Goal: Transaction & Acquisition: Purchase product/service

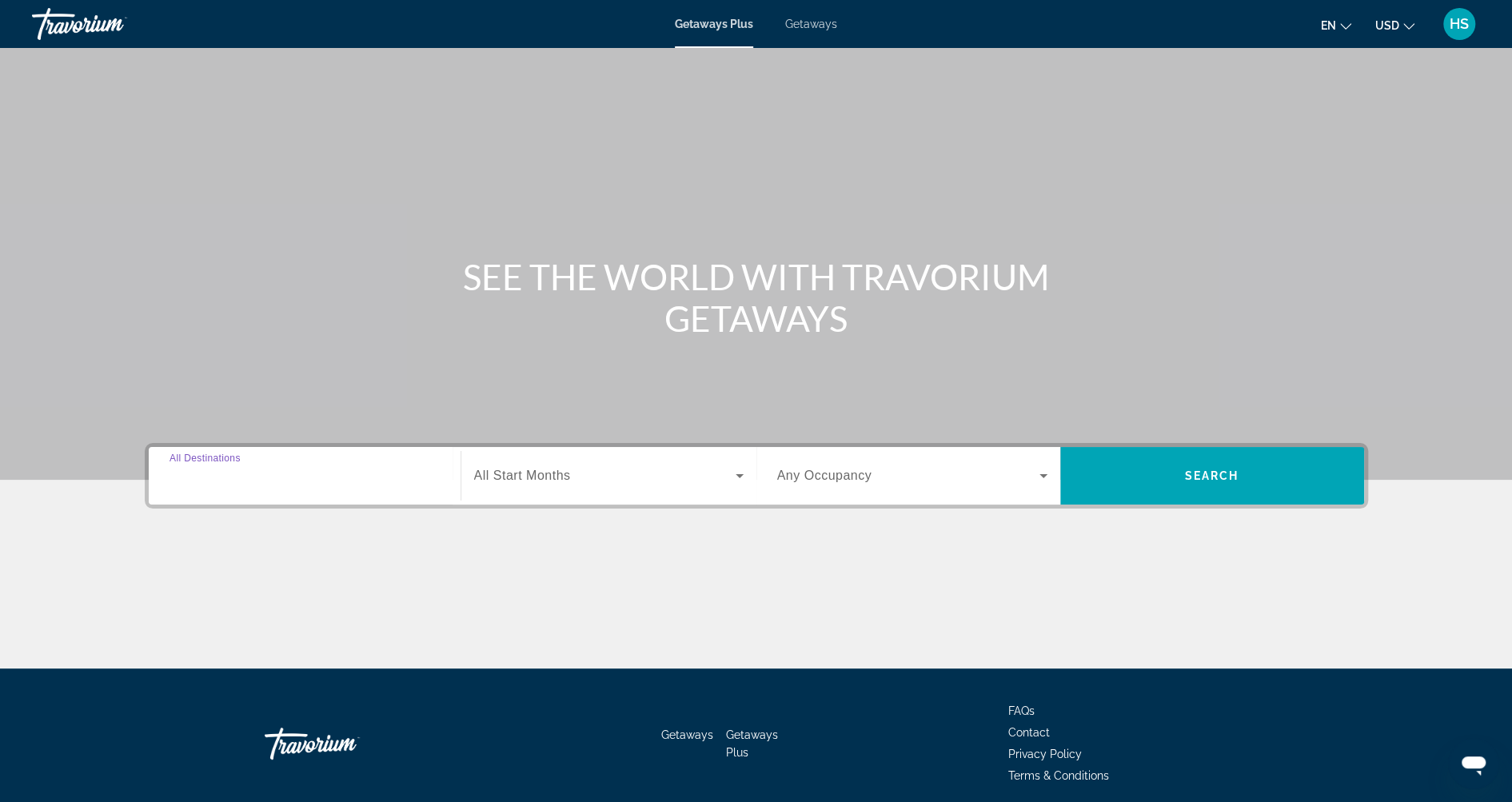
click at [303, 479] on input "Destination All Destinations" at bounding box center [304, 477] width 270 height 19
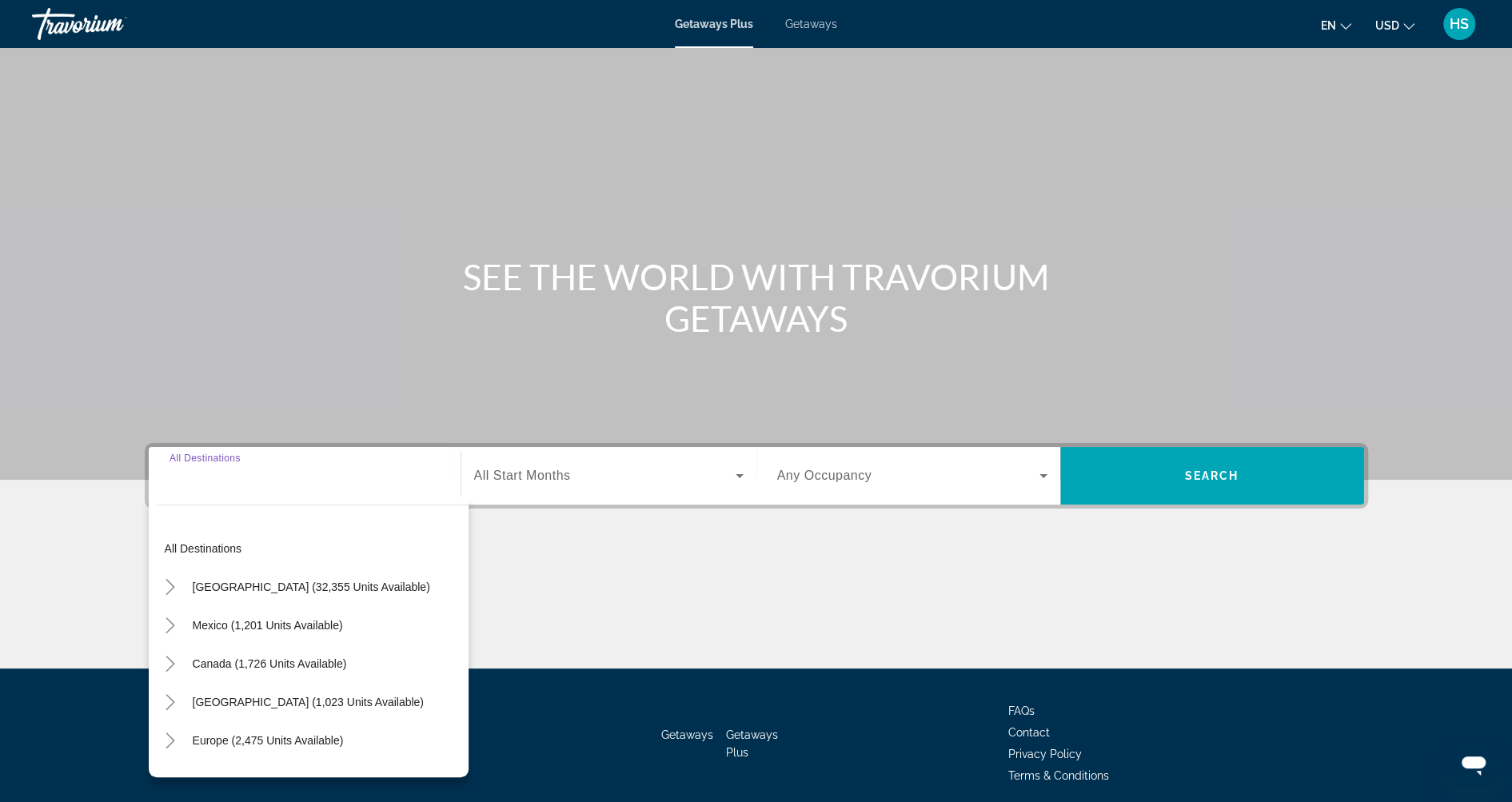
scroll to position [62, 0]
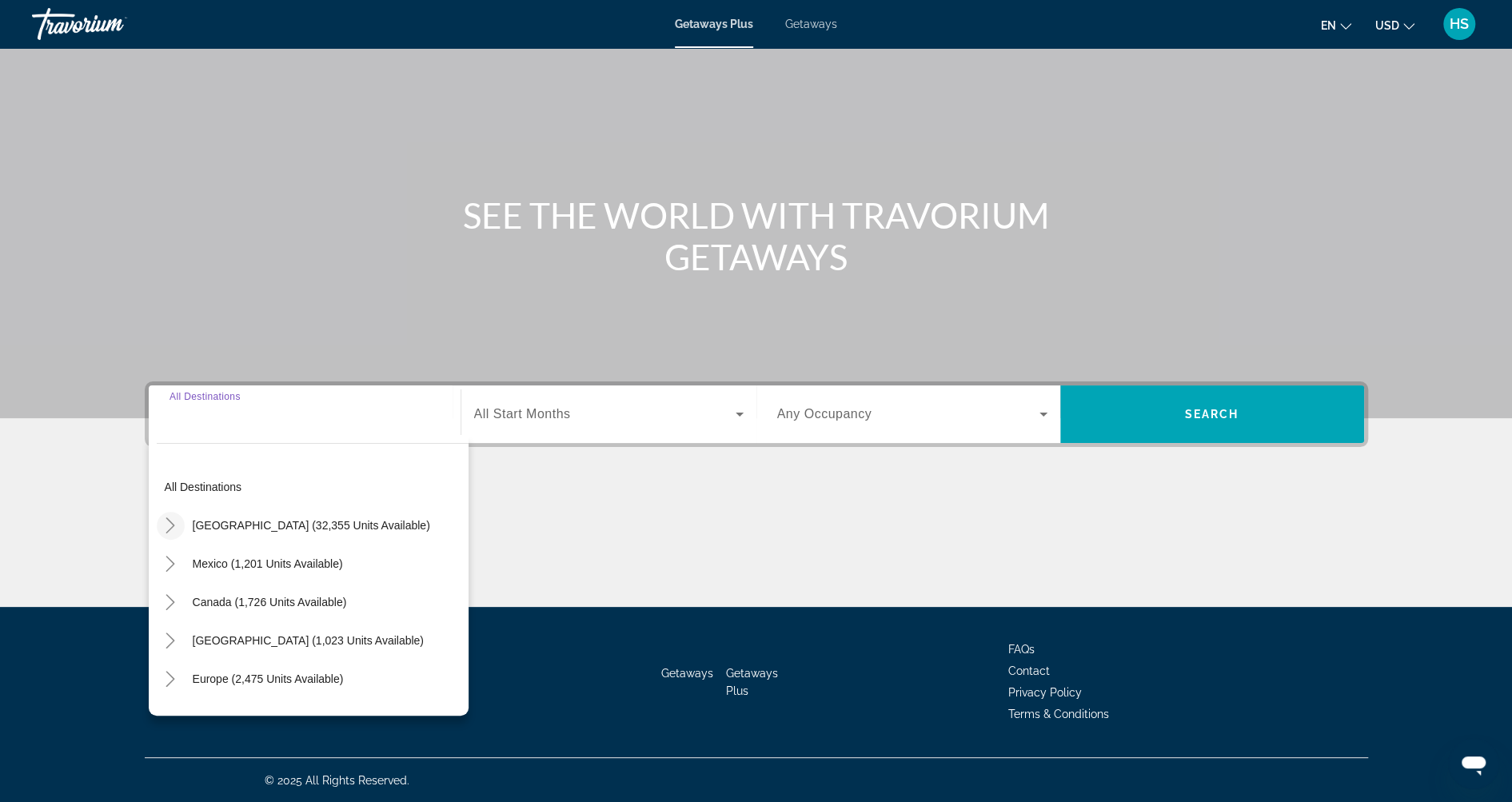
click at [162, 522] on icon "Toggle United States (32,355 units available)" at bounding box center [170, 525] width 16 height 16
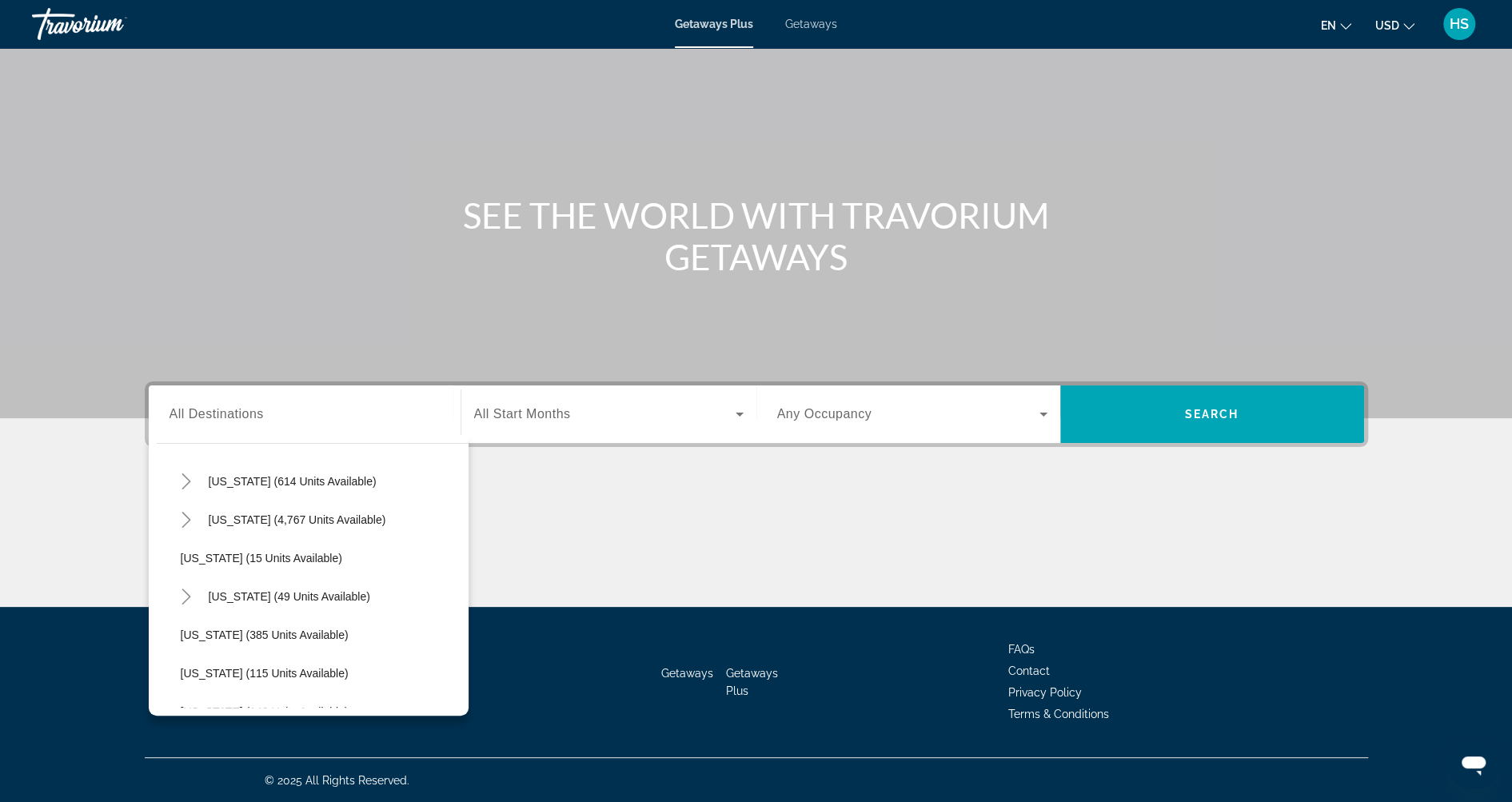
scroll to position [217, 0]
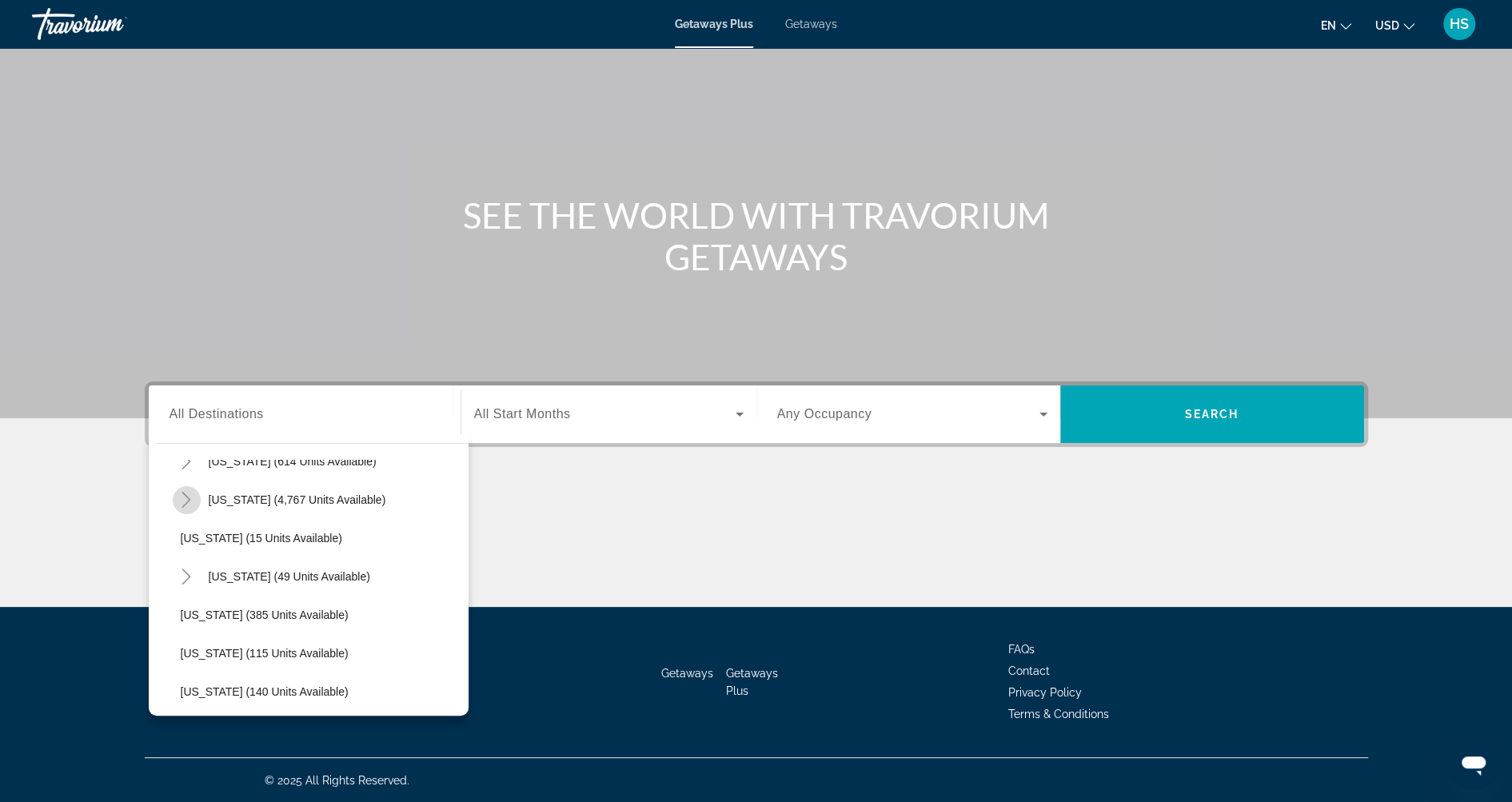
click at [183, 499] on icon "Toggle Florida (4,767 units available)" at bounding box center [186, 500] width 16 height 16
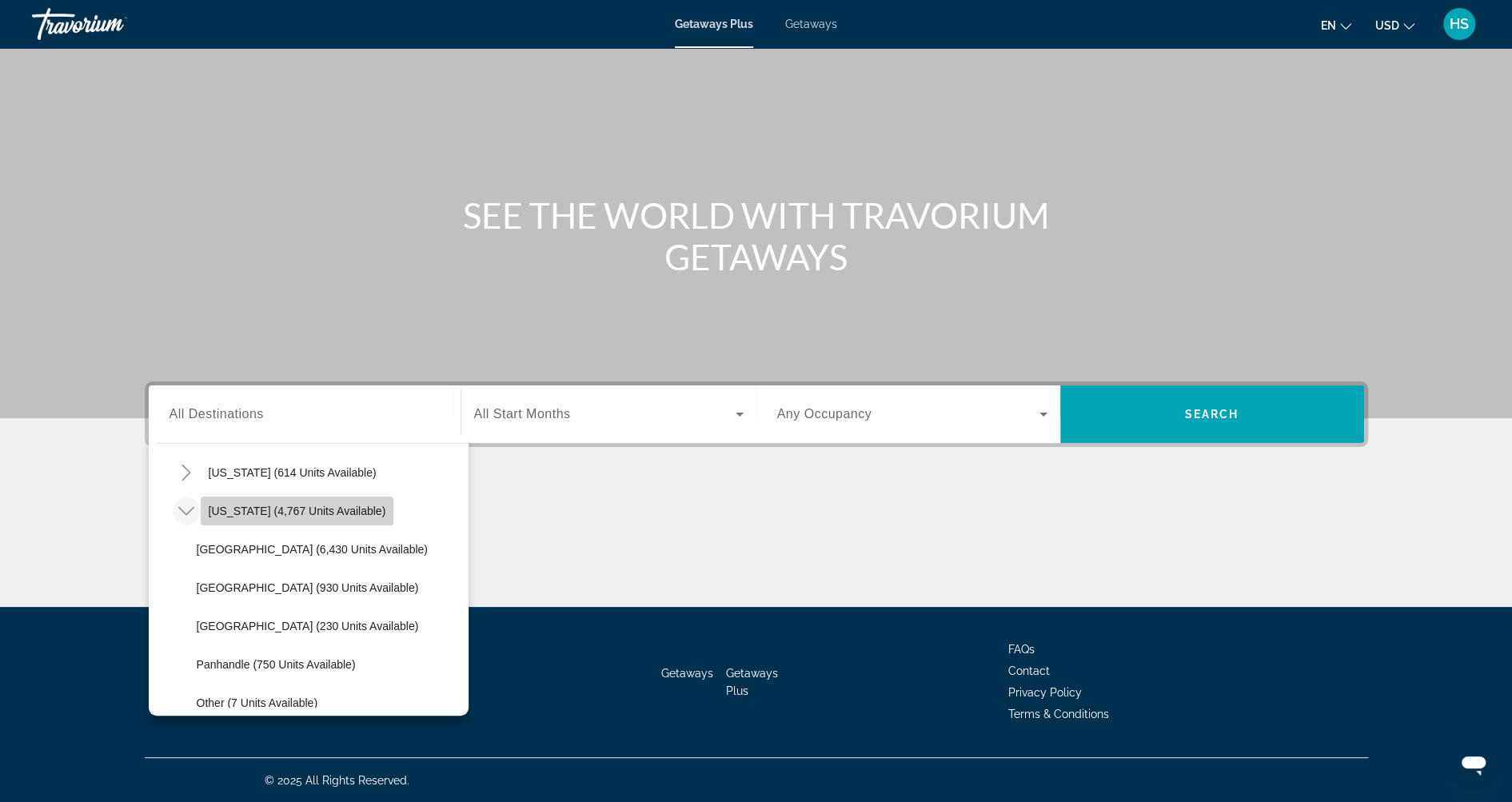
click at [300, 514] on span "Florida (4,767 units available)" at bounding box center [297, 510] width 177 height 12
type input "**********"
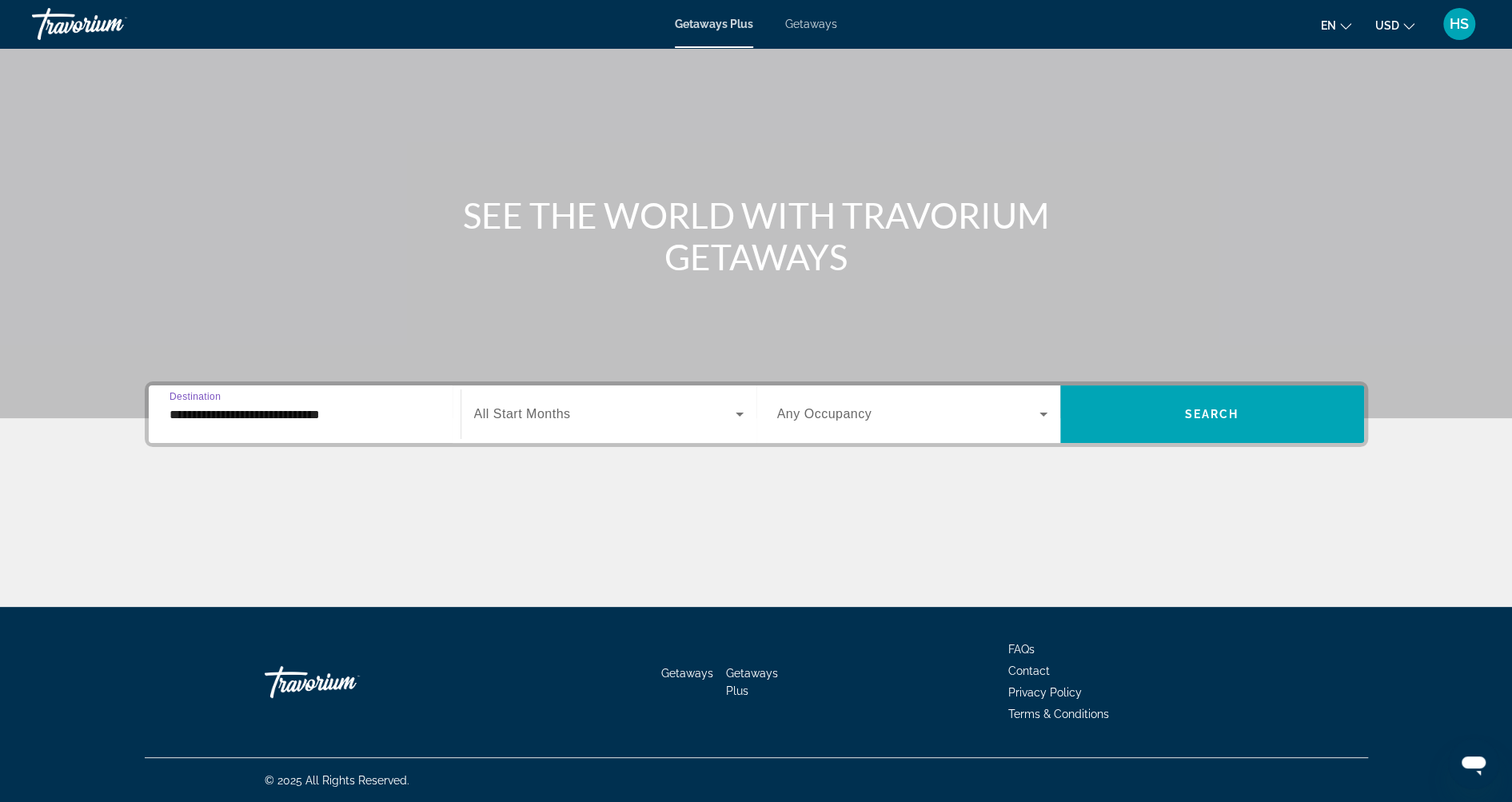
click at [569, 409] on span "Search widget" at bounding box center [604, 414] width 261 height 19
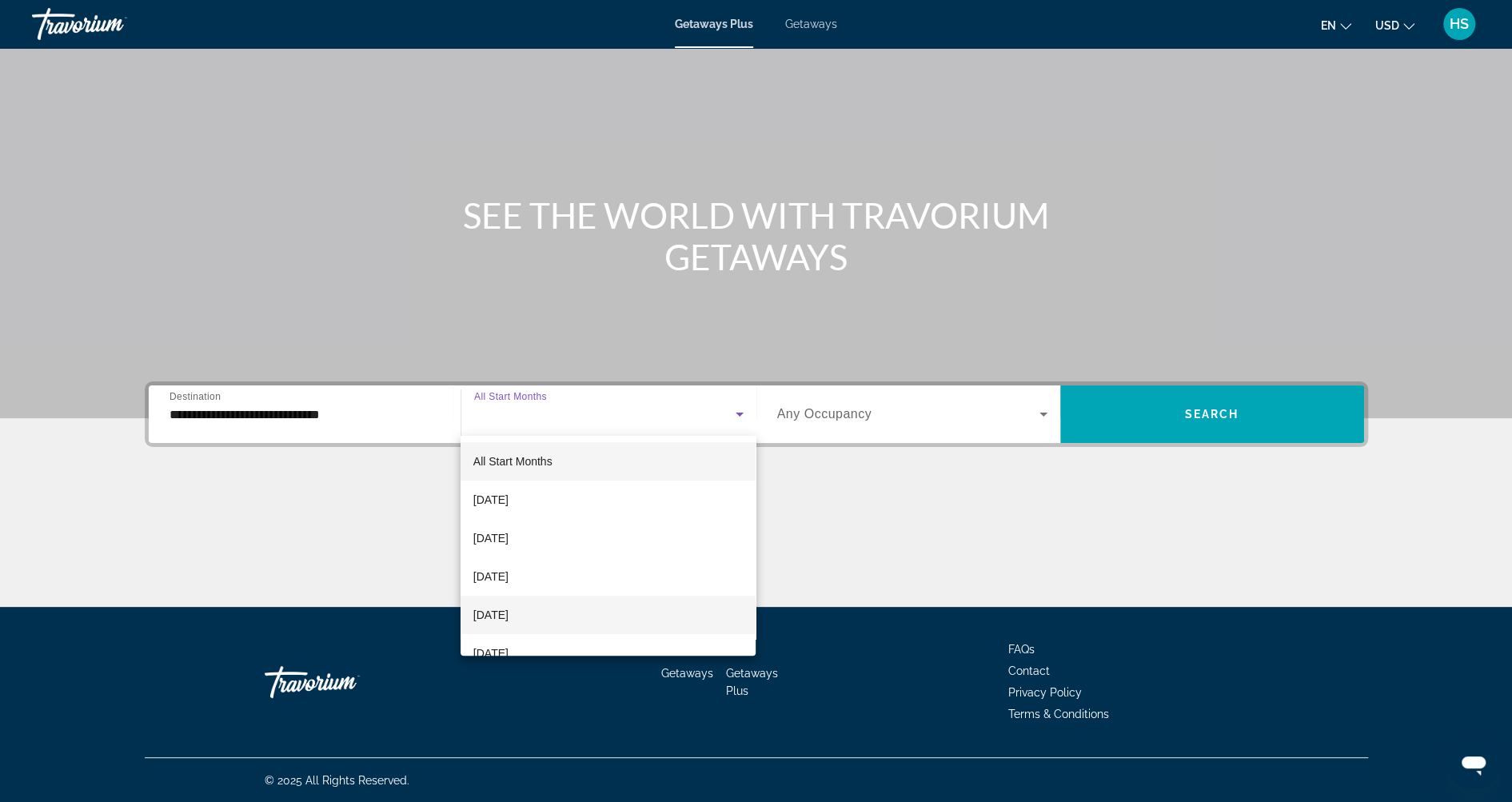
click at [572, 612] on mat-option "December 2025" at bounding box center [608, 615] width 296 height 38
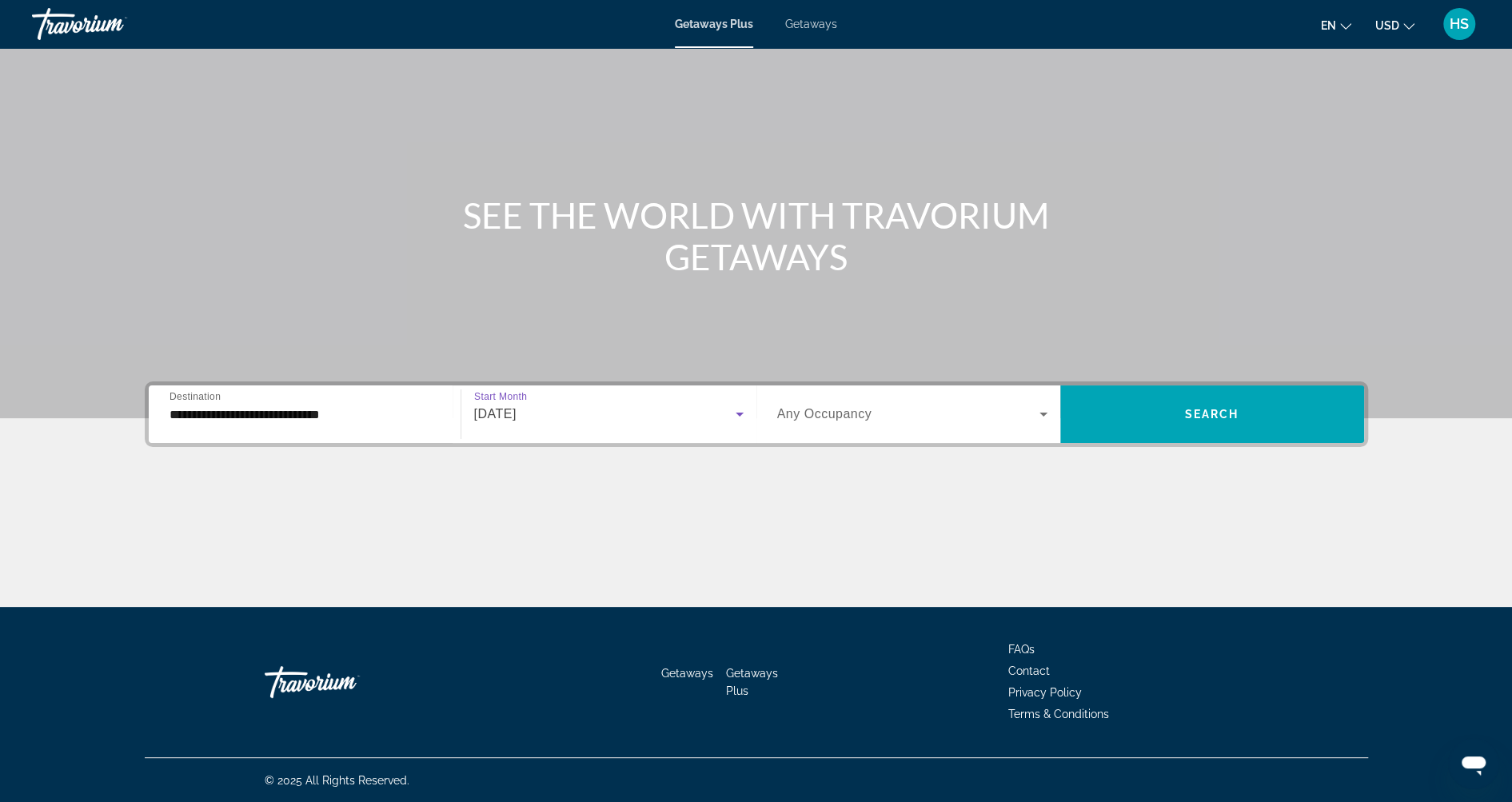
click at [945, 418] on span "Search widget" at bounding box center [908, 414] width 262 height 19
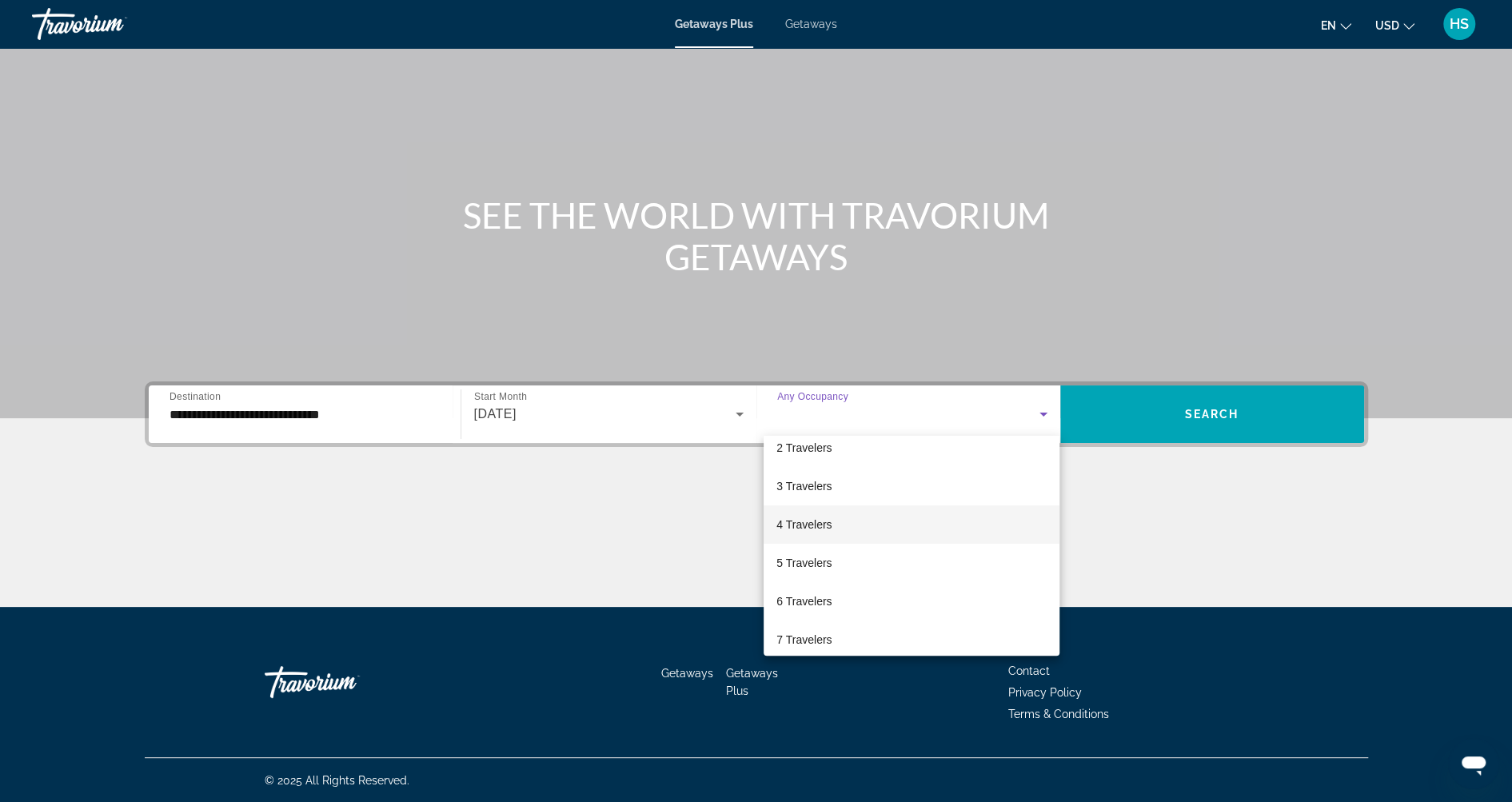
scroll to position [72, 0]
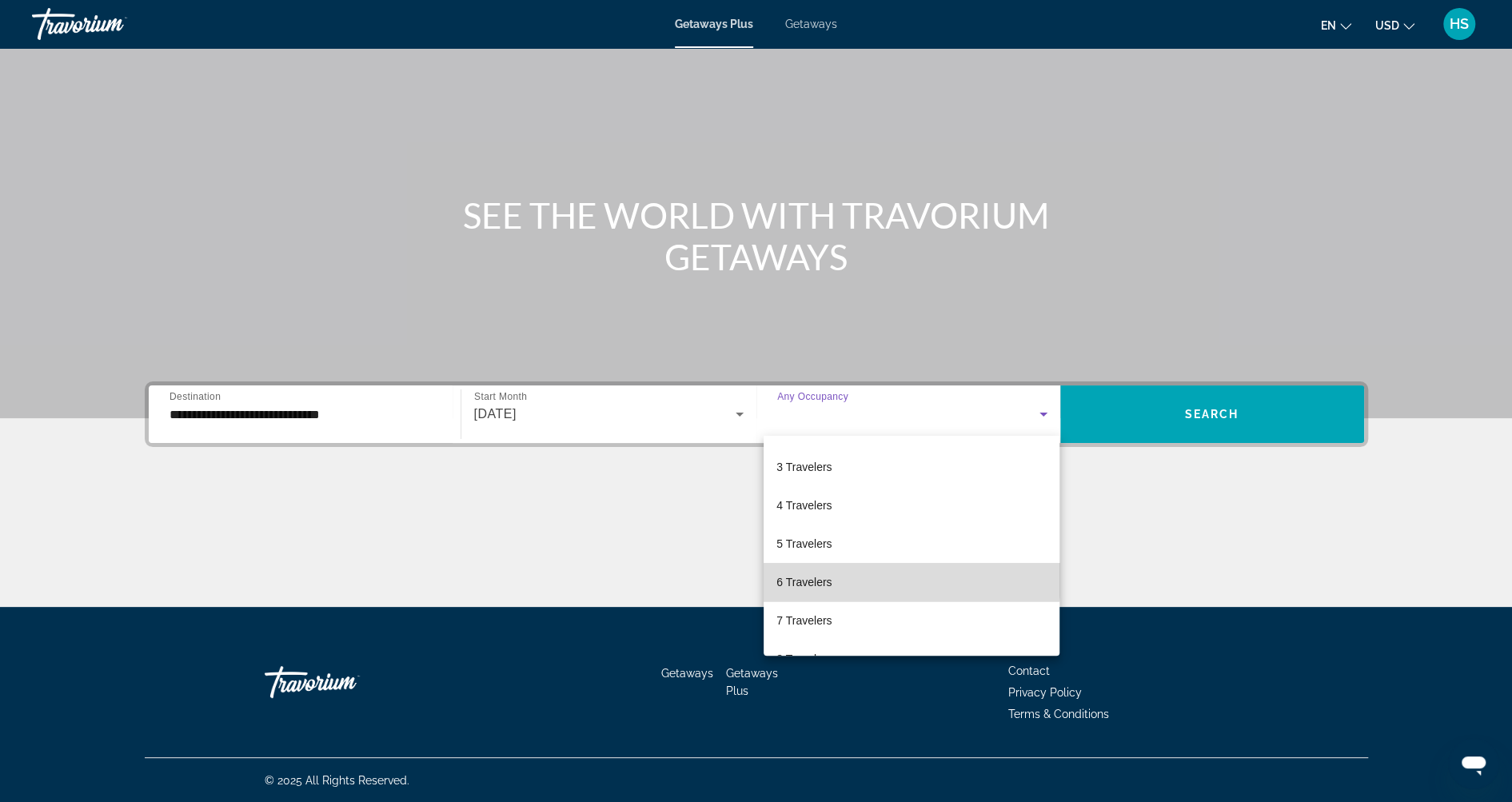
click at [860, 577] on mat-option "6 Travelers" at bounding box center [911, 582] width 296 height 38
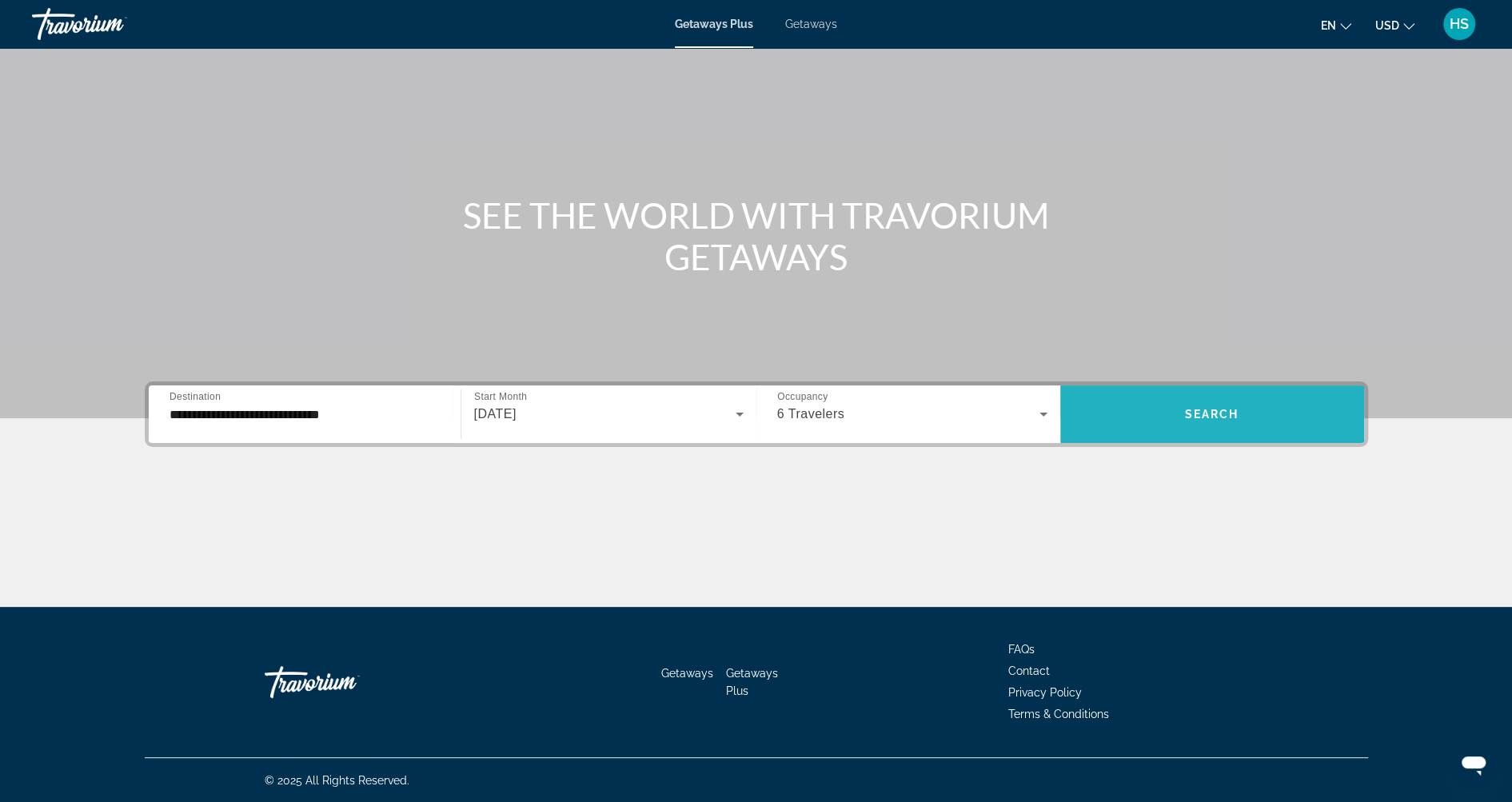
click at [1164, 410] on span "Search widget" at bounding box center [1212, 414] width 304 height 38
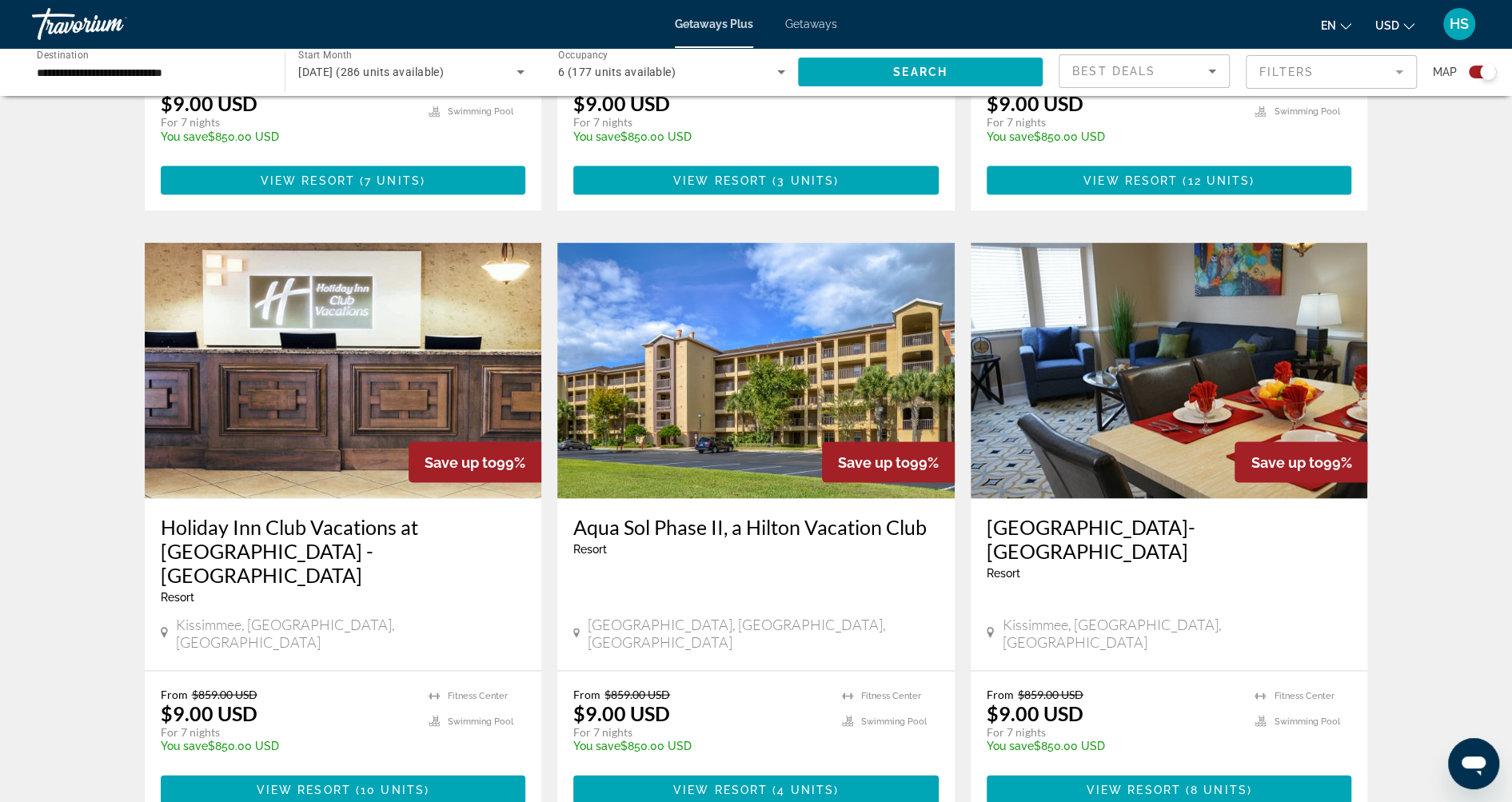
scroll to position [2174, 0]
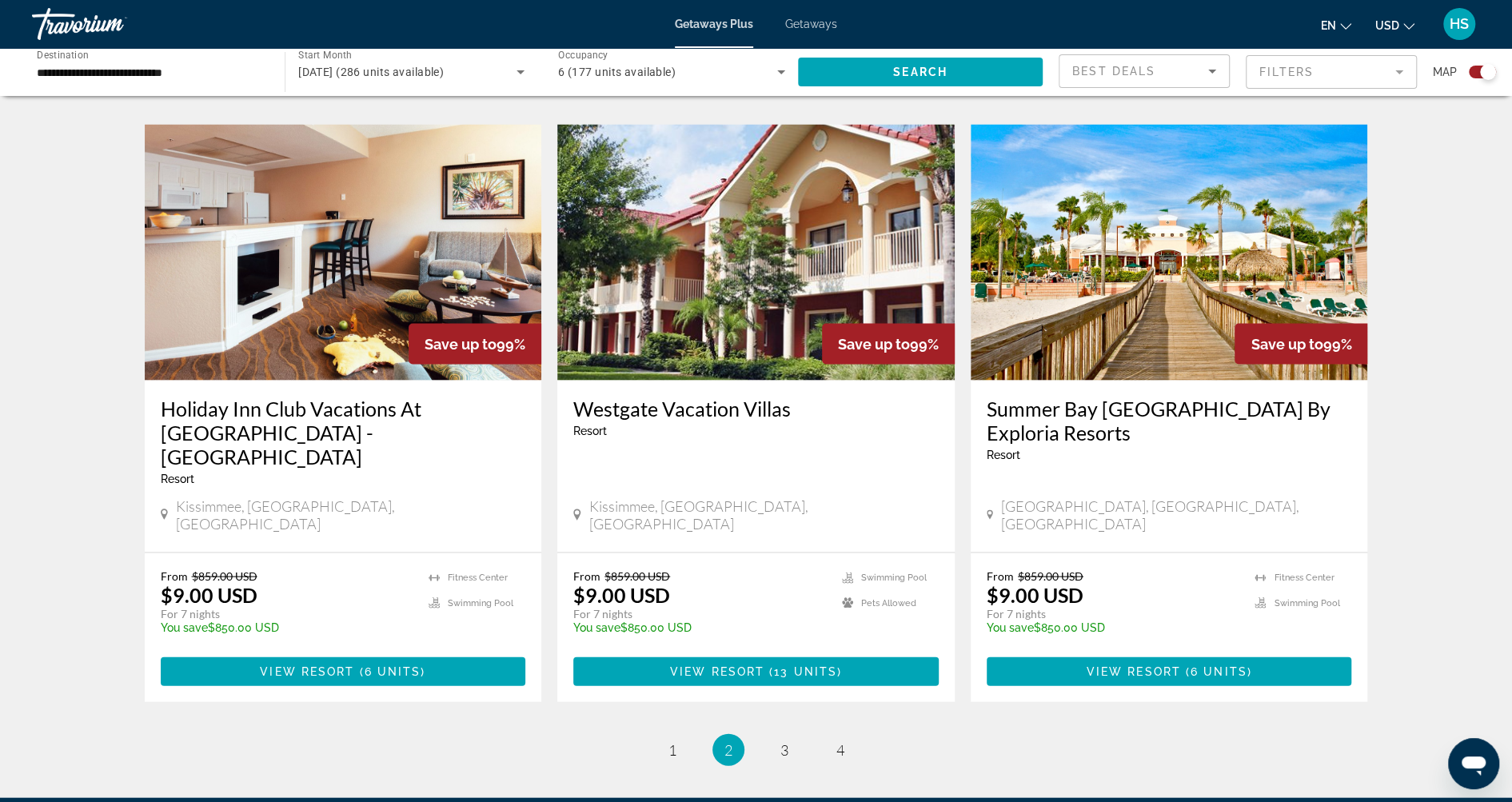
scroll to position [2257, 0]
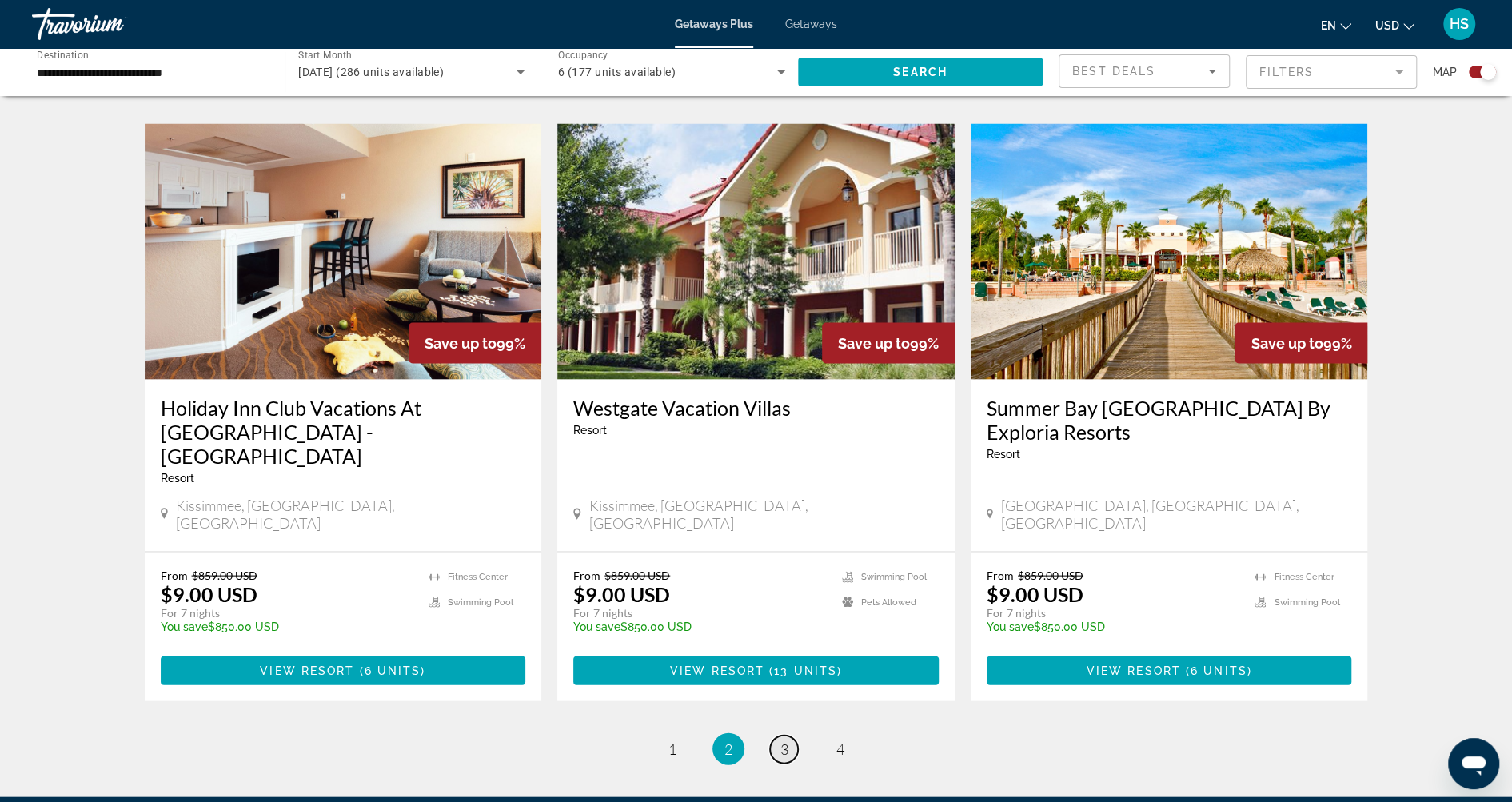
click at [786, 740] on span "3" at bounding box center [785, 749] width 8 height 17
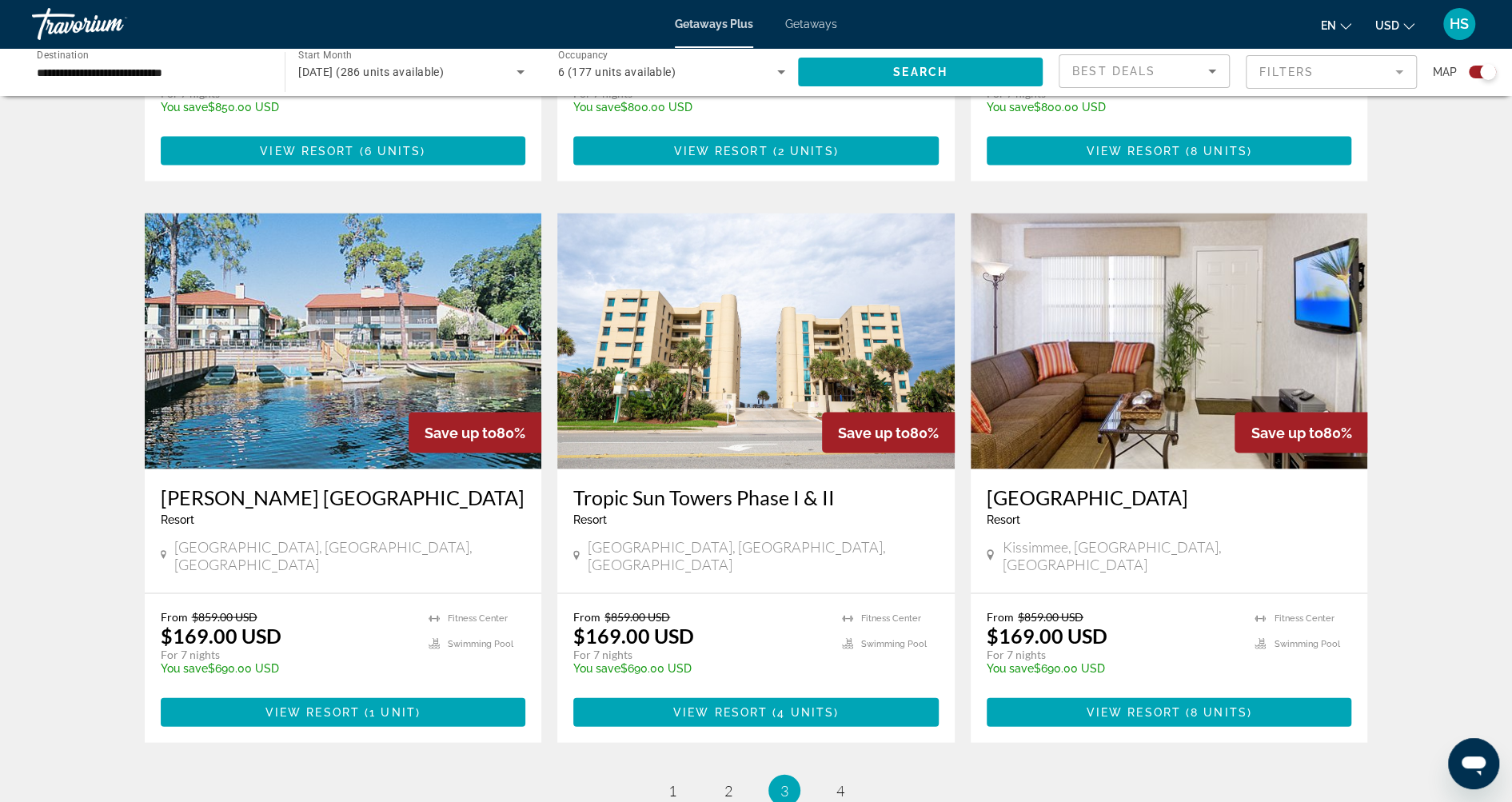
scroll to position [2217, 0]
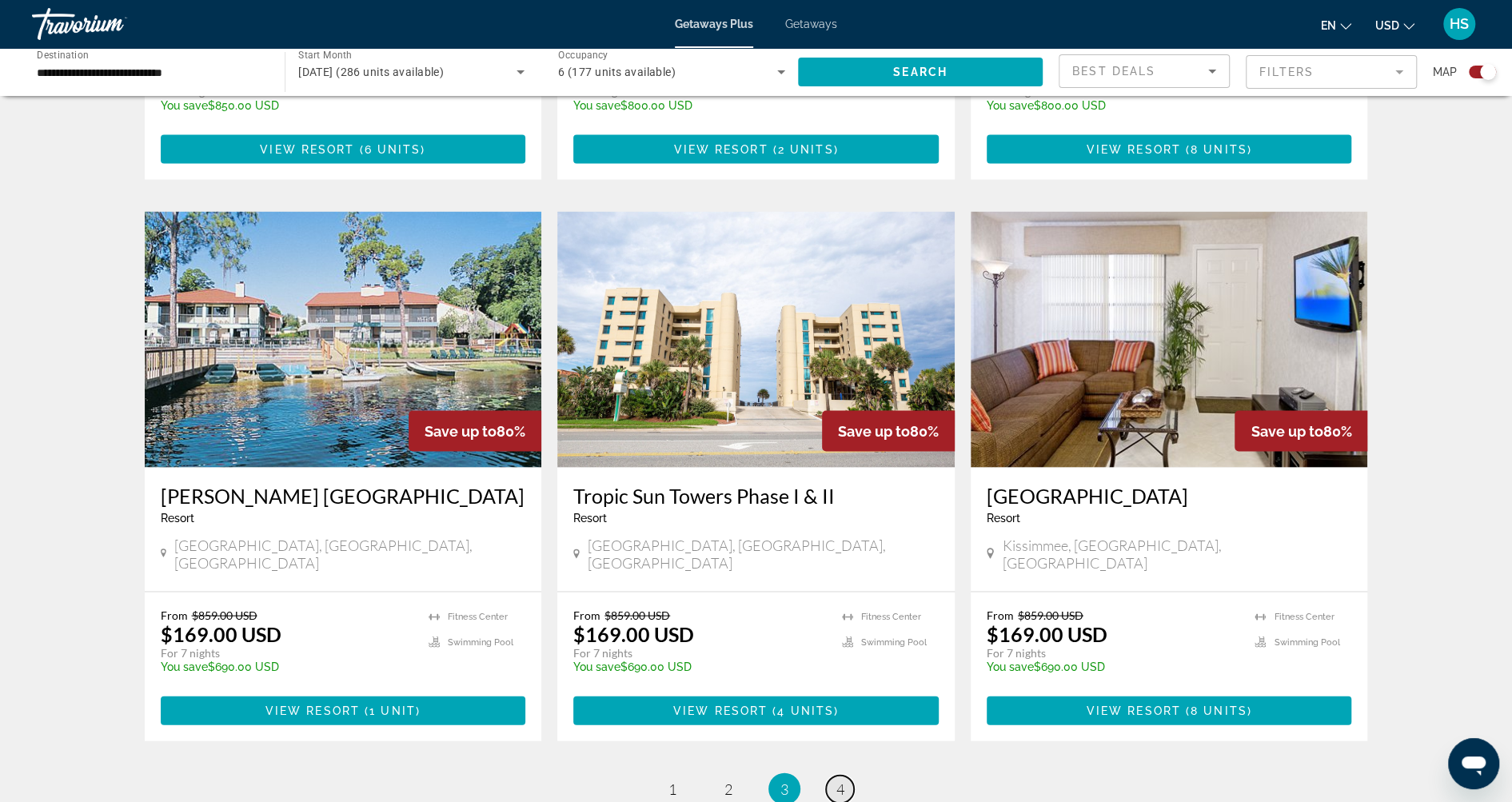
click at [848, 775] on link "page 4" at bounding box center [839, 789] width 28 height 28
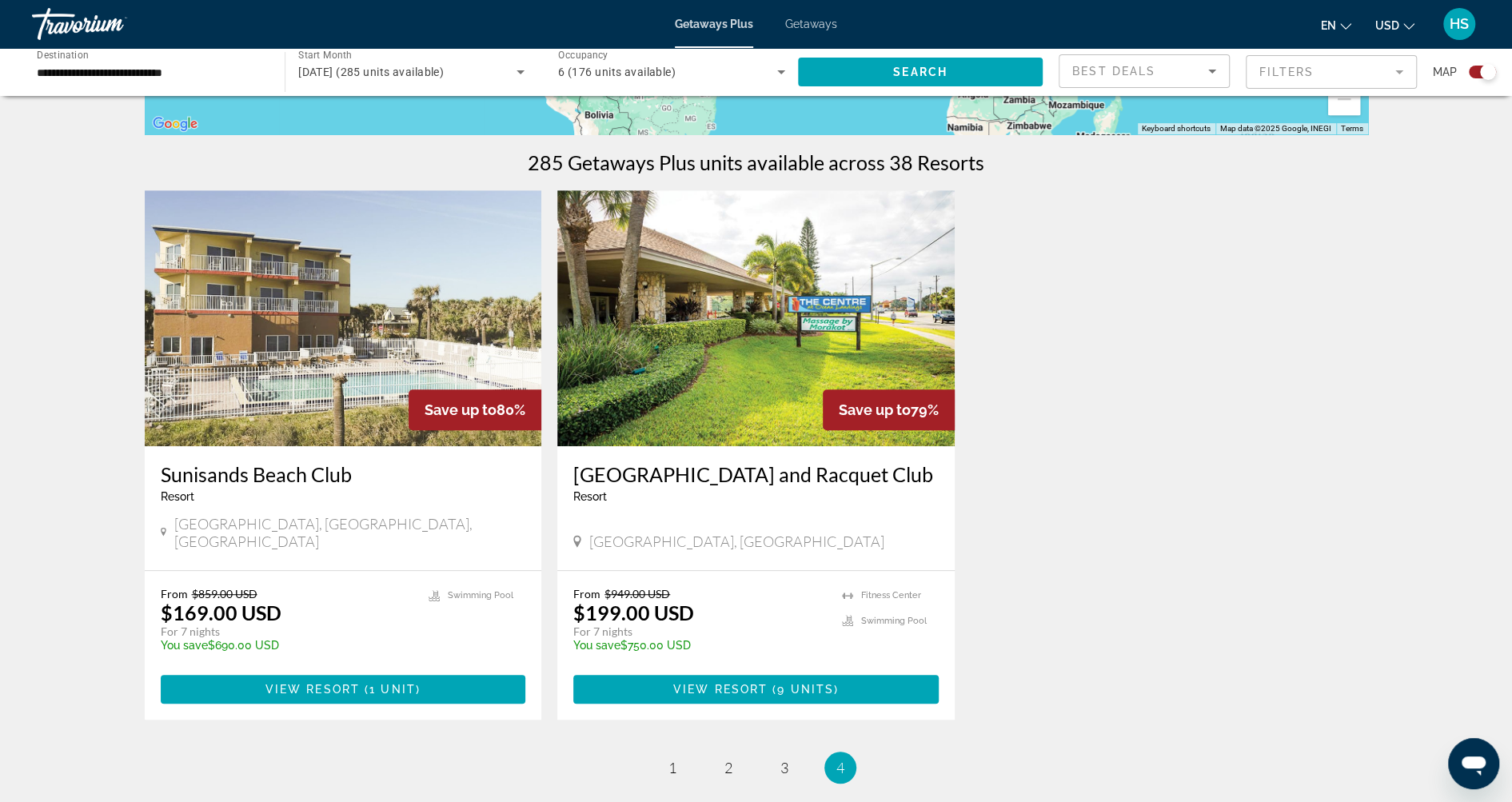
scroll to position [467, 0]
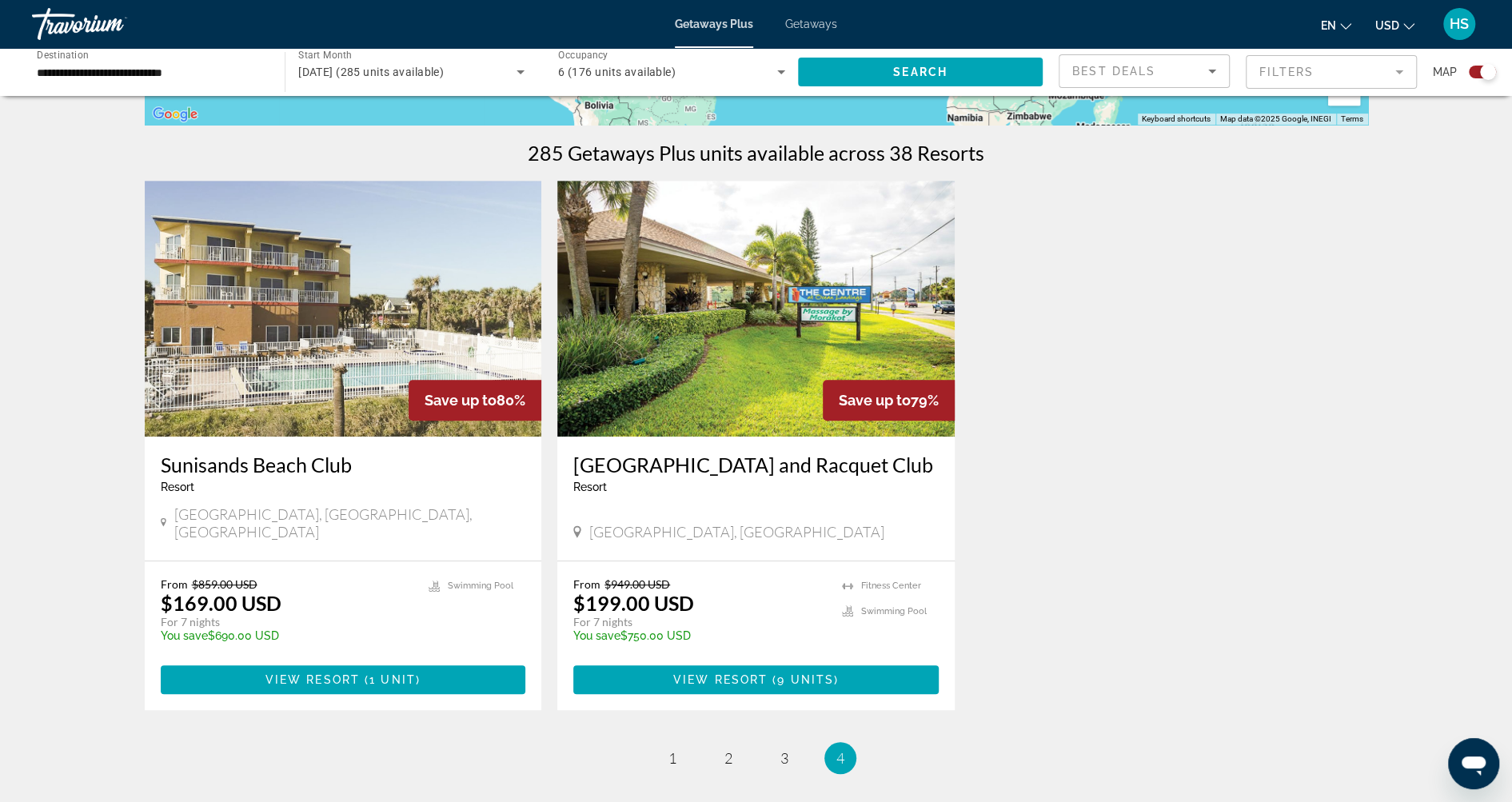
click at [741, 376] on img "Main content" at bounding box center [756, 309] width 398 height 256
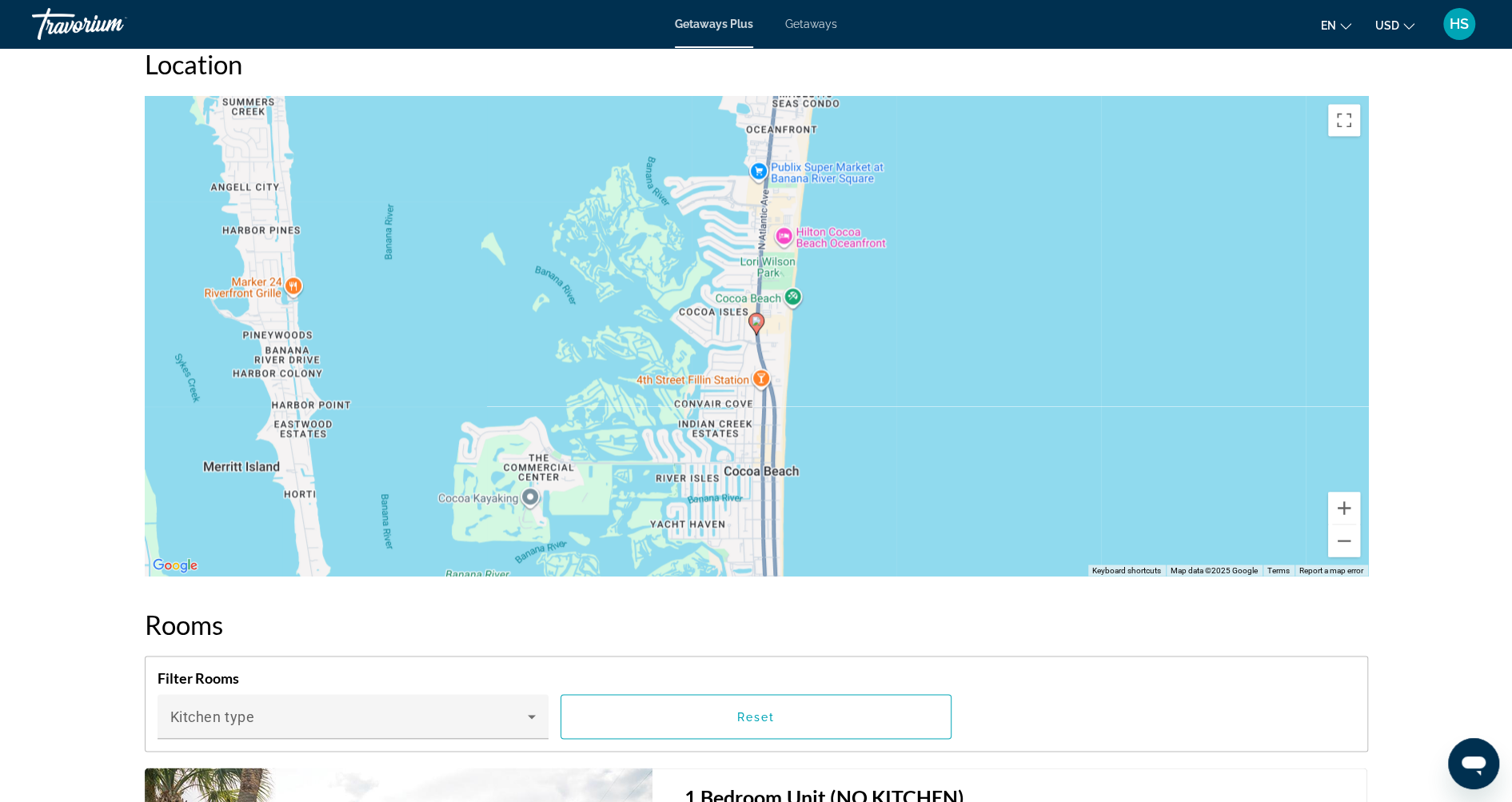
scroll to position [1882, 0]
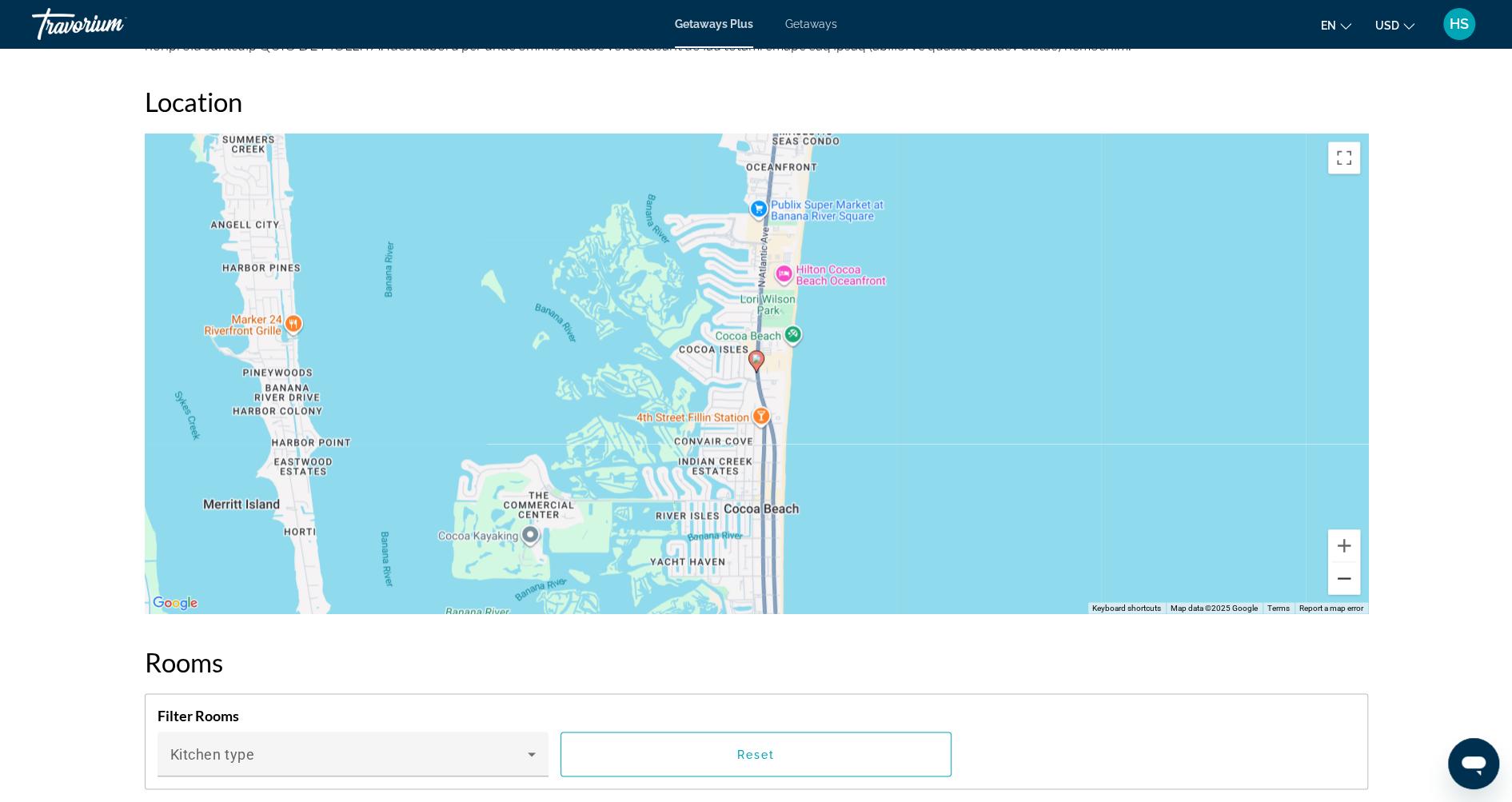
click at [1342, 583] on button "Zoom out" at bounding box center [1344, 579] width 32 height 32
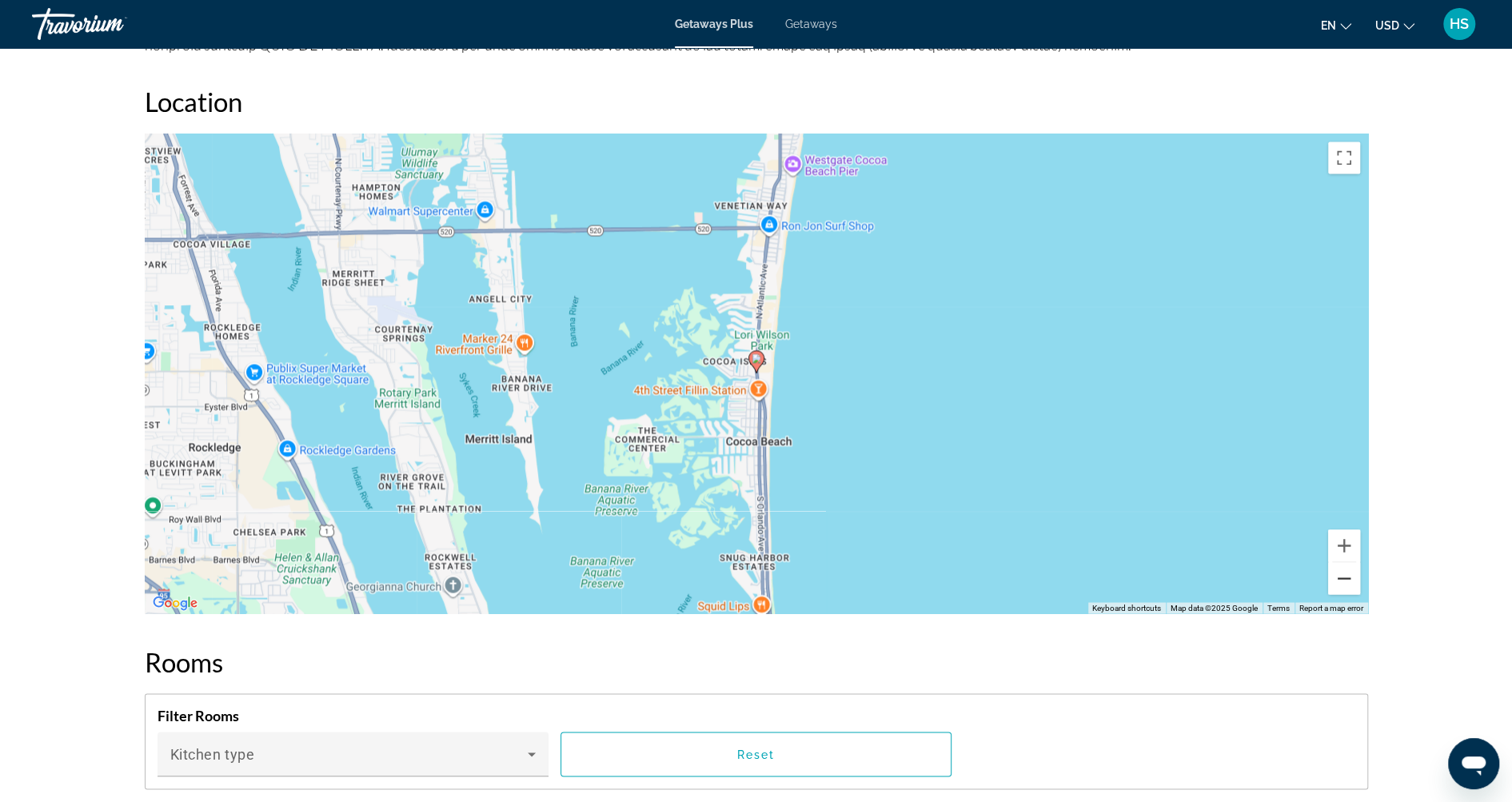
click at [1342, 583] on button "Zoom out" at bounding box center [1344, 579] width 32 height 32
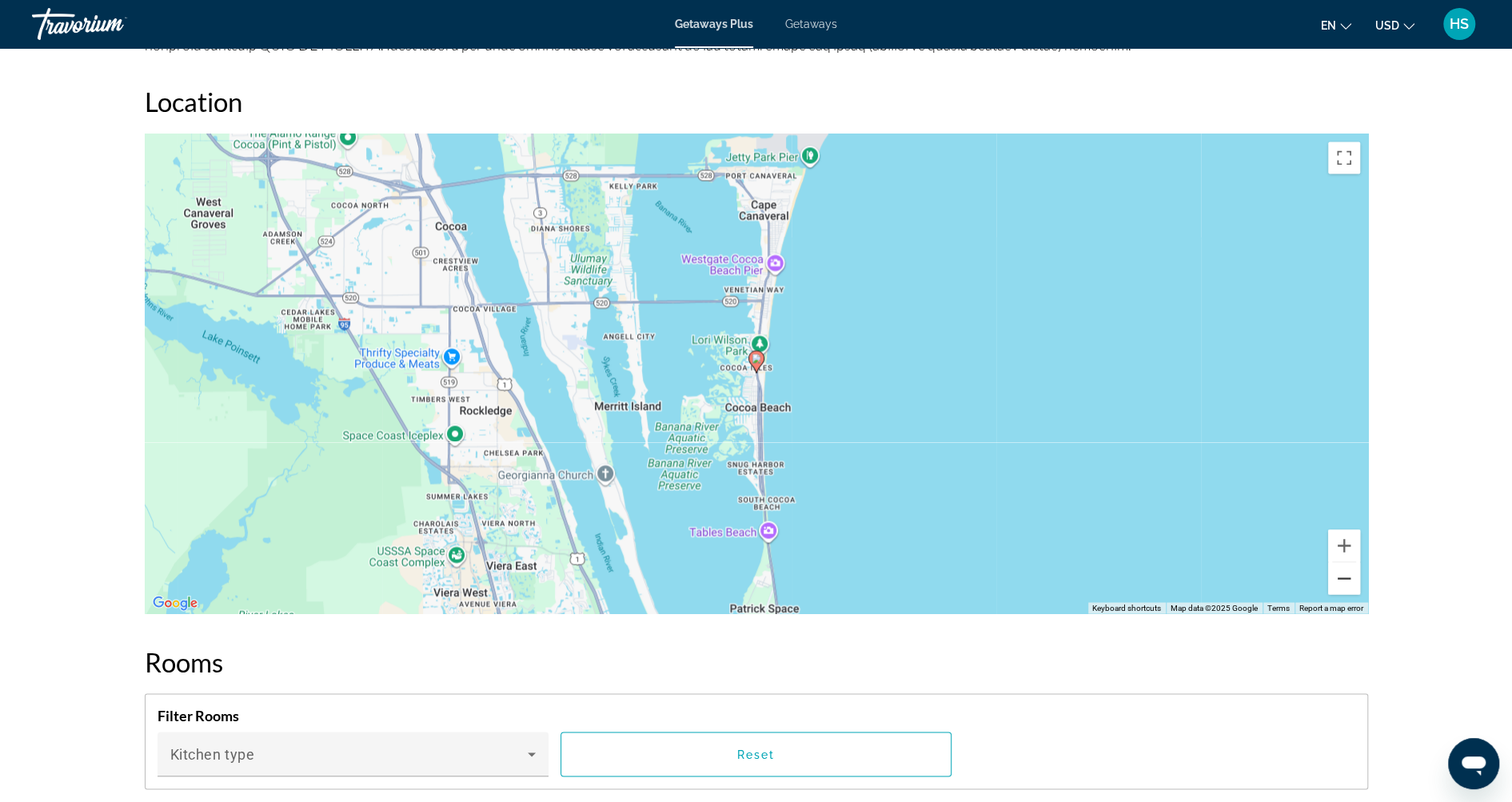
click at [1342, 583] on button "Zoom out" at bounding box center [1344, 579] width 32 height 32
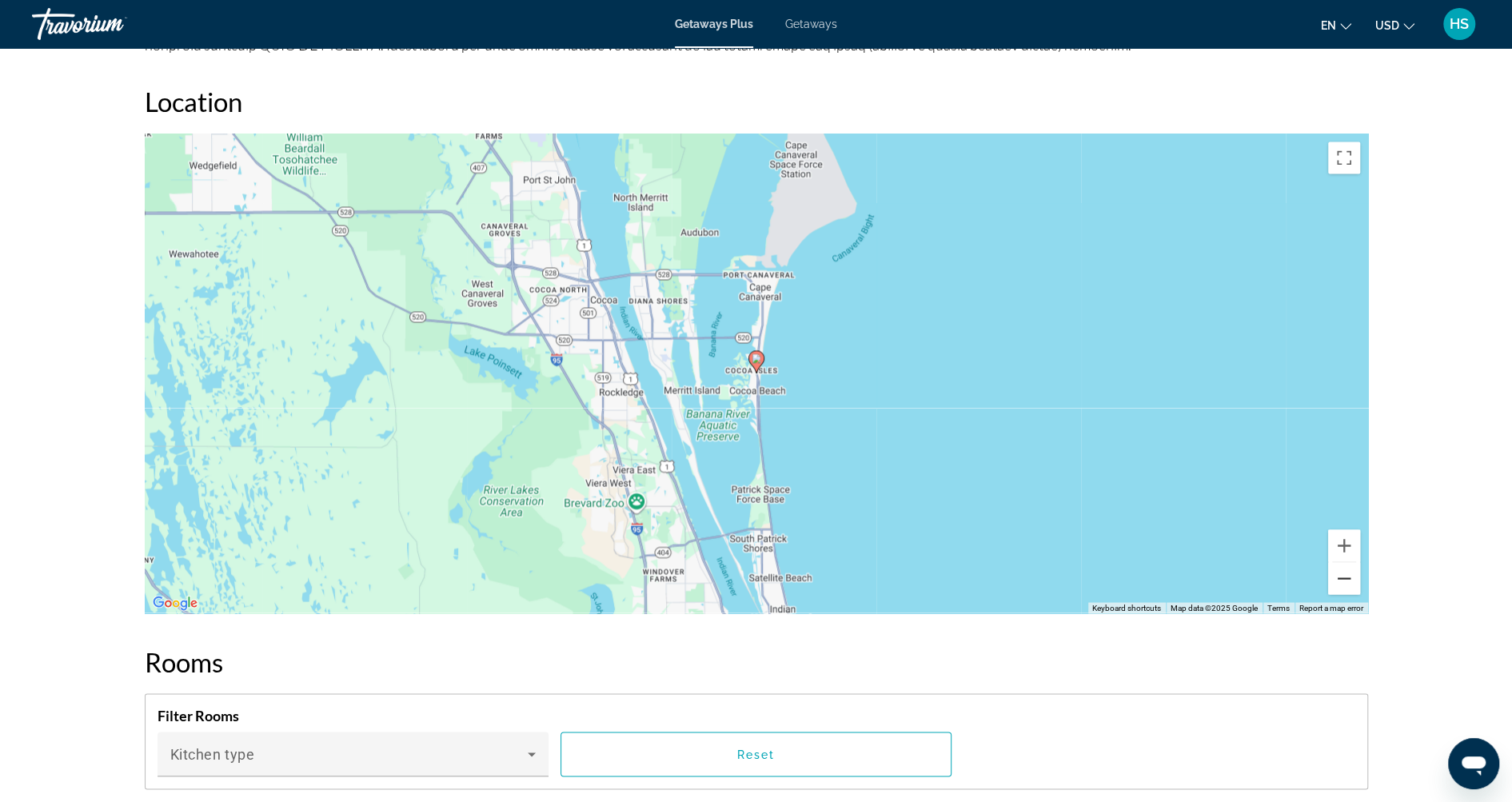
click at [1342, 582] on button "Zoom out" at bounding box center [1344, 579] width 32 height 32
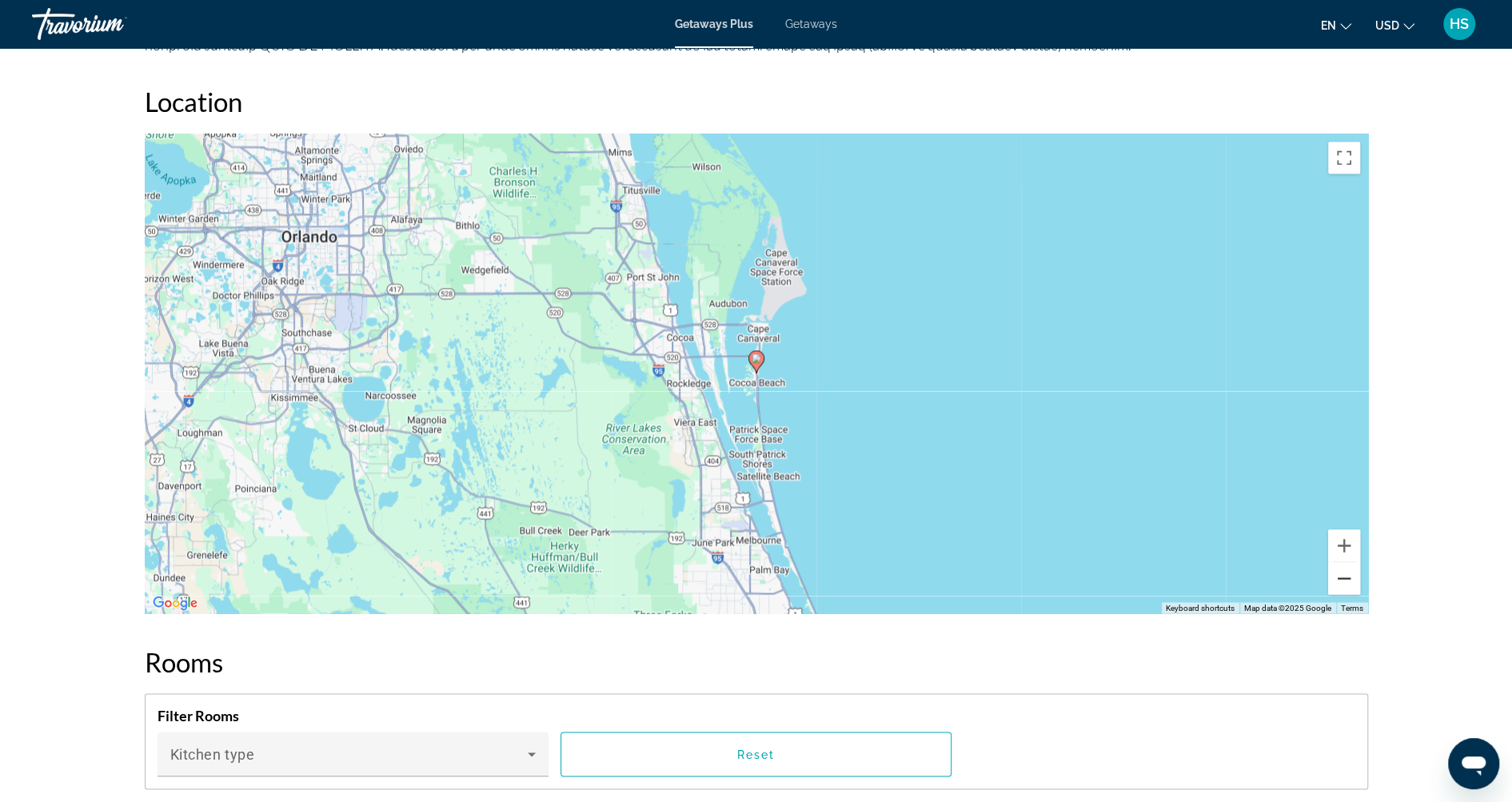
click at [1342, 582] on button "Zoom out" at bounding box center [1344, 579] width 32 height 32
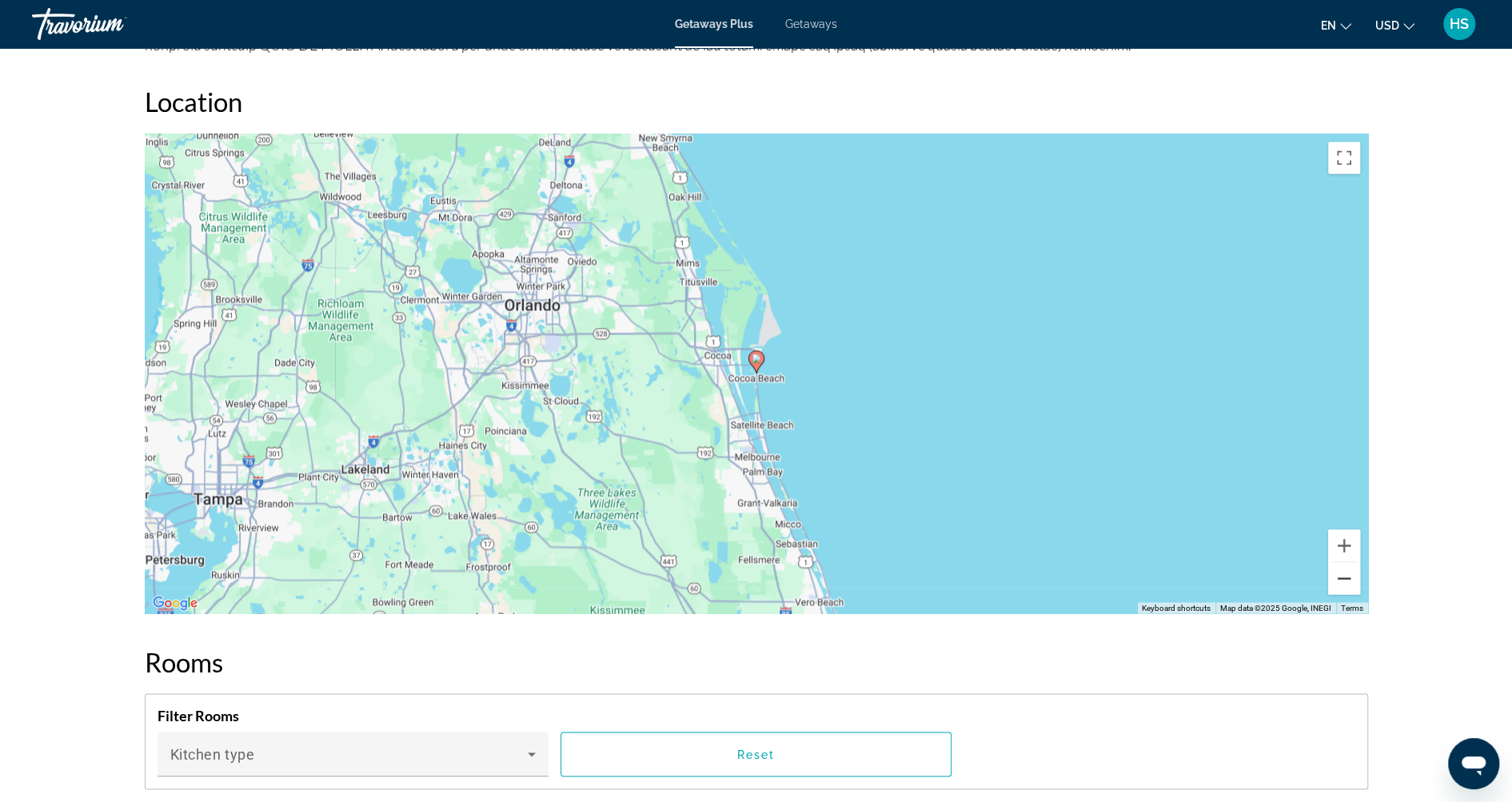
click at [1342, 582] on button "Zoom out" at bounding box center [1344, 579] width 32 height 32
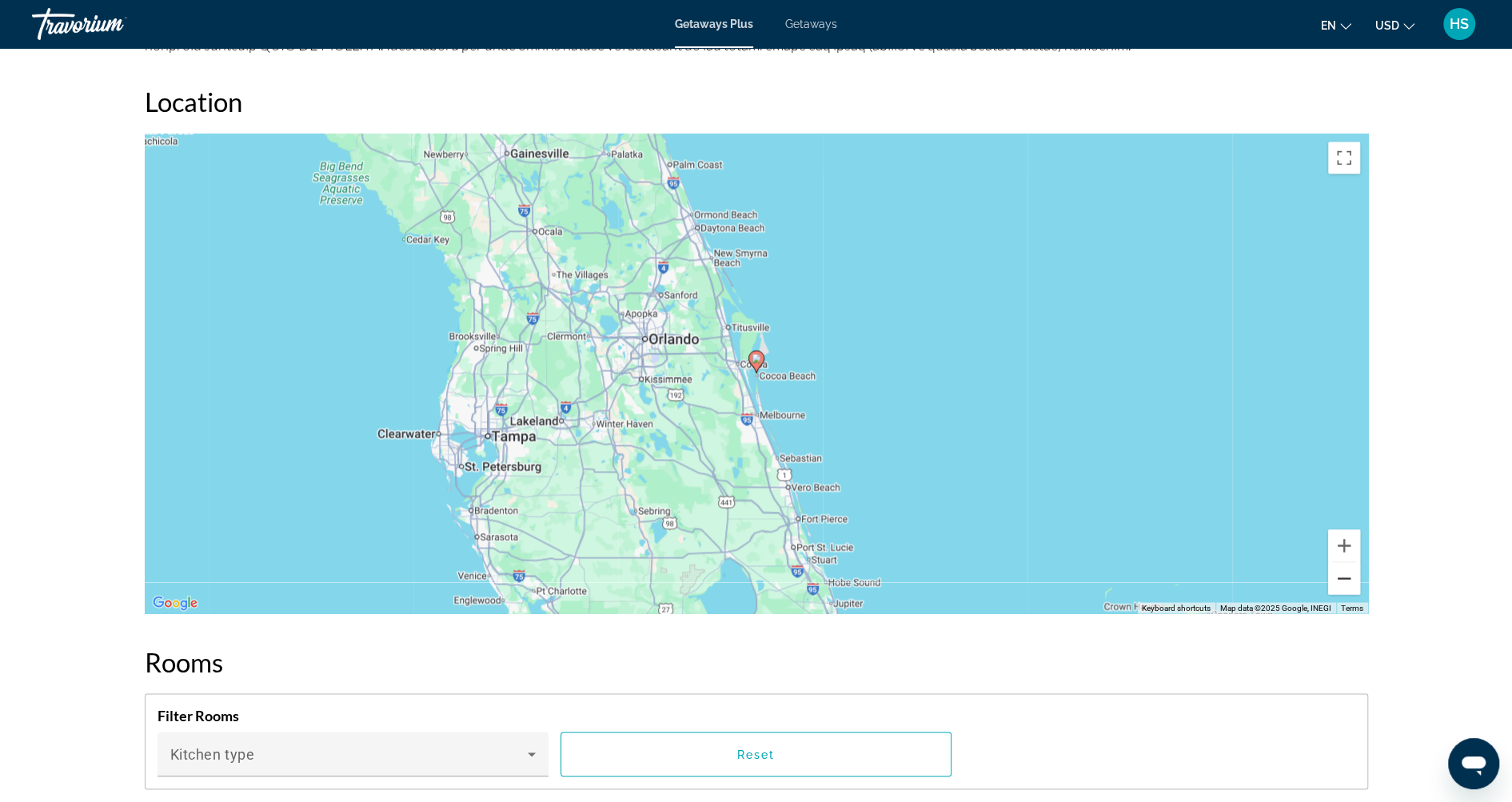
click at [1342, 582] on button "Zoom out" at bounding box center [1344, 579] width 32 height 32
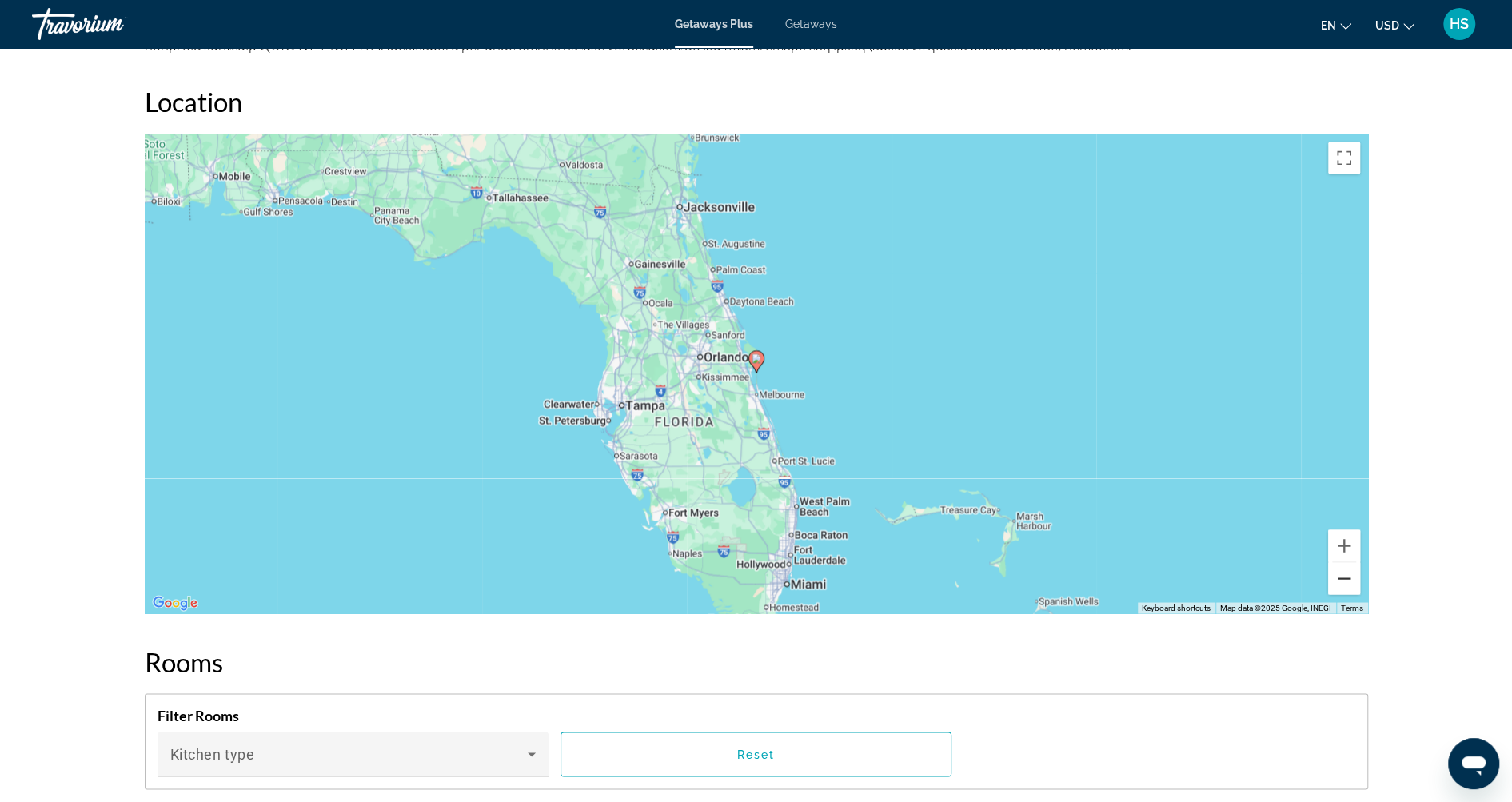
click at [1342, 582] on button "Zoom out" at bounding box center [1344, 579] width 32 height 32
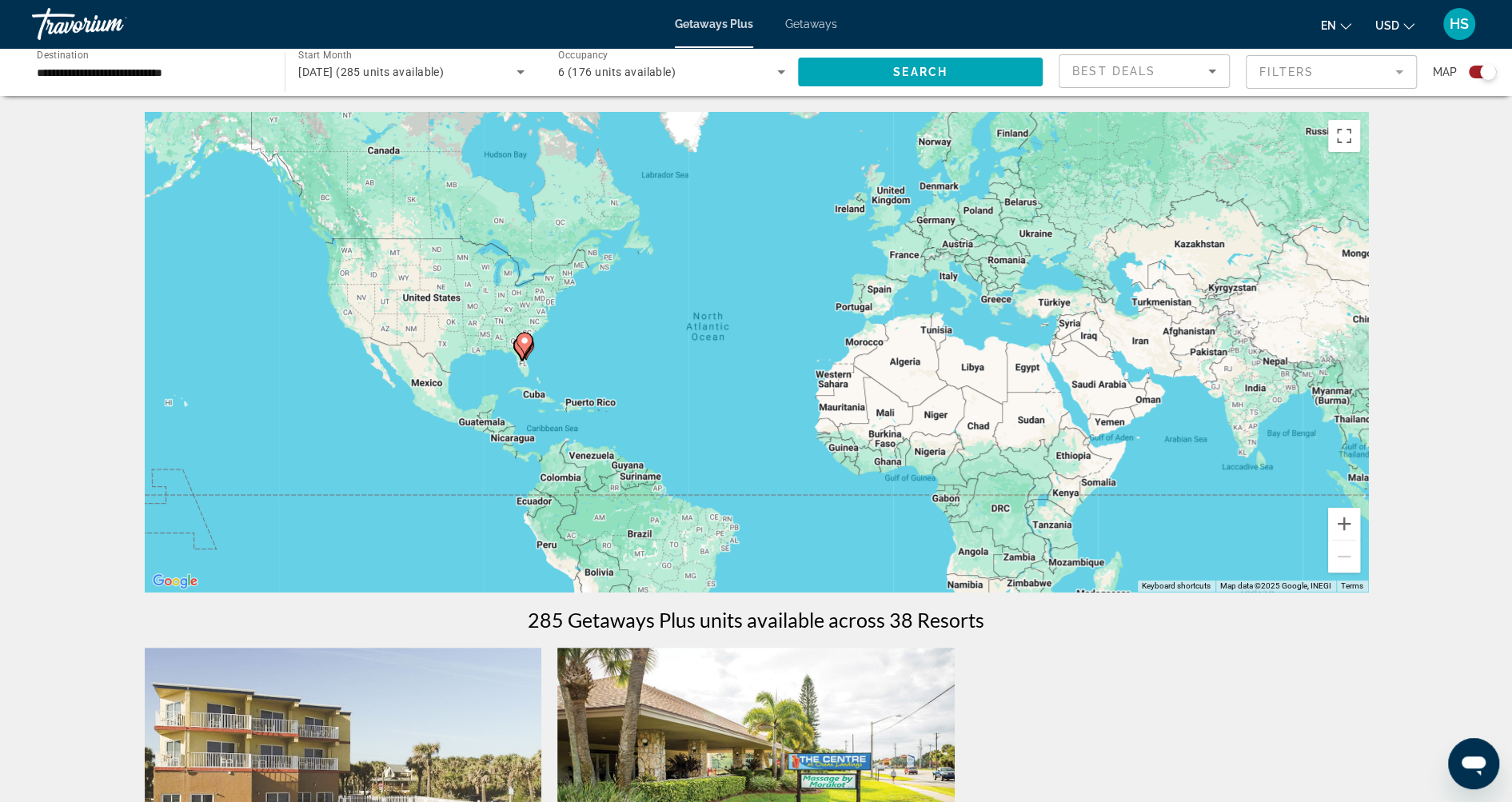
click at [814, 22] on span "Getaways" at bounding box center [811, 23] width 52 height 12
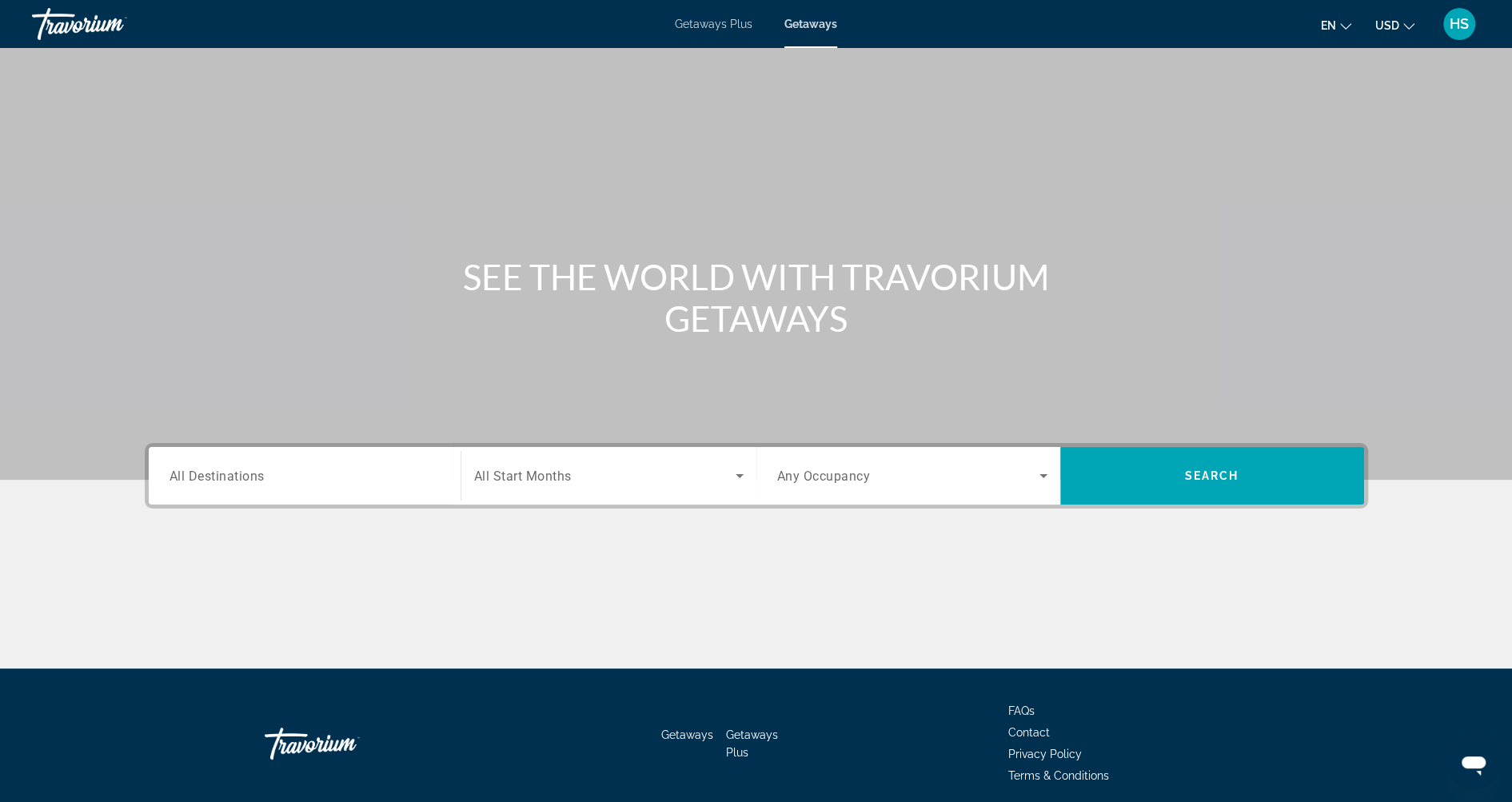
click at [248, 473] on span "All Destinations" at bounding box center [217, 476] width 95 height 15
click at [248, 473] on input "Destination All Destinations" at bounding box center [304, 477] width 270 height 19
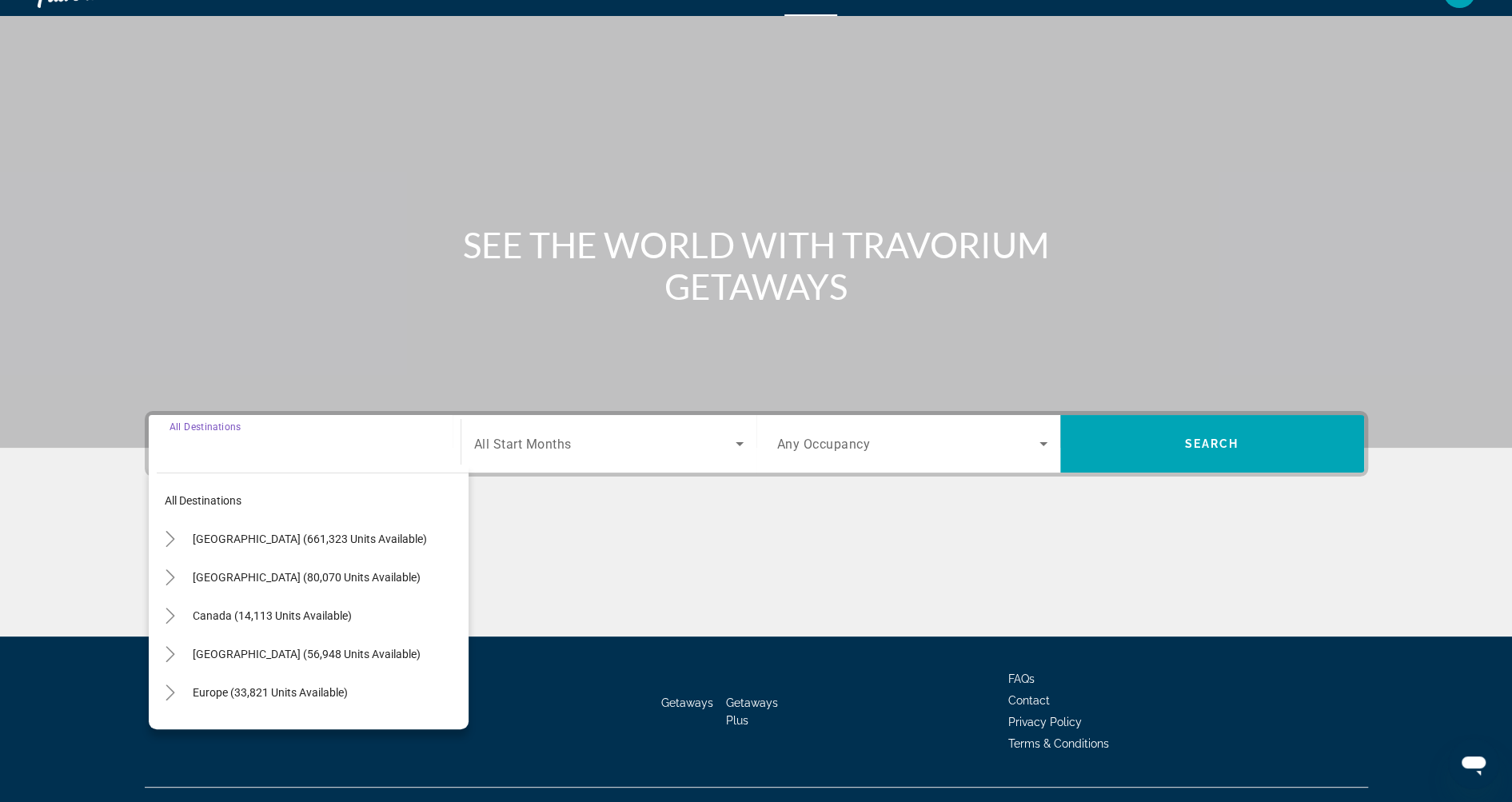
scroll to position [62, 0]
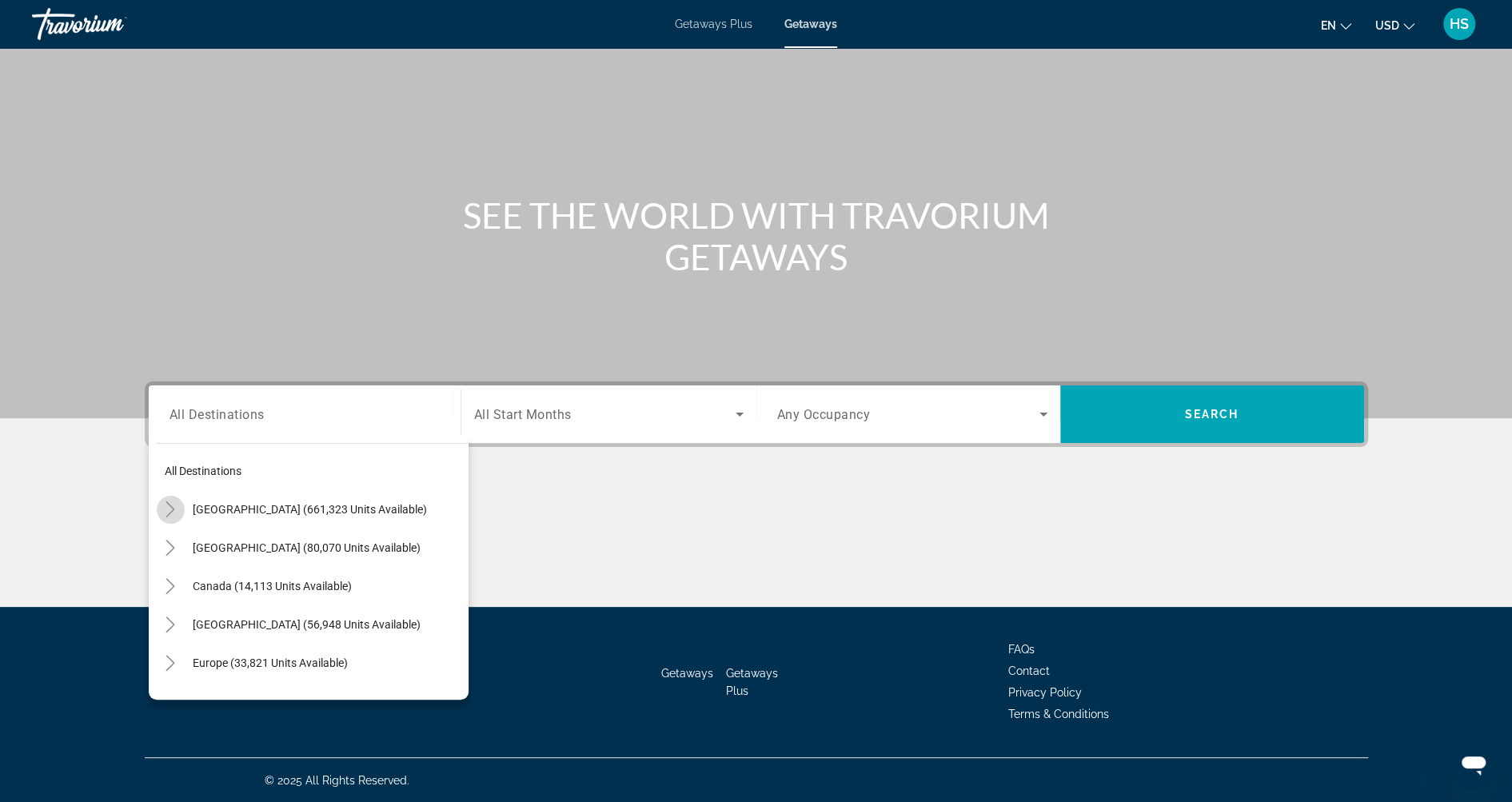
click at [166, 508] on icon "Toggle United States (661,323 units available)" at bounding box center [170, 509] width 16 height 16
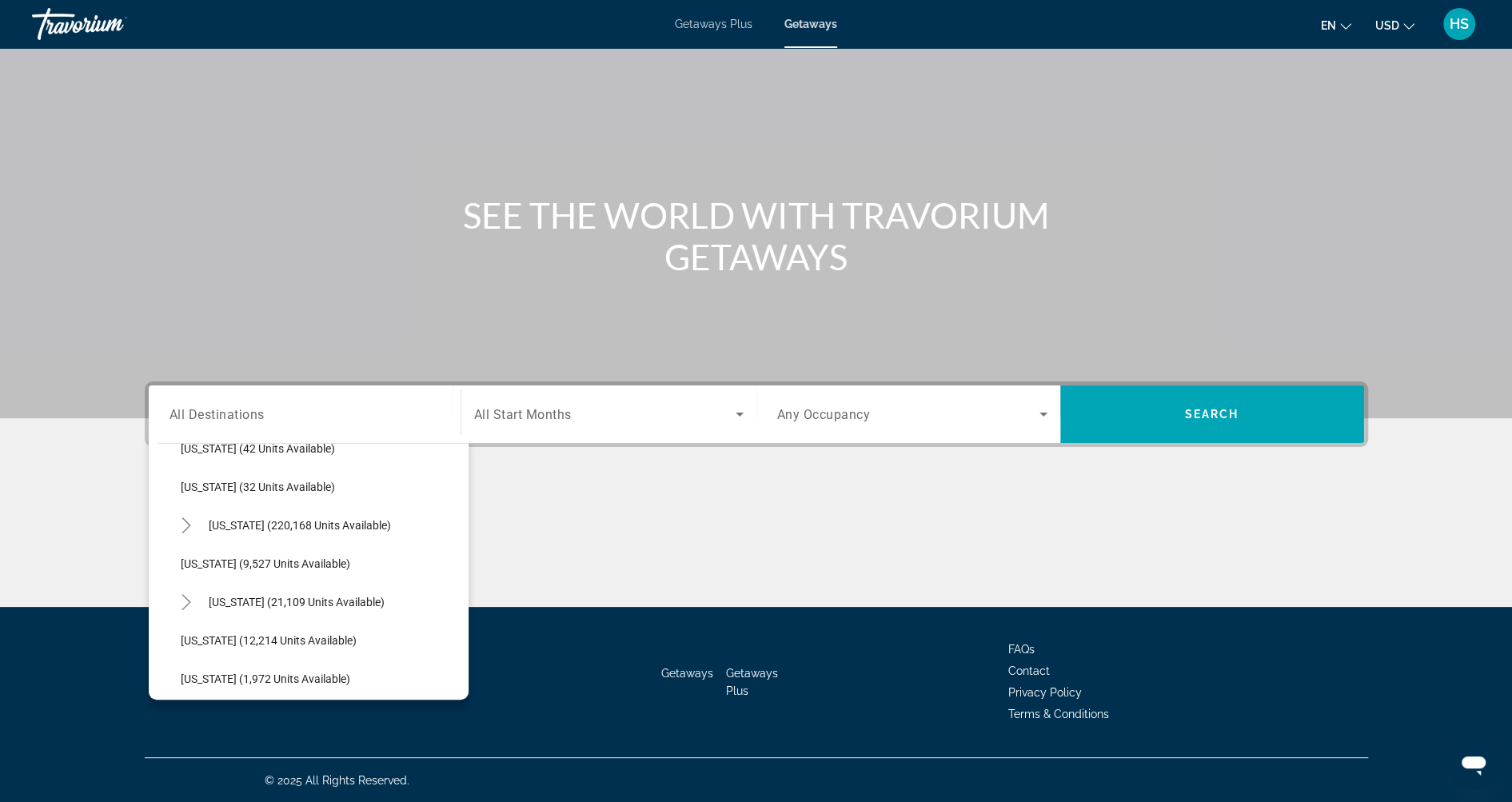
scroll to position [260, 0]
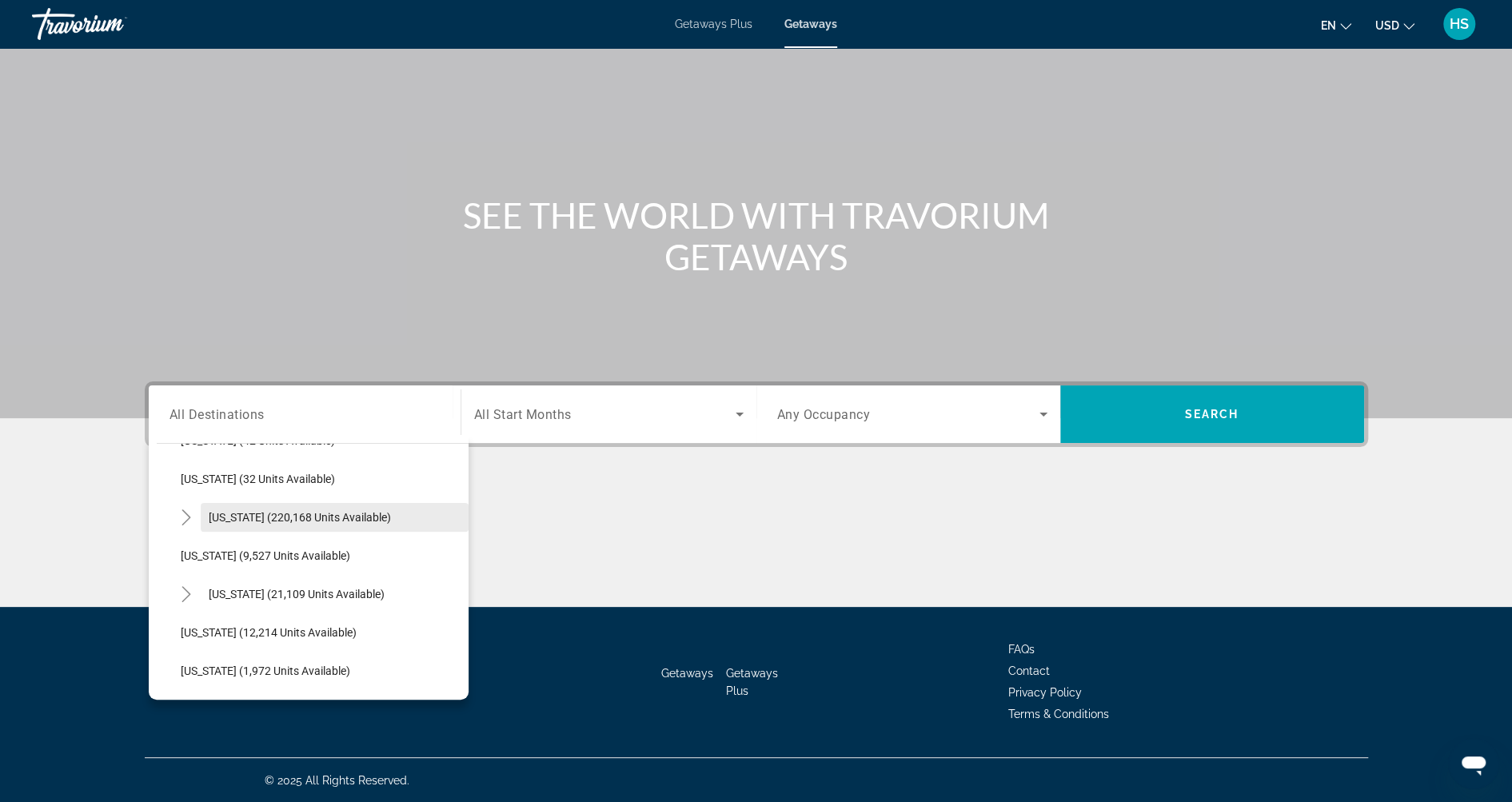
click at [242, 514] on span "Florida (220,168 units available)" at bounding box center [299, 517] width 182 height 12
type input "**********"
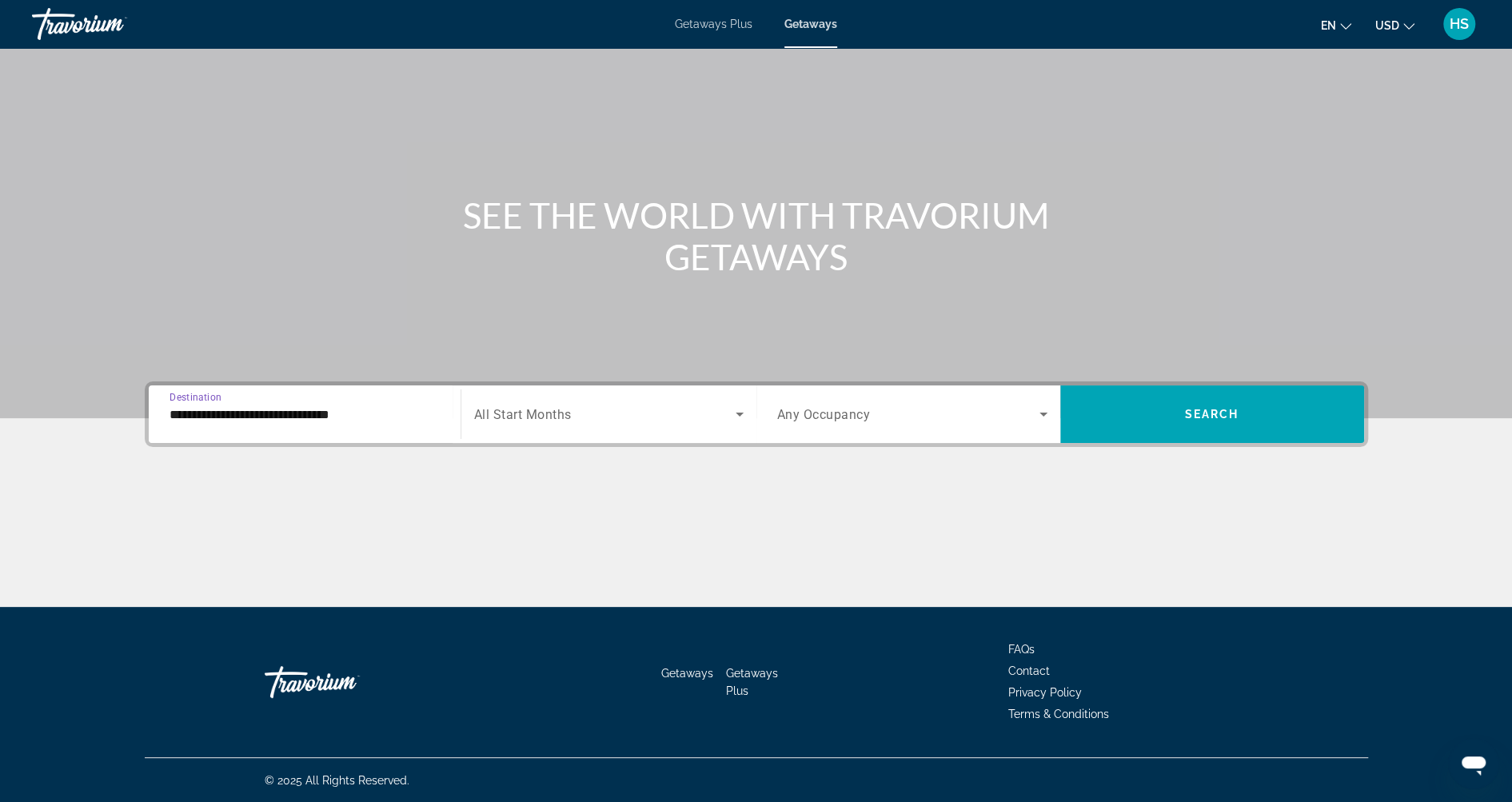
click at [589, 407] on span "Search widget" at bounding box center [604, 414] width 261 height 19
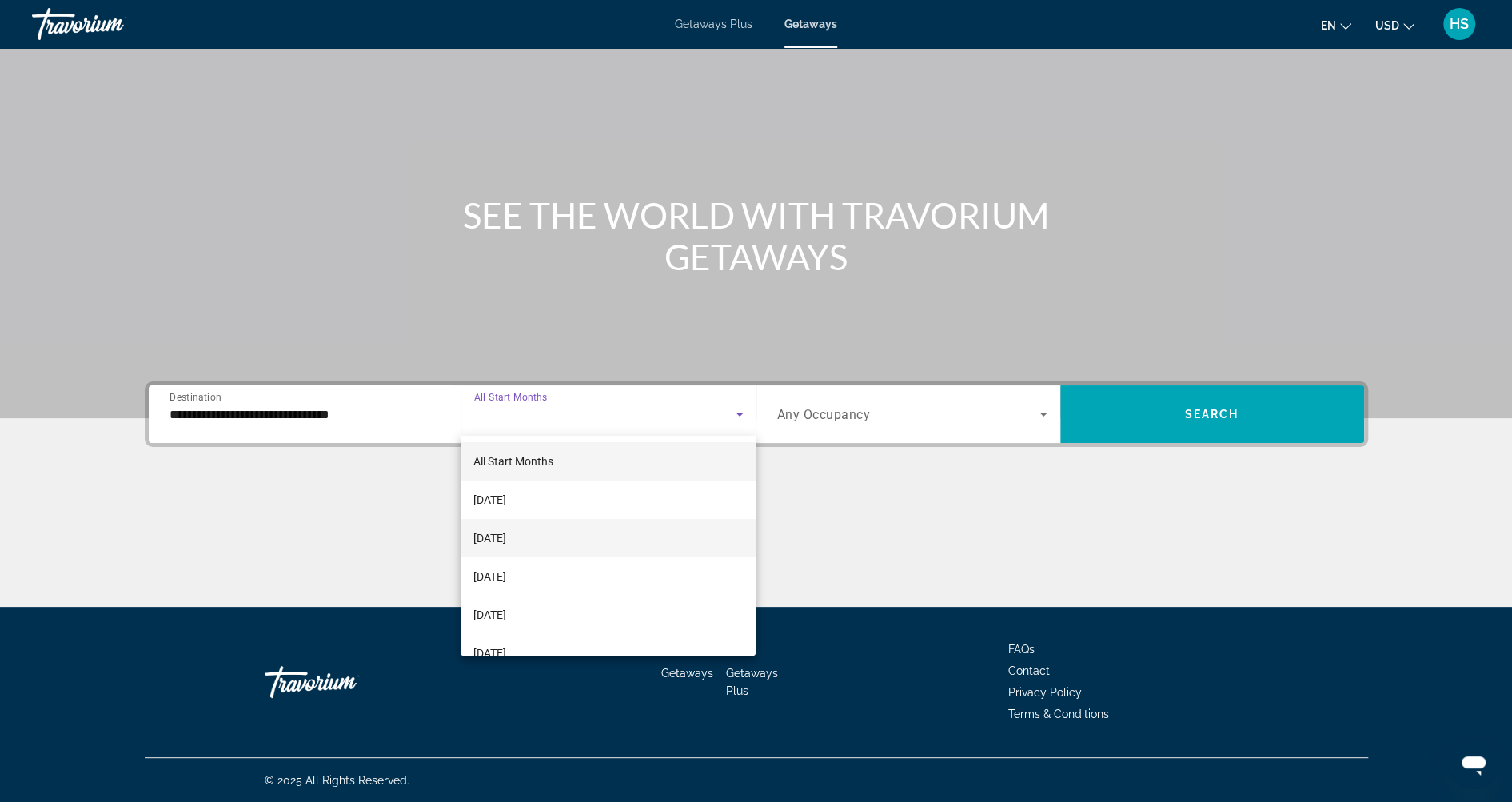
scroll to position [51, 0]
click at [603, 557] on mat-option "December 2025" at bounding box center [608, 564] width 296 height 38
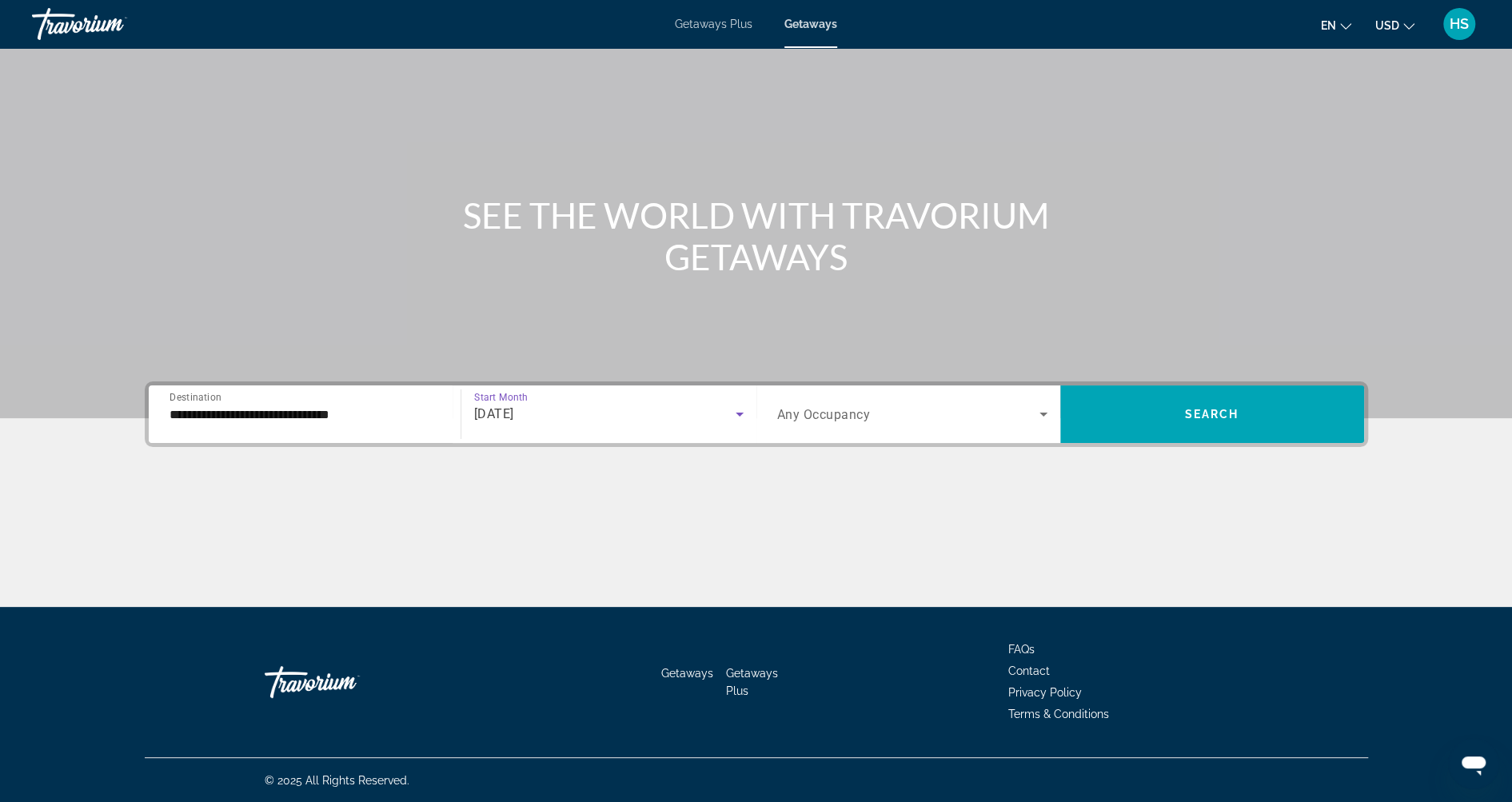
click at [929, 421] on span "Search widget" at bounding box center [908, 414] width 262 height 19
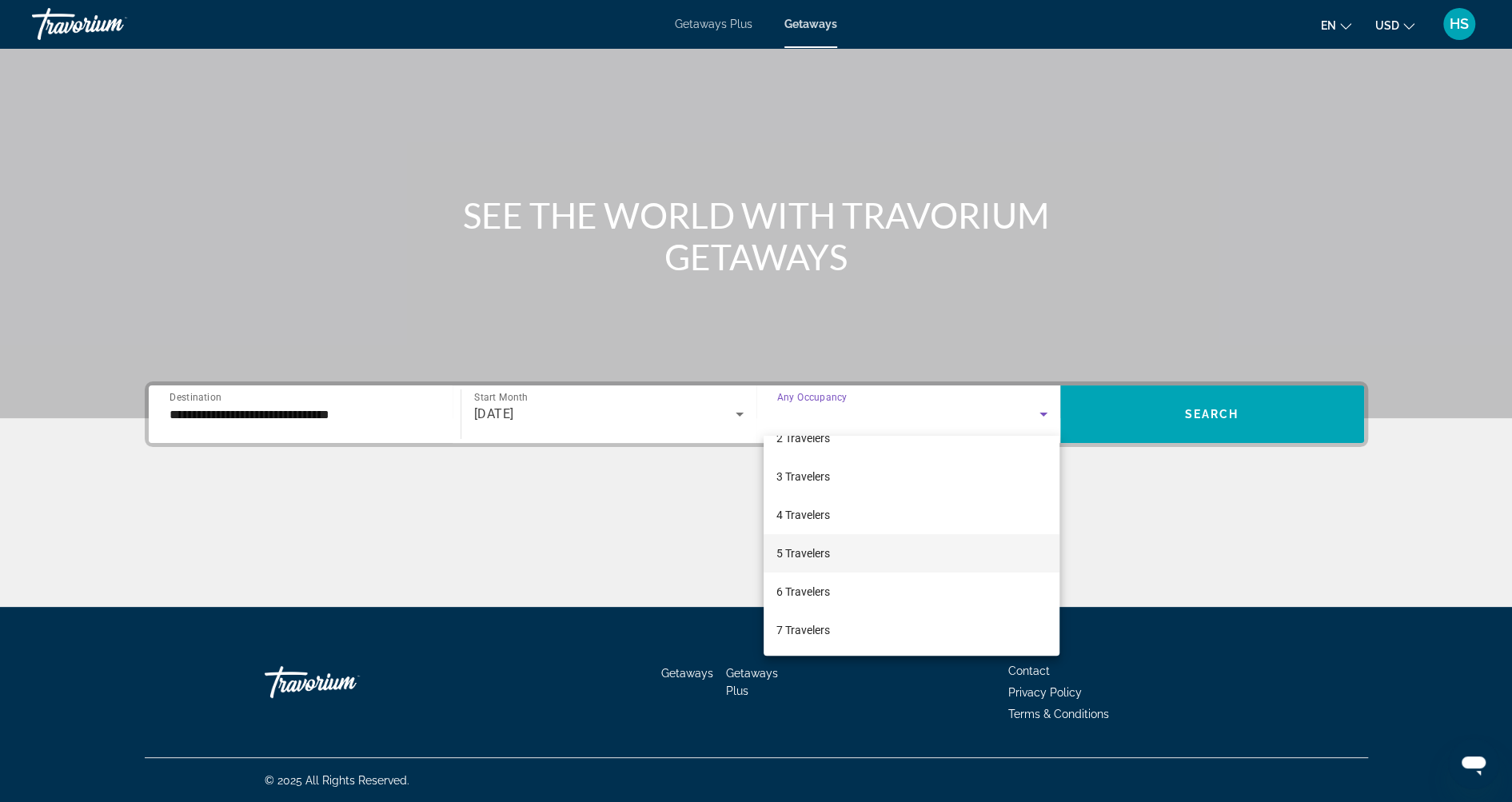
scroll to position [64, 0]
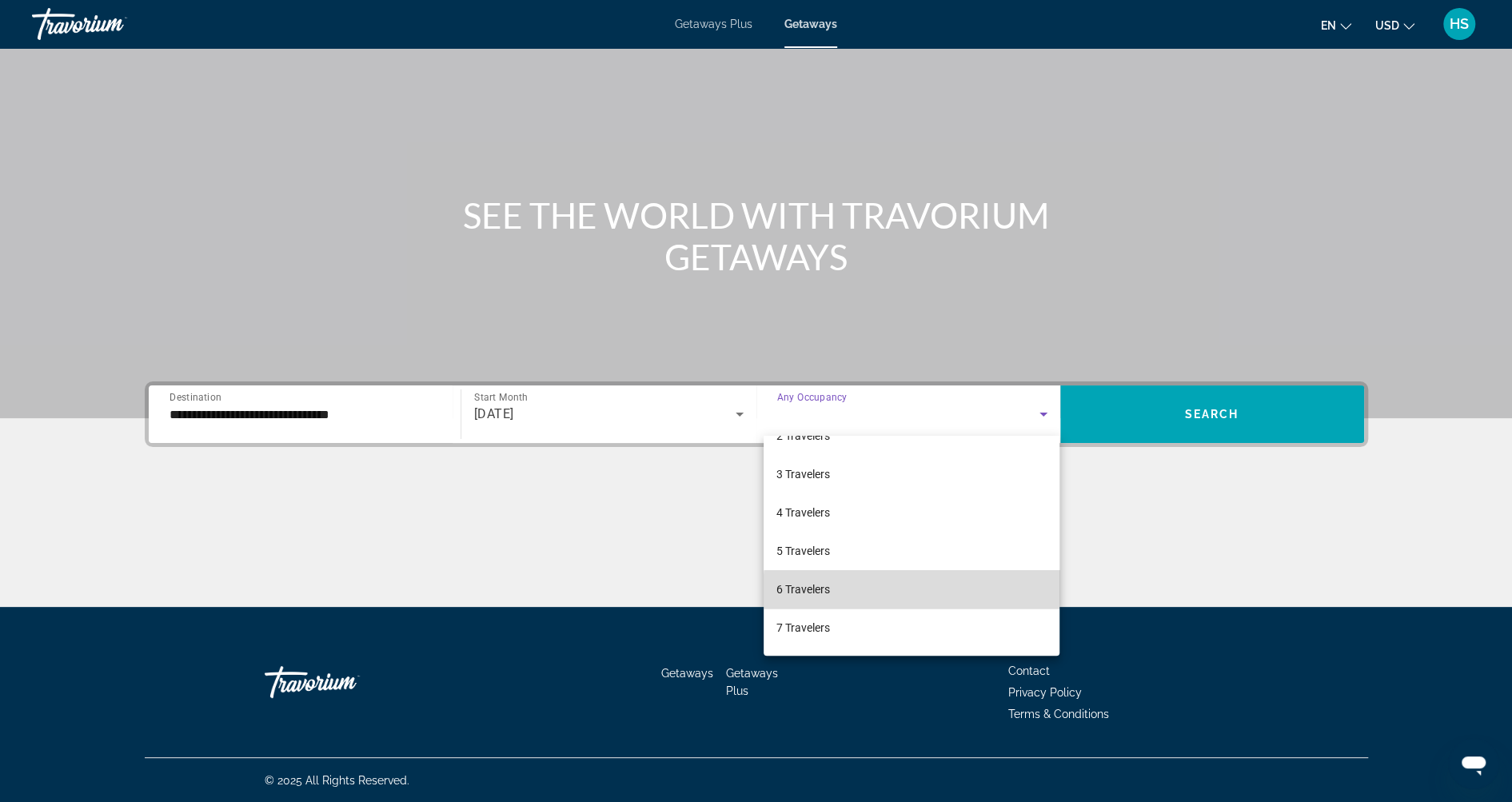
click at [923, 590] on mat-option "6 Travelers" at bounding box center [911, 589] width 296 height 38
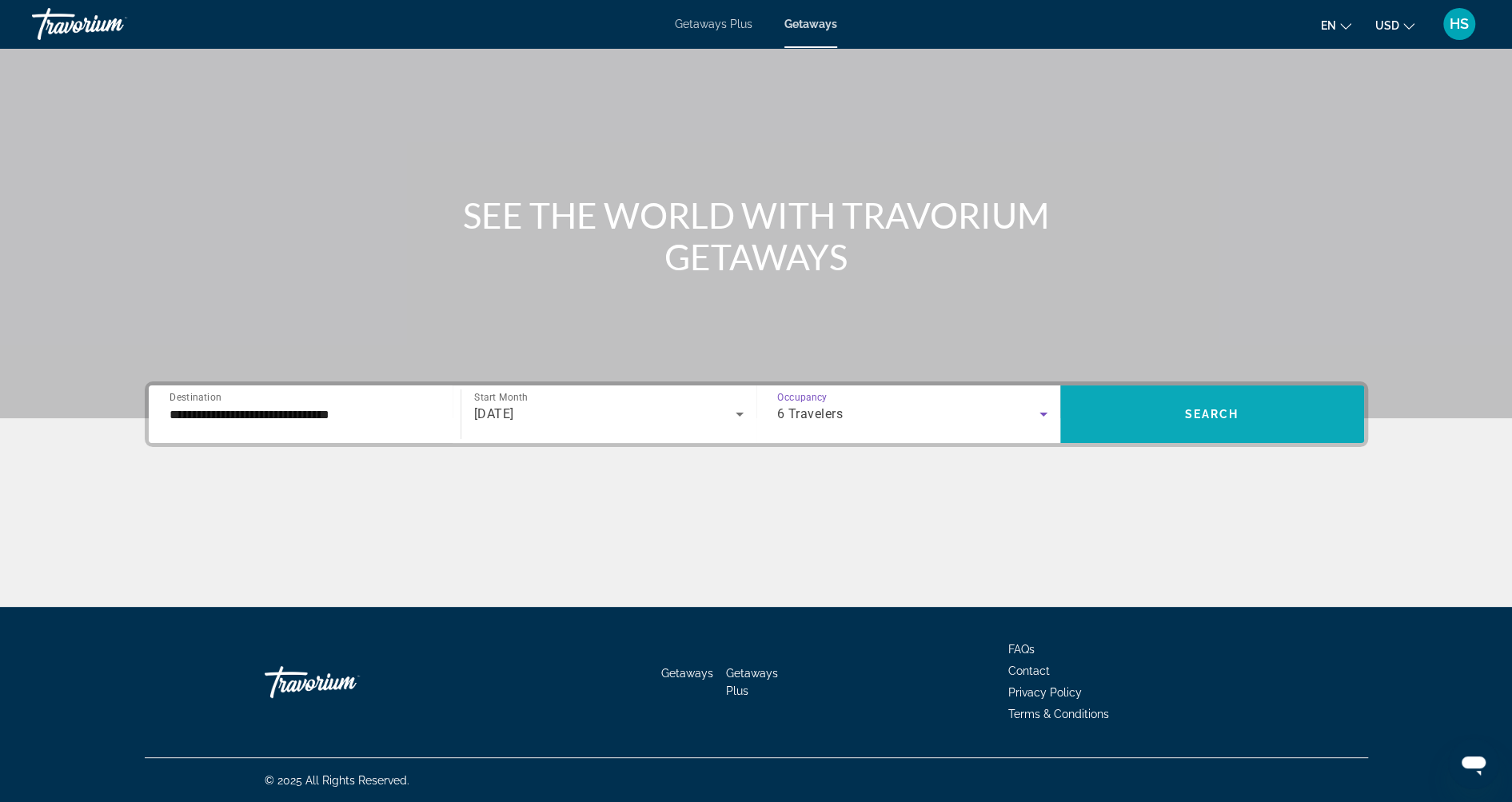
click at [1224, 408] on span "Search" at bounding box center [1212, 414] width 54 height 12
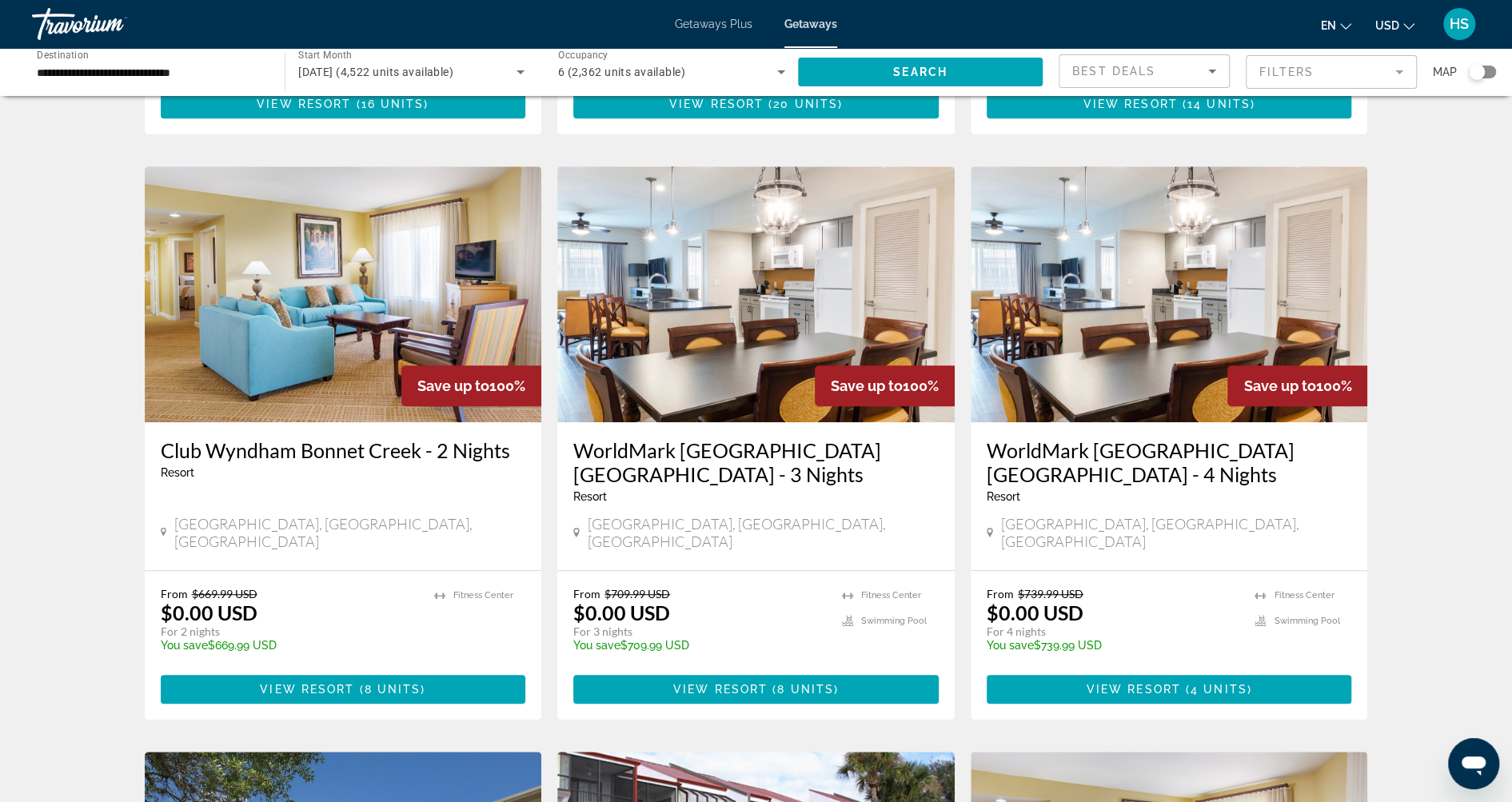
scroll to position [250, 0]
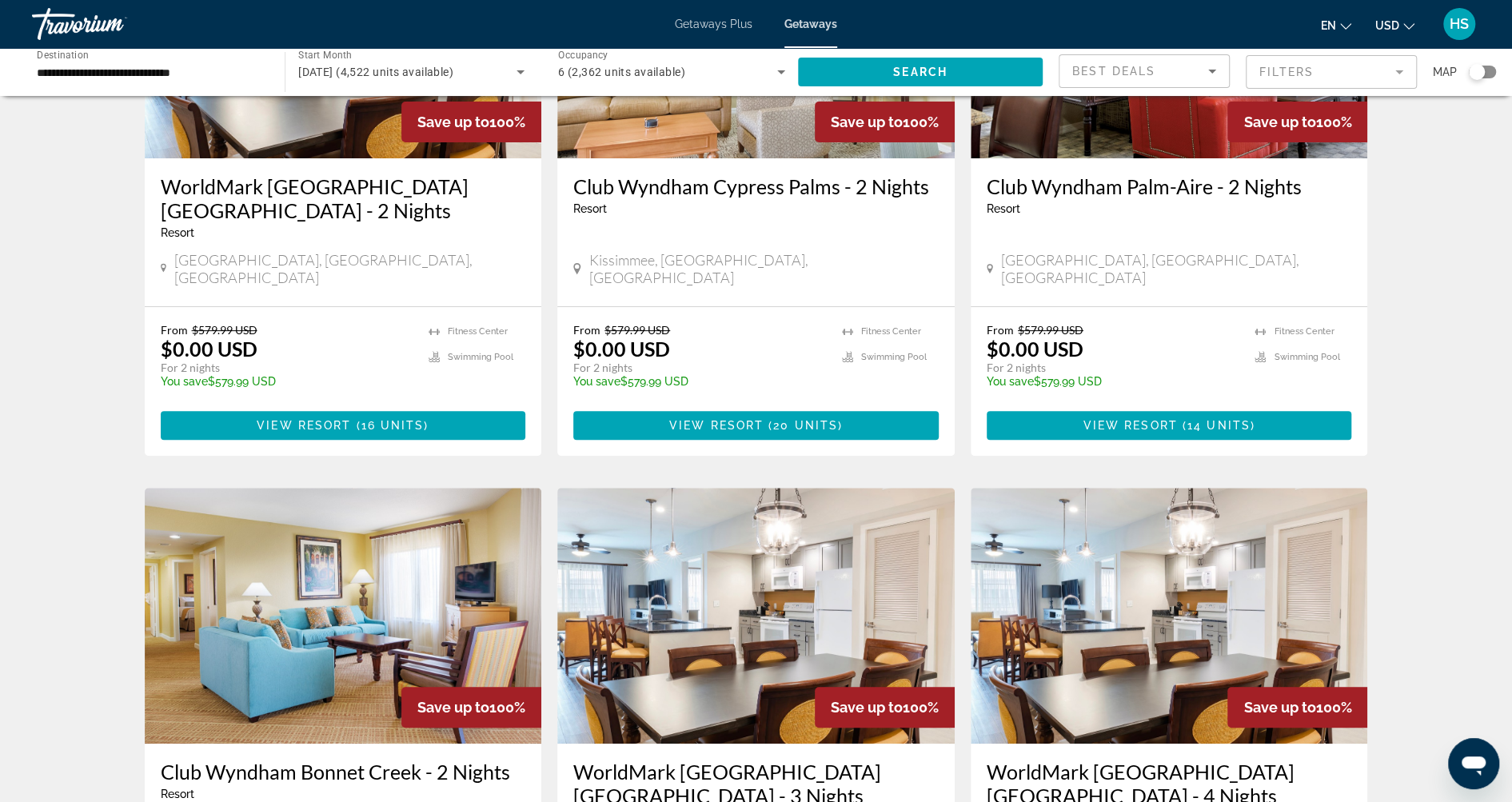
click at [1487, 67] on div "Search widget" at bounding box center [1482, 72] width 28 height 12
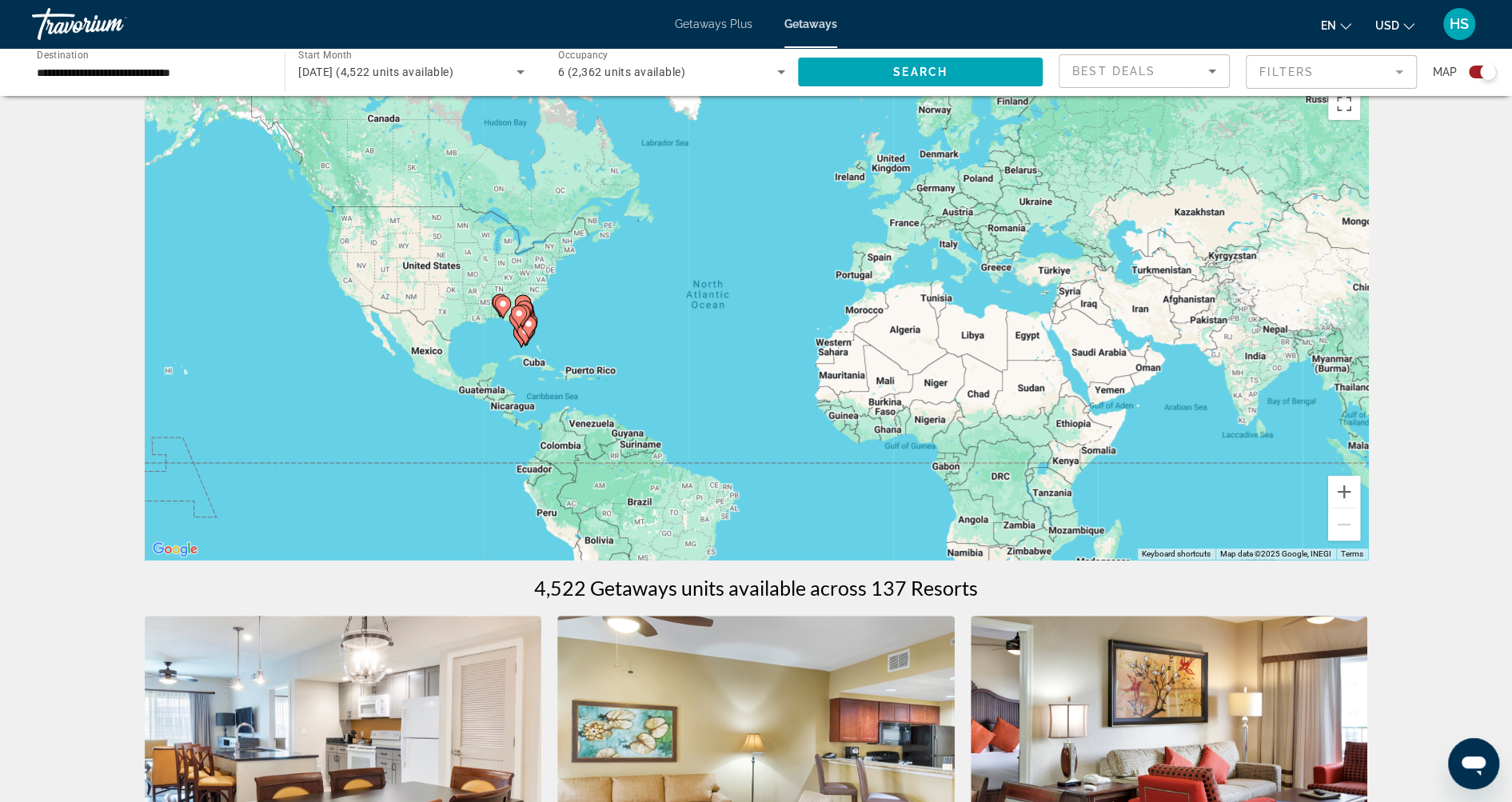
scroll to position [0, 0]
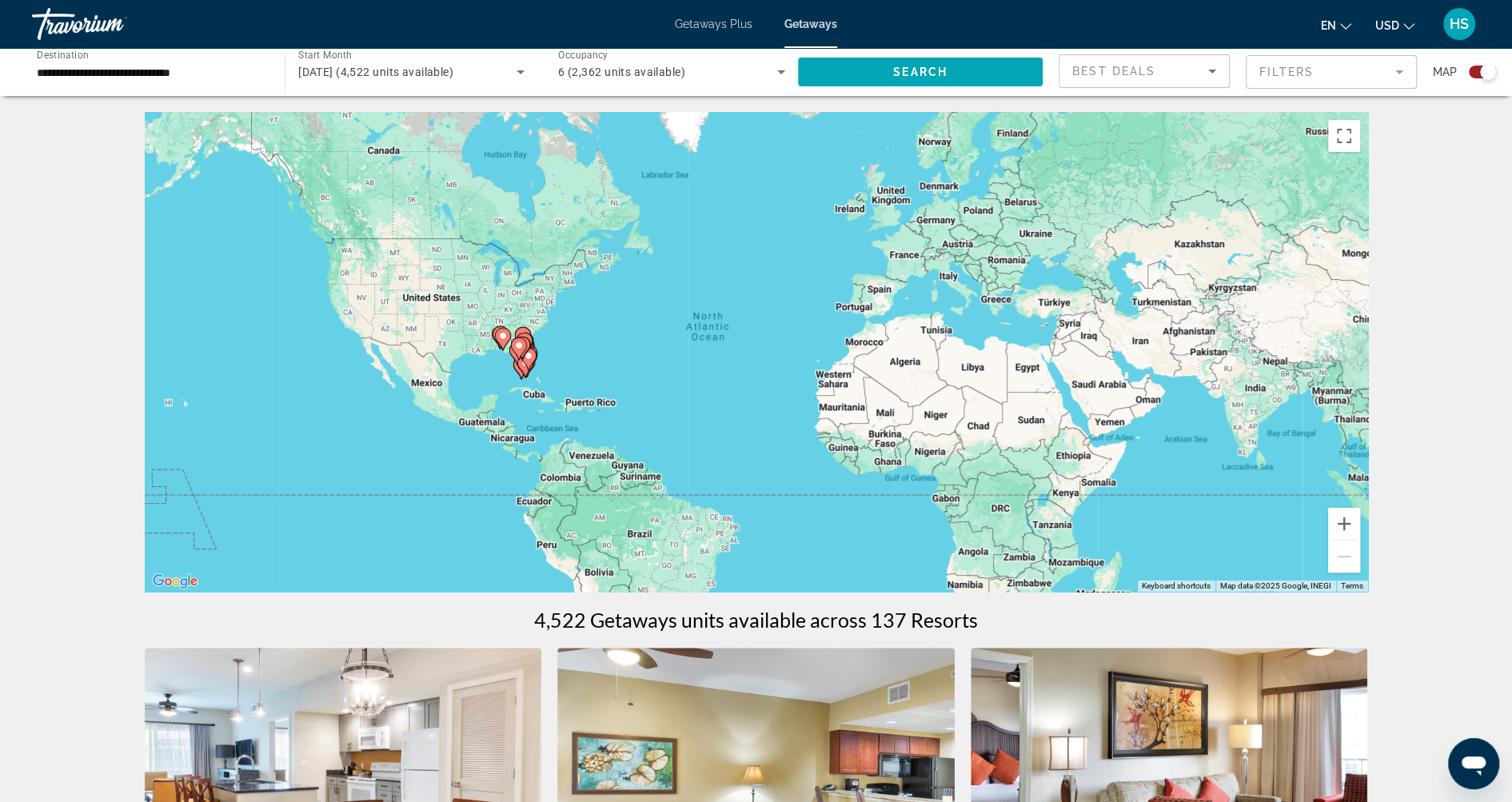
click at [526, 376] on gmp-advanced-marker "Main content" at bounding box center [525, 366] width 16 height 24
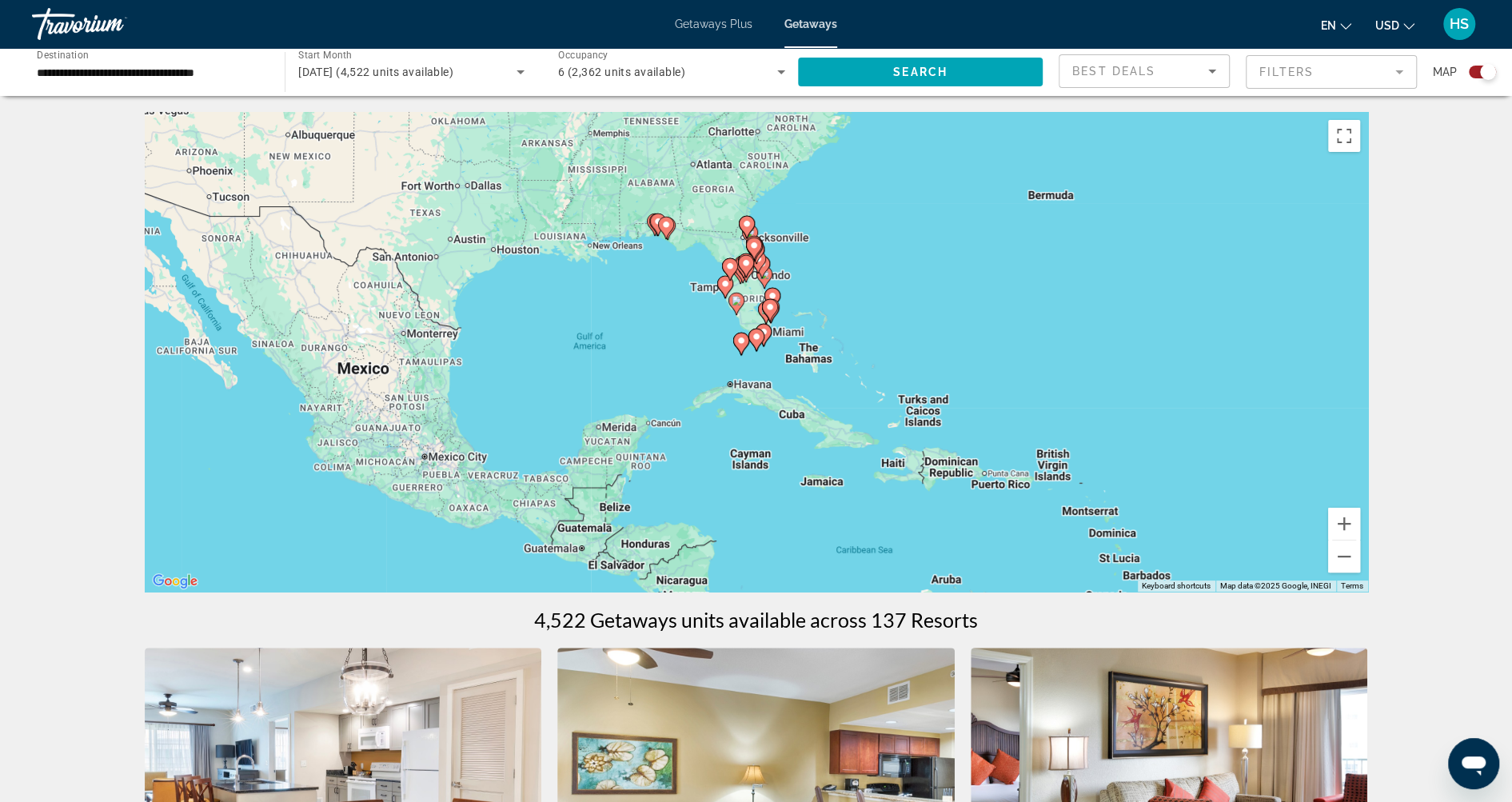
click at [766, 327] on image "Main content" at bounding box center [764, 332] width 10 height 10
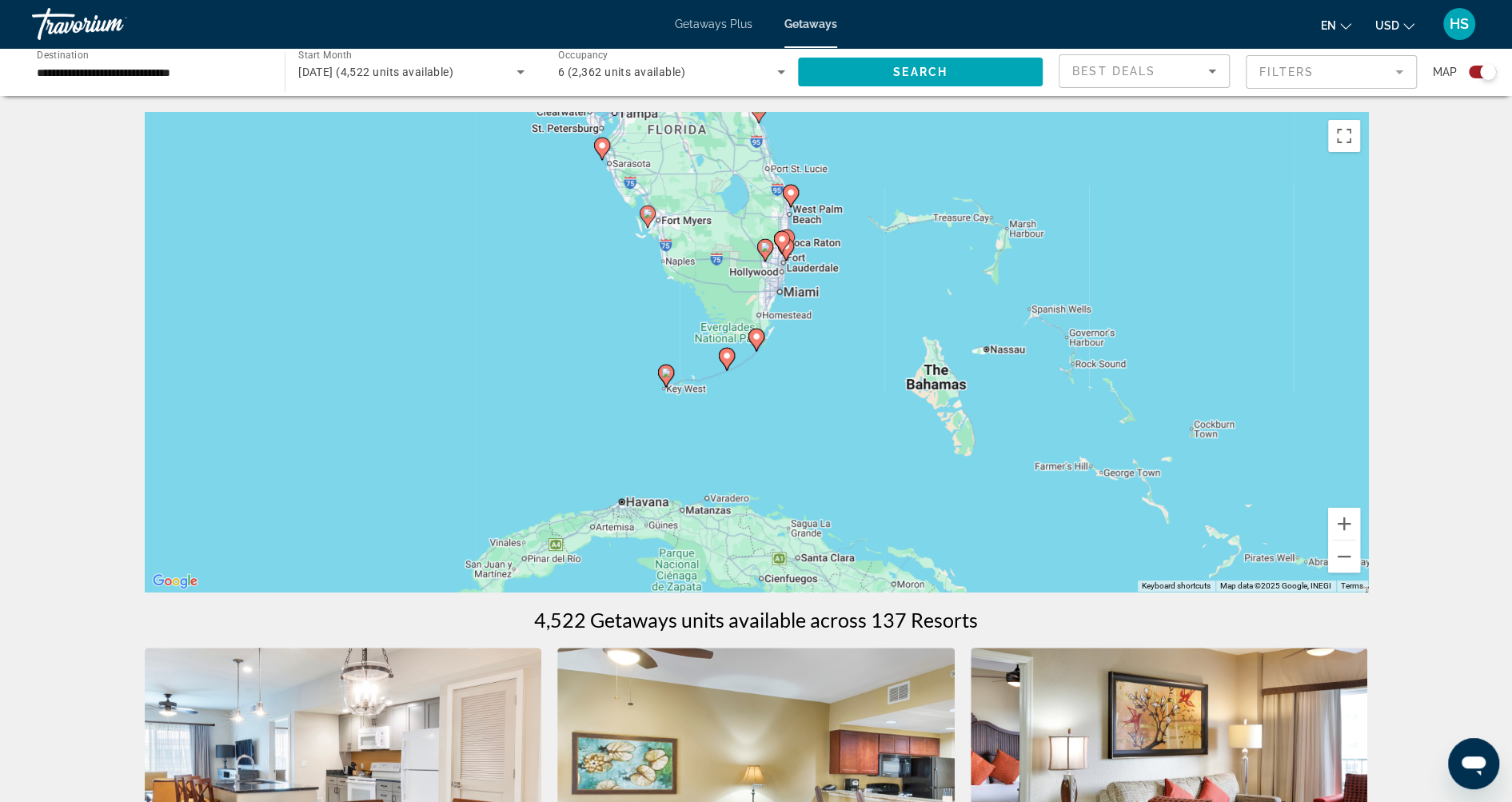
click at [758, 338] on image "Main content" at bounding box center [756, 337] width 10 height 10
type input "**********"
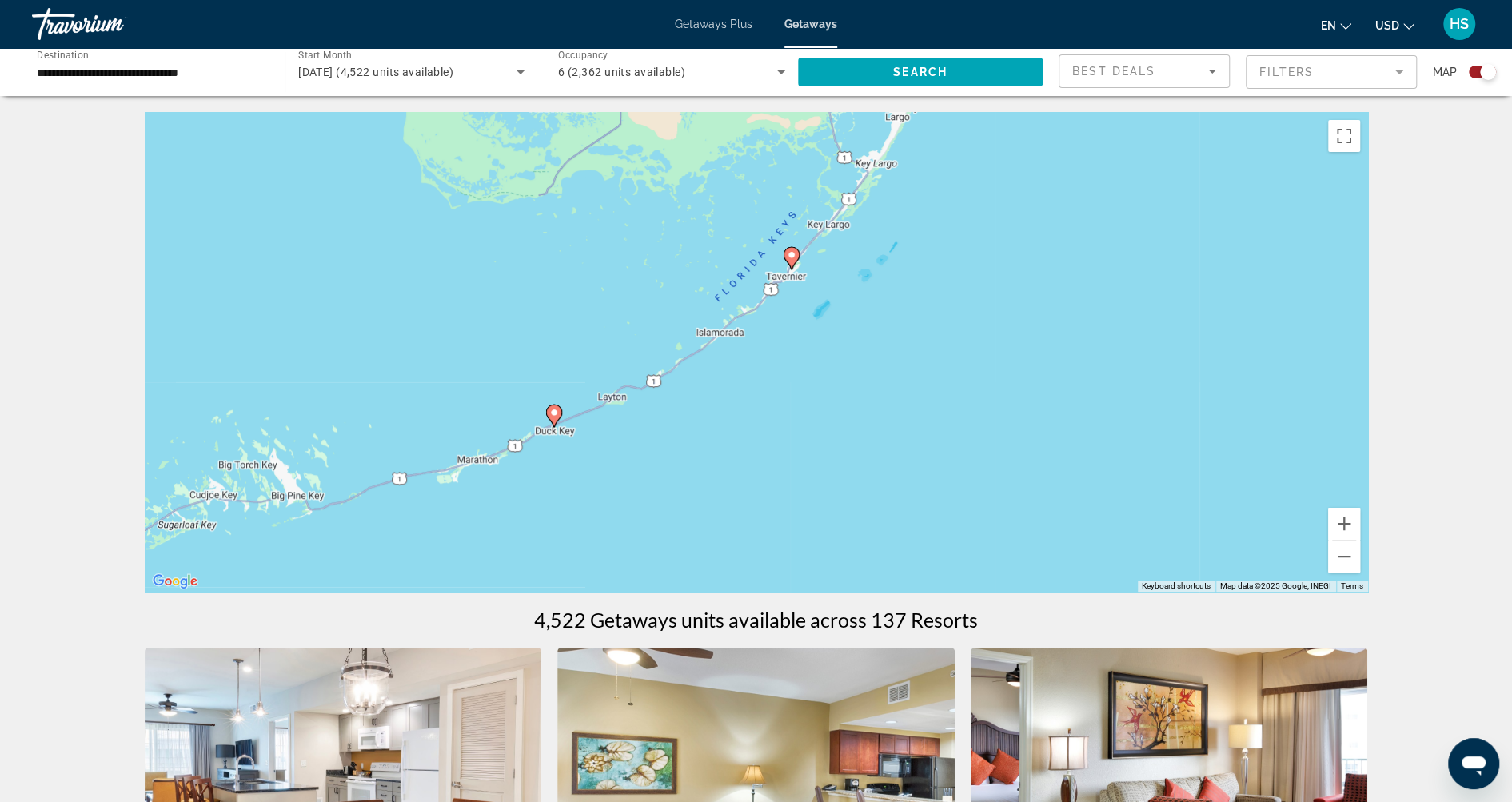
drag, startPoint x: 957, startPoint y: 234, endPoint x: 992, endPoint y: 154, distance: 87.3
click at [992, 154] on div "To activate drag with keyboard, press Alt + Enter. Once in keyboard drag state,…" at bounding box center [756, 351] width 1223 height 480
click at [792, 256] on image "Main content" at bounding box center [791, 255] width 10 height 10
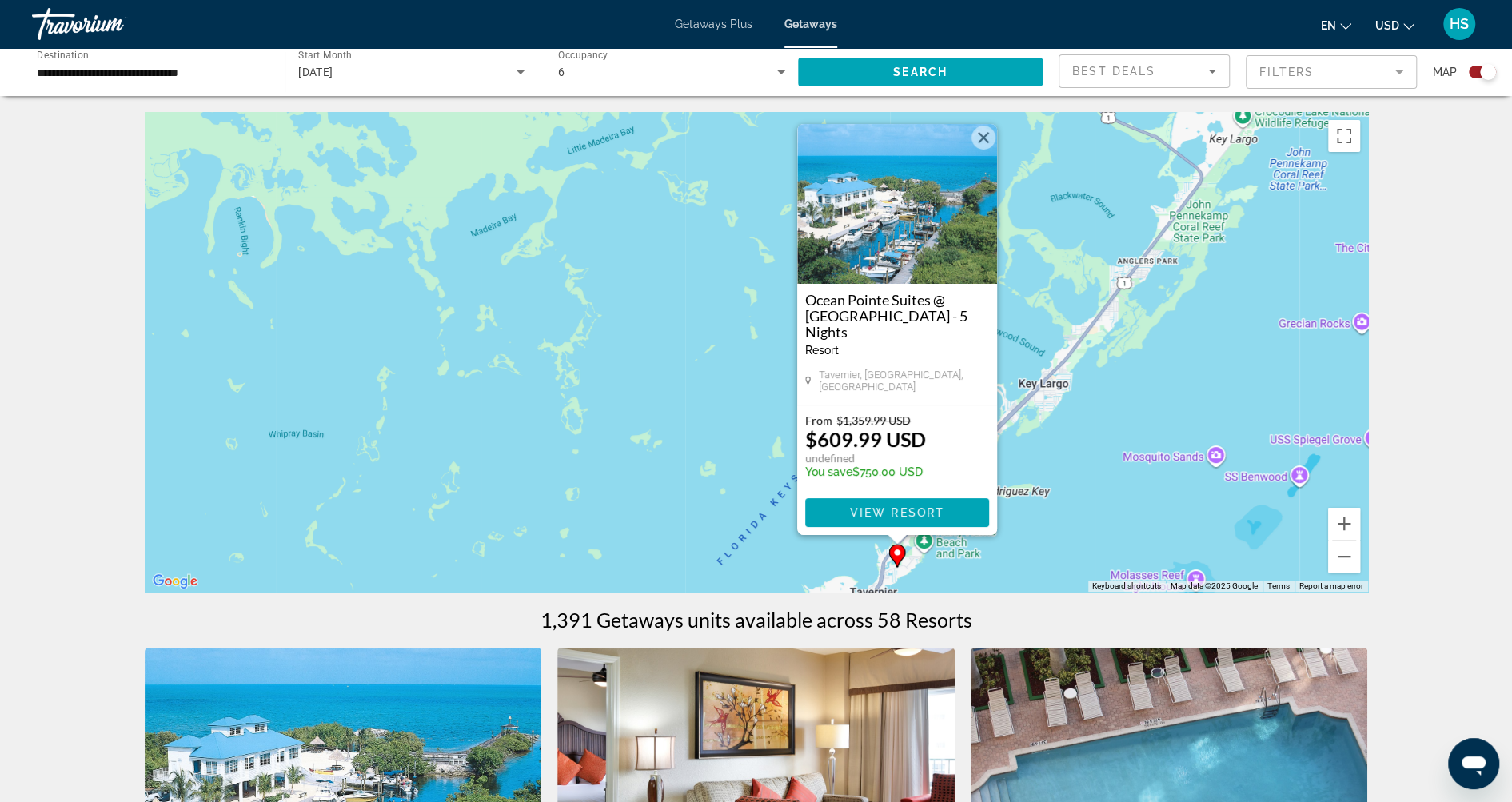
click at [924, 234] on img "Main content" at bounding box center [897, 204] width 200 height 160
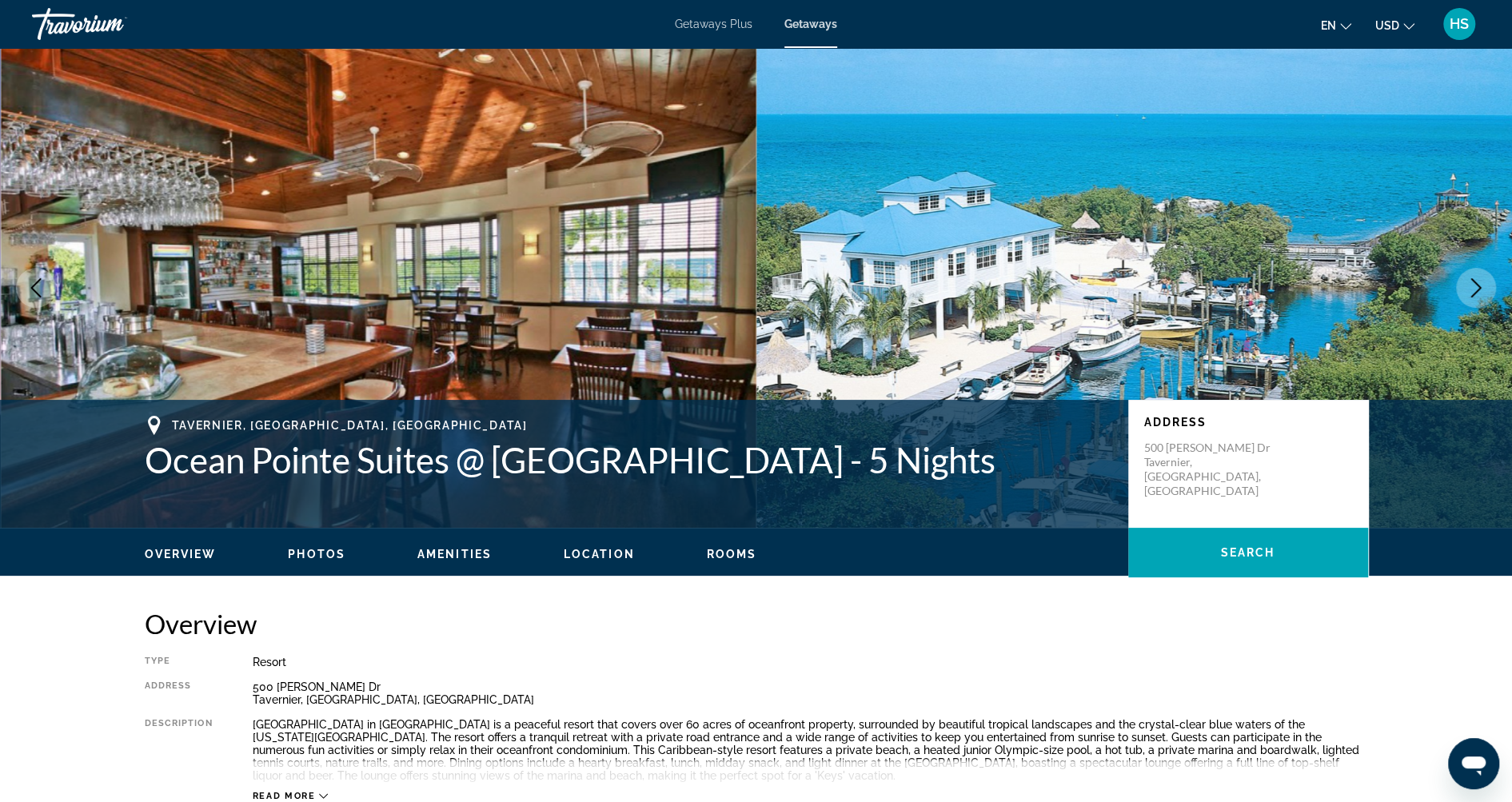
click at [1471, 291] on icon "Next image" at bounding box center [1476, 288] width 19 height 19
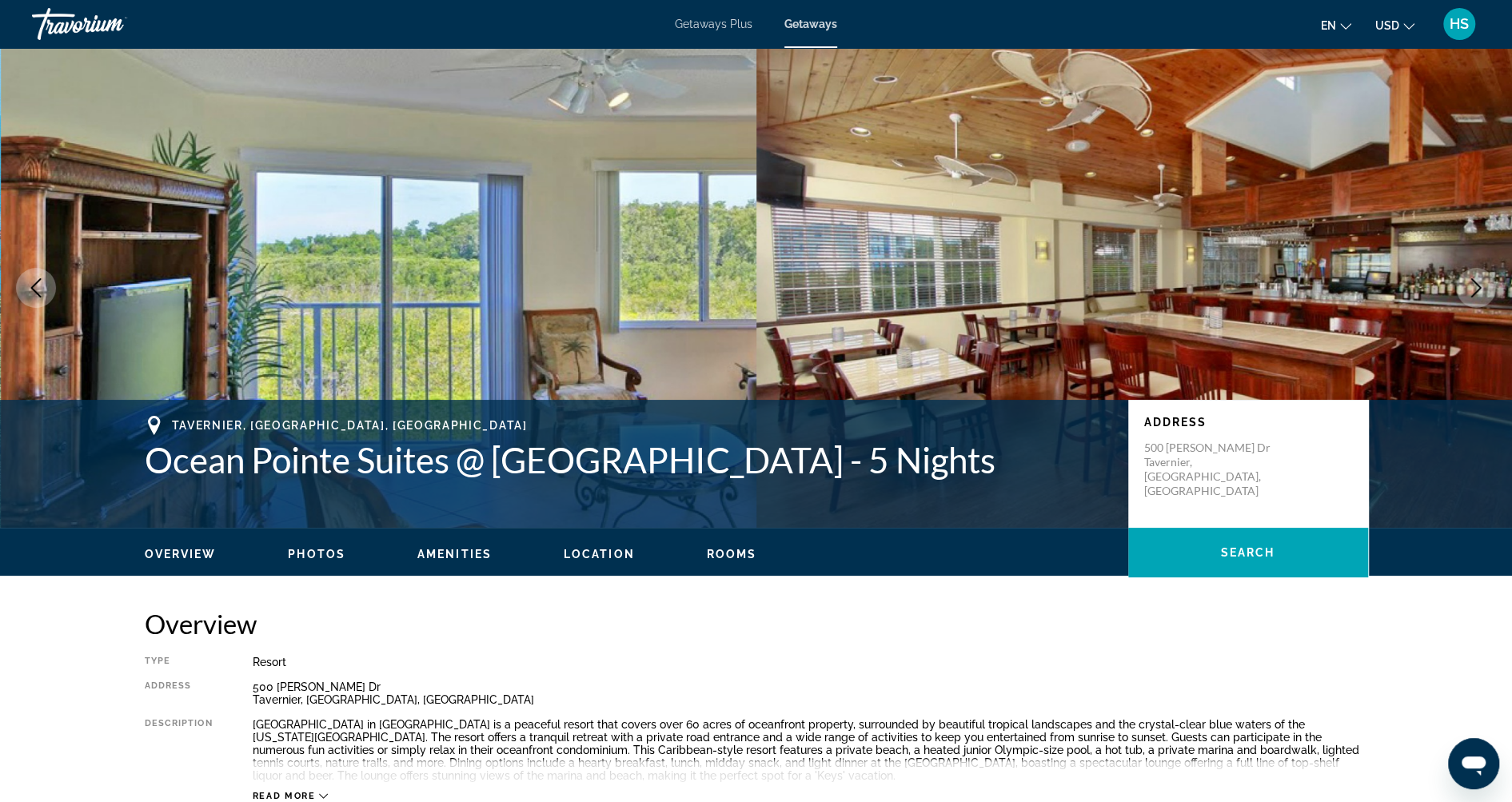
click at [1471, 291] on icon "Next image" at bounding box center [1476, 288] width 19 height 19
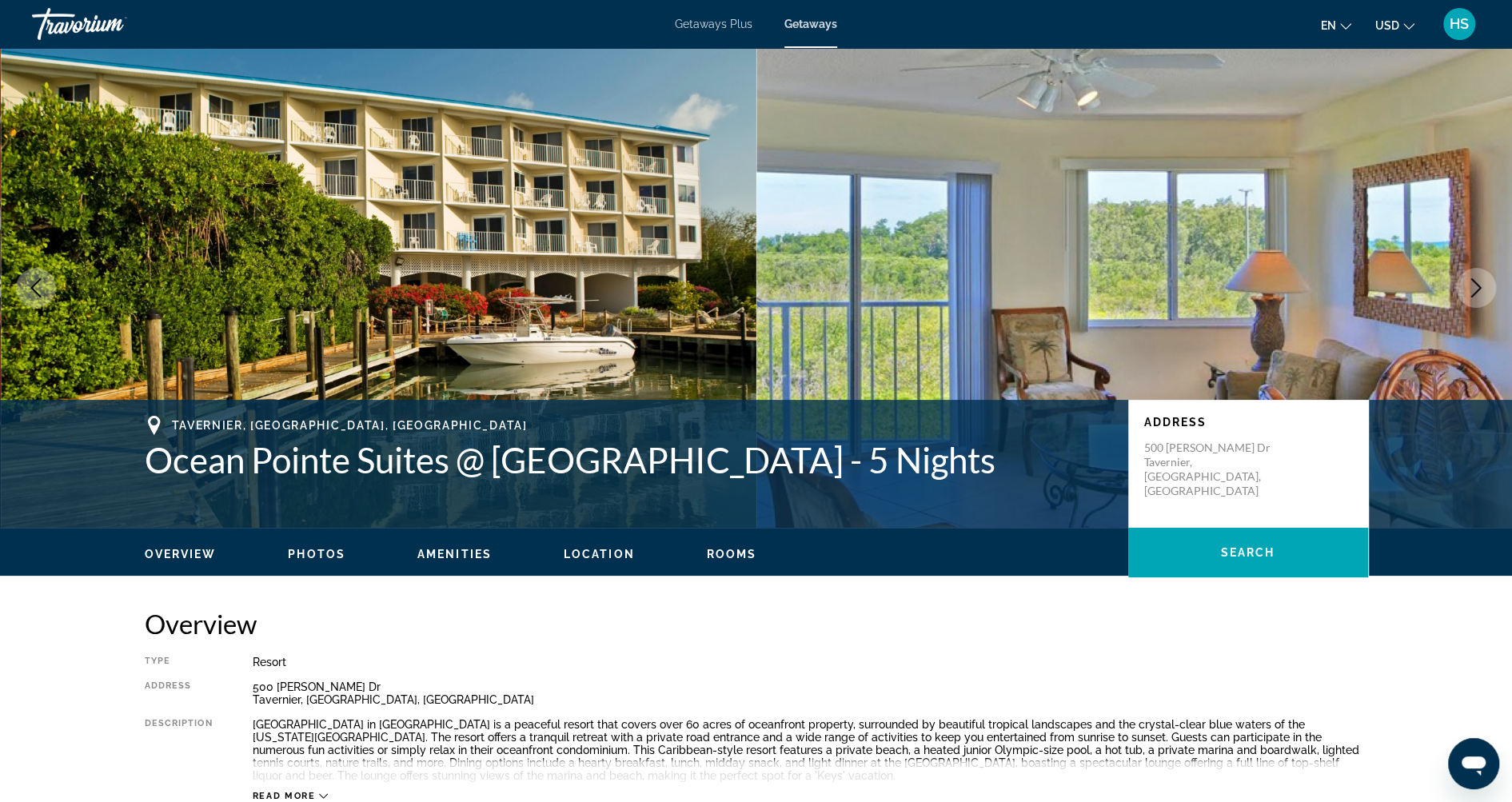
click at [1471, 291] on icon "Next image" at bounding box center [1476, 288] width 19 height 19
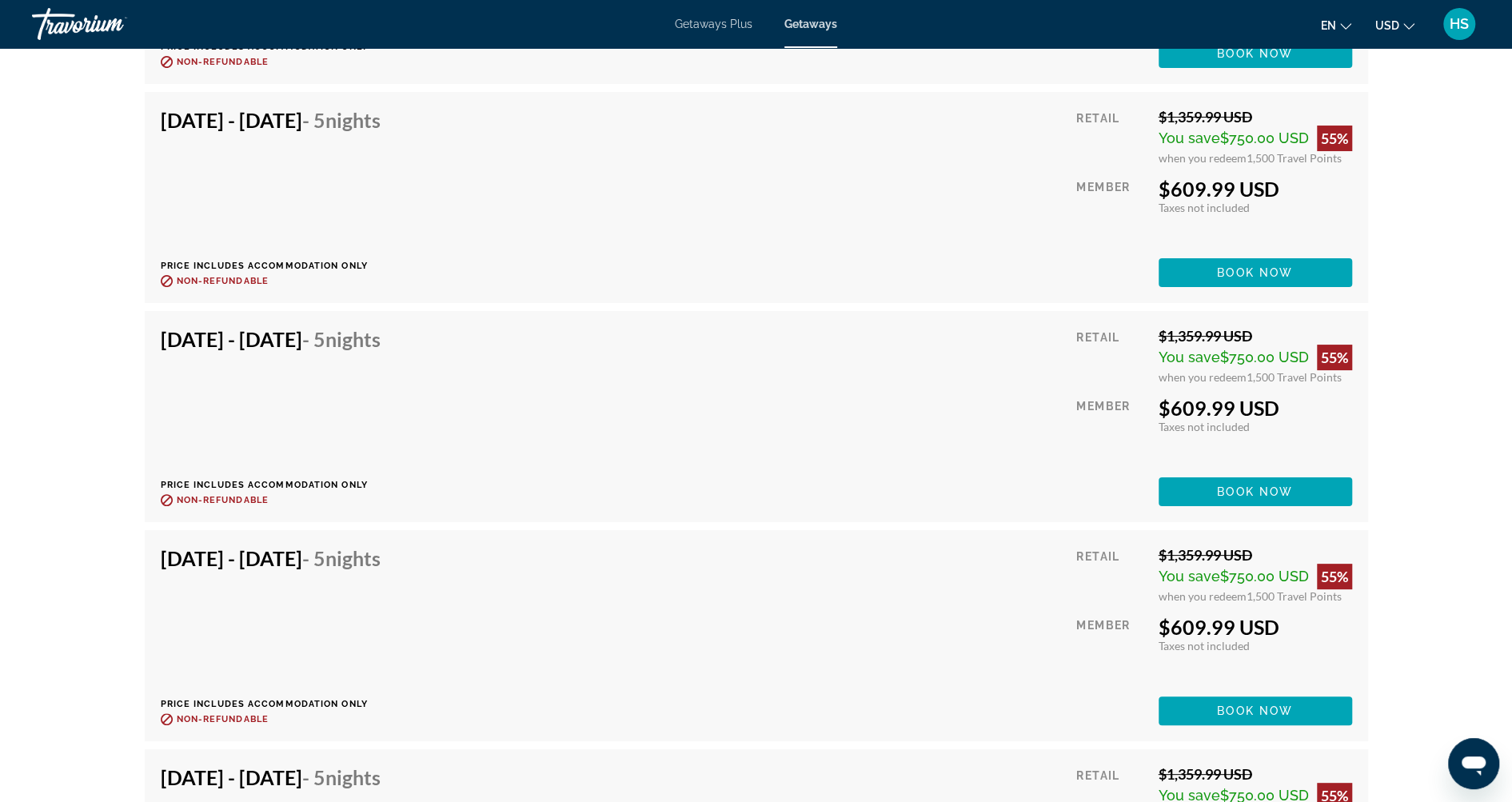
scroll to position [4070, 0]
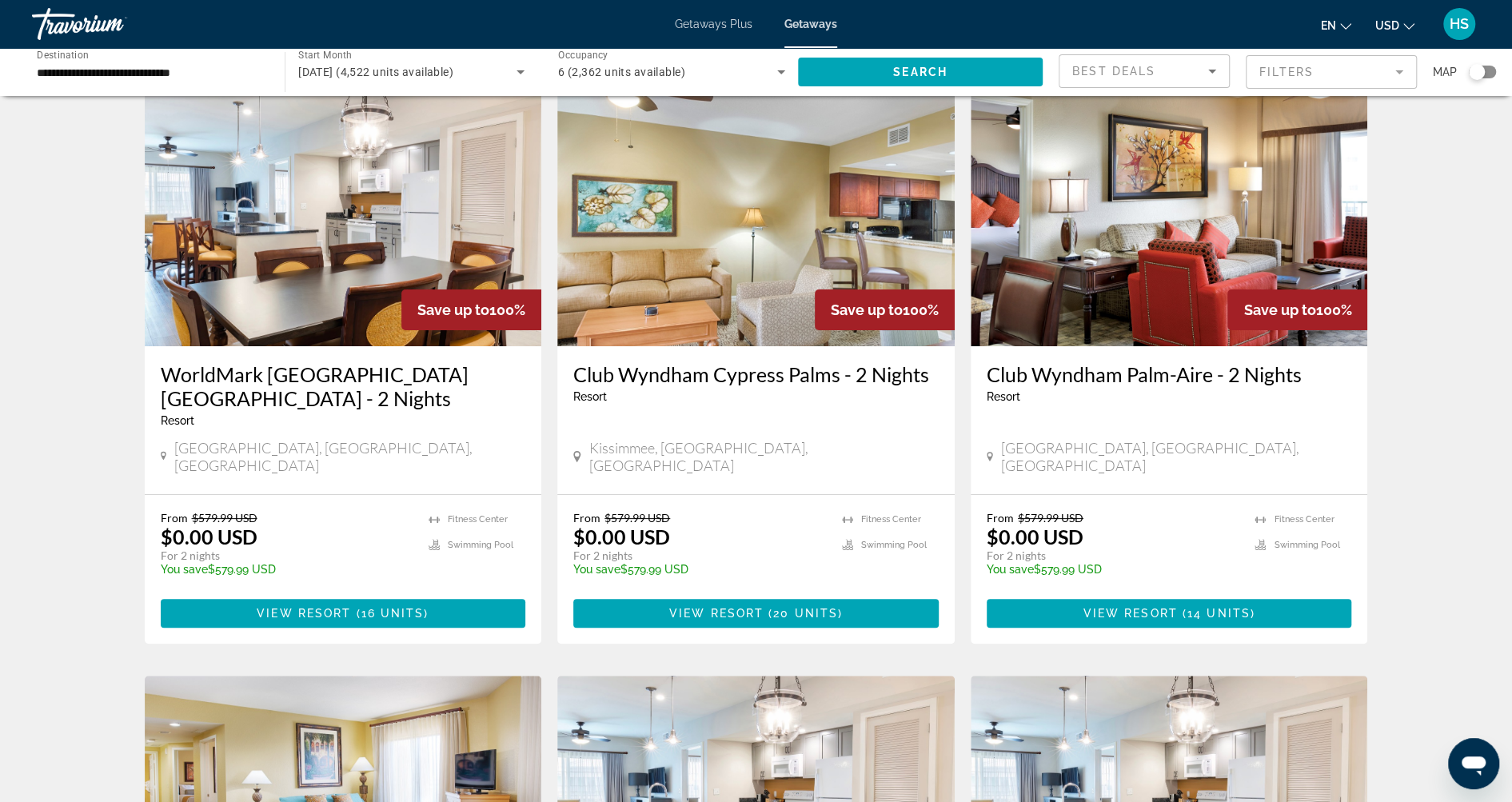
scroll to position [65, 0]
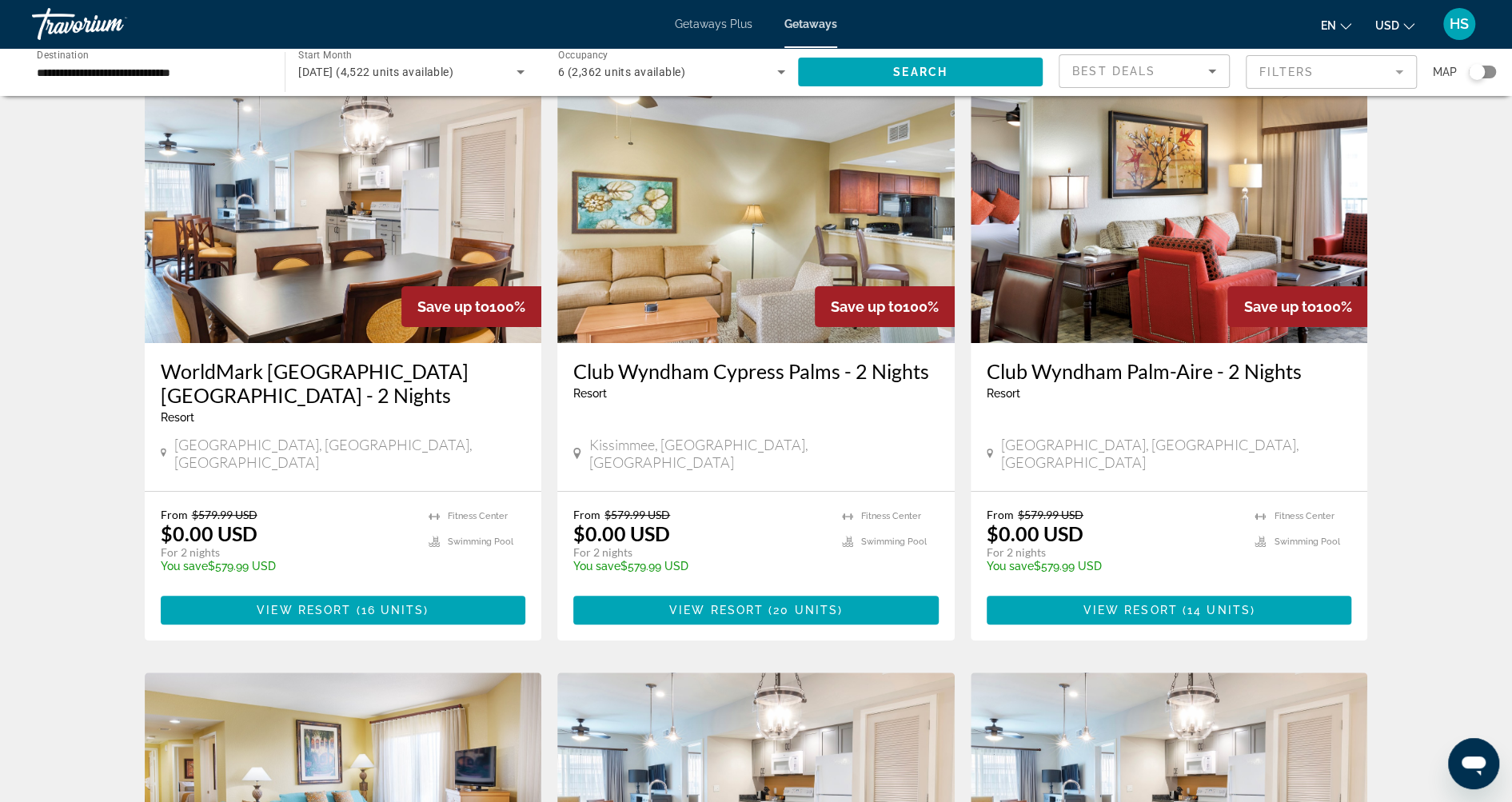
click at [1488, 68] on div "Search widget" at bounding box center [1482, 72] width 28 height 12
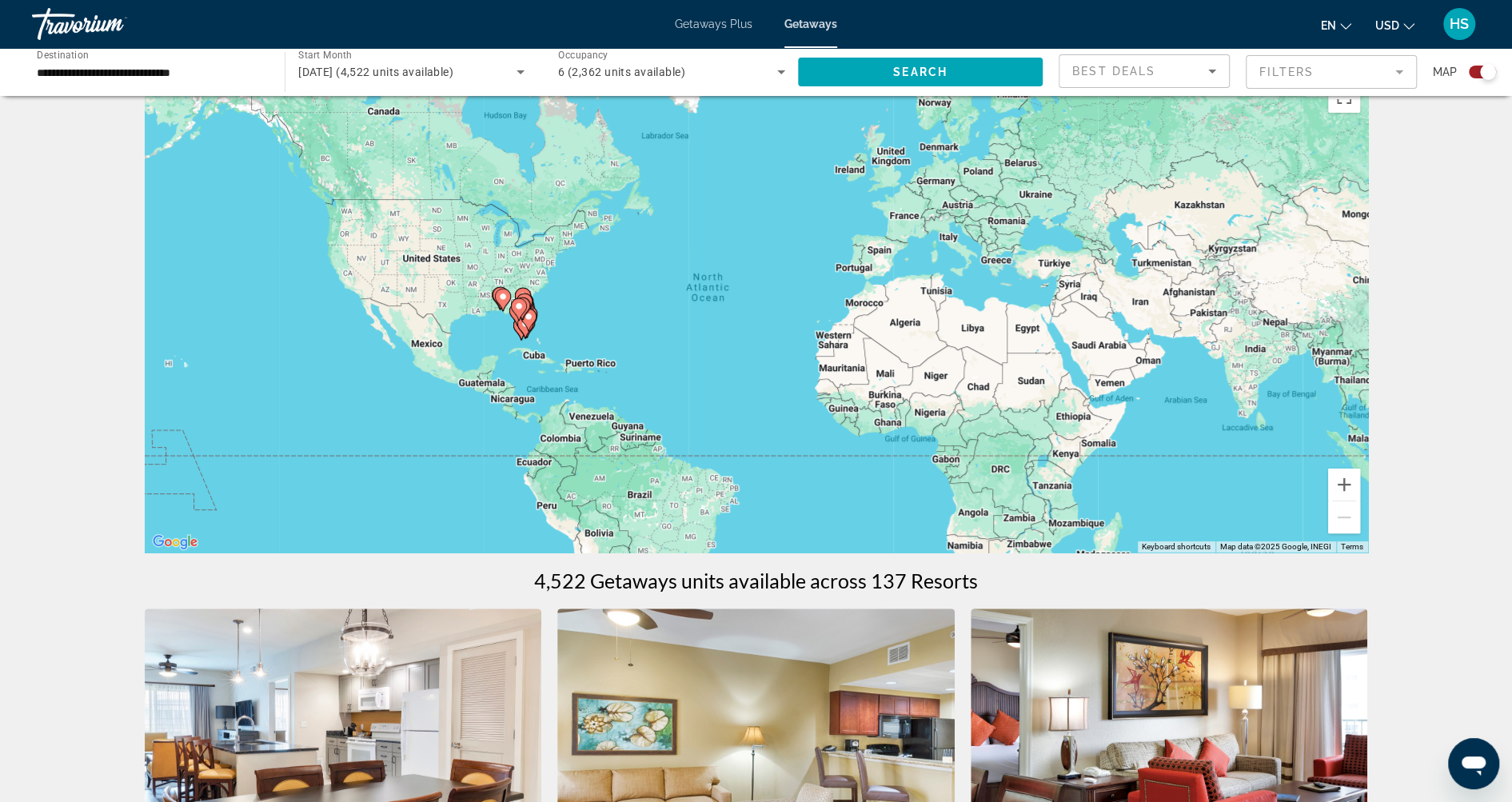
scroll to position [0, 0]
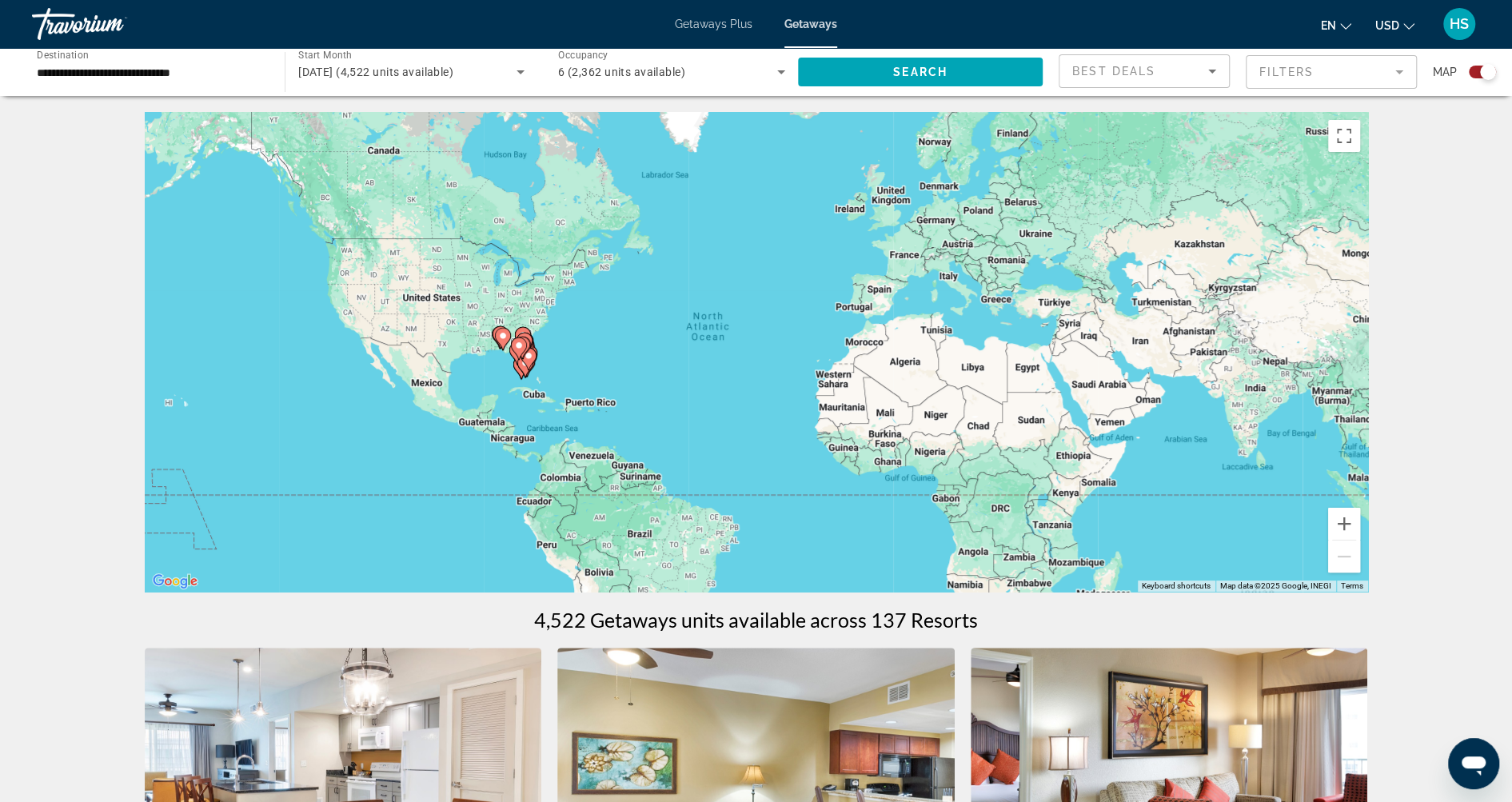
click at [523, 367] on gmp-advanced-marker "Main content" at bounding box center [528, 359] width 16 height 24
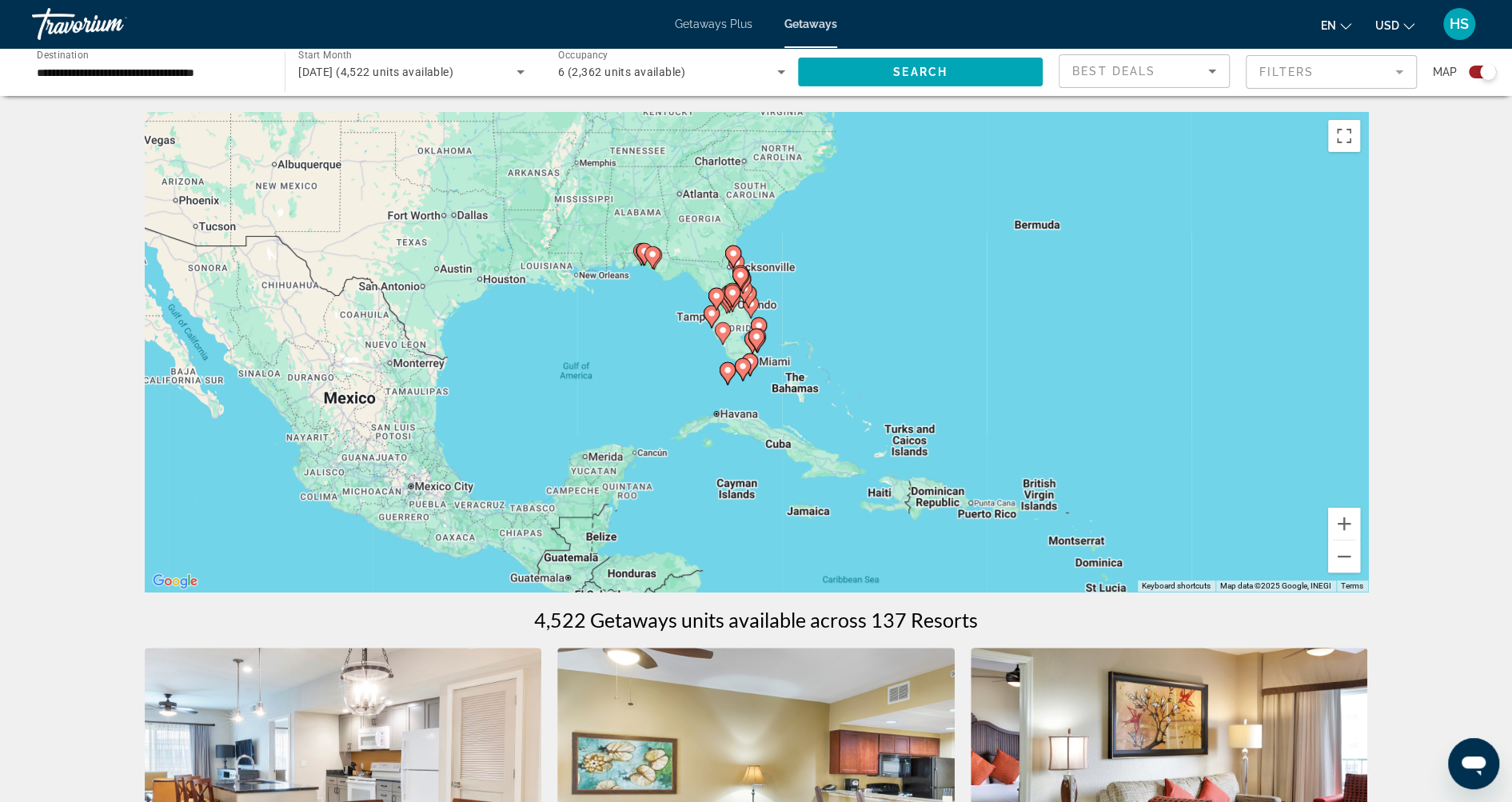
click at [755, 360] on icon "Main content" at bounding box center [748, 365] width 14 height 21
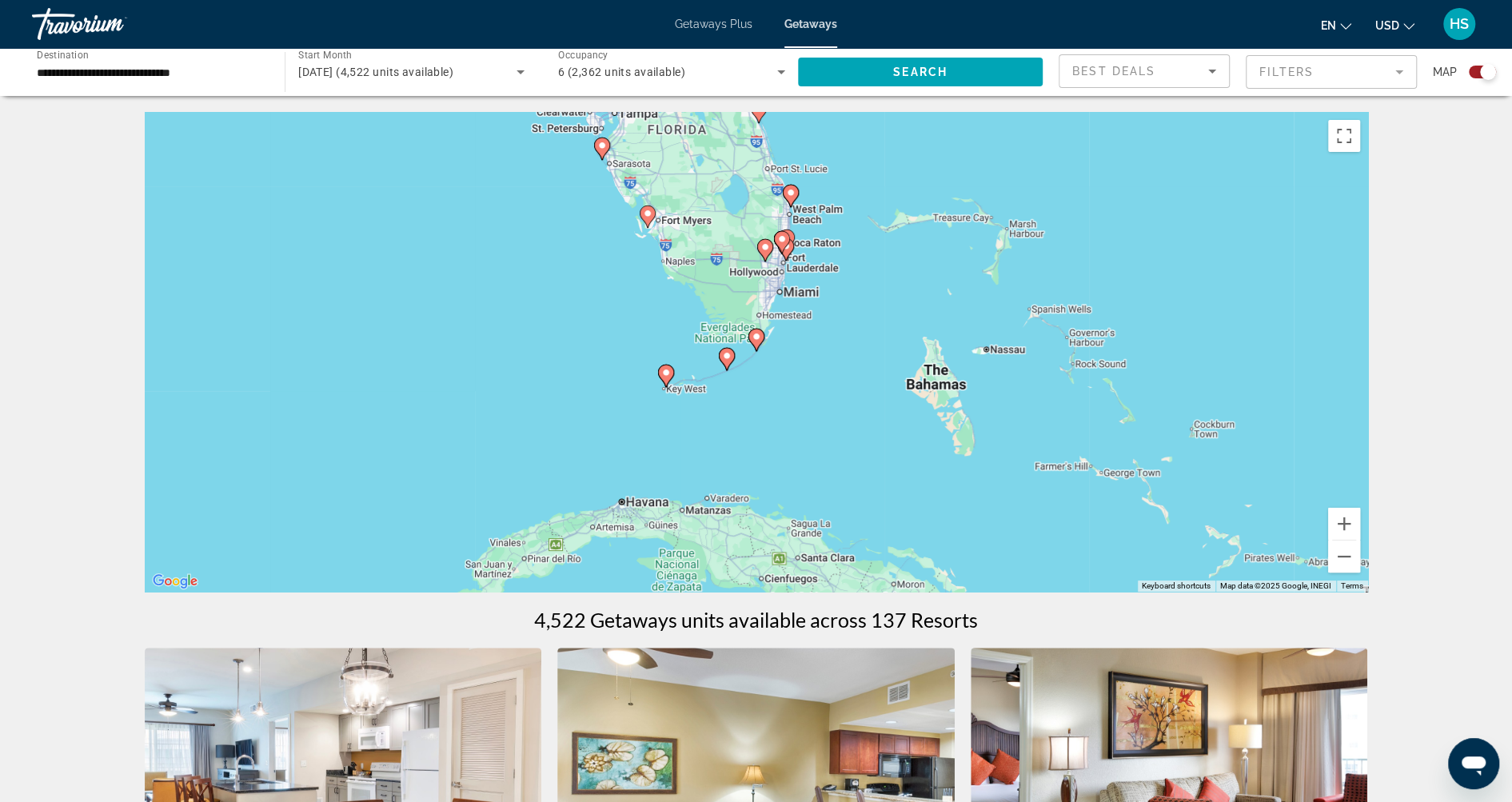
click at [758, 339] on image "Main content" at bounding box center [756, 337] width 10 height 10
type input "**********"
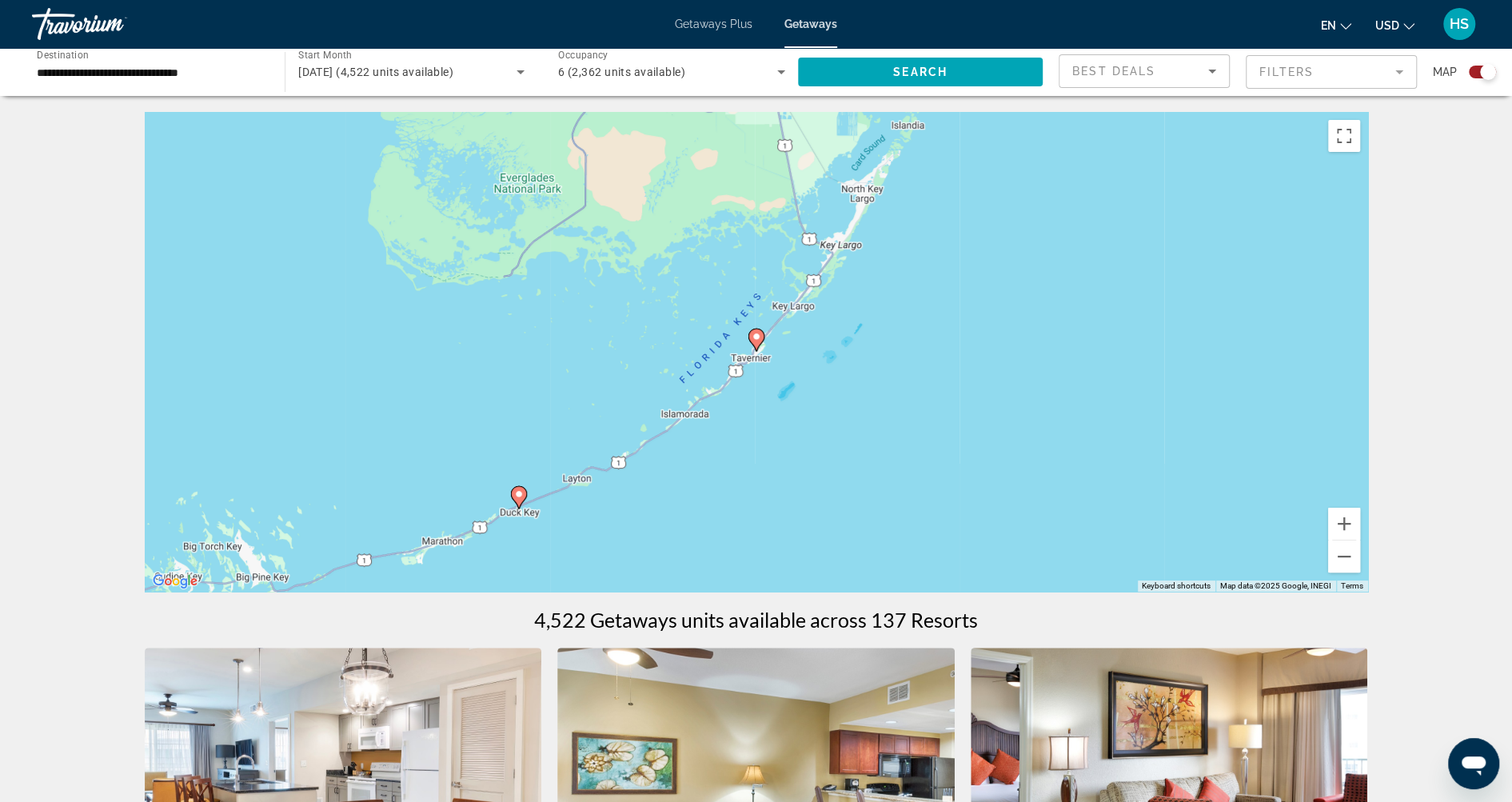
click at [522, 495] on image "Main content" at bounding box center [519, 494] width 10 height 10
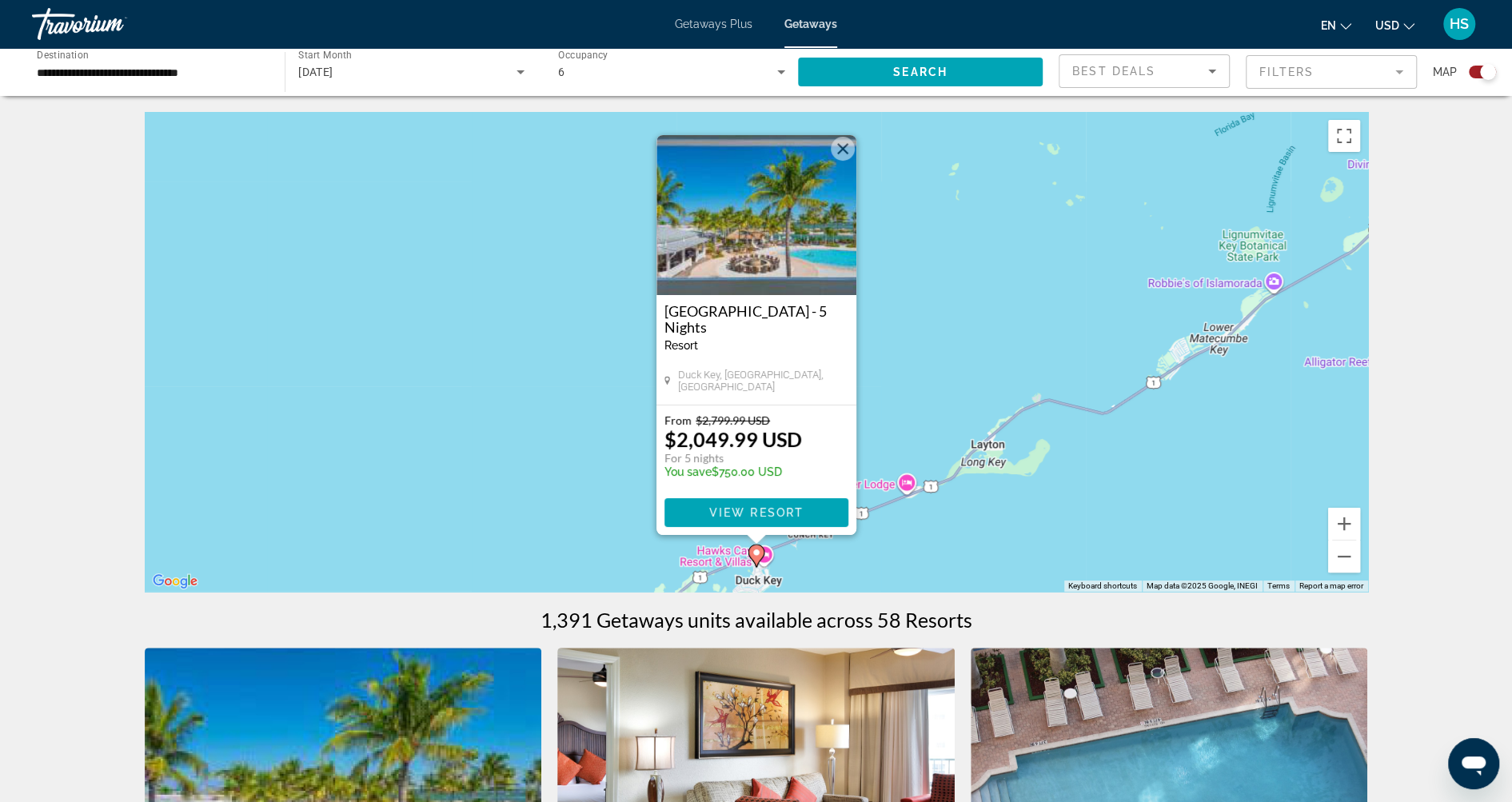
click at [747, 226] on img "Main content" at bounding box center [757, 216] width 200 height 160
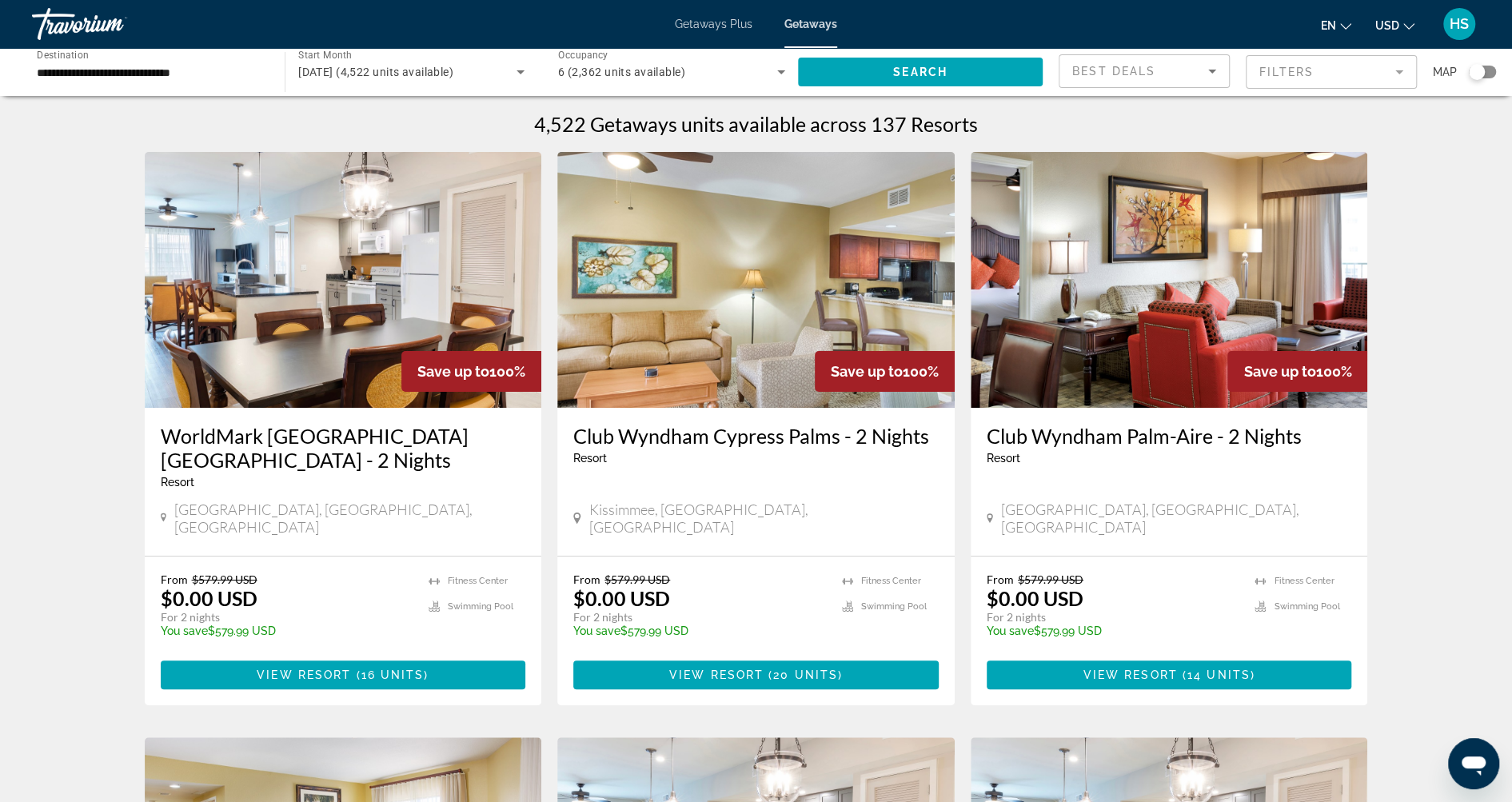
click at [1488, 71] on div "Search widget" at bounding box center [1482, 72] width 28 height 12
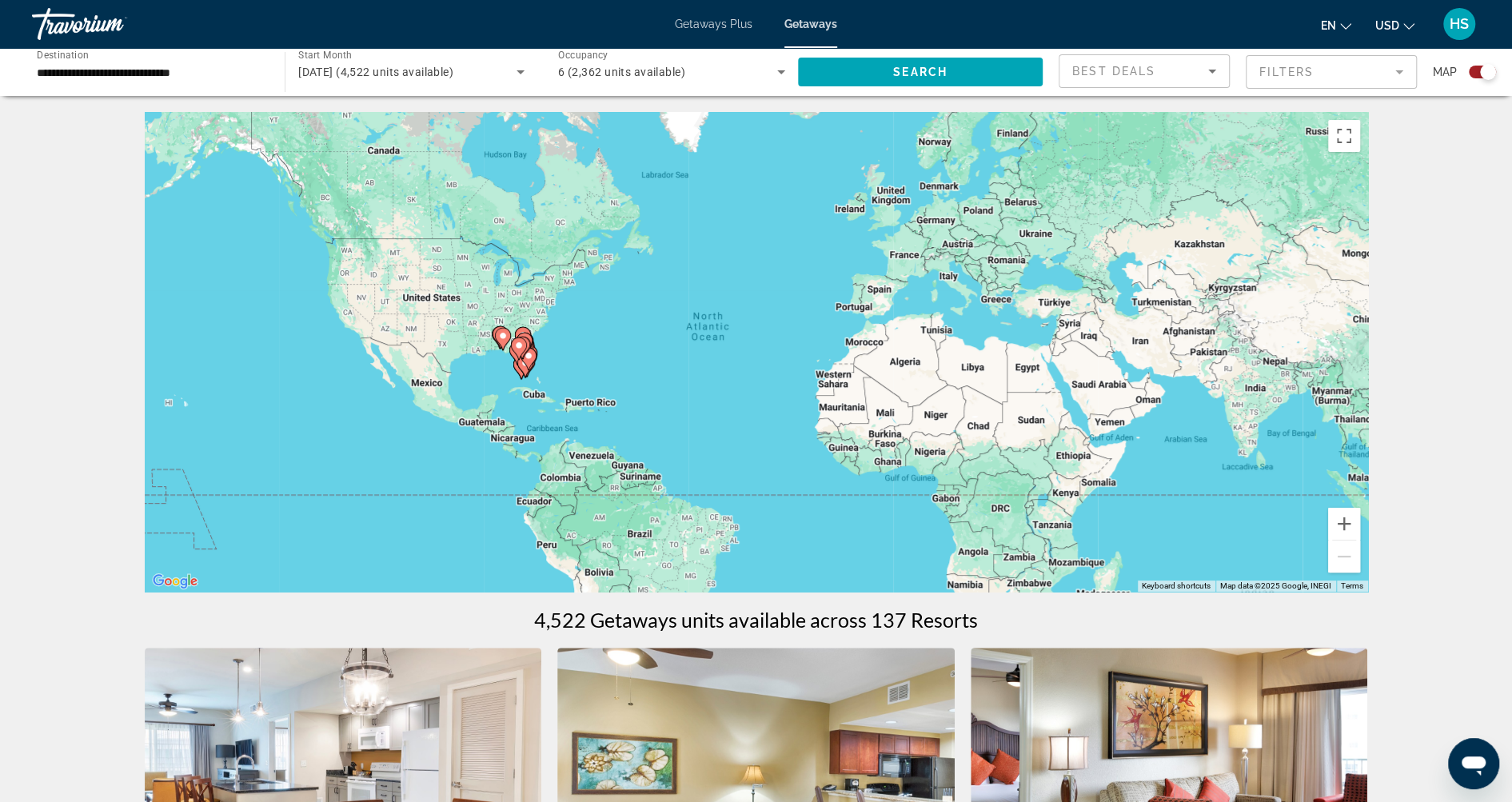
click at [528, 353] on gmp-advanced-marker "Main content" at bounding box center [521, 347] width 16 height 24
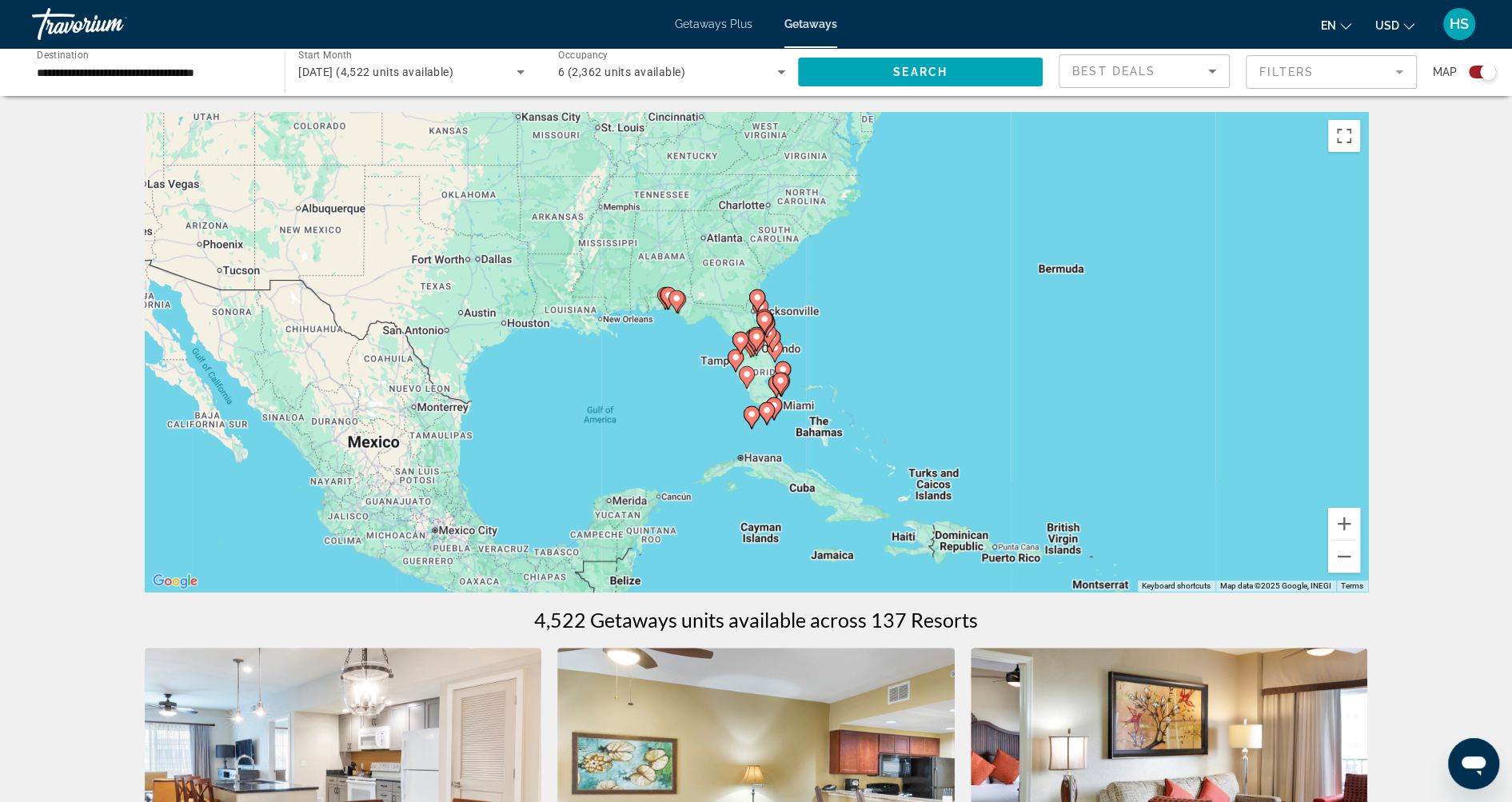
click at [780, 379] on image "Main content" at bounding box center [781, 380] width 10 height 10
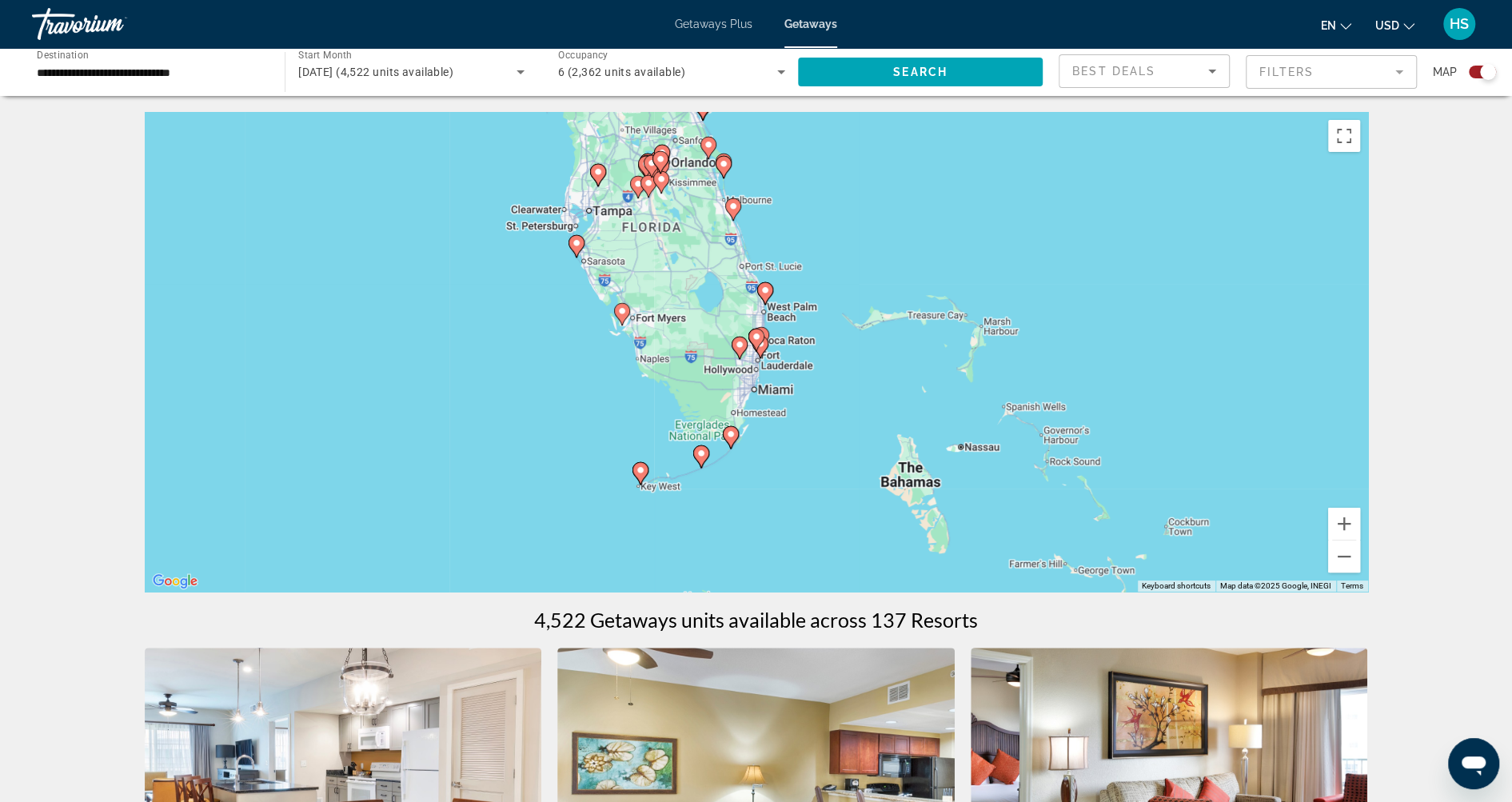
click at [637, 468] on image "Main content" at bounding box center [641, 470] width 10 height 10
type input "**********"
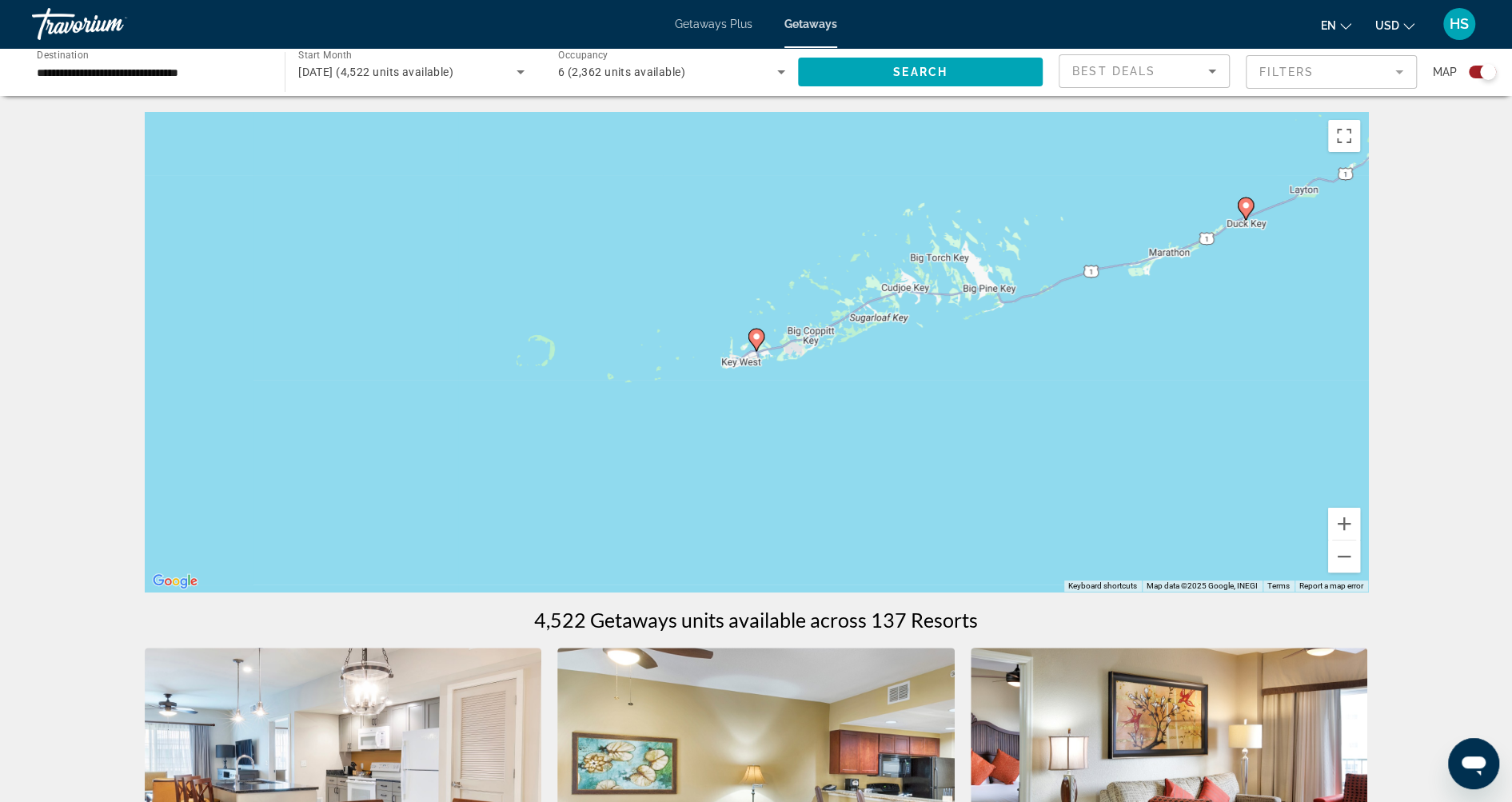
click at [761, 342] on g "Main content" at bounding box center [756, 339] width 16 height 22
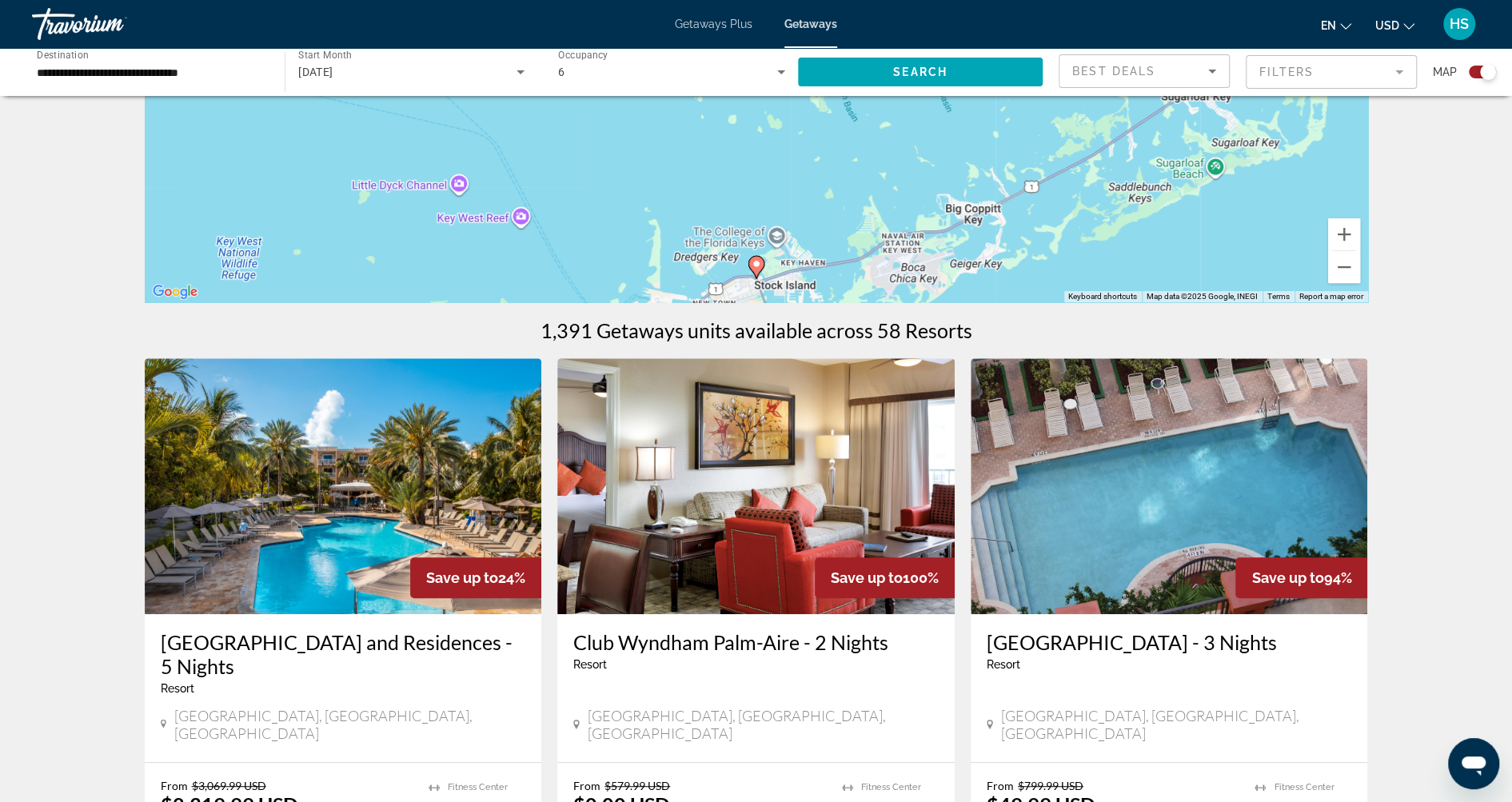
scroll to position [283, 0]
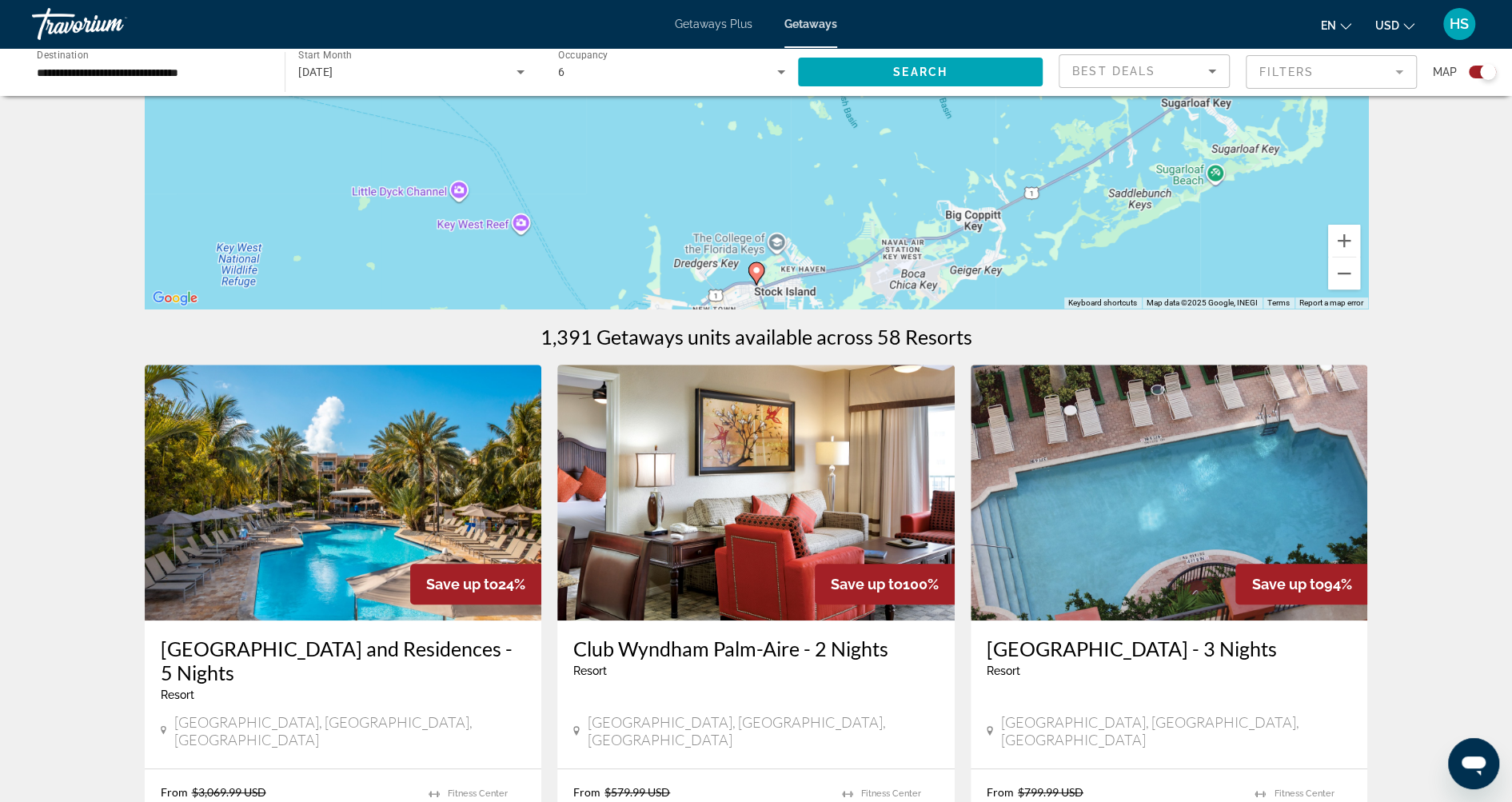
click at [344, 461] on img "Main content" at bounding box center [343, 492] width 398 height 256
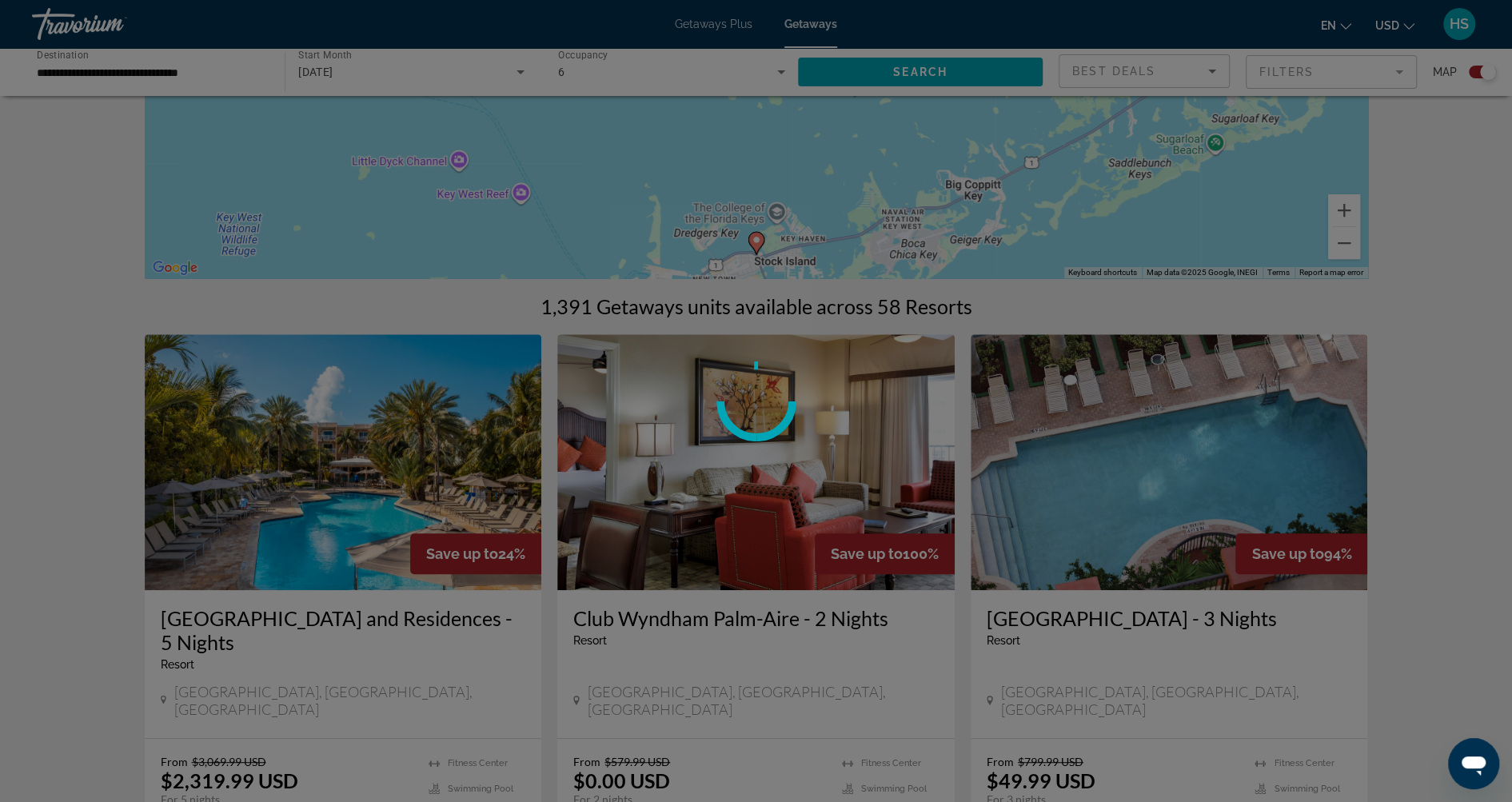
scroll to position [324, 0]
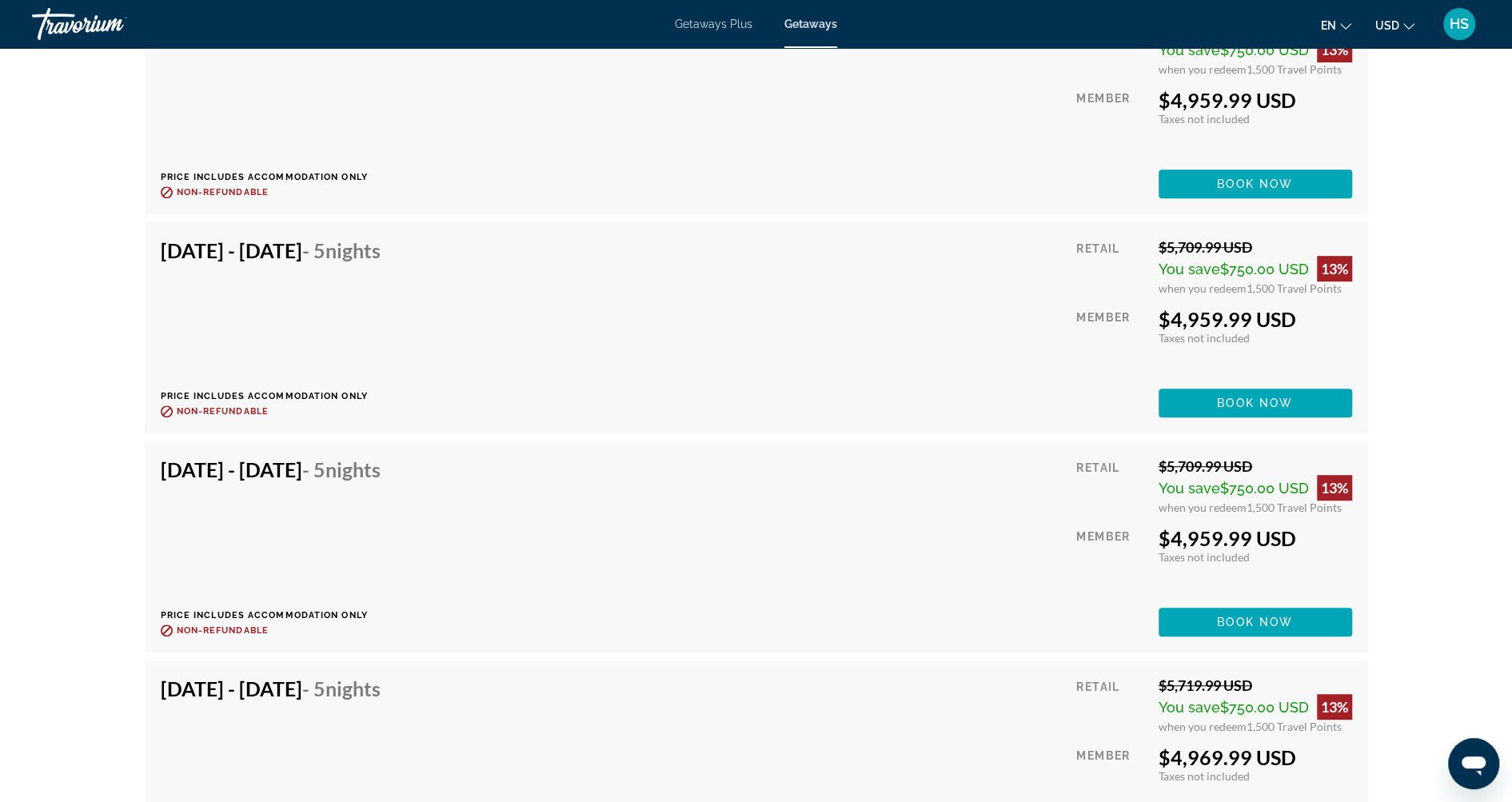
scroll to position [4993, 0]
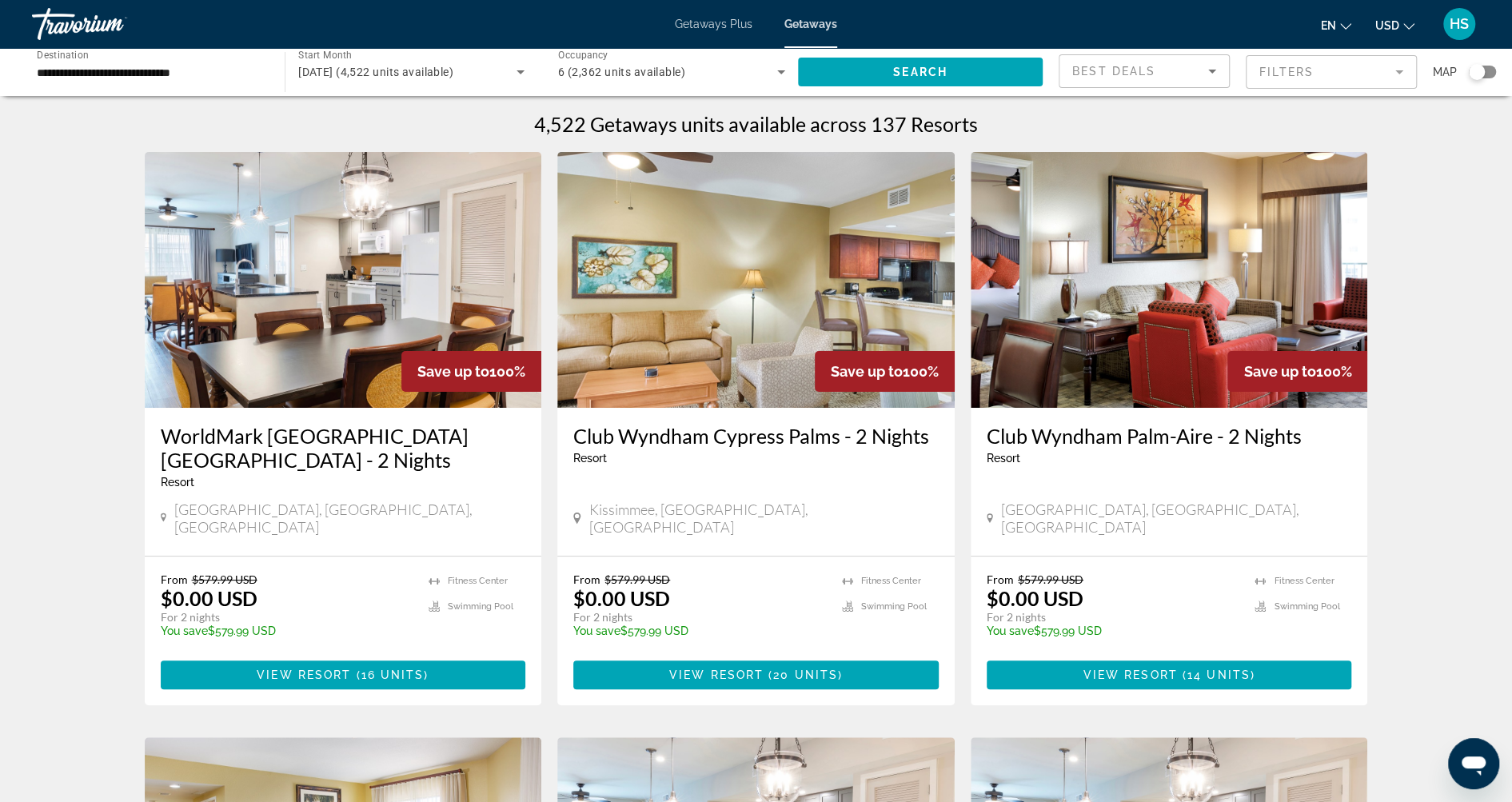
click at [1489, 72] on div "Search widget" at bounding box center [1482, 72] width 28 height 12
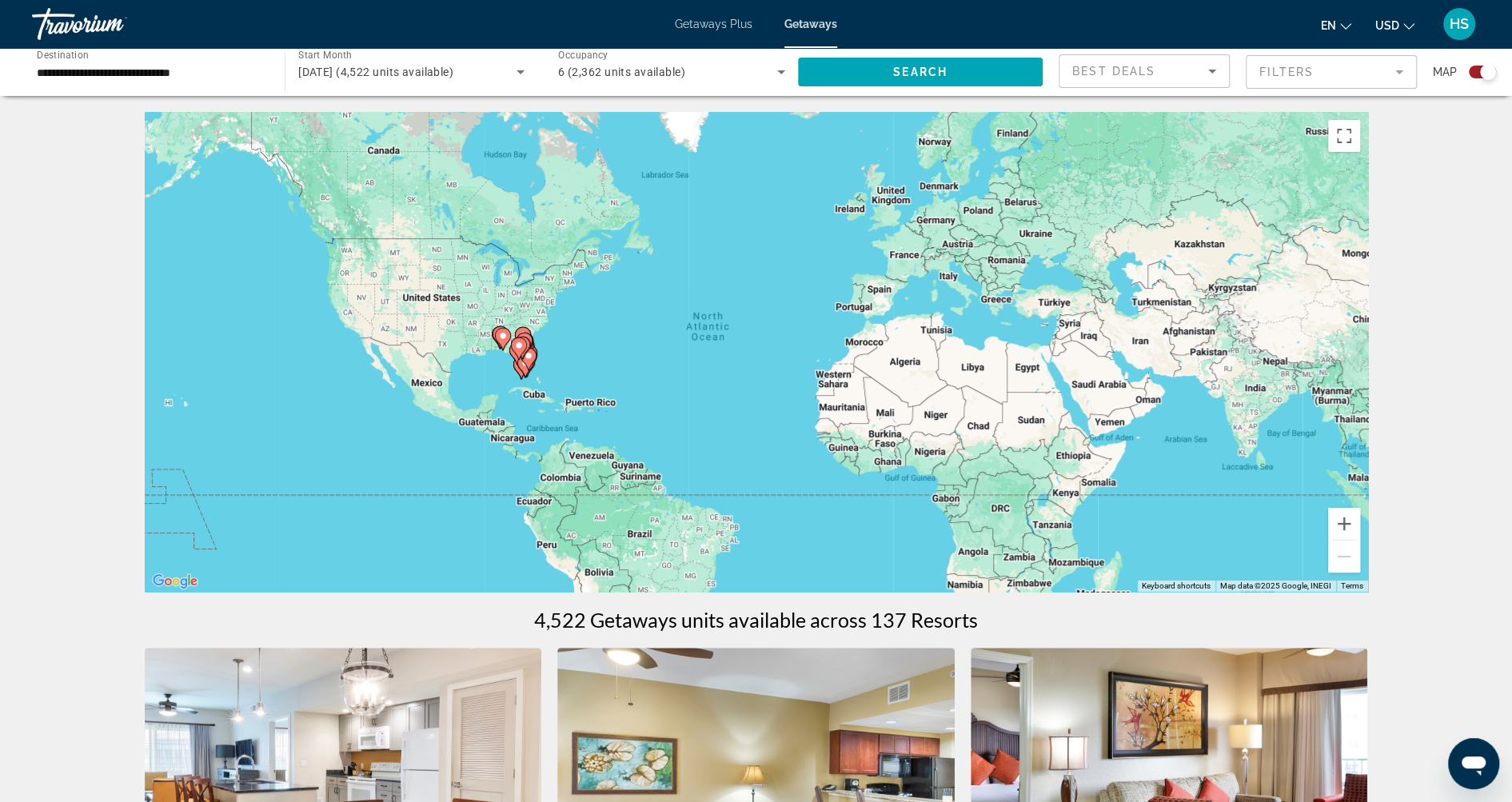
click at [527, 365] on icon "Main content" at bounding box center [527, 360] width 14 height 21
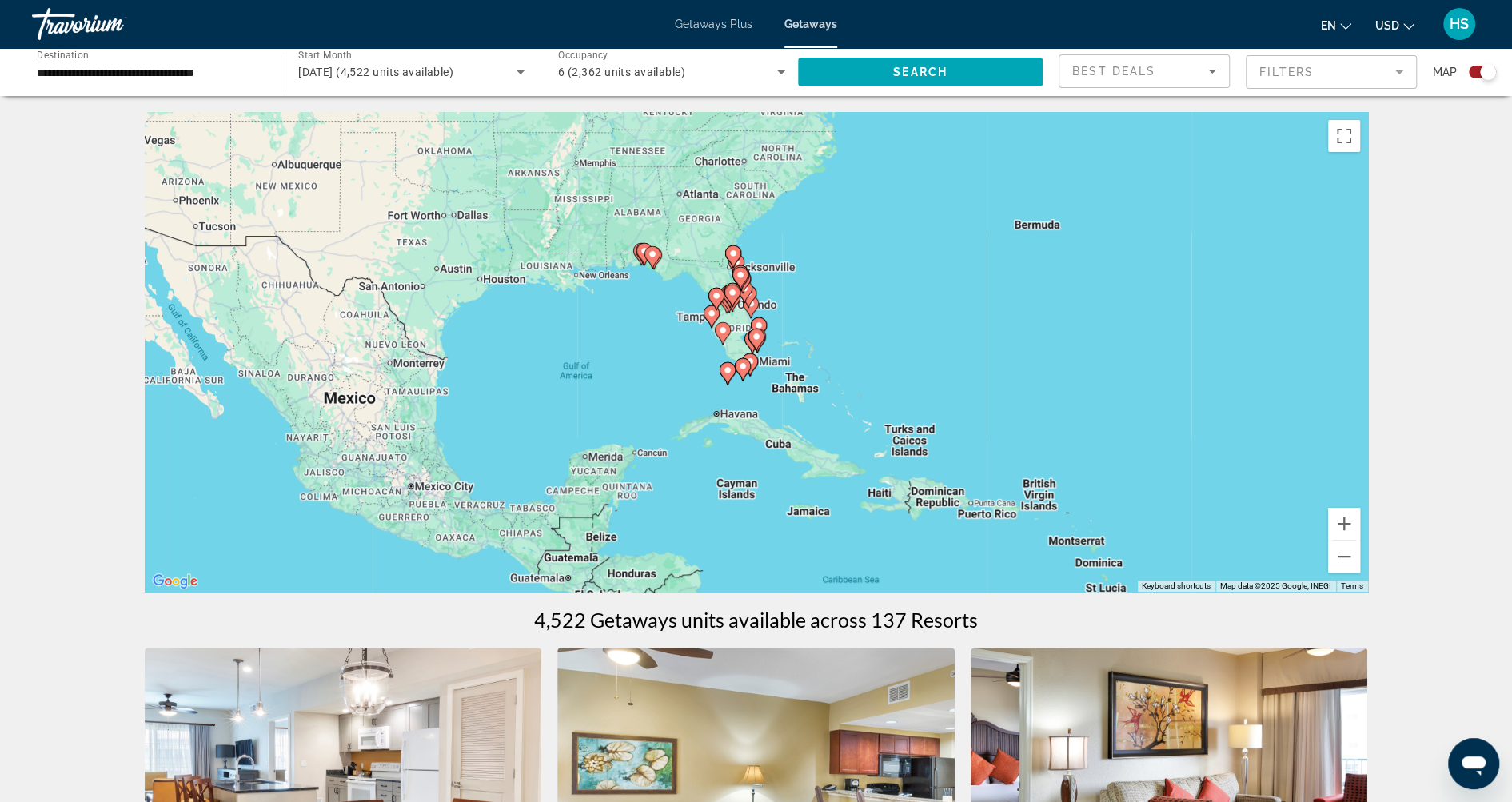
click at [752, 358] on image "Main content" at bounding box center [750, 361] width 10 height 10
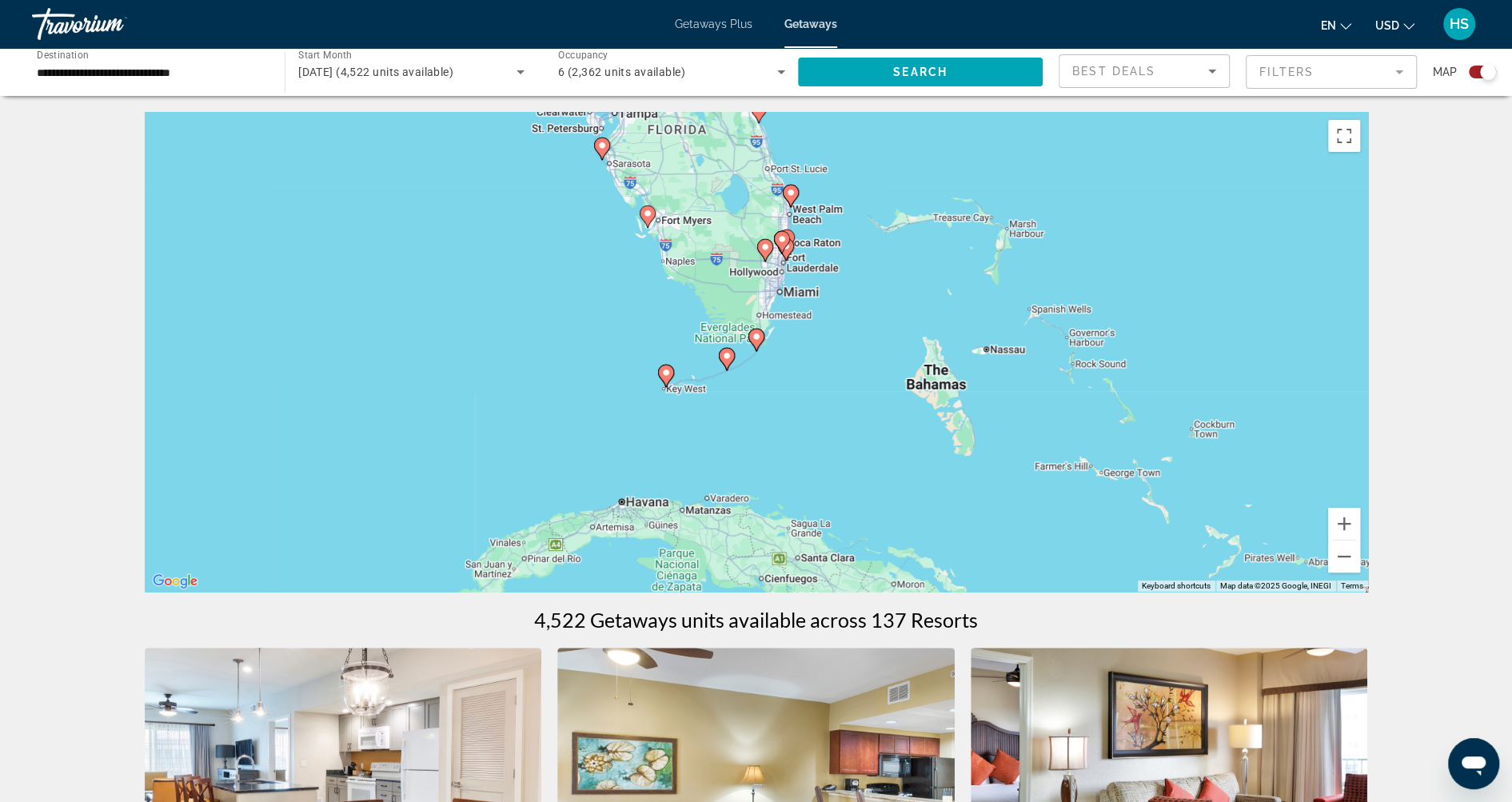
click at [787, 254] on gmp-advanced-marker "Main content" at bounding box center [782, 242] width 16 height 24
type input "**********"
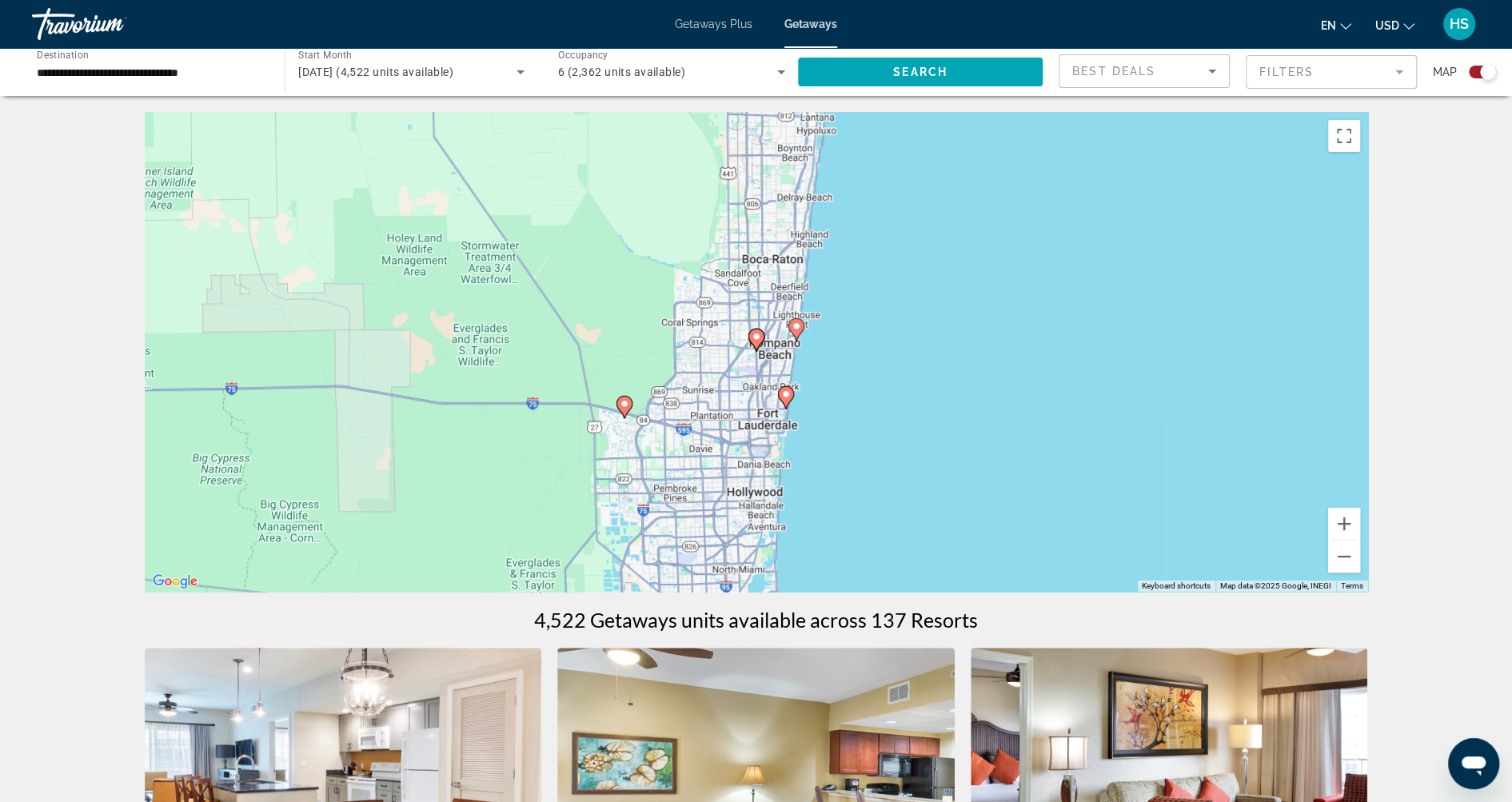
click at [784, 394] on image "Main content" at bounding box center [786, 394] width 10 height 10
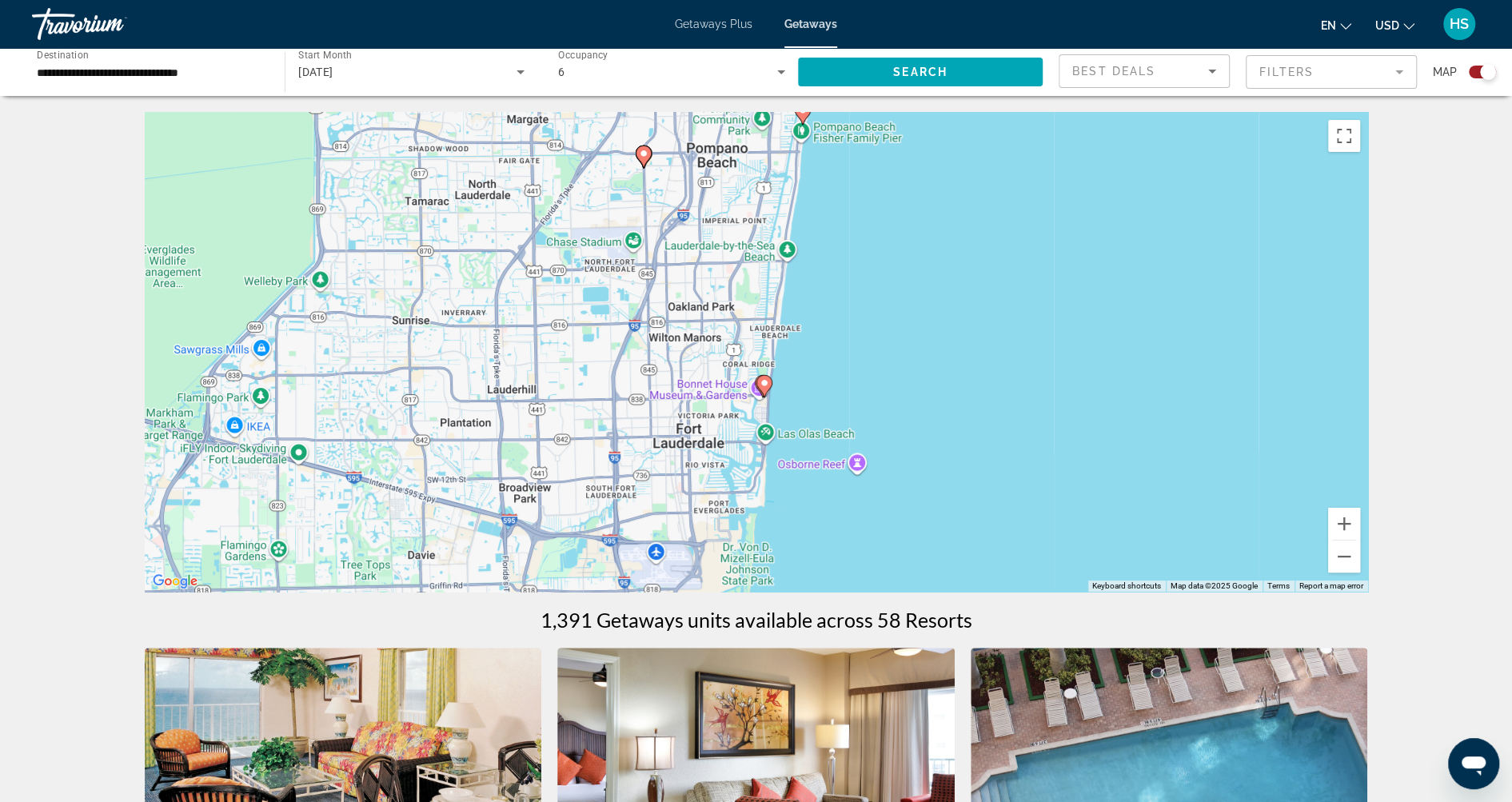
drag, startPoint x: 825, startPoint y: 458, endPoint x: 831, endPoint y: 282, distance: 176.1
click at [831, 282] on div "To navigate, press the arrow keys. To activate drag with keyboard, press Alt + …" at bounding box center [756, 351] width 1223 height 480
click at [762, 378] on image "Main content" at bounding box center [764, 380] width 10 height 10
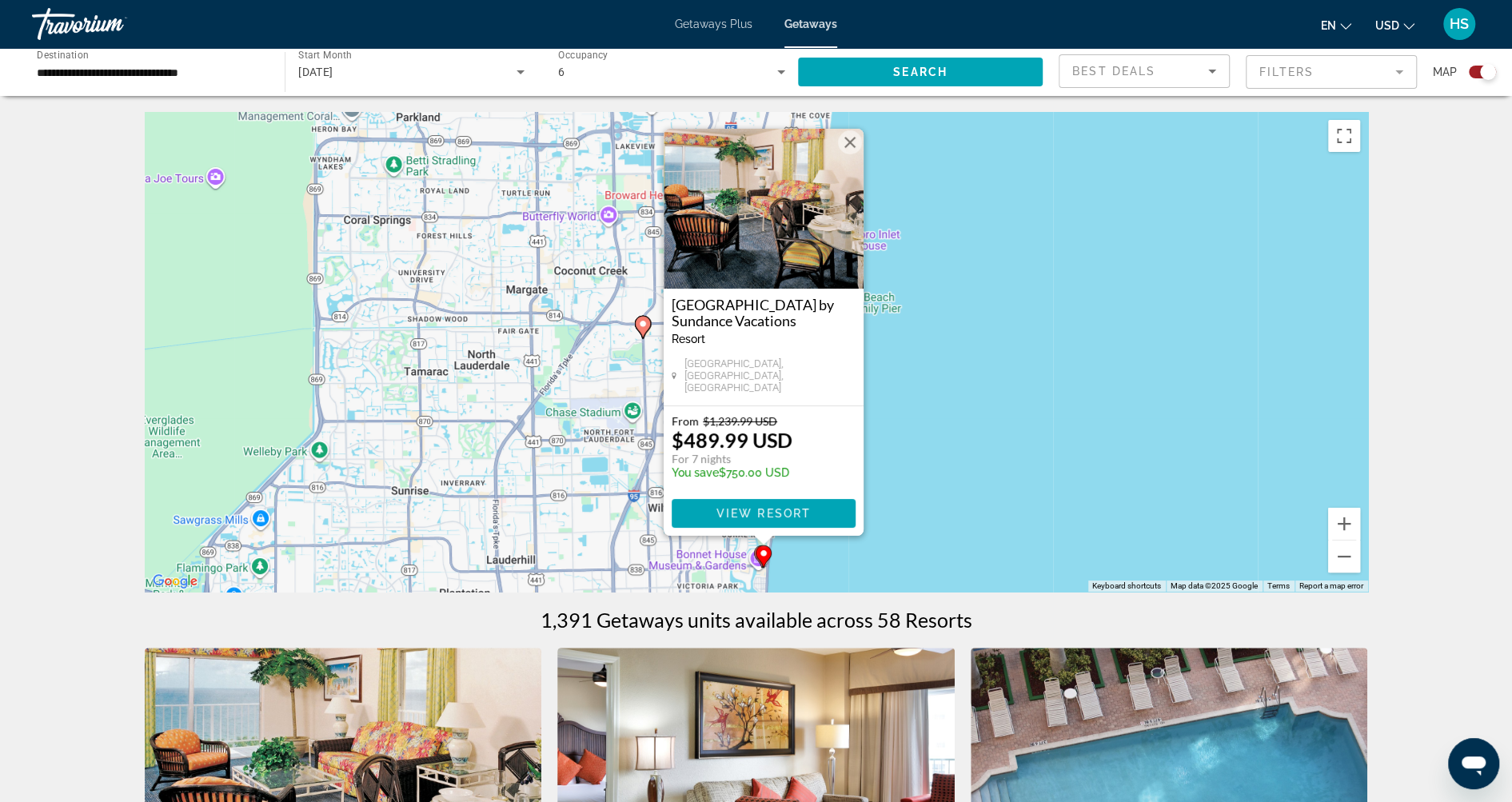
click at [939, 325] on div "To activate drag with keyboard, press Alt + Enter. Once in keyboard drag state,…" at bounding box center [756, 351] width 1223 height 480
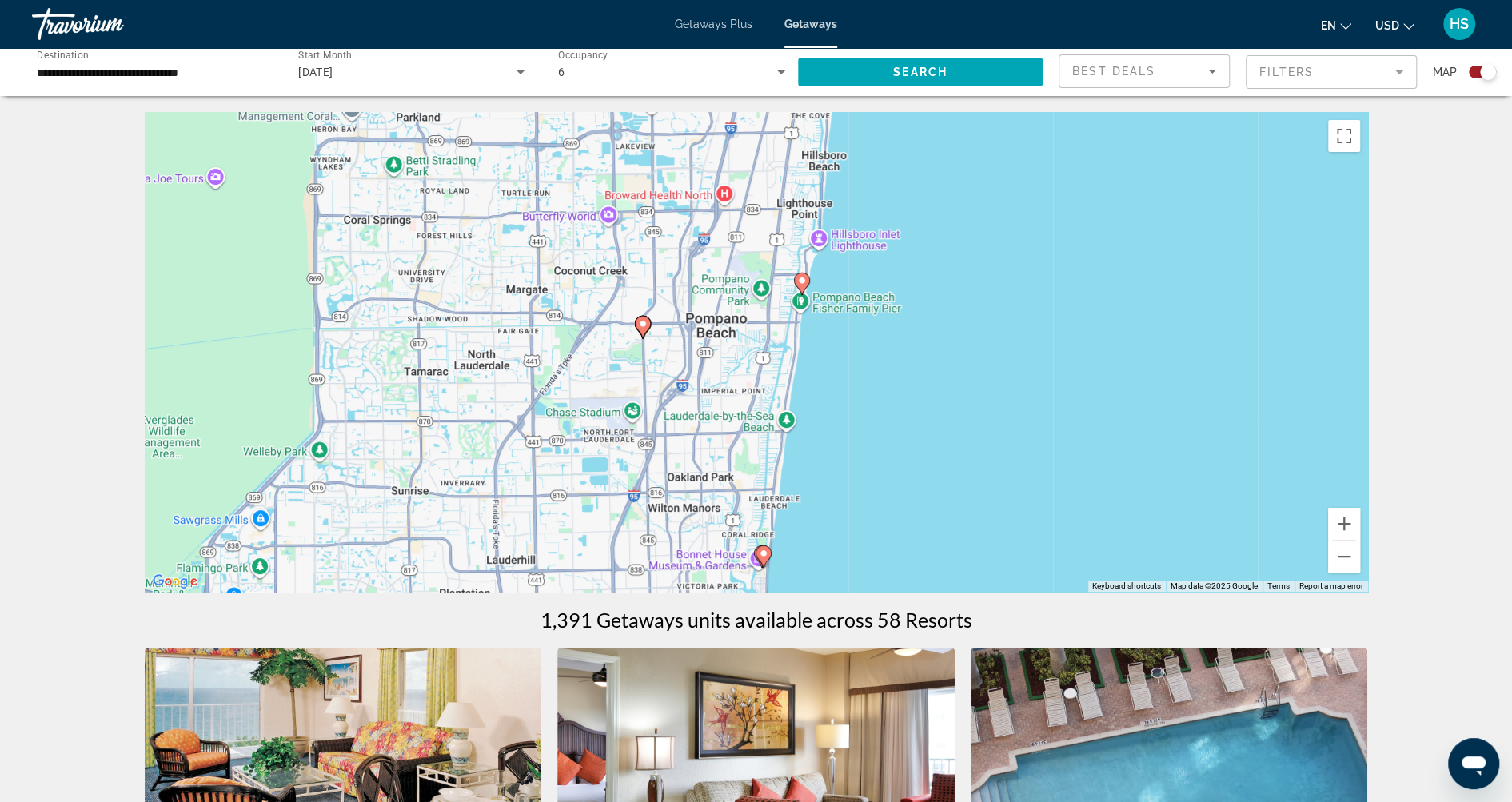
click at [760, 553] on image "Main content" at bounding box center [764, 553] width 10 height 10
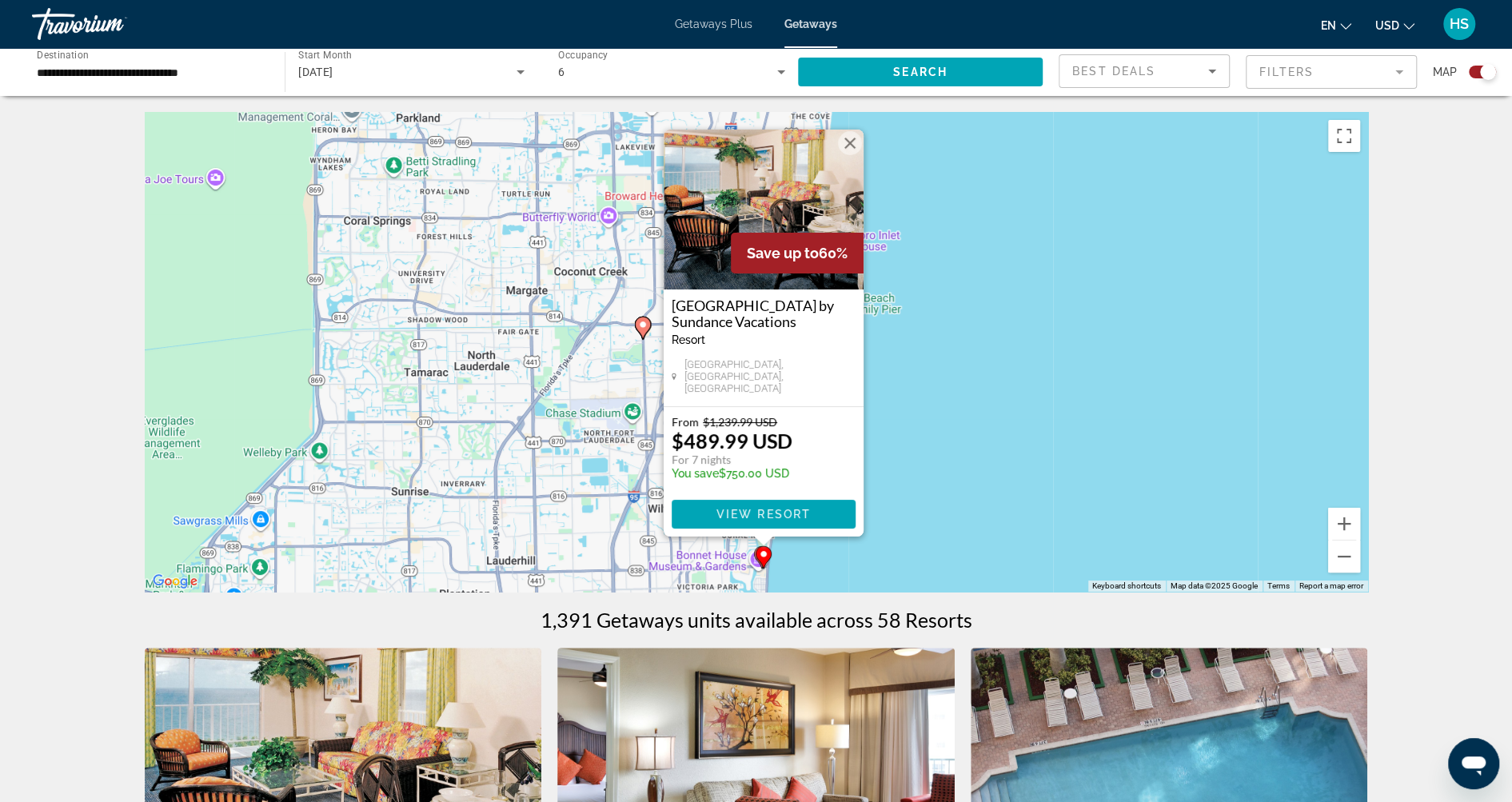
click at [917, 356] on div "To activate drag with keyboard, press Alt + Enter. Once in keyboard drag state,…" at bounding box center [756, 351] width 1223 height 480
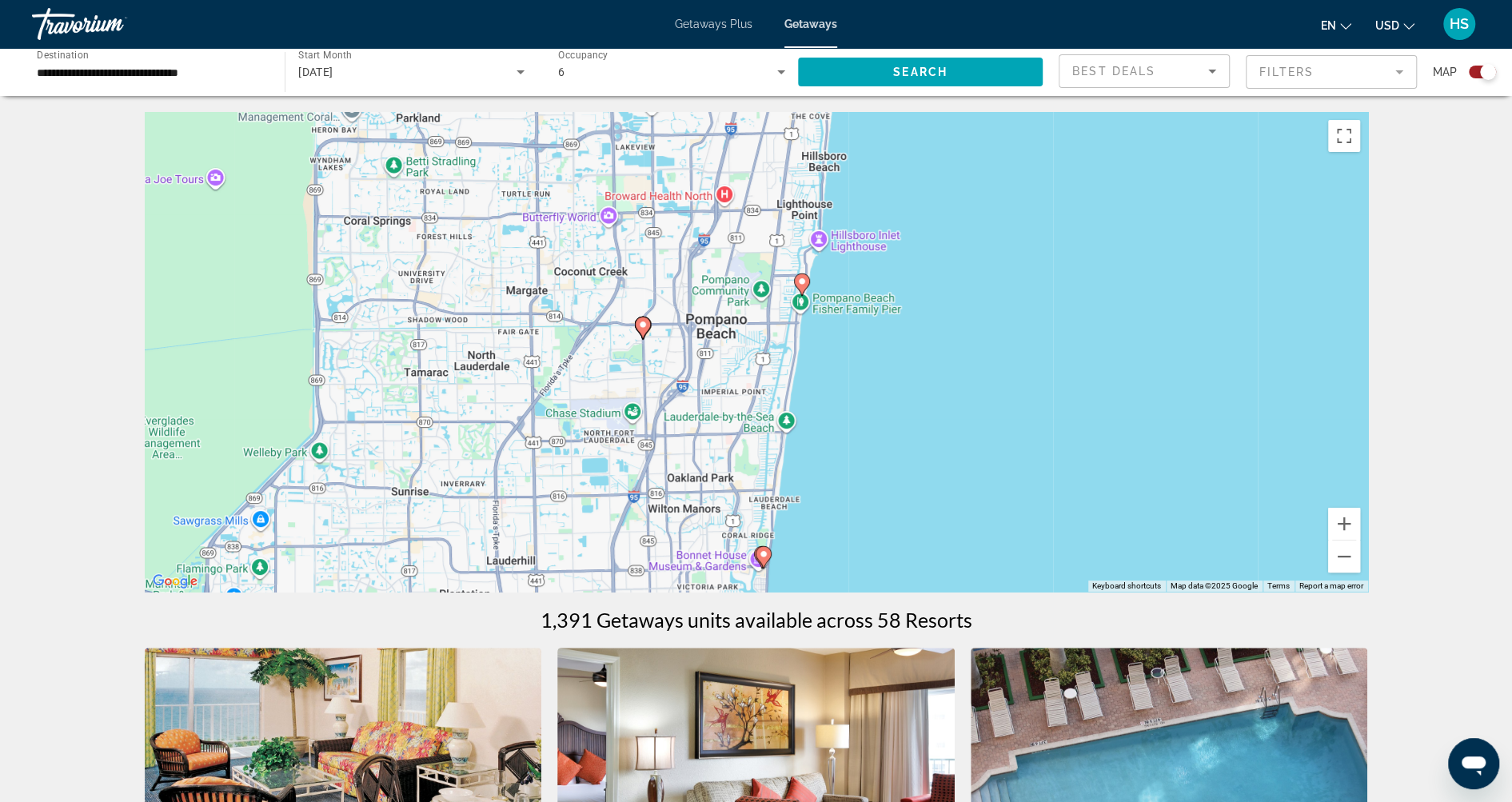
click at [803, 282] on image "Main content" at bounding box center [802, 281] width 10 height 10
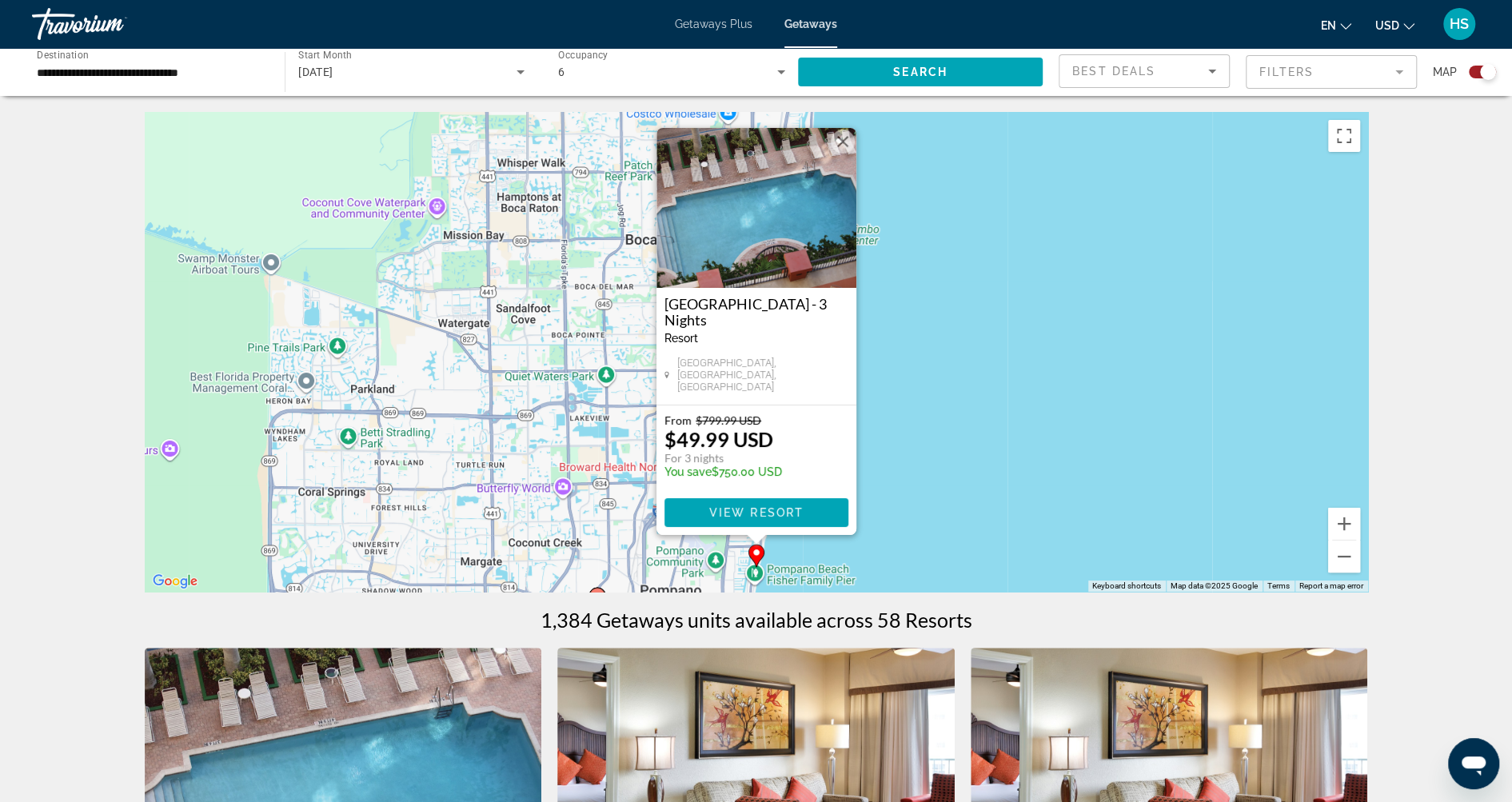
click at [898, 380] on div "To activate drag with keyboard, press Alt + Enter. Once in keyboard drag state,…" at bounding box center [756, 351] width 1223 height 480
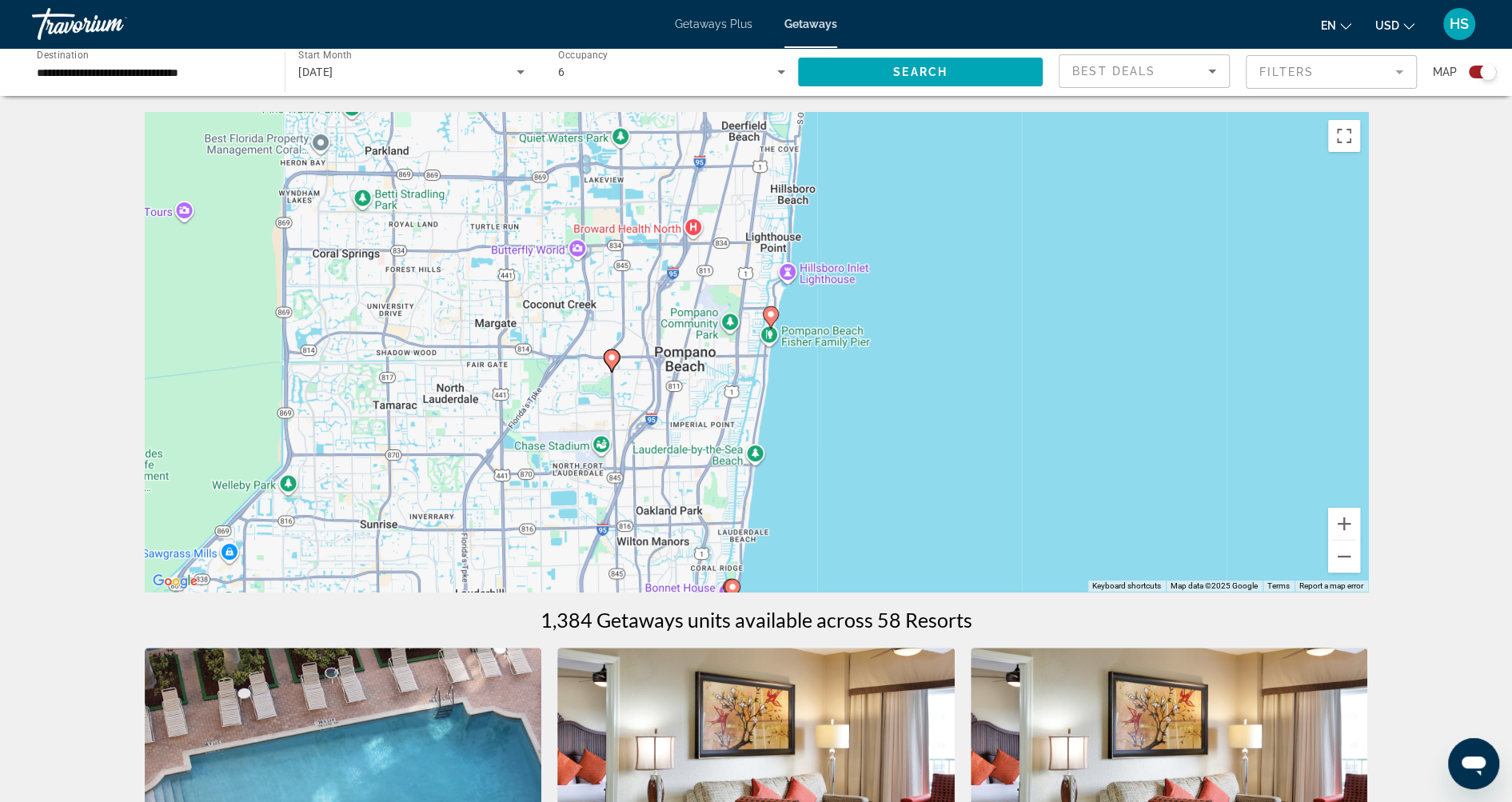
drag, startPoint x: 837, startPoint y: 406, endPoint x: 851, endPoint y: 162, distance: 244.4
click at [851, 162] on div "To activate drag with keyboard, press Alt + Enter. Once in keyboard drag state,…" at bounding box center [756, 351] width 1223 height 480
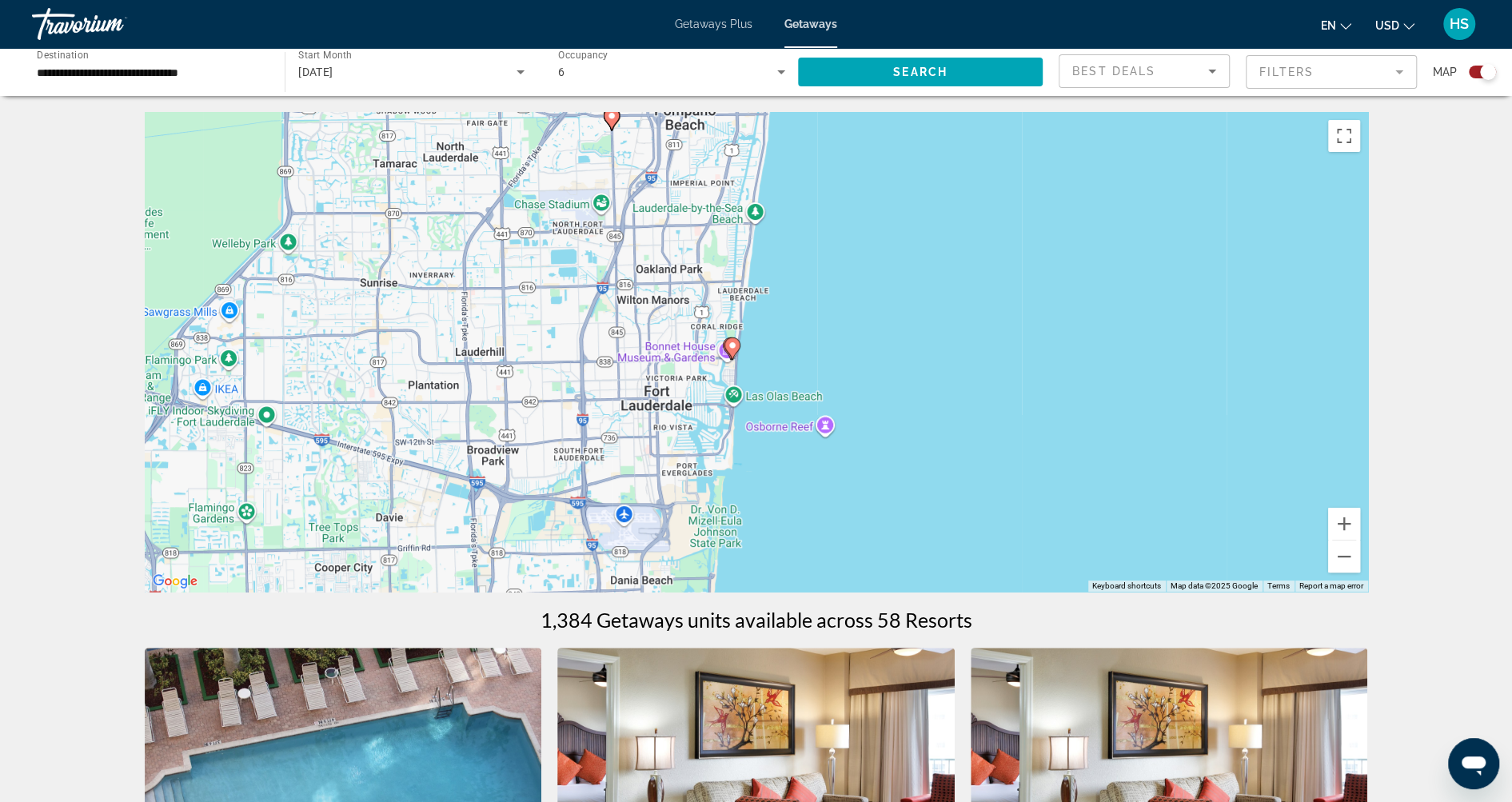
drag, startPoint x: 815, startPoint y: 475, endPoint x: 812, endPoint y: 251, distance: 224.0
click at [812, 251] on div "To activate drag with keyboard, press Alt + Enter. Once in keyboard drag state,…" at bounding box center [756, 351] width 1223 height 480
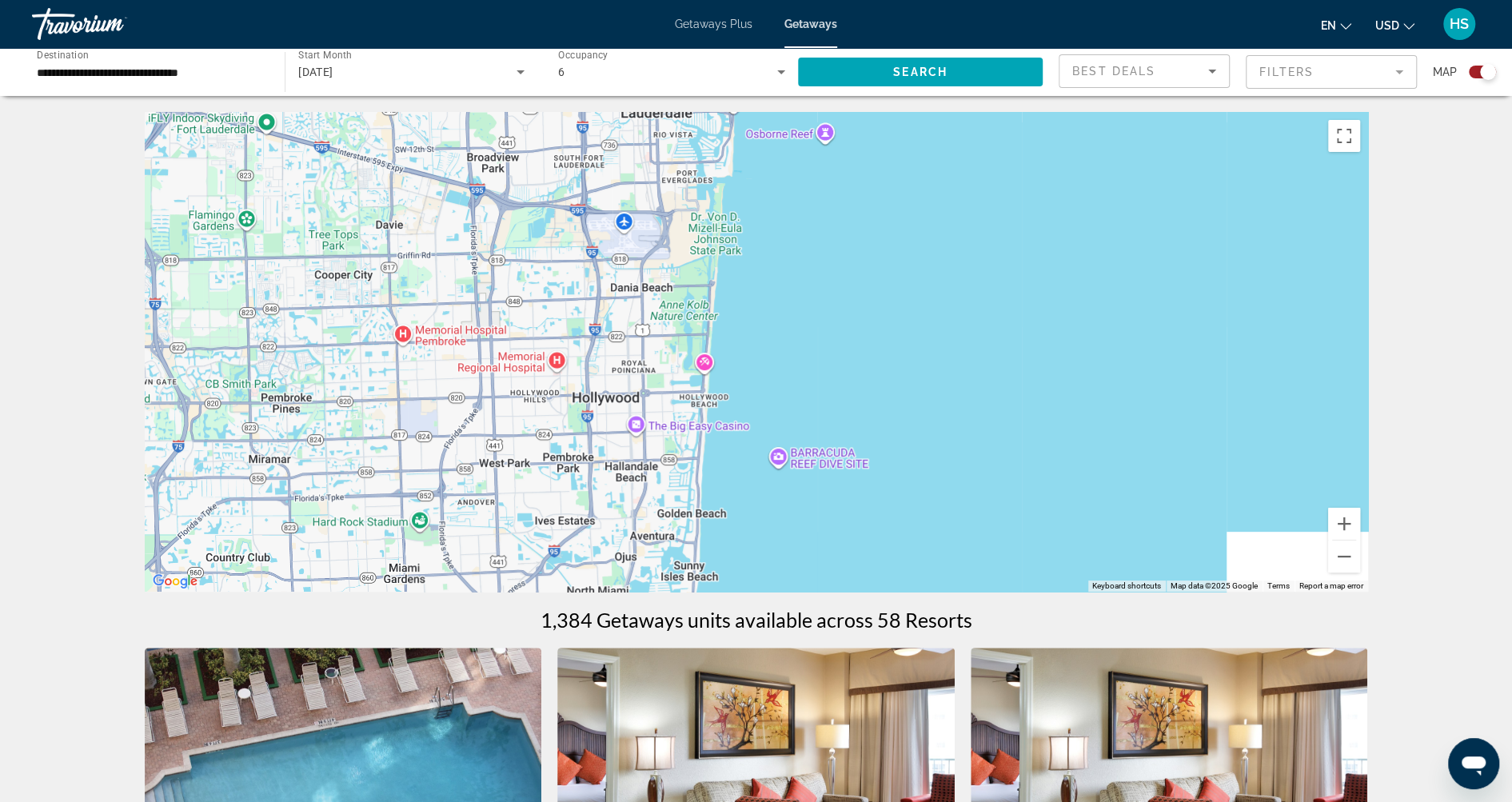
drag, startPoint x: 806, startPoint y: 504, endPoint x: 803, endPoint y: 220, distance: 284.0
click at [803, 220] on div "To activate drag with keyboard, press Alt + Enter. Once in keyboard drag state,…" at bounding box center [756, 351] width 1223 height 480
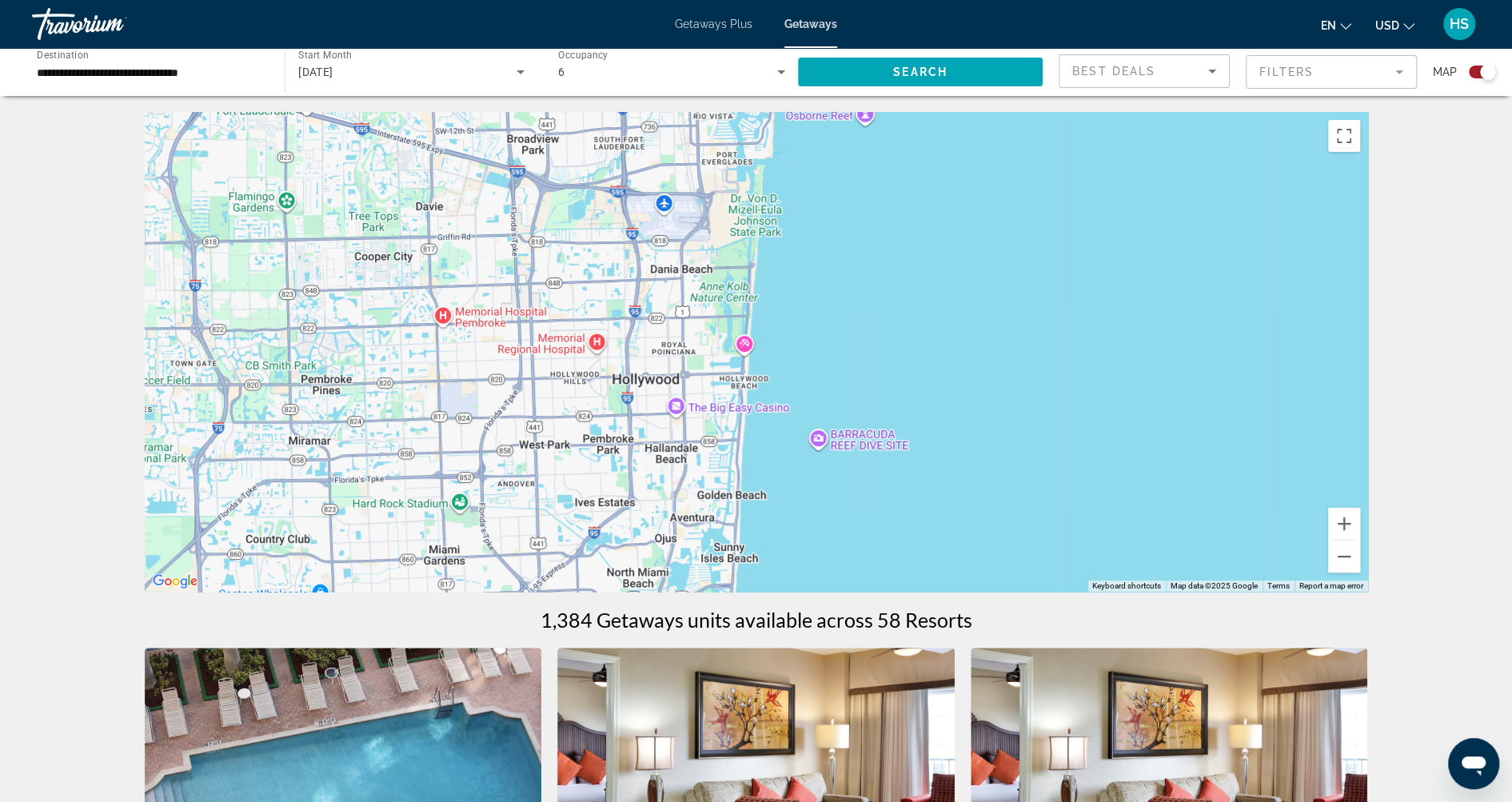
drag, startPoint x: 821, startPoint y: 325, endPoint x: 858, endPoint y: 310, distance: 39.9
click at [858, 310] on div "To activate drag with keyboard, press Alt + Enter. Once in keyboard drag state,…" at bounding box center [756, 351] width 1223 height 480
click at [1339, 555] on button "Zoom out" at bounding box center [1344, 557] width 32 height 32
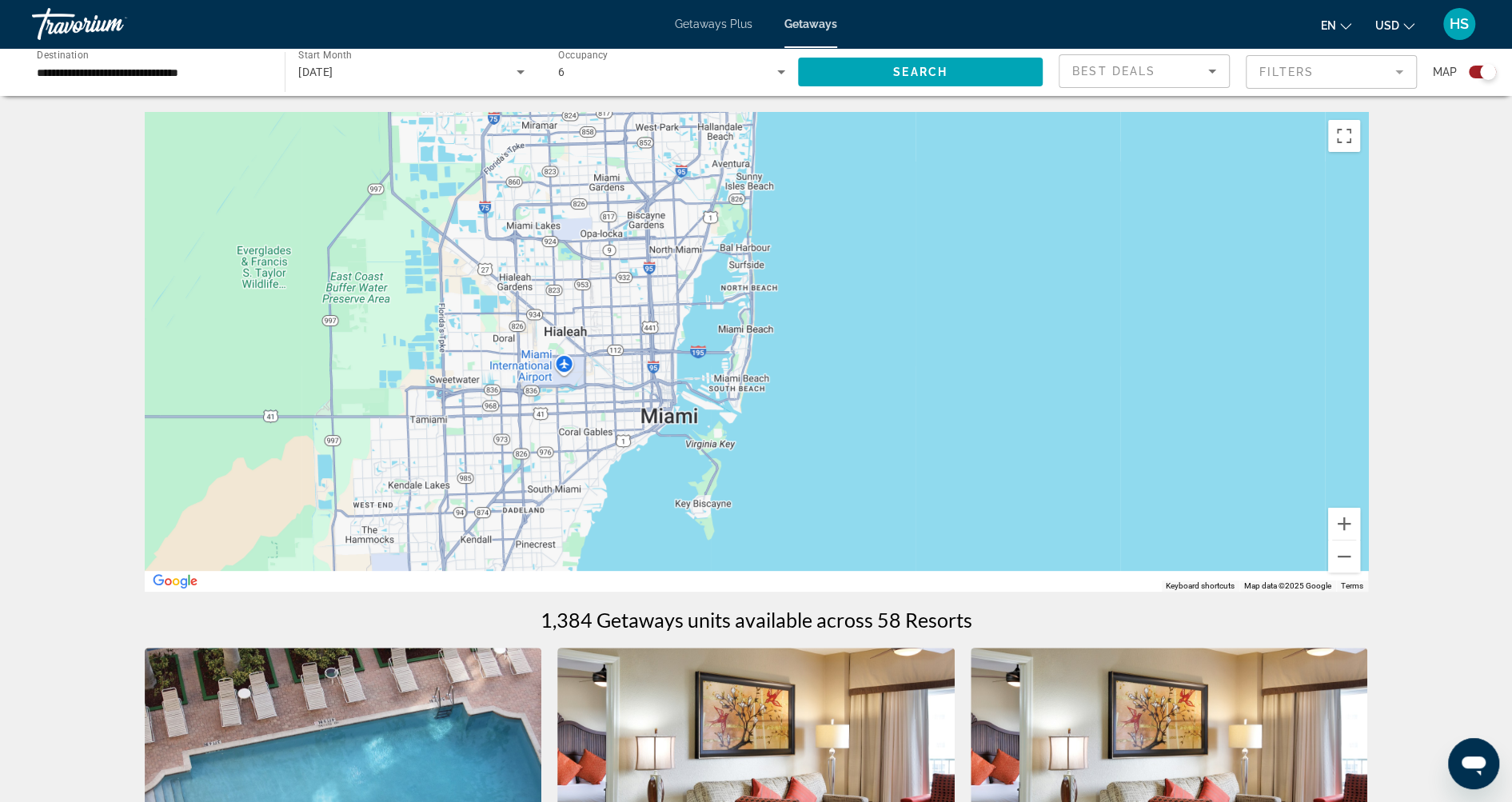
drag, startPoint x: 838, startPoint y: 458, endPoint x: 848, endPoint y: 165, distance: 293.2
click at [848, 165] on div "To activate drag with keyboard, press Alt + Enter. Once in keyboard drag state,…" at bounding box center [756, 351] width 1223 height 480
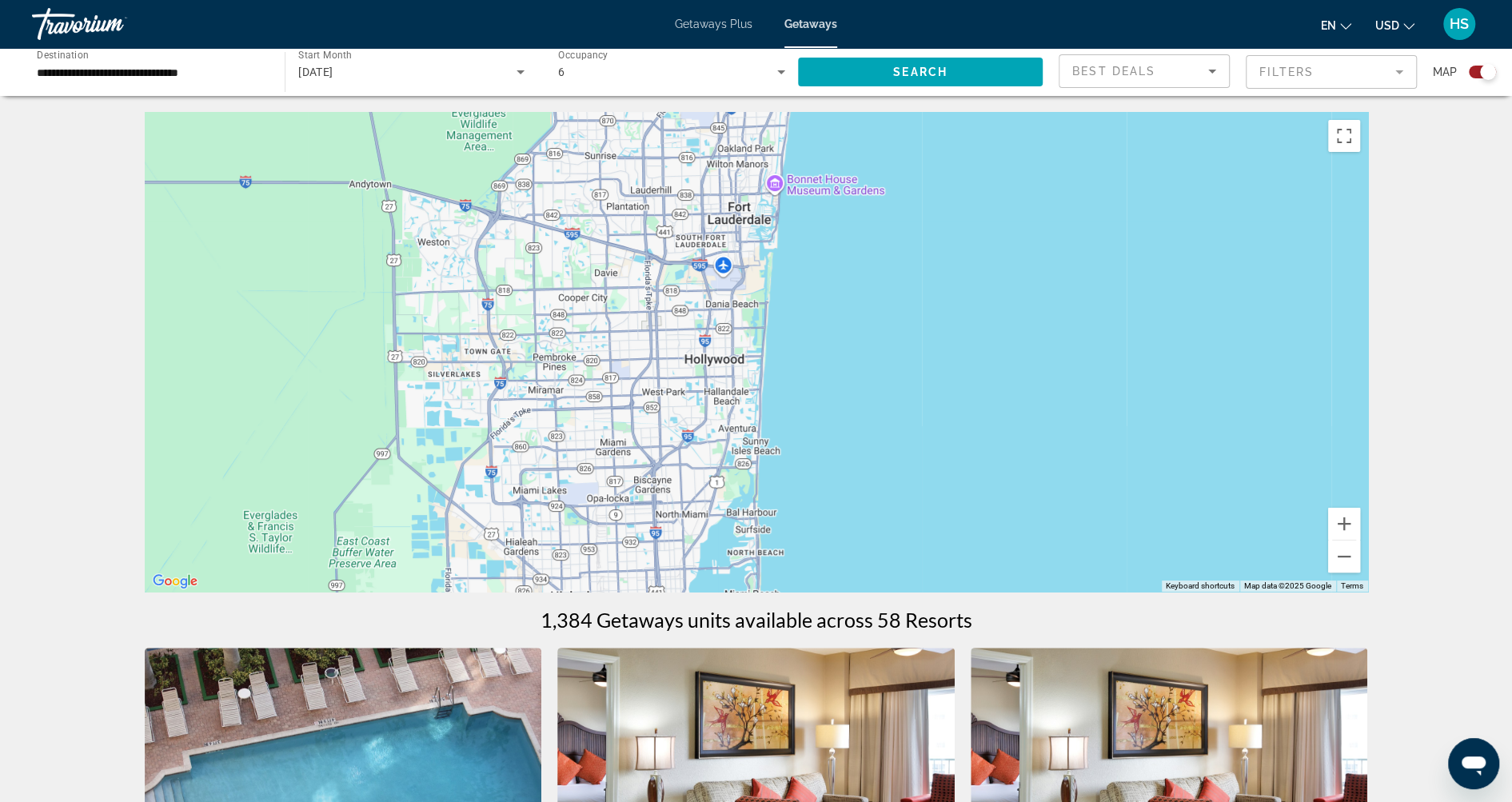
drag, startPoint x: 829, startPoint y: 234, endPoint x: 831, endPoint y: 519, distance: 285.0
click at [831, 519] on div "Main content" at bounding box center [756, 351] width 1223 height 480
click at [454, 201] on image "Main content" at bounding box center [454, 197] width 10 height 10
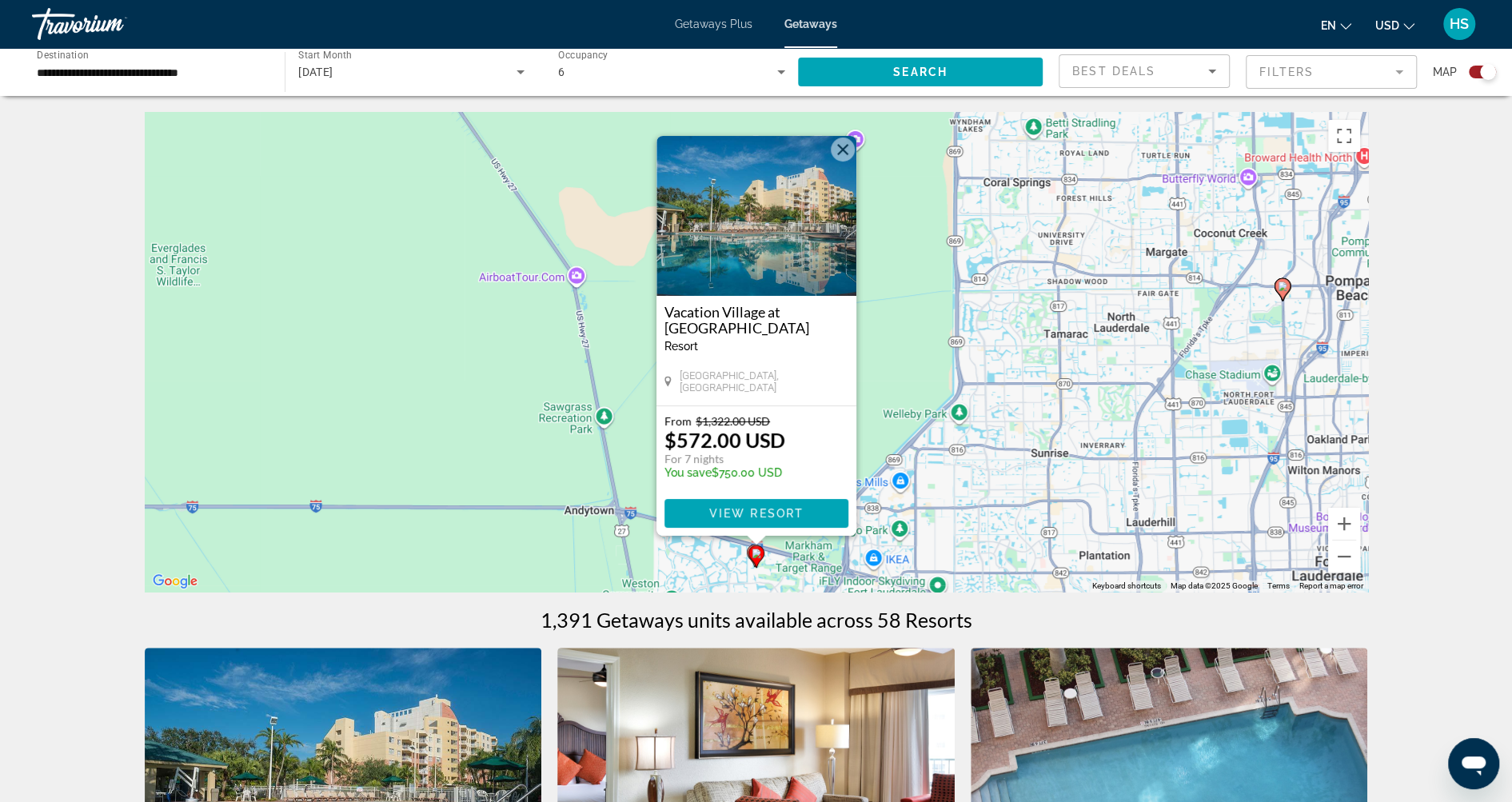
click at [770, 249] on img "Main content" at bounding box center [757, 216] width 200 height 160
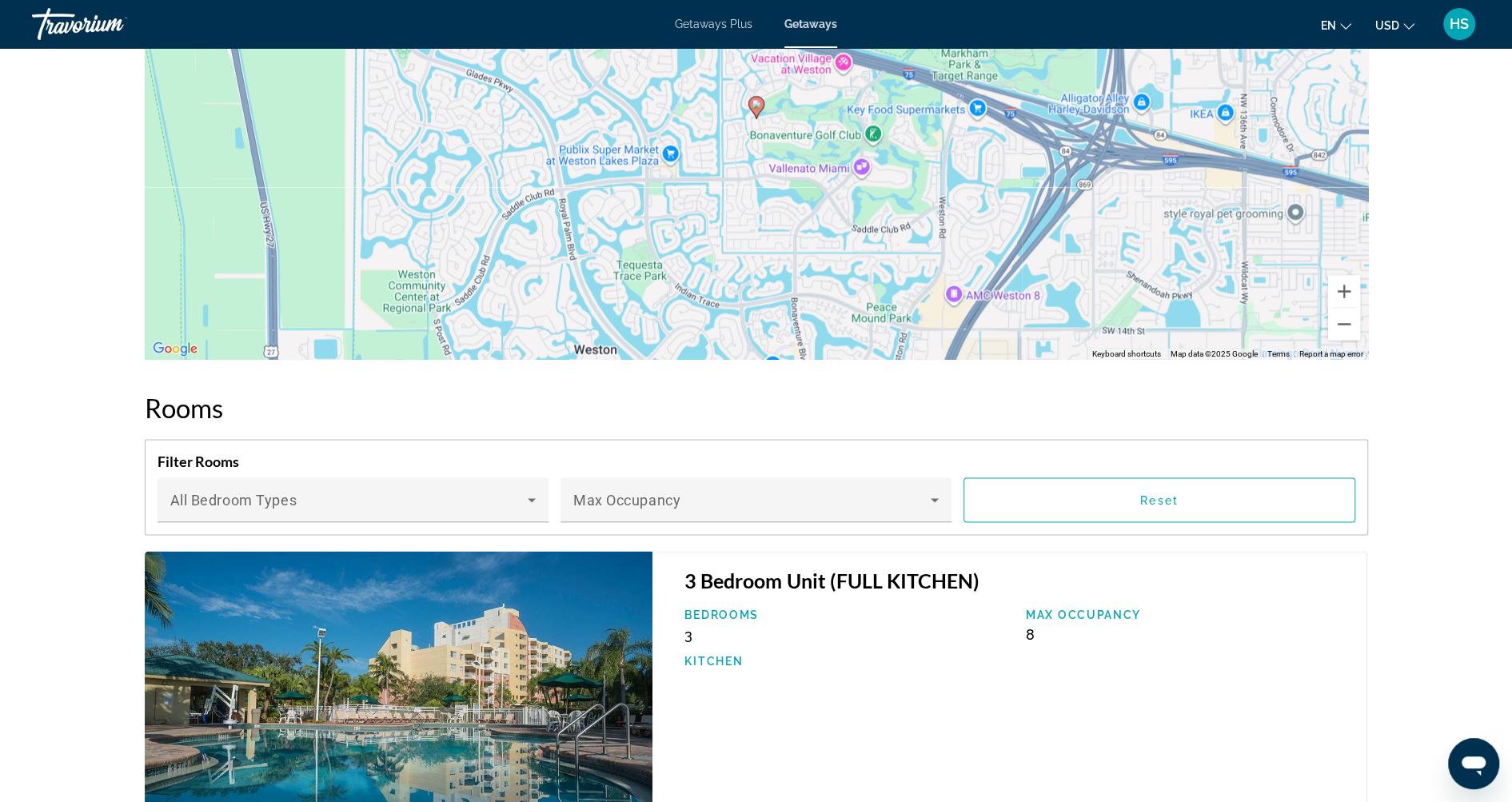
scroll to position [2077, 0]
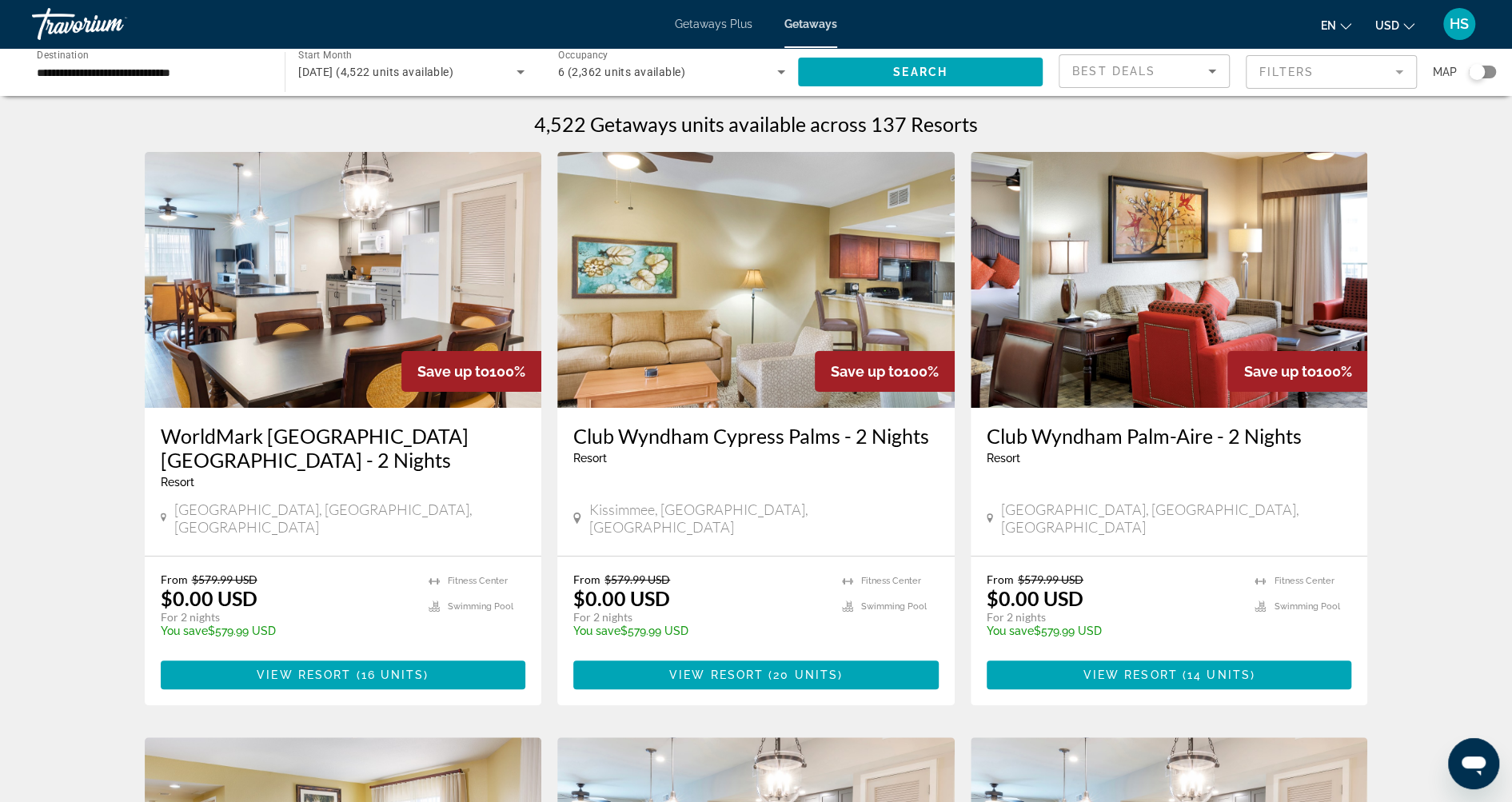
click at [1293, 77] on mat-form-field "Filters" at bounding box center [1331, 72] width 171 height 33
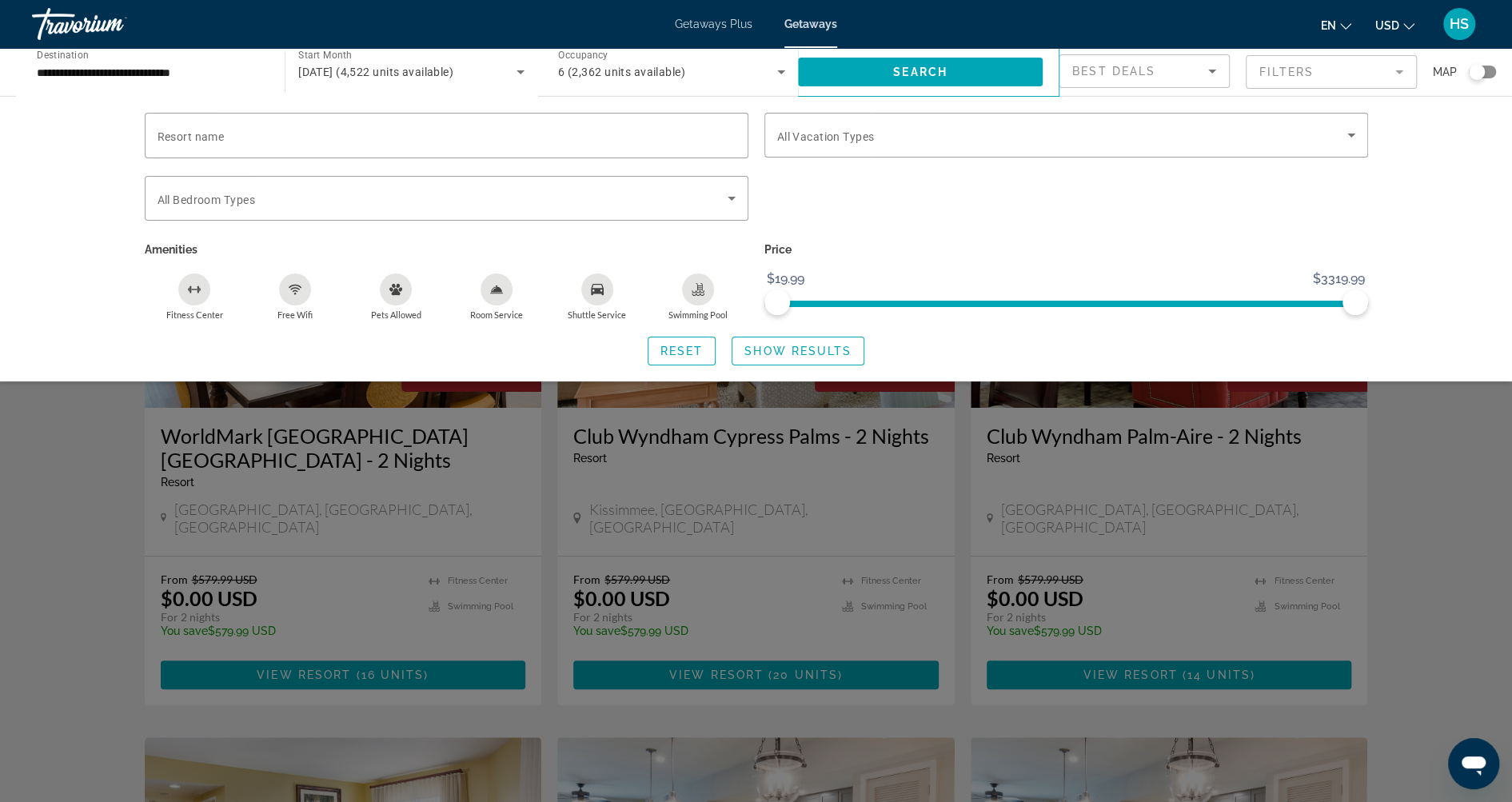
click at [1489, 71] on div "Search widget" at bounding box center [1482, 72] width 28 height 12
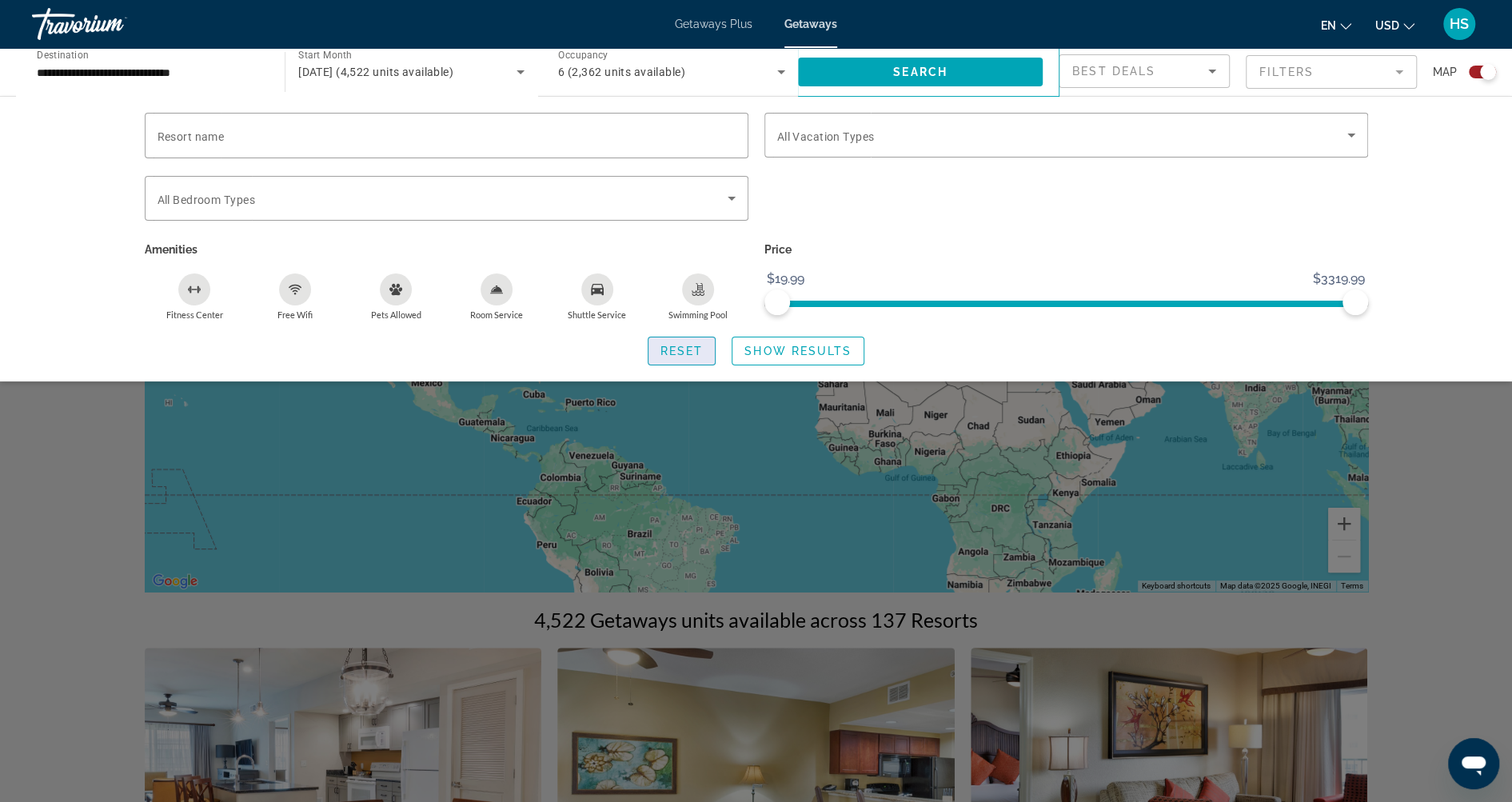
click at [686, 357] on span "Search widget" at bounding box center [682, 351] width 67 height 38
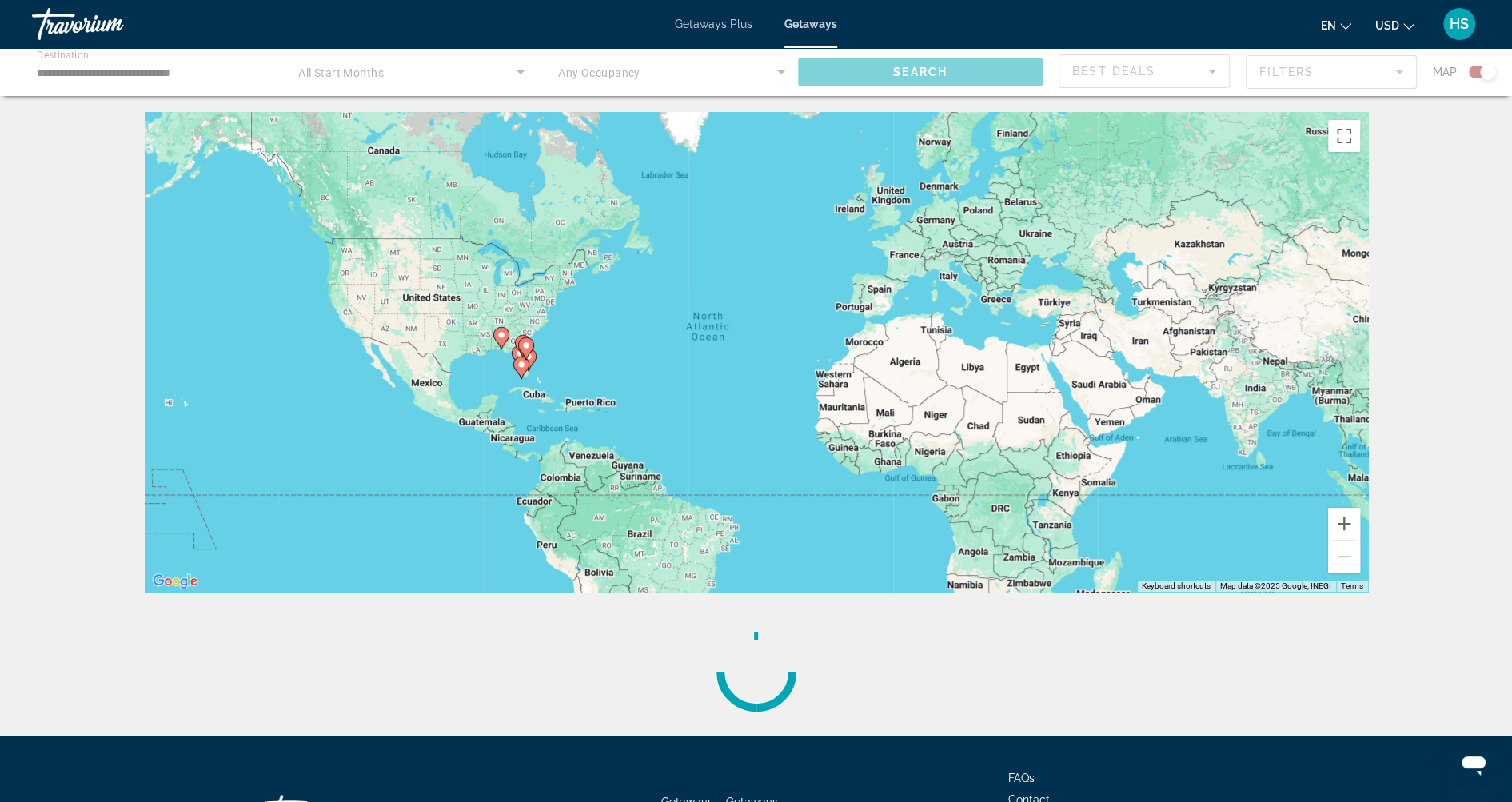
click at [521, 361] on image "Main content" at bounding box center [521, 364] width 10 height 10
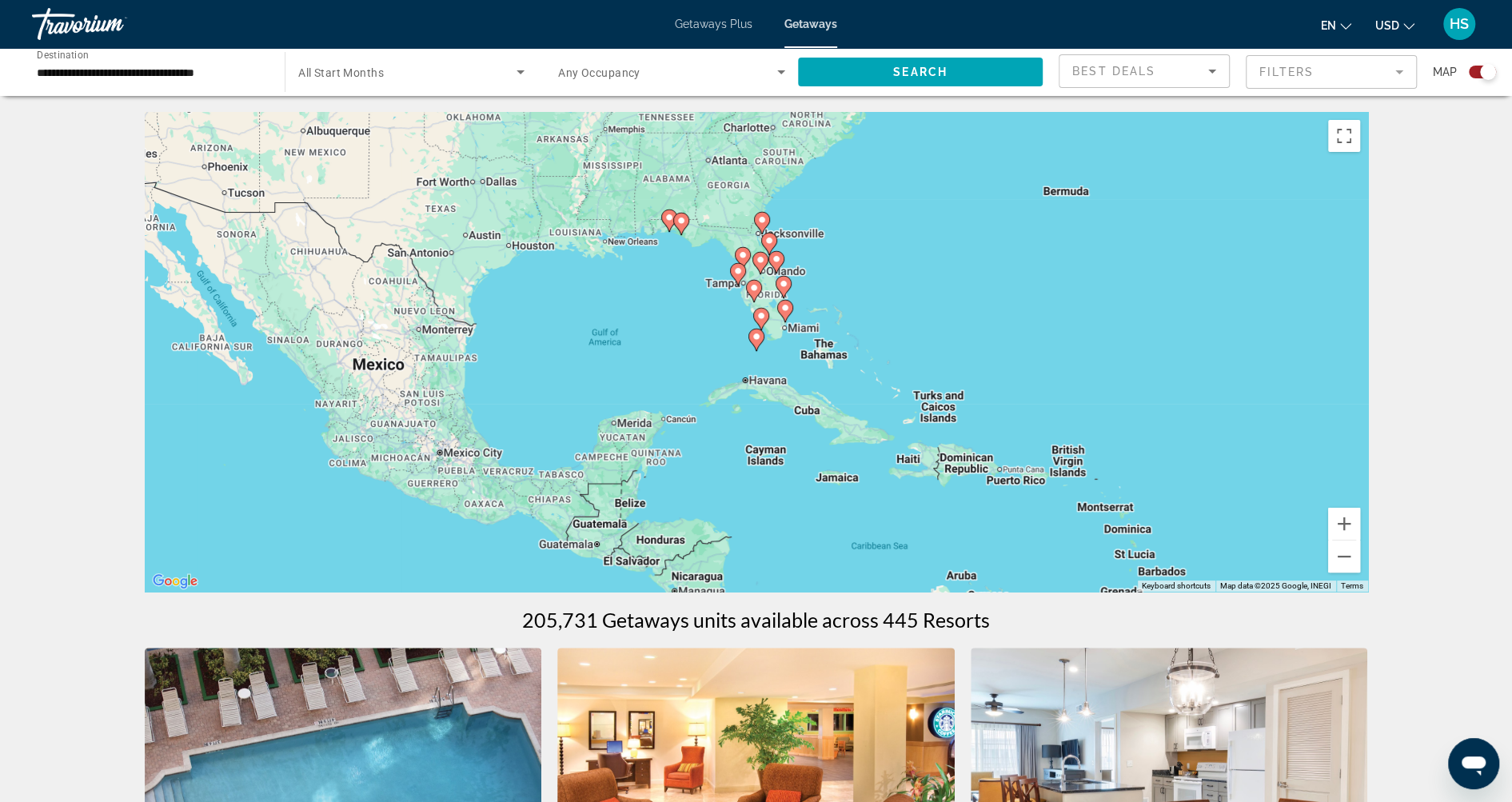
click at [786, 305] on image "Main content" at bounding box center [786, 308] width 10 height 10
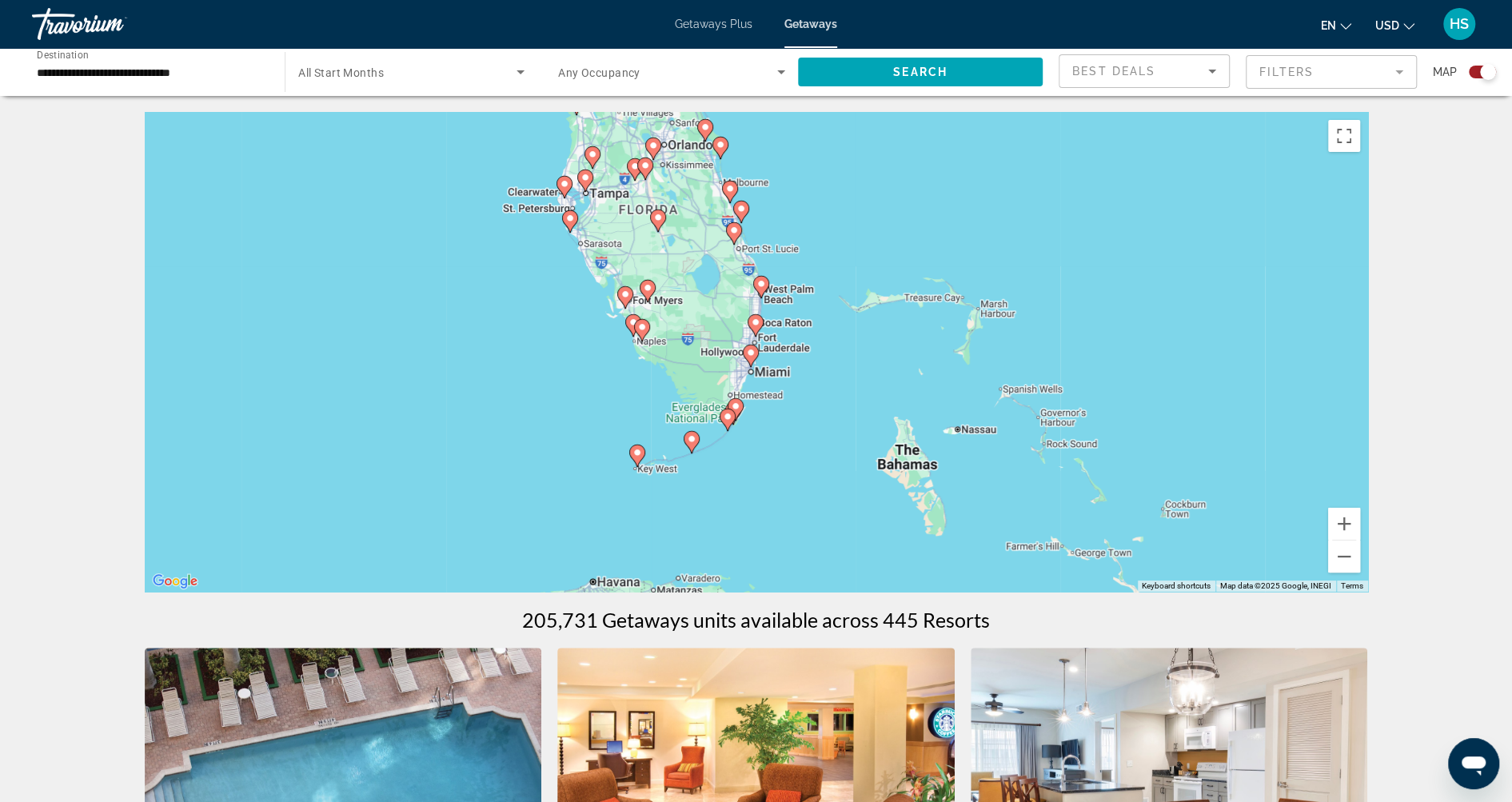
click at [751, 354] on image "Main content" at bounding box center [750, 353] width 10 height 10
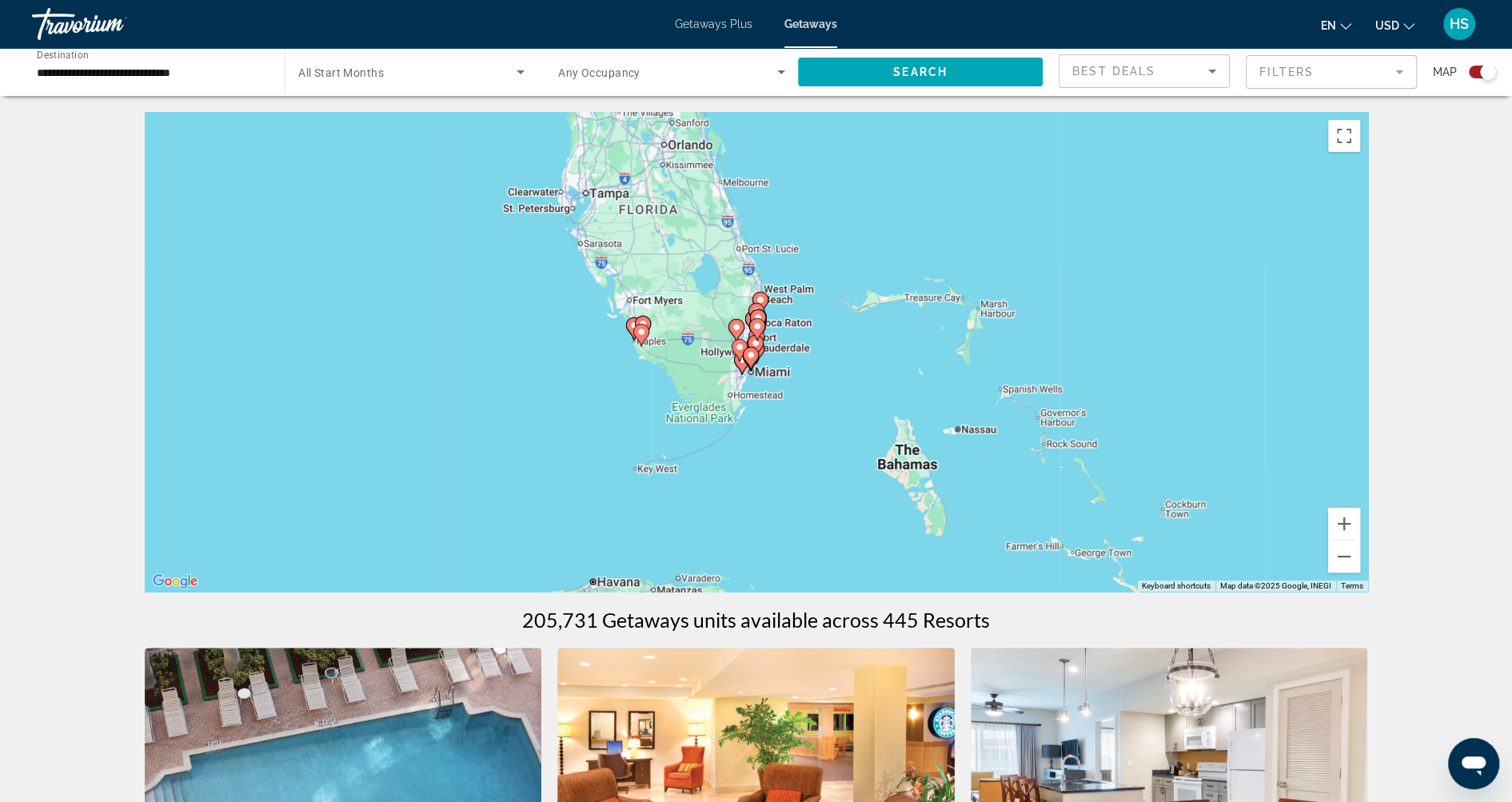
type input "**********"
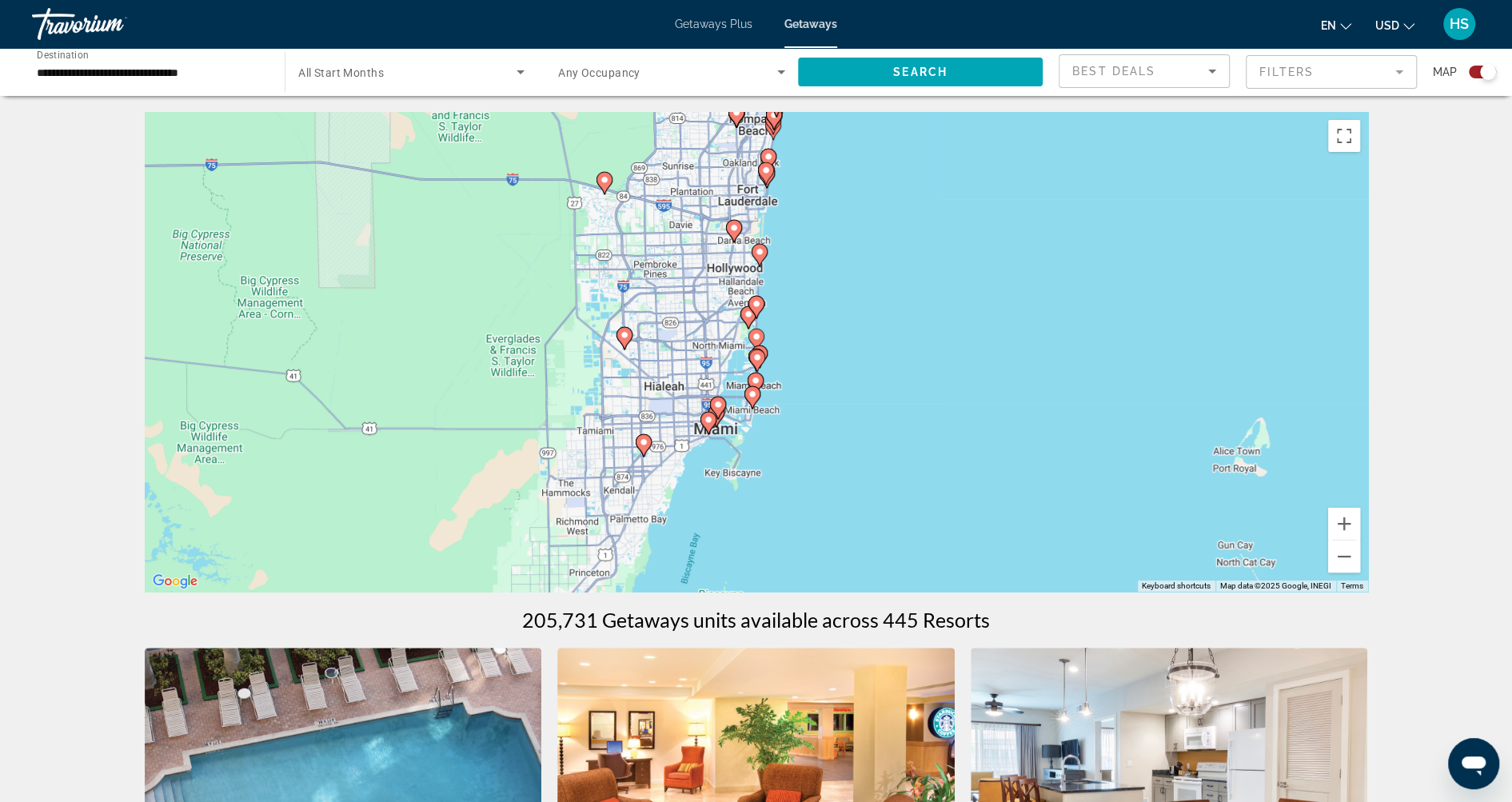
click at [707, 419] on image "Main content" at bounding box center [708, 420] width 10 height 10
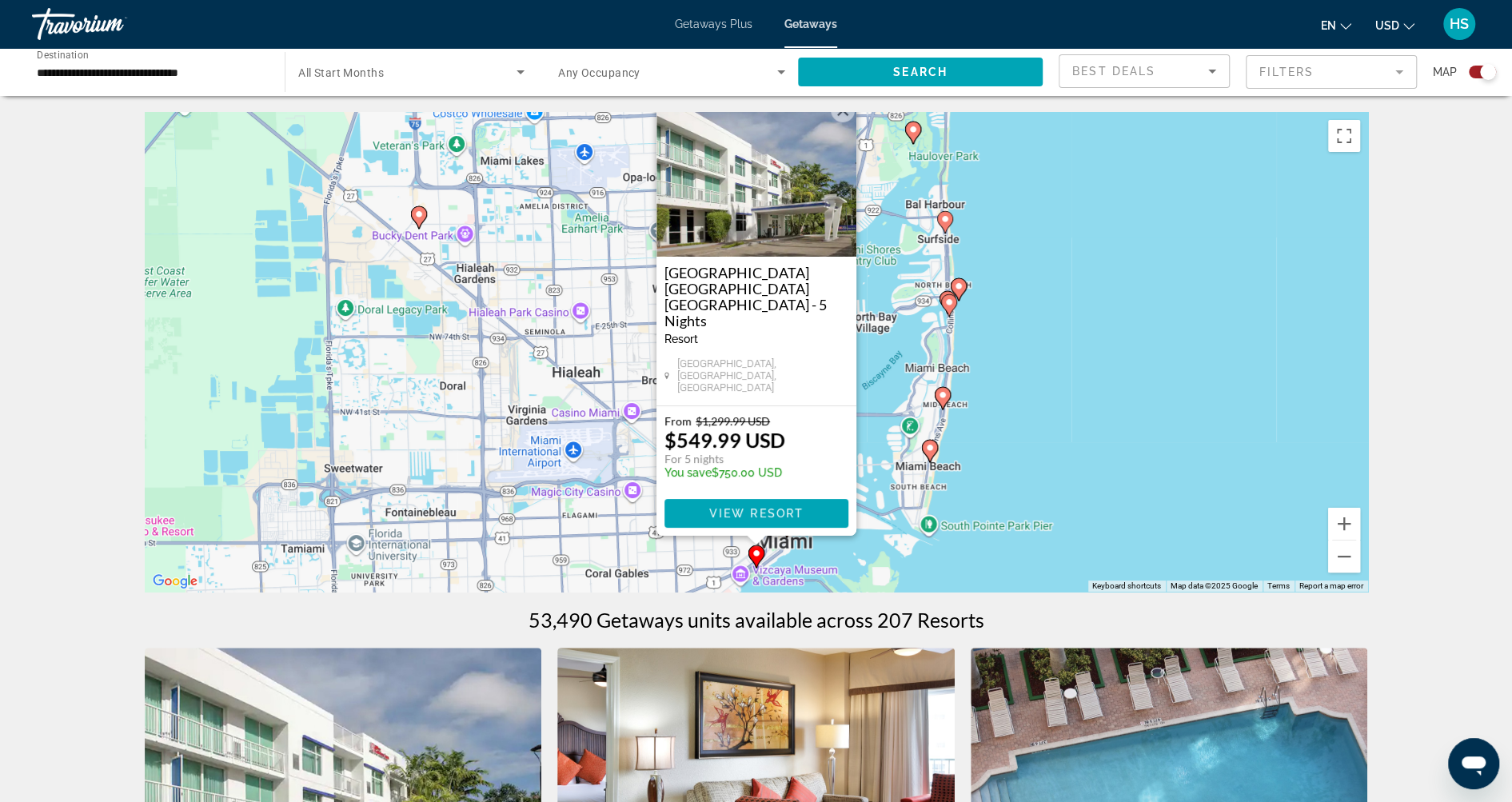
click at [933, 448] on image "Main content" at bounding box center [930, 448] width 10 height 10
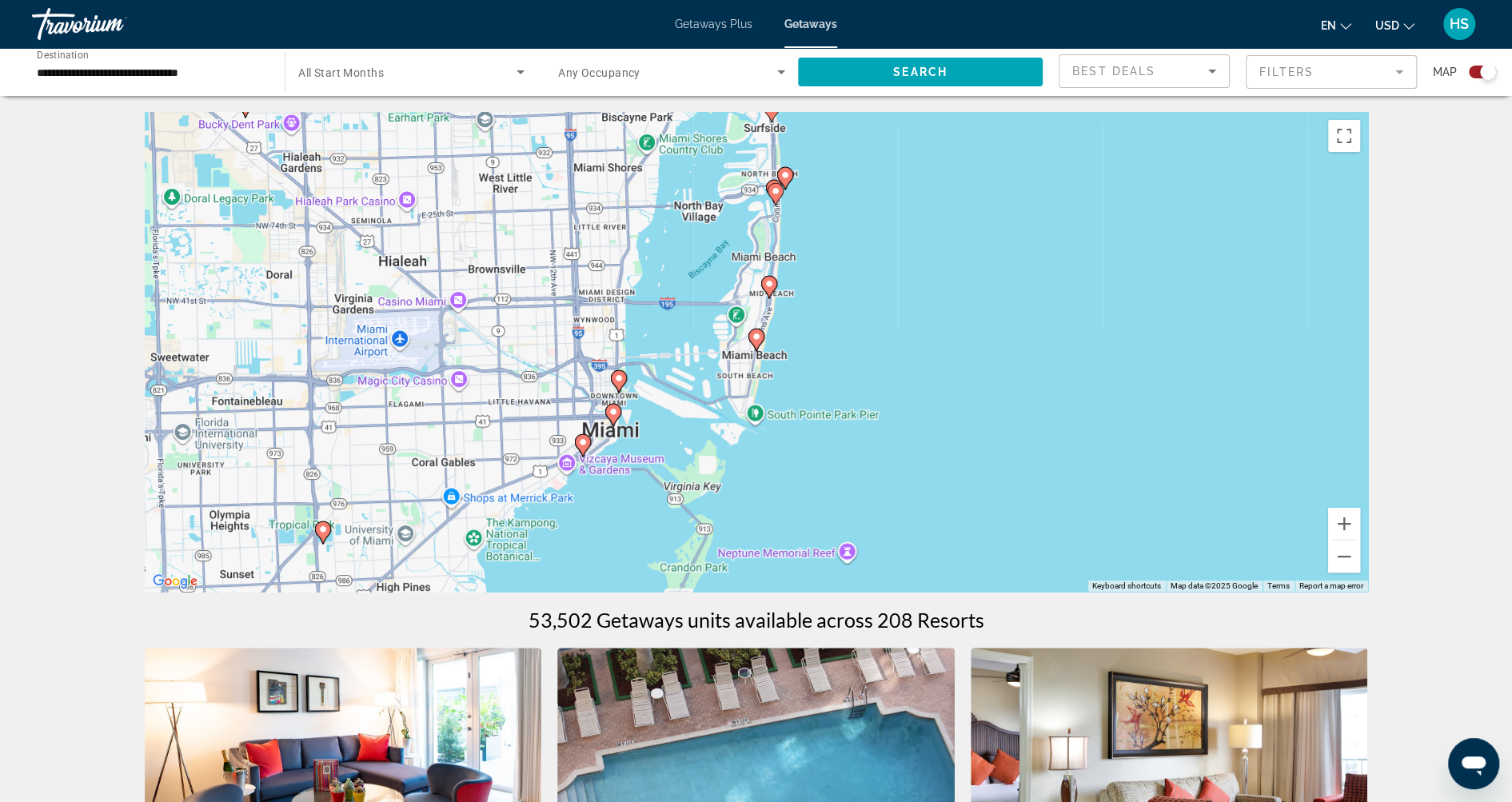
click at [756, 335] on image "Main content" at bounding box center [756, 337] width 10 height 10
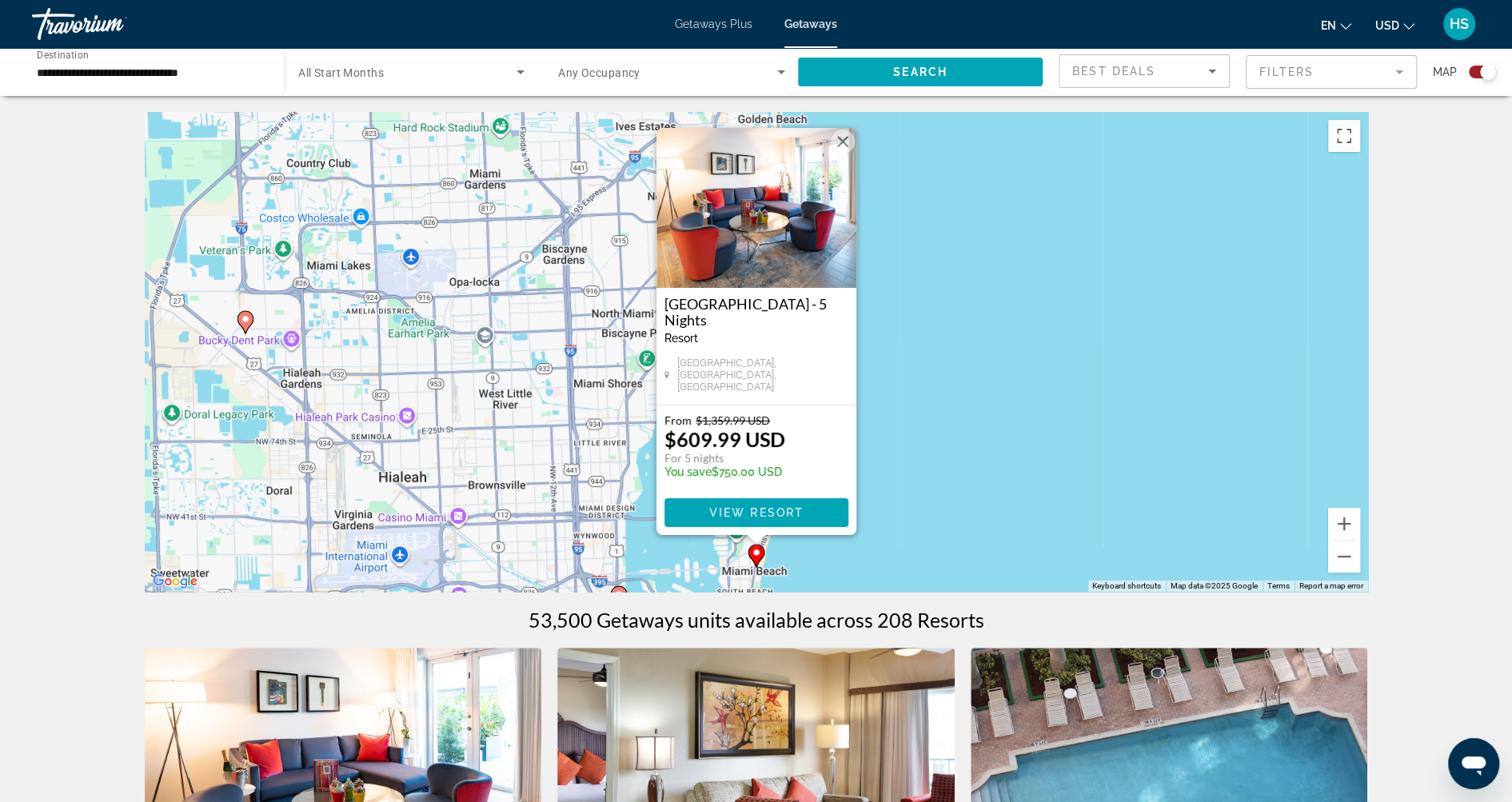
click at [757, 236] on img "Main content" at bounding box center [757, 208] width 200 height 160
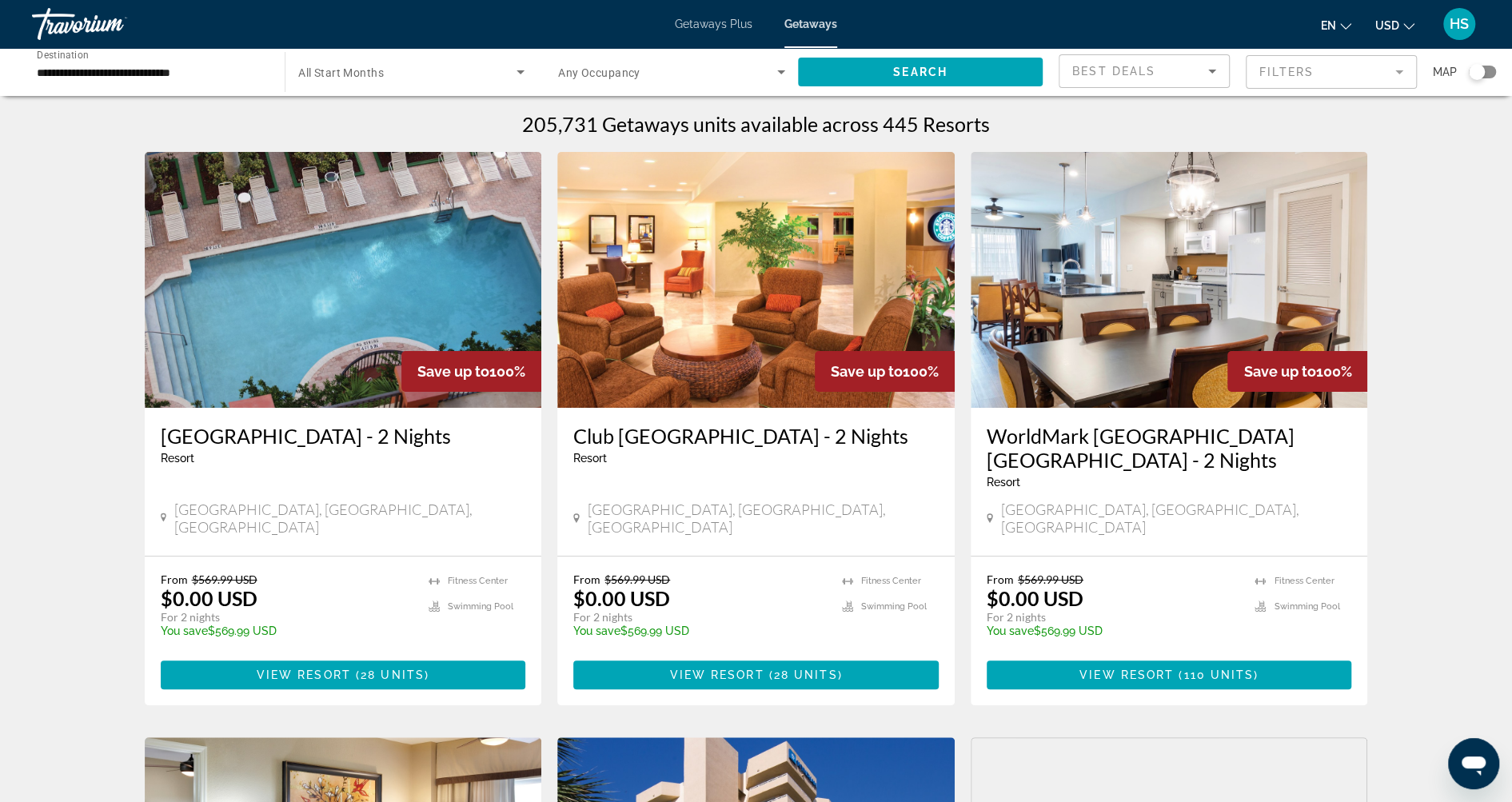
click at [1489, 72] on div "Search widget" at bounding box center [1482, 72] width 28 height 12
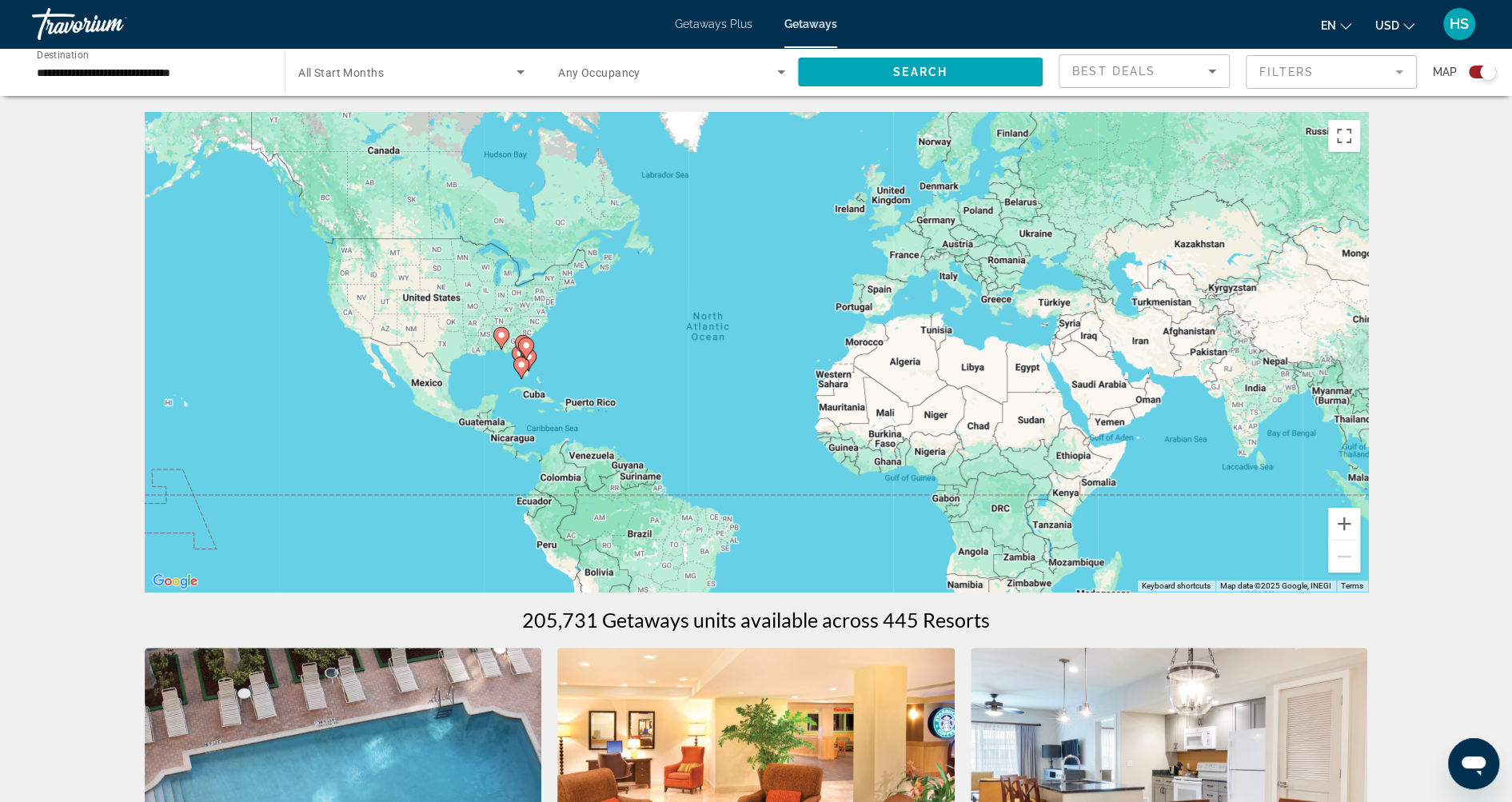
click at [529, 366] on icon "Main content" at bounding box center [527, 360] width 14 height 21
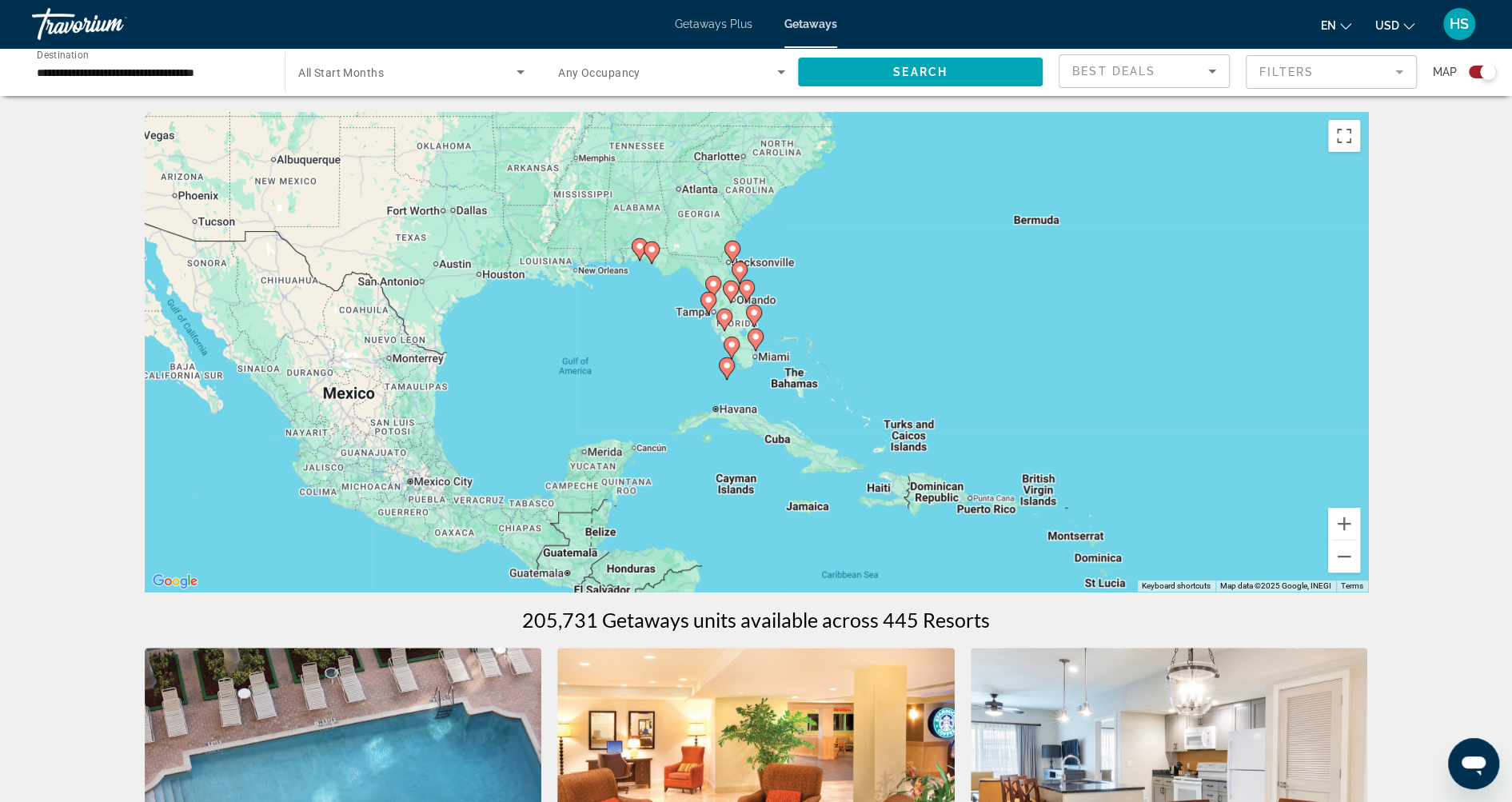
click at [755, 331] on icon "Main content" at bounding box center [754, 340] width 14 height 21
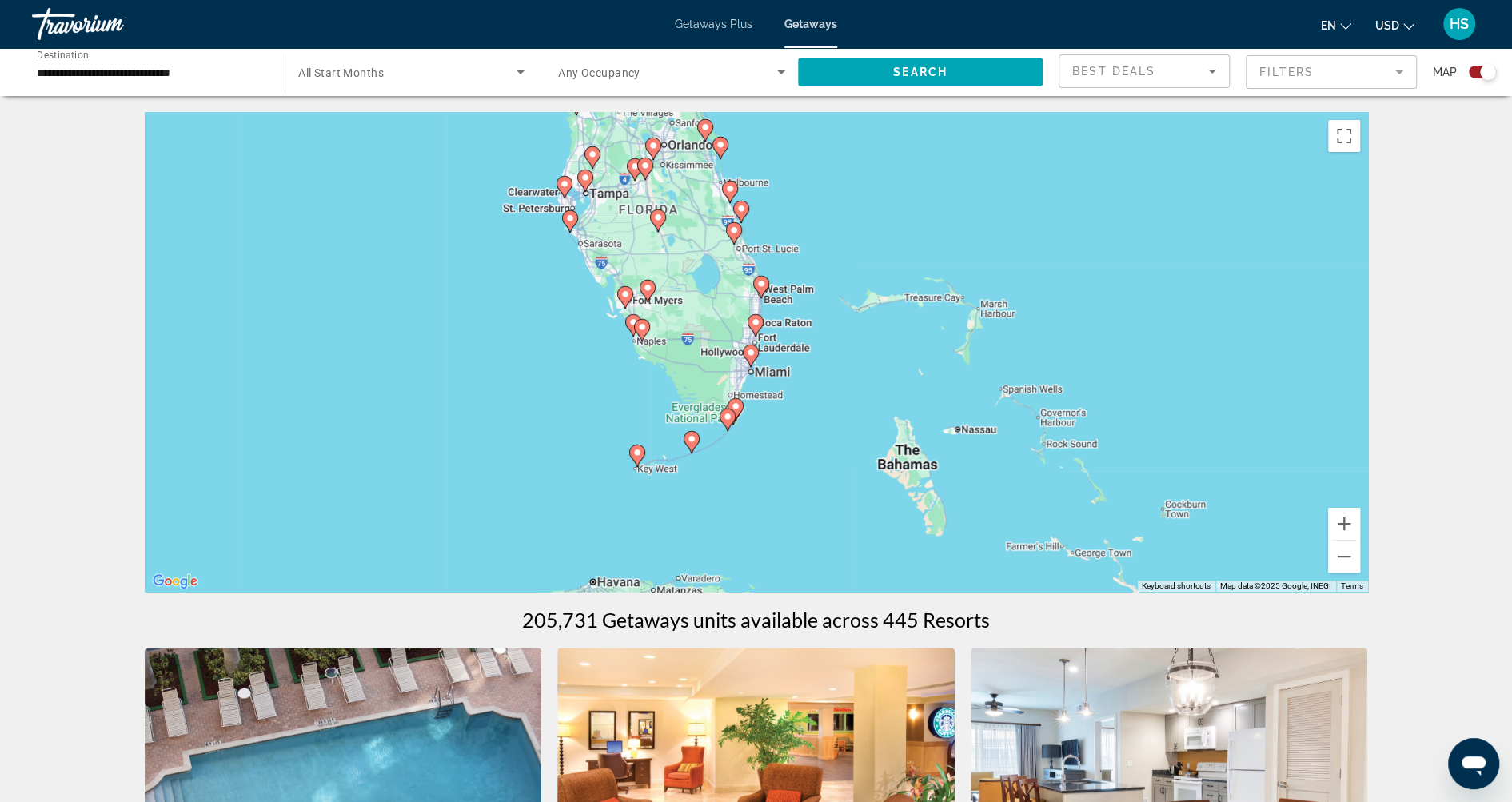
click at [749, 351] on image "Main content" at bounding box center [750, 353] width 10 height 10
type input "**********"
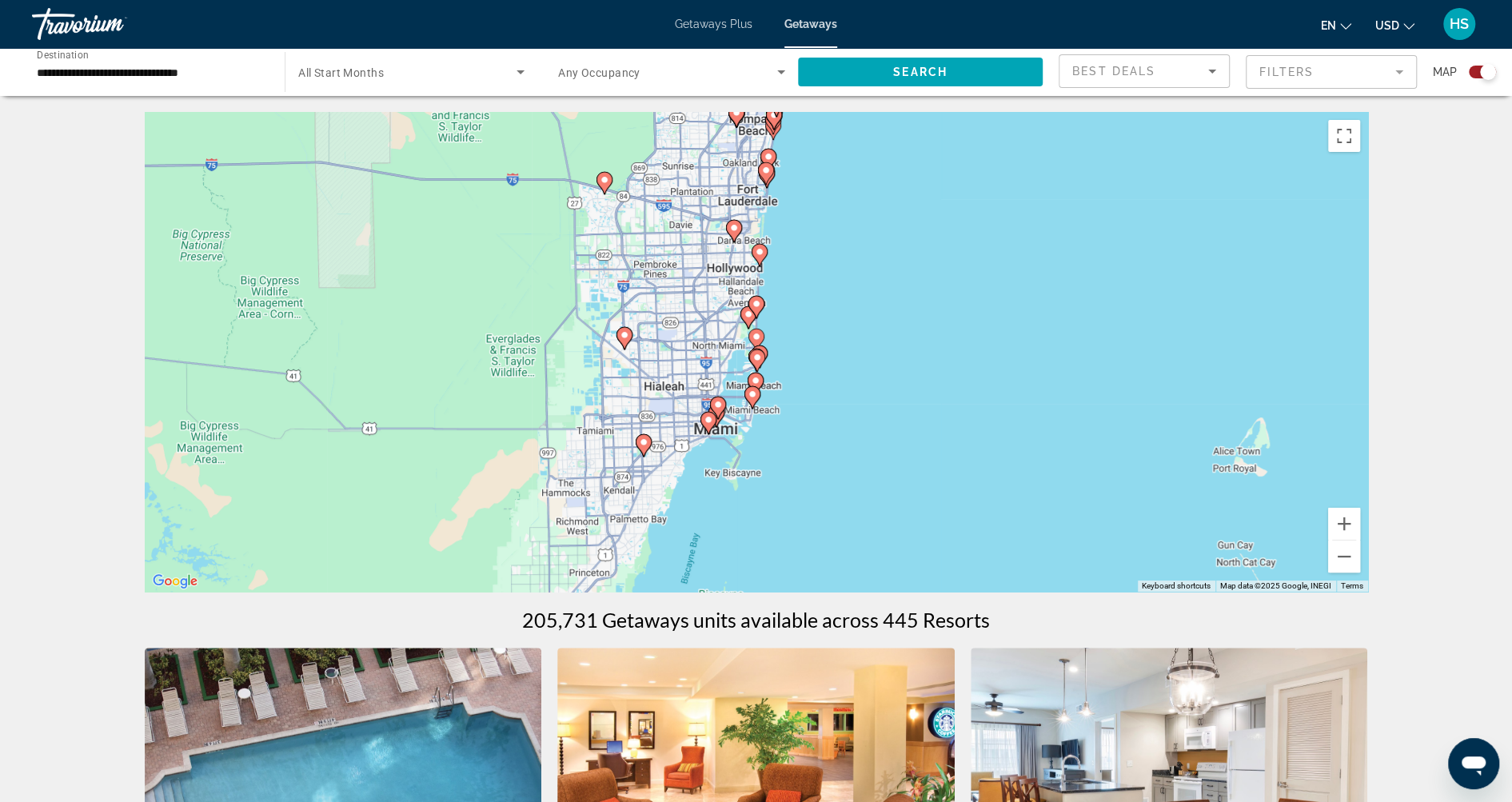
click at [709, 419] on image "Main content" at bounding box center [708, 420] width 10 height 10
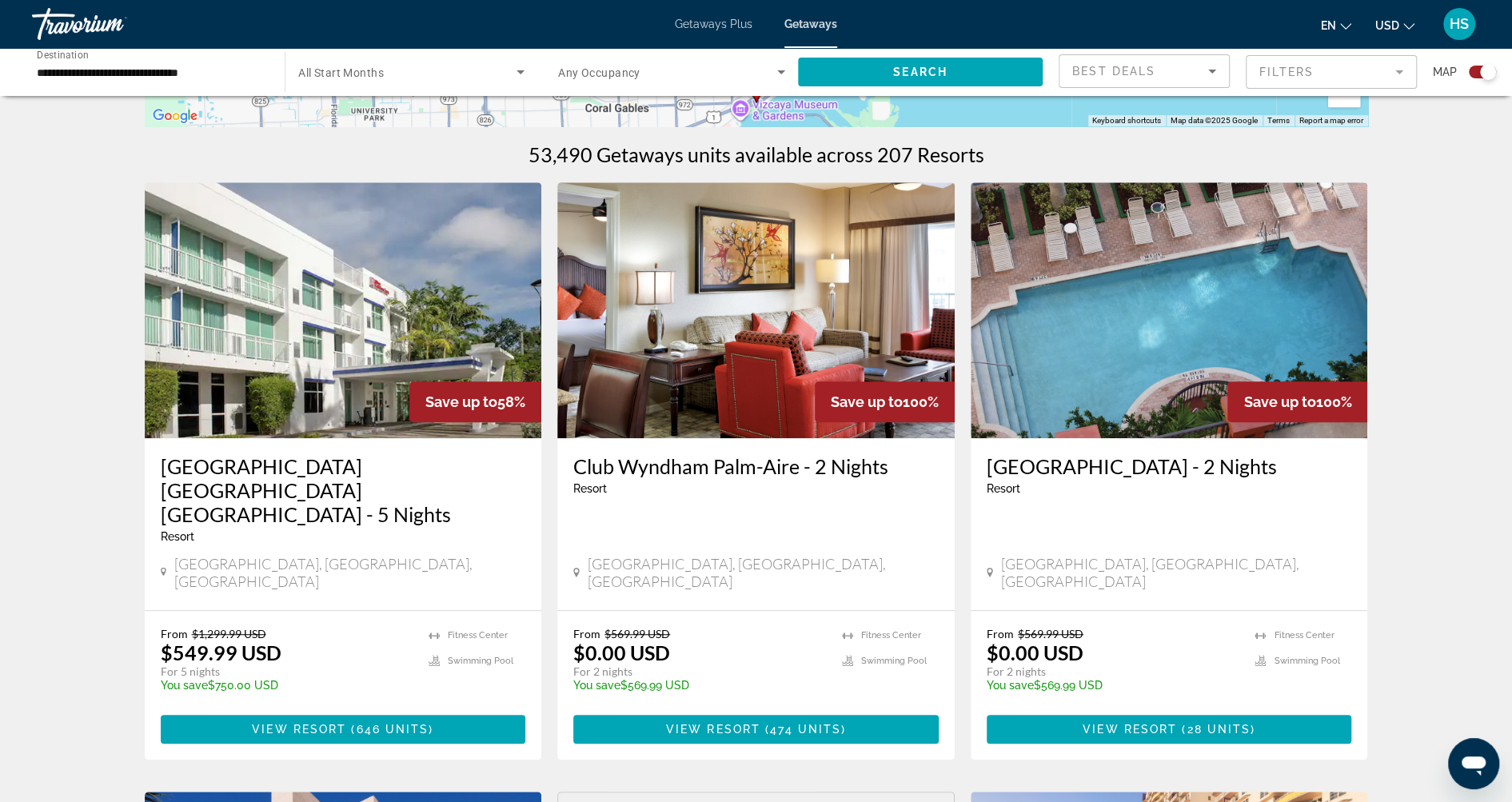
scroll to position [463, 0]
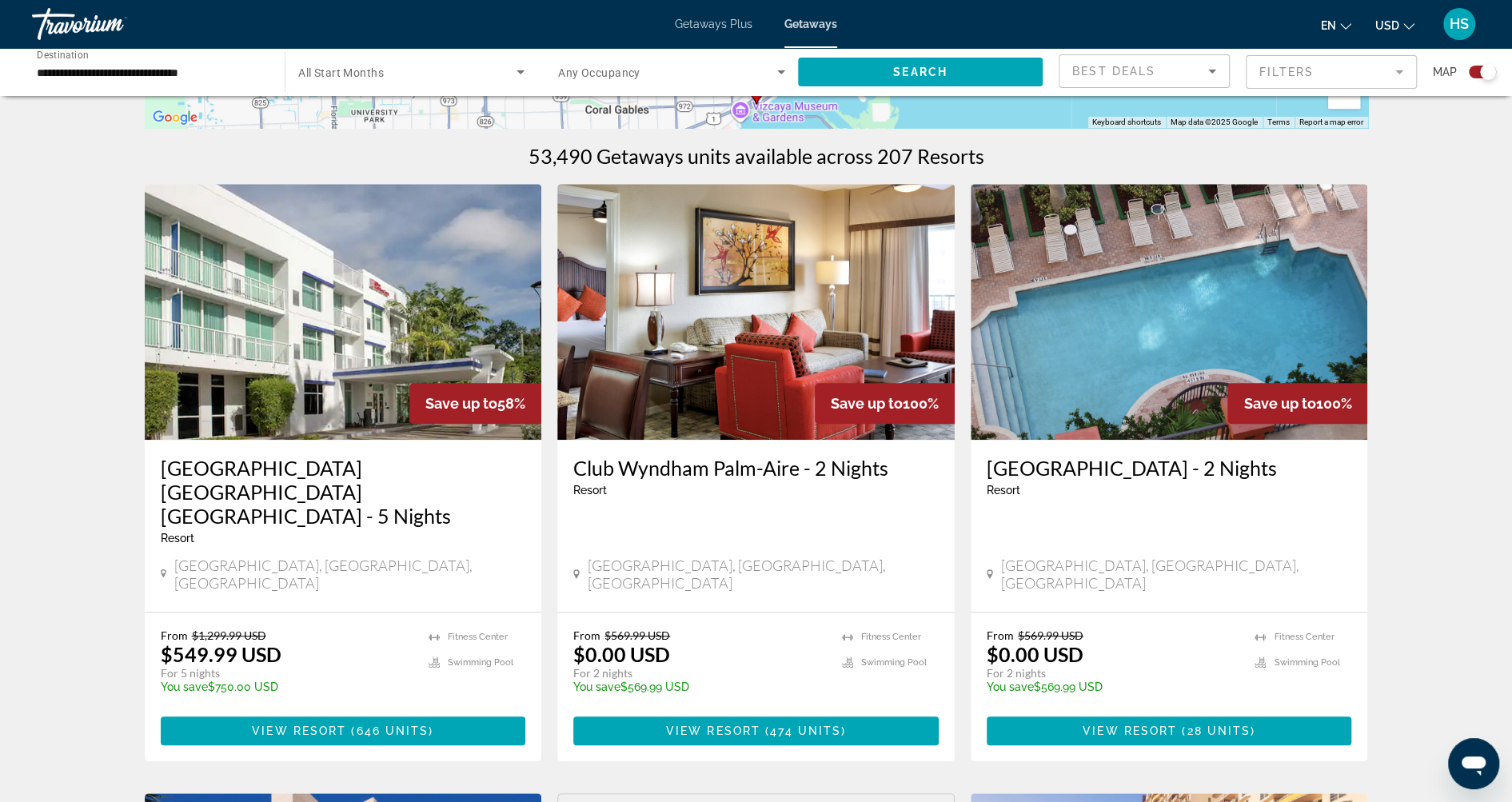
click at [373, 309] on img "Main content" at bounding box center [343, 312] width 398 height 256
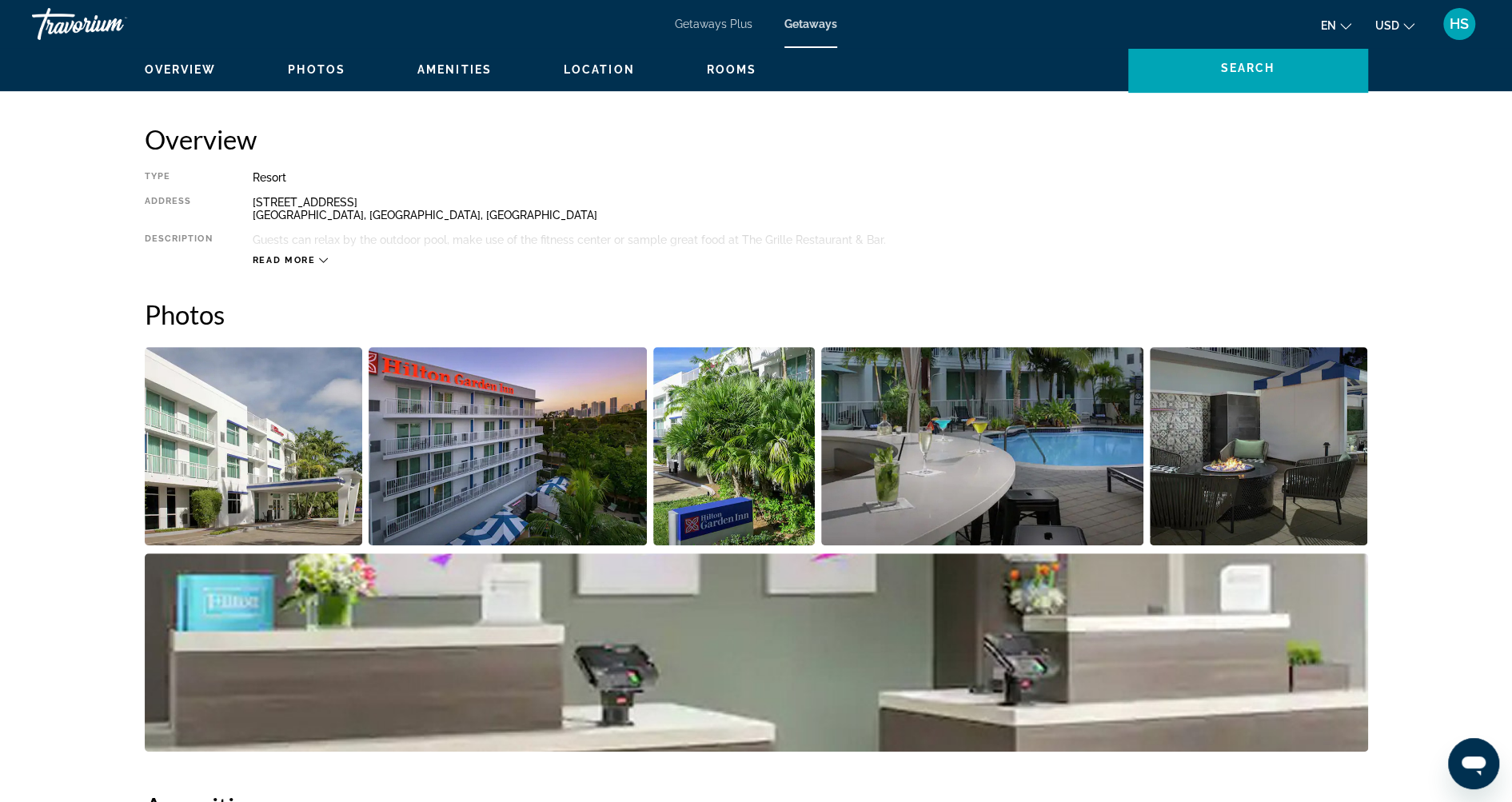
scroll to position [401, 0]
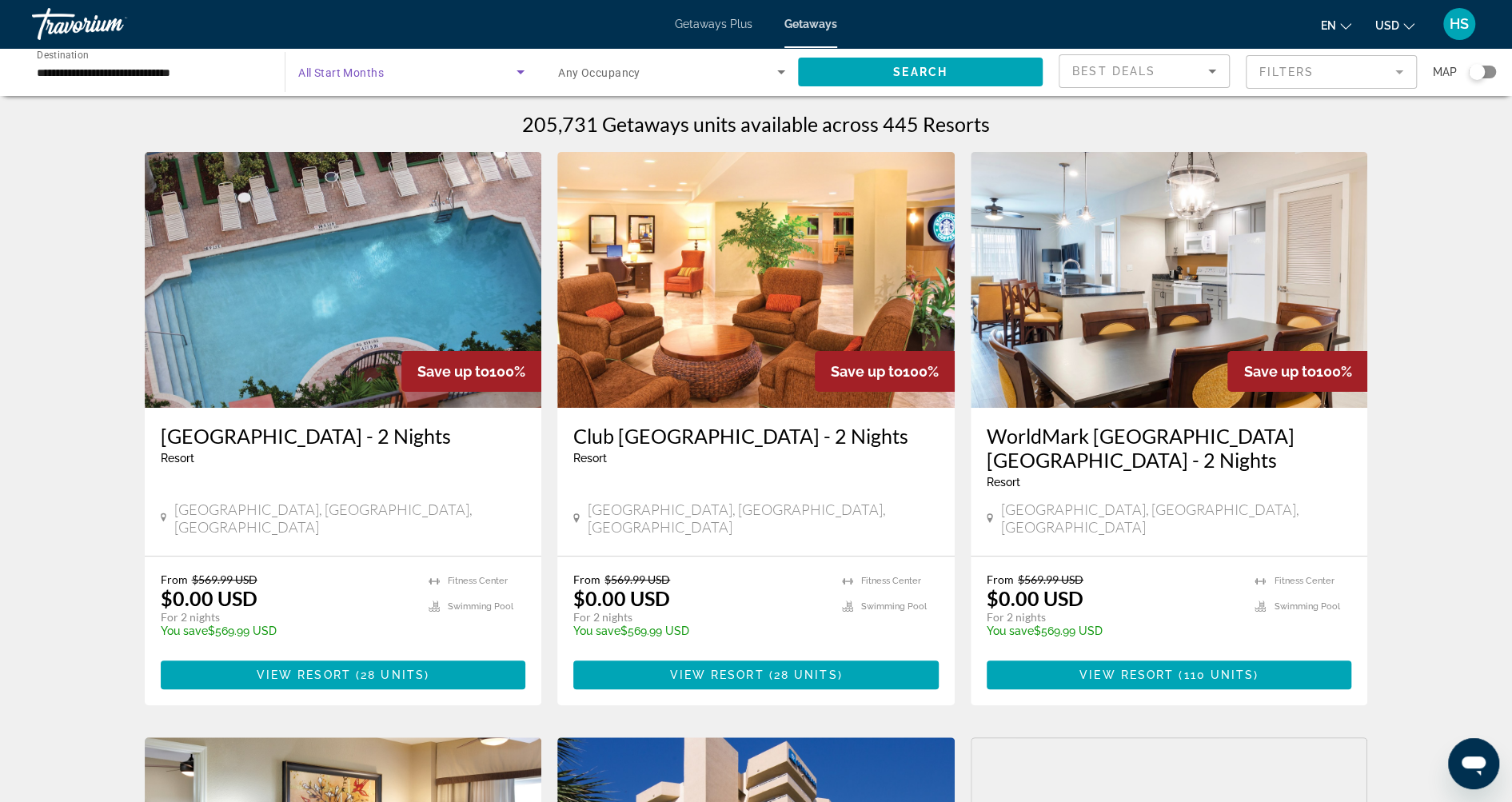
click at [425, 77] on span "Search widget" at bounding box center [407, 72] width 218 height 19
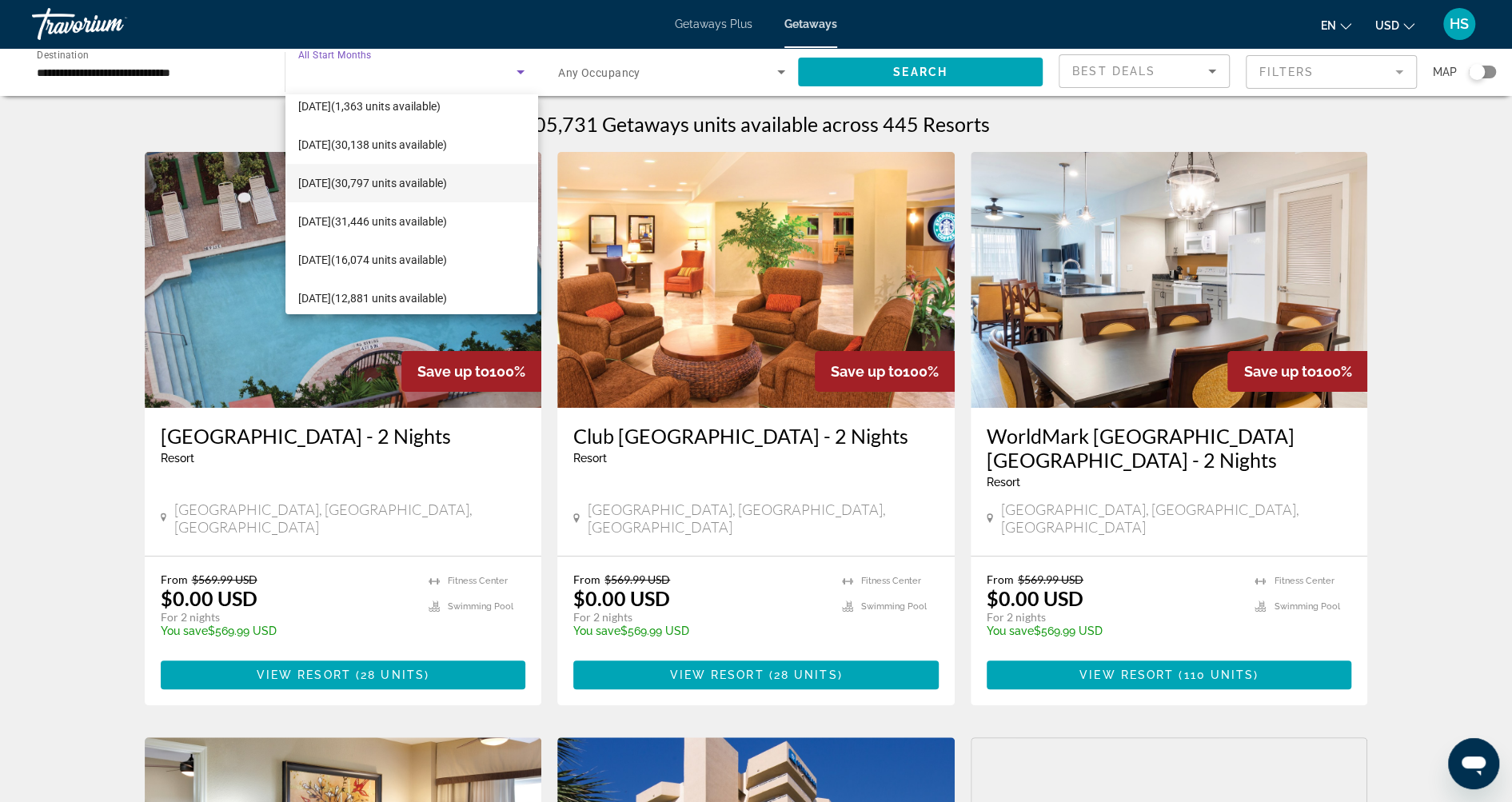
scroll to position [66, 0]
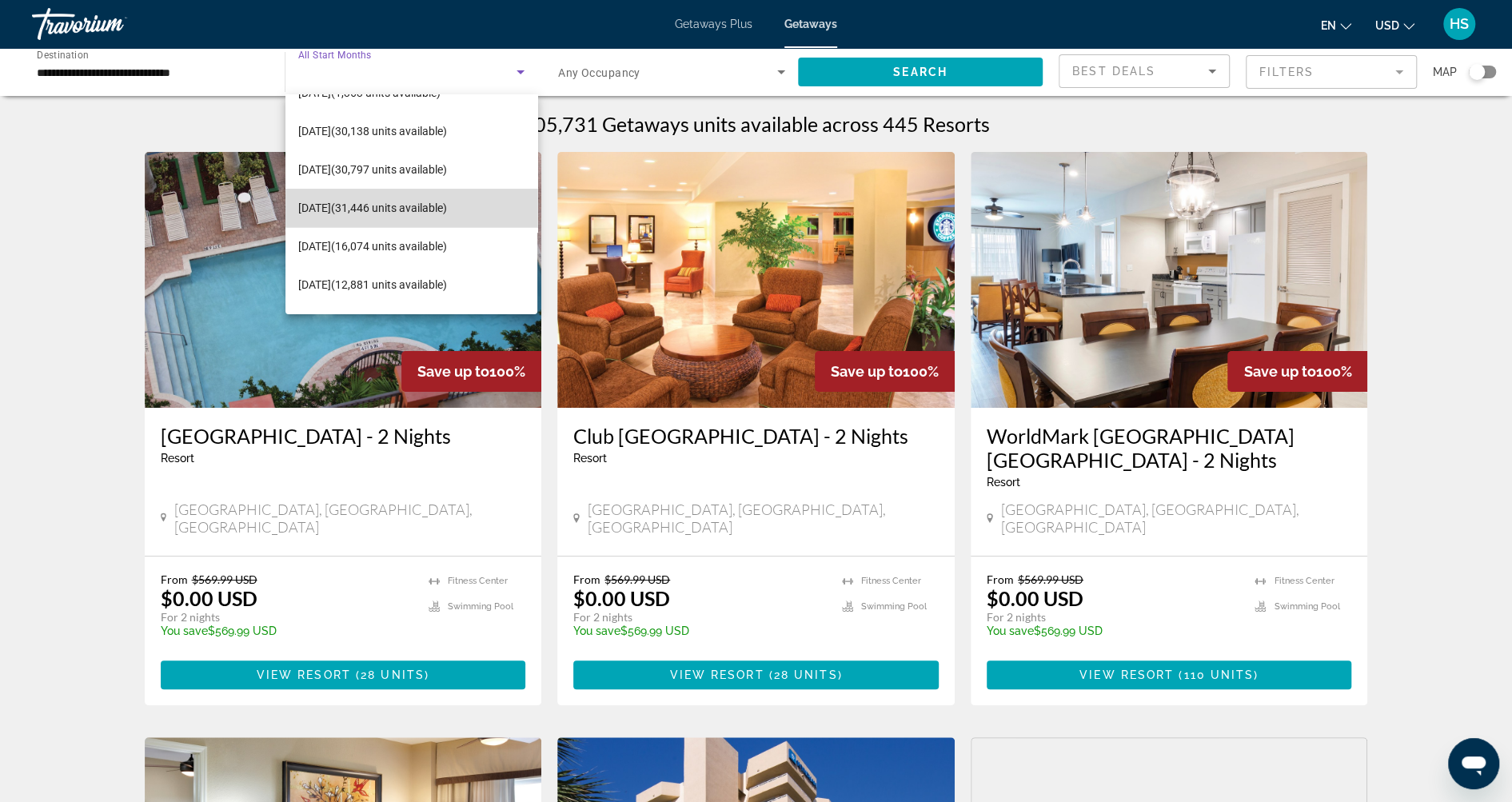
click at [419, 207] on span "December 2025 (31,446 units available)" at bounding box center [373, 208] width 149 height 19
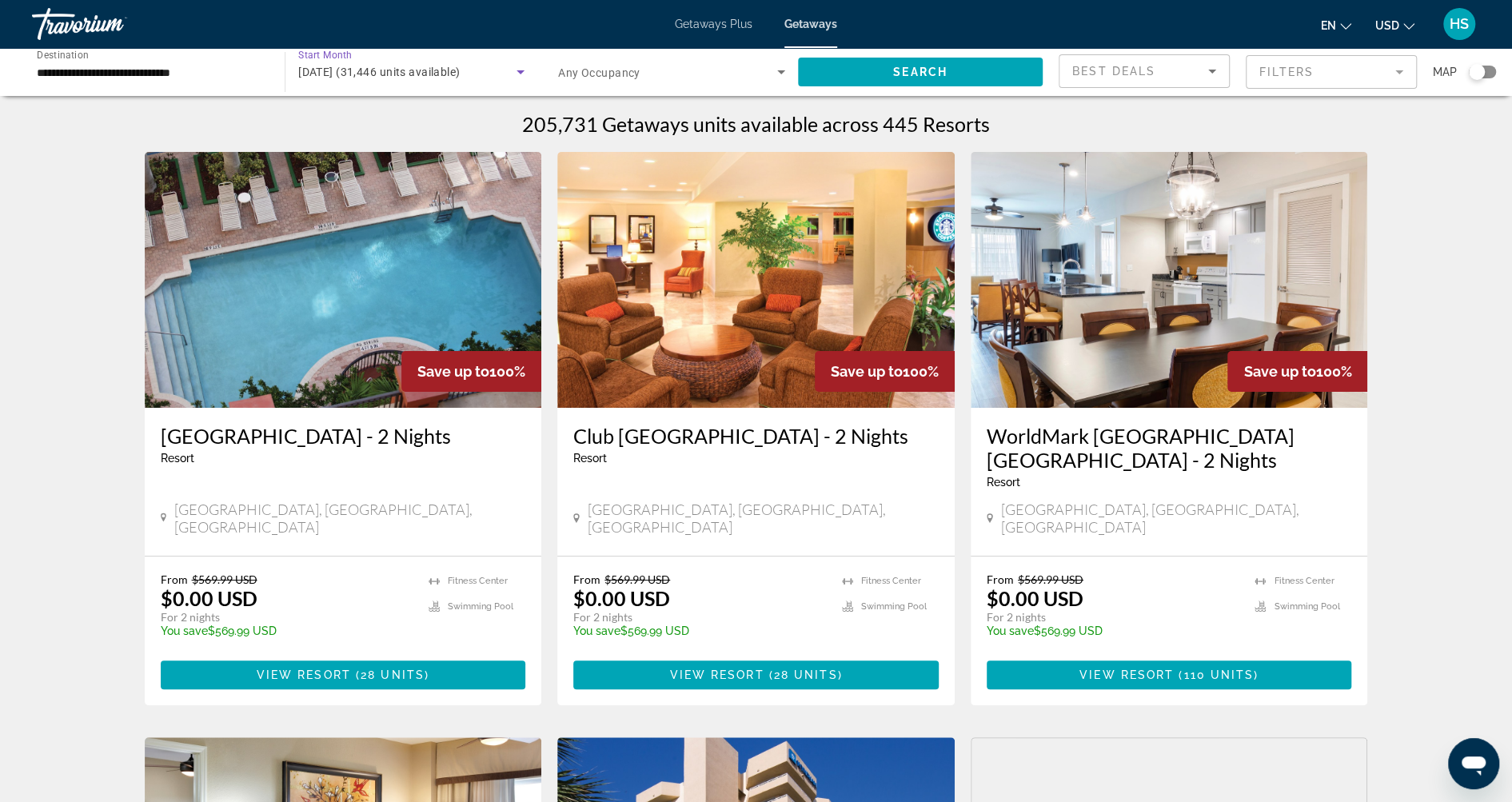
click at [642, 74] on span "Search widget" at bounding box center [667, 72] width 219 height 19
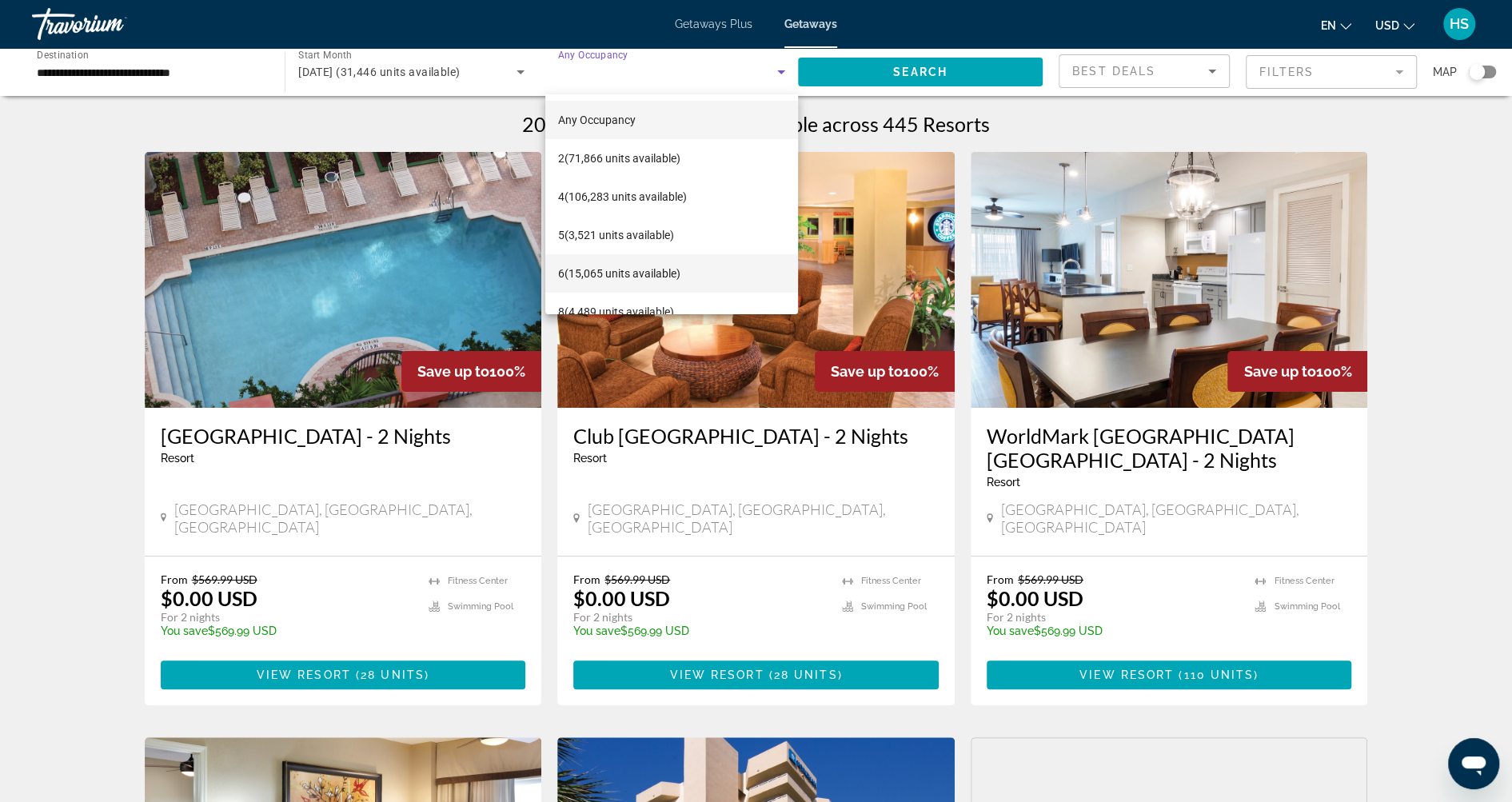
click at [701, 278] on mat-option "6 (15,065 units available)" at bounding box center [671, 274] width 253 height 38
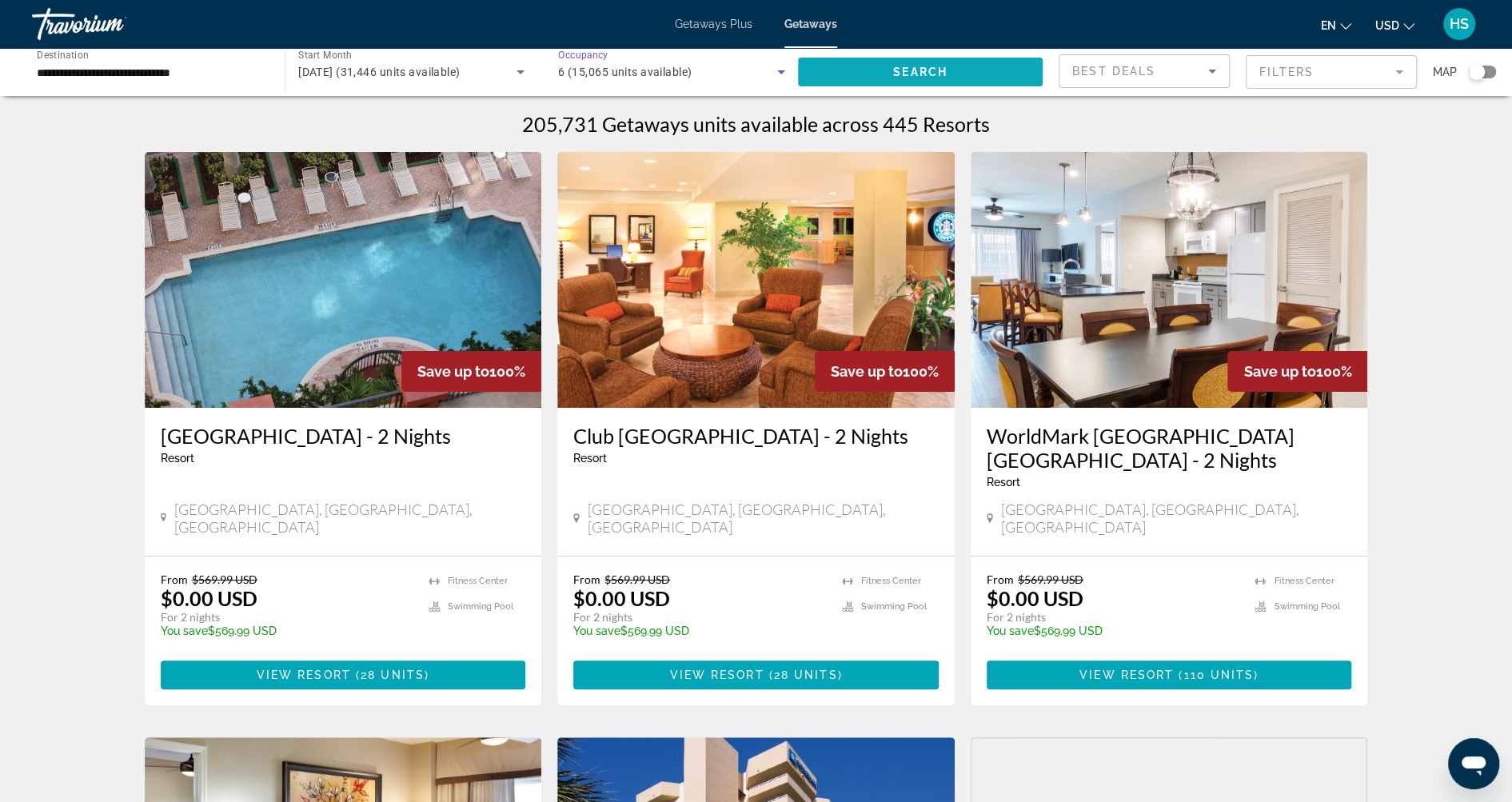
click at [894, 73] on span "Search" at bounding box center [920, 72] width 54 height 12
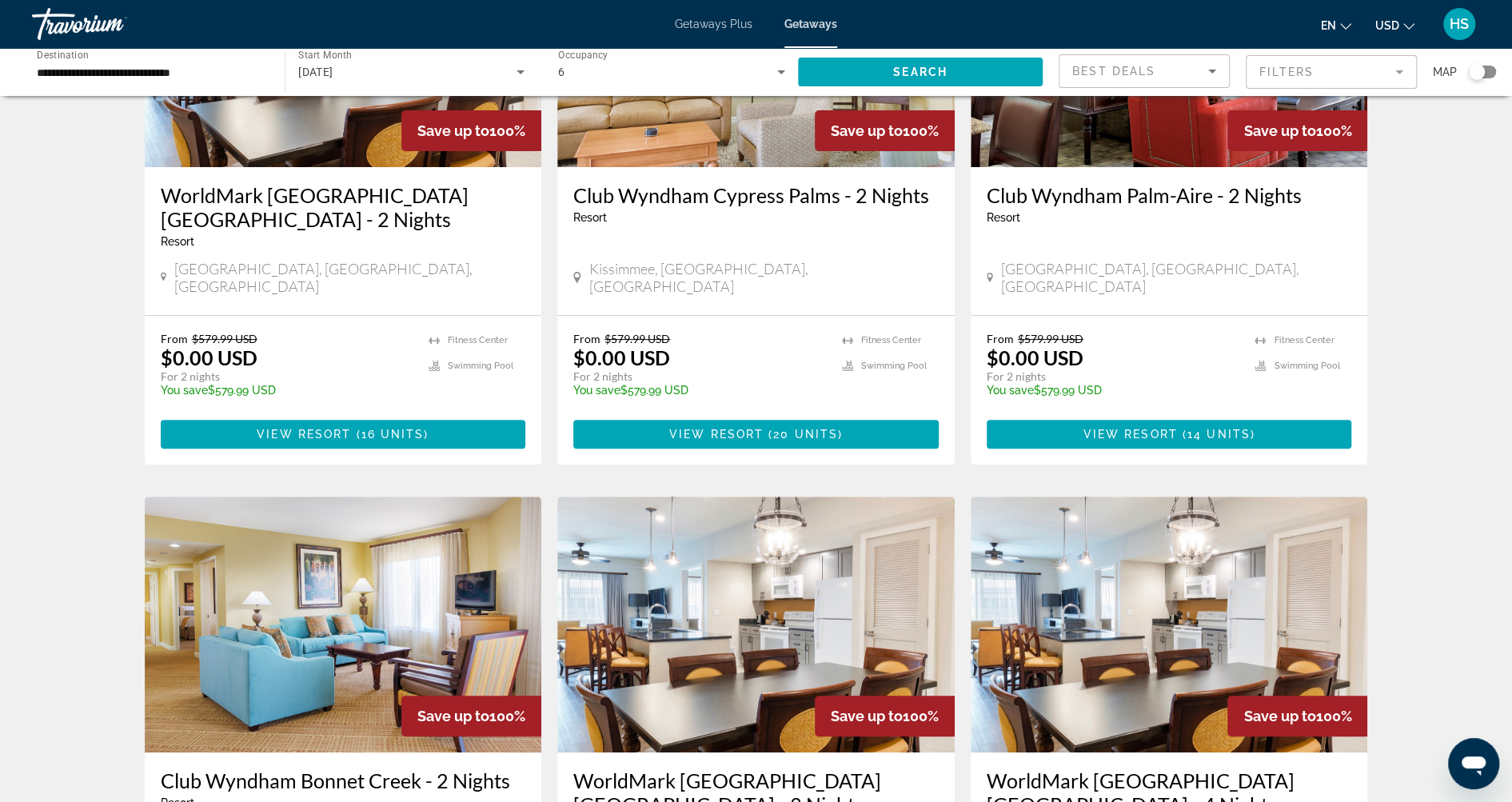
scroll to position [243, 0]
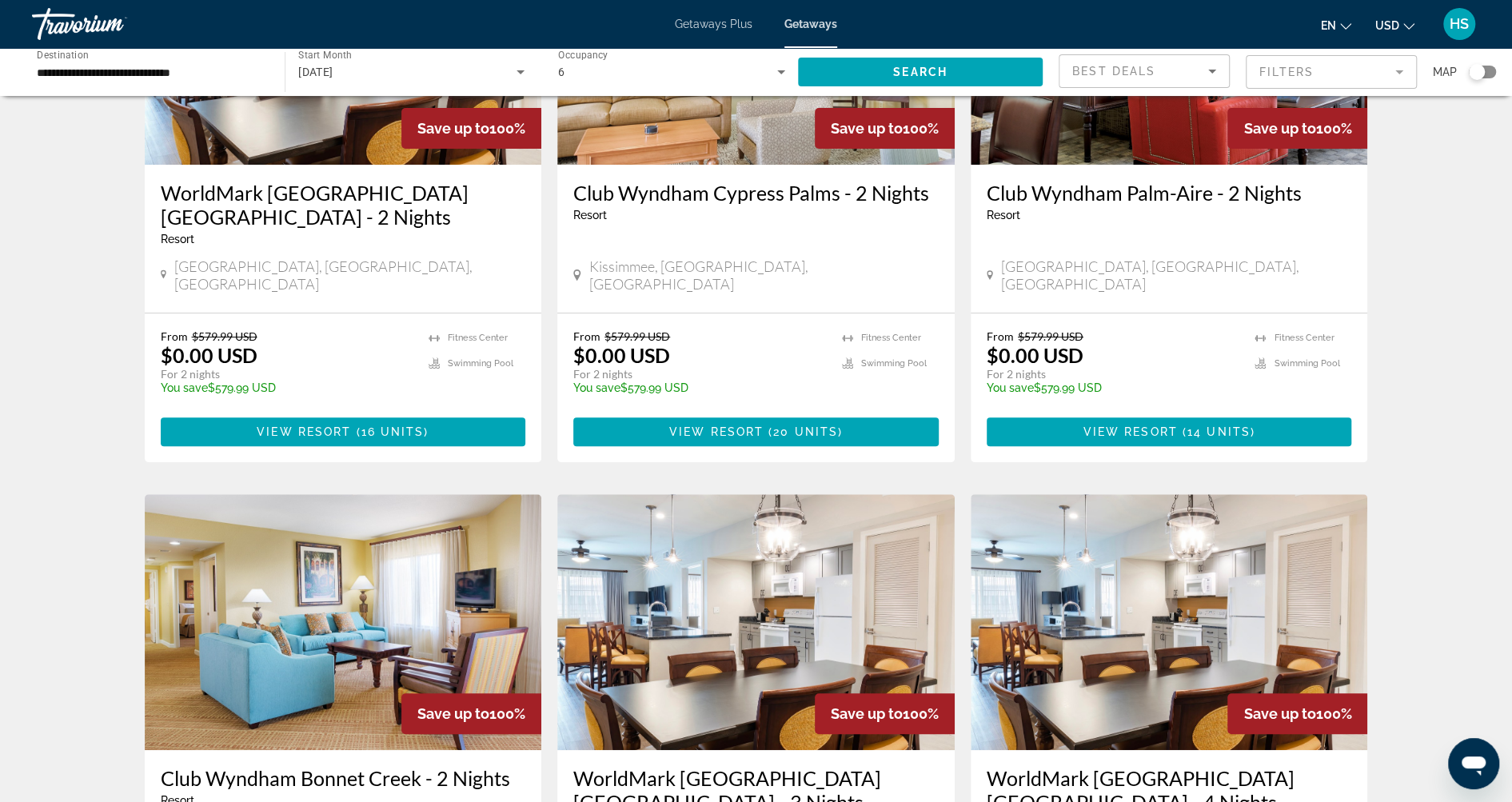
click at [1486, 72] on div "Search widget" at bounding box center [1482, 72] width 28 height 12
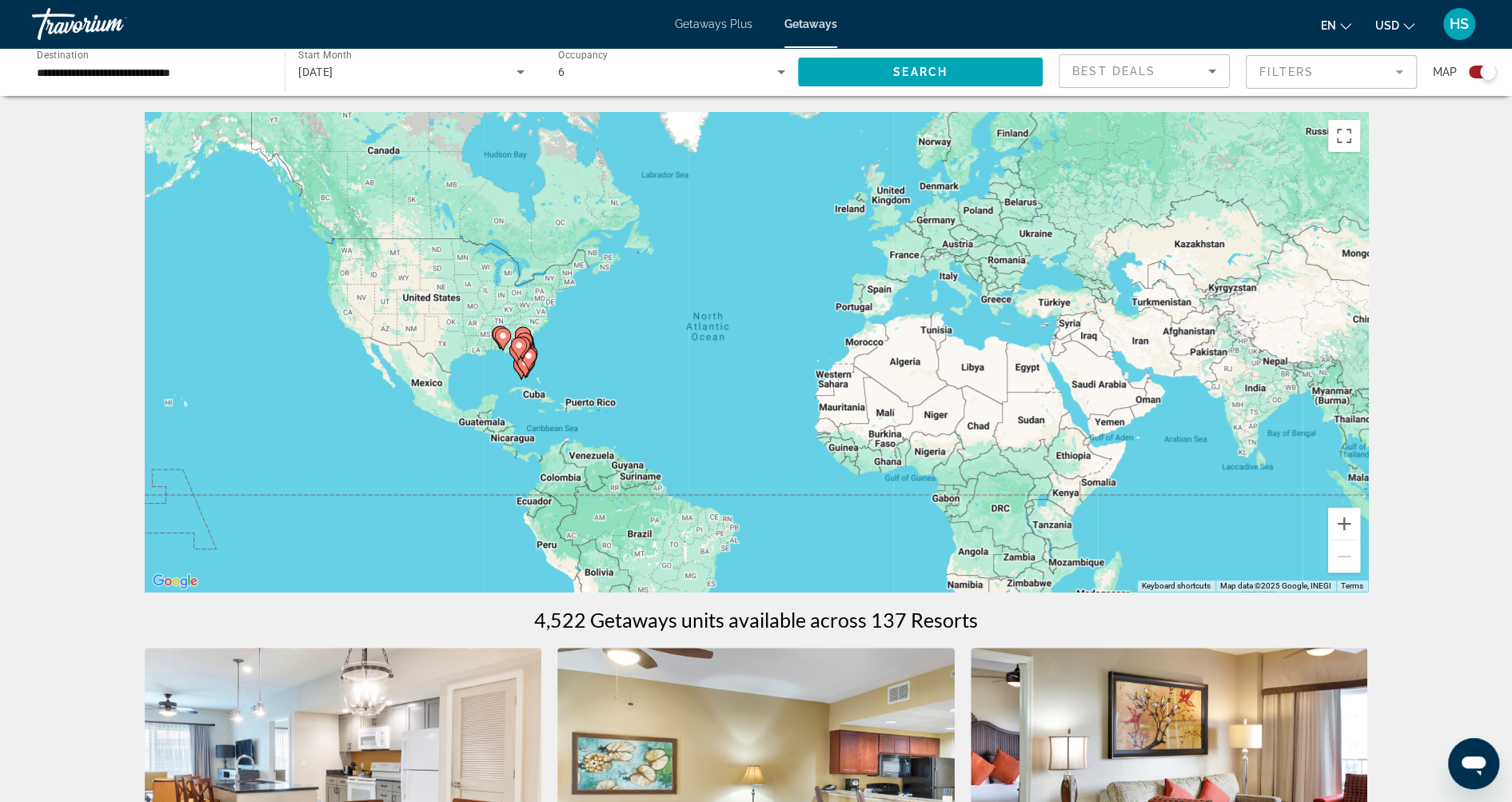
click at [523, 369] on gmp-advanced-marker "Main content" at bounding box center [528, 359] width 16 height 24
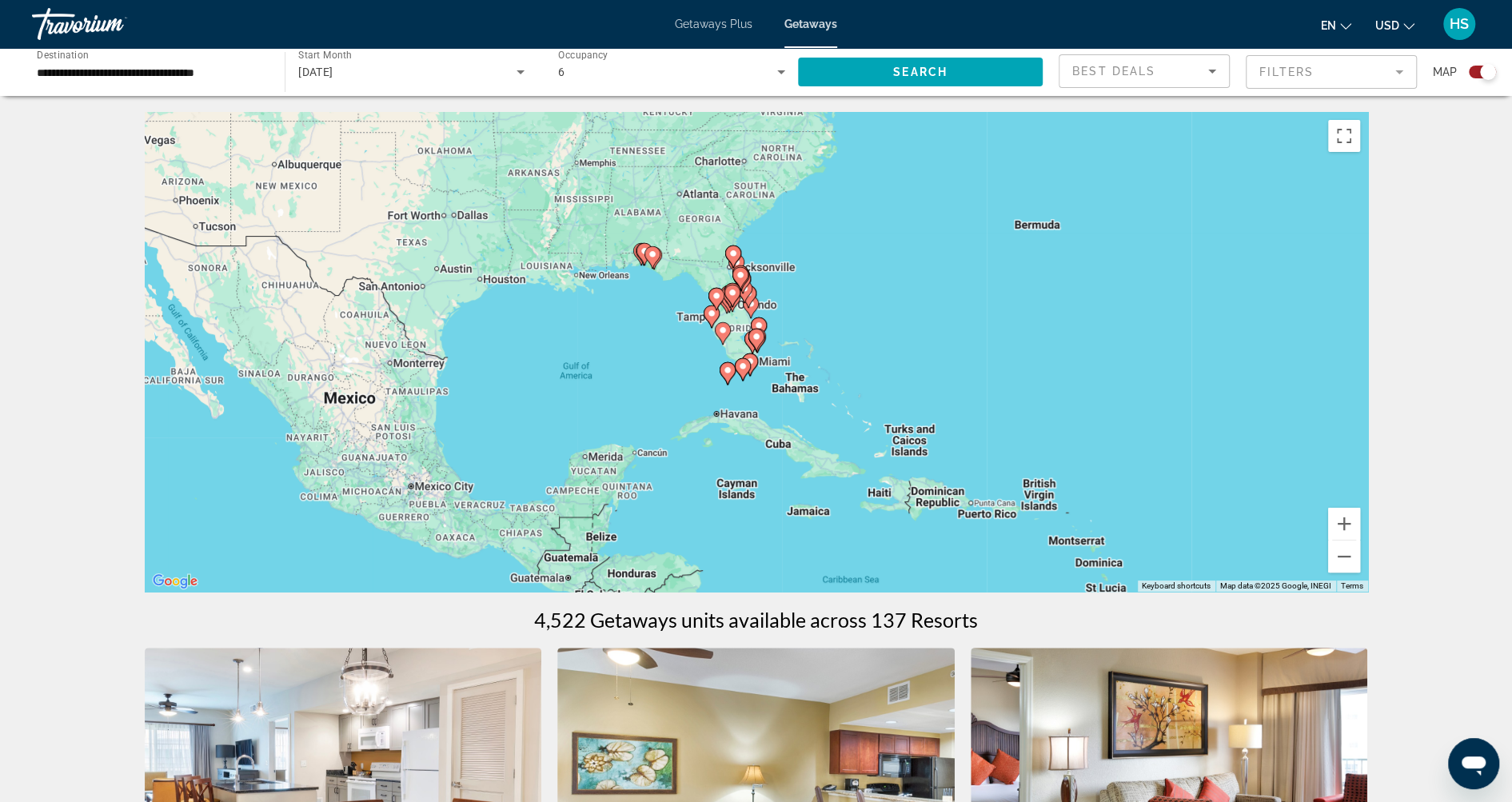
click at [756, 339] on image "Main content" at bounding box center [756, 337] width 10 height 10
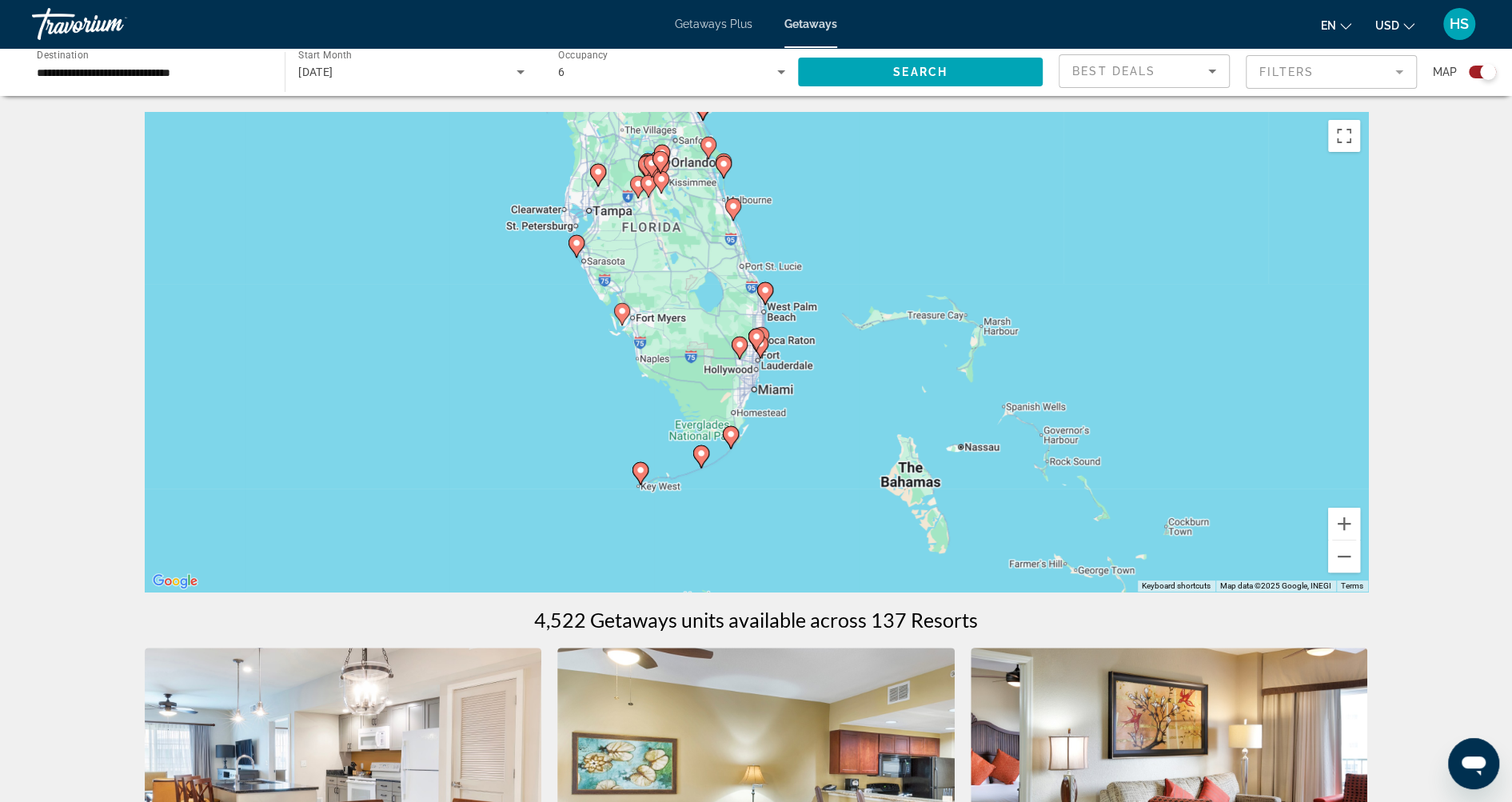
click at [761, 351] on gmp-advanced-marker "Main content" at bounding box center [756, 339] width 16 height 24
type input "**********"
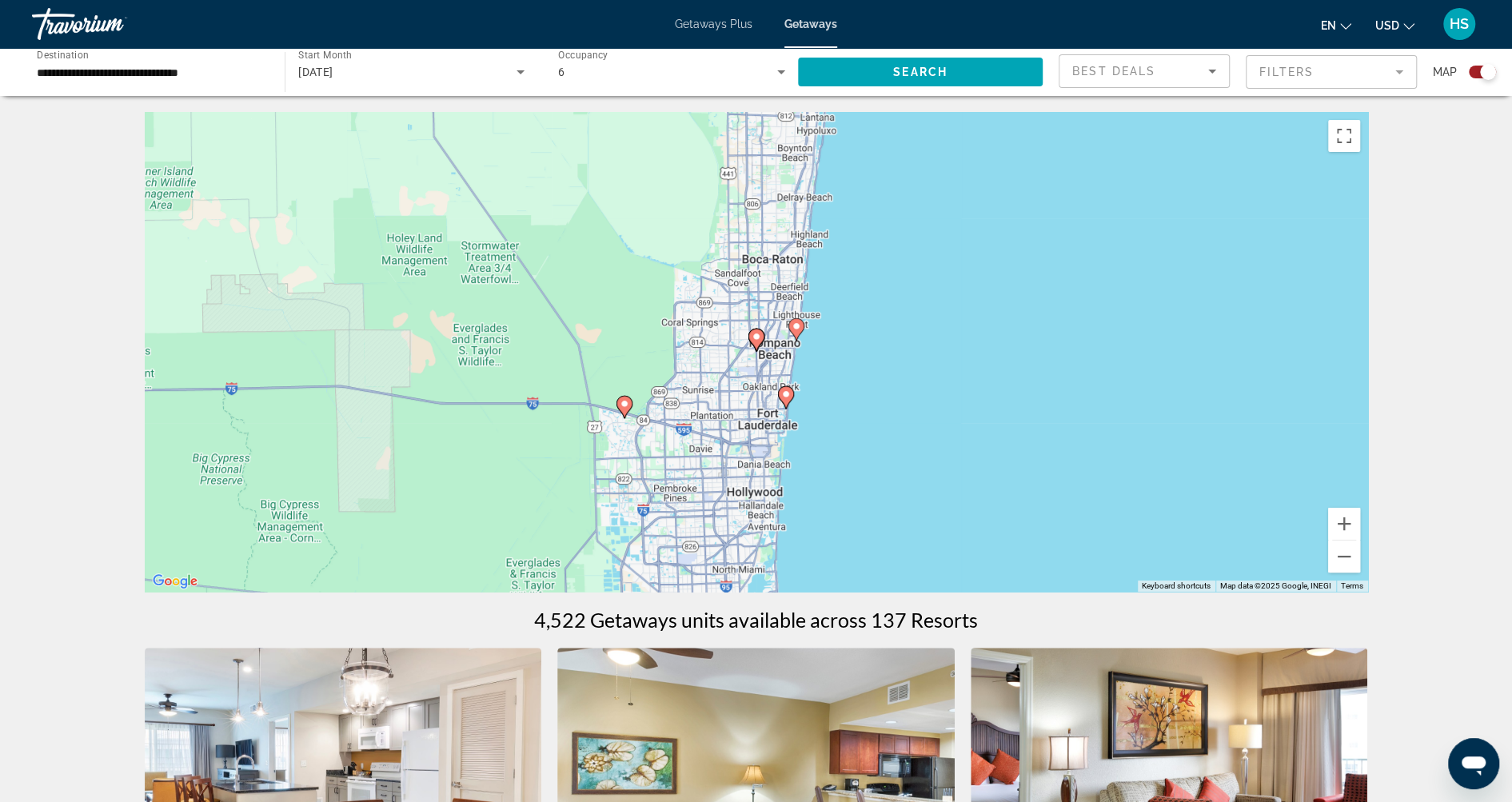
click at [784, 395] on image "Main content" at bounding box center [786, 394] width 10 height 10
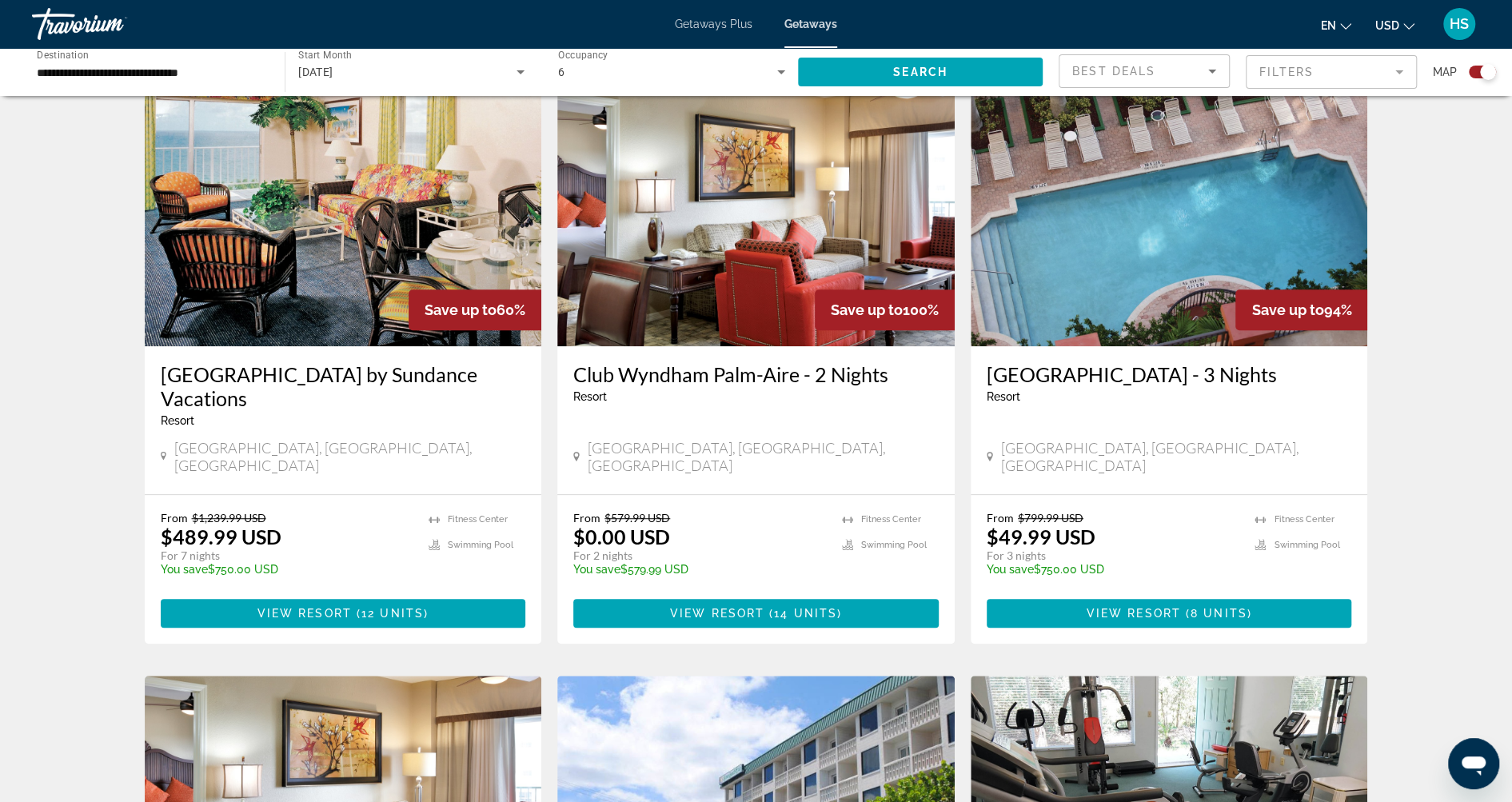
scroll to position [560, 0]
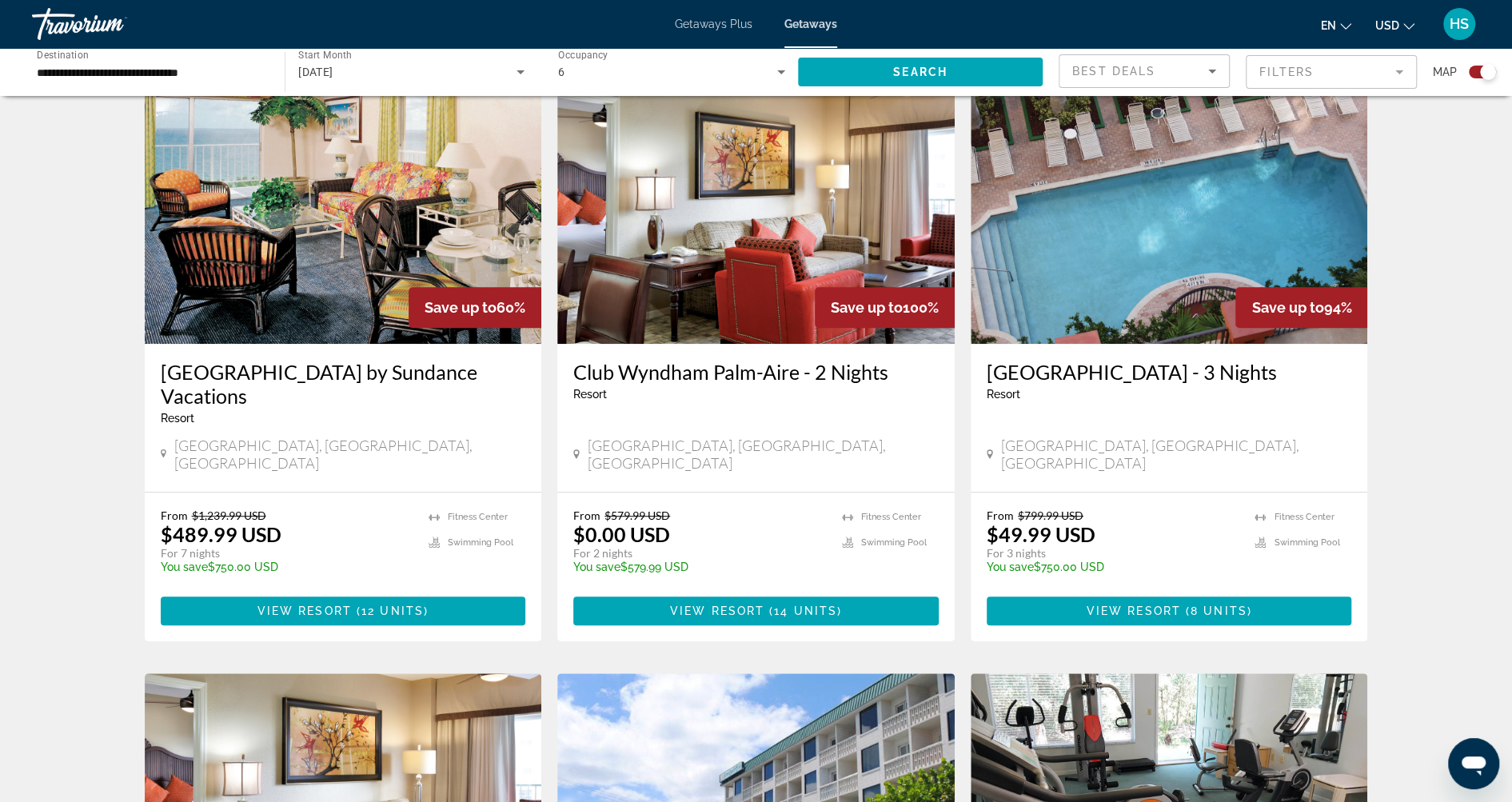
click at [394, 239] on img "Main content" at bounding box center [343, 216] width 398 height 256
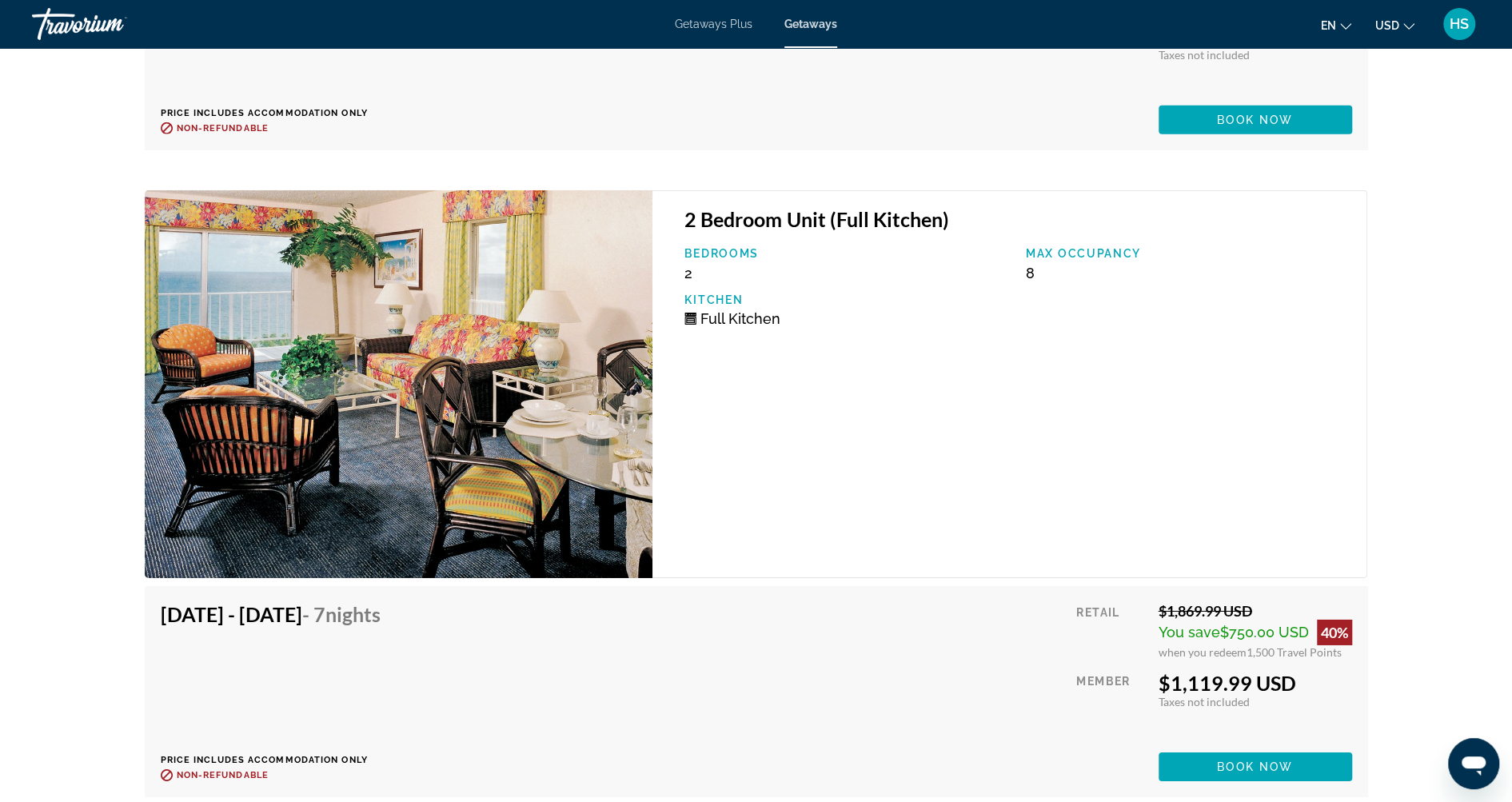
scroll to position [3662, 0]
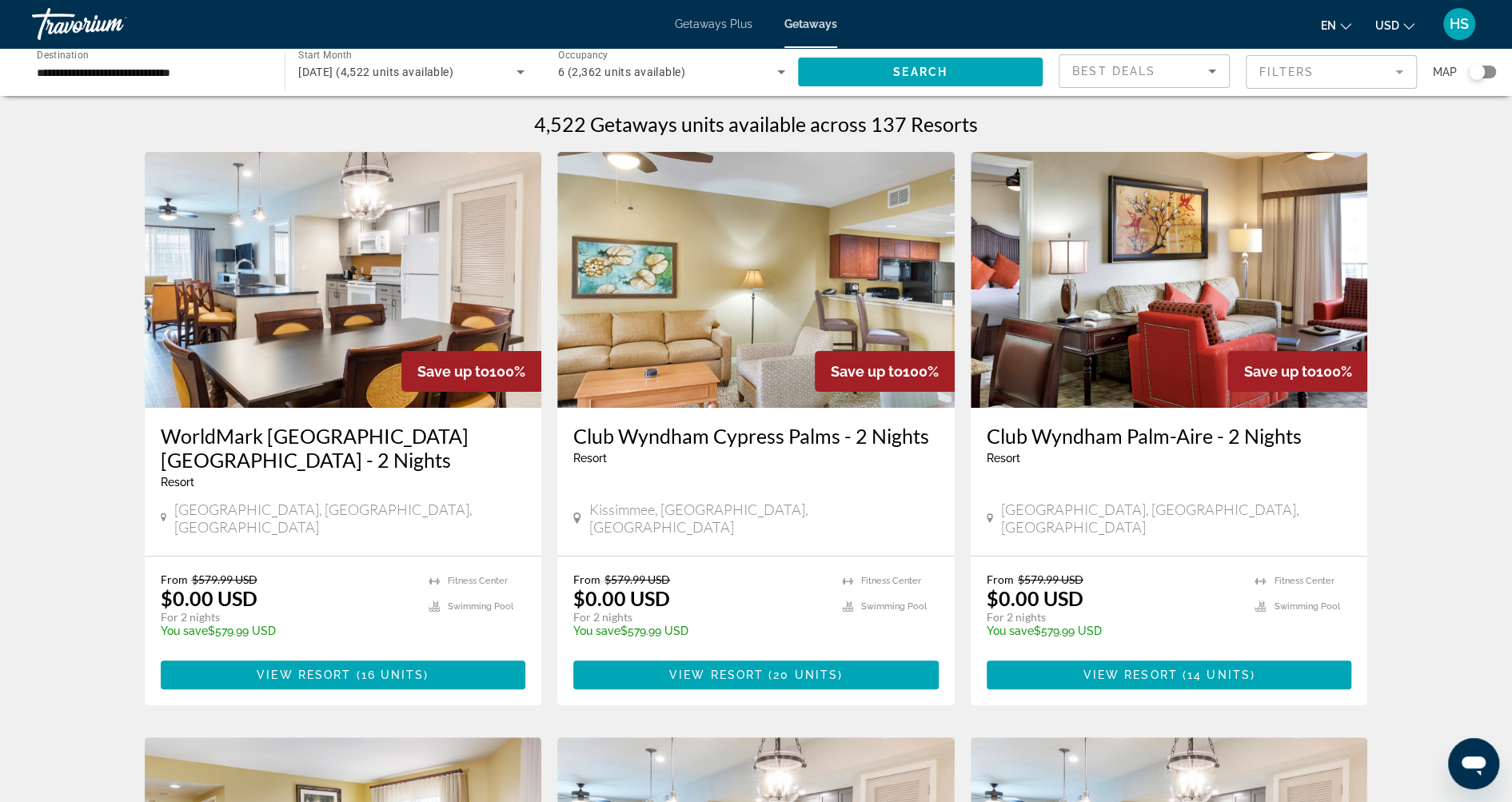
click at [1490, 70] on div "Search widget" at bounding box center [1482, 72] width 28 height 12
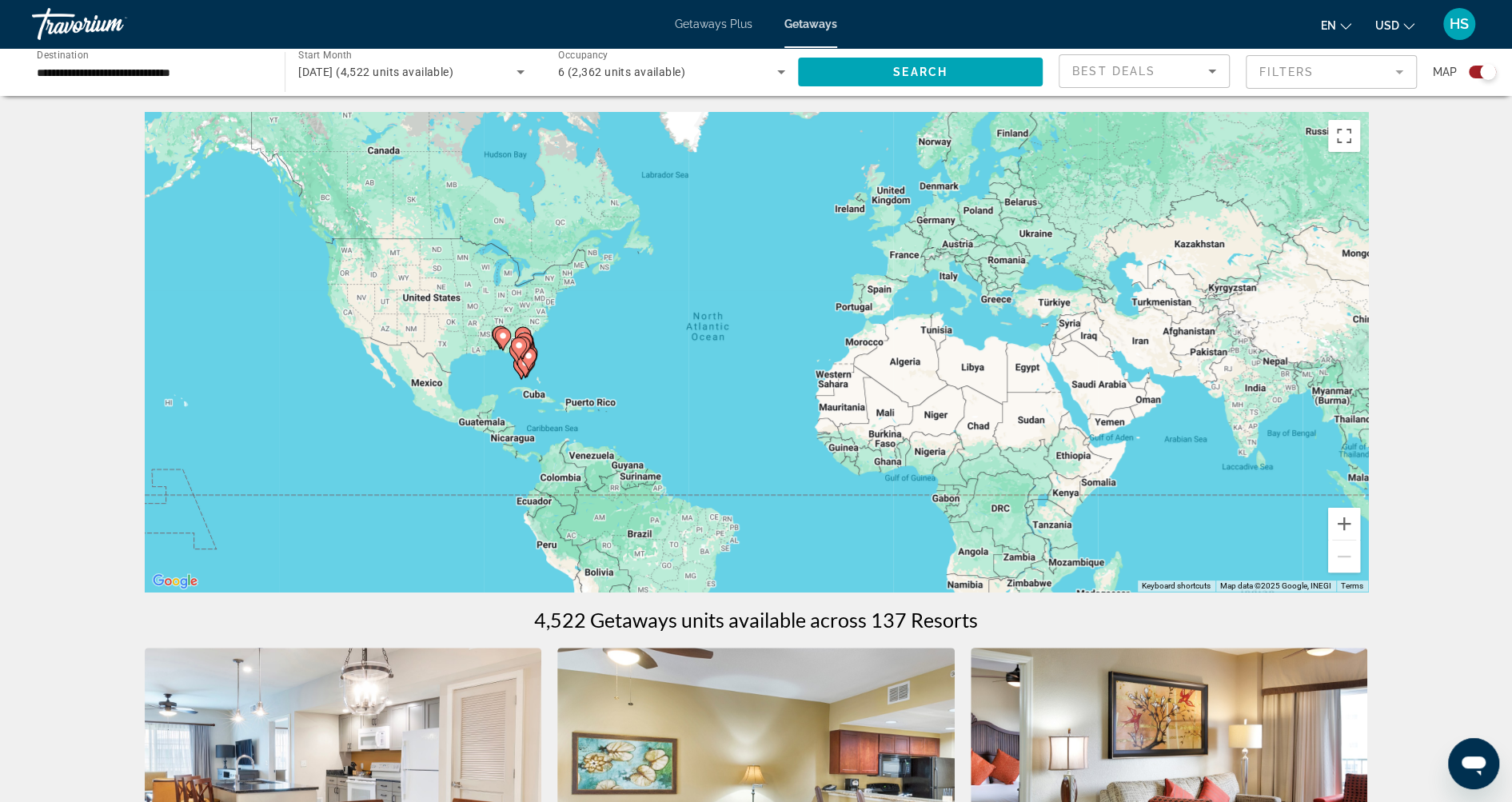
click at [523, 350] on icon "Main content" at bounding box center [518, 349] width 14 height 21
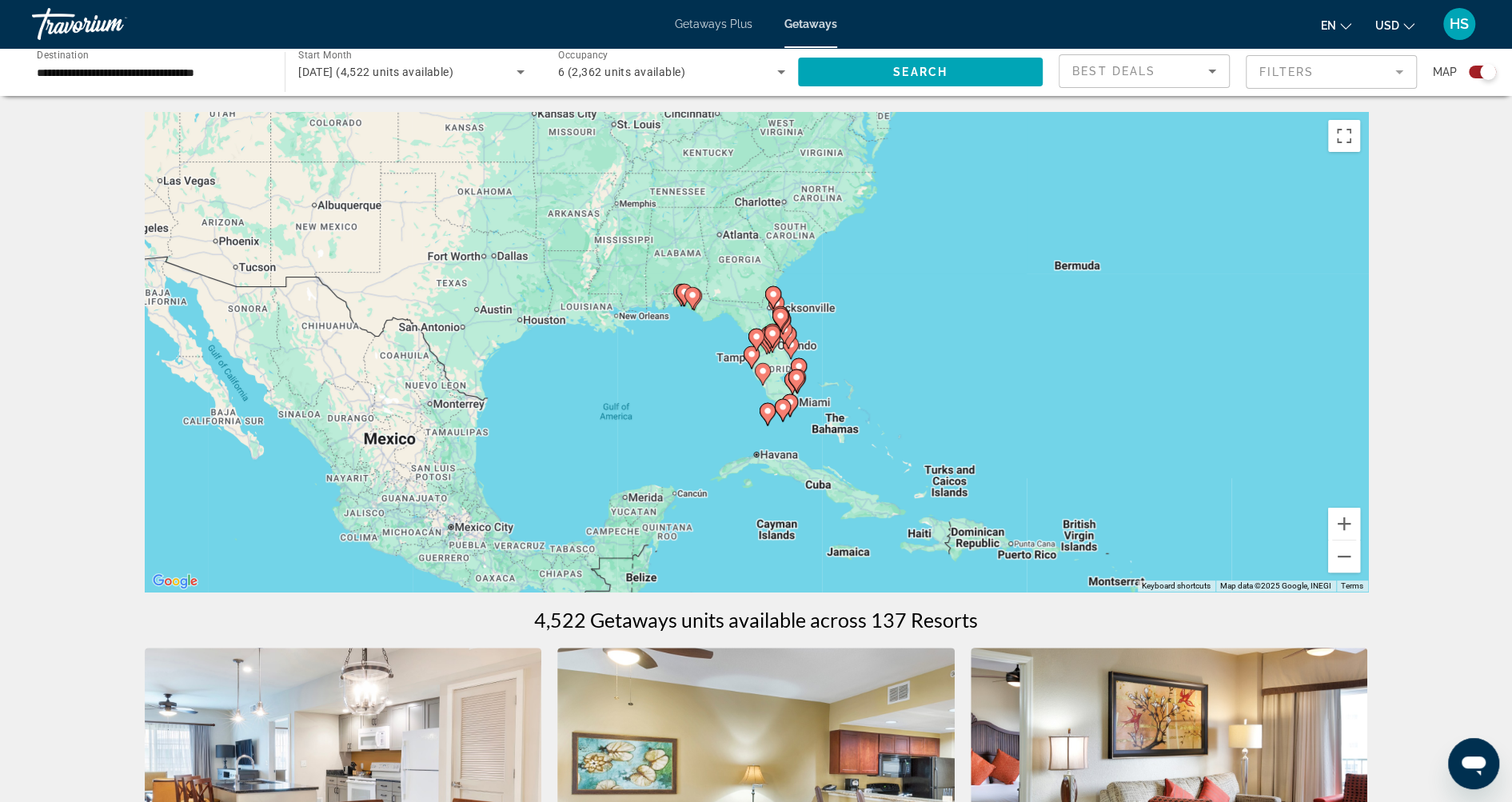
click at [799, 380] on image "Main content" at bounding box center [796, 378] width 10 height 10
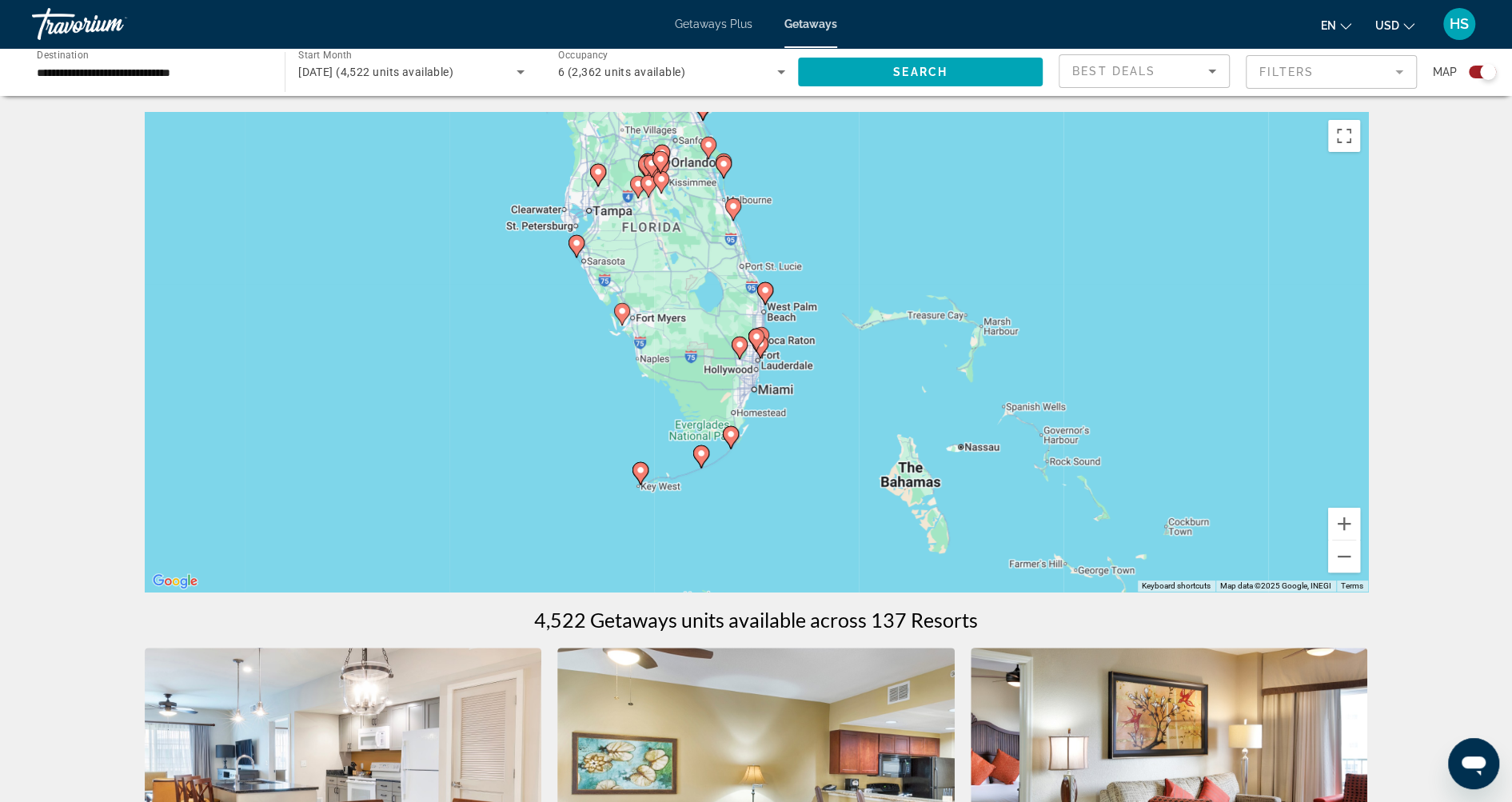
click at [766, 348] on icon "Main content" at bounding box center [759, 347] width 14 height 21
type input "**********"
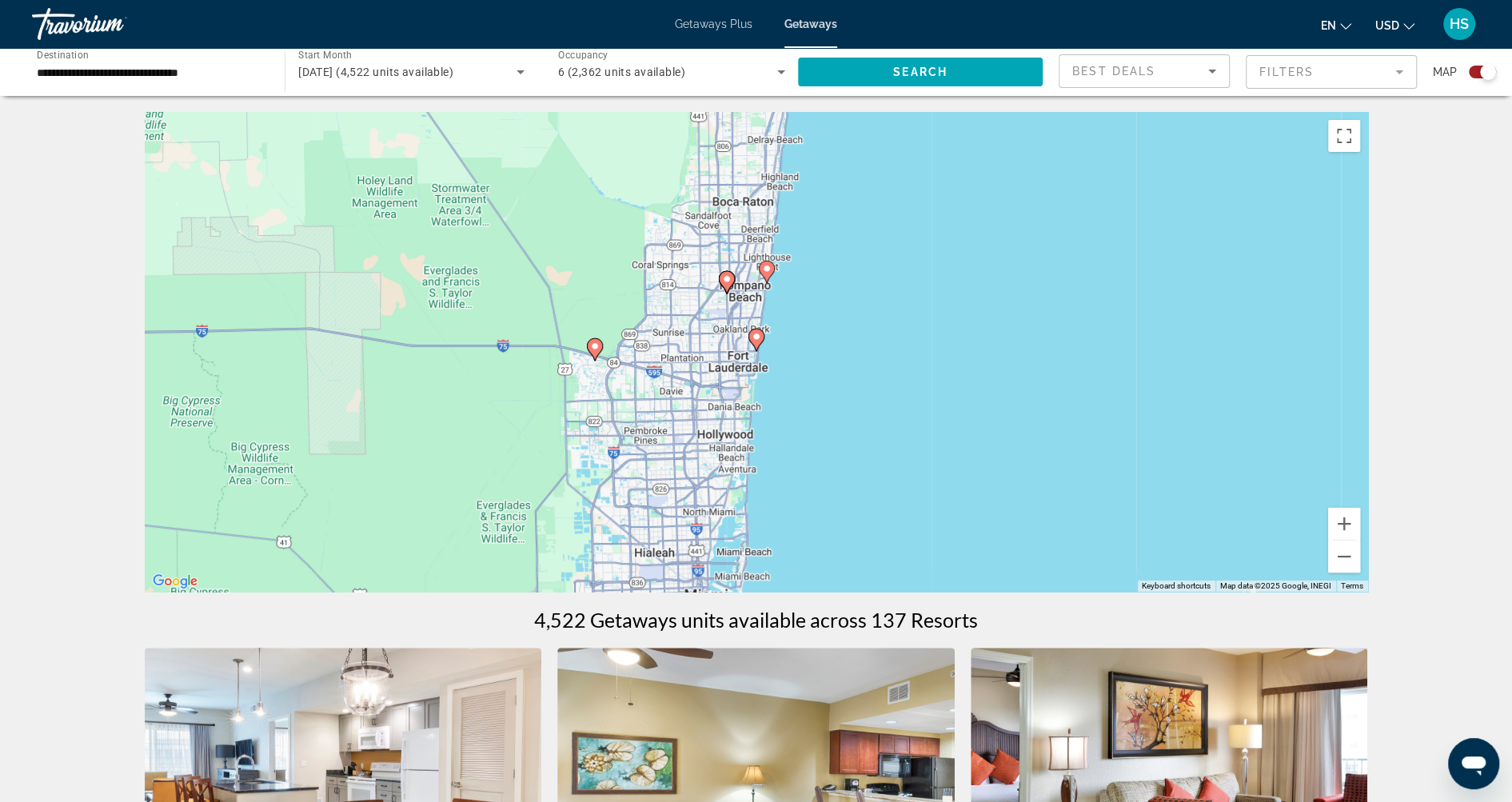
click at [756, 339] on image "Main content" at bounding box center [756, 337] width 10 height 10
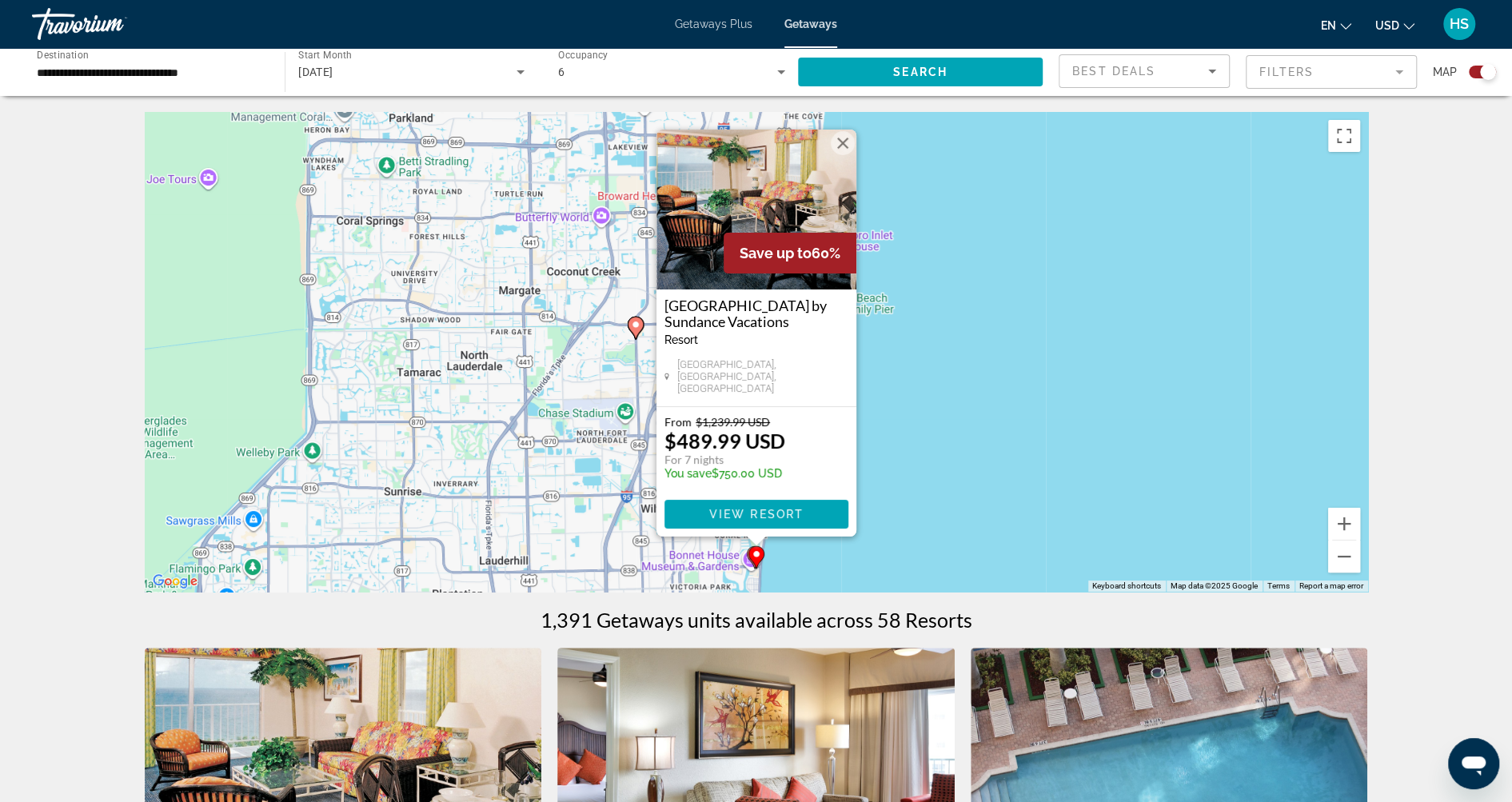
click at [894, 389] on div "To activate drag with keyboard, press Alt + Enter. Once in keyboard drag state,…" at bounding box center [756, 351] width 1223 height 480
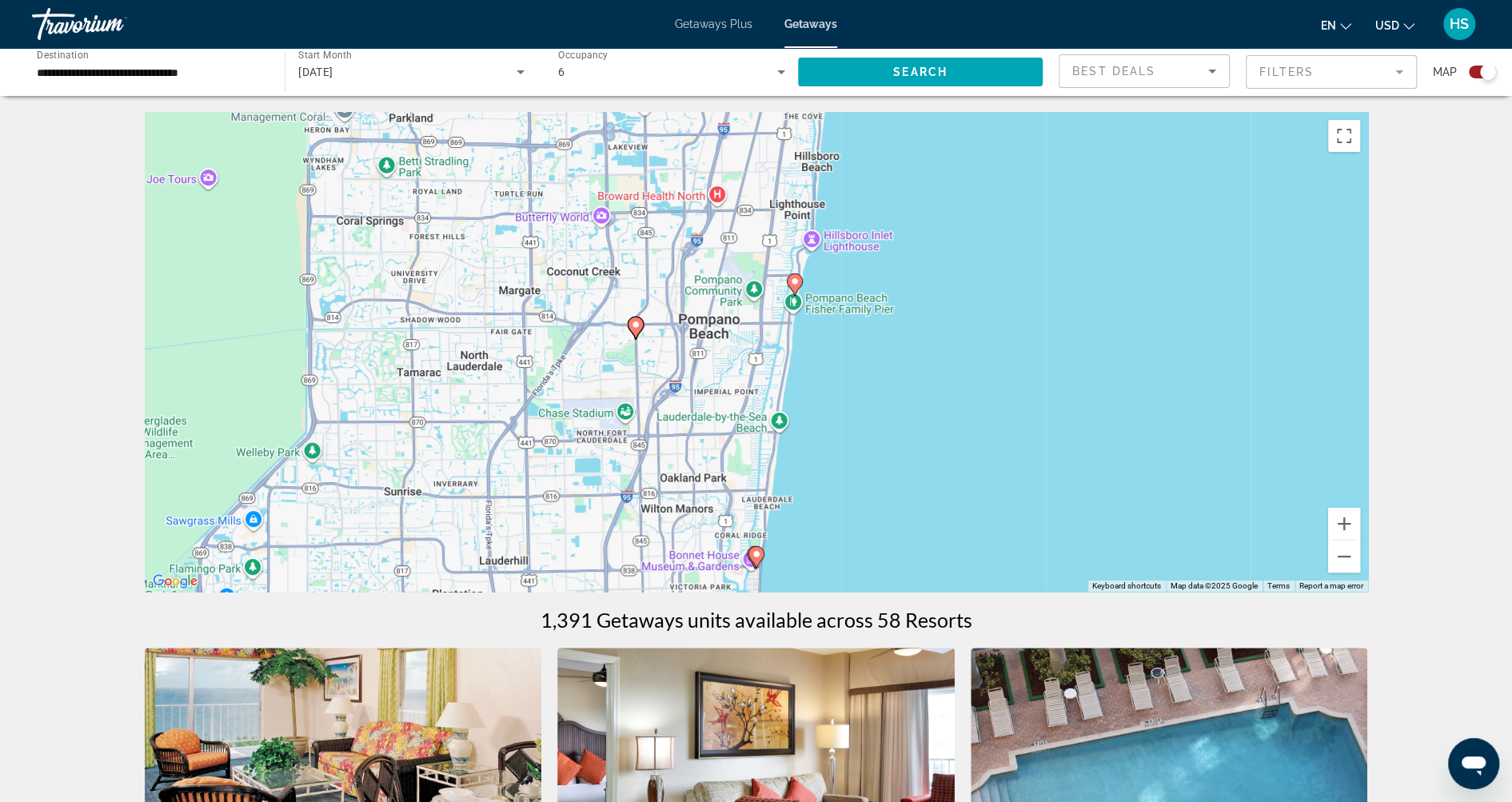
click at [797, 280] on image "Main content" at bounding box center [795, 281] width 10 height 10
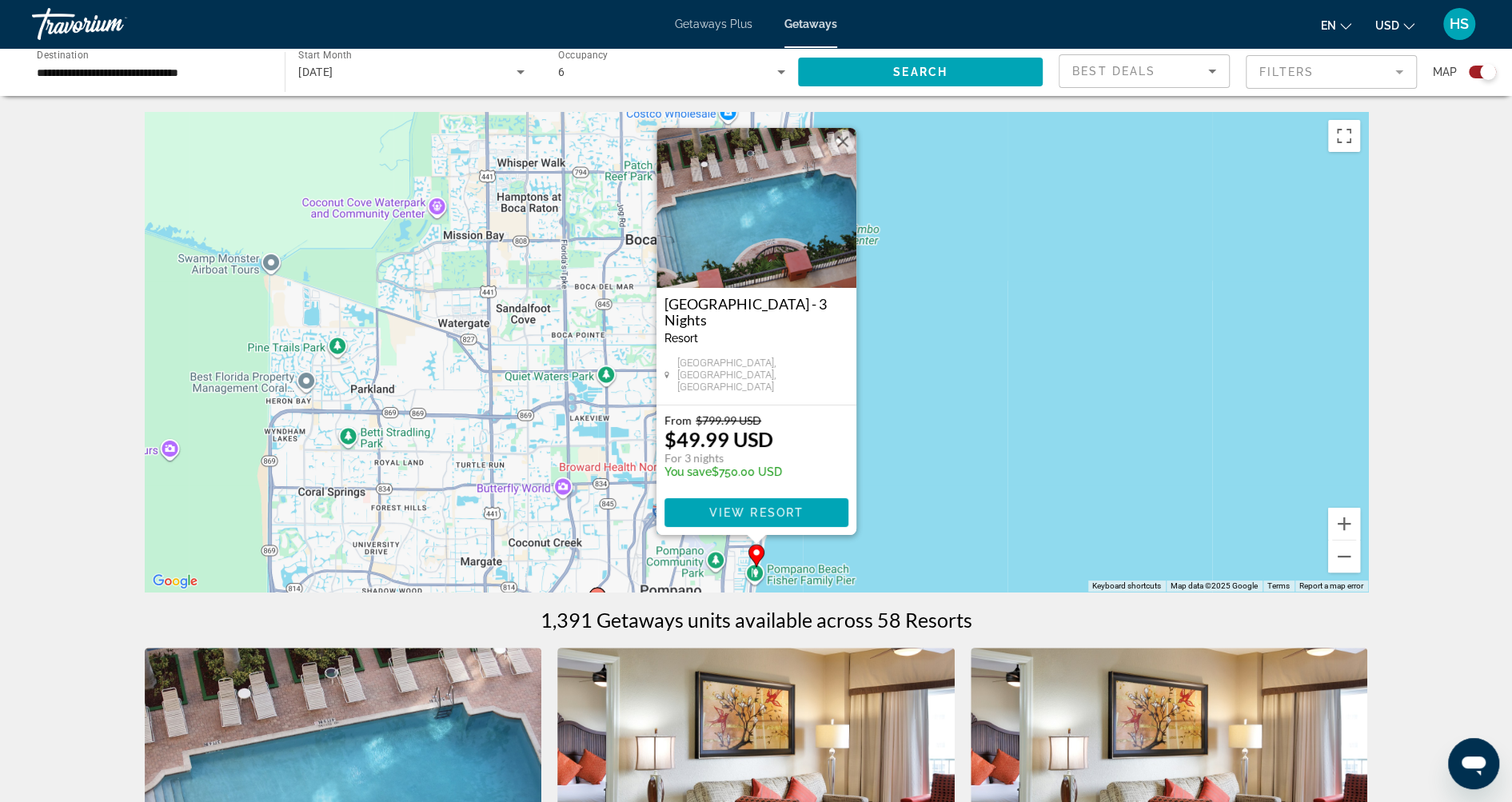
click at [777, 236] on img "Main content" at bounding box center [757, 208] width 200 height 160
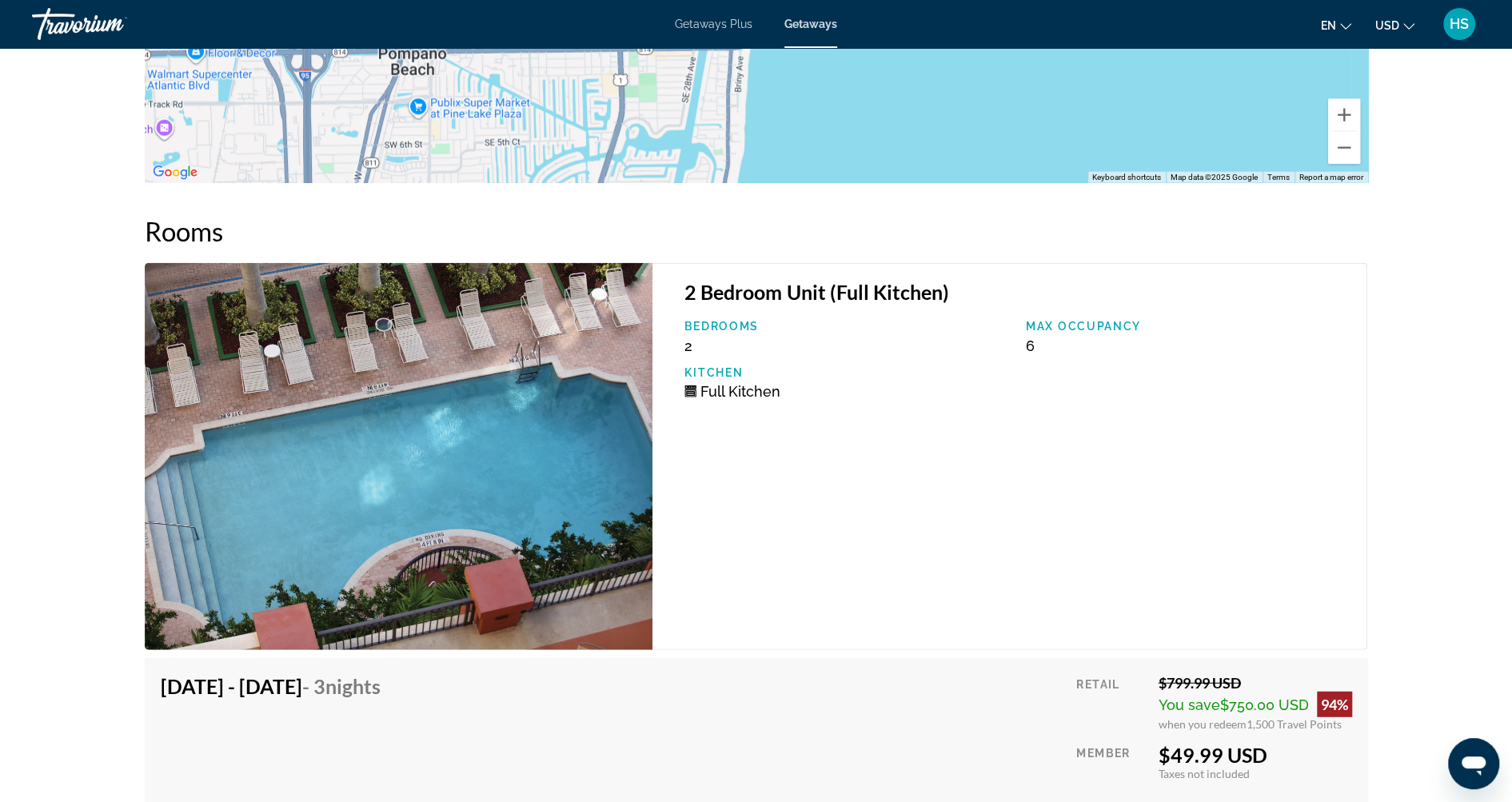
scroll to position [2683, 0]
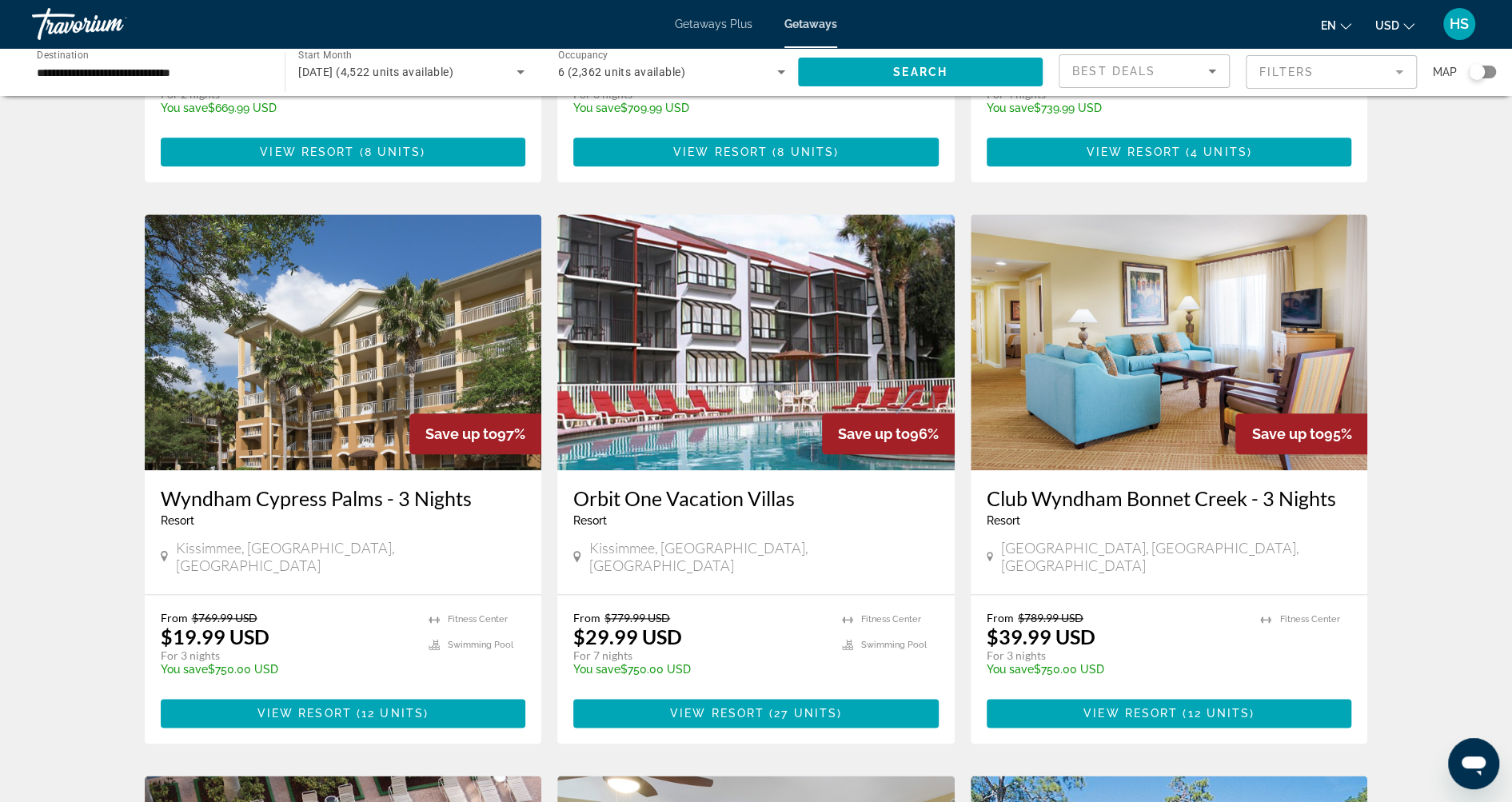
scroll to position [1111, 0]
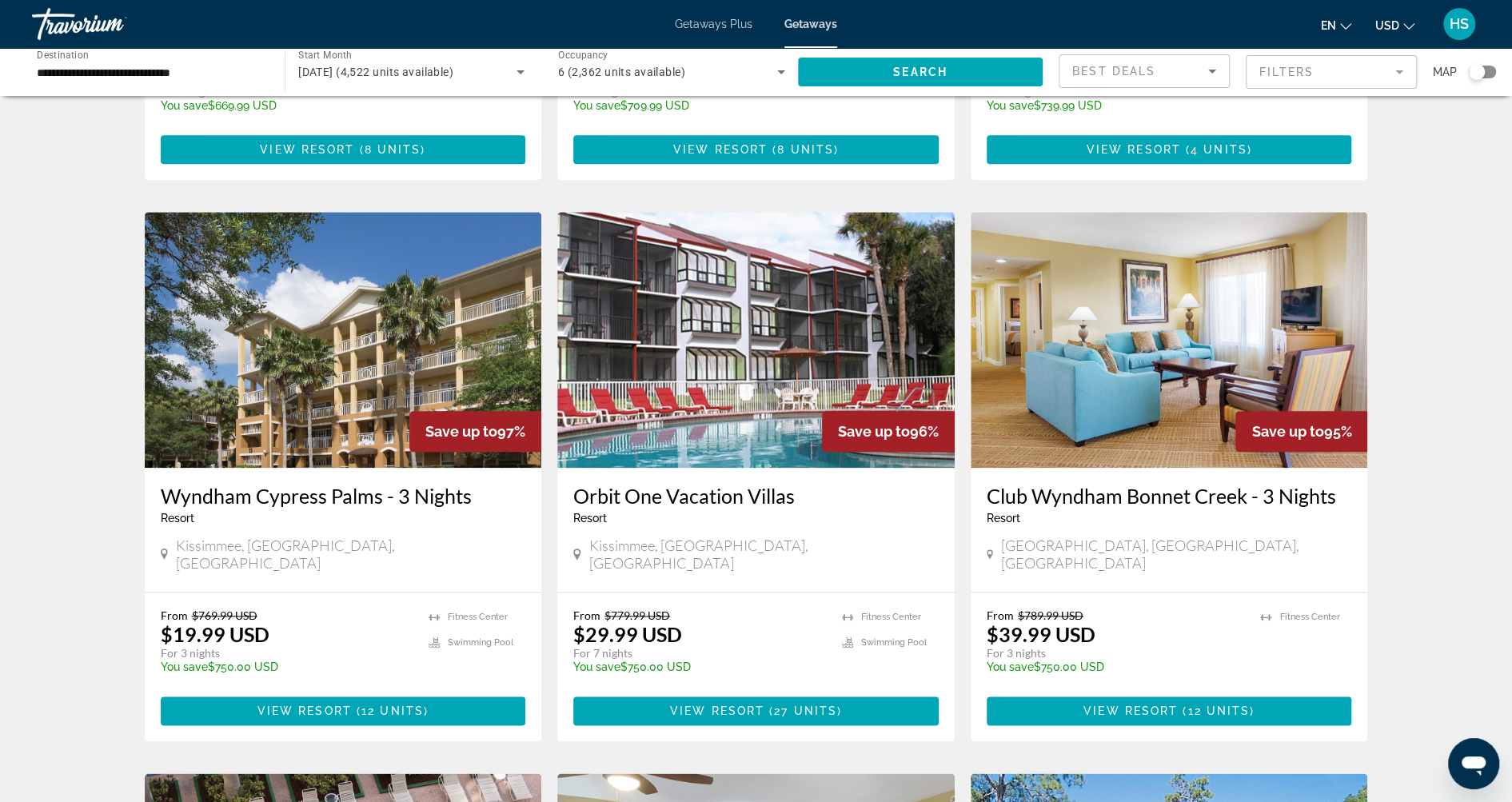
click at [1492, 73] on div "Search widget" at bounding box center [1482, 72] width 28 height 12
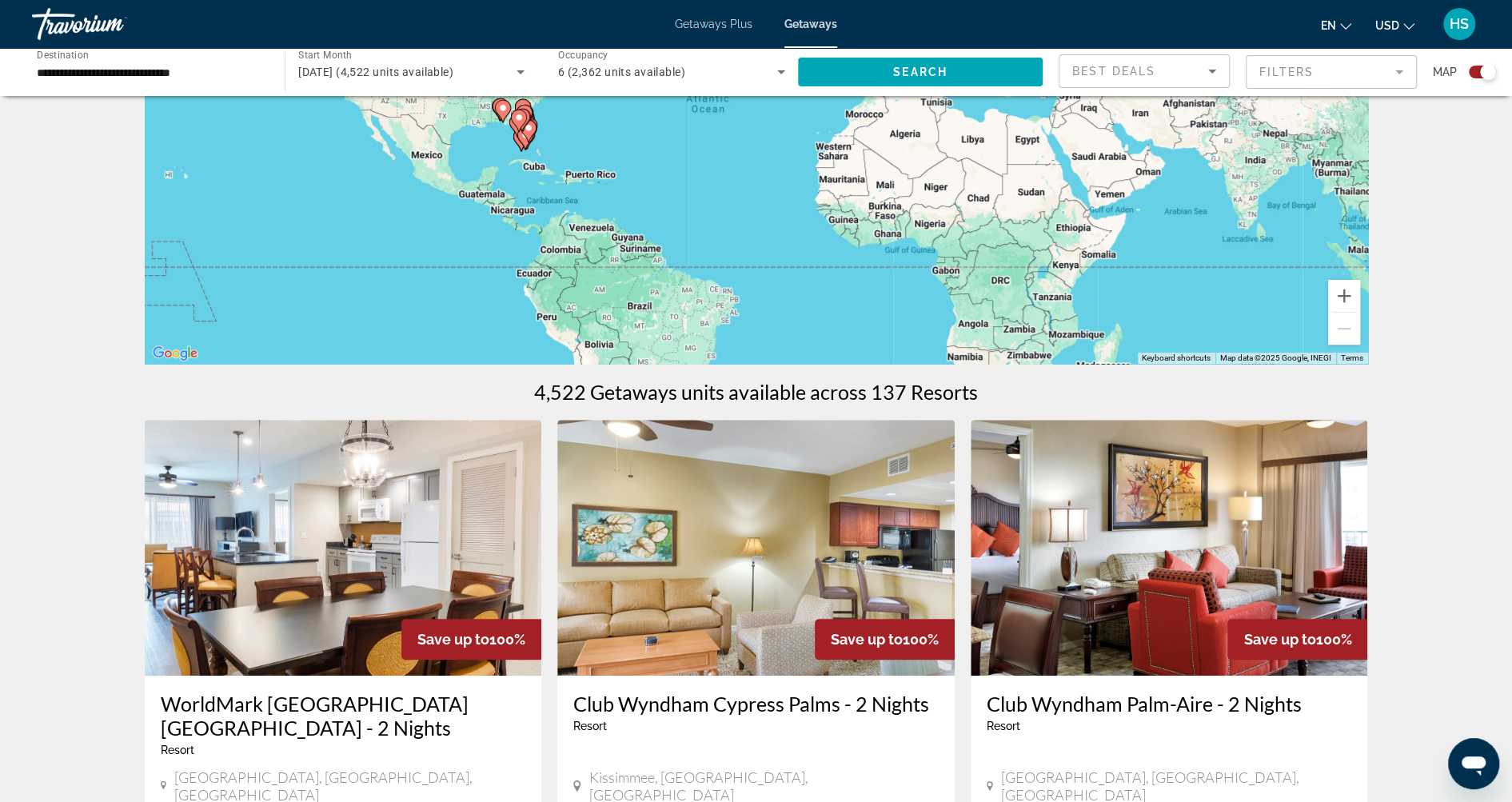
scroll to position [184, 0]
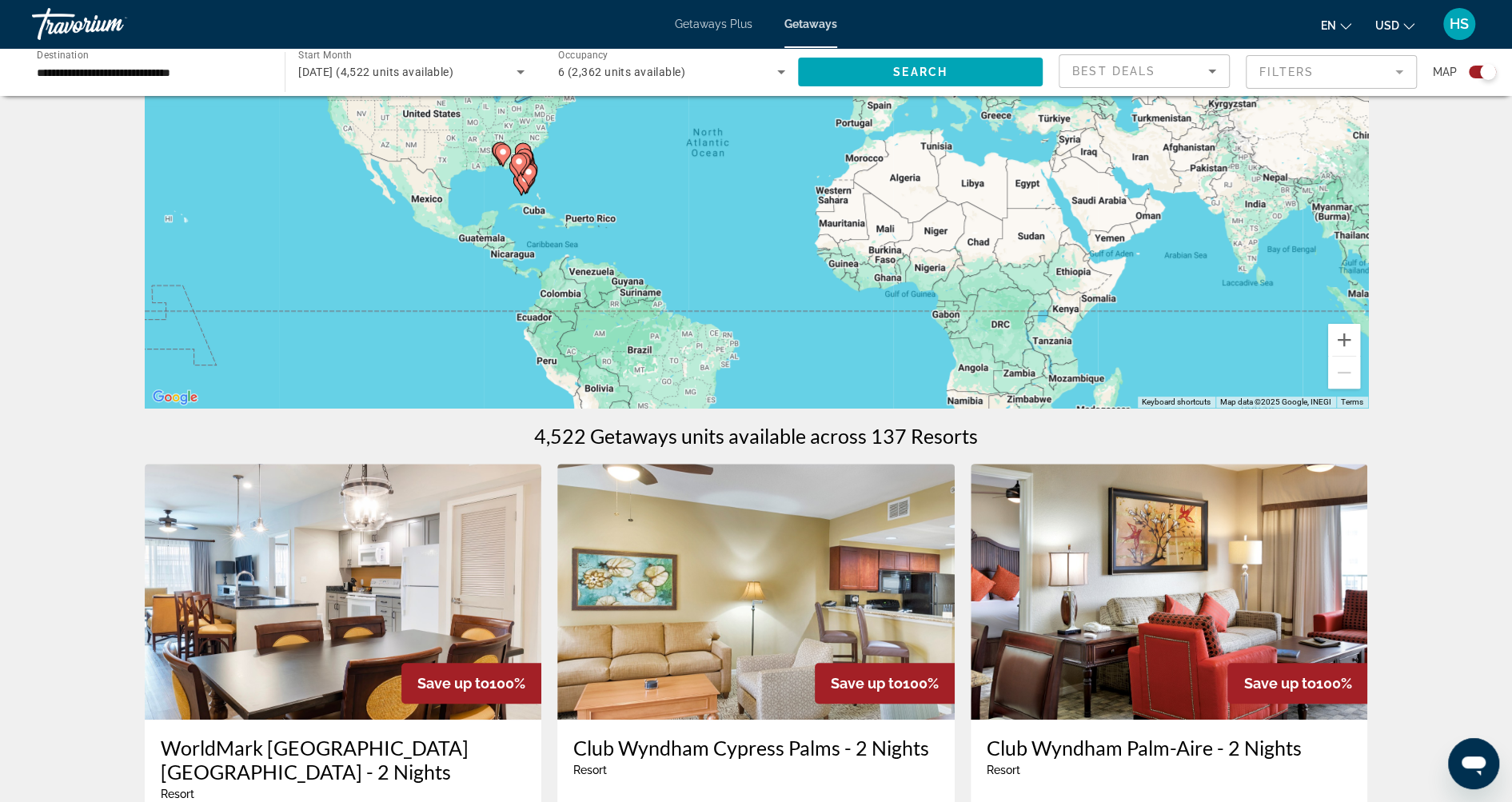
click at [525, 171] on gmp-advanced-marker "Main content" at bounding box center [519, 164] width 16 height 24
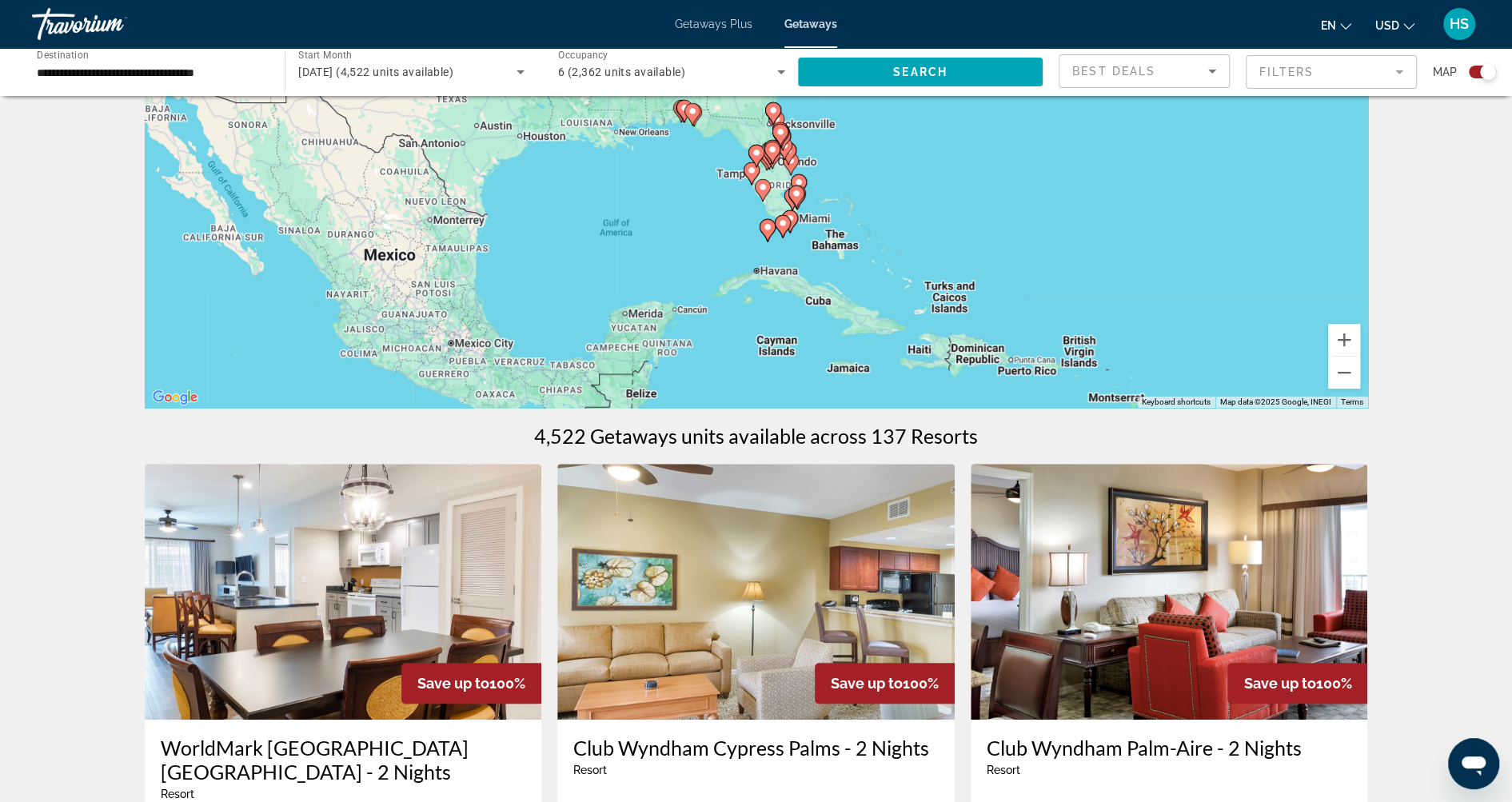
click at [787, 212] on icon "Main content" at bounding box center [788, 221] width 14 height 21
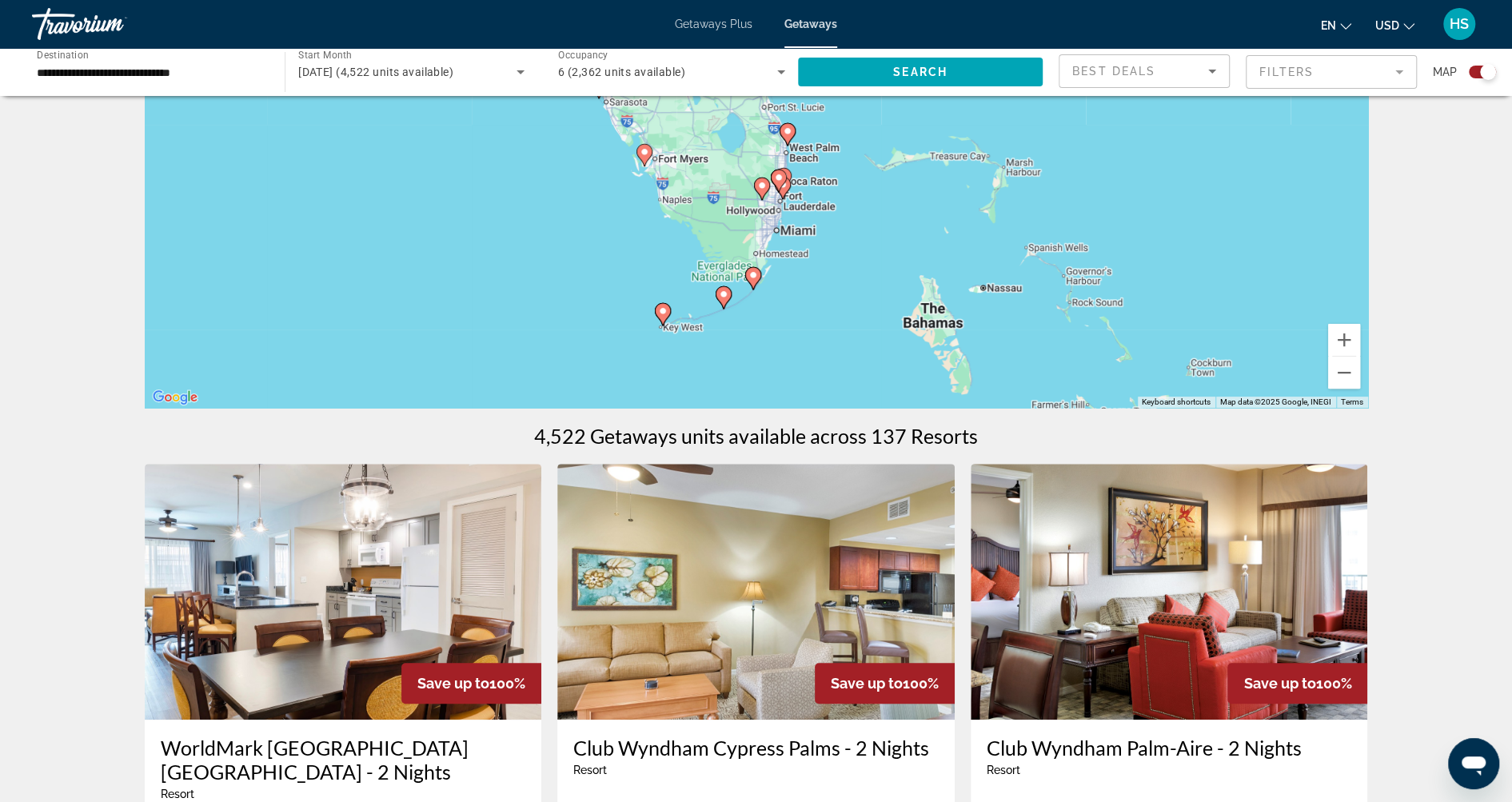
drag, startPoint x: 787, startPoint y: 211, endPoint x: 786, endPoint y: 367, distance: 156.0
click at [786, 366] on div "To activate drag with keyboard, press Alt + Enter. Once in keyboard drag state,…" at bounding box center [756, 168] width 1223 height 480
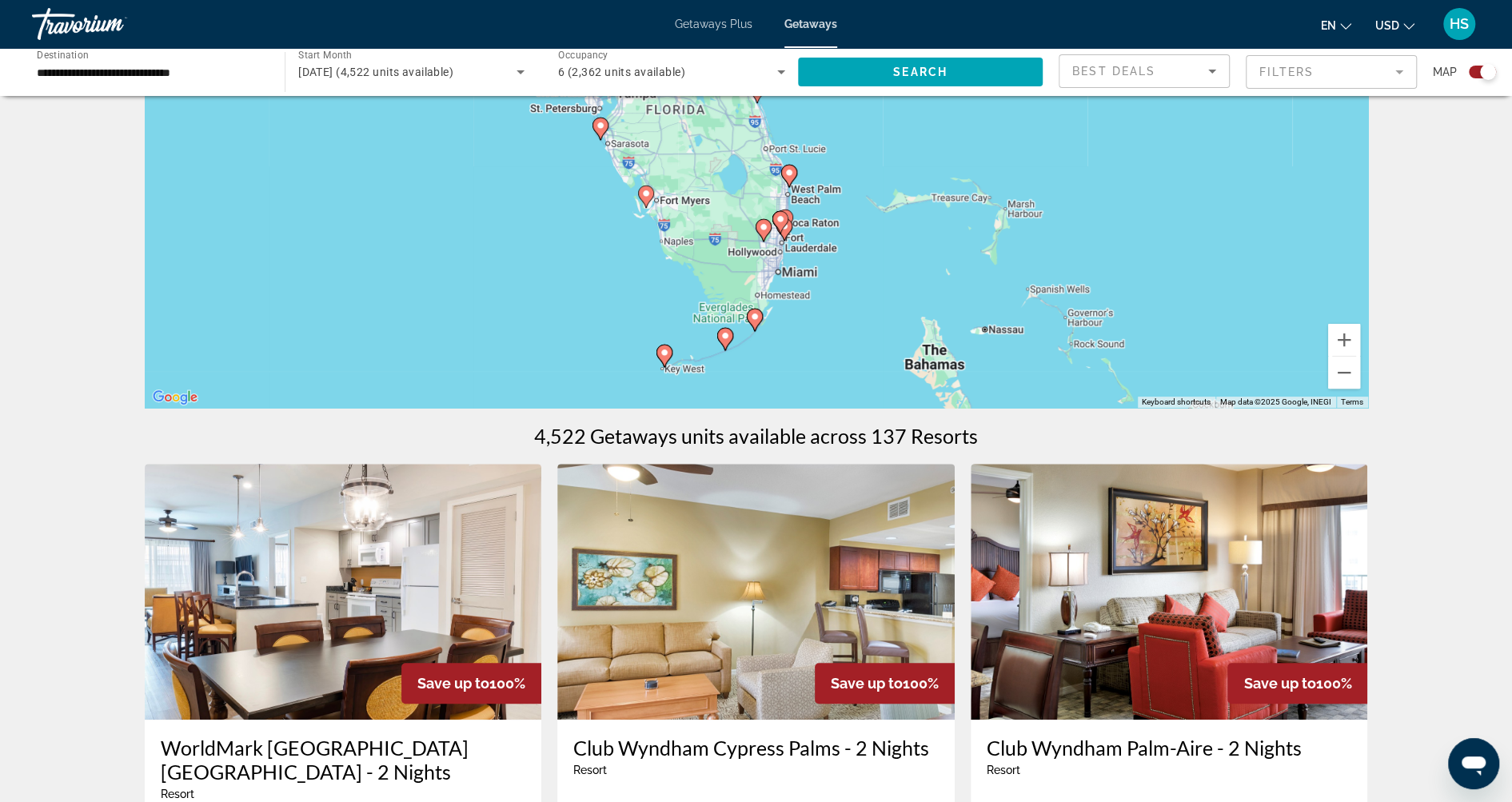
click at [789, 231] on icon "Main content" at bounding box center [783, 230] width 14 height 21
type input "**********"
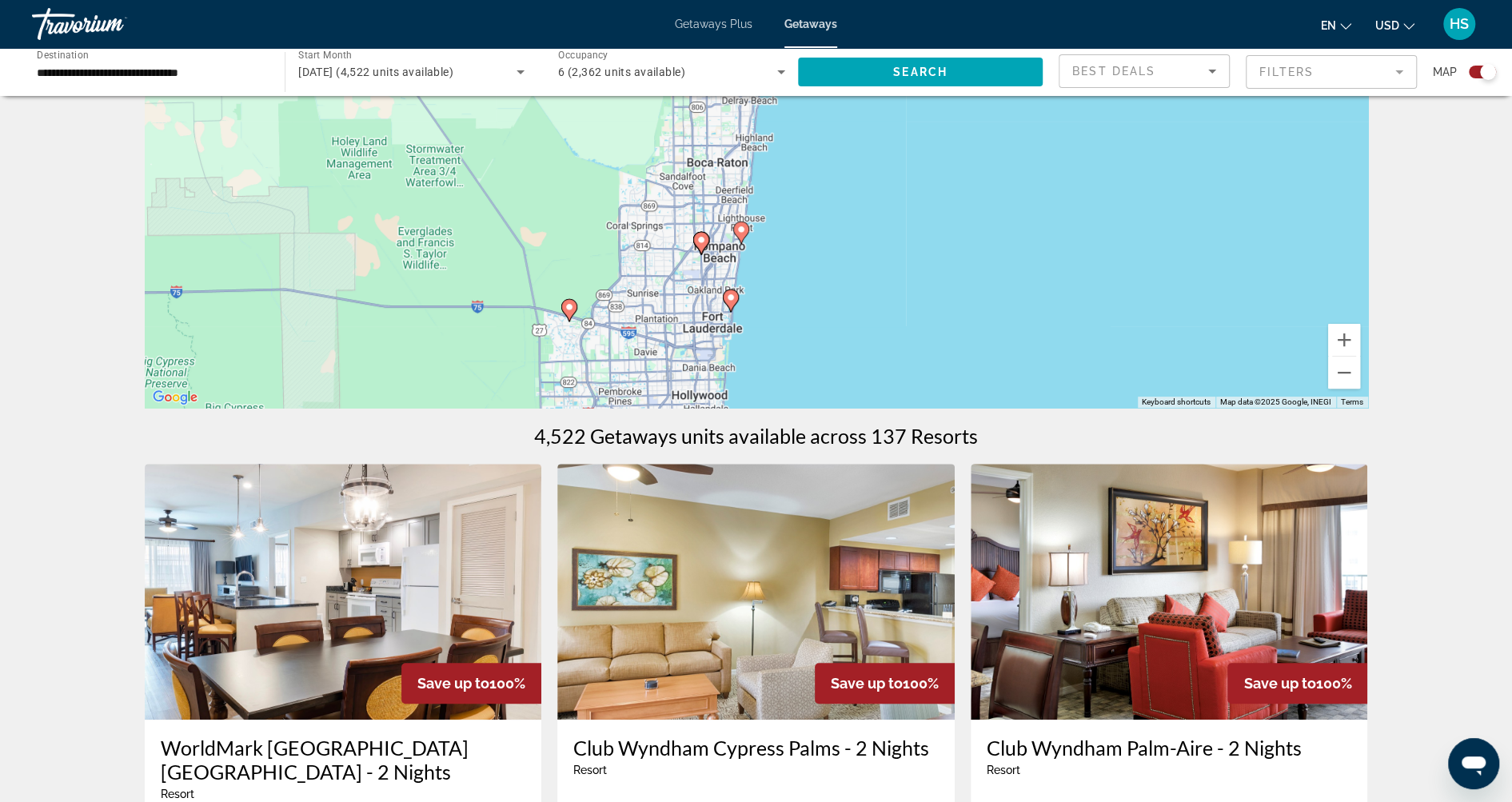
drag, startPoint x: 847, startPoint y: 176, endPoint x: 836, endPoint y: 380, distance: 204.3
click at [836, 380] on div "To navigate, press the arrow keys. To activate drag with keyboard, press Alt + …" at bounding box center [756, 168] width 1223 height 480
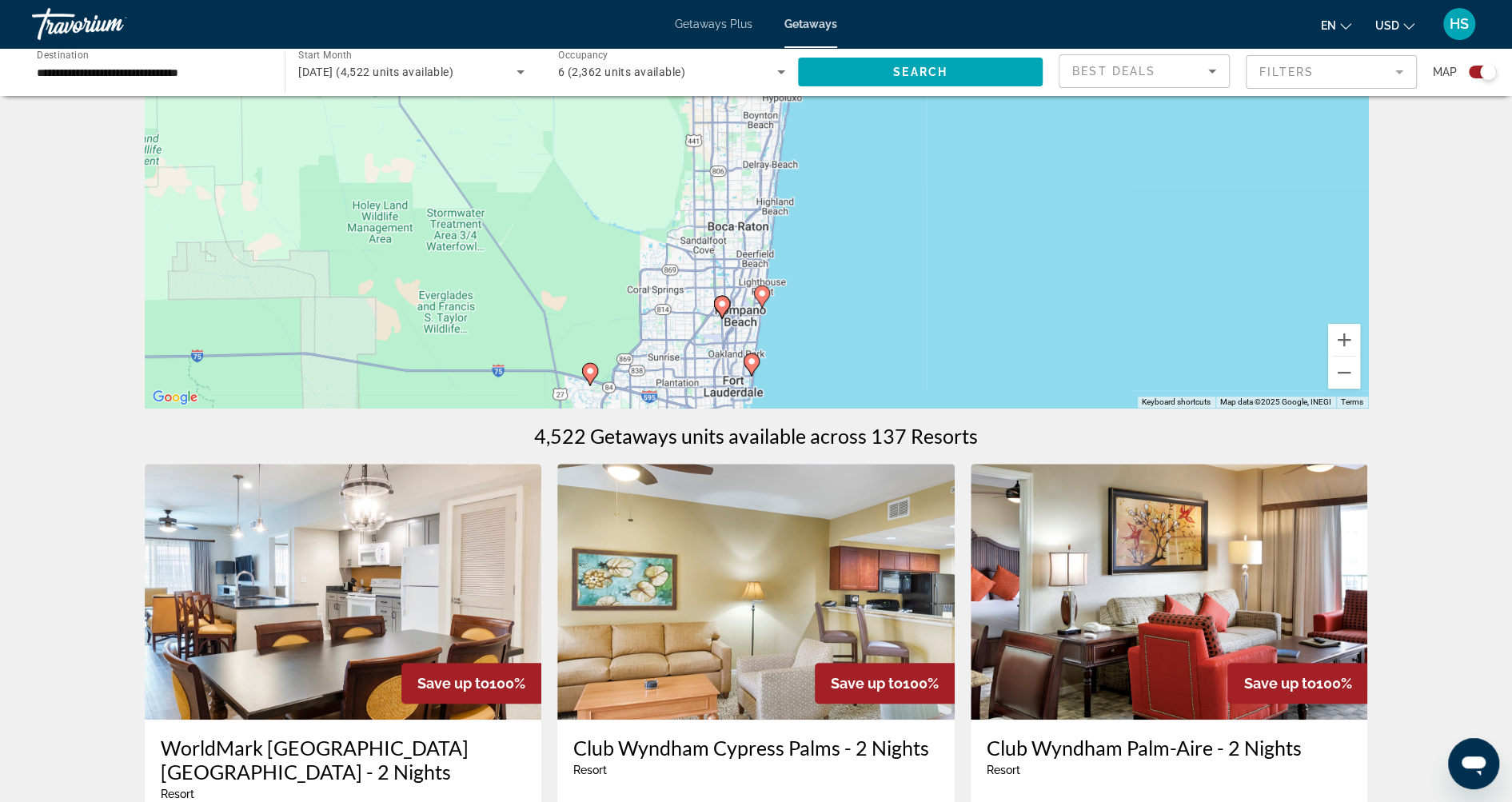
click at [761, 290] on image "Main content" at bounding box center [762, 294] width 10 height 10
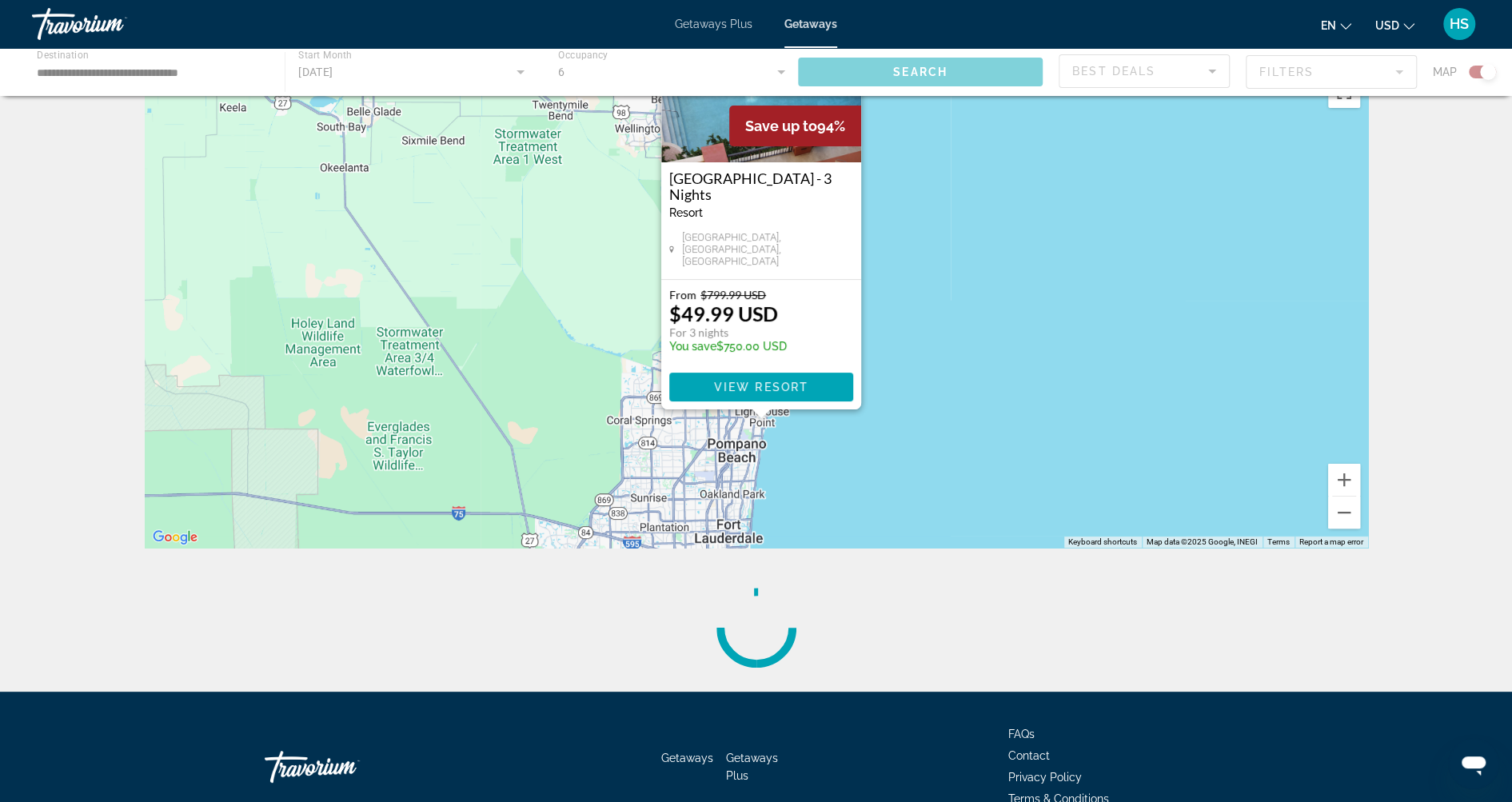
scroll to position [0, 0]
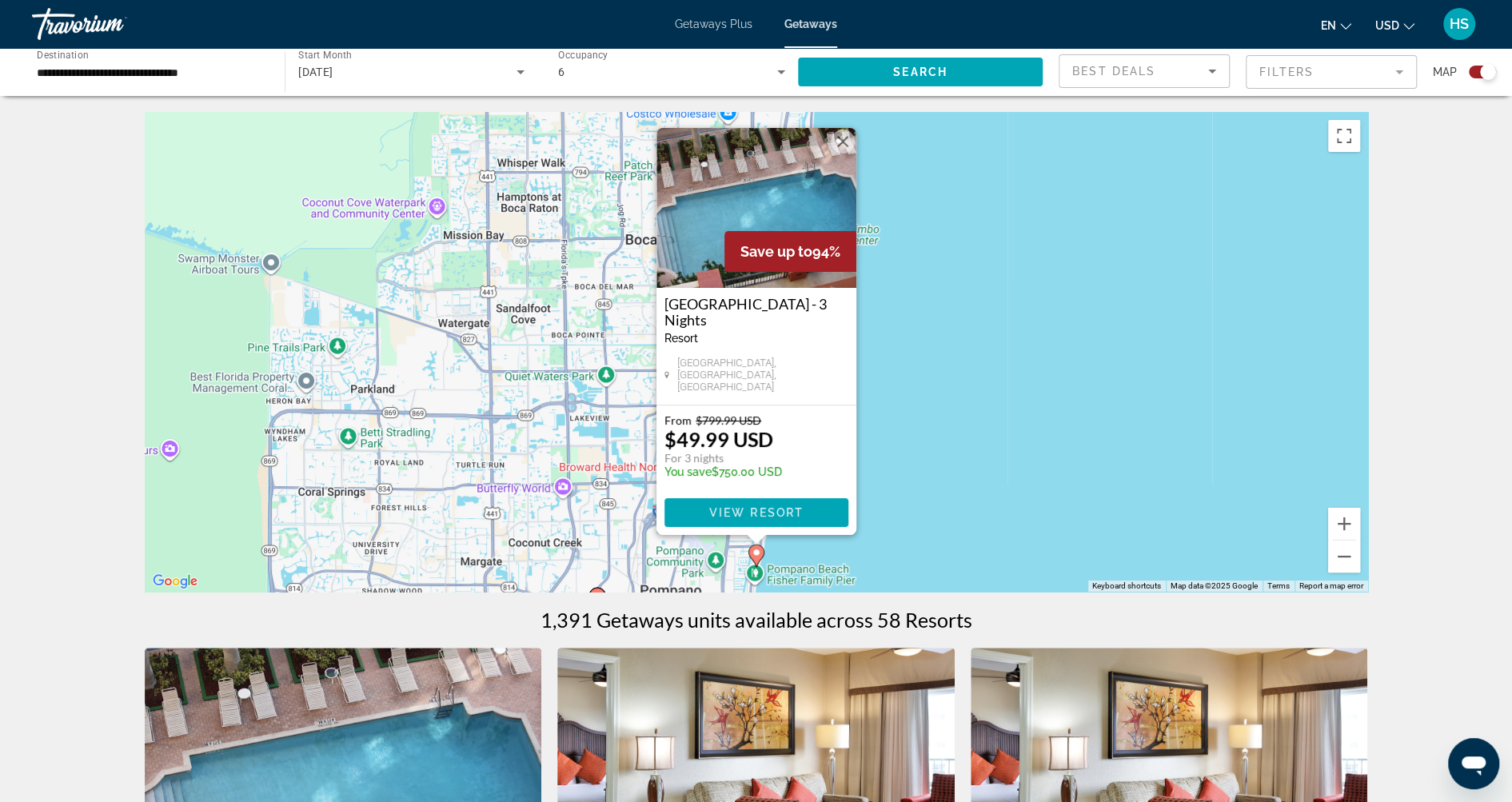
click at [954, 354] on div "To activate drag with keyboard, press Alt + Enter. Once in keyboard drag state,…" at bounding box center [756, 351] width 1223 height 480
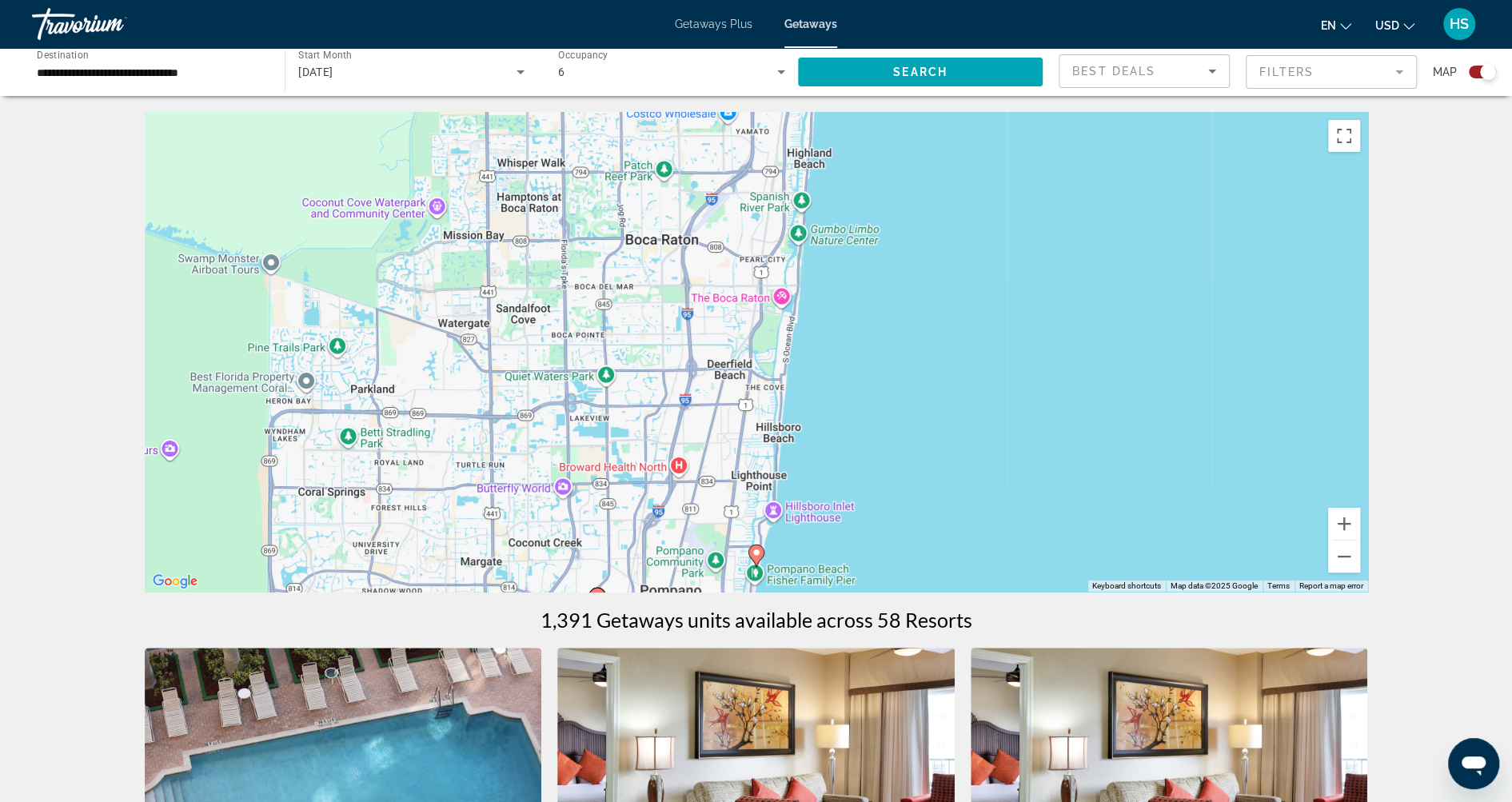
click at [756, 552] on image "Main content" at bounding box center [756, 553] width 10 height 10
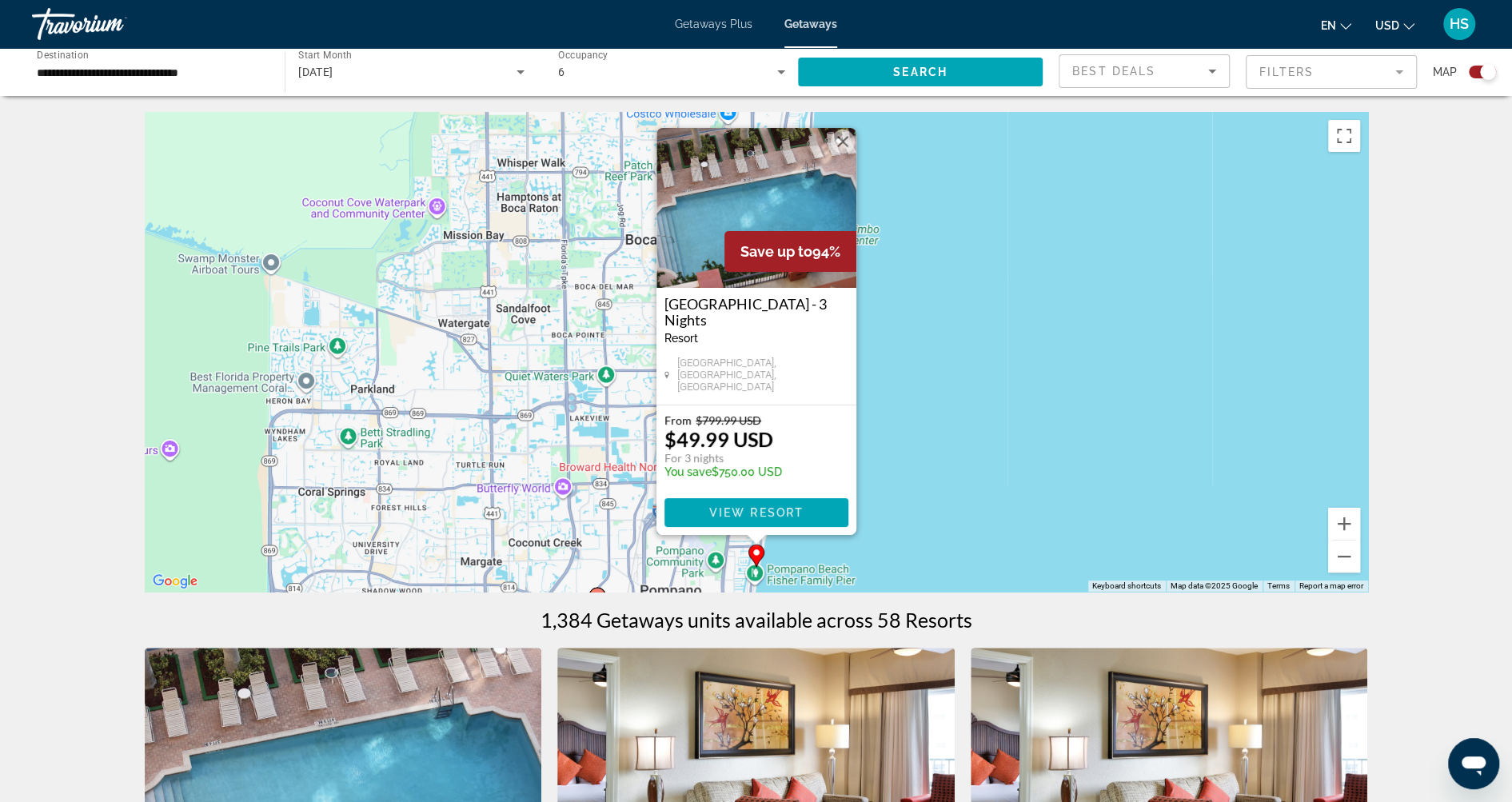
click at [940, 362] on div "To activate drag with keyboard, press Alt + Enter. Once in keyboard drag state,…" at bounding box center [756, 351] width 1223 height 480
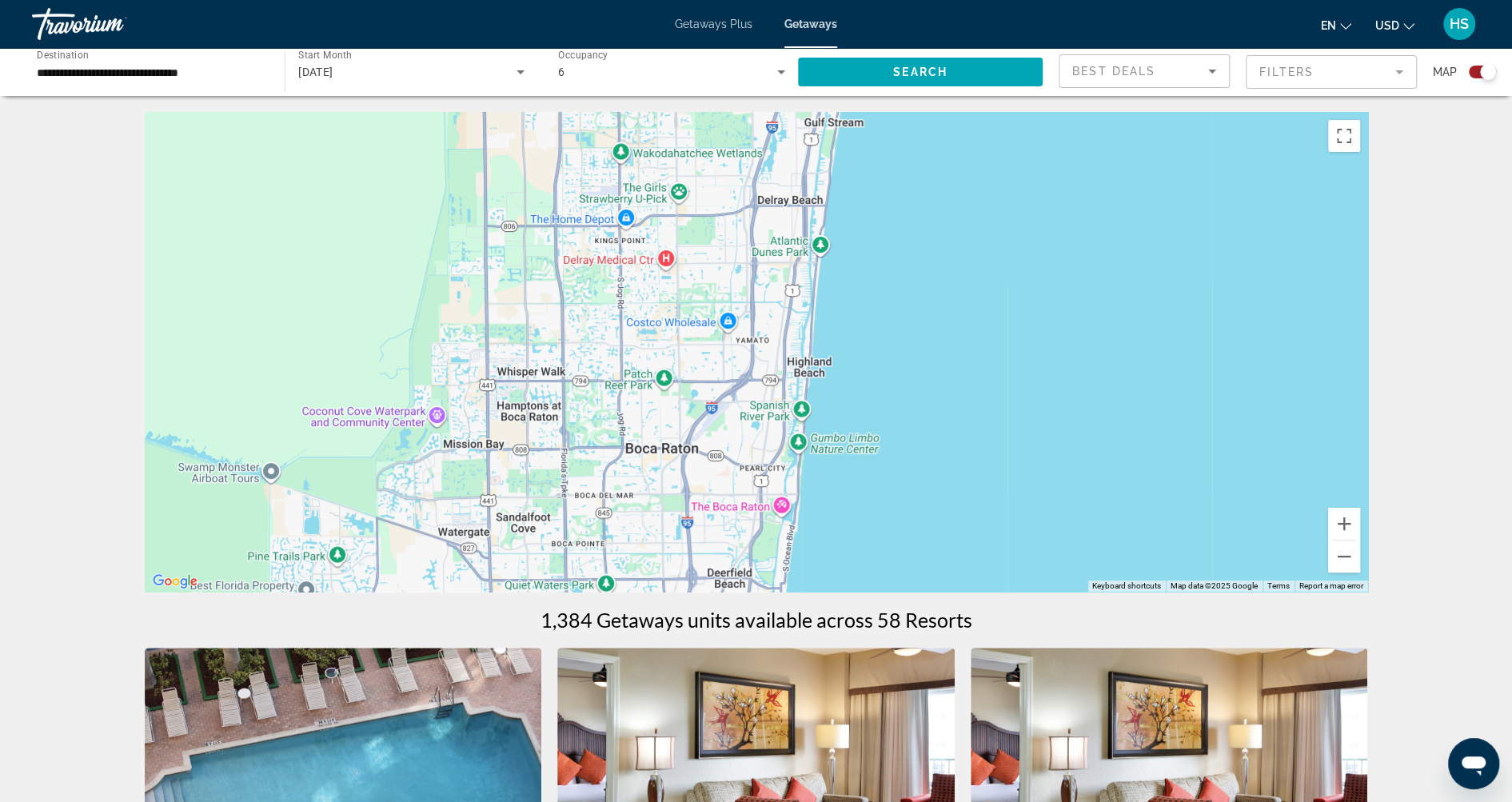
drag, startPoint x: 926, startPoint y: 242, endPoint x: 930, endPoint y: 473, distance: 231.0
click at [930, 473] on div "To activate drag with keyboard, press Alt + Enter. Once in keyboard drag state,…" at bounding box center [756, 351] width 1223 height 480
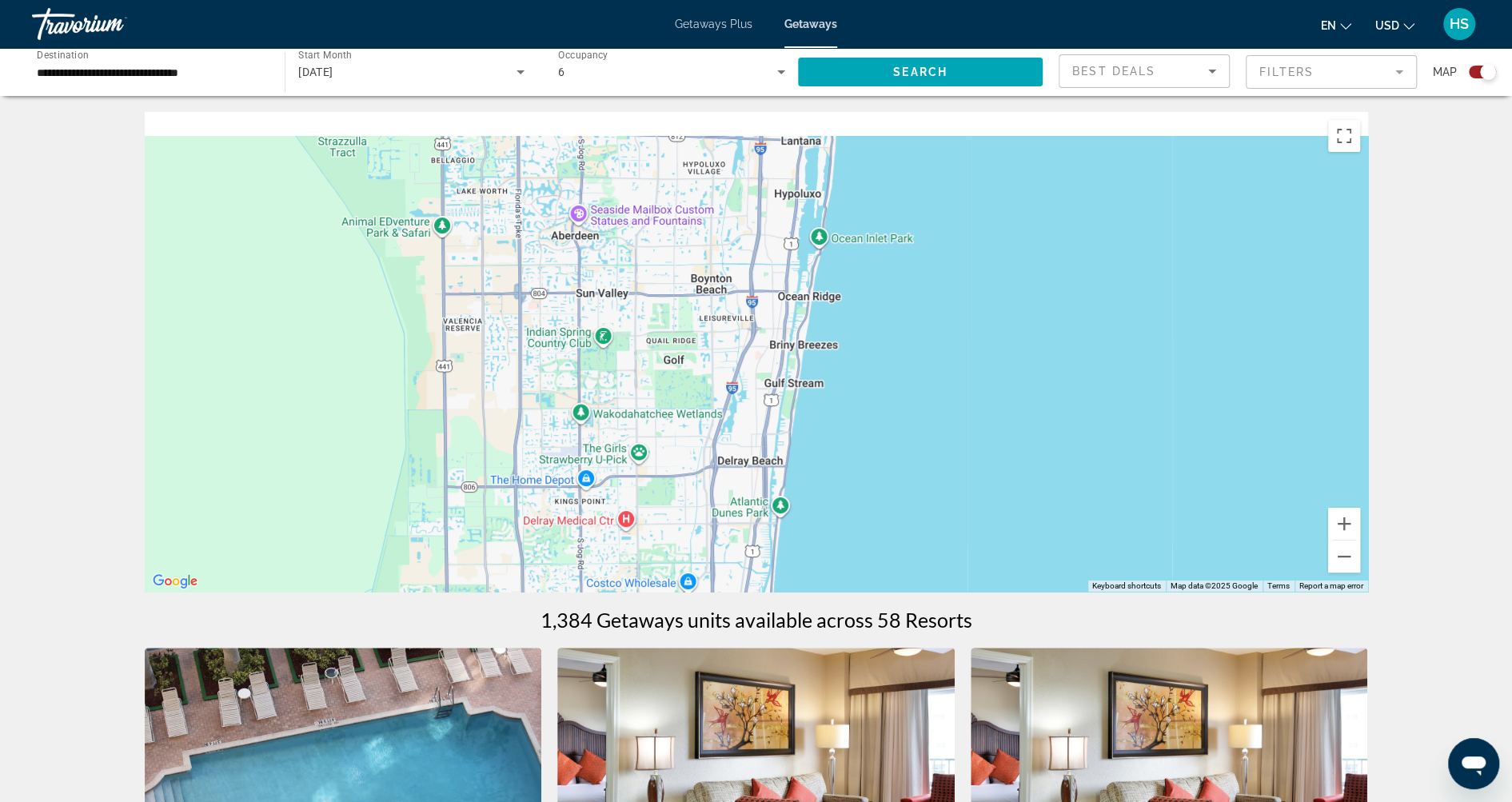
drag, startPoint x: 967, startPoint y: 364, endPoint x: 918, endPoint y: 526, distance: 169.2
click at [919, 527] on div "Main content" at bounding box center [756, 351] width 1223 height 480
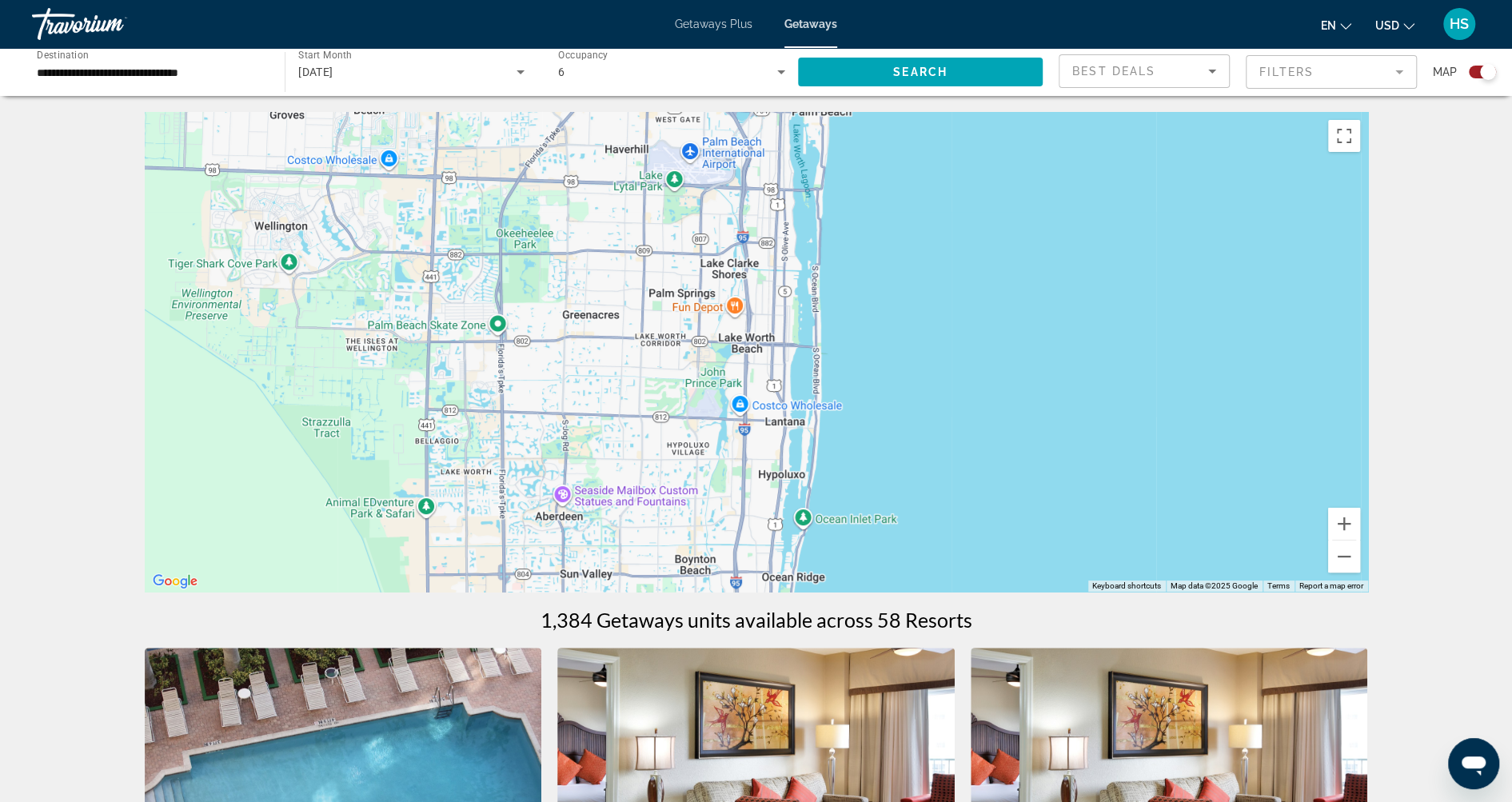
drag, startPoint x: 950, startPoint y: 275, endPoint x: 940, endPoint y: 563, distance: 288.2
click at [940, 563] on div "Main content" at bounding box center [756, 351] width 1223 height 480
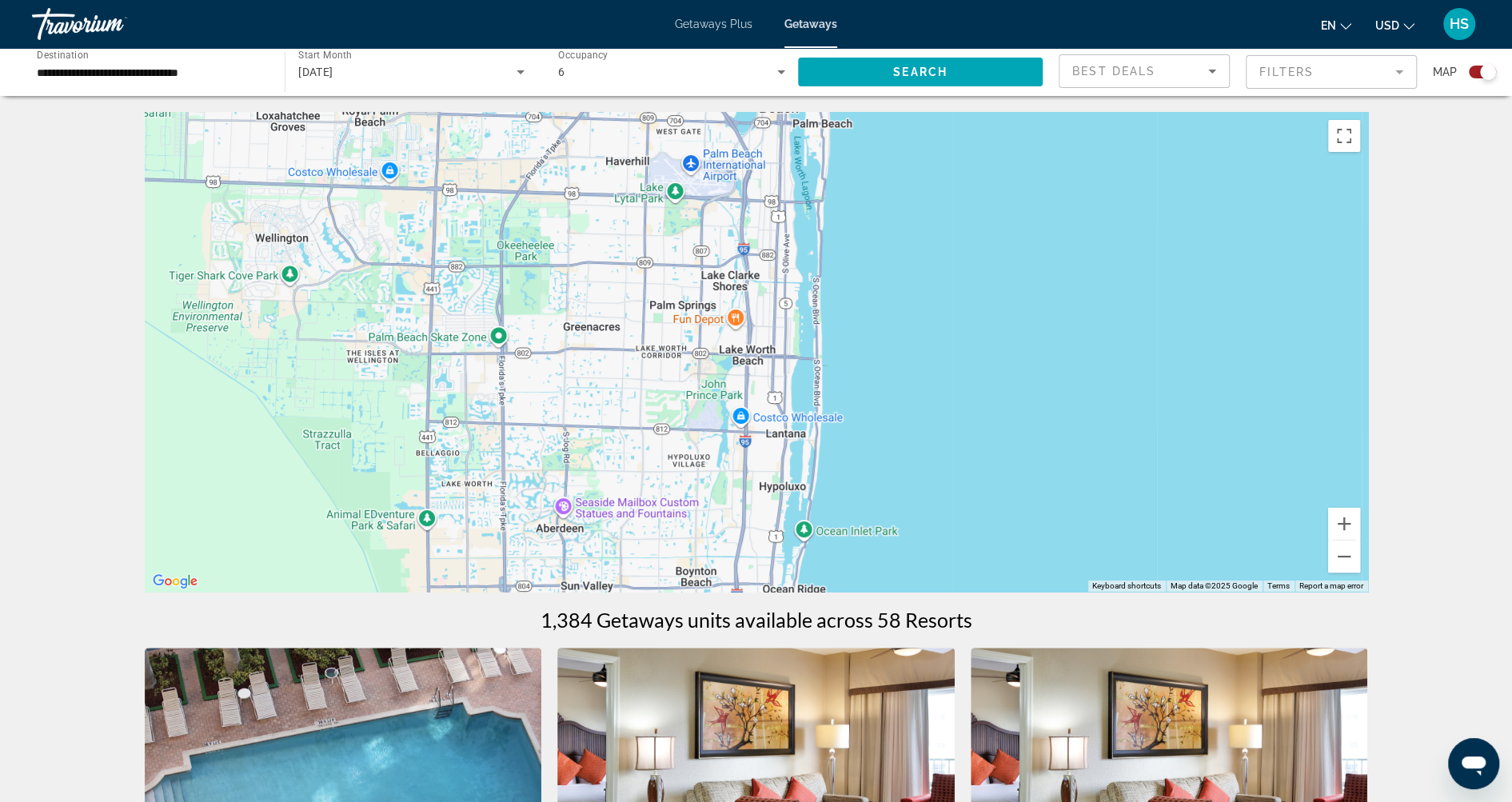
drag, startPoint x: 945, startPoint y: 357, endPoint x: 891, endPoint y: 586, distance: 235.3
click at [891, 585] on div "Main content" at bounding box center [756, 351] width 1223 height 480
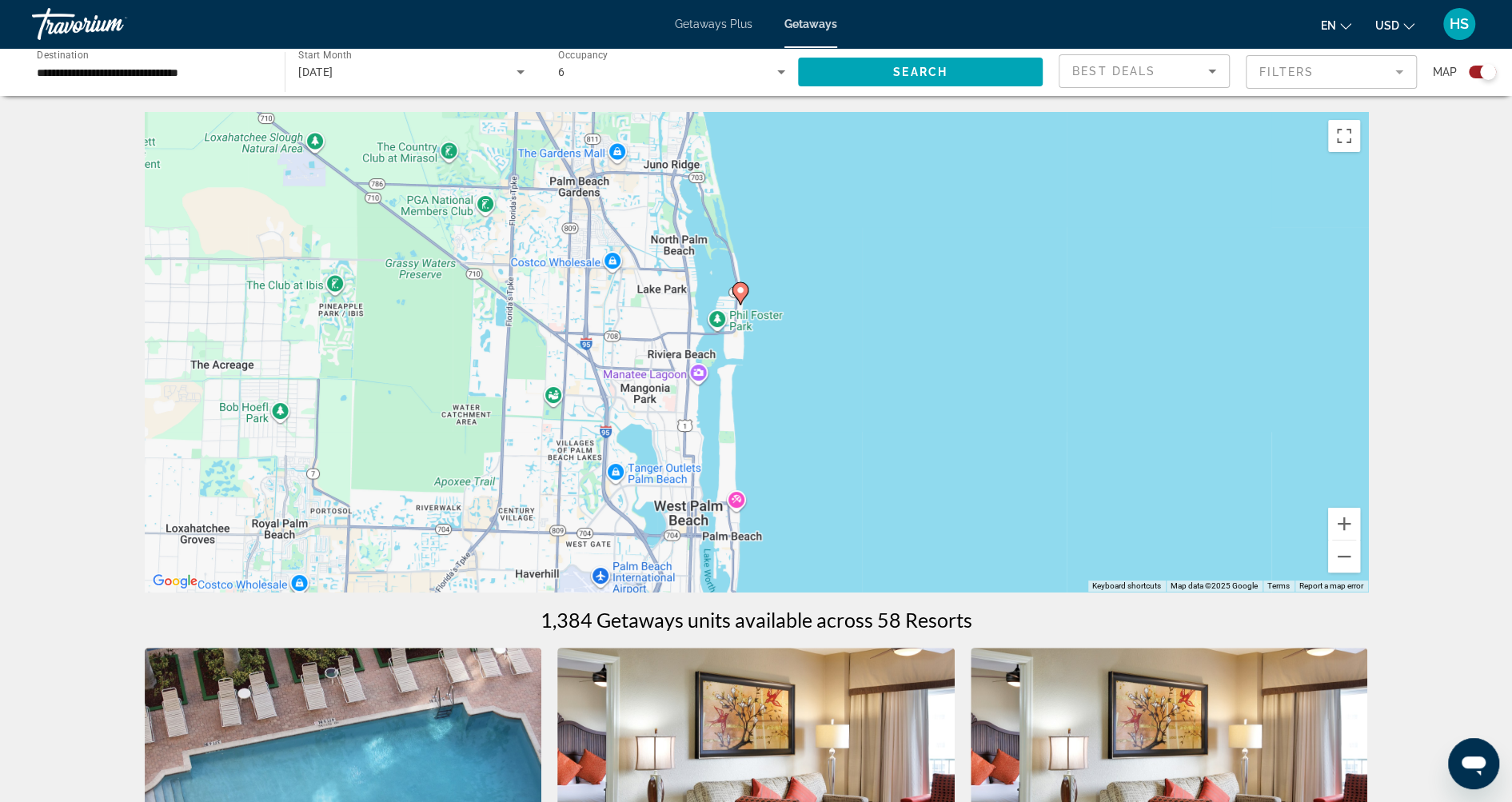
drag, startPoint x: 980, startPoint y: 333, endPoint x: 941, endPoint y: 526, distance: 196.9
click at [941, 526] on div "To activate drag with keyboard, press Alt + Enter. Once in keyboard drag state,…" at bounding box center [756, 351] width 1223 height 480
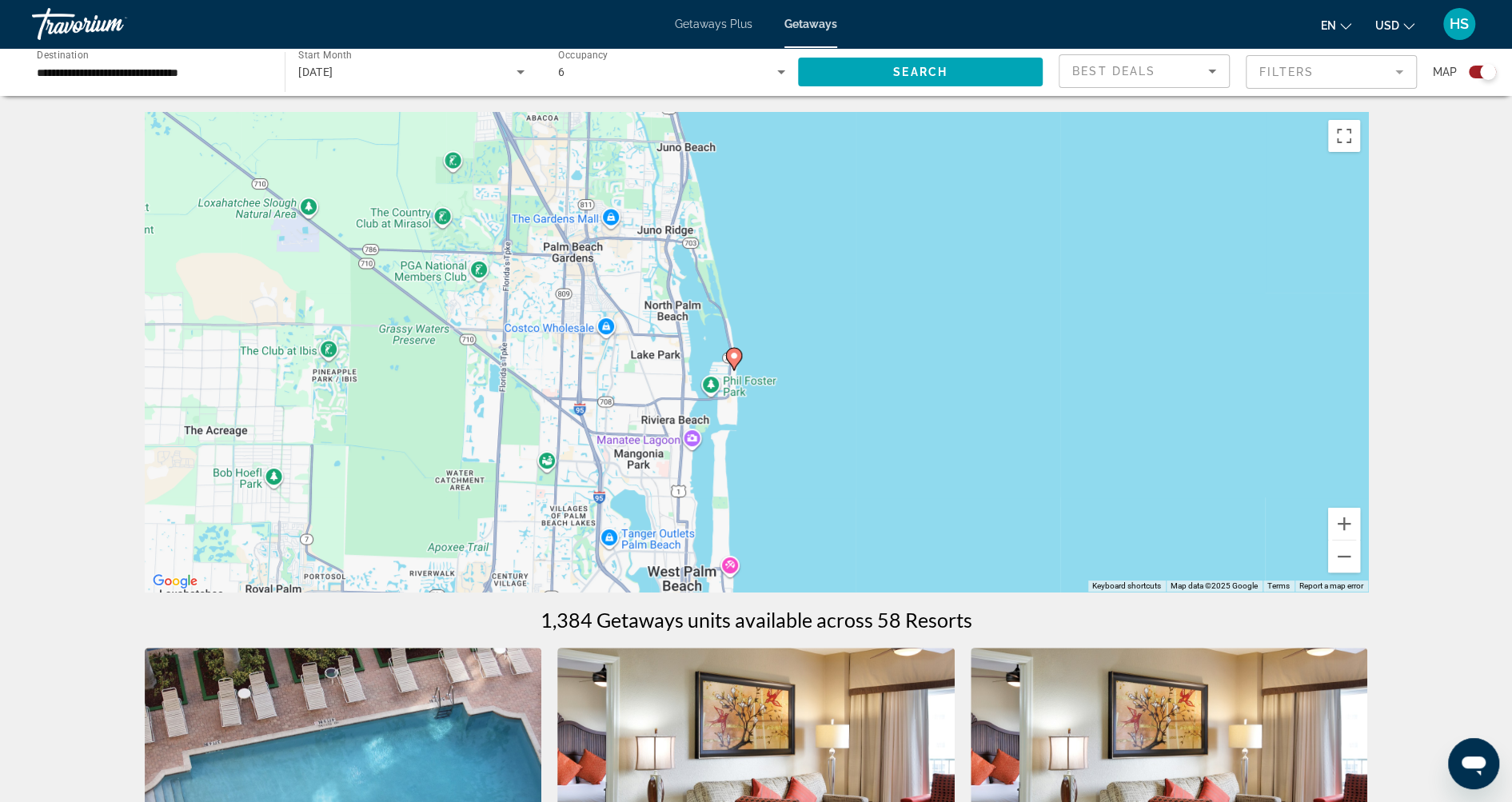
click at [735, 356] on image "Main content" at bounding box center [734, 356] width 10 height 10
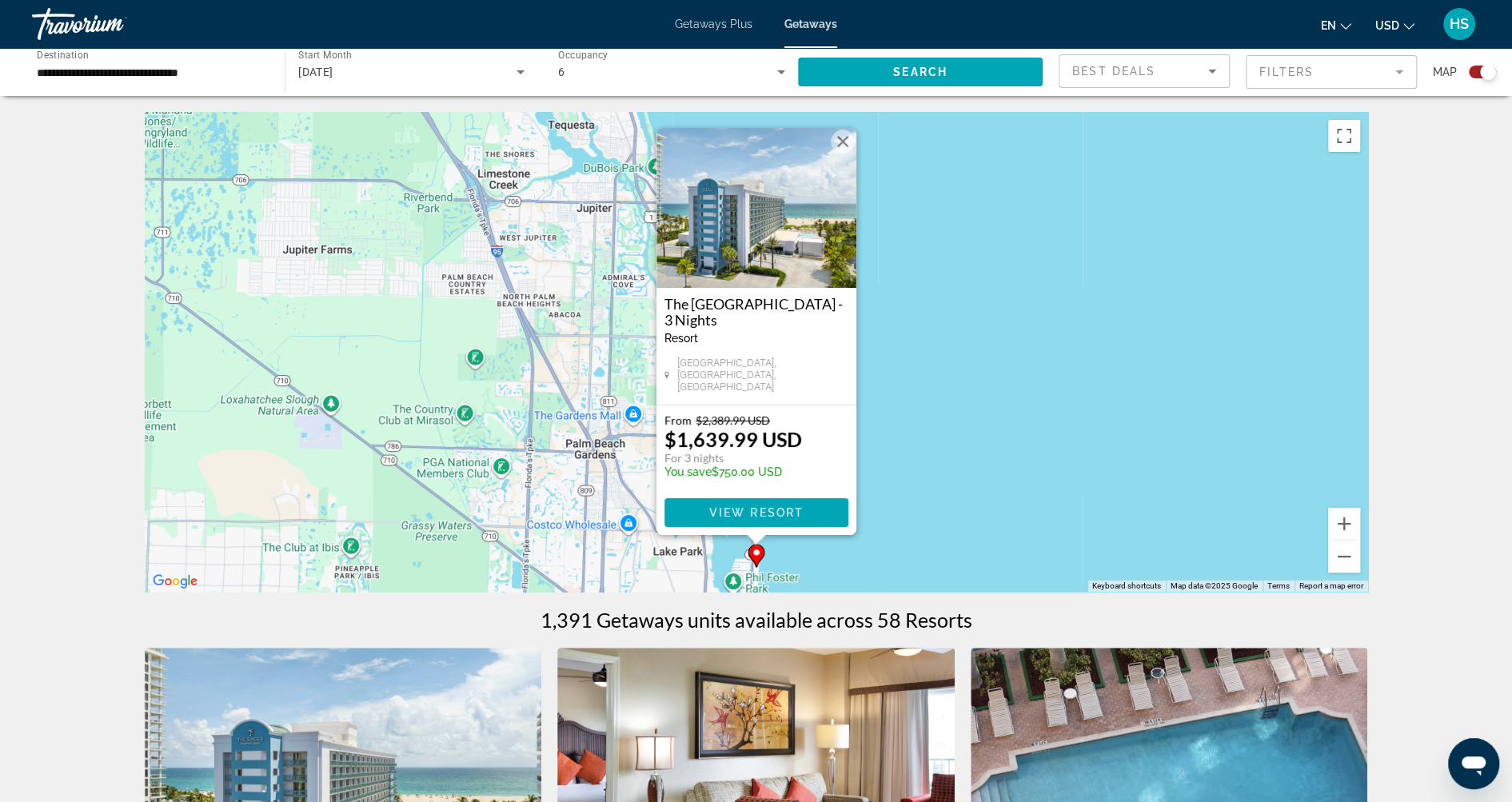
click at [775, 252] on img "Main content" at bounding box center [757, 208] width 200 height 160
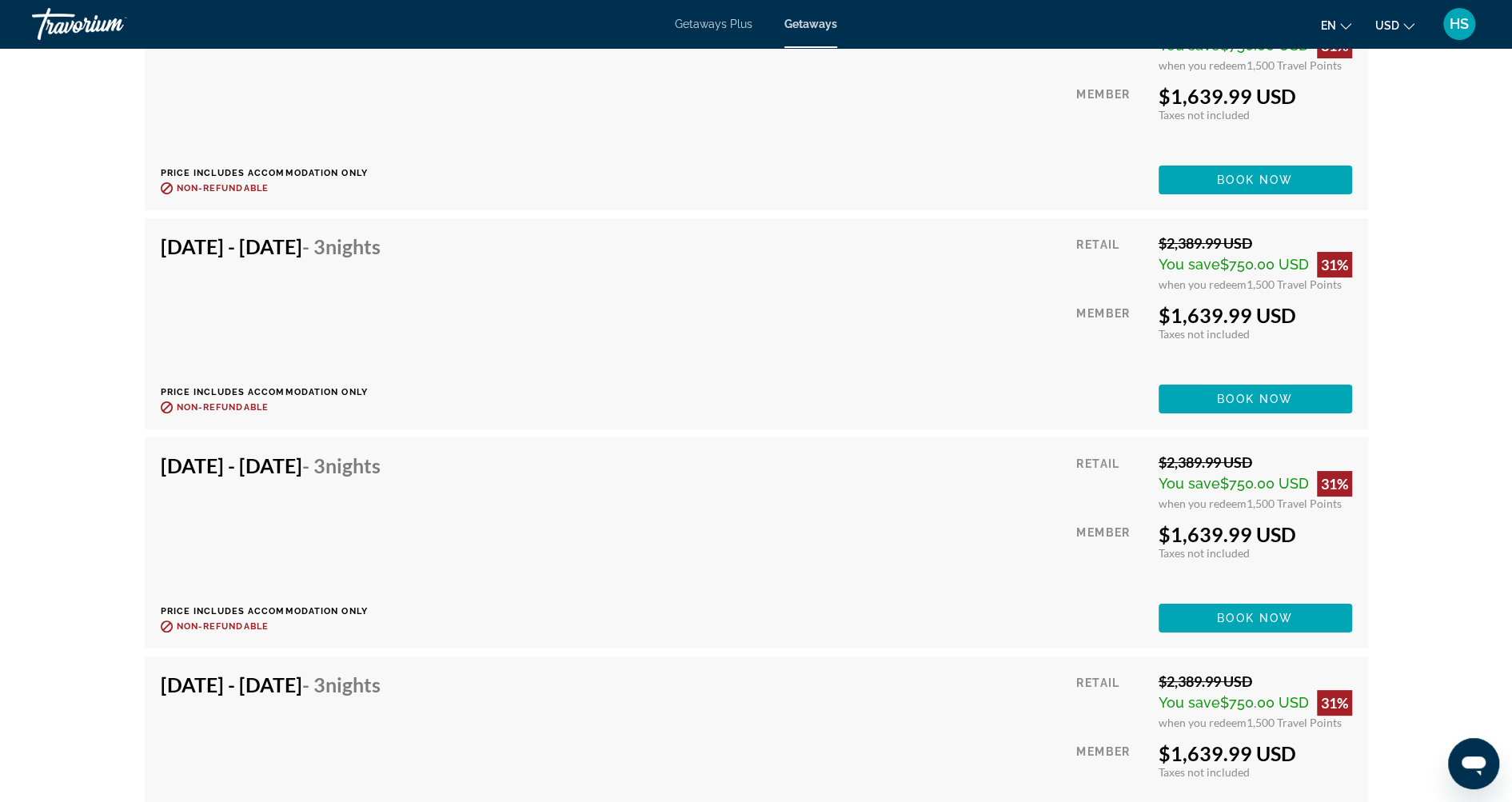
scroll to position [4425, 0]
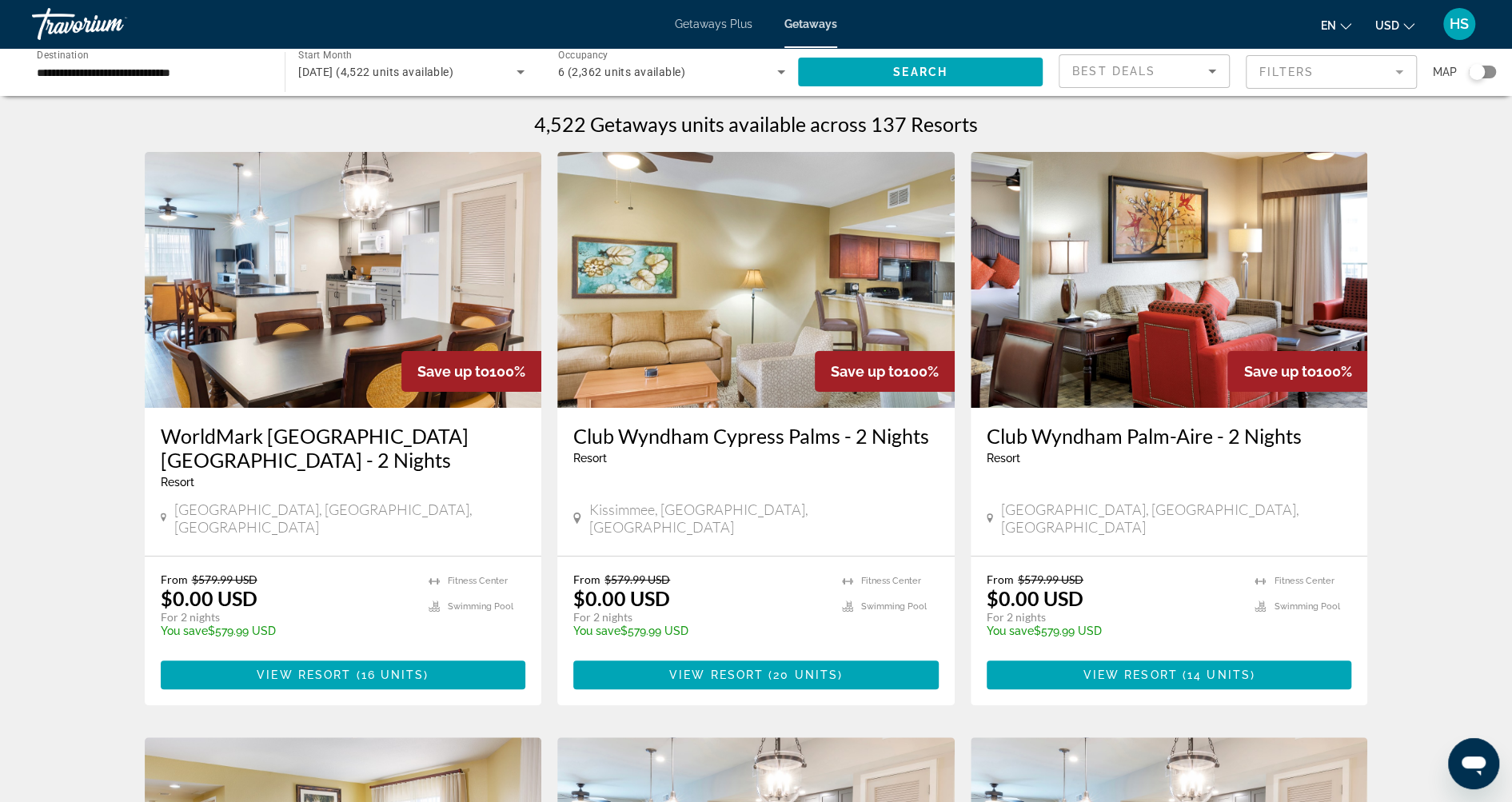
click at [702, 18] on span "Getaways Plus" at bounding box center [713, 23] width 77 height 12
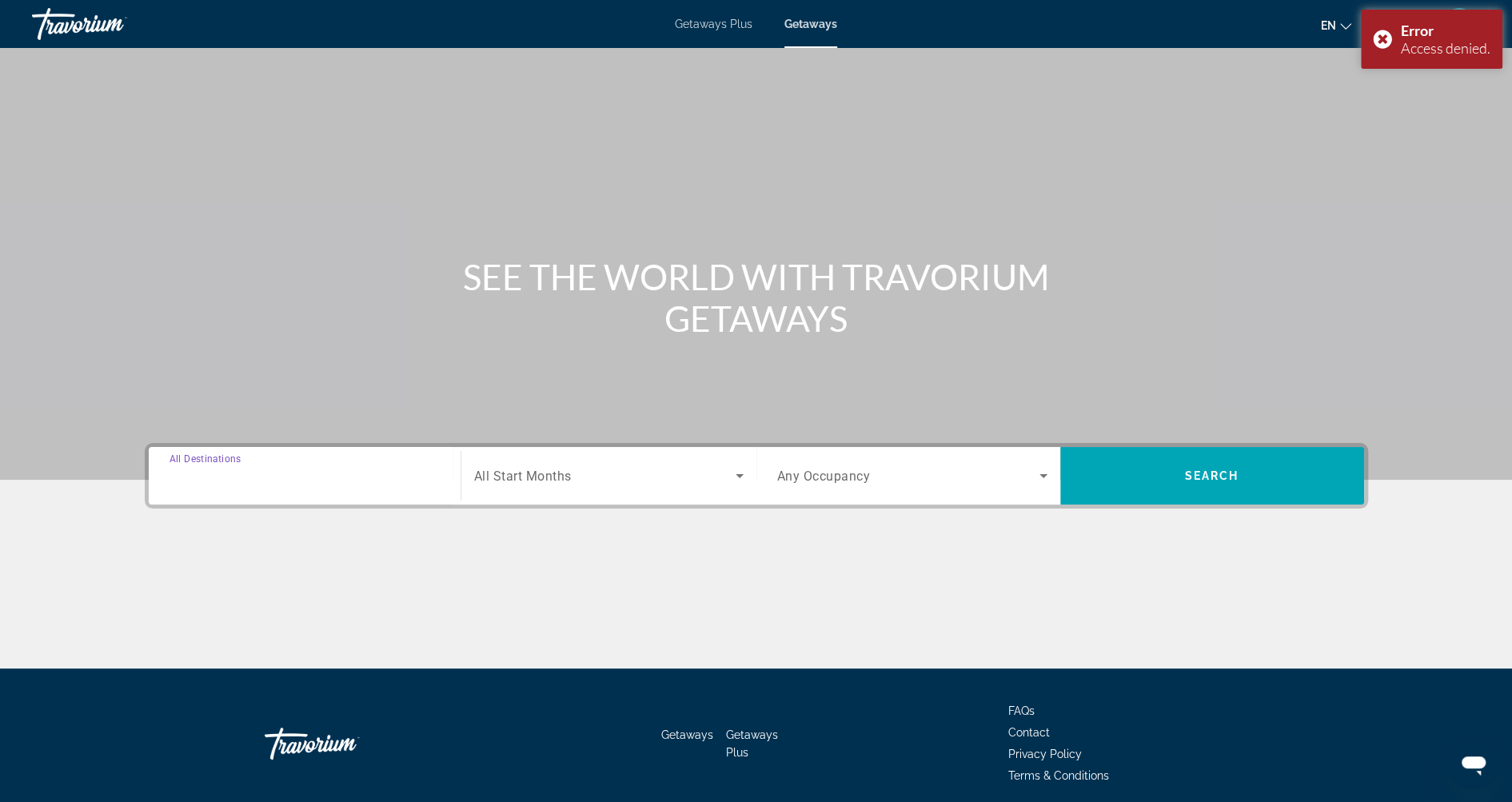
click at [355, 483] on input "Destination All Destinations" at bounding box center [304, 477] width 270 height 19
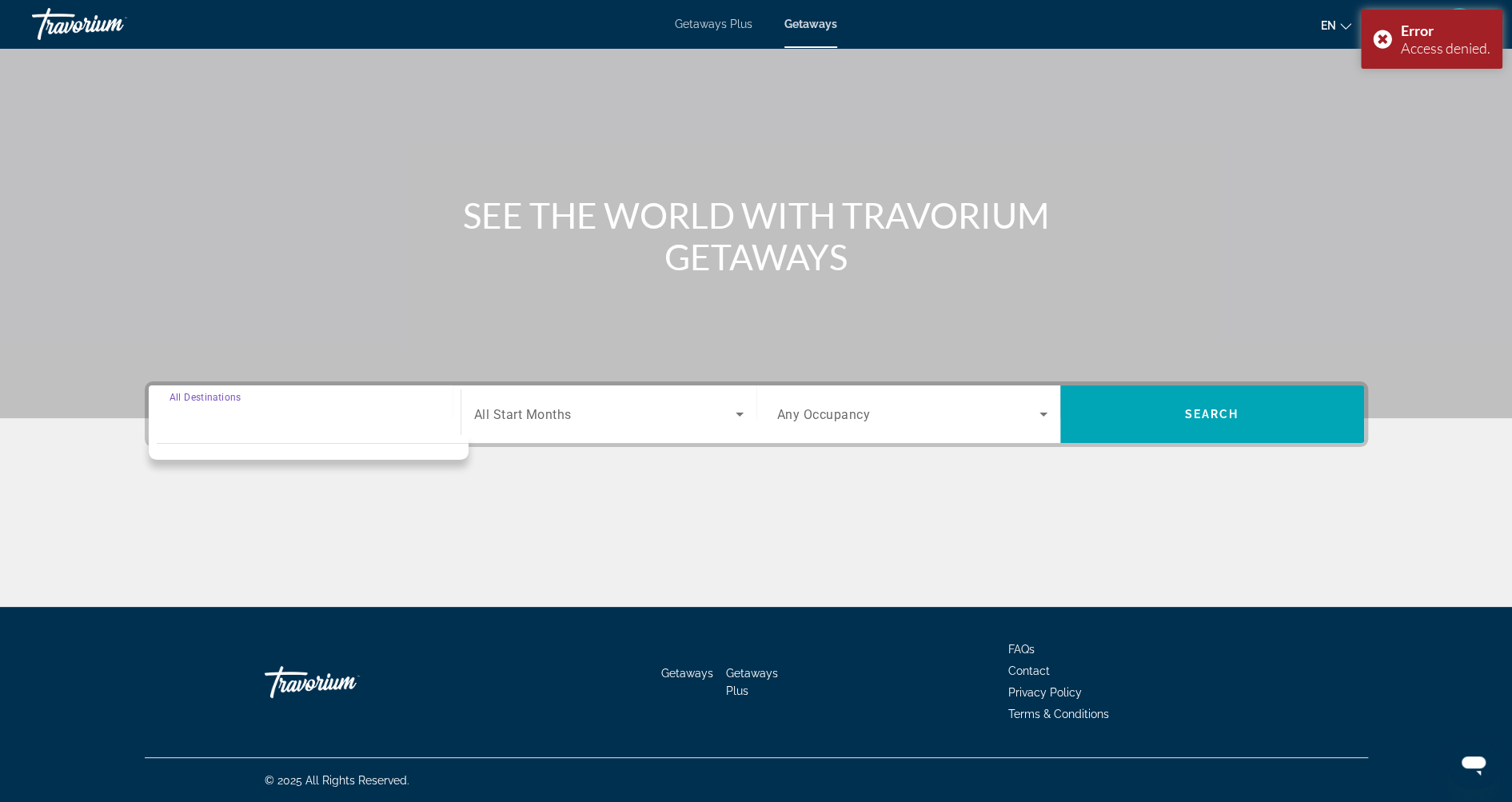
click at [266, 419] on input "Destination All Destinations" at bounding box center [304, 415] width 270 height 19
click at [262, 426] on div "Search widget" at bounding box center [304, 415] width 270 height 46
click at [256, 422] on input "Destination All Destinations" at bounding box center [304, 415] width 270 height 19
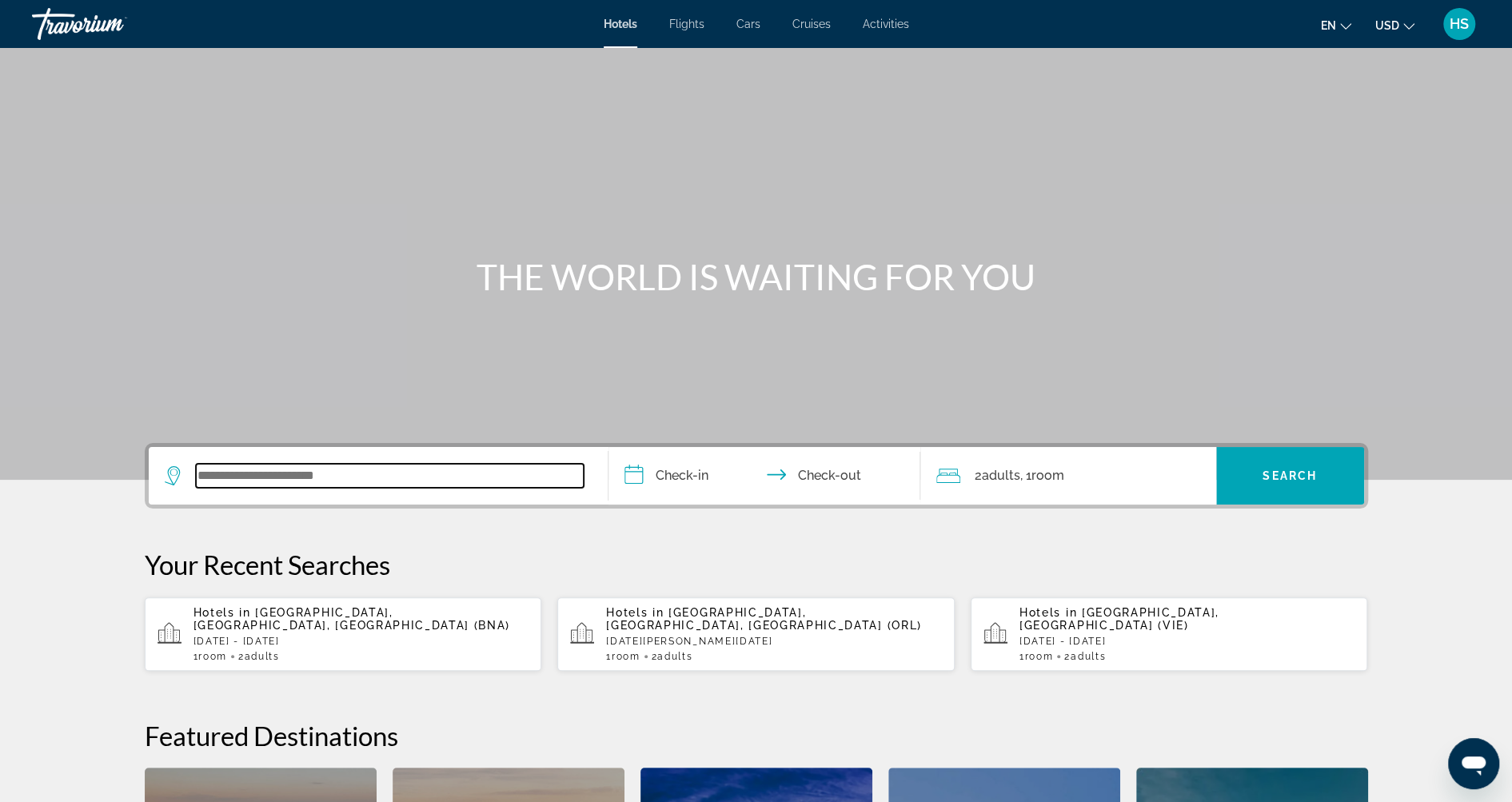
click at [363, 485] on input "Search widget" at bounding box center [389, 475] width 388 height 24
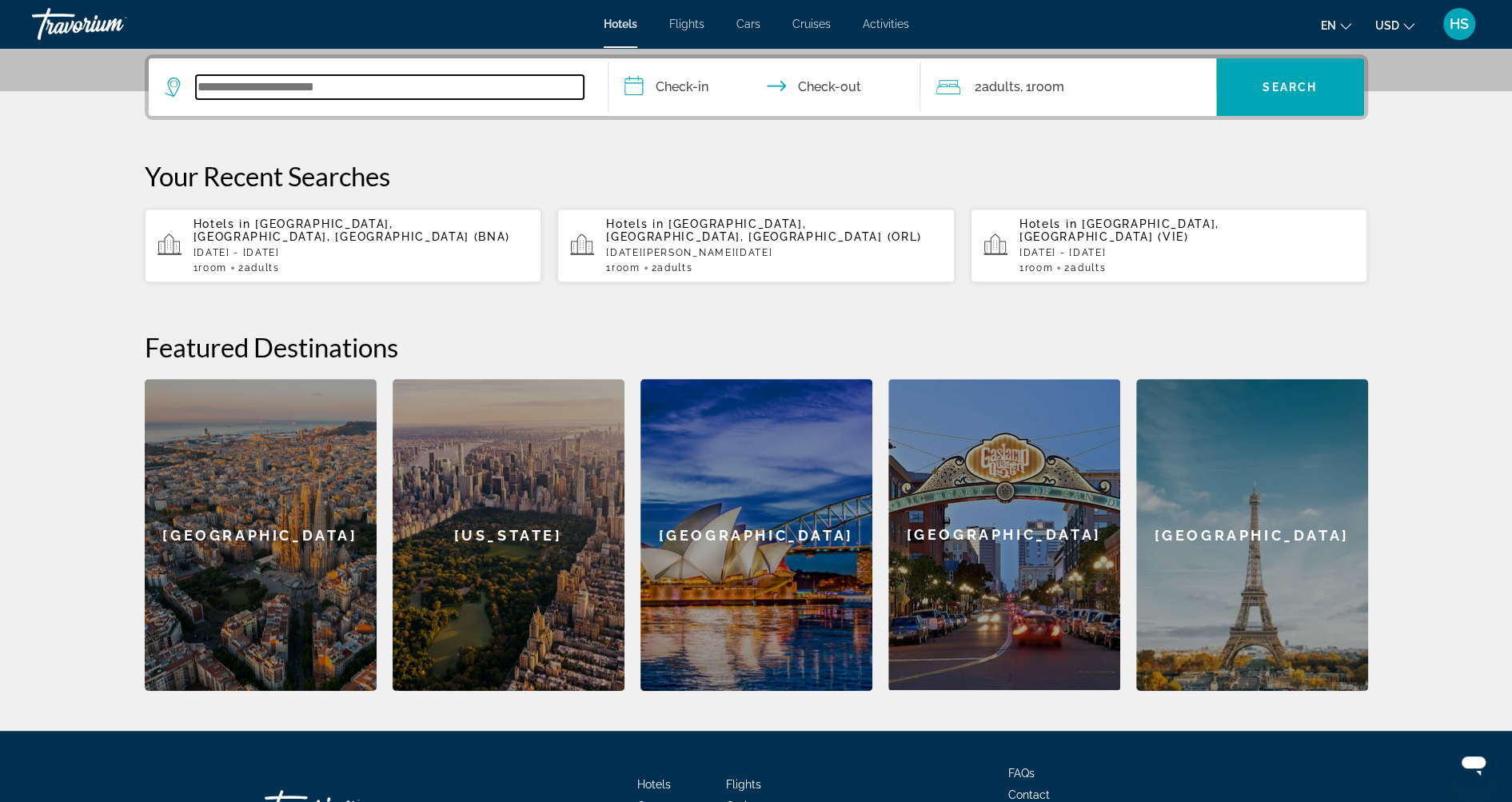
scroll to position [390, 0]
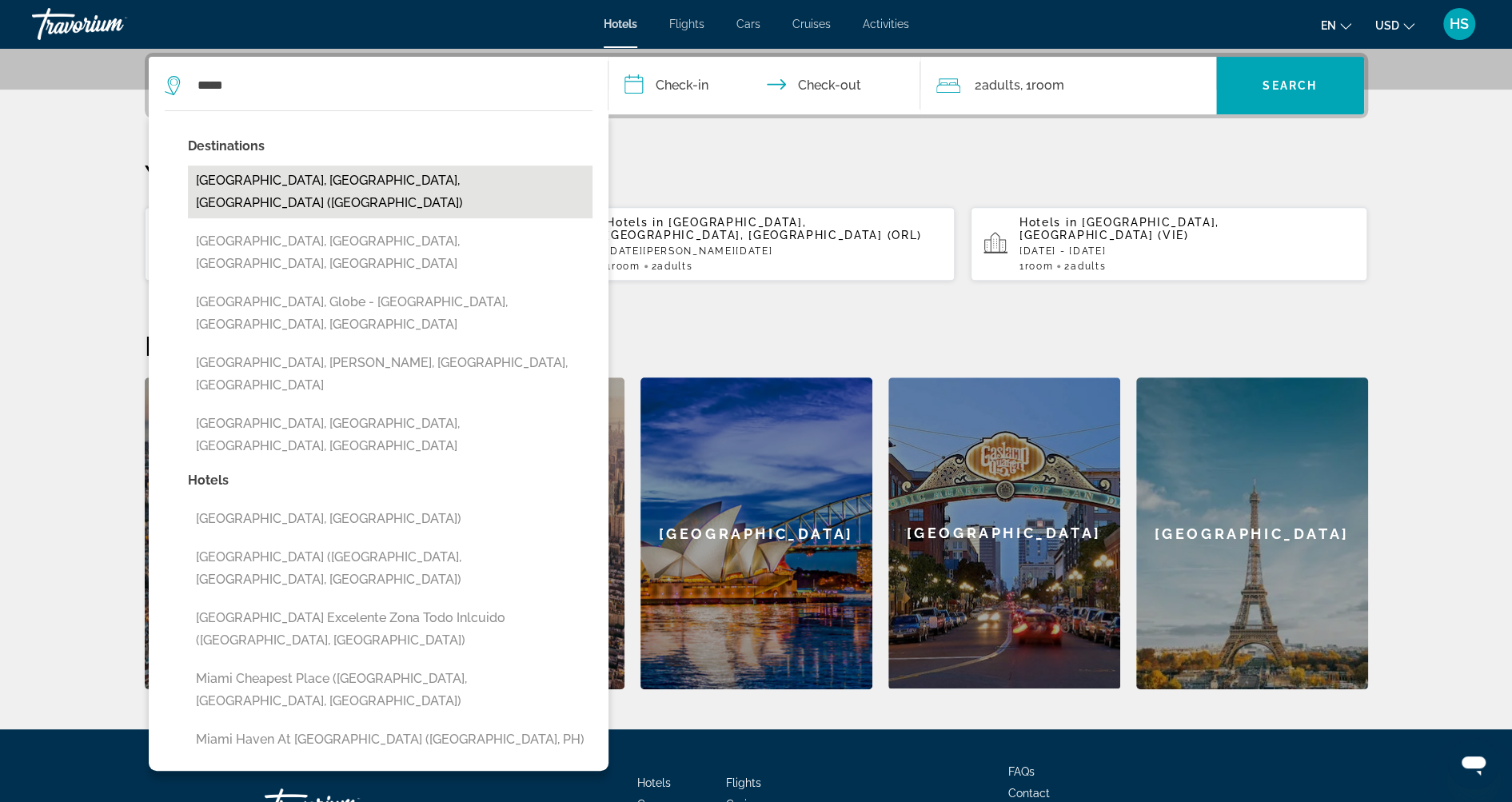
click at [358, 186] on button "Miami, FL, United States (MIA)" at bounding box center [390, 192] width 404 height 52
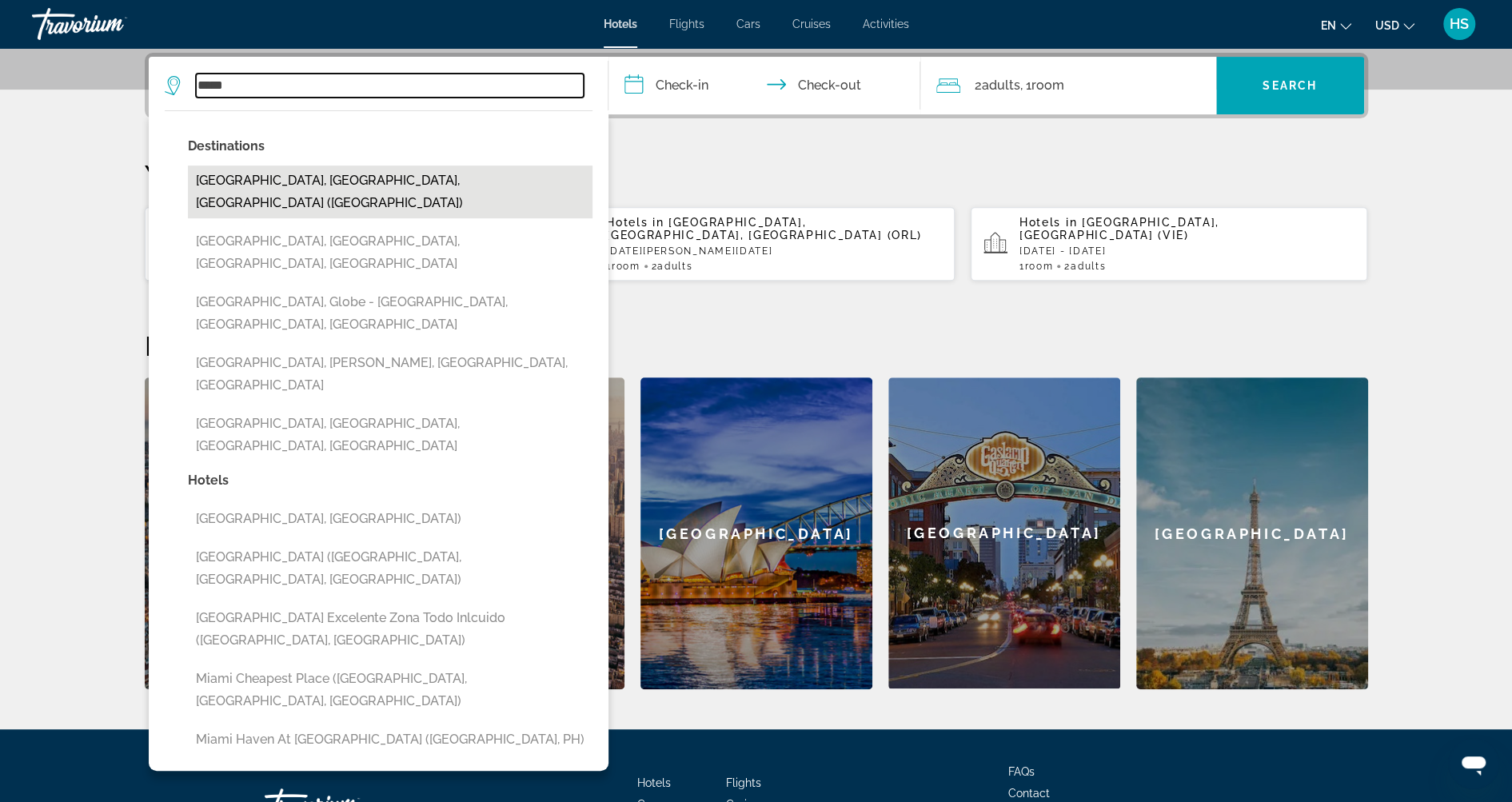
type input "**********"
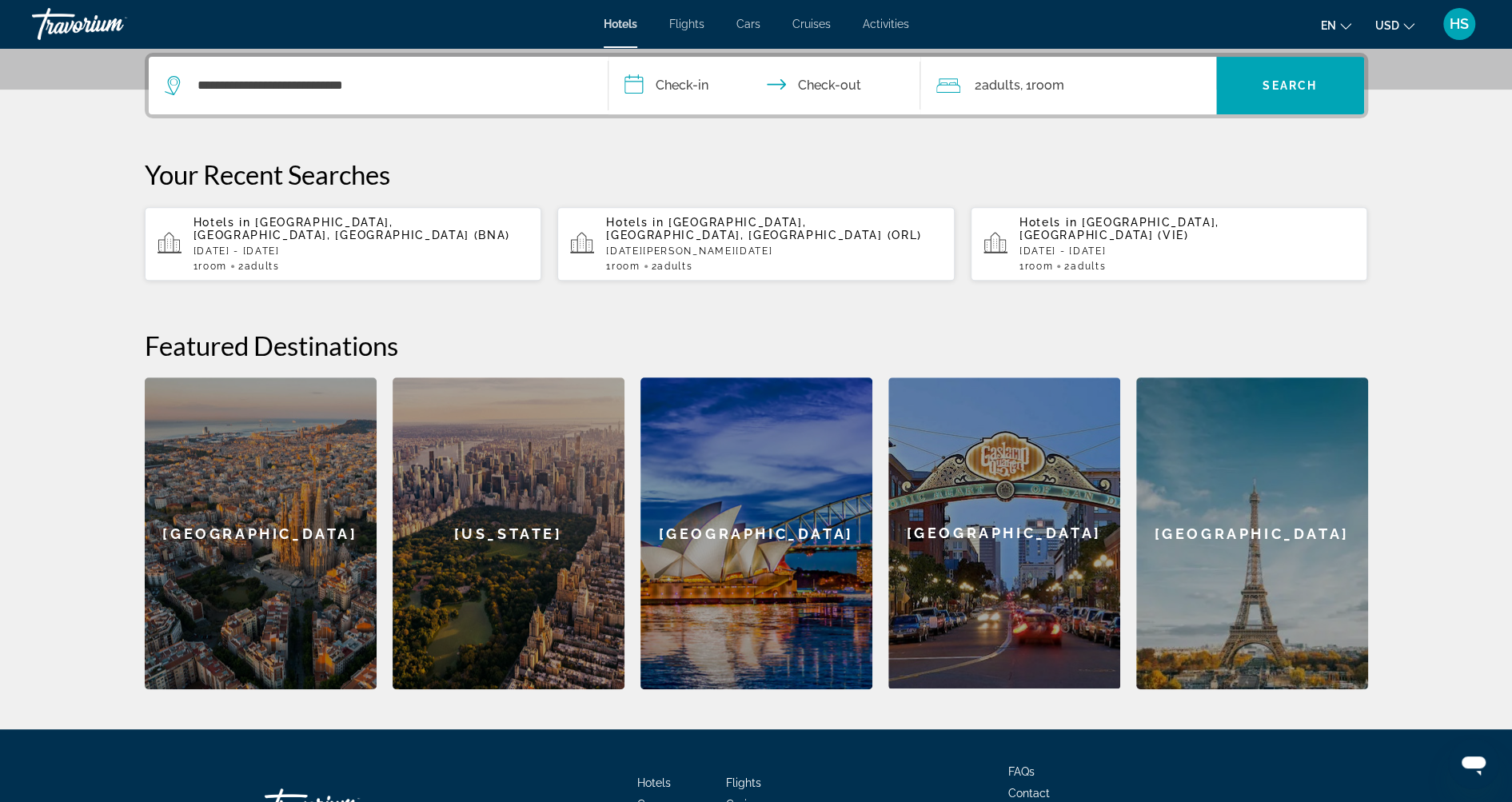
click at [716, 81] on input "**********" at bounding box center [767, 88] width 318 height 62
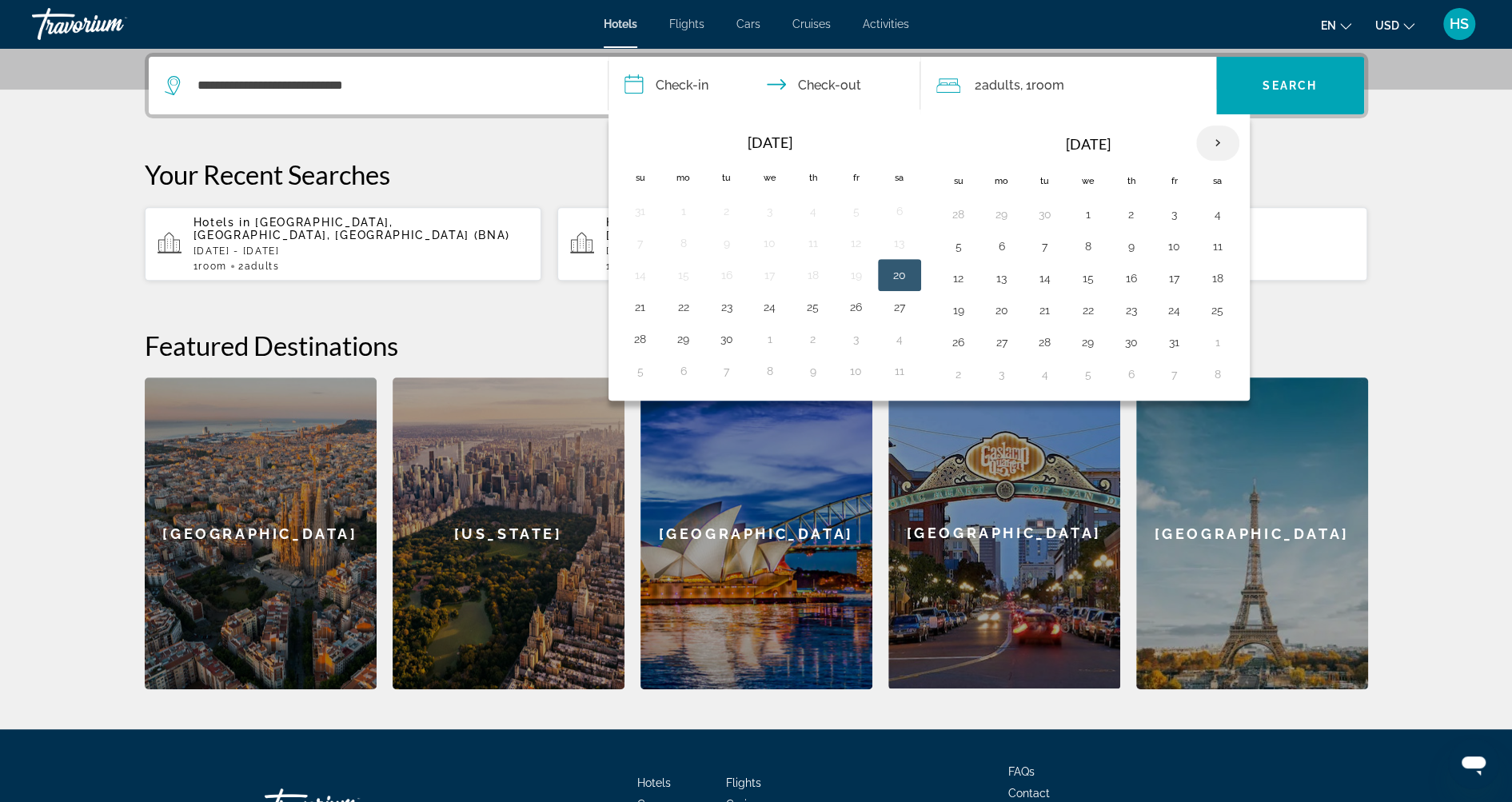
click at [1205, 146] on th "Next month" at bounding box center [1217, 143] width 43 height 35
click at [1170, 305] on button "26" at bounding box center [1175, 310] width 26 height 22
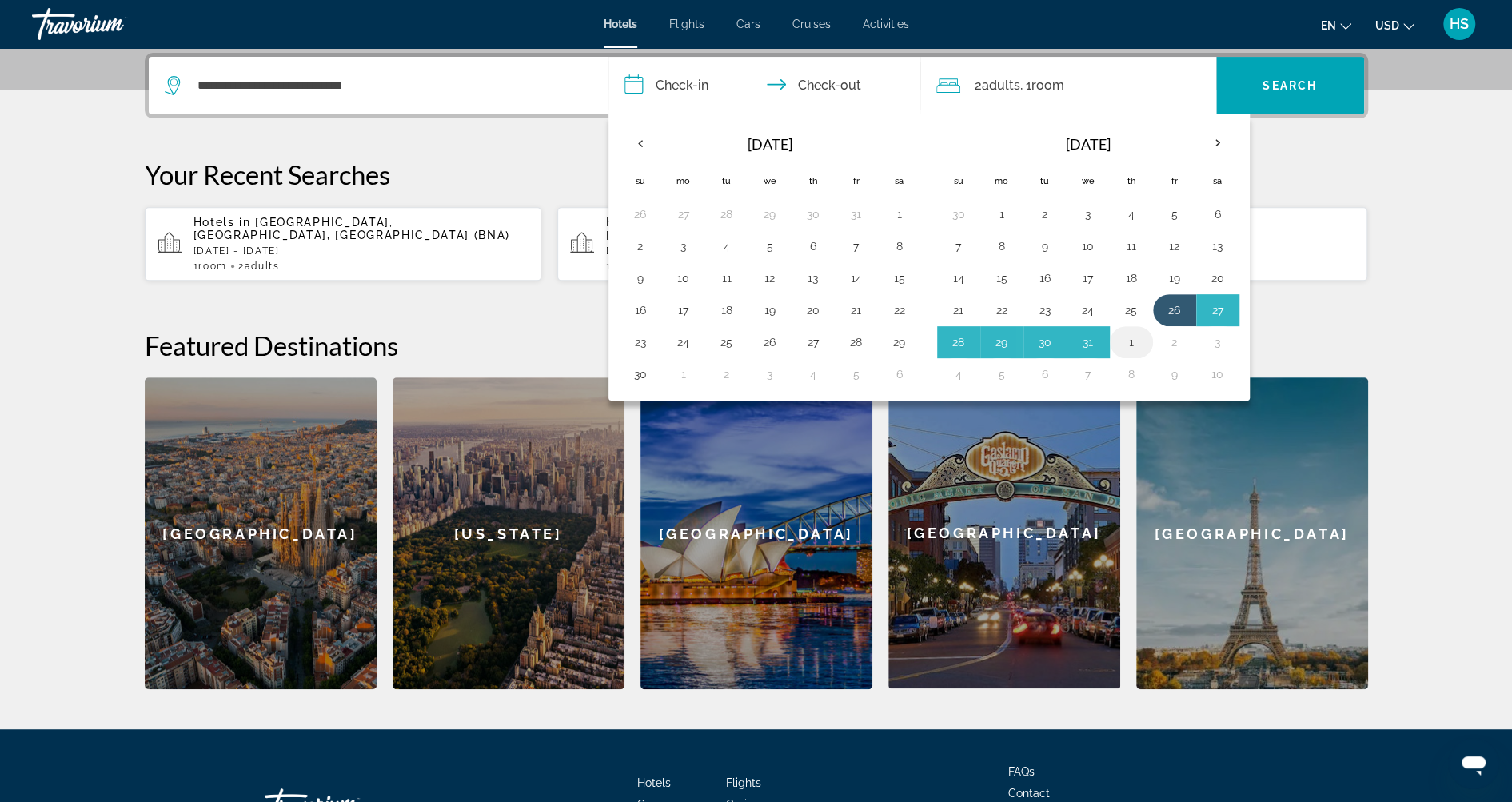
click at [1129, 339] on button "1" at bounding box center [1131, 341] width 26 height 22
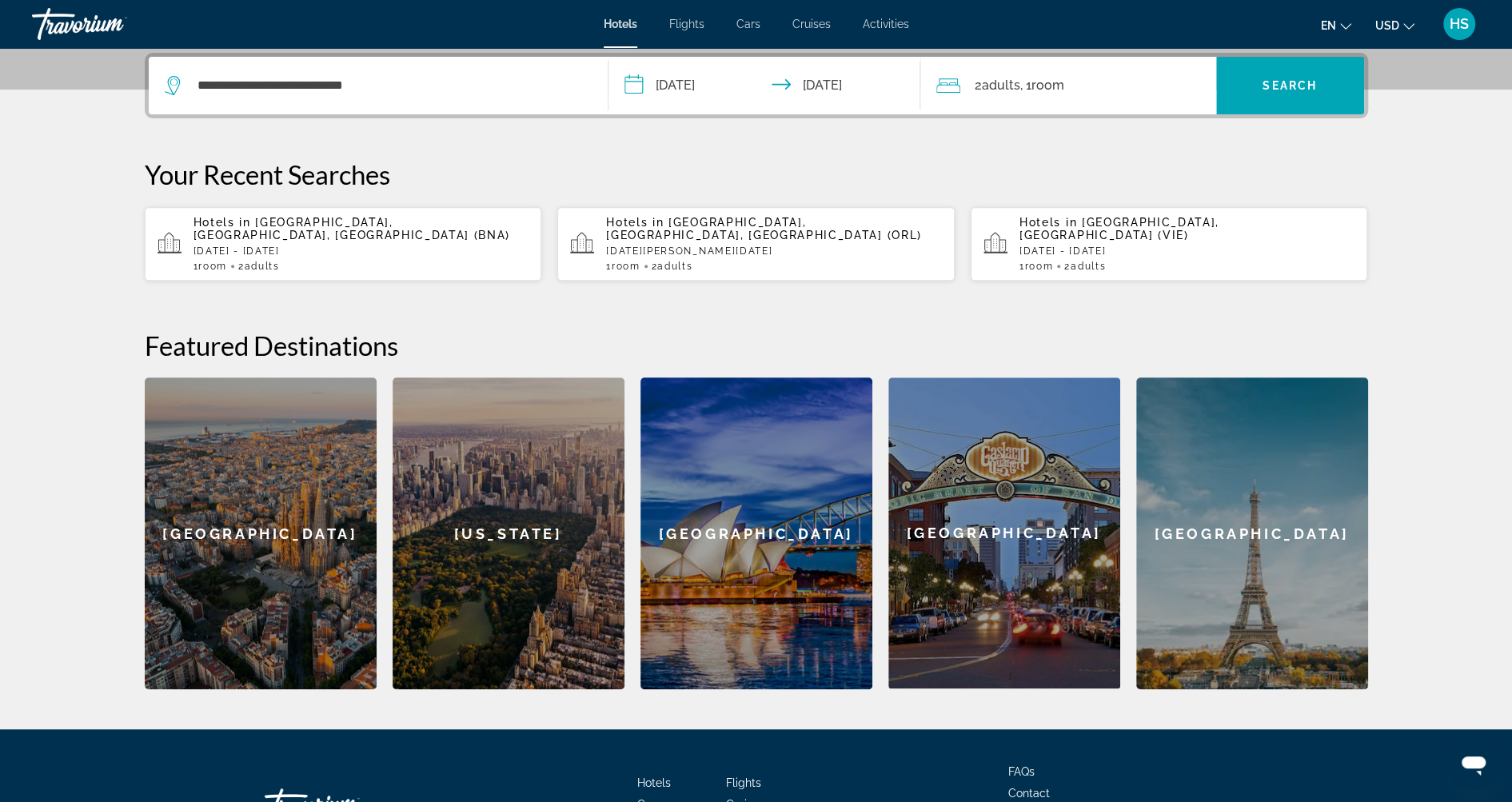
click at [819, 96] on input "**********" at bounding box center [767, 88] width 318 height 62
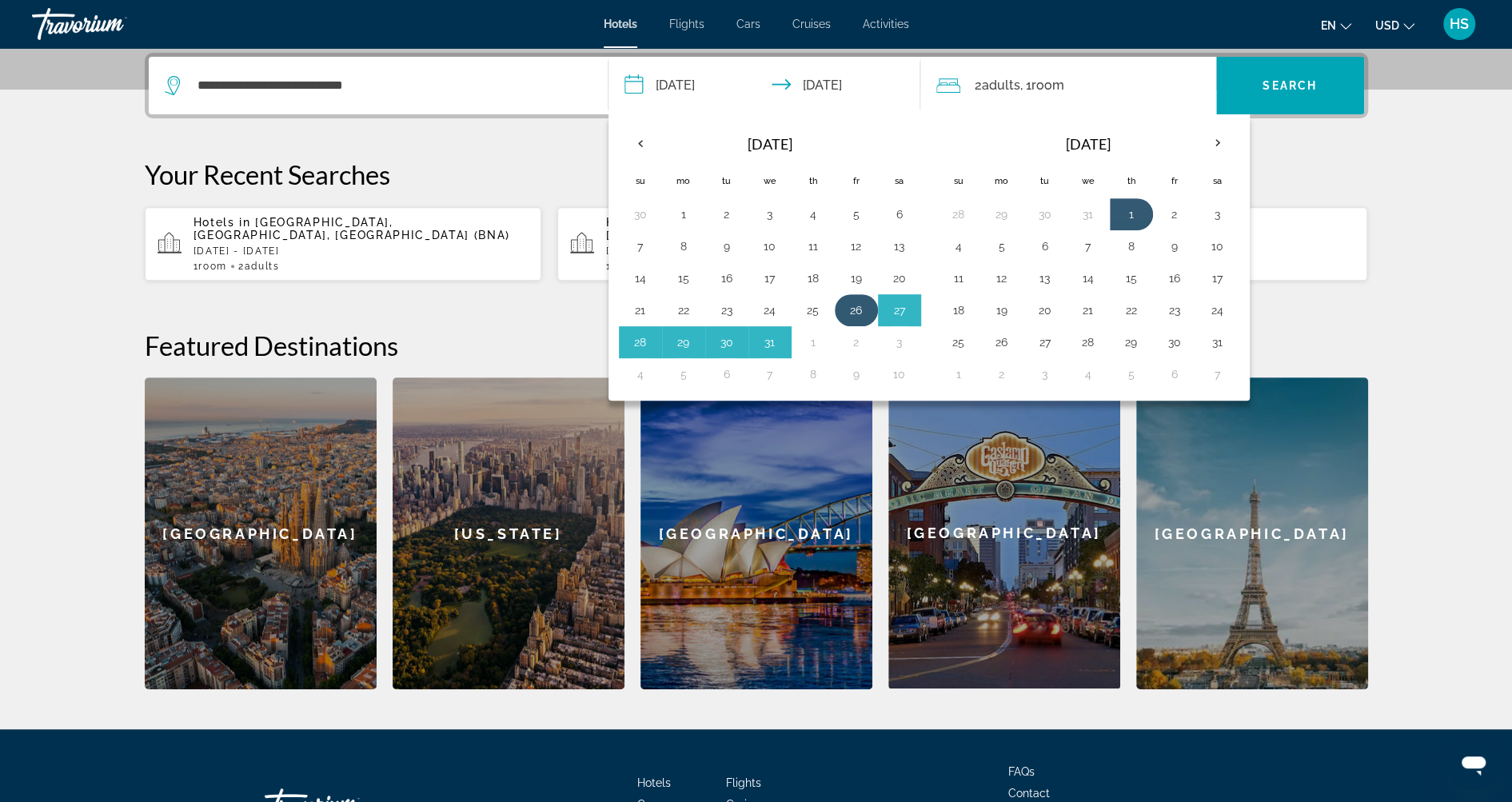
click at [846, 309] on button "26" at bounding box center [856, 310] width 26 height 22
click at [778, 339] on button "31" at bounding box center [769, 341] width 26 height 22
type input "**********"
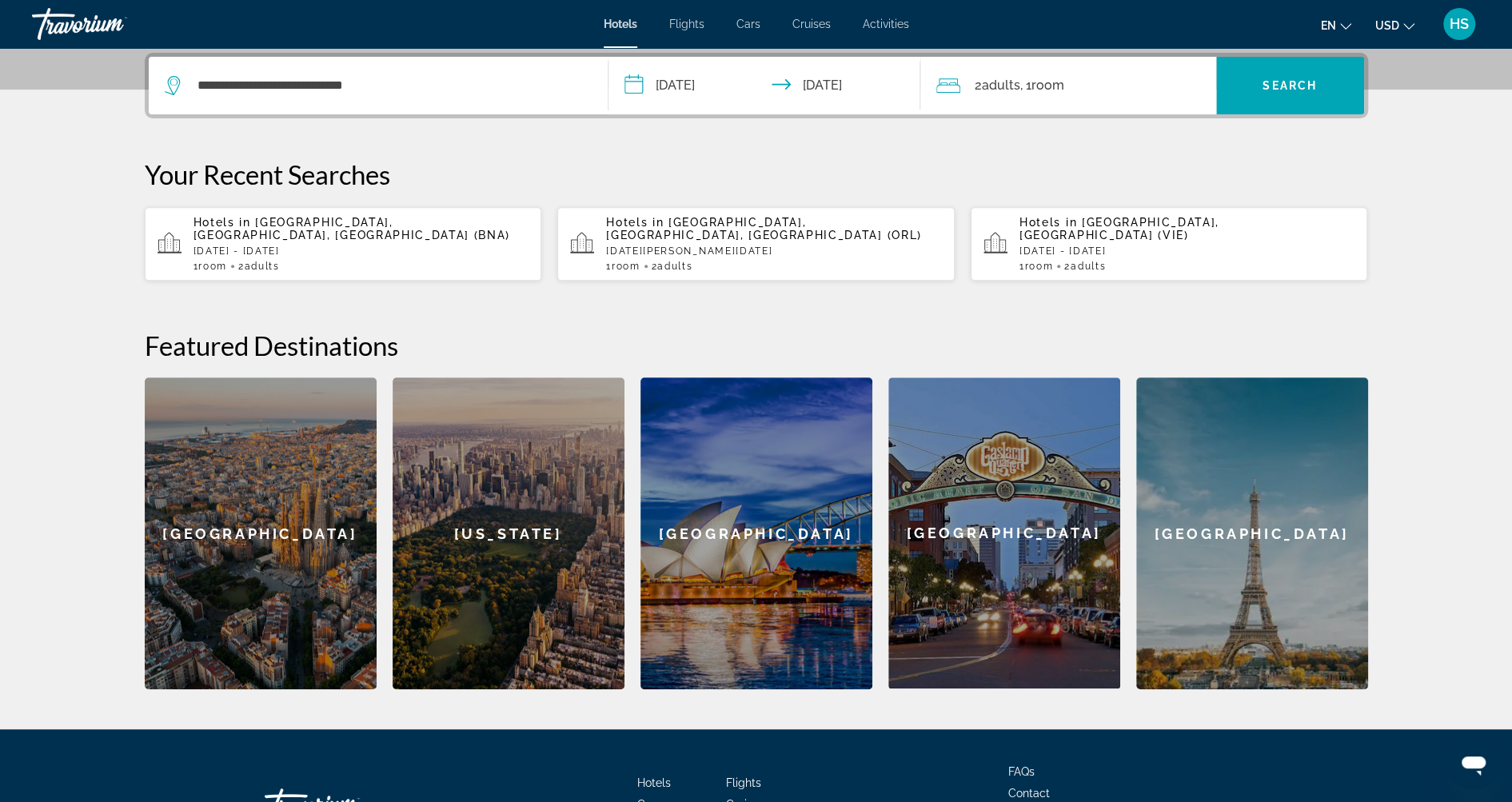
click at [1032, 87] on span ", 1 Room rooms" at bounding box center [1042, 85] width 44 height 22
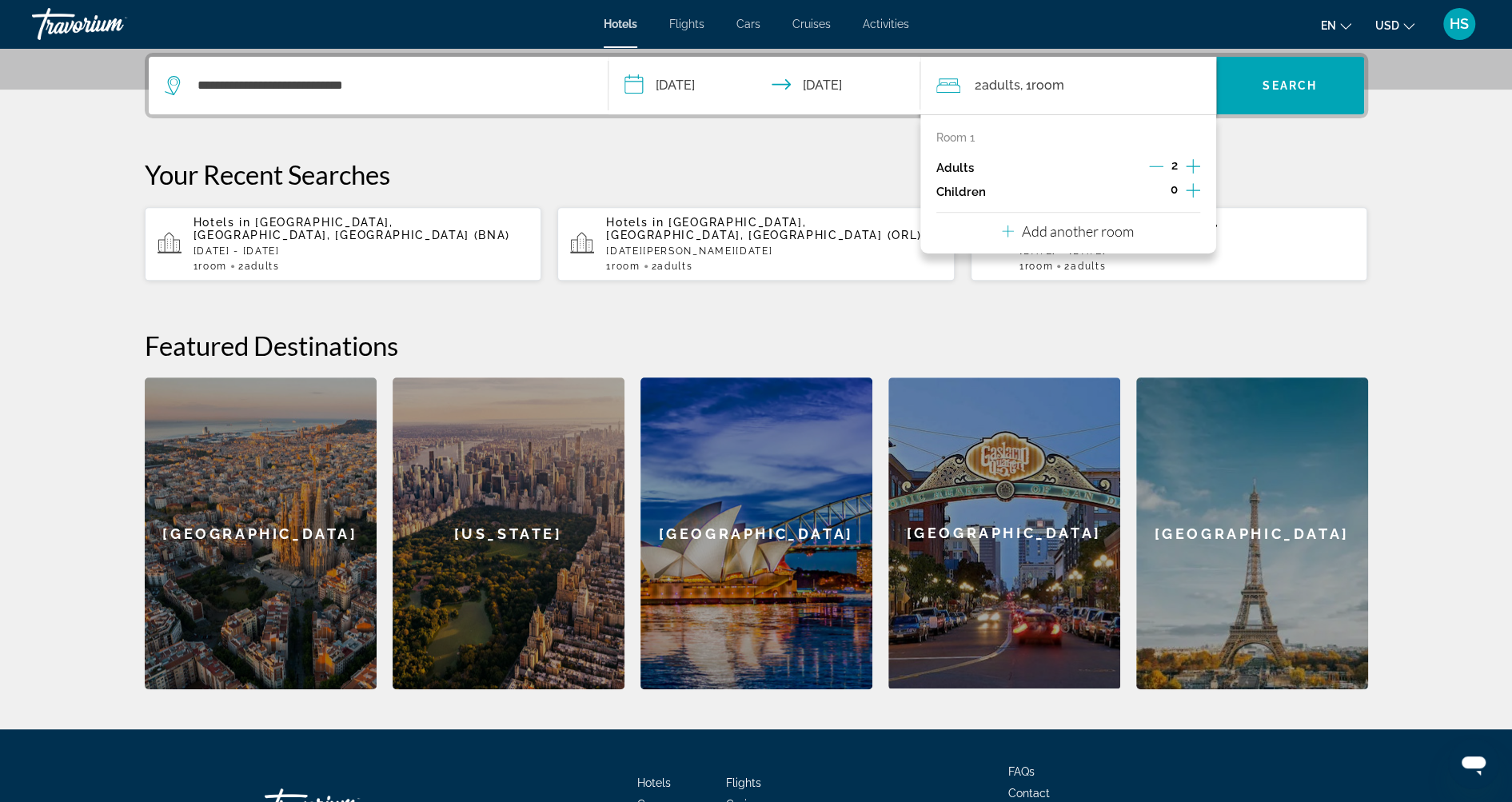
click at [1120, 236] on p "Add another room" at bounding box center [1077, 231] width 112 height 17
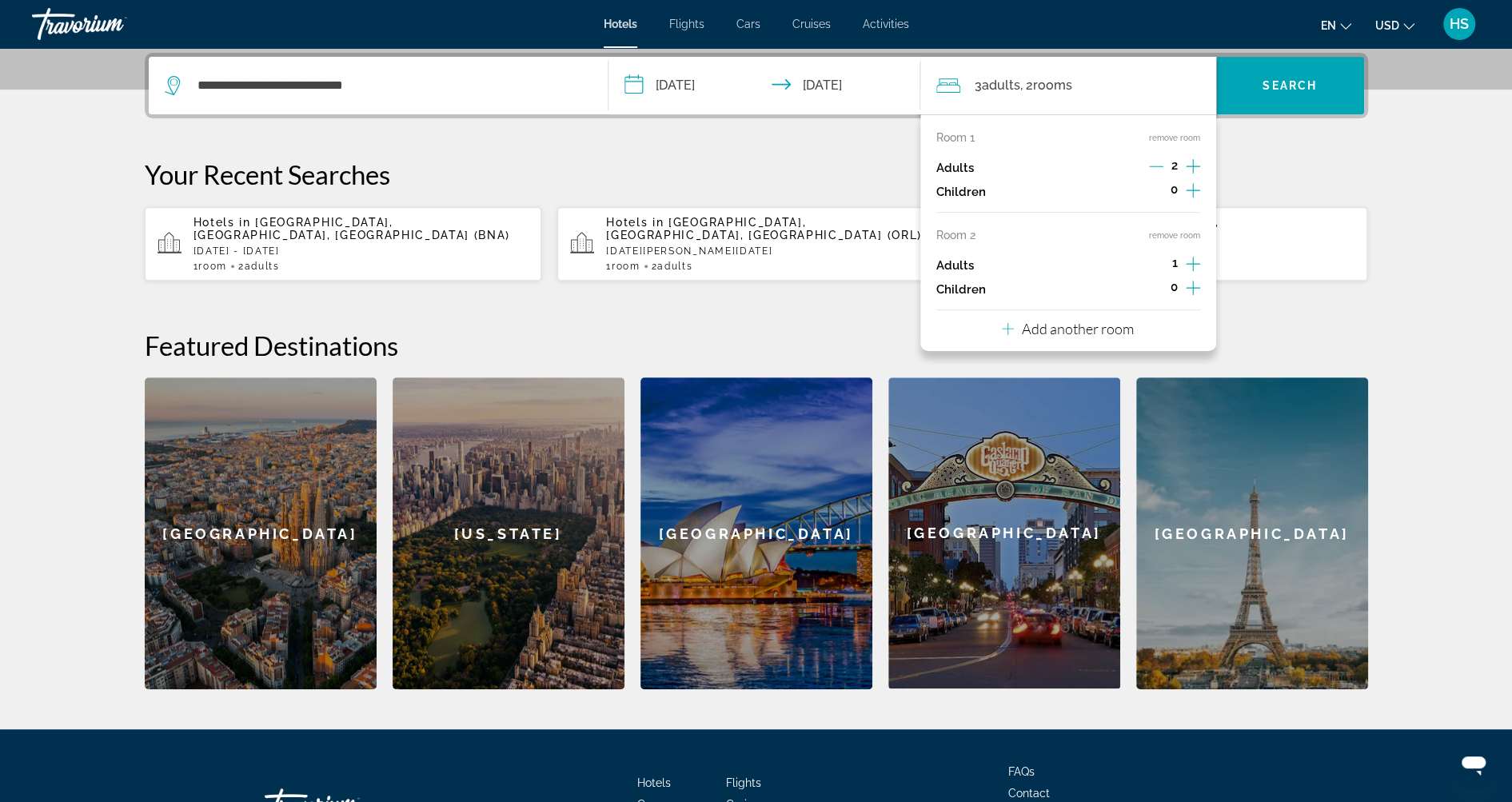
click at [1103, 327] on p "Add another room" at bounding box center [1077, 328] width 112 height 17
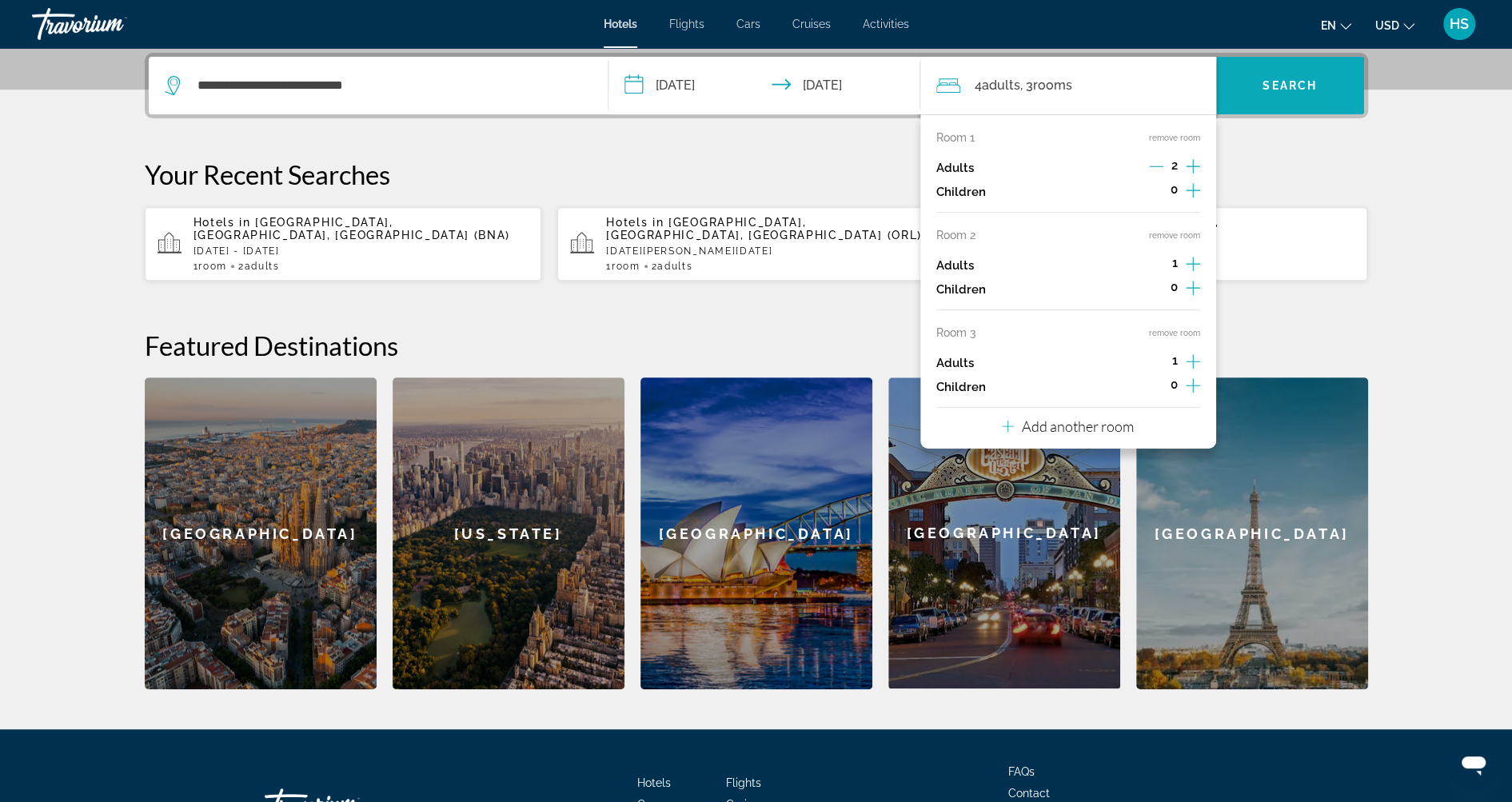
click at [1279, 97] on span "Search widget" at bounding box center [1290, 86] width 148 height 38
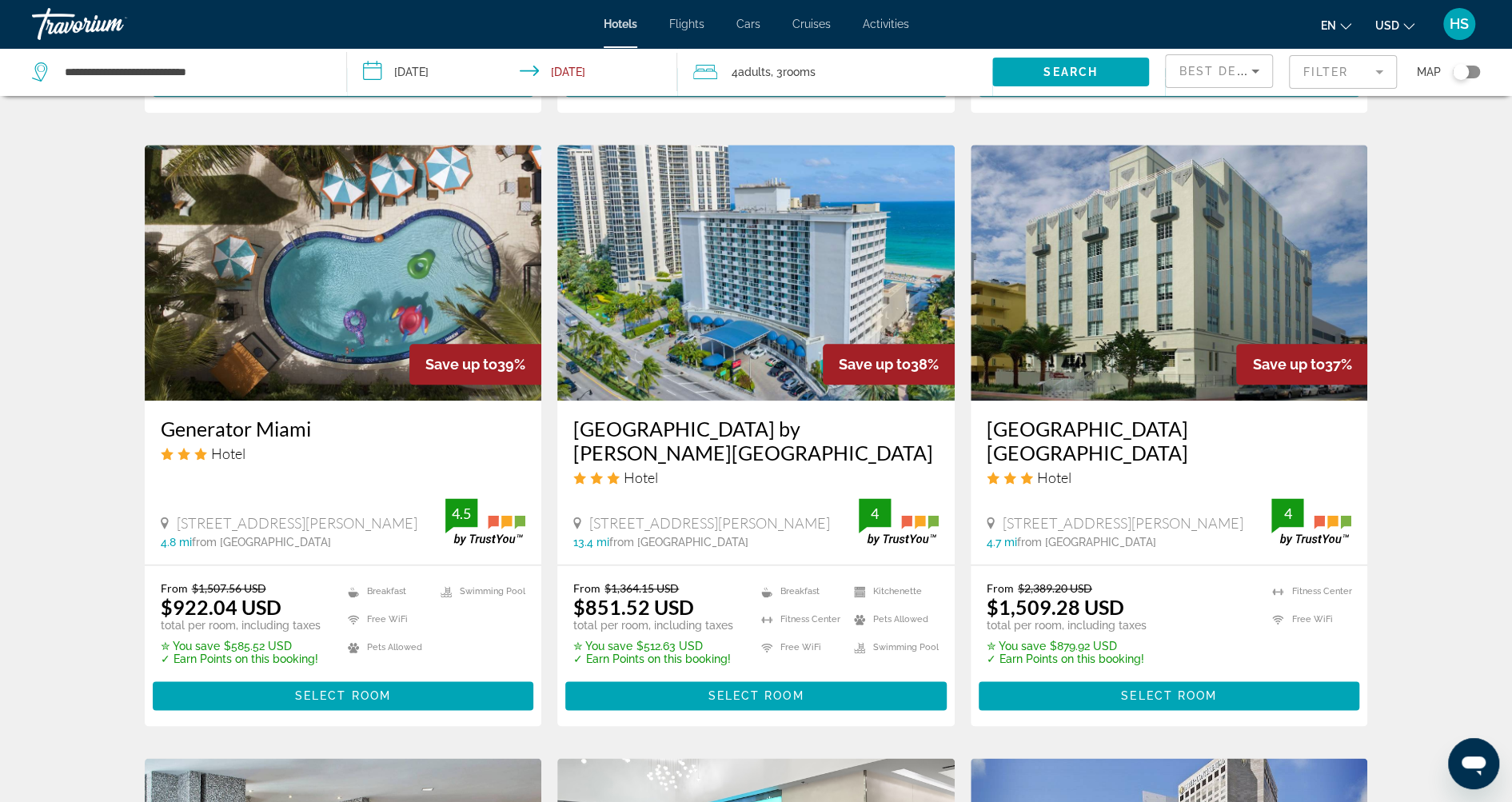
scroll to position [1220, 0]
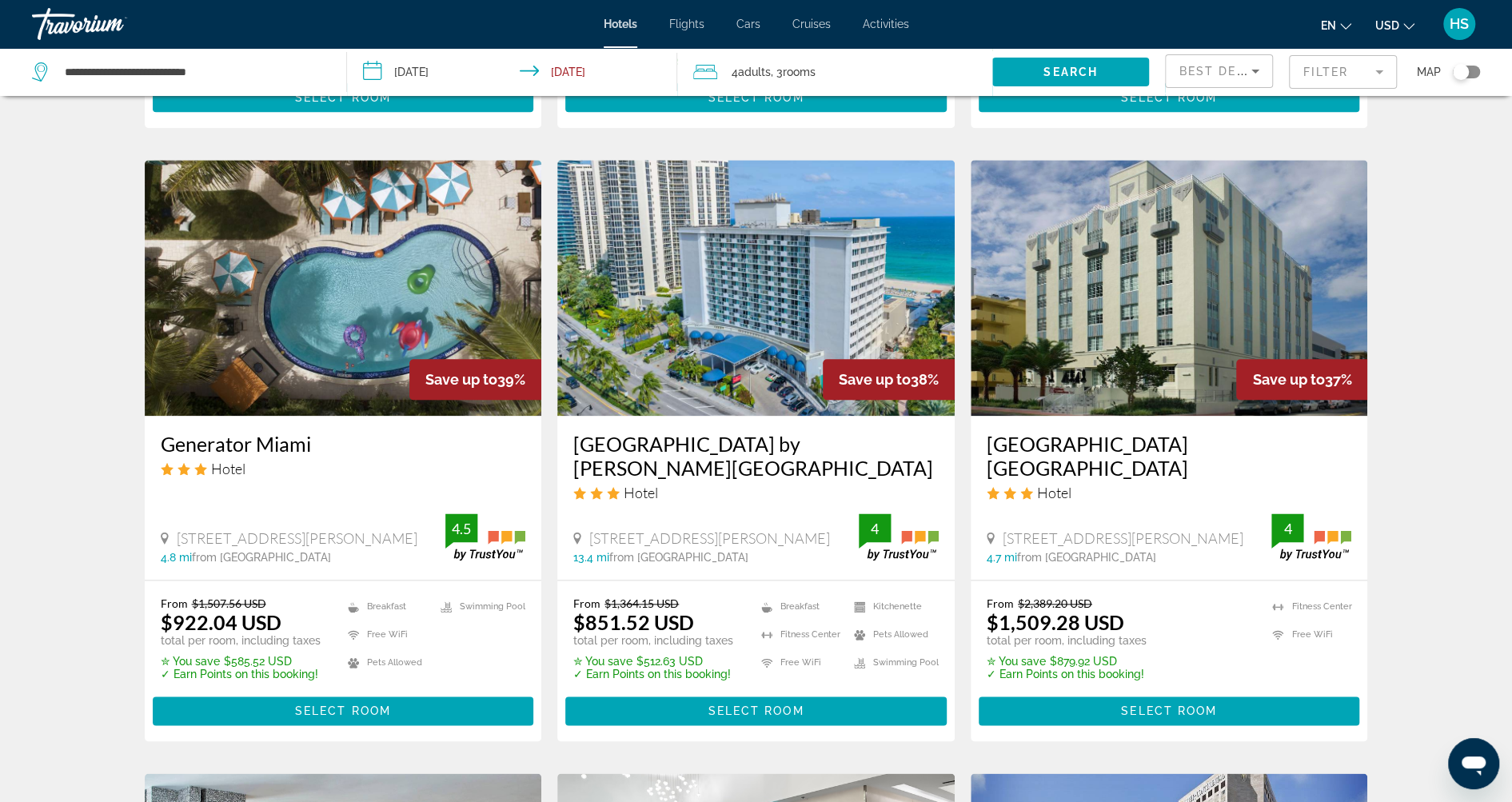
click at [818, 309] on img "Main content" at bounding box center [756, 288] width 398 height 256
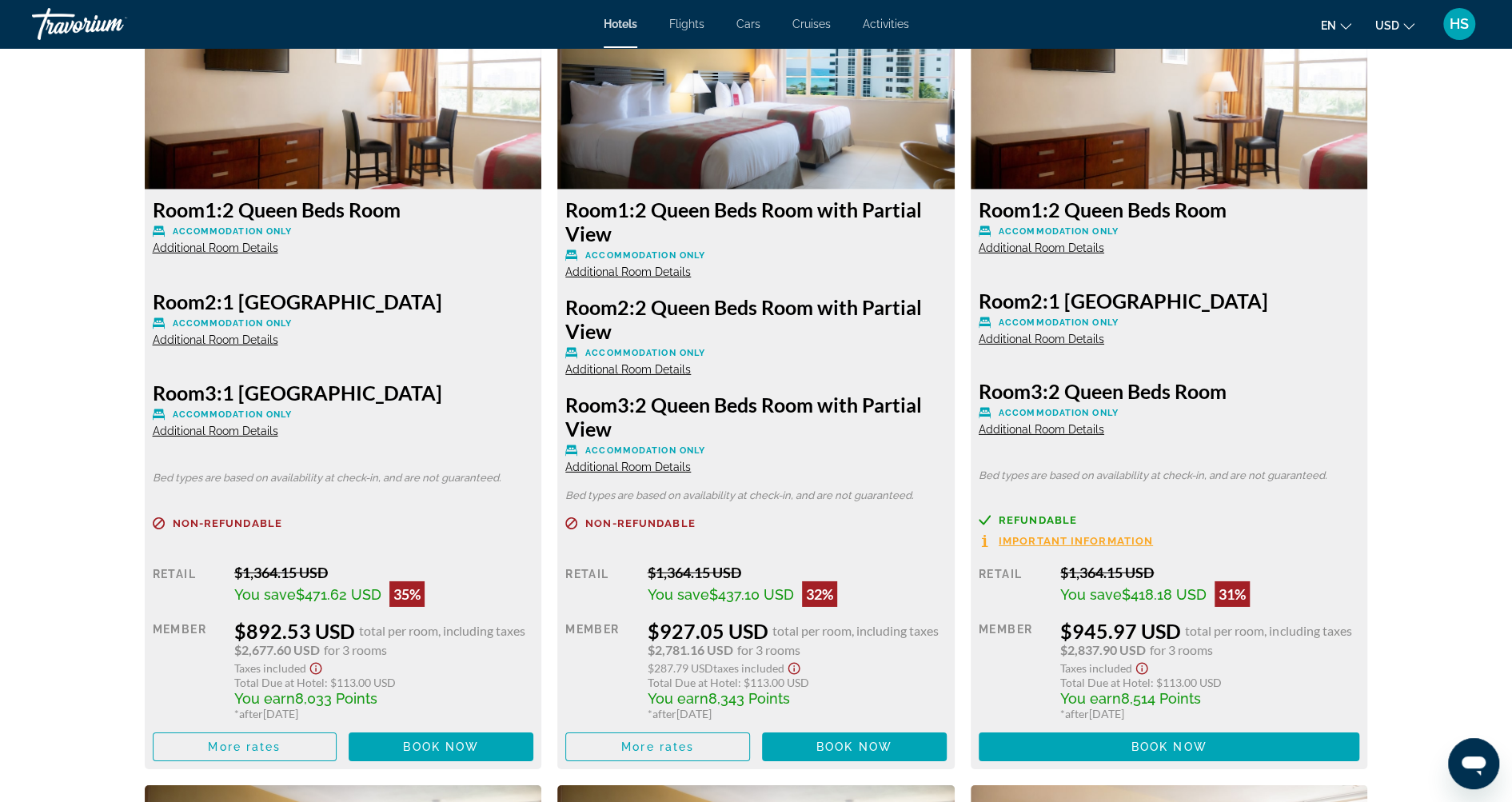
scroll to position [3667, 0]
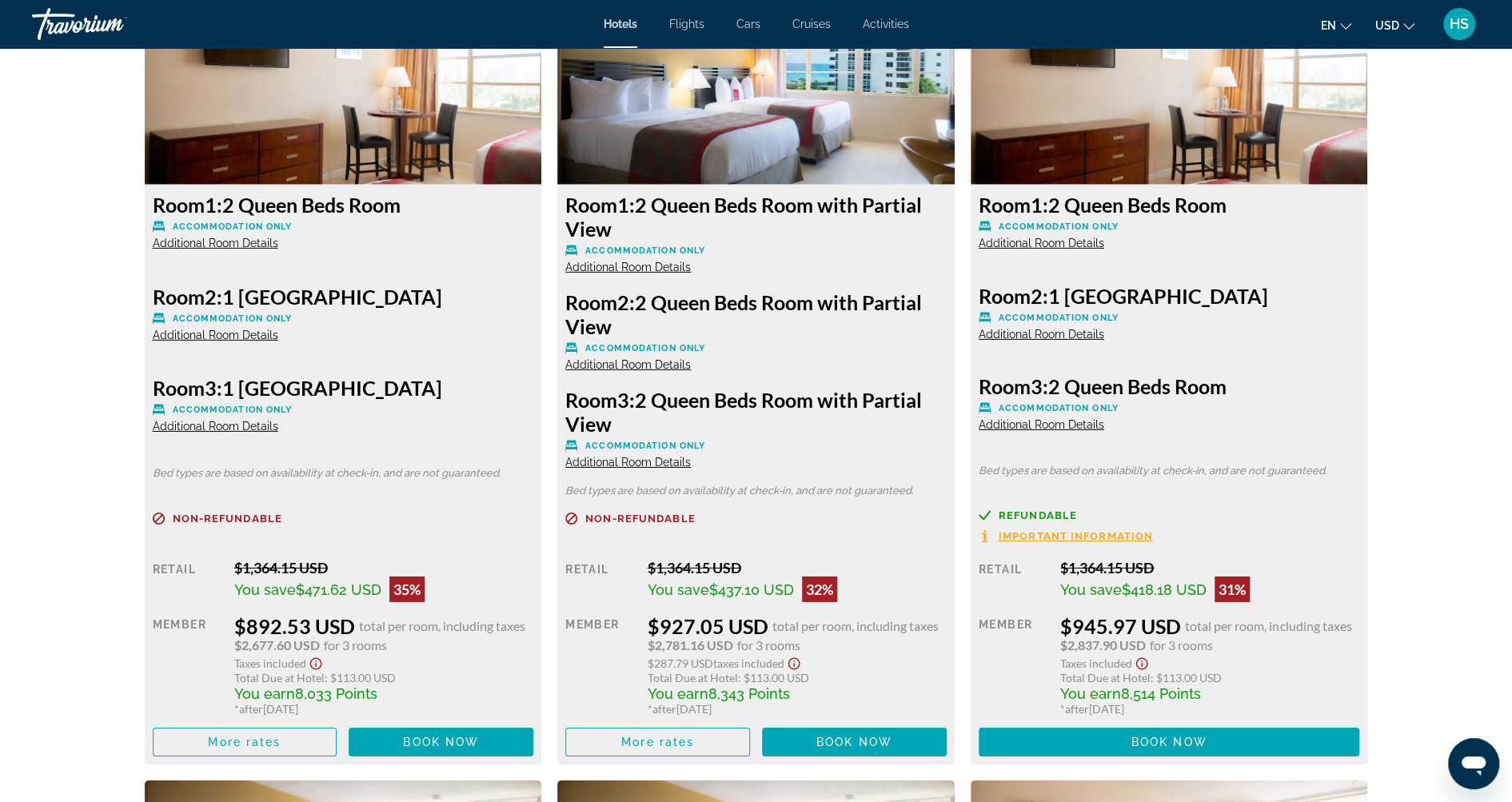
click at [1033, 424] on span "Additional Room Details" at bounding box center [1042, 424] width 126 height 12
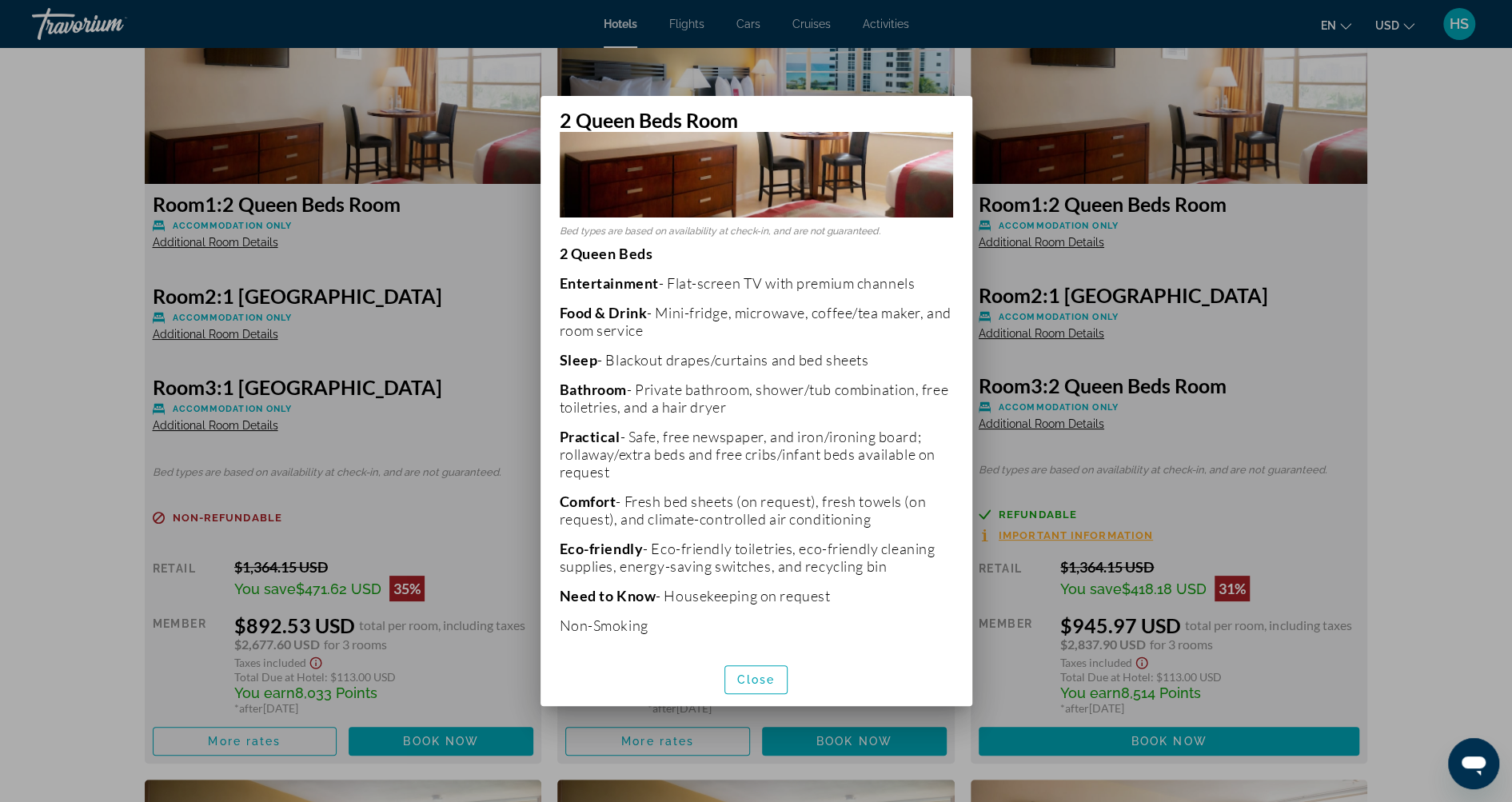
scroll to position [168, 0]
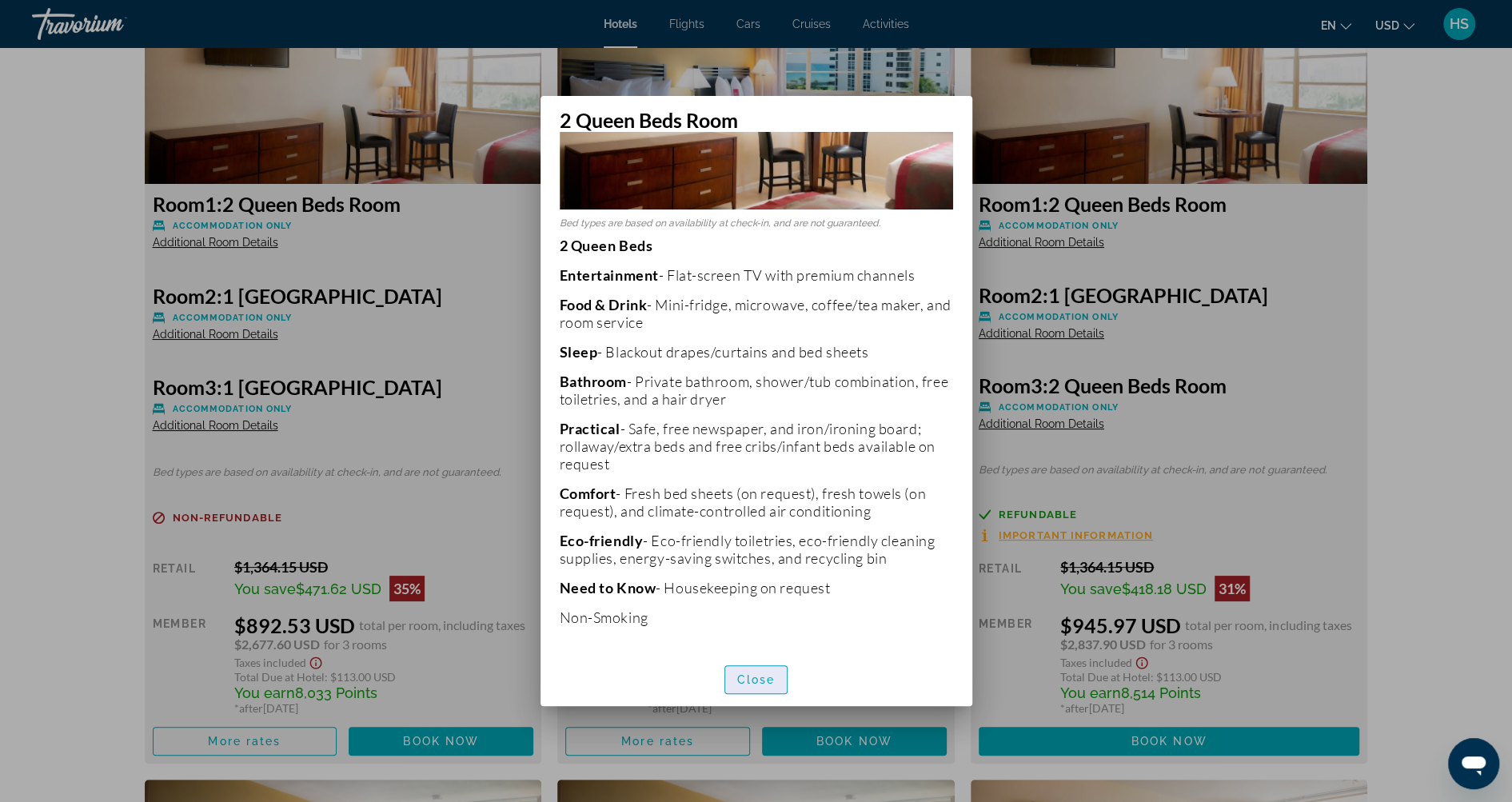
click at [755, 682] on span "Close" at bounding box center [756, 679] width 38 height 12
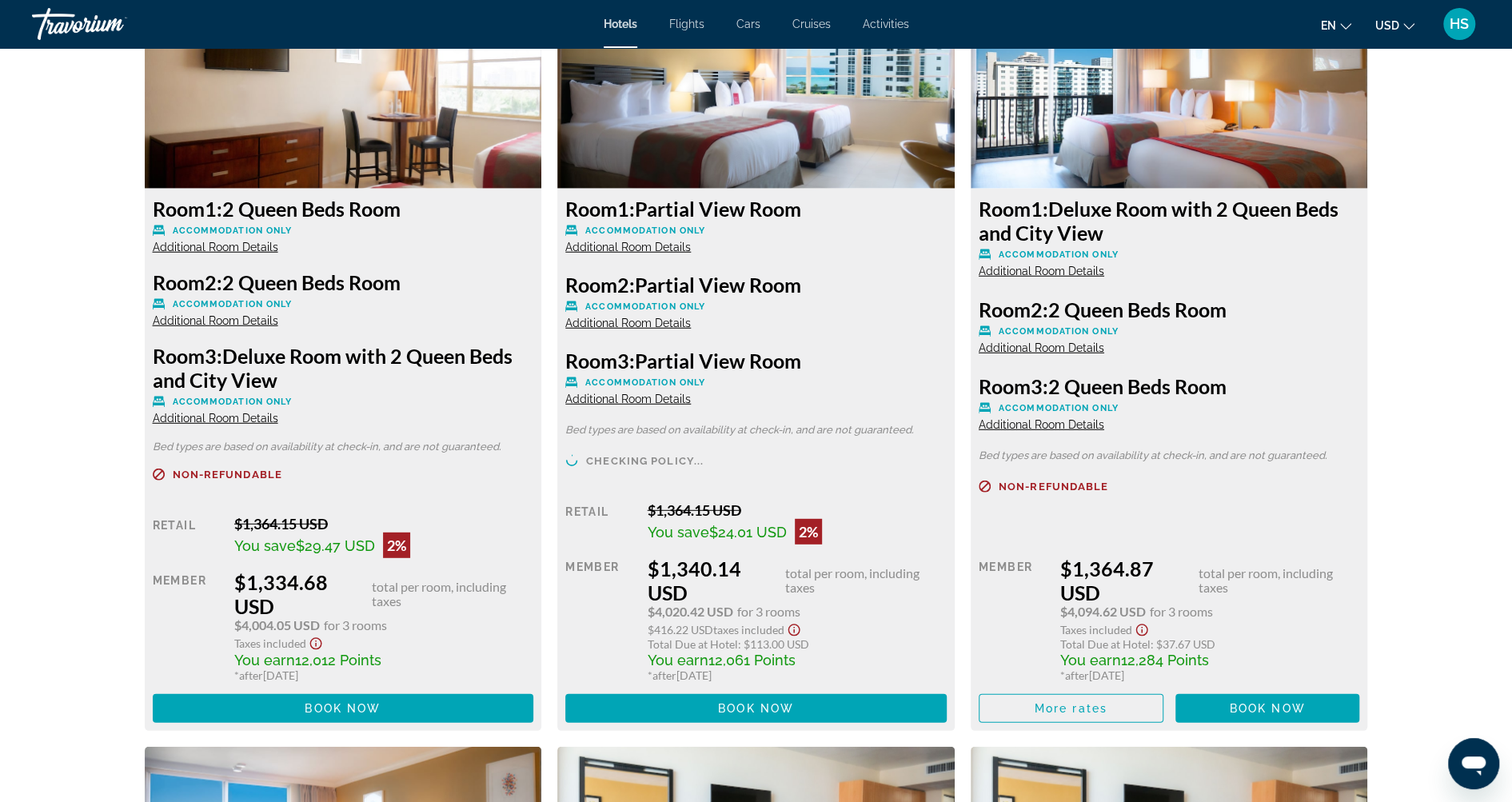
scroll to position [7663, 0]
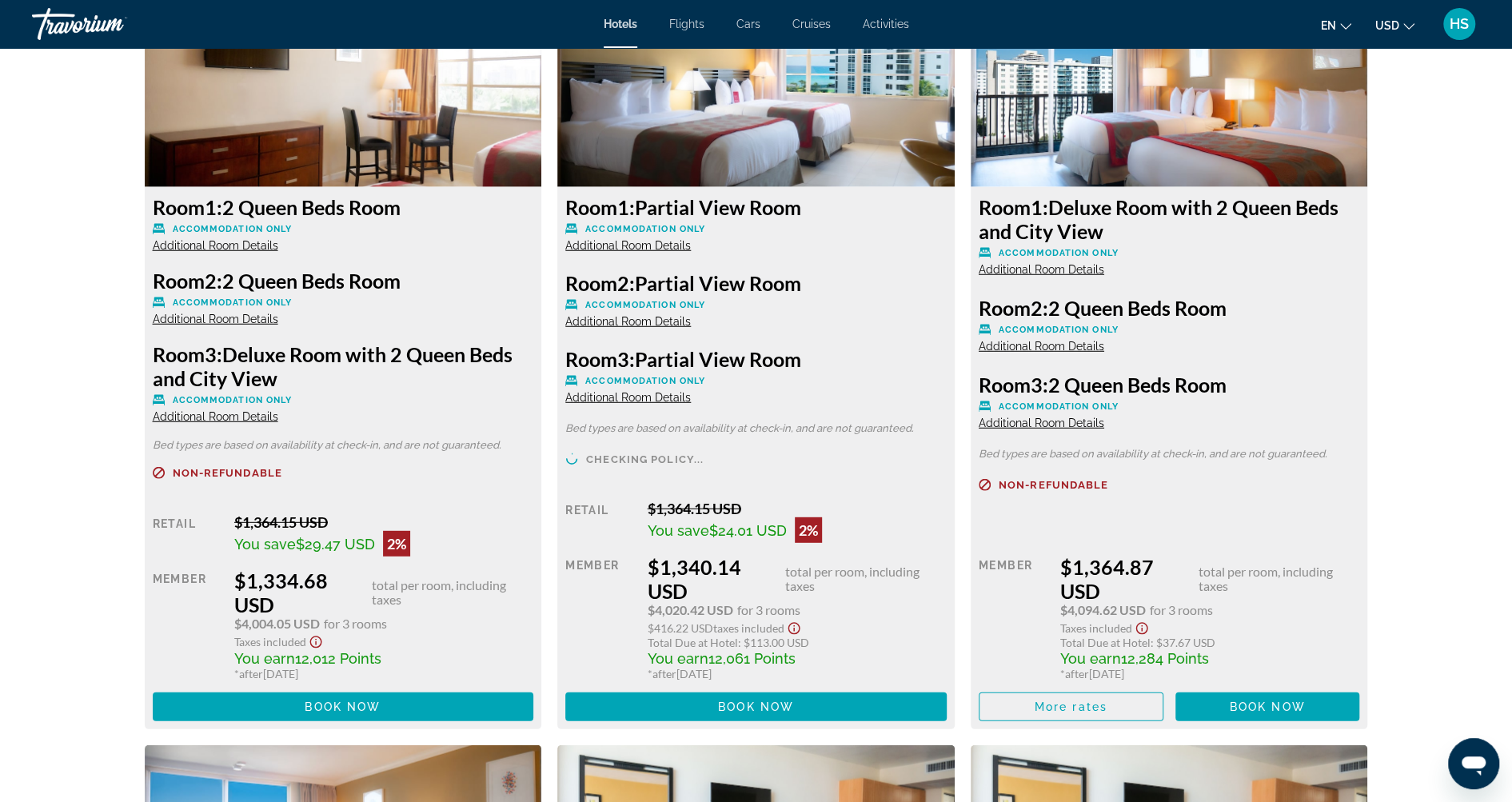
click at [1040, 422] on span "Additional Room Details" at bounding box center [1042, 422] width 126 height 12
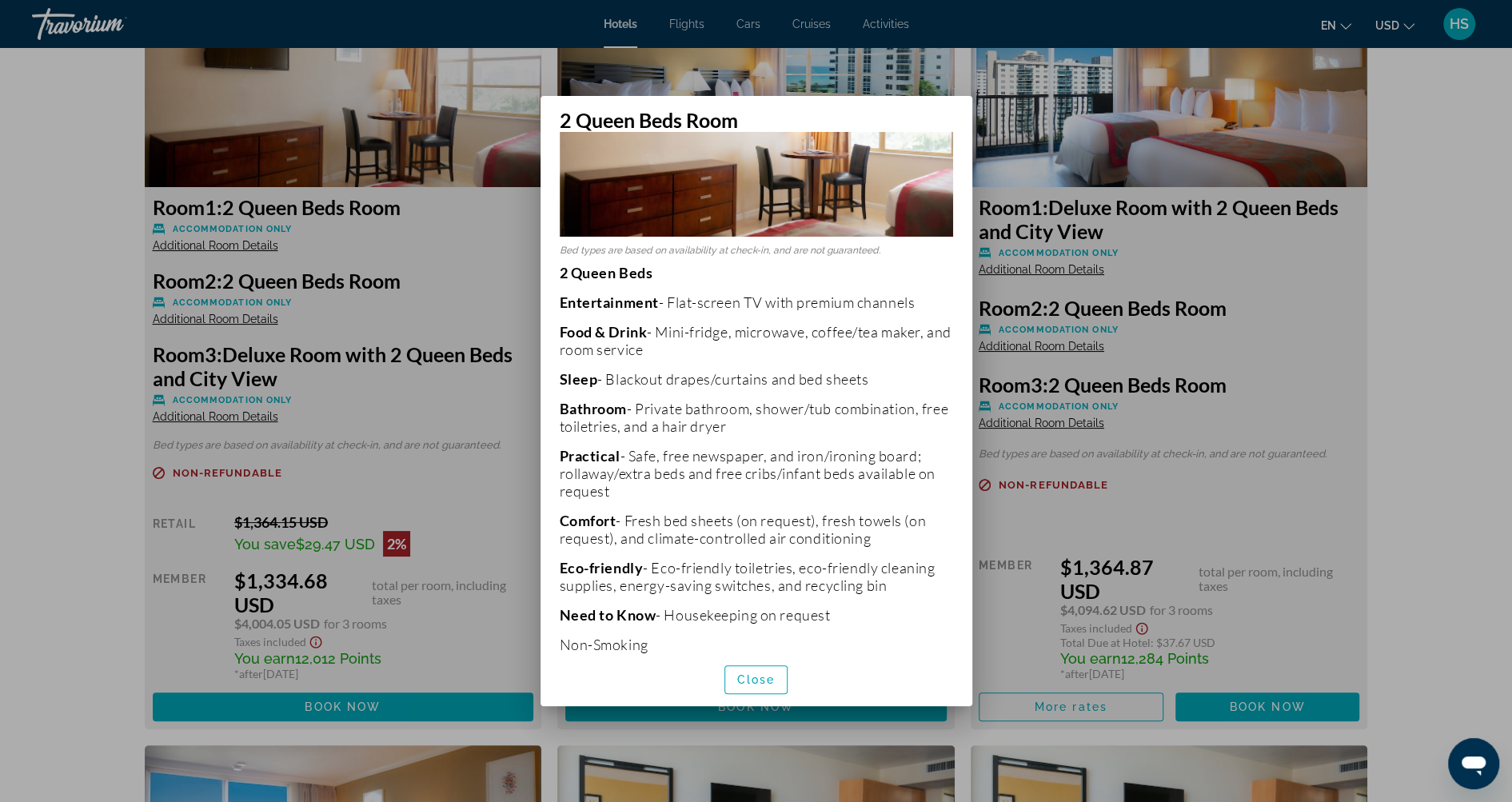
scroll to position [168, 0]
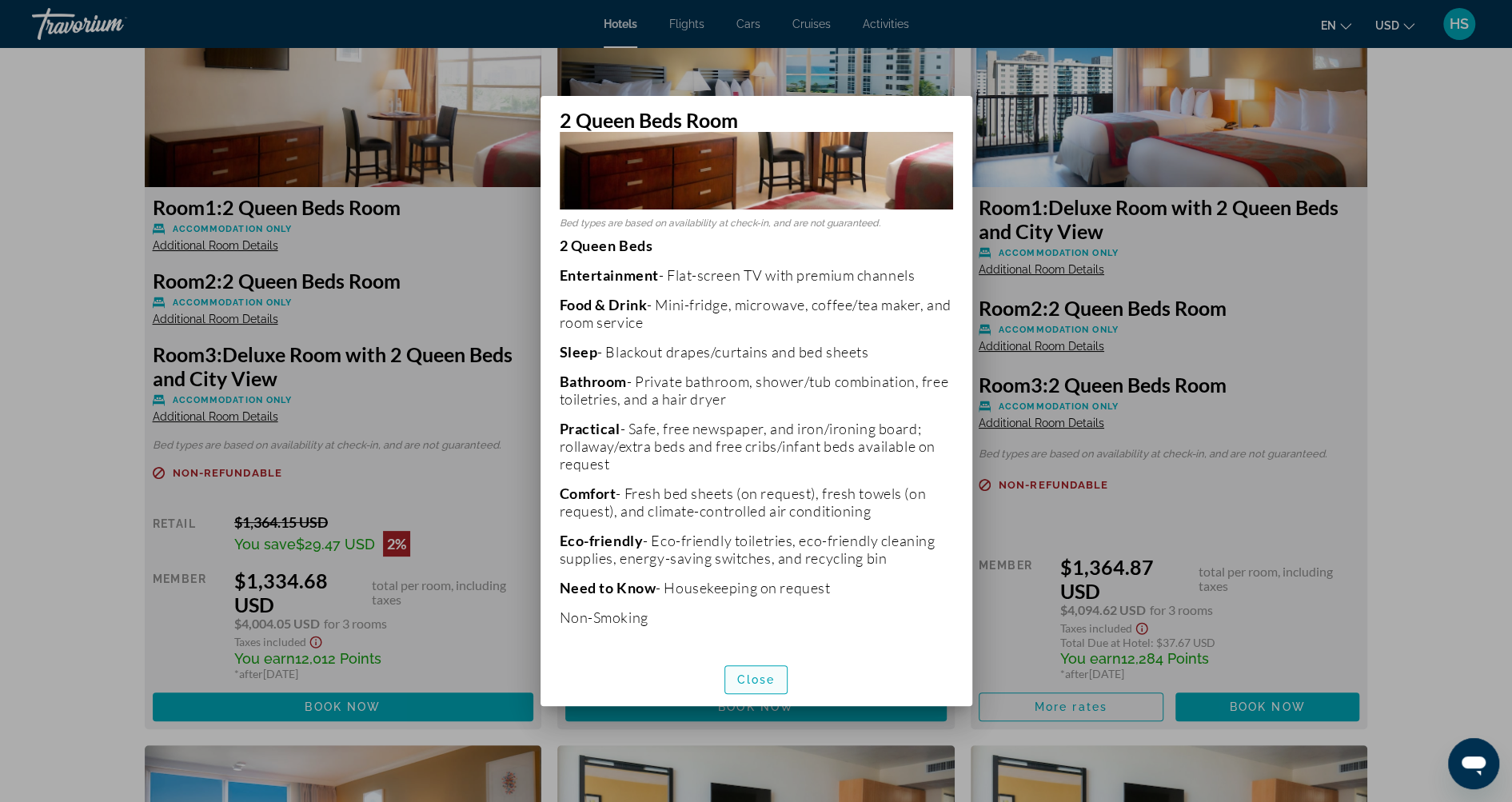
click at [755, 670] on span "button" at bounding box center [756, 680] width 62 height 38
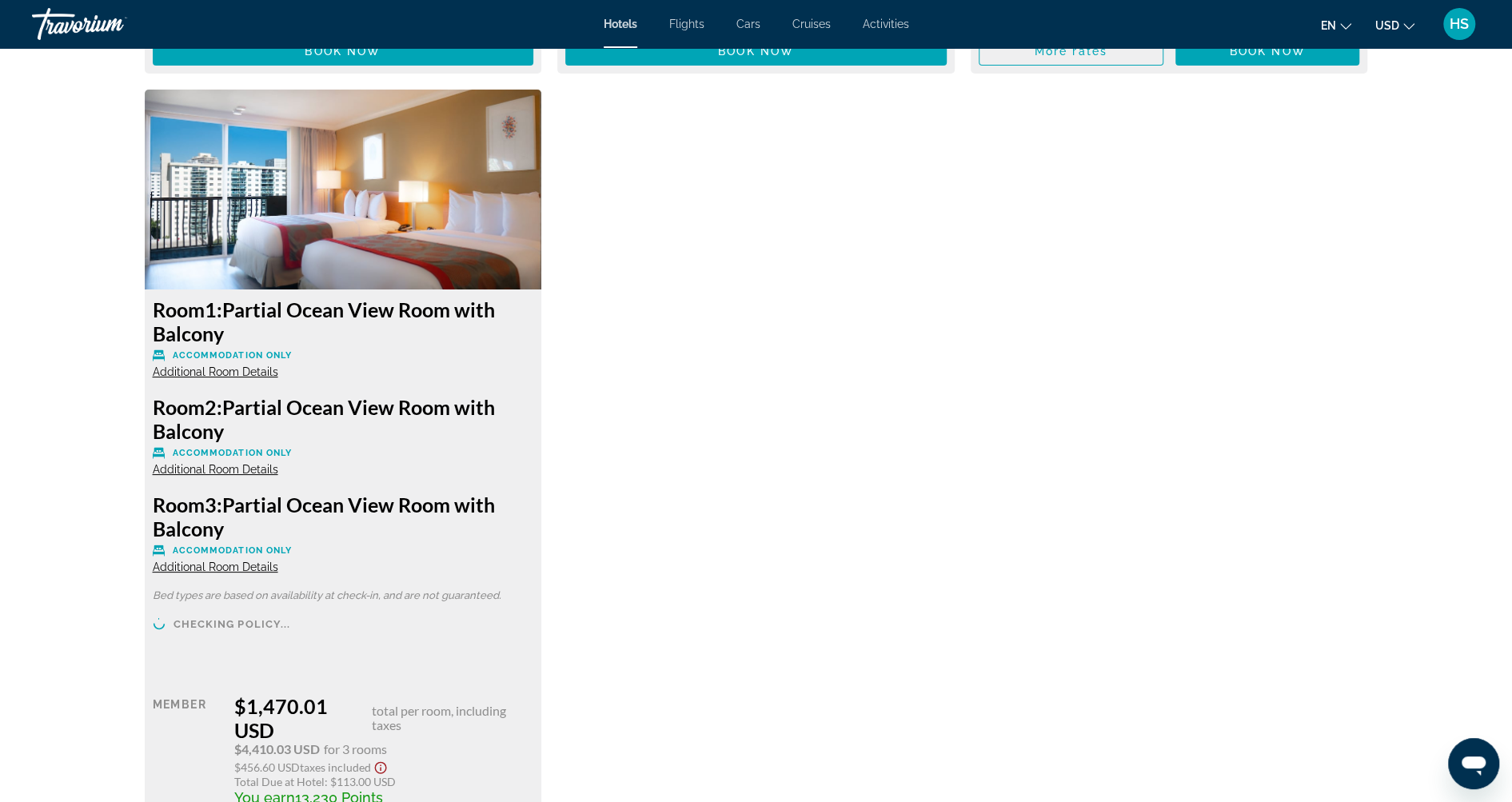
scroll to position [9142, 0]
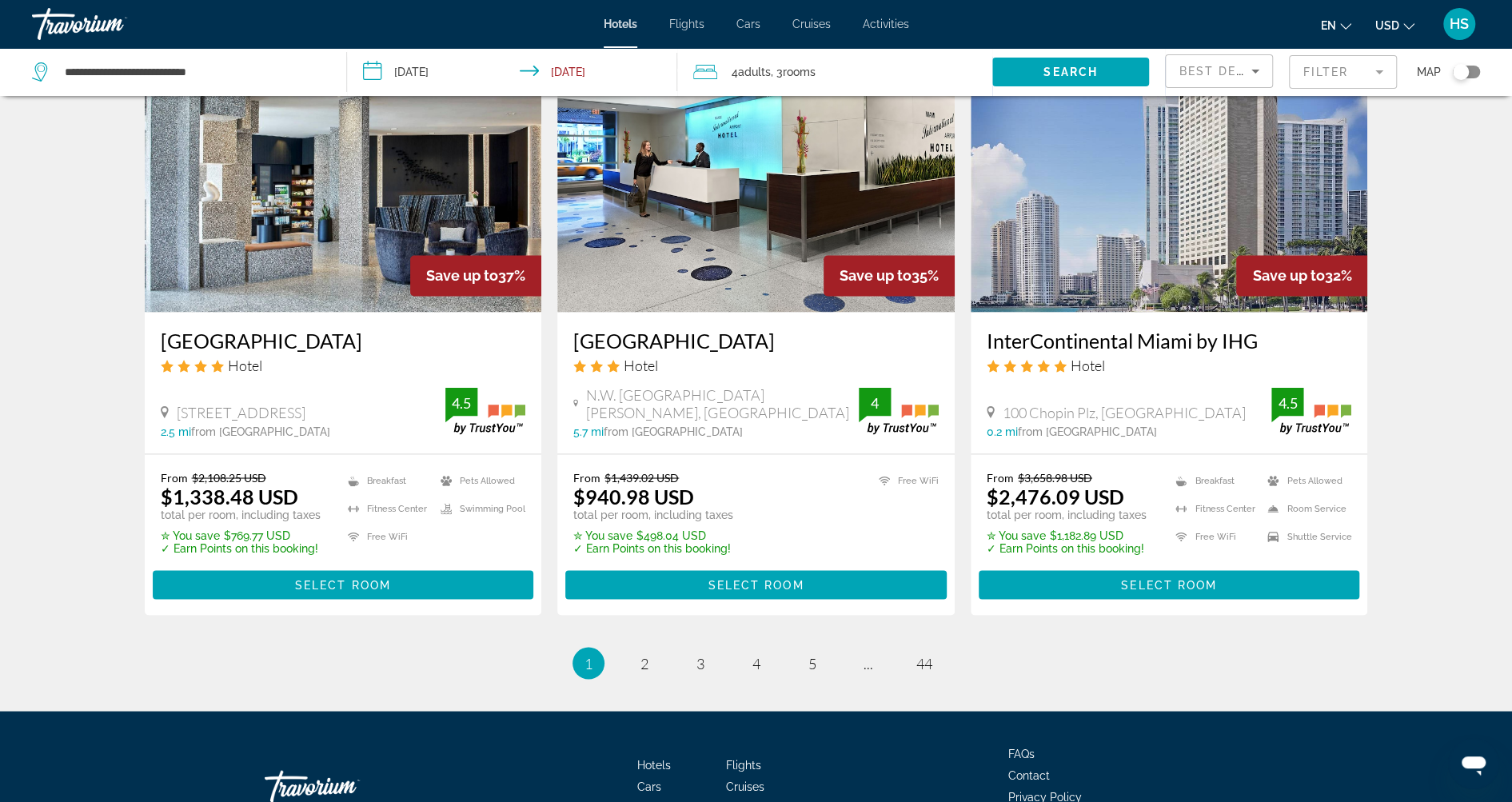
scroll to position [1943, 0]
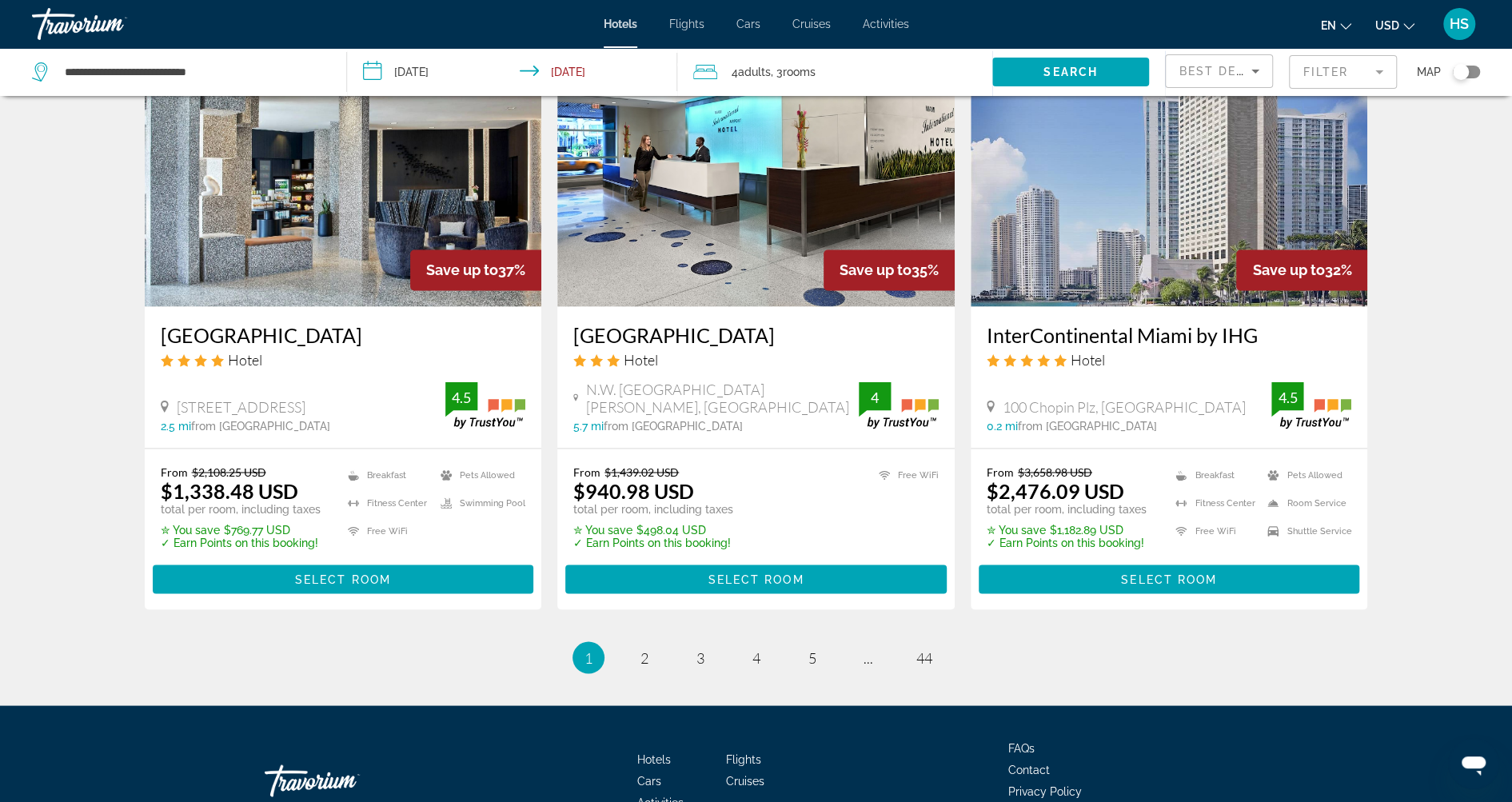
click at [1333, 71] on mat-form-field "Filter" at bounding box center [1342, 72] width 108 height 33
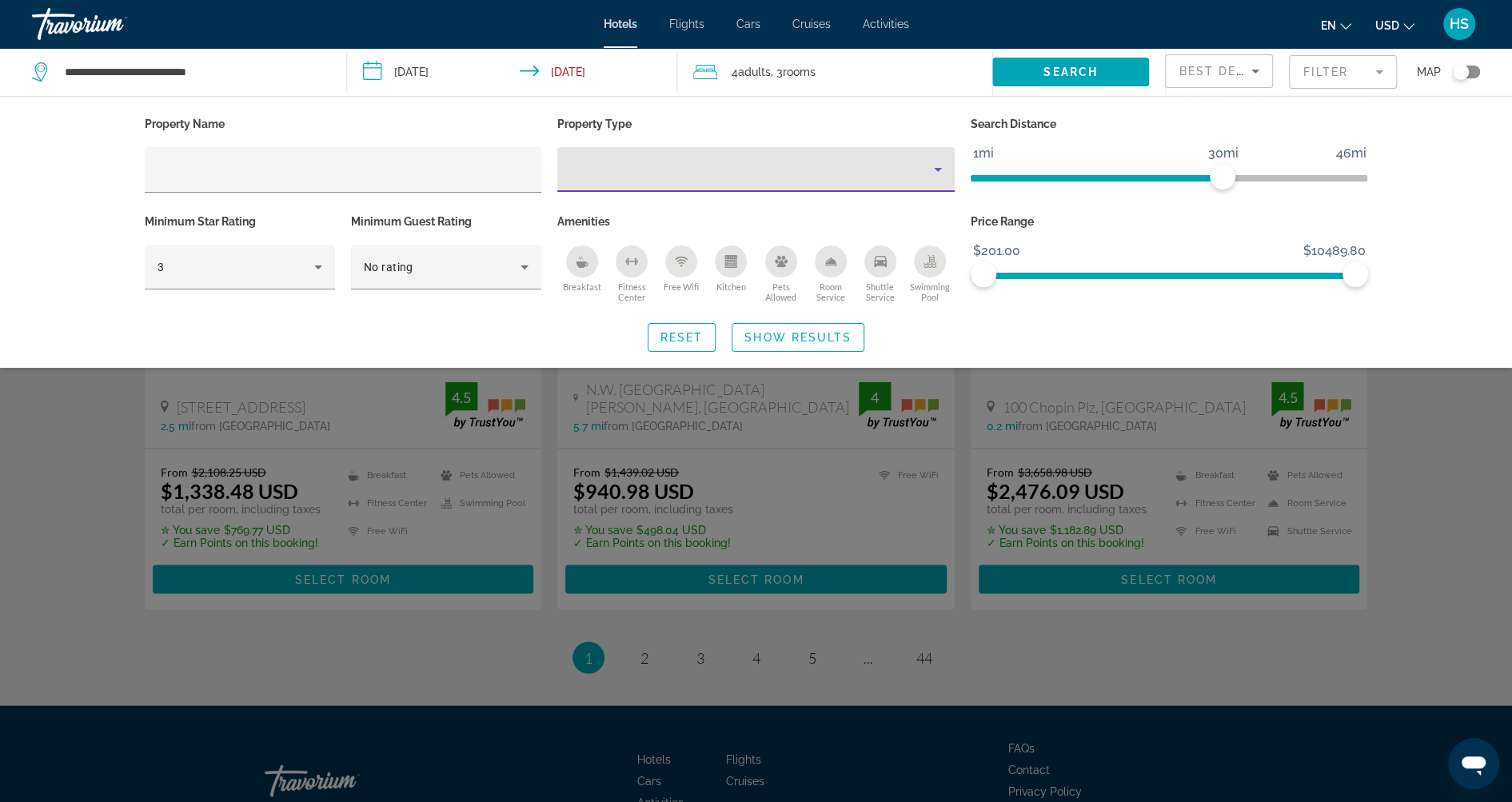
click at [884, 171] on div "Property type" at bounding box center [752, 170] width 364 height 19
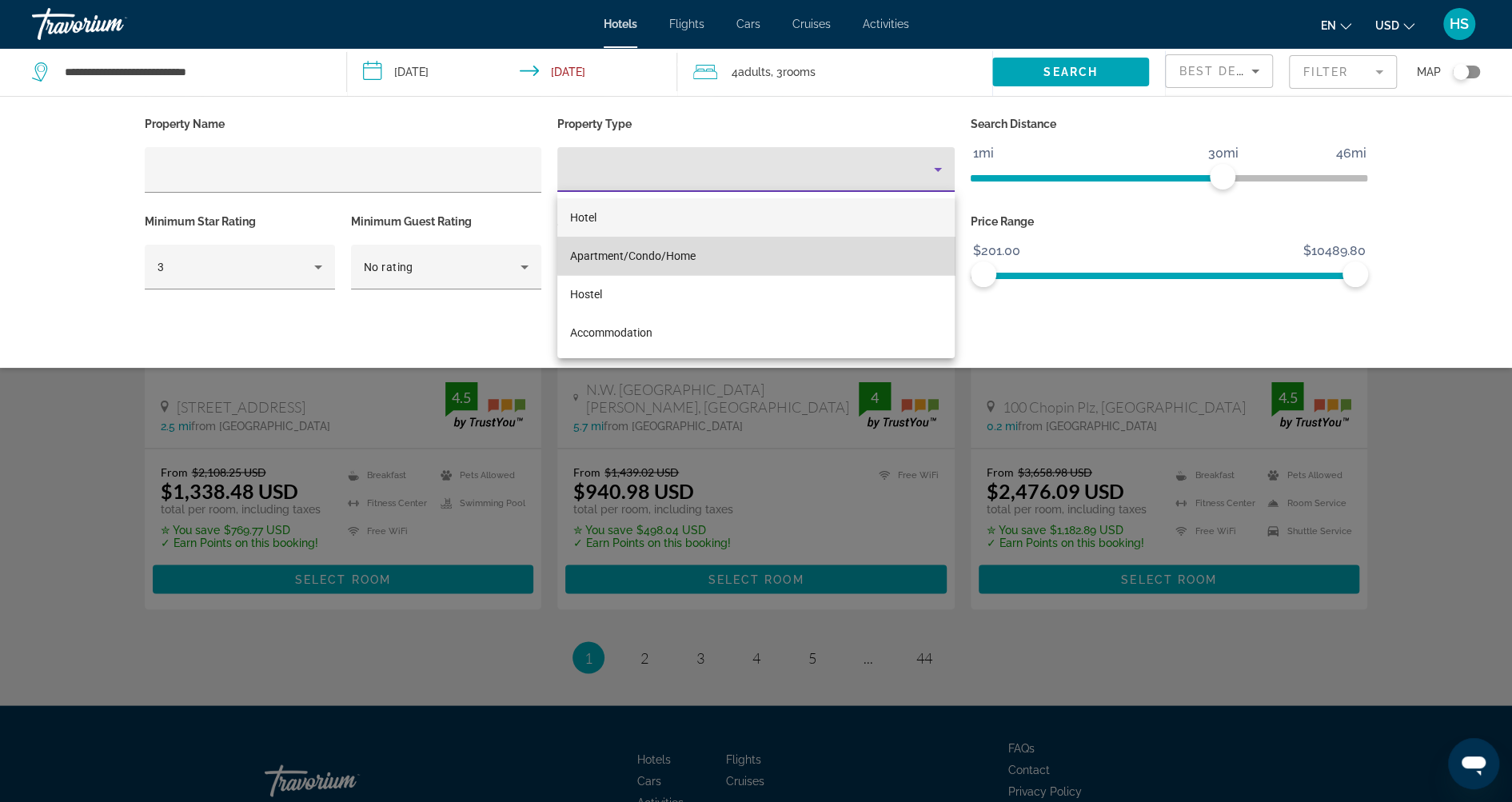
click at [764, 249] on mat-option "Apartment/Condo/Home" at bounding box center [756, 256] width 398 height 38
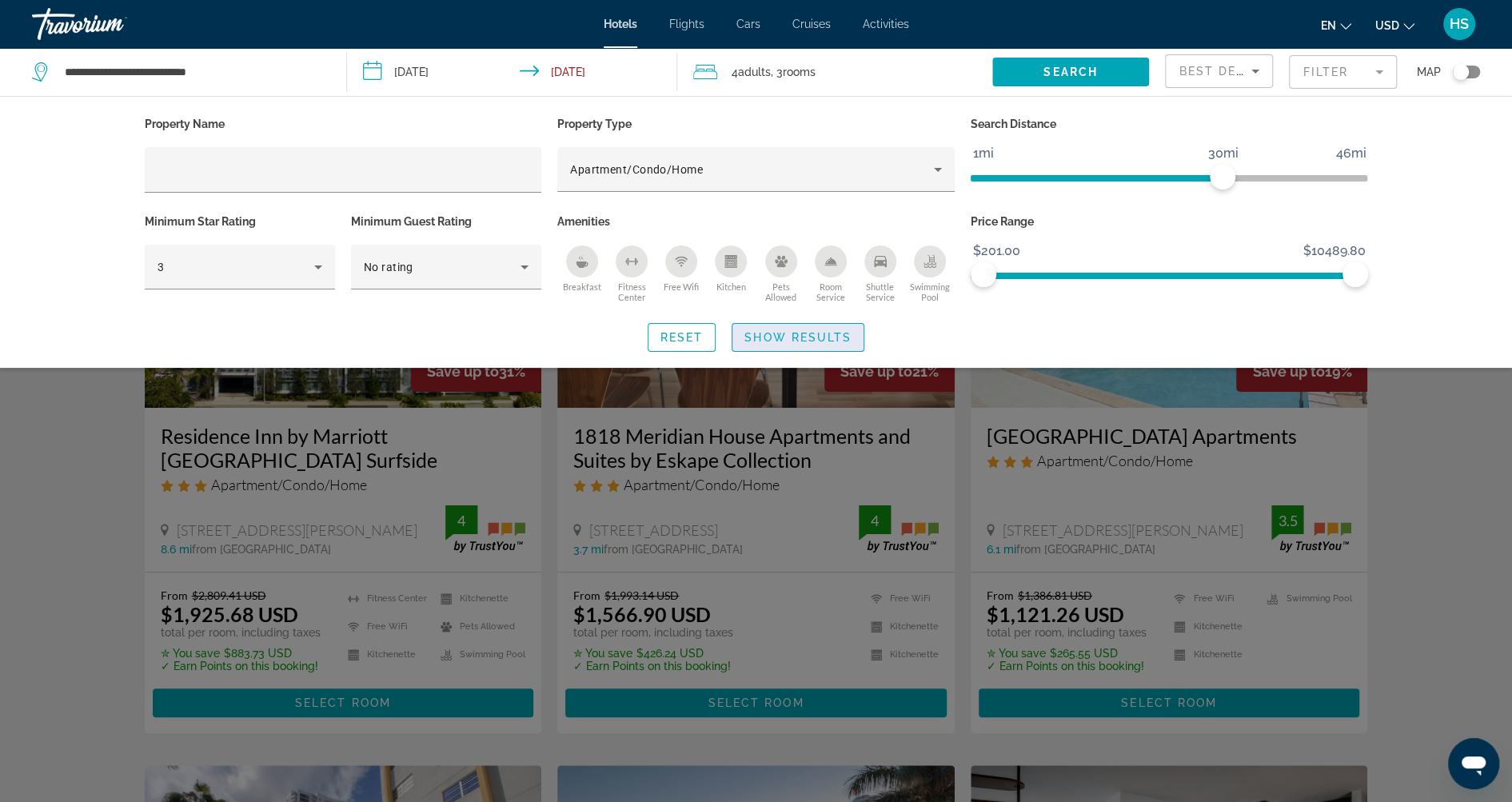
click at [794, 341] on span "Show Results" at bounding box center [798, 337] width 107 height 12
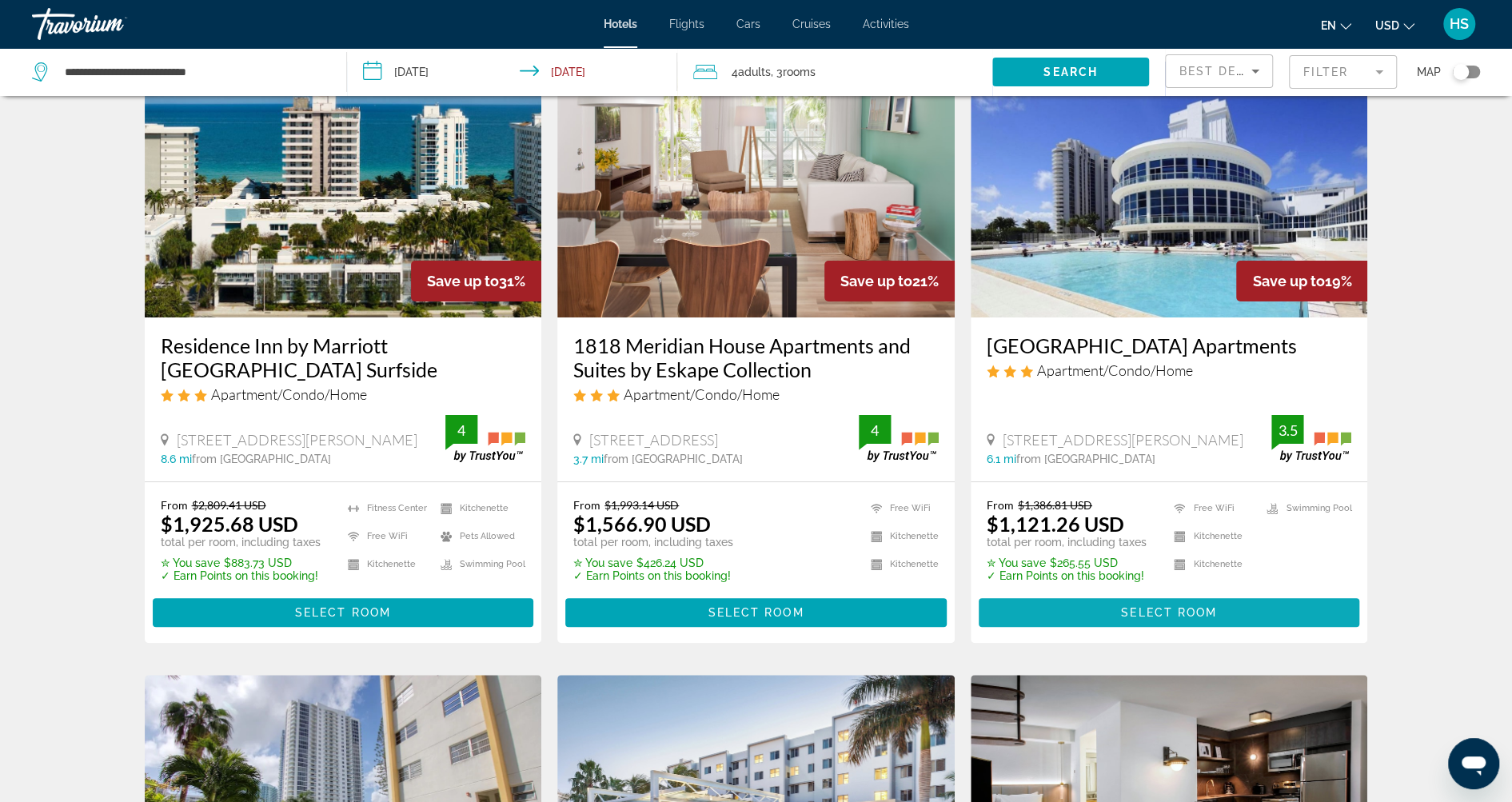
scroll to position [87, 0]
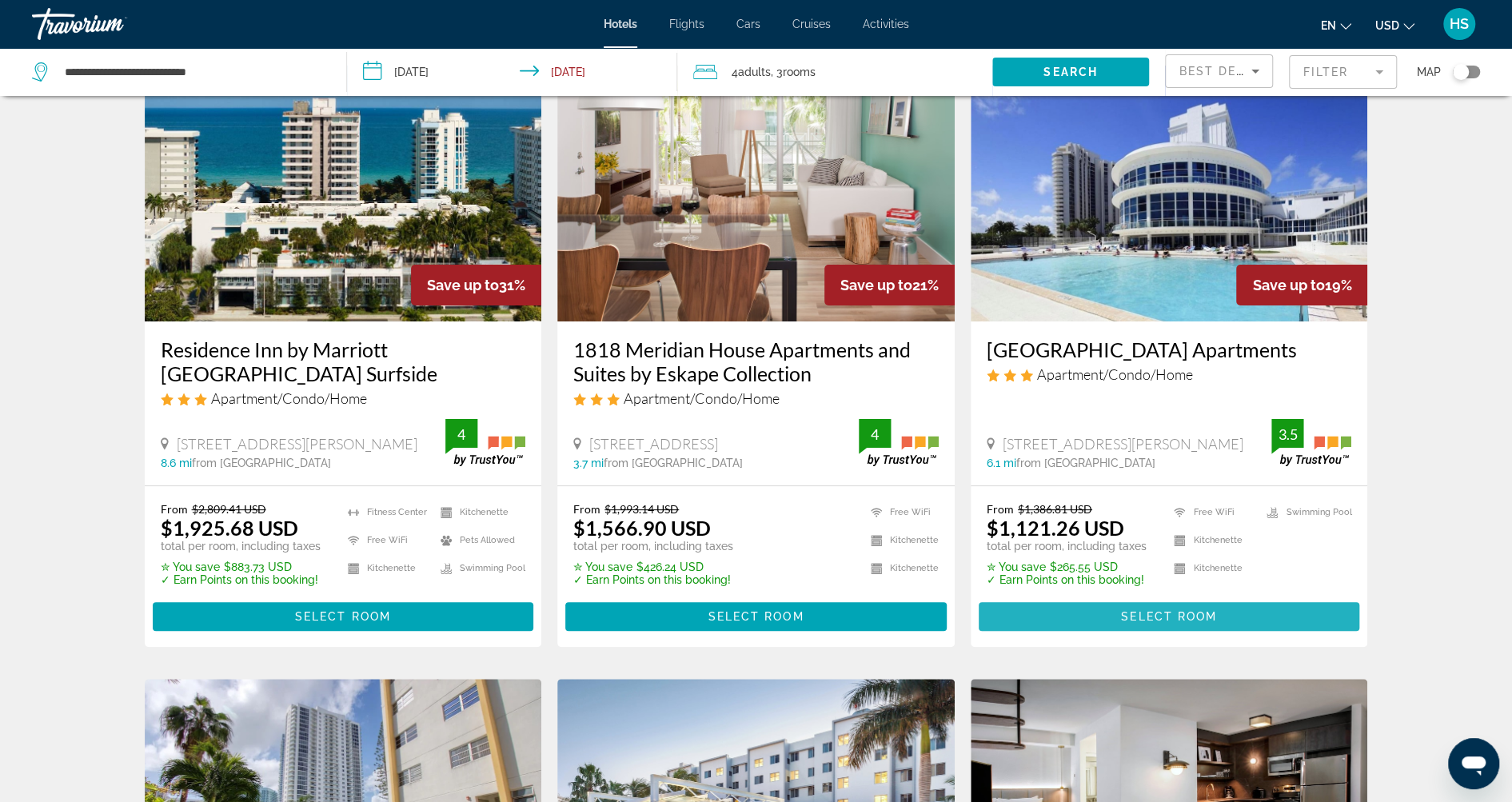
click at [1197, 614] on span "Select Room" at bounding box center [1169, 616] width 96 height 12
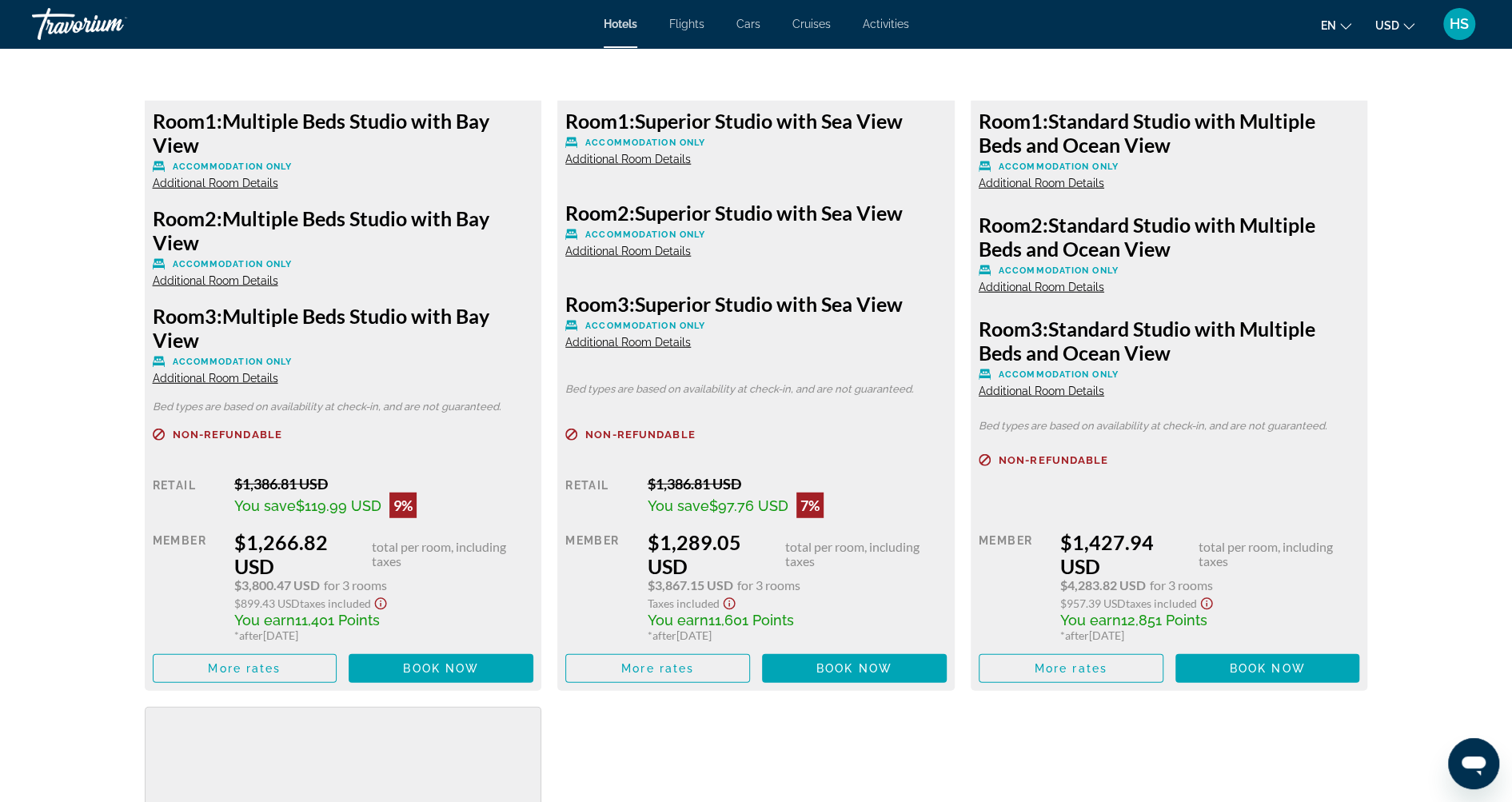
scroll to position [3095, 0]
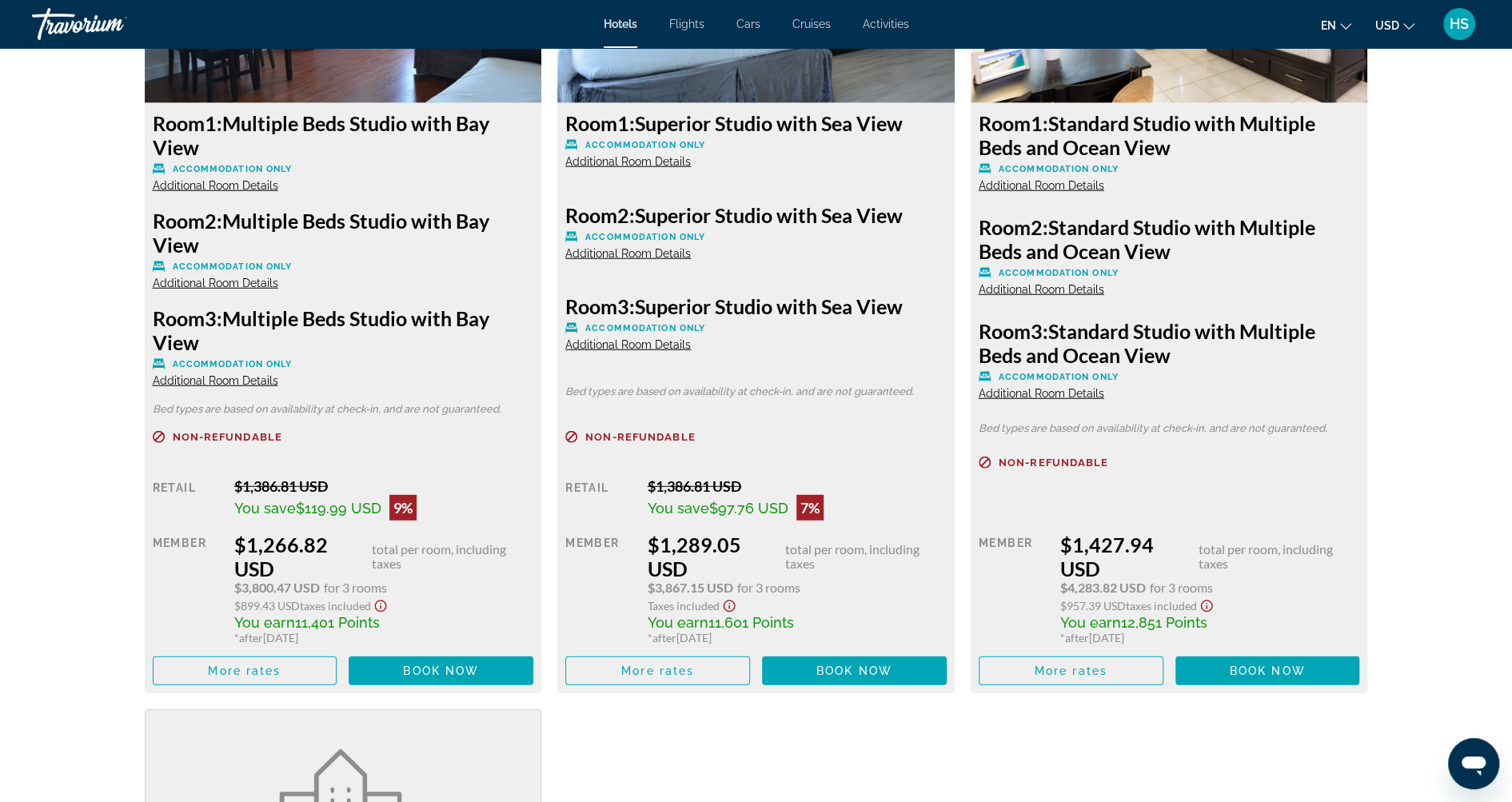
click at [1044, 389] on span "Additional Room Details" at bounding box center [1042, 393] width 126 height 12
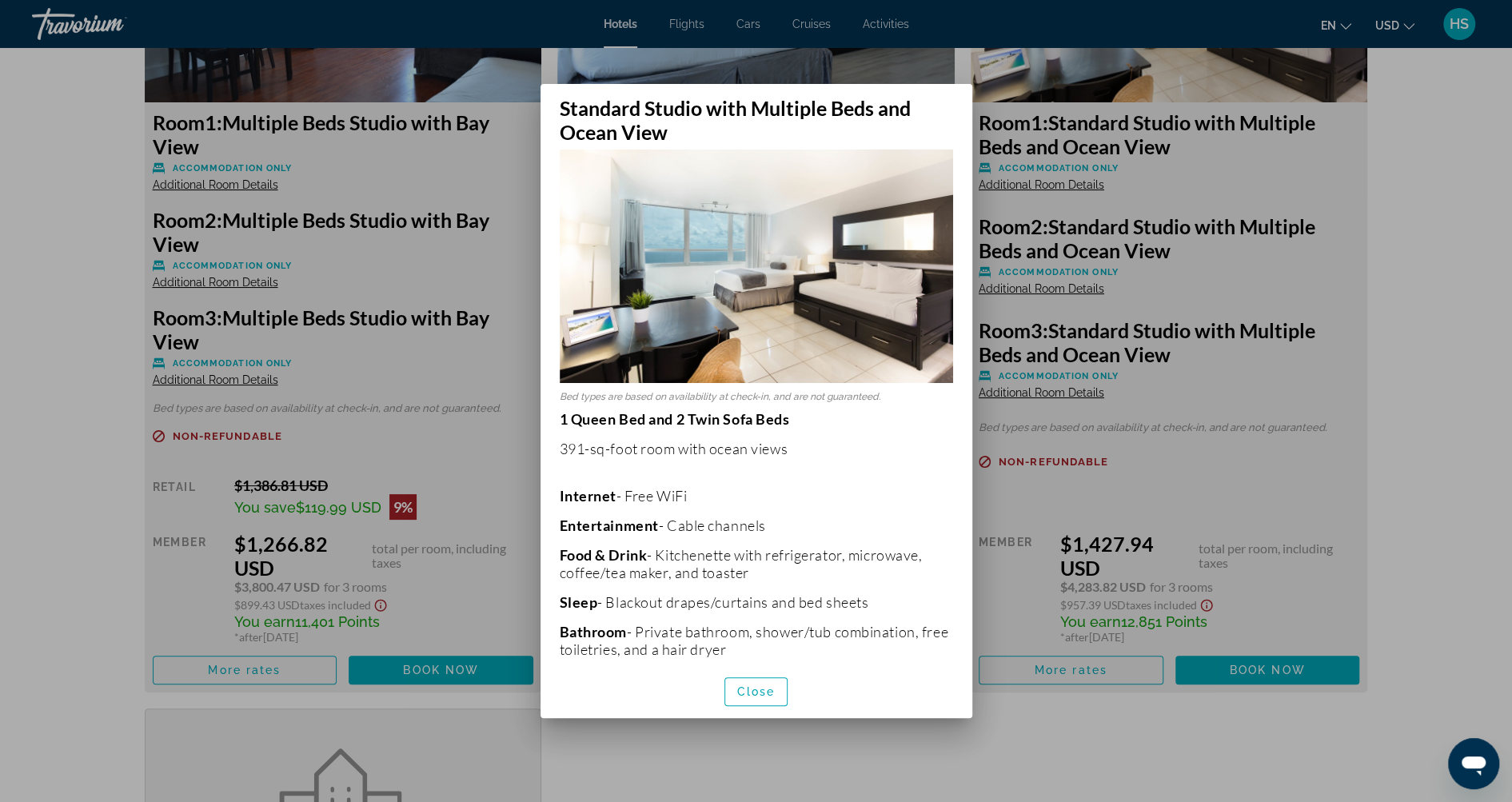
scroll to position [0, 0]
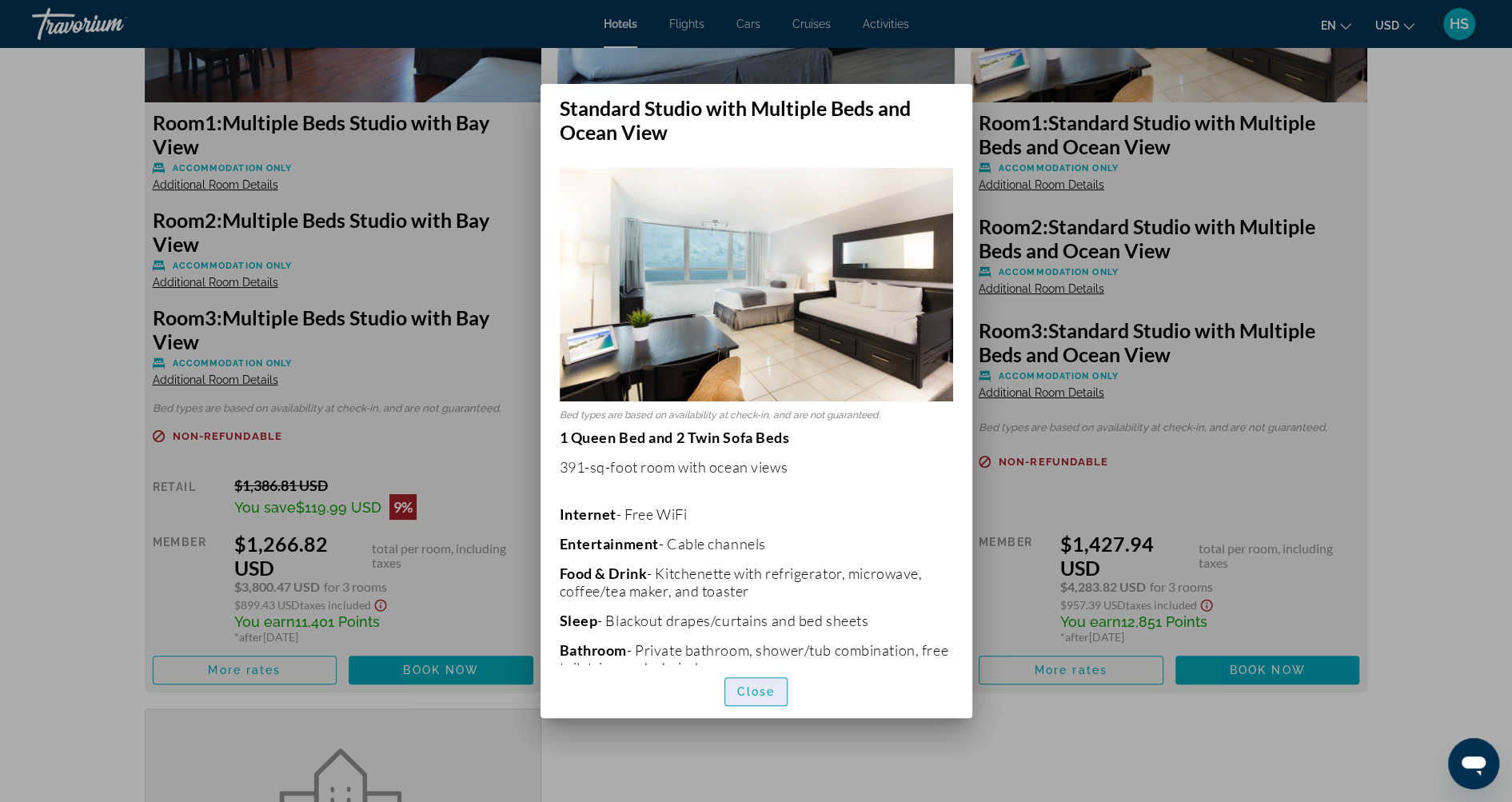
click at [756, 686] on span "Close" at bounding box center [756, 691] width 38 height 12
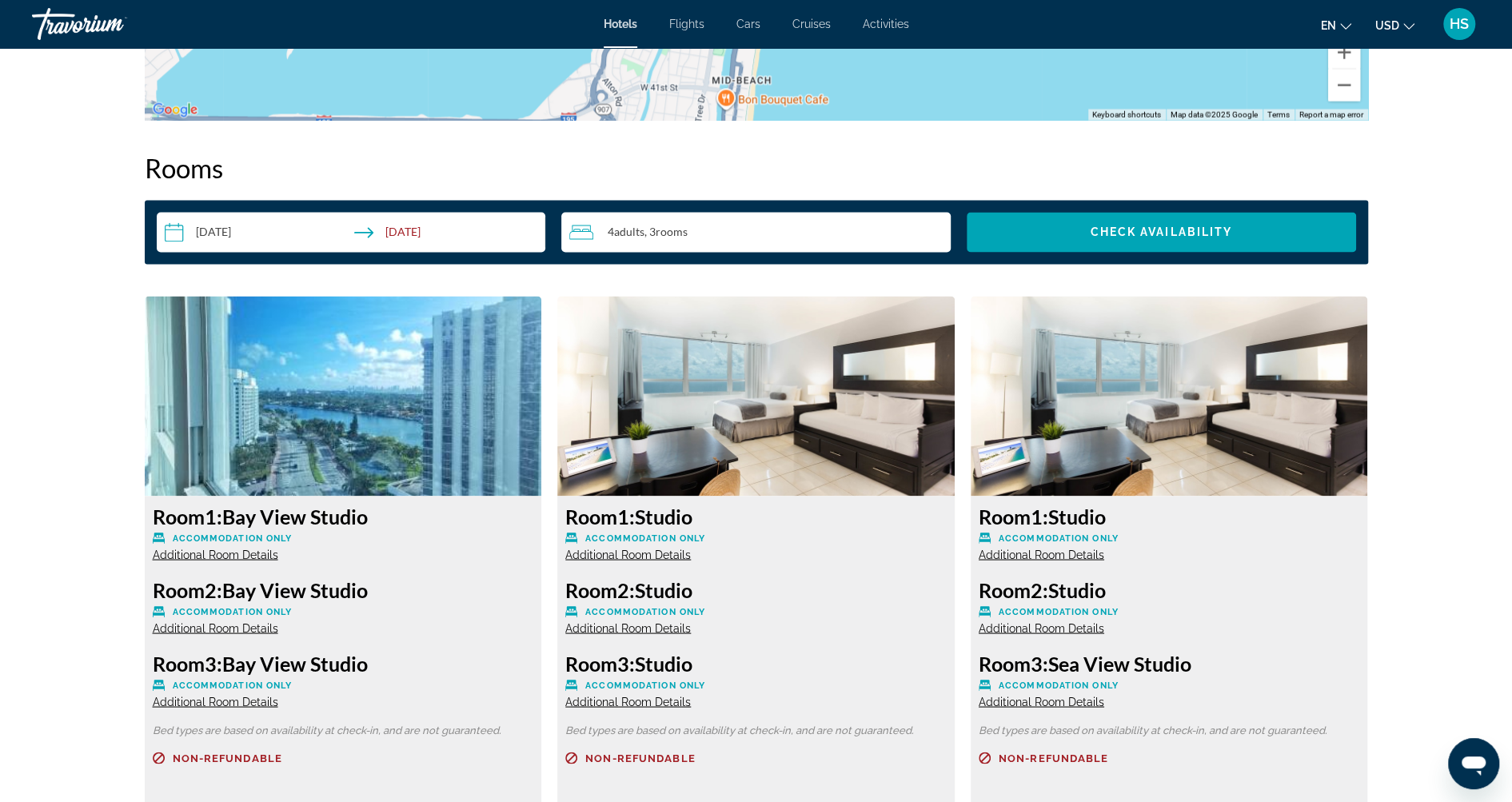
scroll to position [1898, 0]
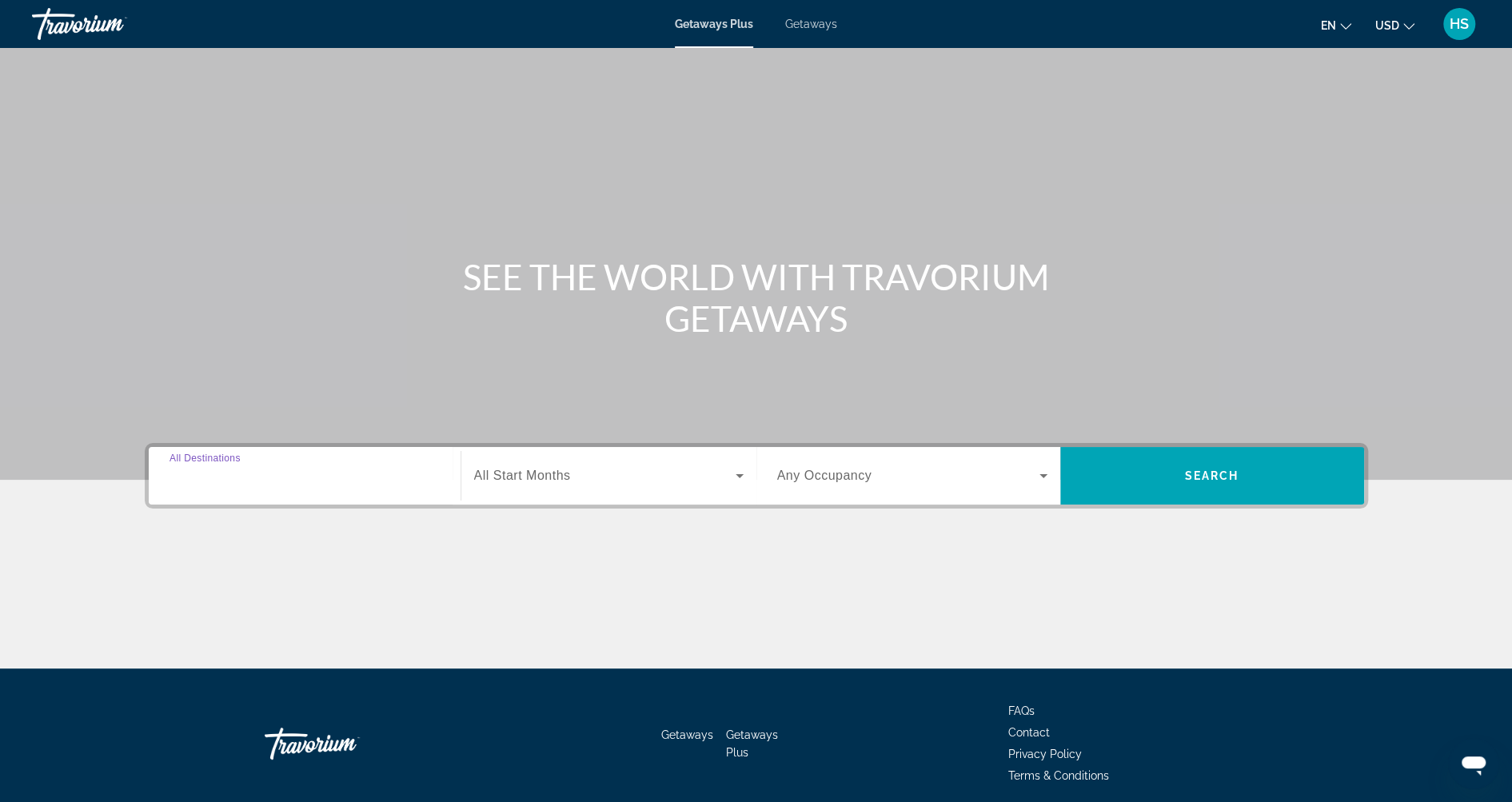
click at [310, 479] on input "Destination All Destinations" at bounding box center [304, 477] width 270 height 19
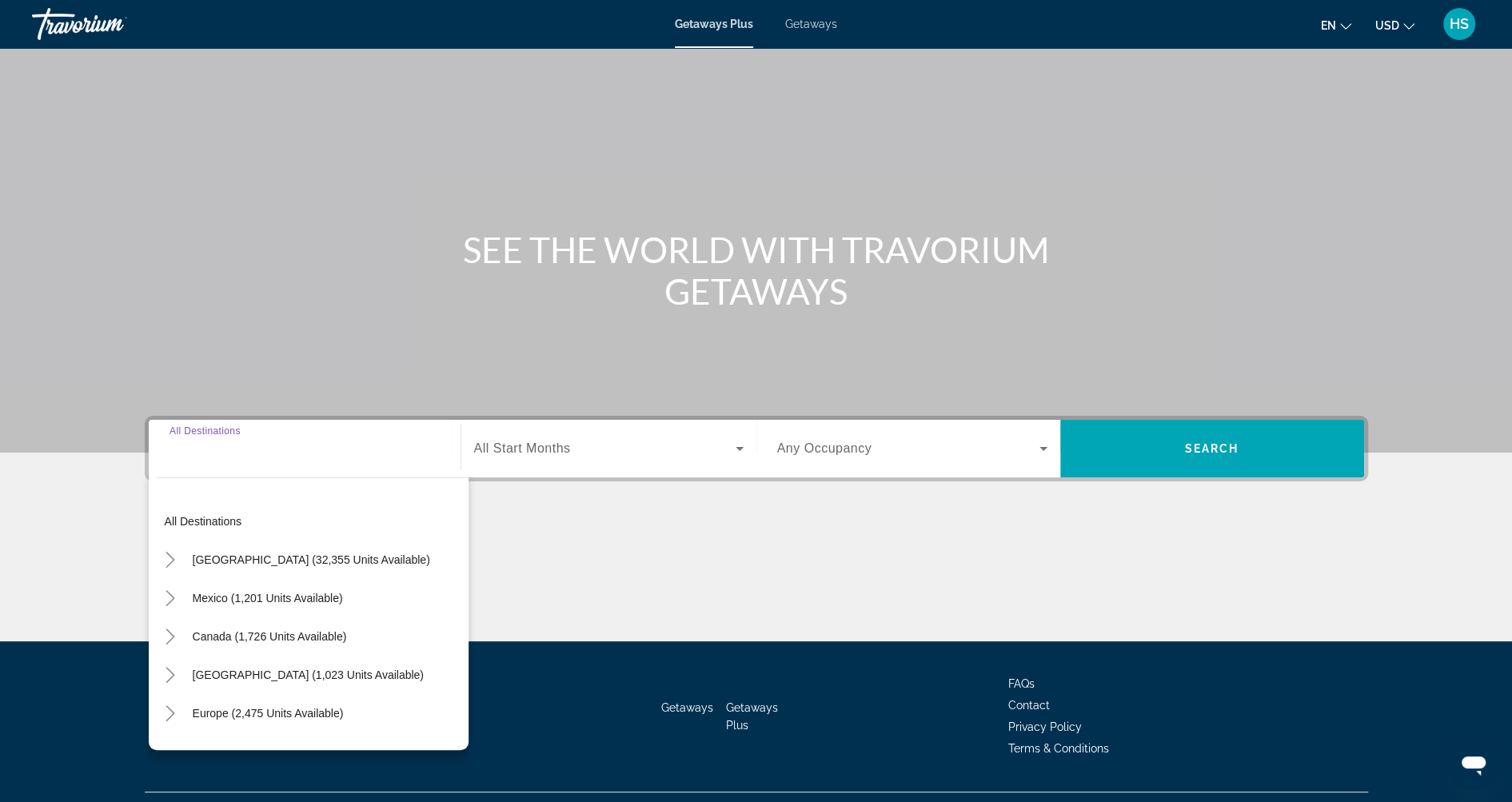
scroll to position [62, 0]
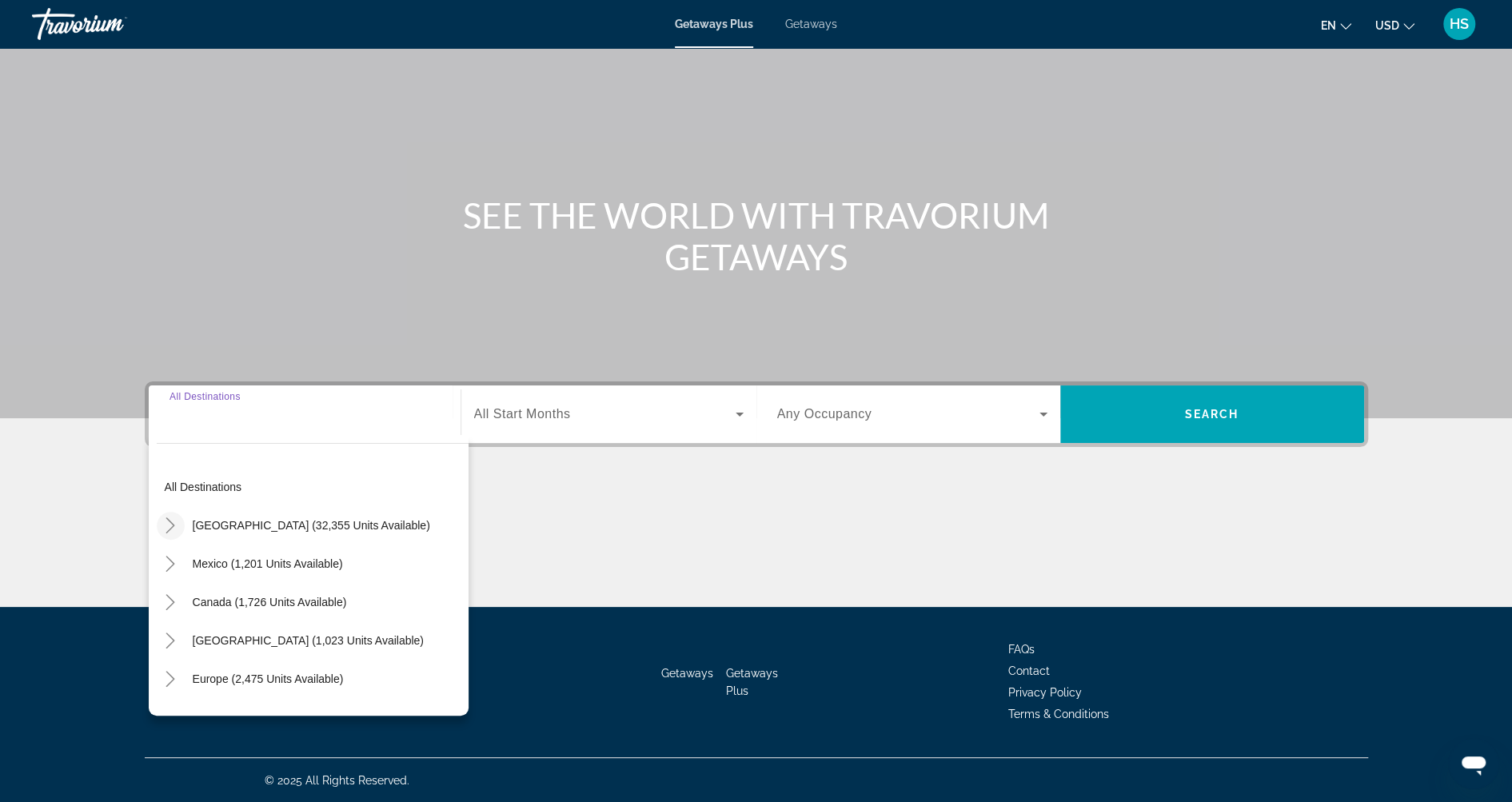
click at [173, 521] on icon "Toggle United States (32,355 units available)" at bounding box center [170, 525] width 16 height 16
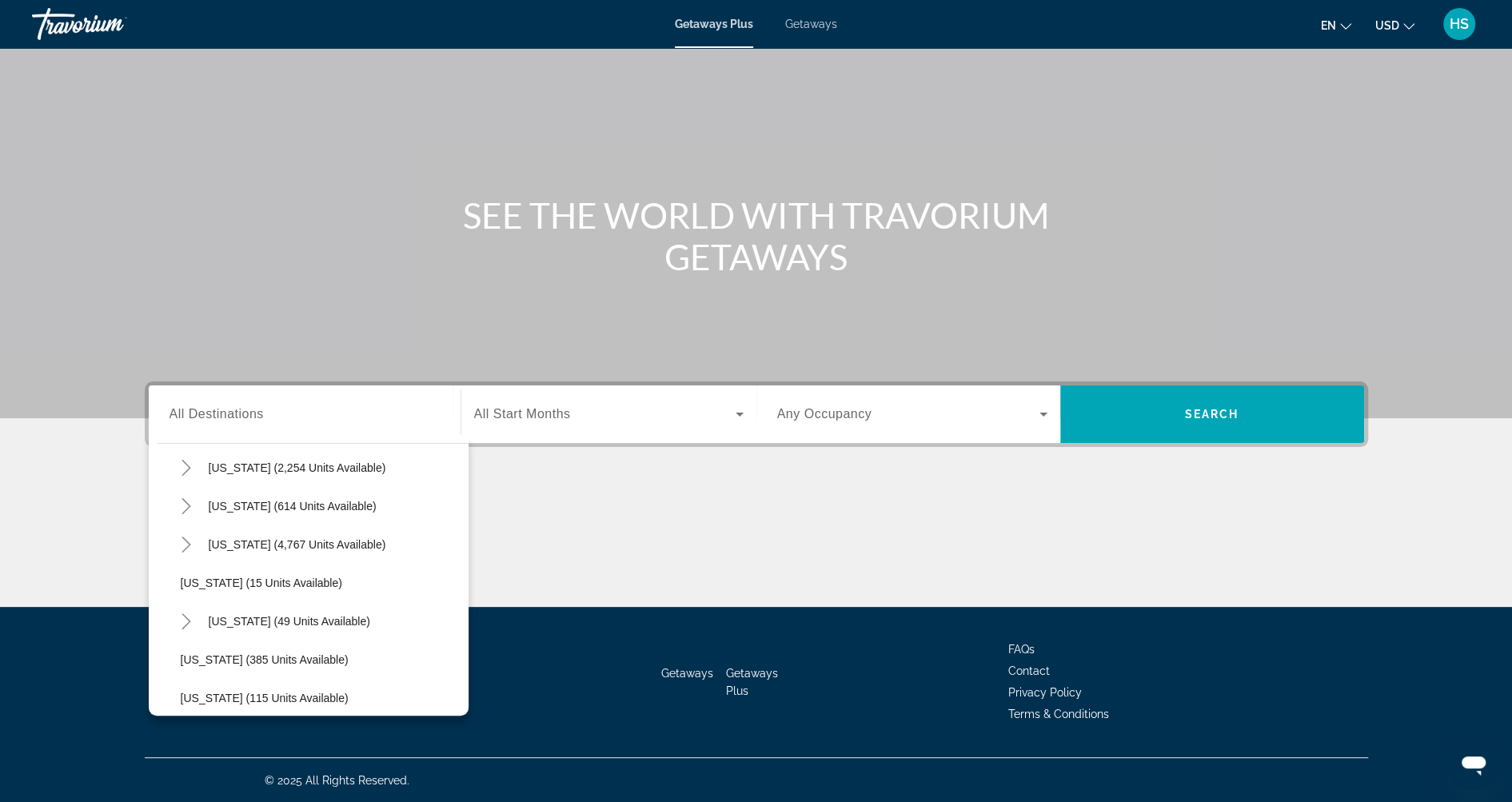
scroll to position [195, 0]
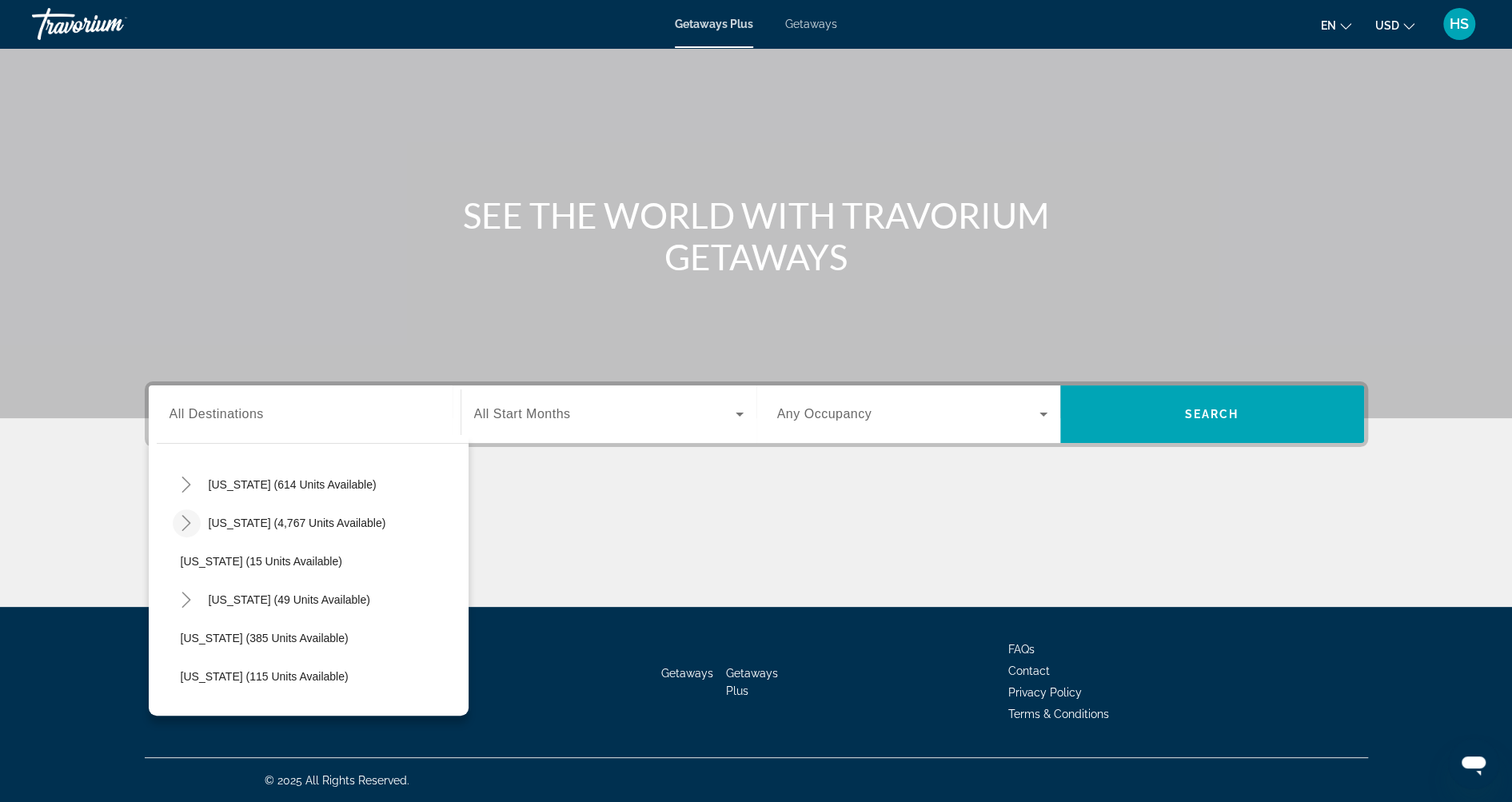
click at [179, 524] on icon "Toggle Florida (4,767 units available)" at bounding box center [186, 523] width 16 height 16
click at [276, 521] on span "Florida (4,767 units available)" at bounding box center [297, 523] width 177 height 12
type input "**********"
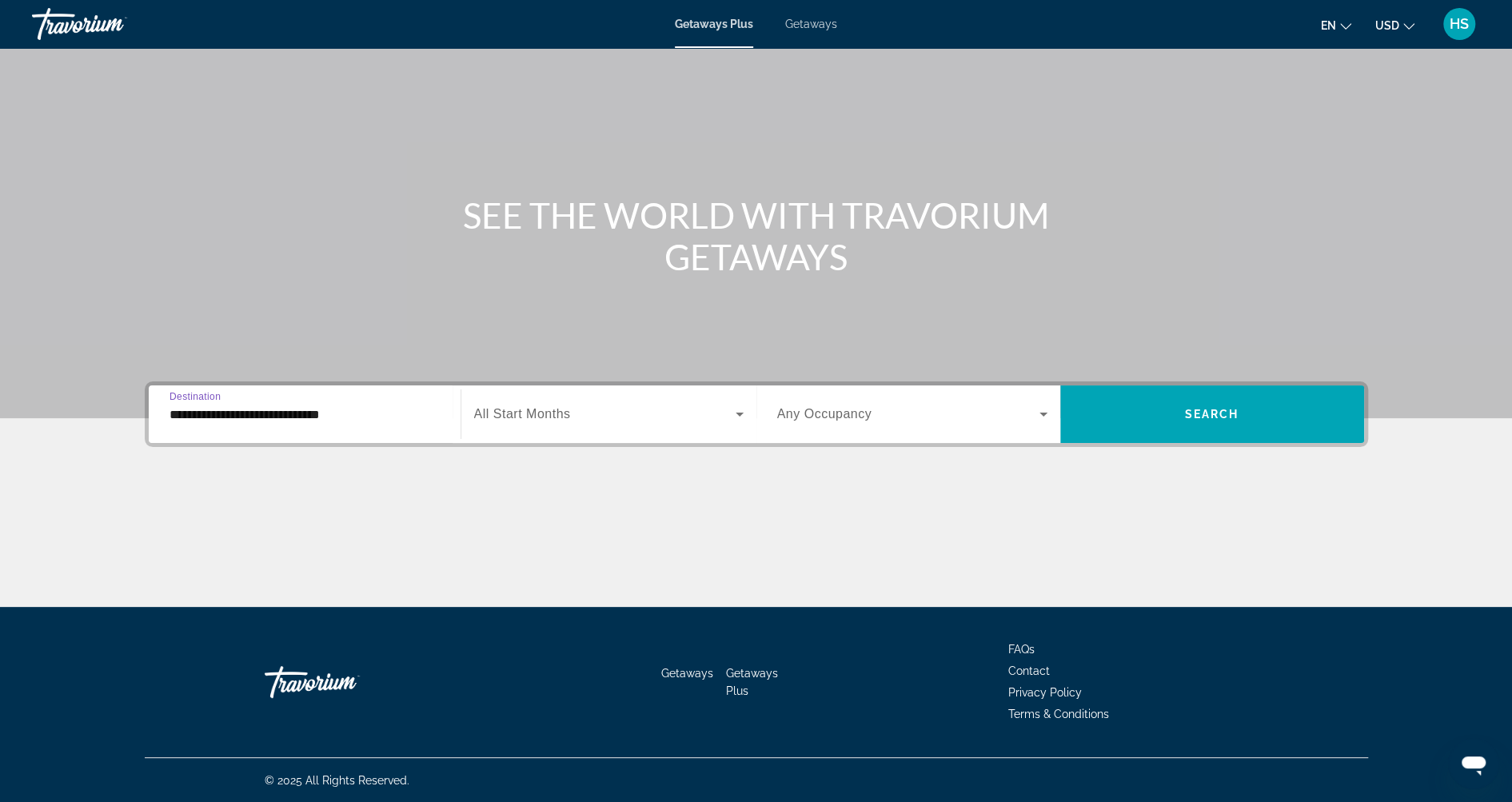
click at [555, 407] on span "All Start Months" at bounding box center [521, 414] width 96 height 13
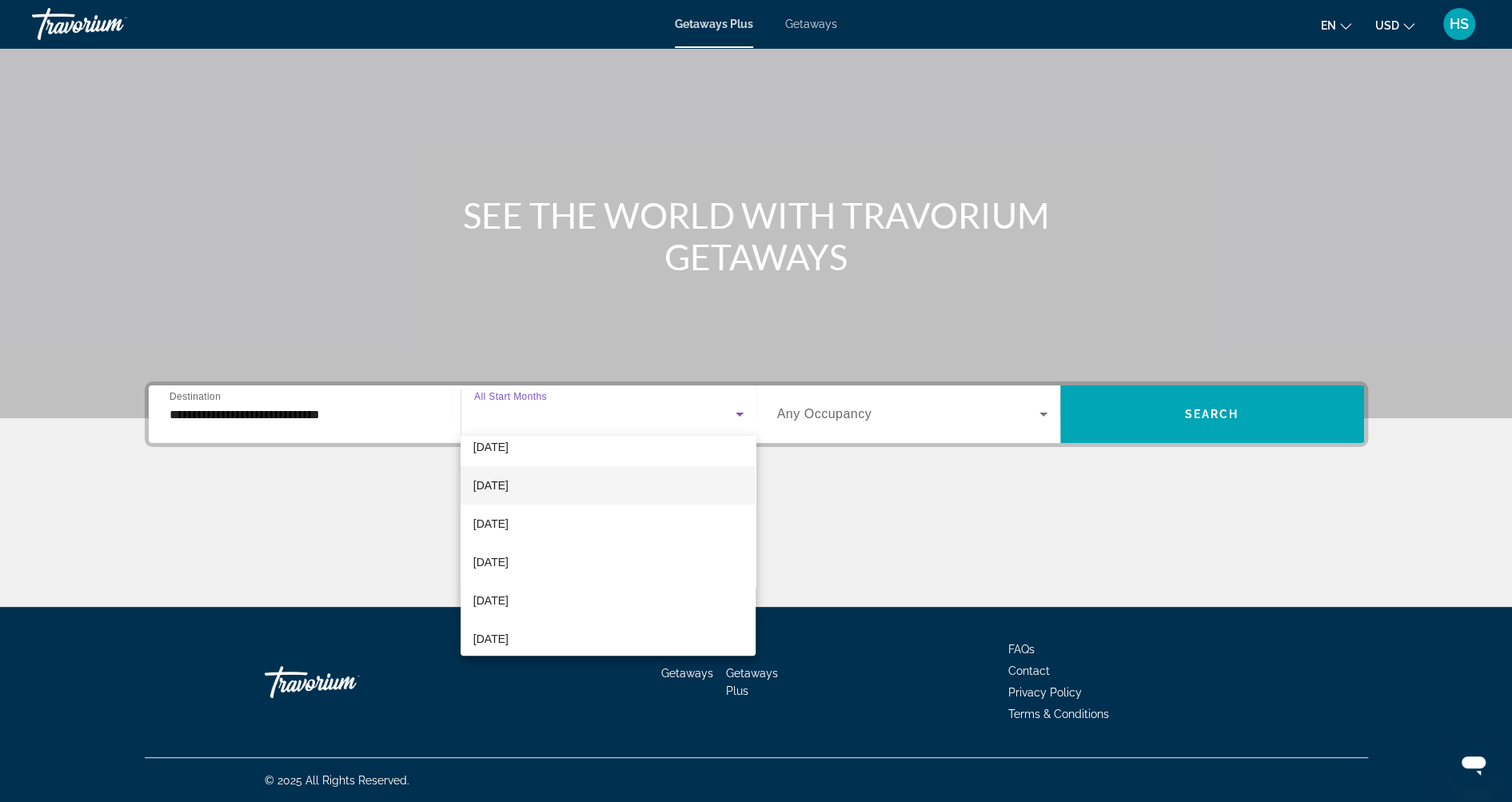
scroll to position [64, 0]
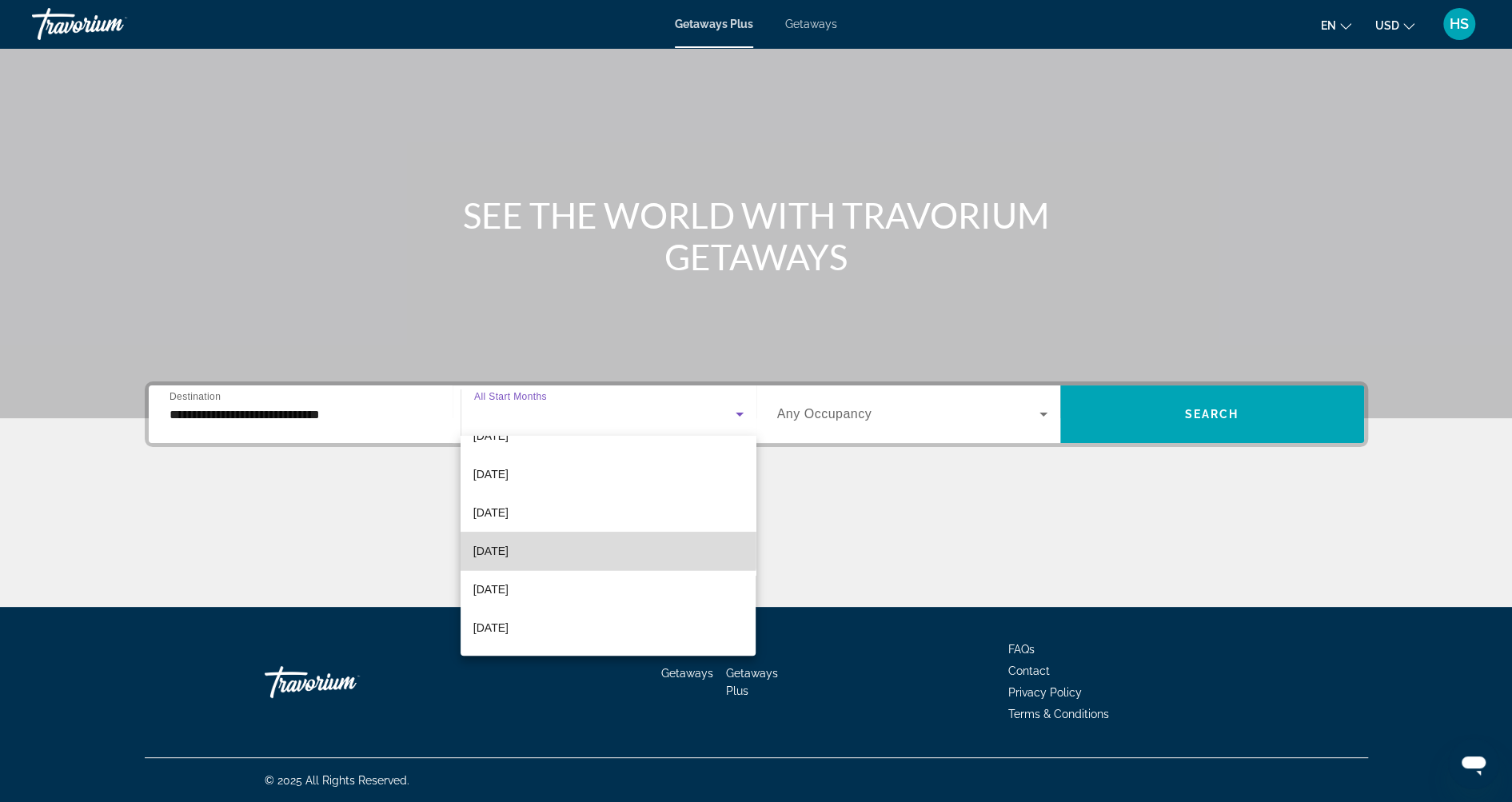
click at [580, 534] on mat-option "December 2025" at bounding box center [608, 551] width 296 height 38
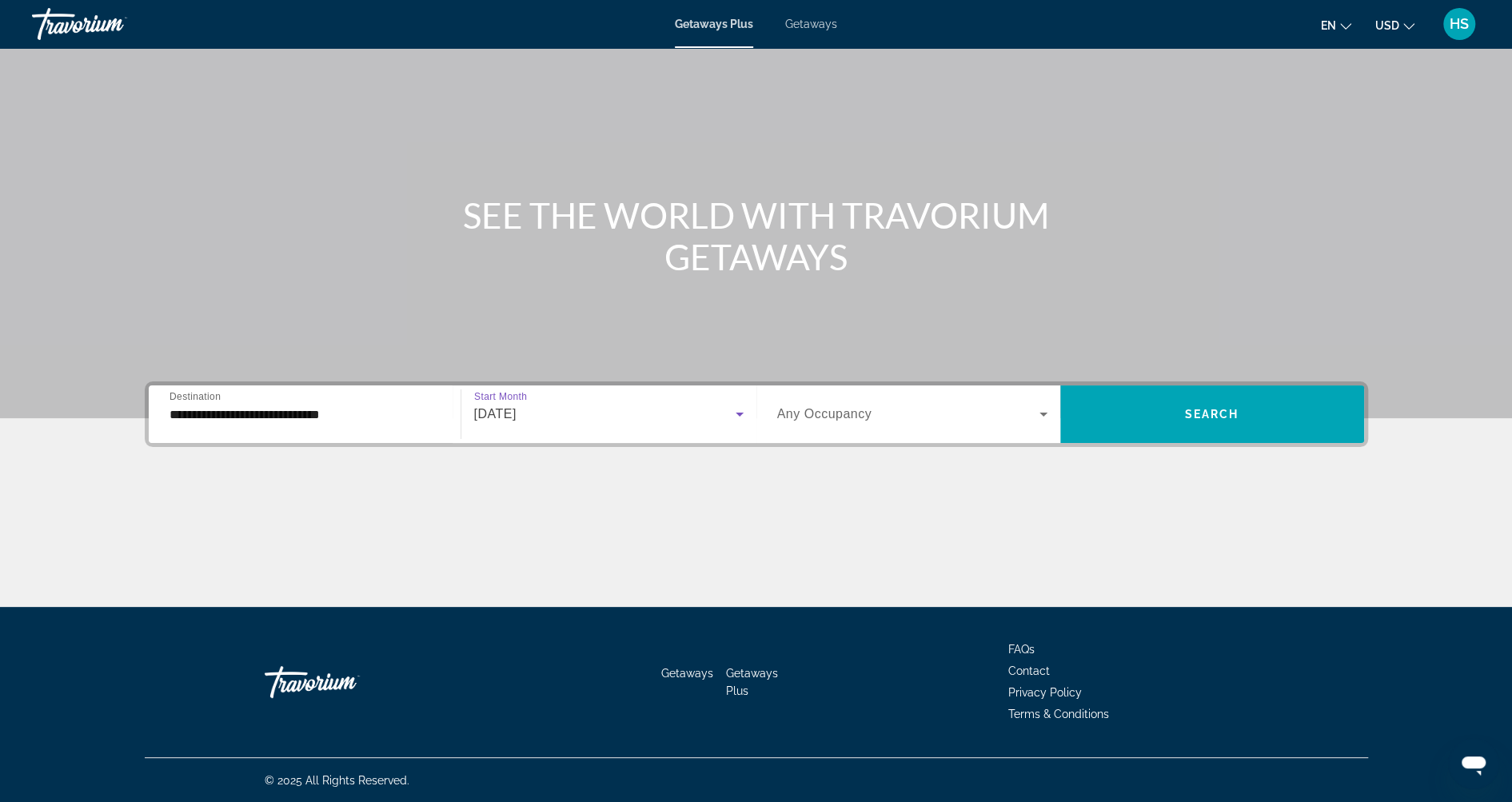
click at [968, 404] on span "Search widget" at bounding box center [908, 414] width 262 height 19
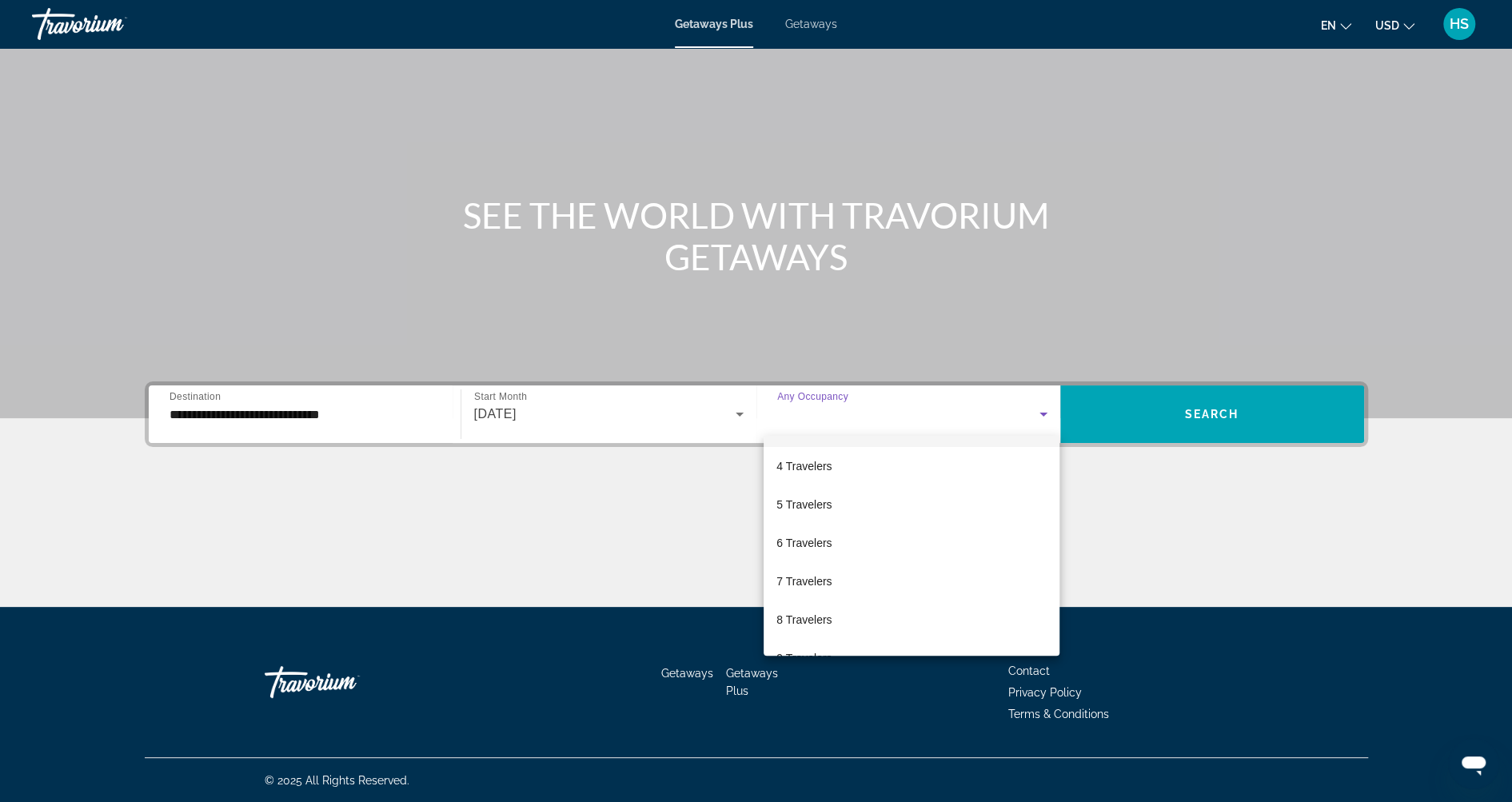
scroll to position [113, 0]
click at [850, 533] on mat-option "6 Travelers" at bounding box center [911, 540] width 296 height 38
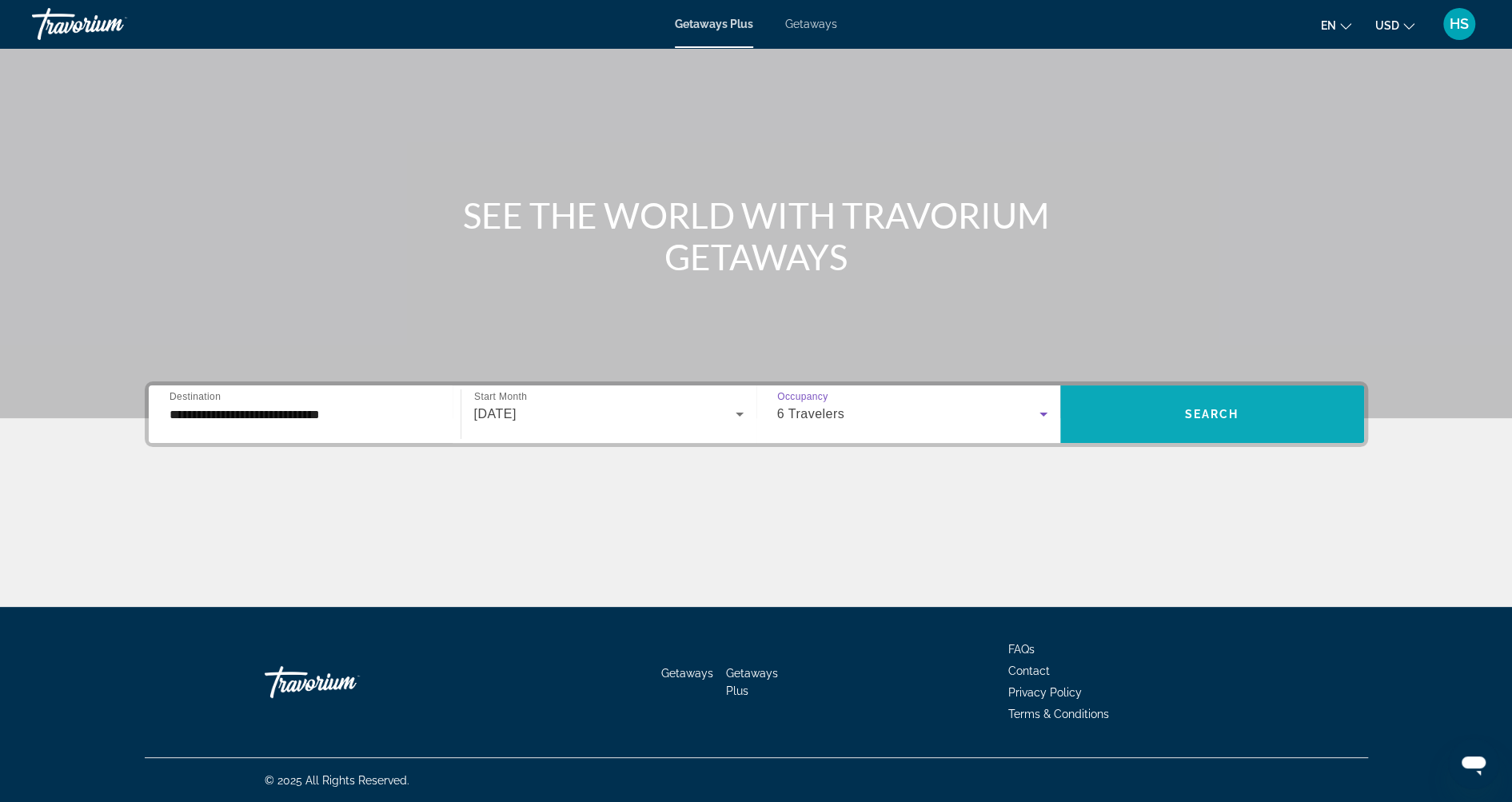
click at [1204, 419] on span "Search" at bounding box center [1212, 414] width 54 height 12
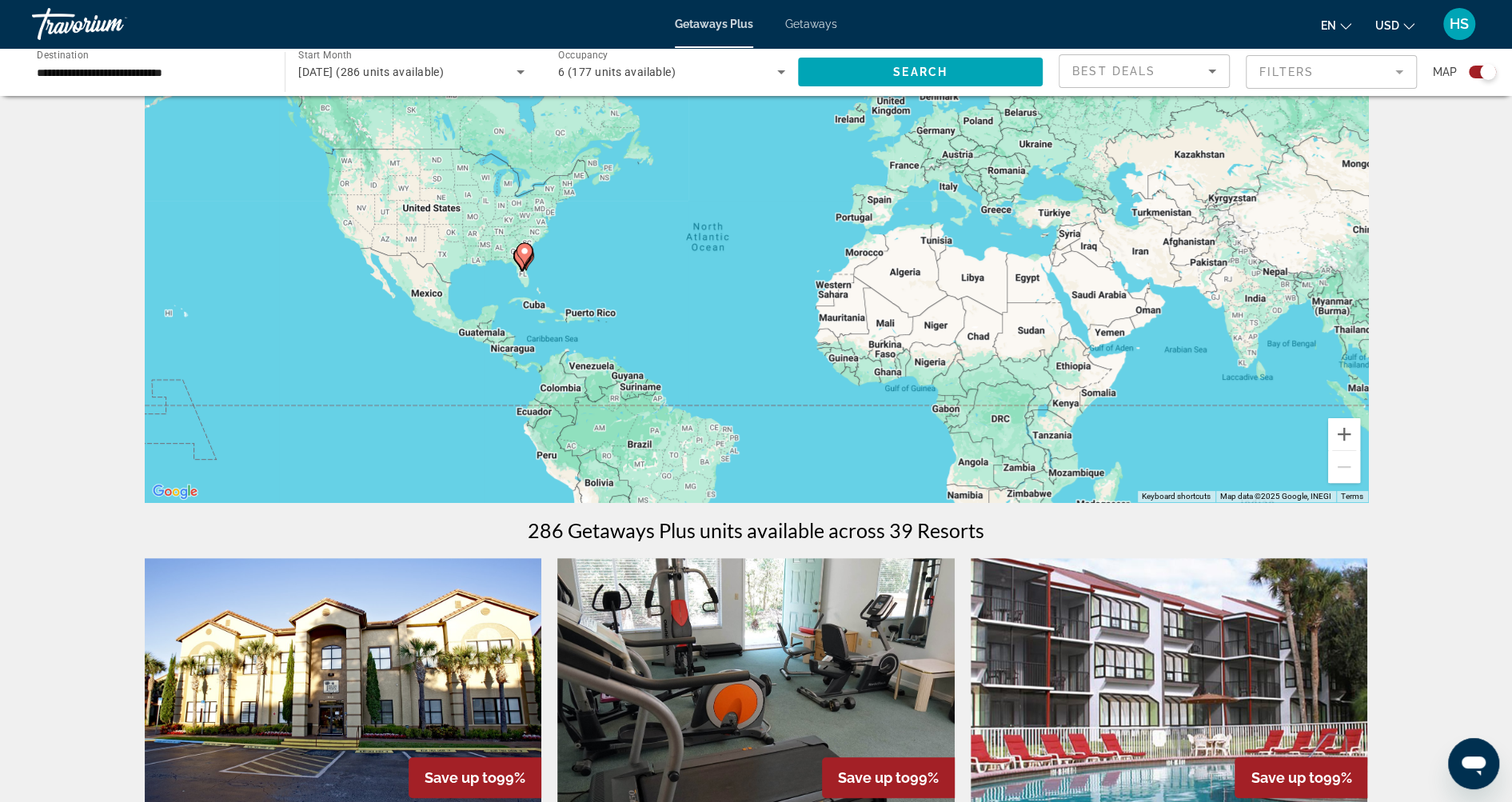
scroll to position [81, 0]
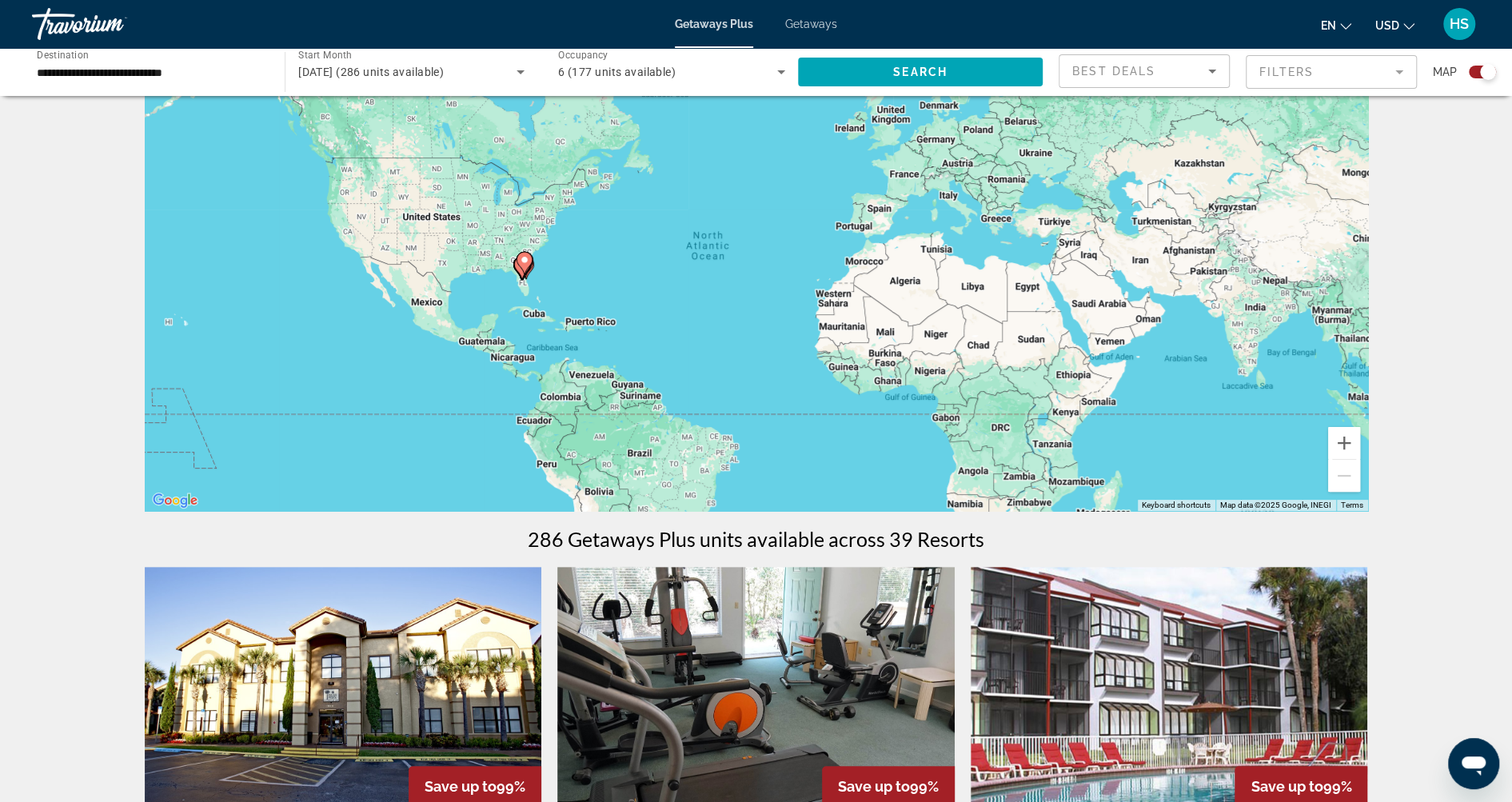
click at [520, 265] on icon "Main content" at bounding box center [523, 263] width 14 height 21
type input "**********"
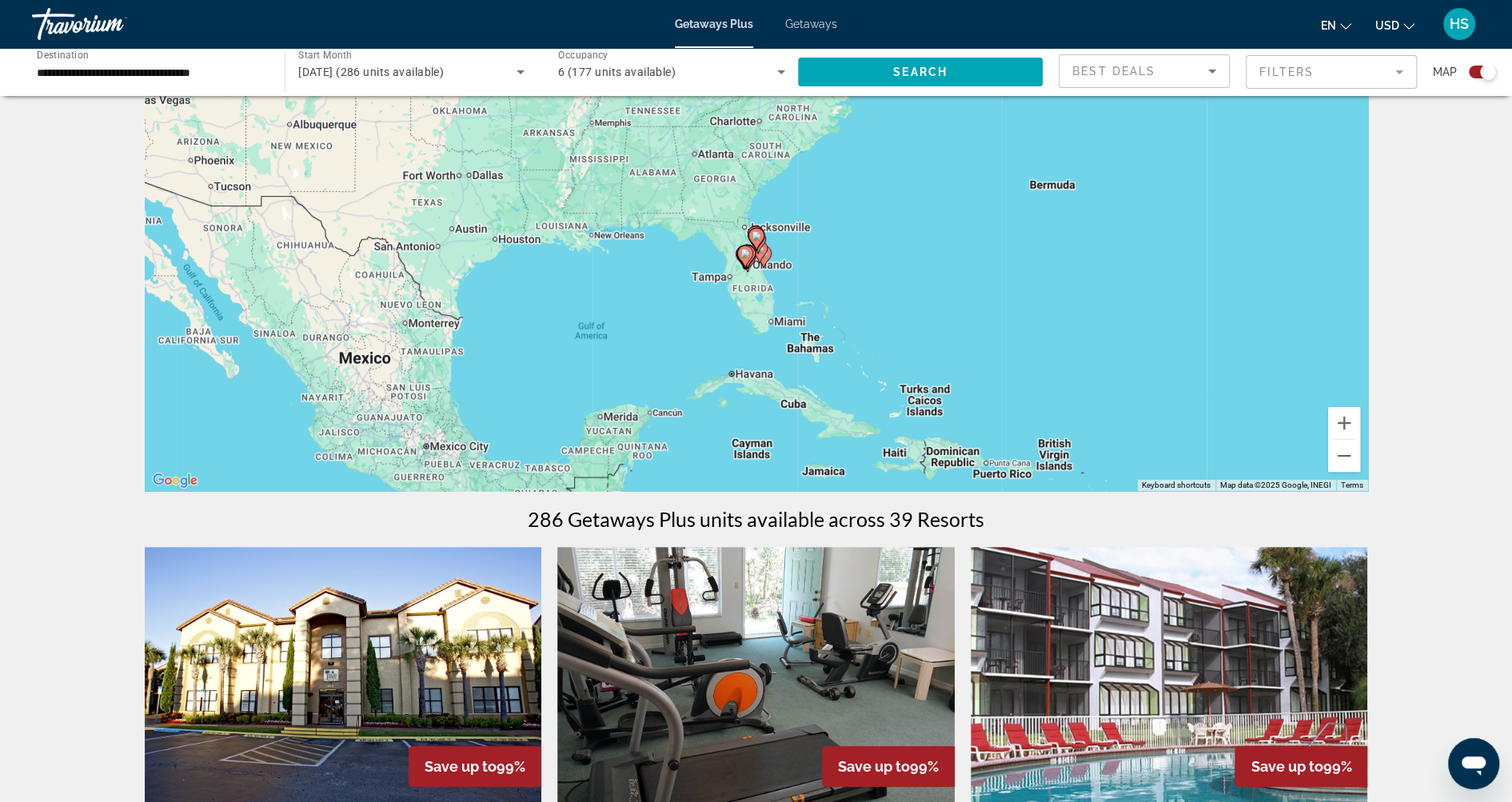
scroll to position [0, 0]
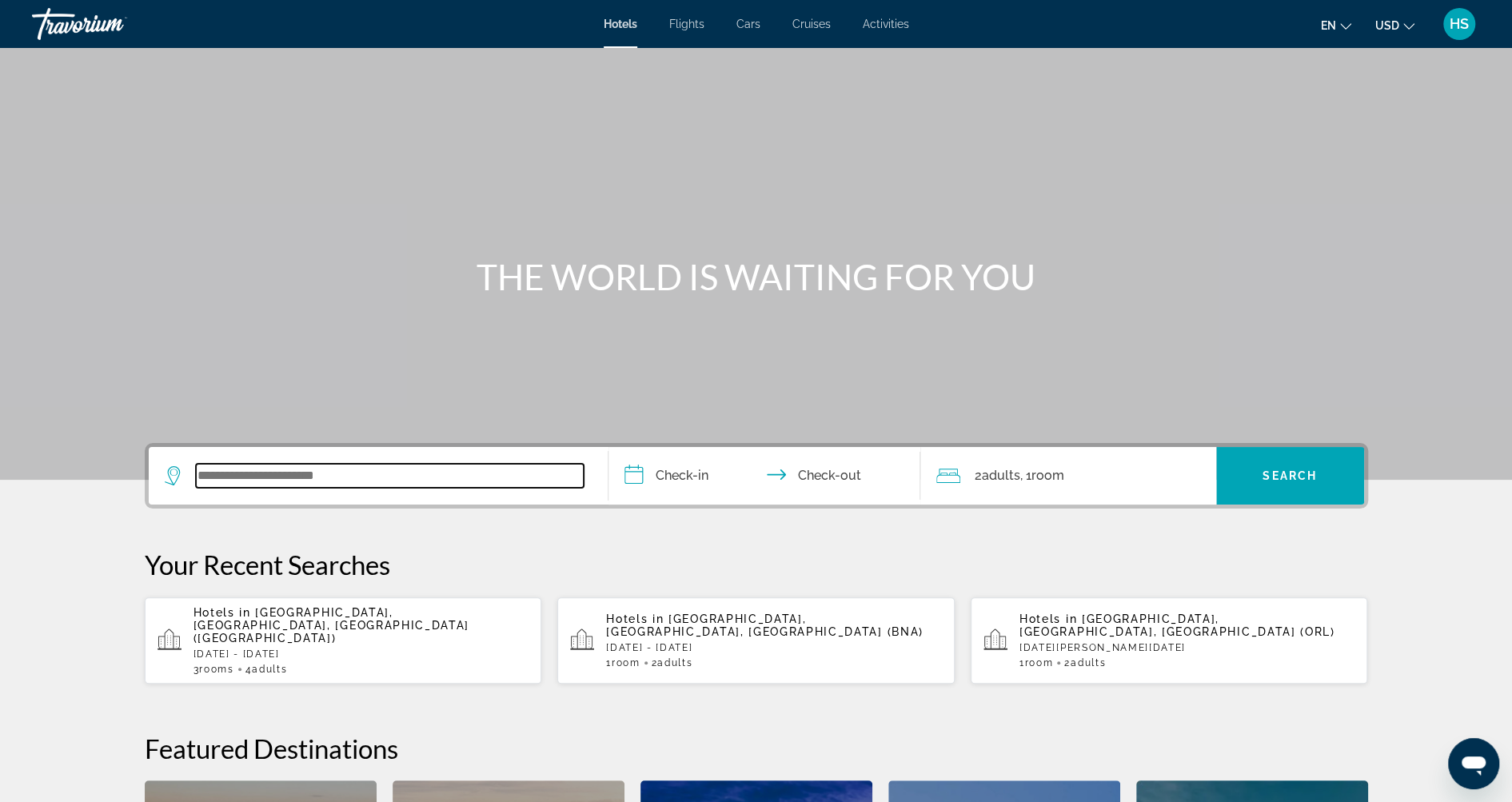
click at [385, 474] on input "Search widget" at bounding box center [389, 475] width 388 height 24
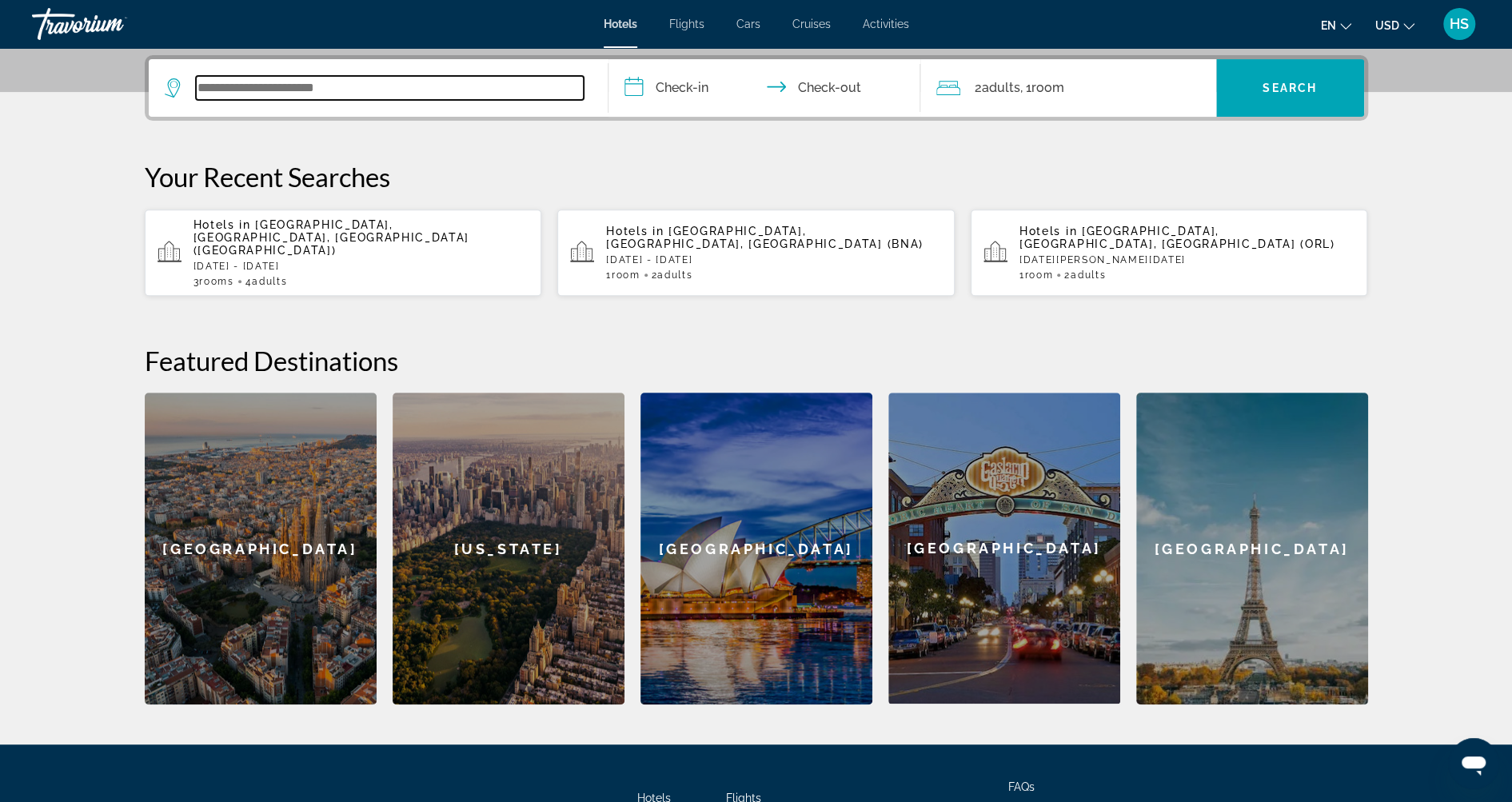
scroll to position [390, 0]
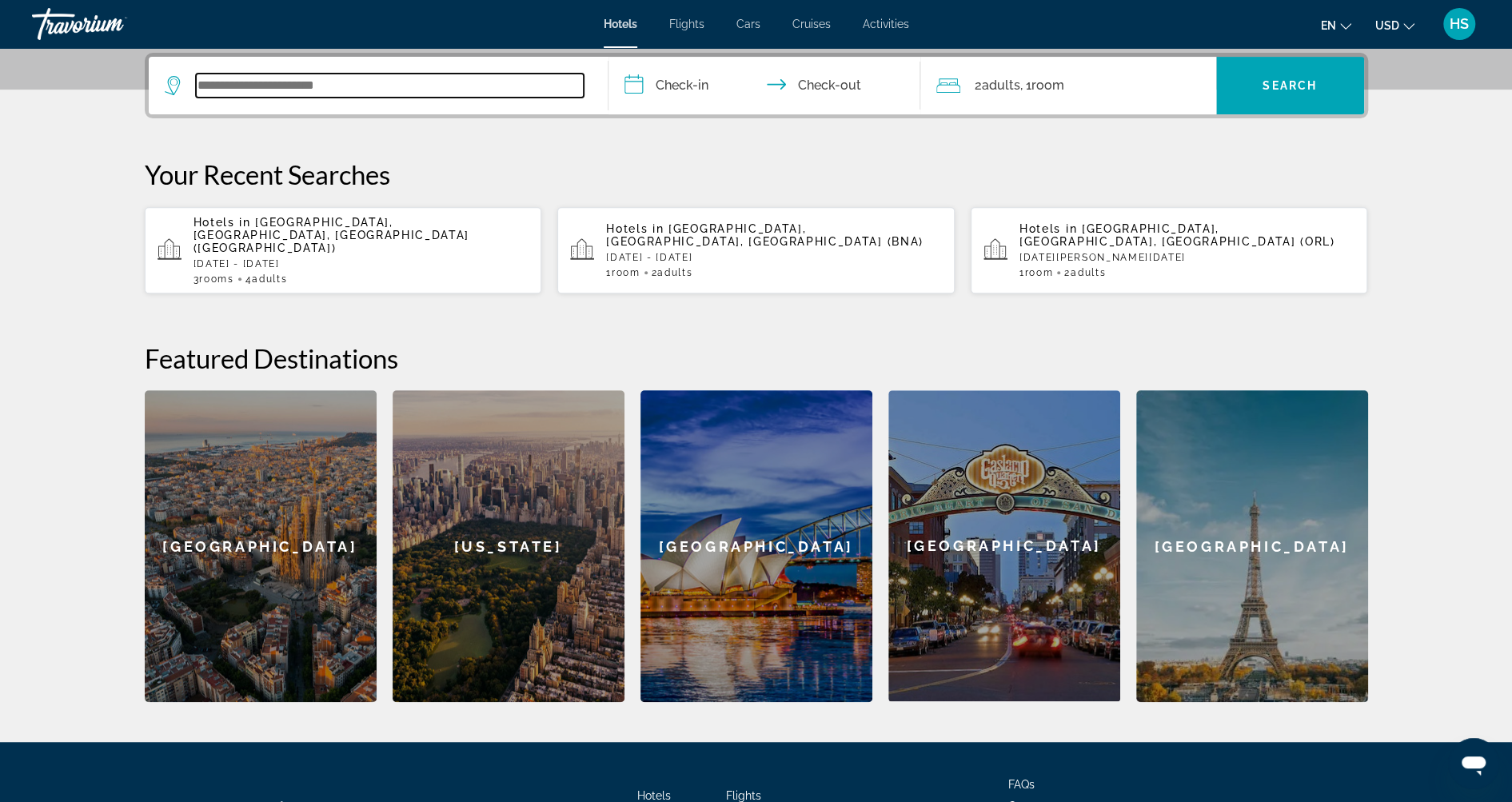
type input "*"
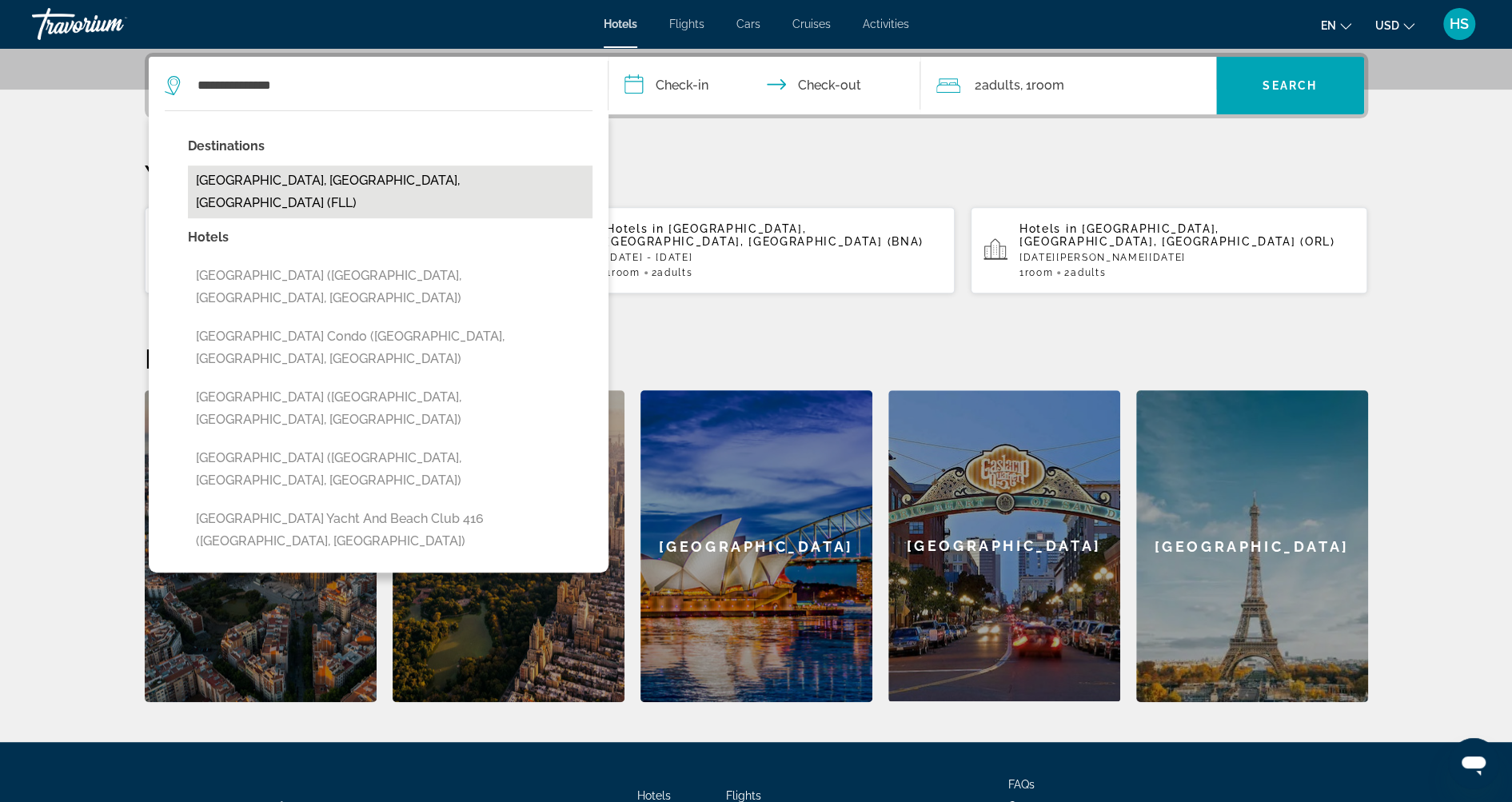
click at [501, 175] on button "[GEOGRAPHIC_DATA], [GEOGRAPHIC_DATA], [GEOGRAPHIC_DATA] (FLL)" at bounding box center [390, 192] width 404 height 52
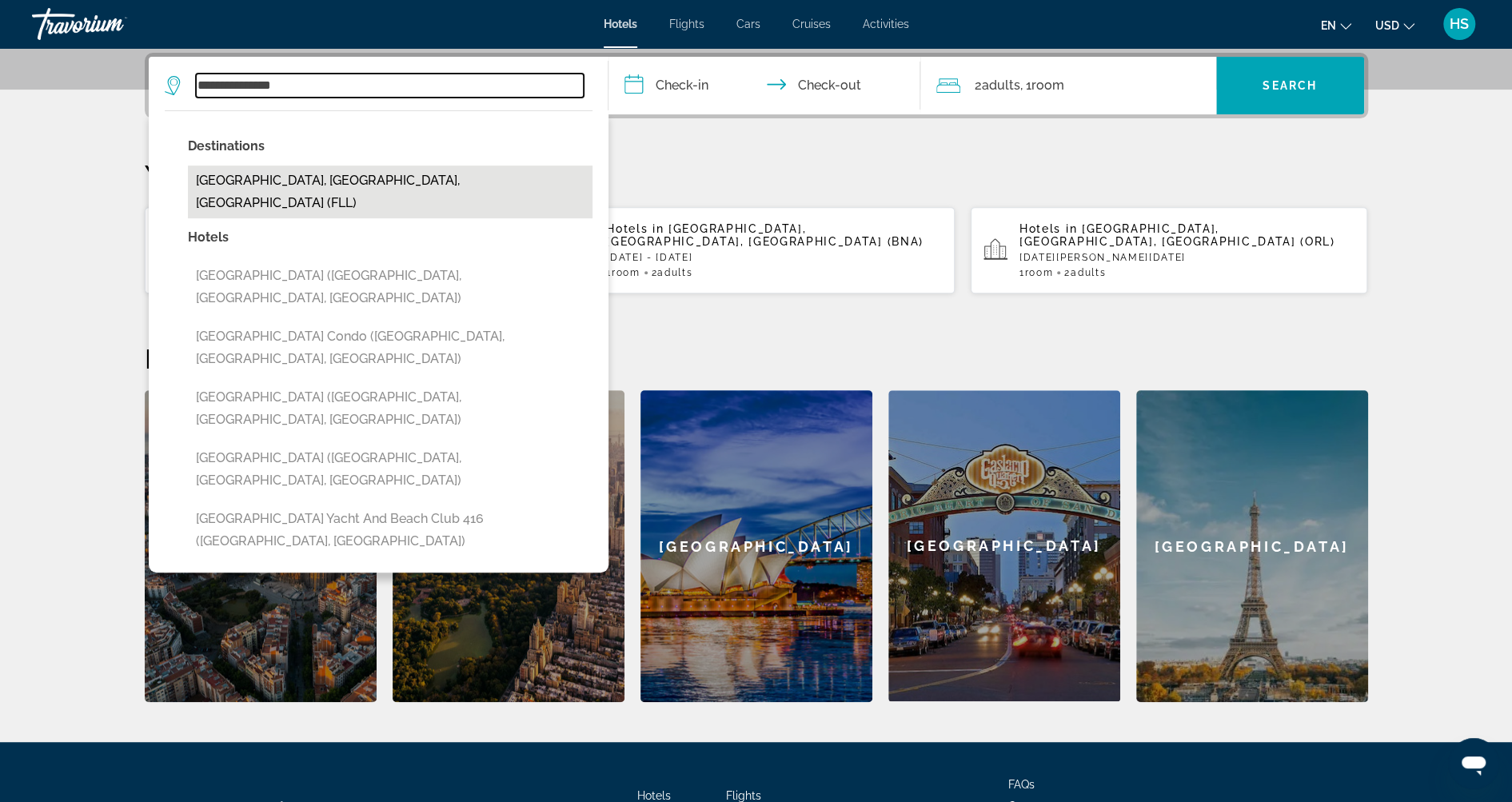
type input "**********"
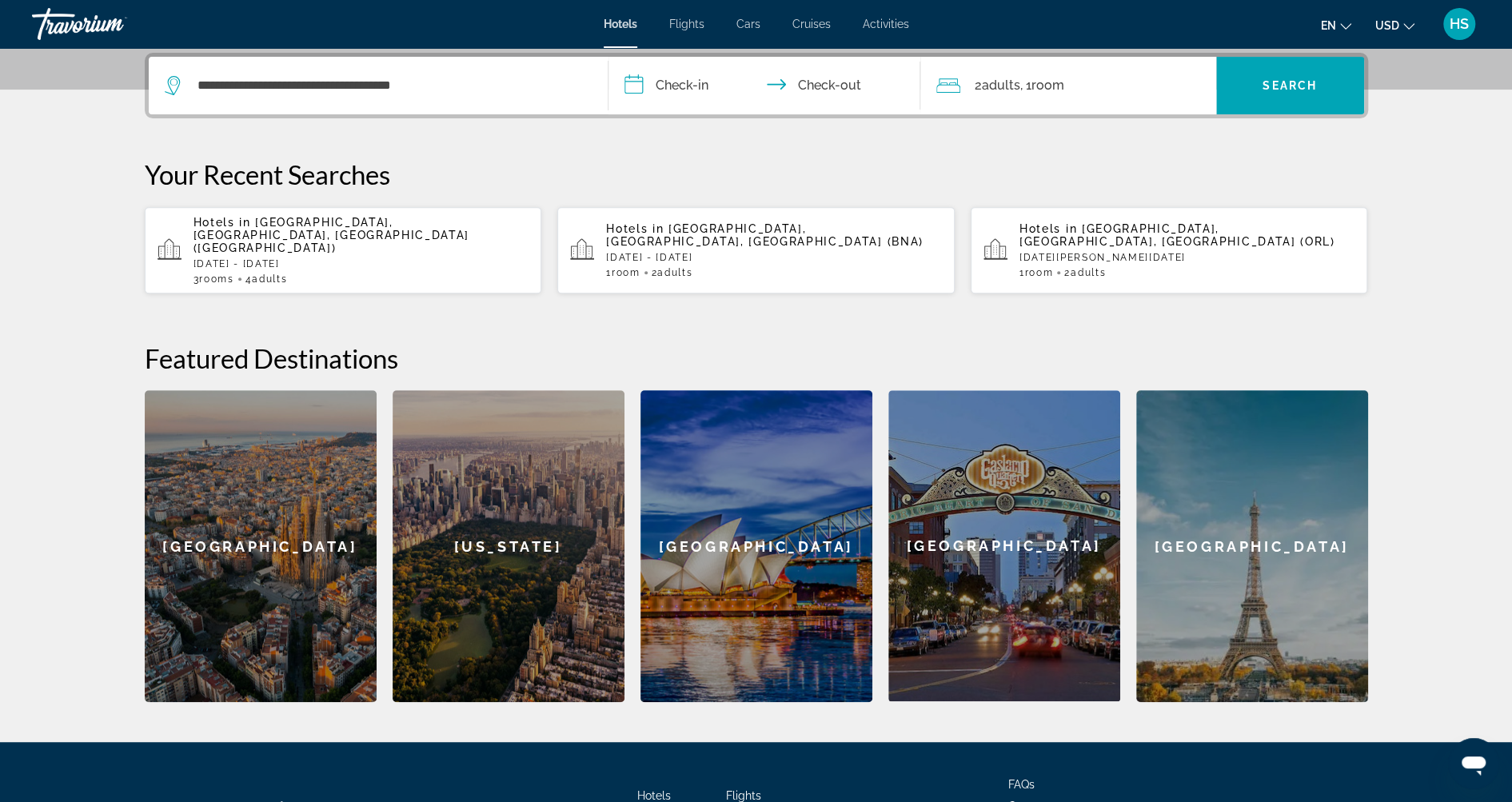
click at [692, 104] on input "**********" at bounding box center [767, 88] width 318 height 62
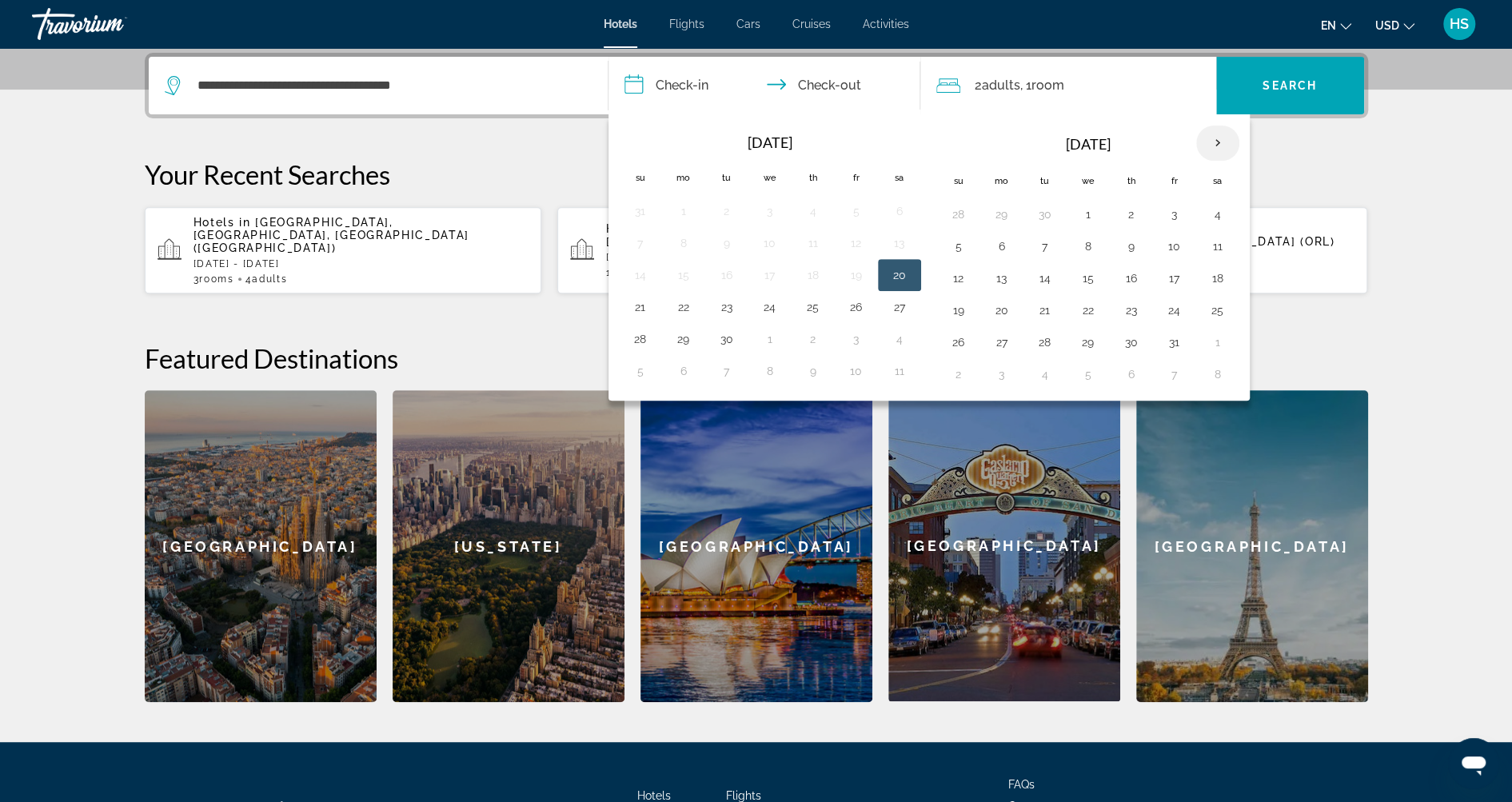
click at [1216, 142] on th "Next month" at bounding box center [1217, 143] width 43 height 35
click at [1171, 308] on button "26" at bounding box center [1175, 310] width 26 height 22
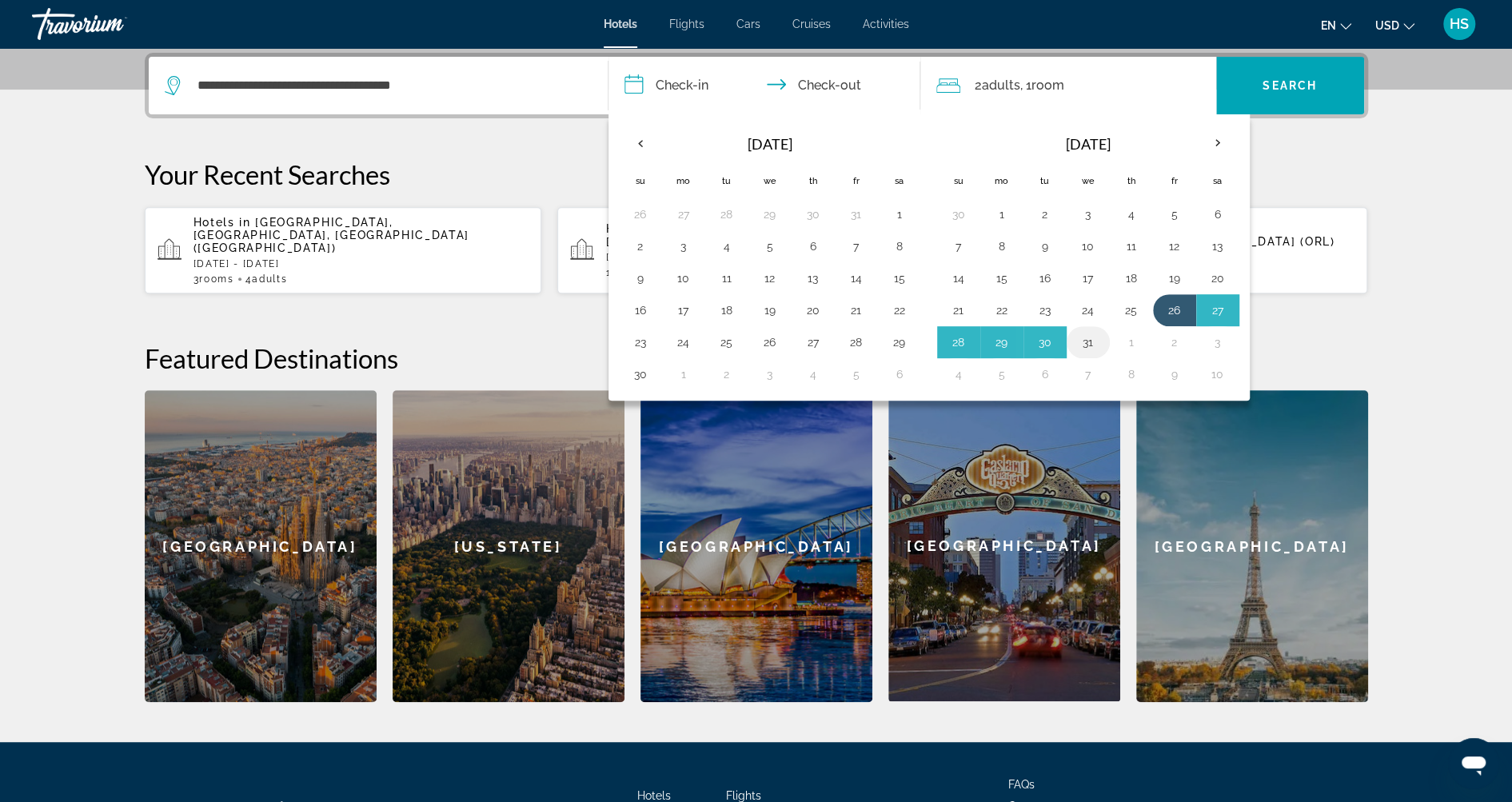
click at [1086, 336] on button "31" at bounding box center [1088, 341] width 26 height 22
type input "**********"
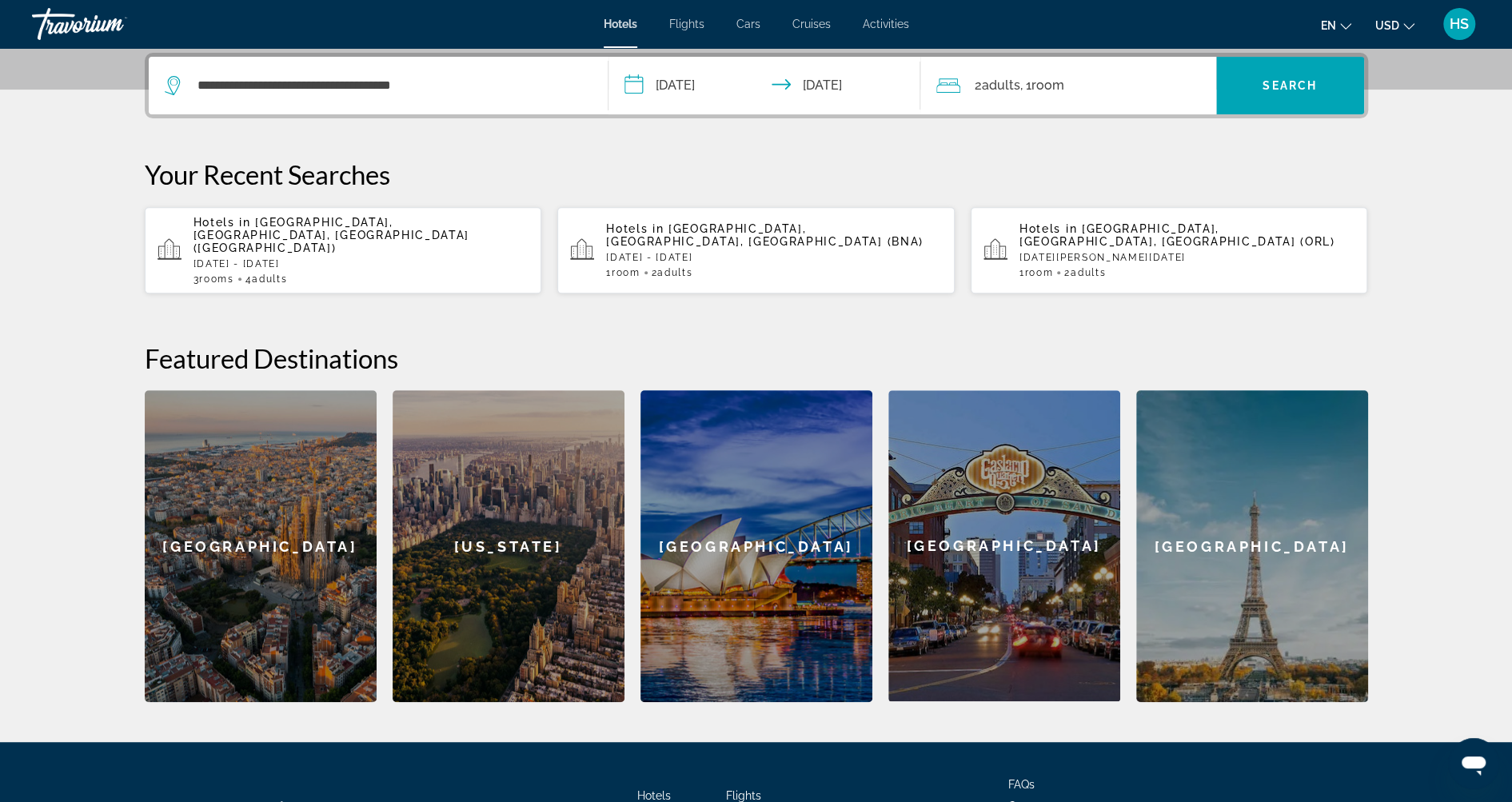
click at [1161, 77] on div "2 Adult Adults , 1 Room rooms" at bounding box center [1076, 85] width 280 height 22
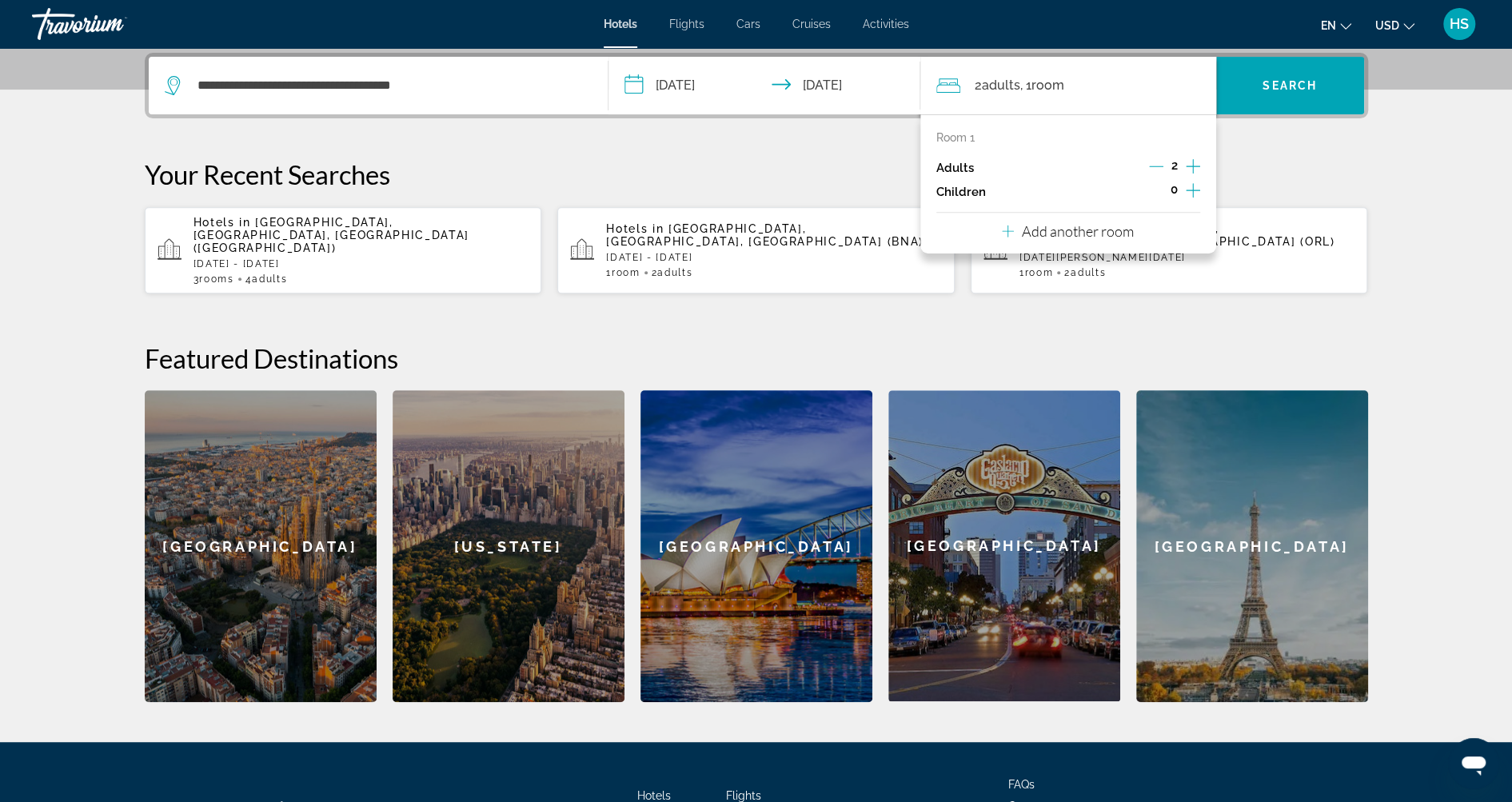
click at [1103, 226] on p "Add another room" at bounding box center [1077, 231] width 112 height 17
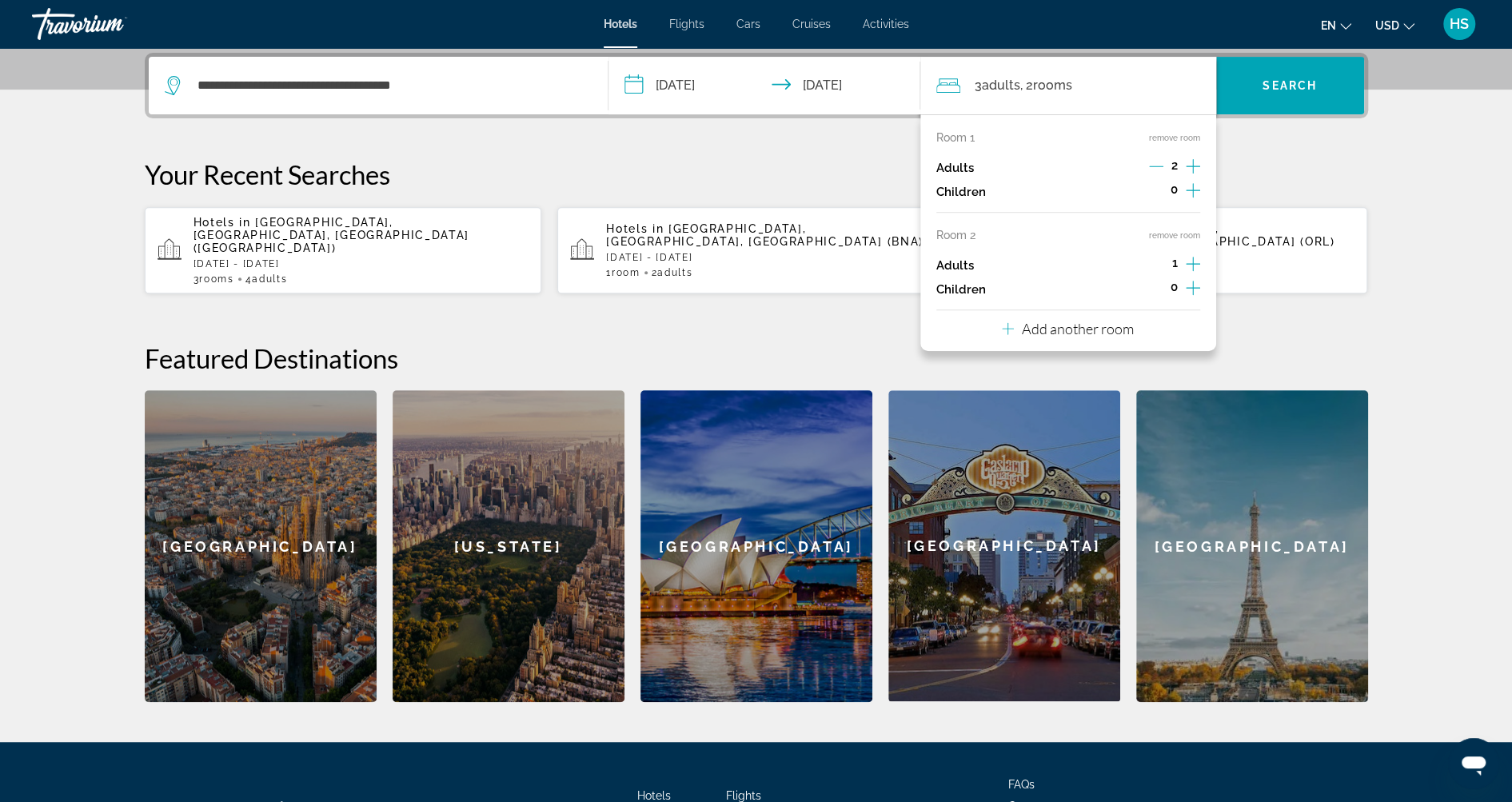
click at [1099, 337] on button "Add another room" at bounding box center [1068, 326] width 132 height 32
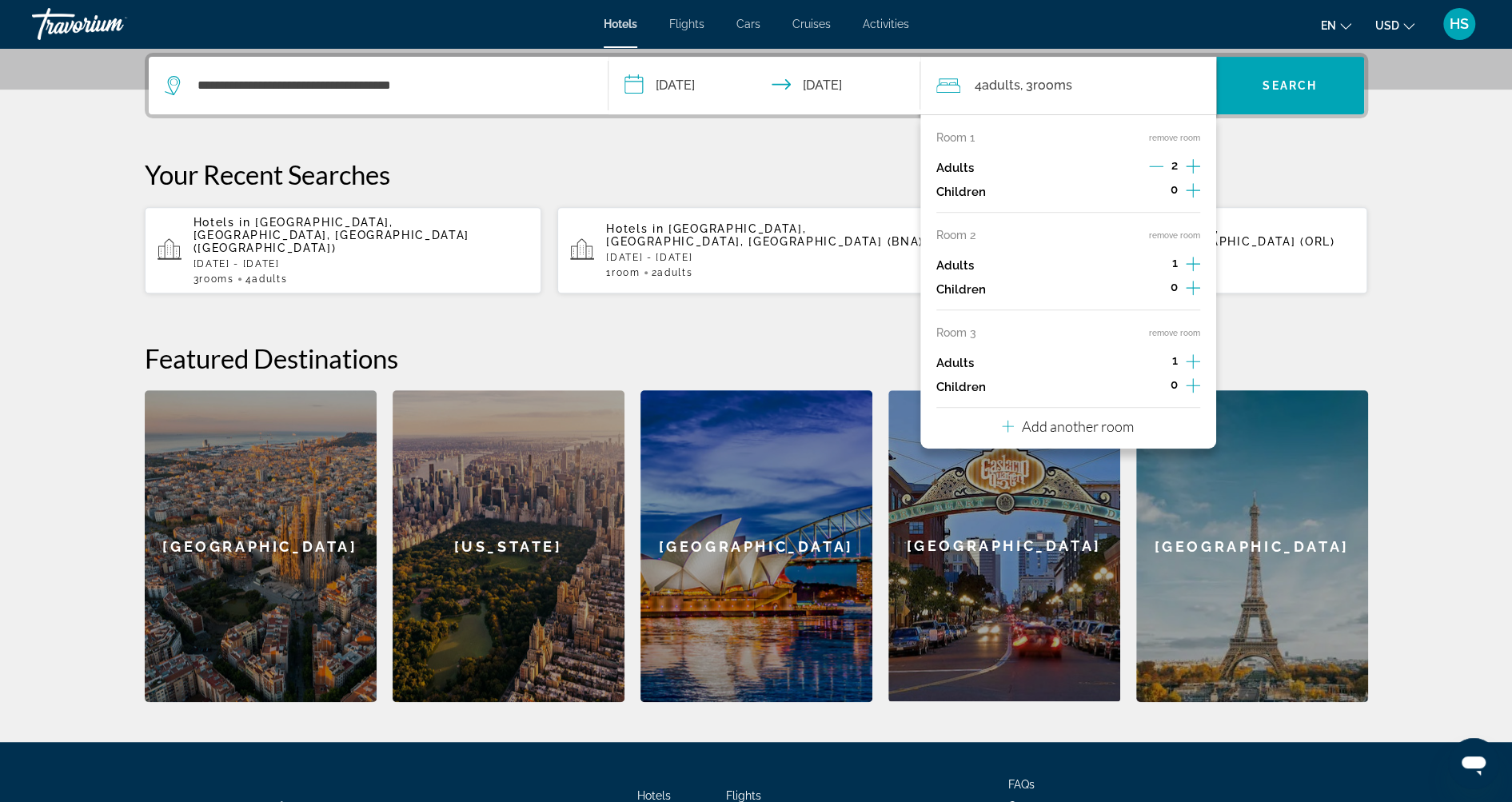
click at [1194, 360] on icon "Increment adults" at bounding box center [1193, 361] width 14 height 19
click at [1192, 260] on icon "Increment adults" at bounding box center [1193, 264] width 14 height 19
click at [1258, 92] on span "Search widget" at bounding box center [1290, 86] width 148 height 38
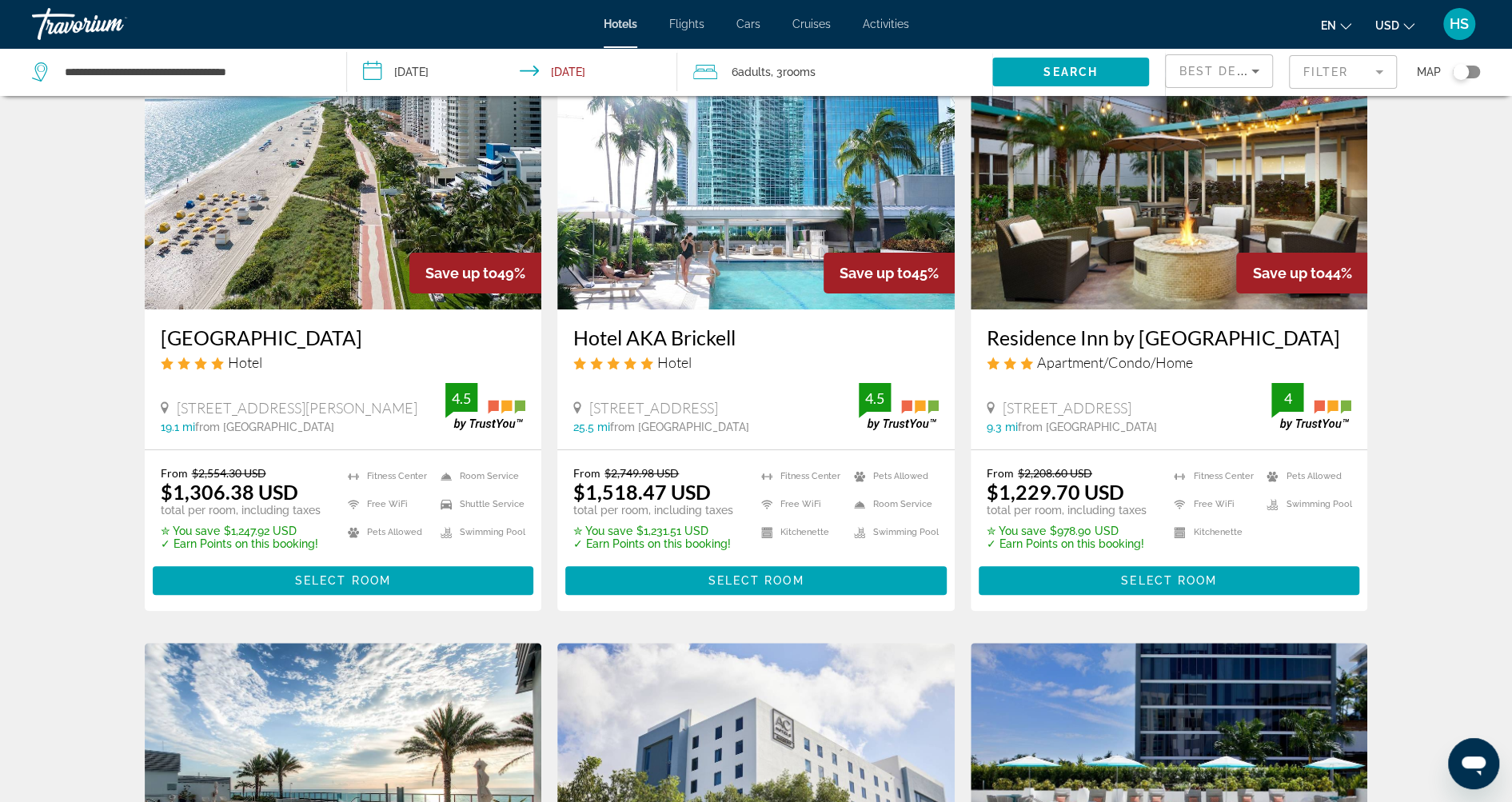
scroll to position [101, 0]
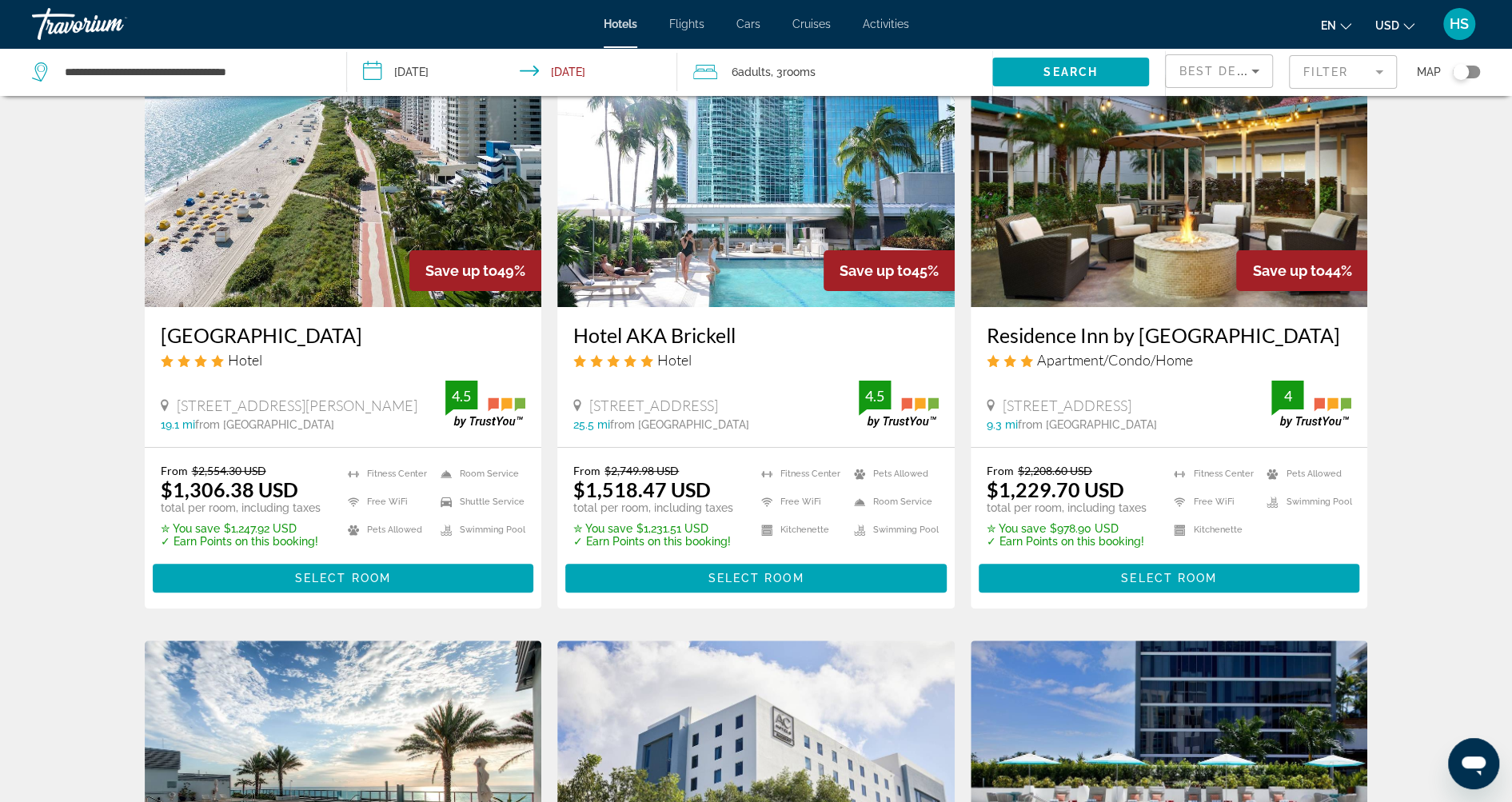
click at [404, 214] on img "Main content" at bounding box center [343, 179] width 398 height 256
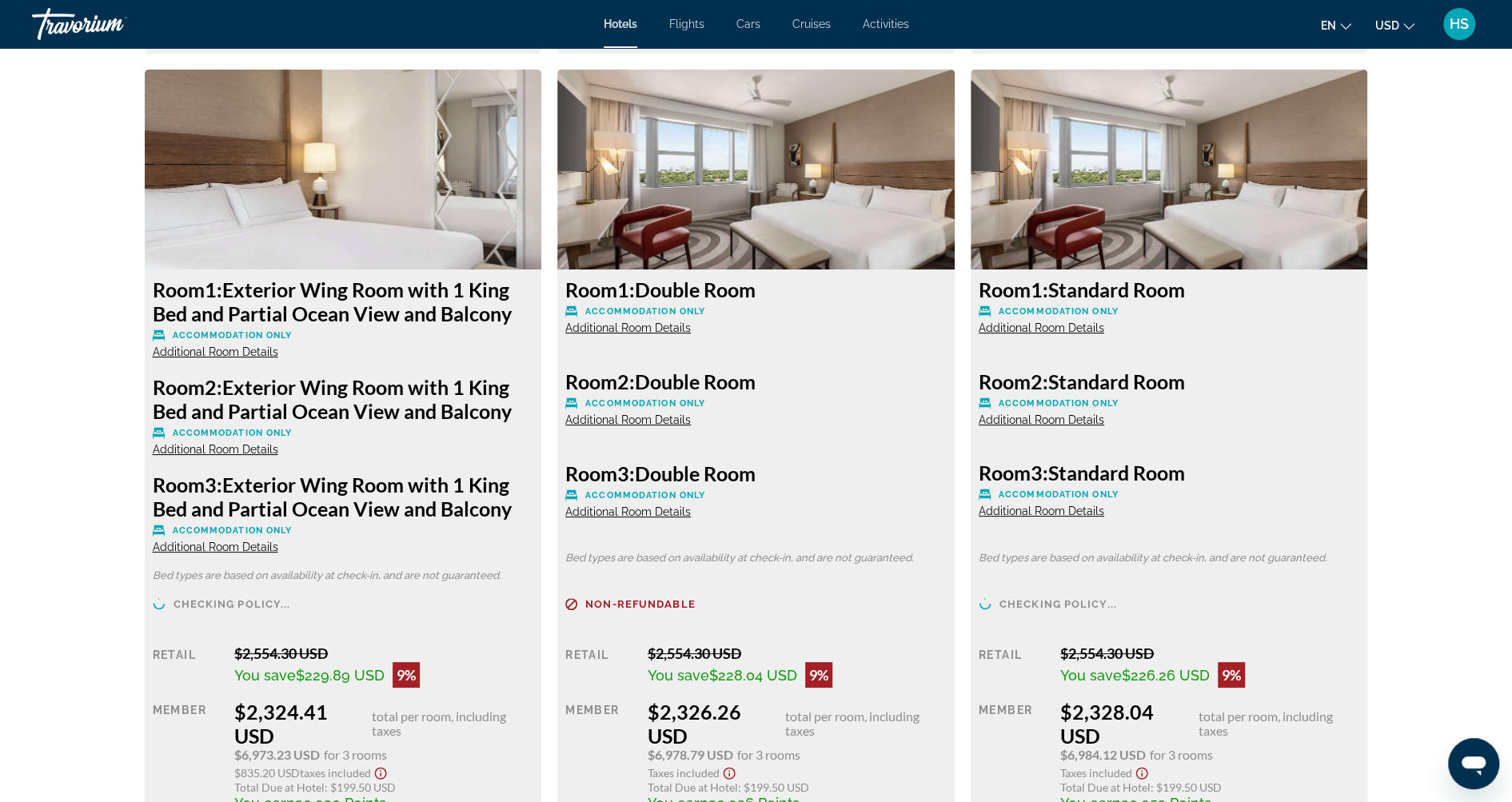
scroll to position [4570, 0]
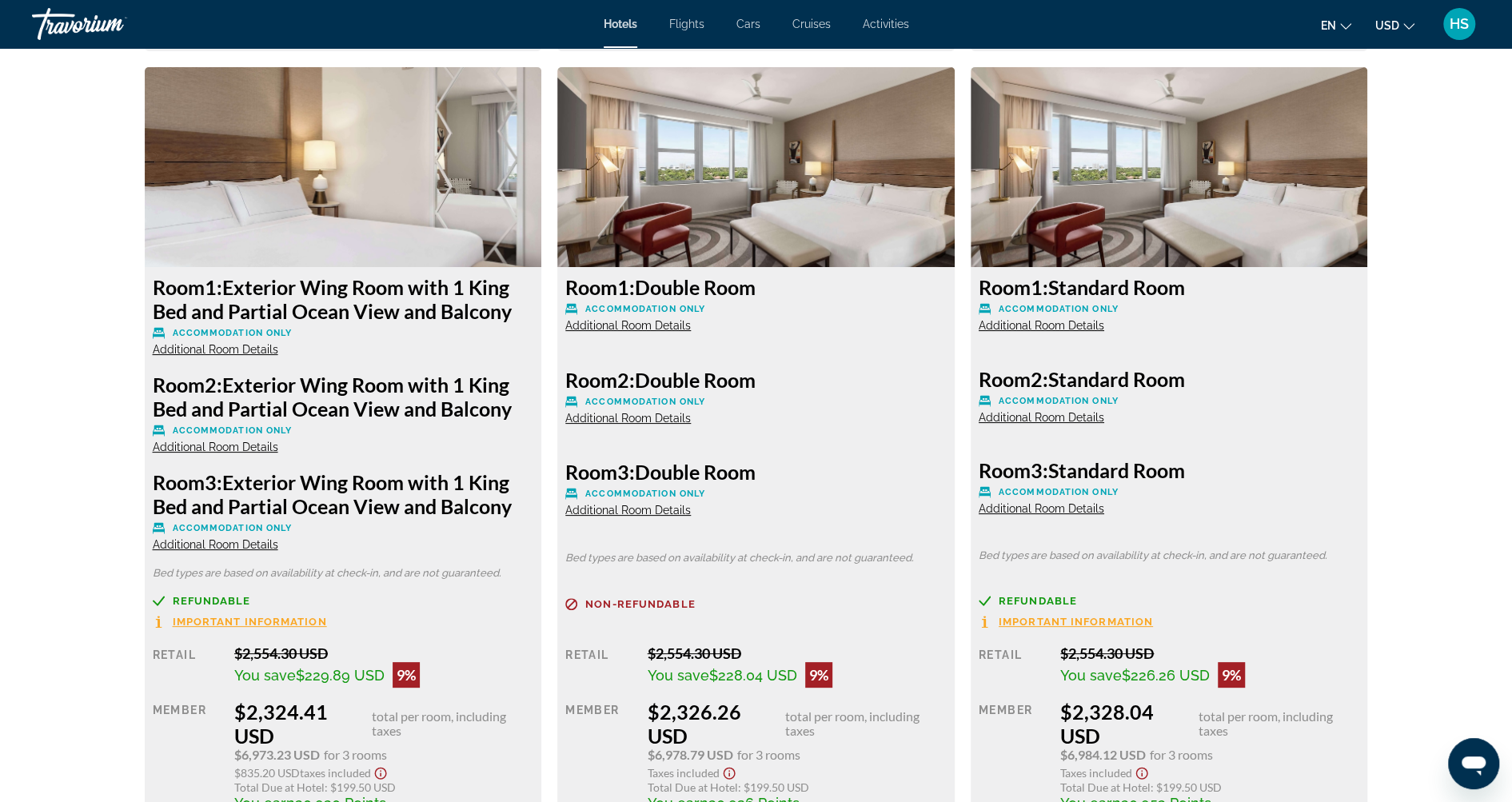
click at [632, 324] on span "Additional Room Details" at bounding box center [628, 325] width 126 height 12
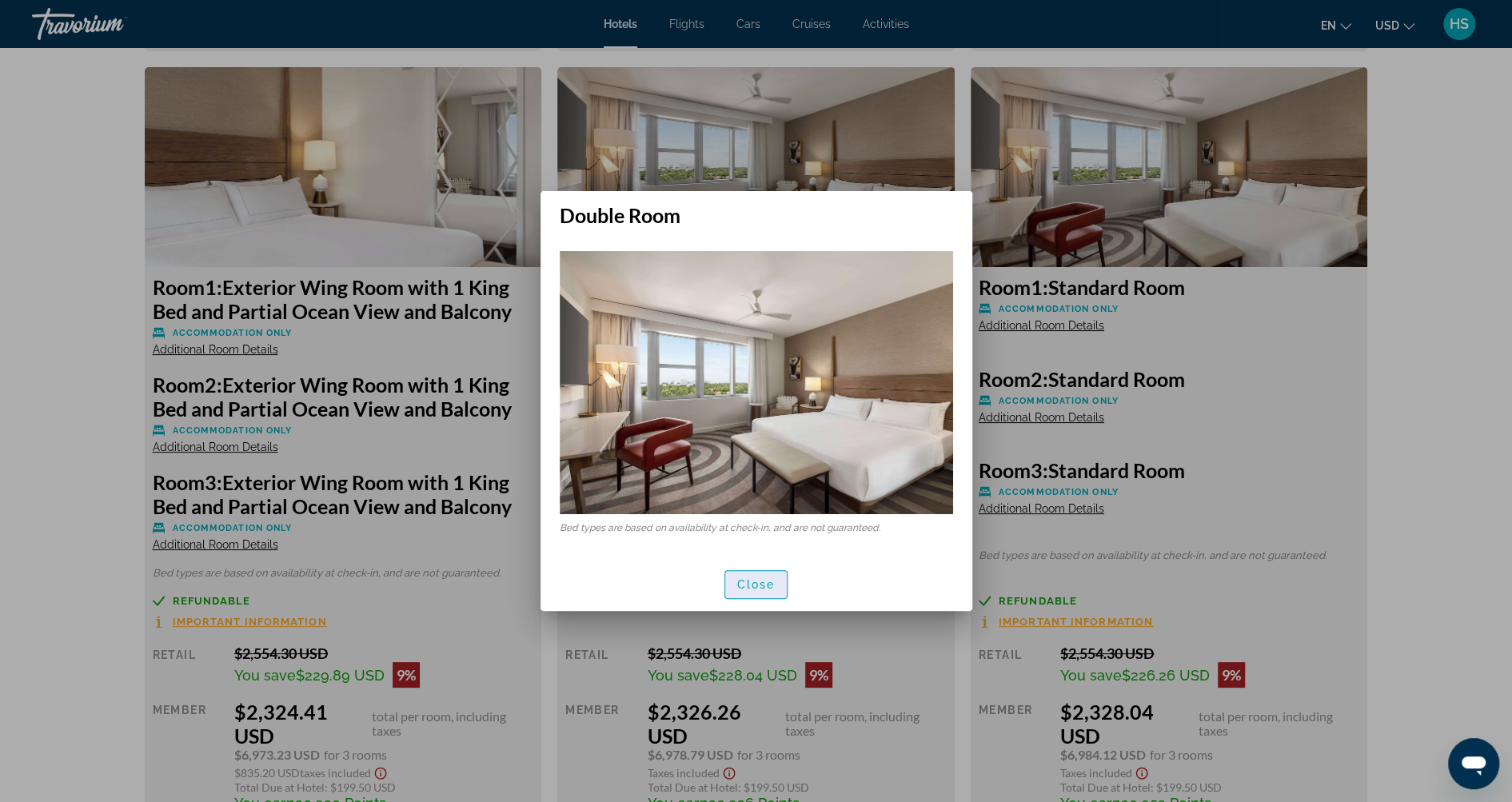
click at [761, 585] on span "Close" at bounding box center [756, 584] width 38 height 12
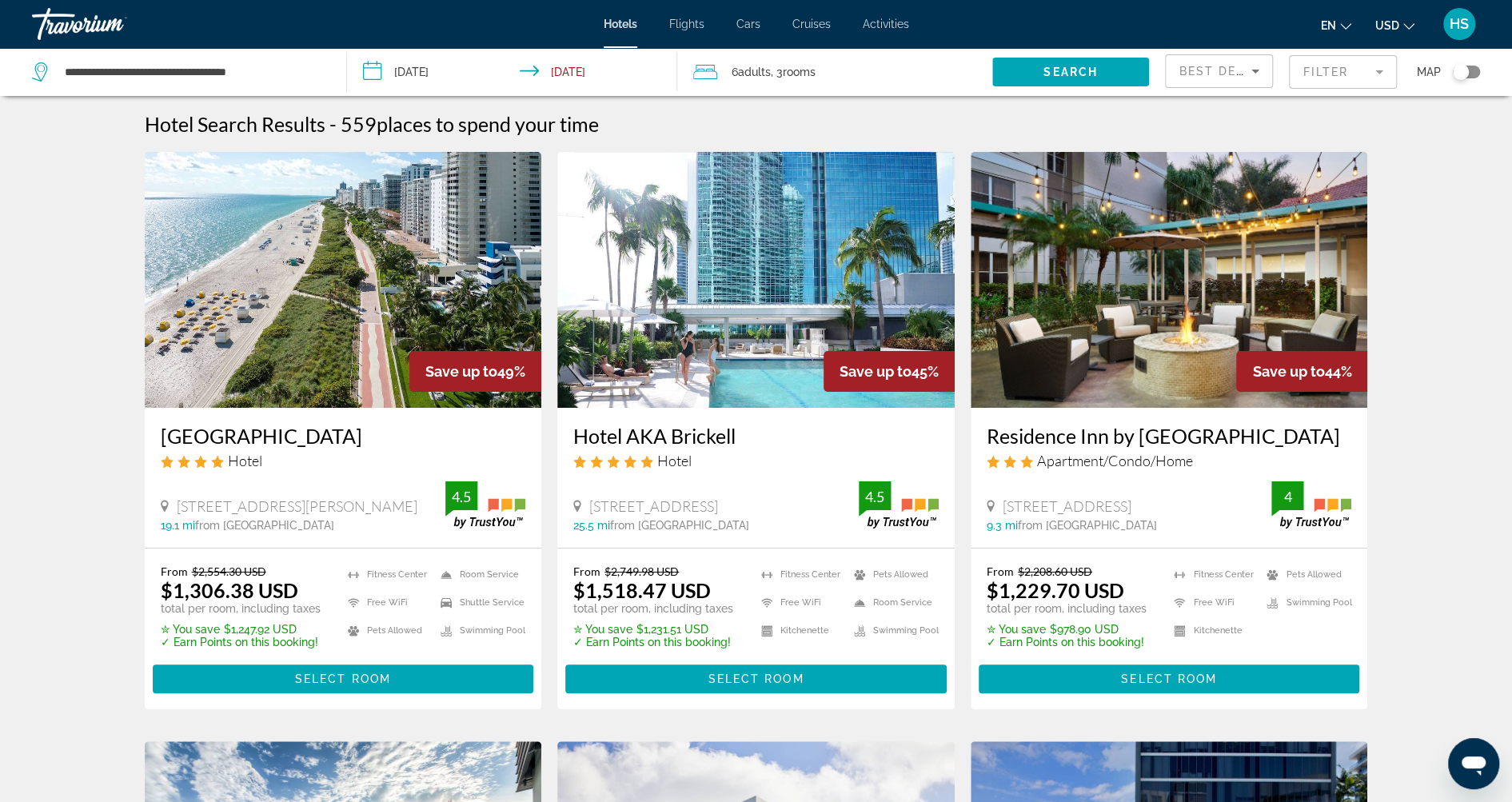
click at [1344, 76] on mat-form-field "Filter" at bounding box center [1342, 72] width 108 height 33
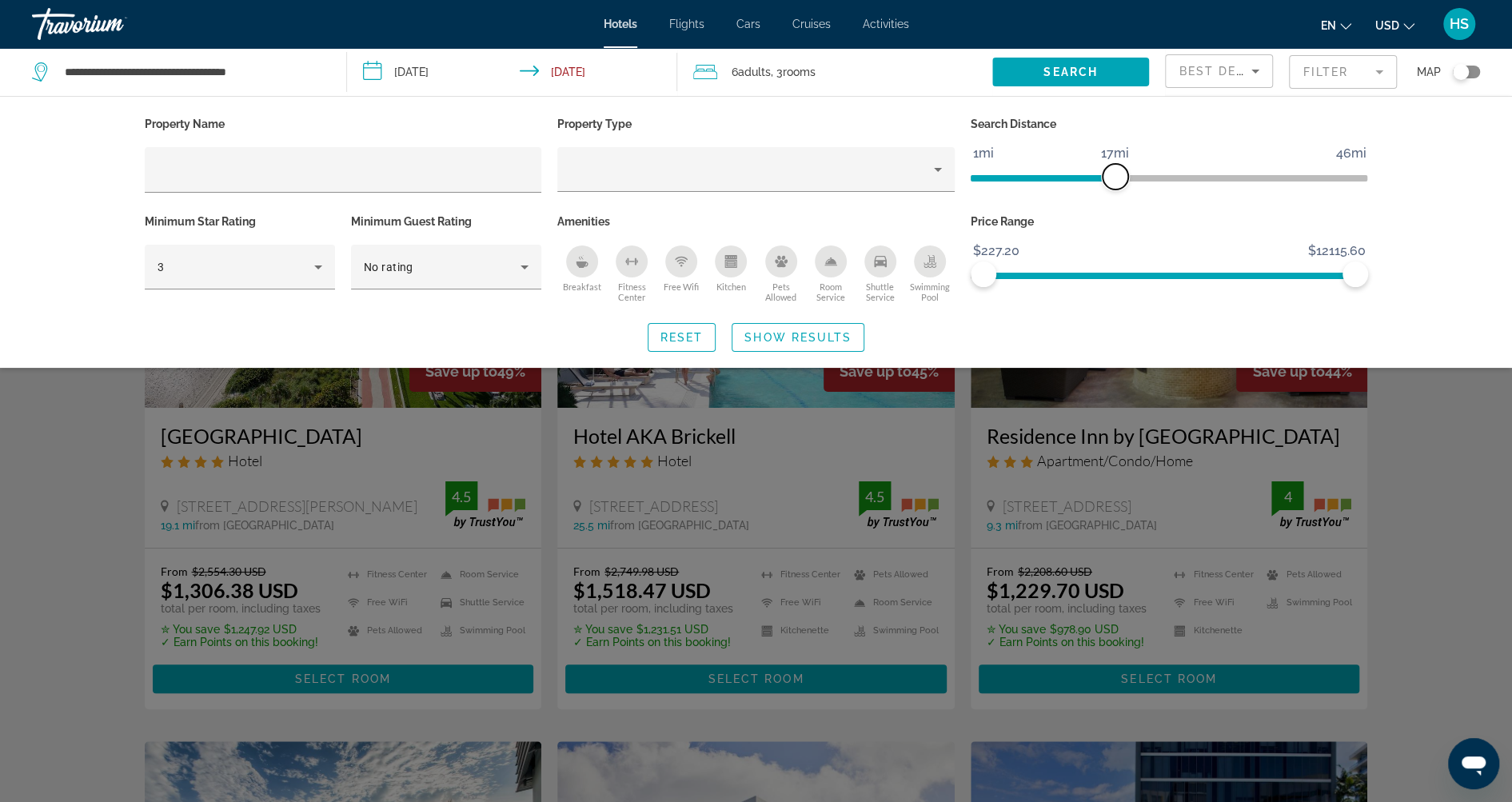
drag, startPoint x: 1223, startPoint y: 178, endPoint x: 1116, endPoint y: 181, distance: 107.0
click at [1116, 181] on span "ngx-slider" at bounding box center [1115, 176] width 26 height 26
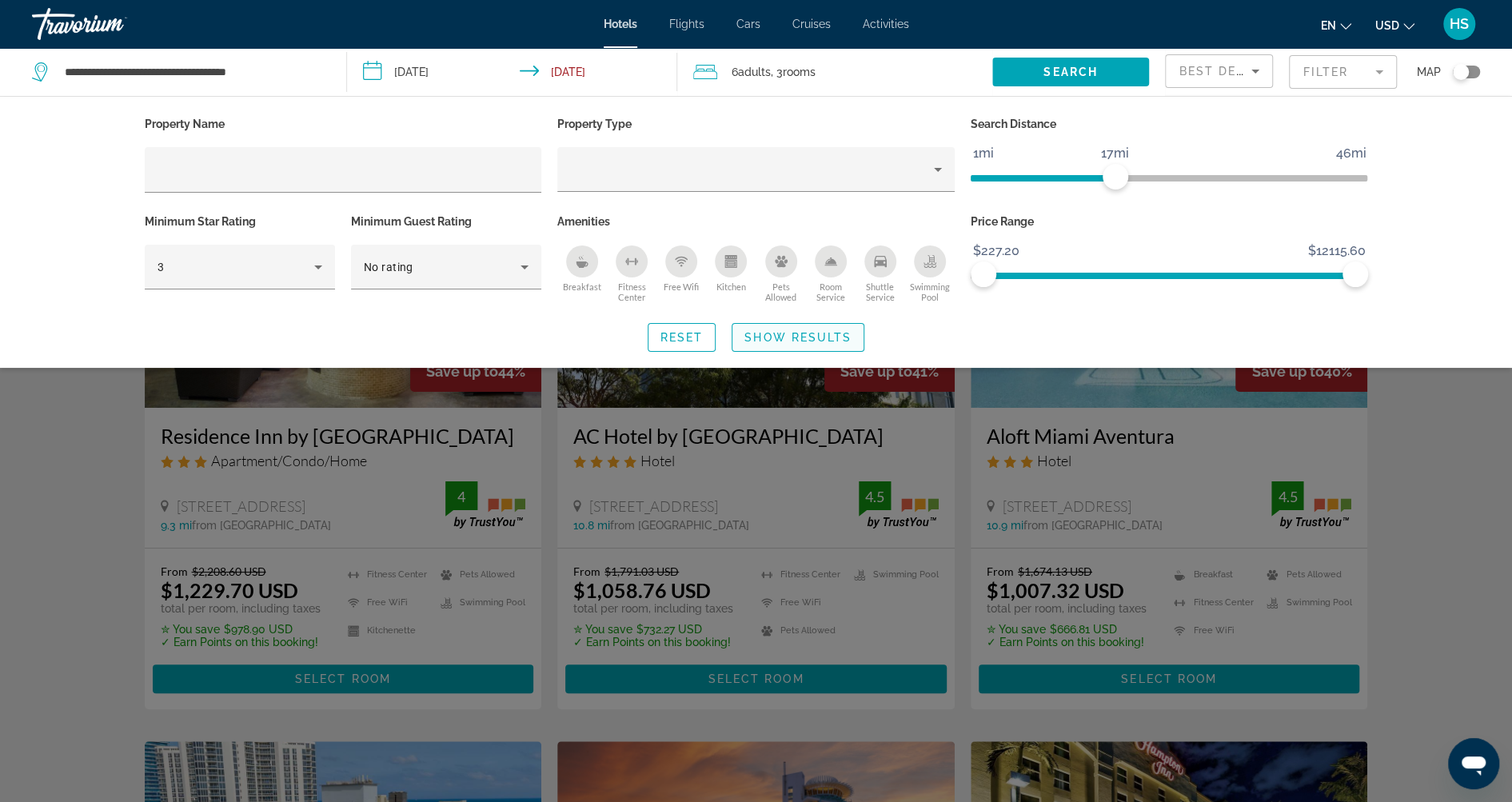
click at [820, 331] on span "Show Results" at bounding box center [798, 337] width 107 height 12
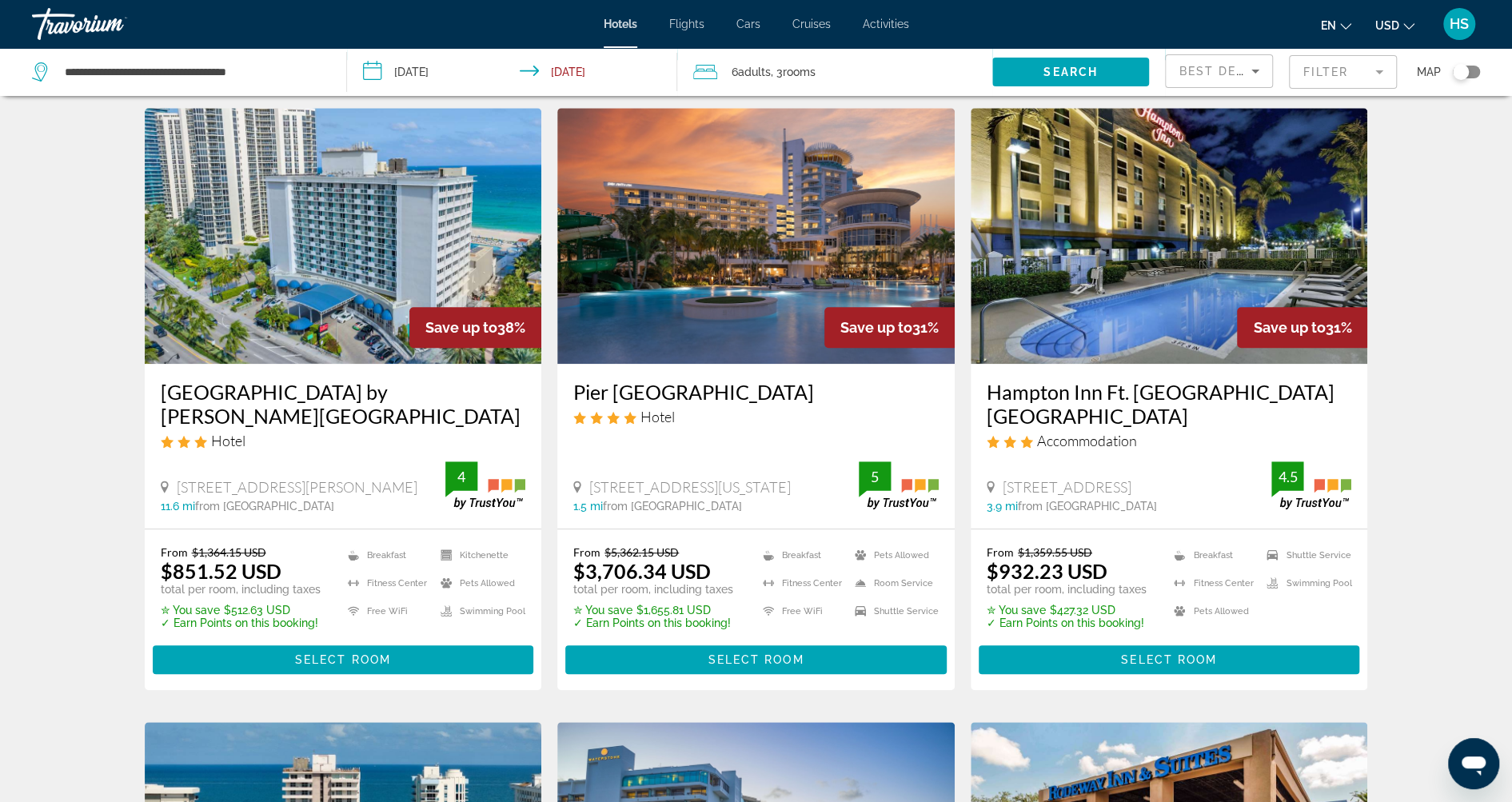
scroll to position [632, 0]
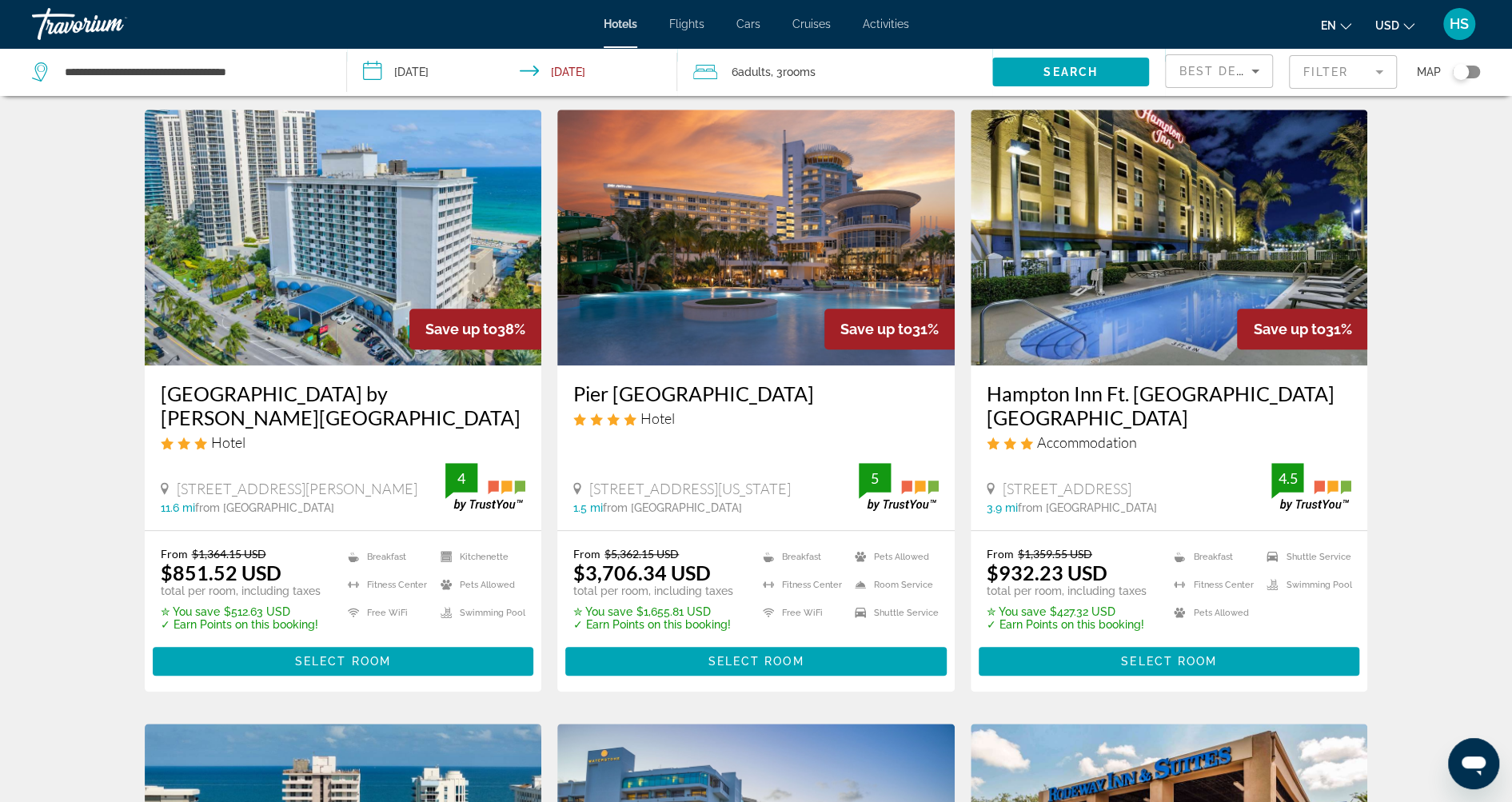
click at [347, 298] on img "Main content" at bounding box center [343, 237] width 398 height 256
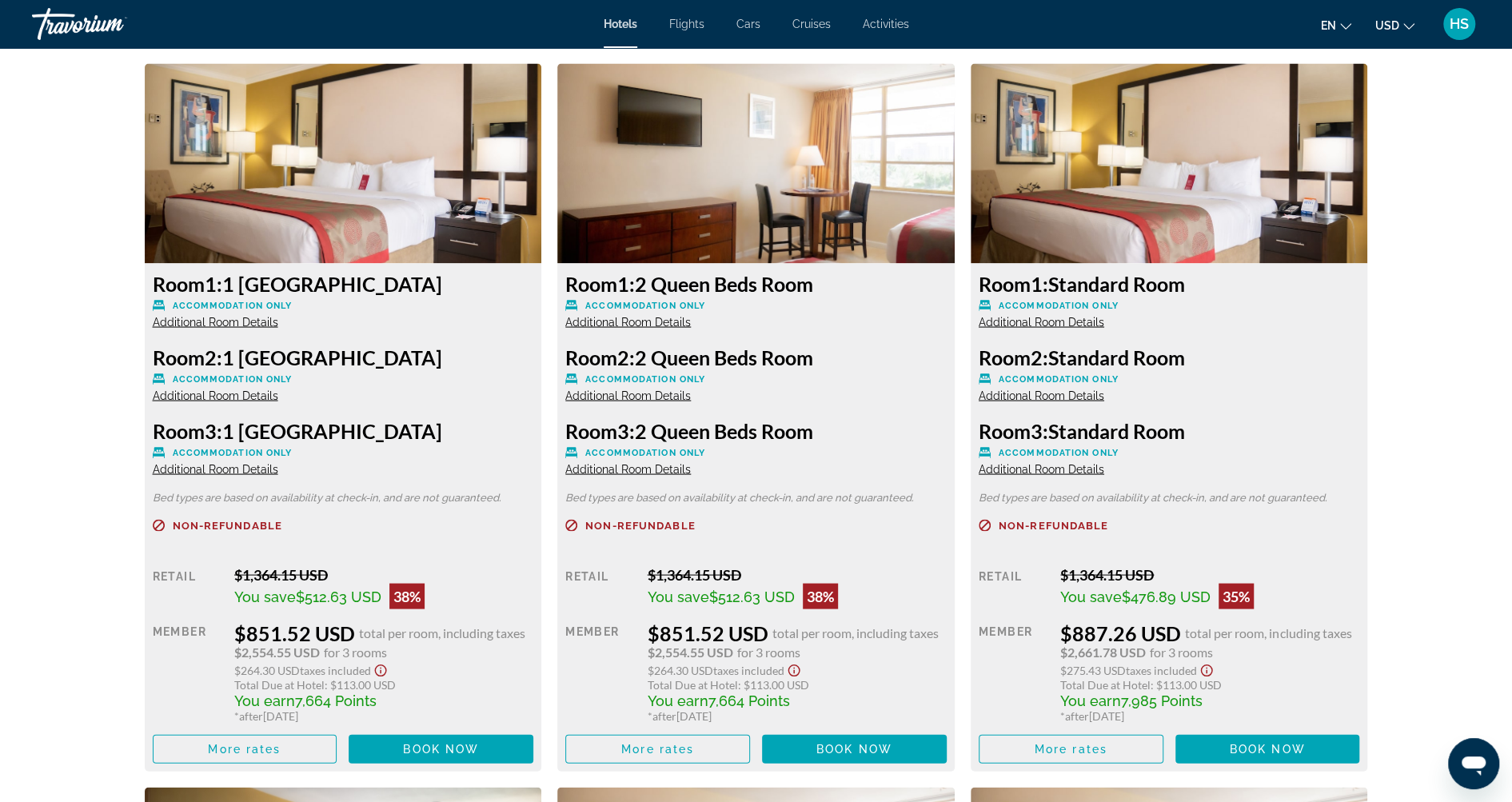
scroll to position [2166, 0]
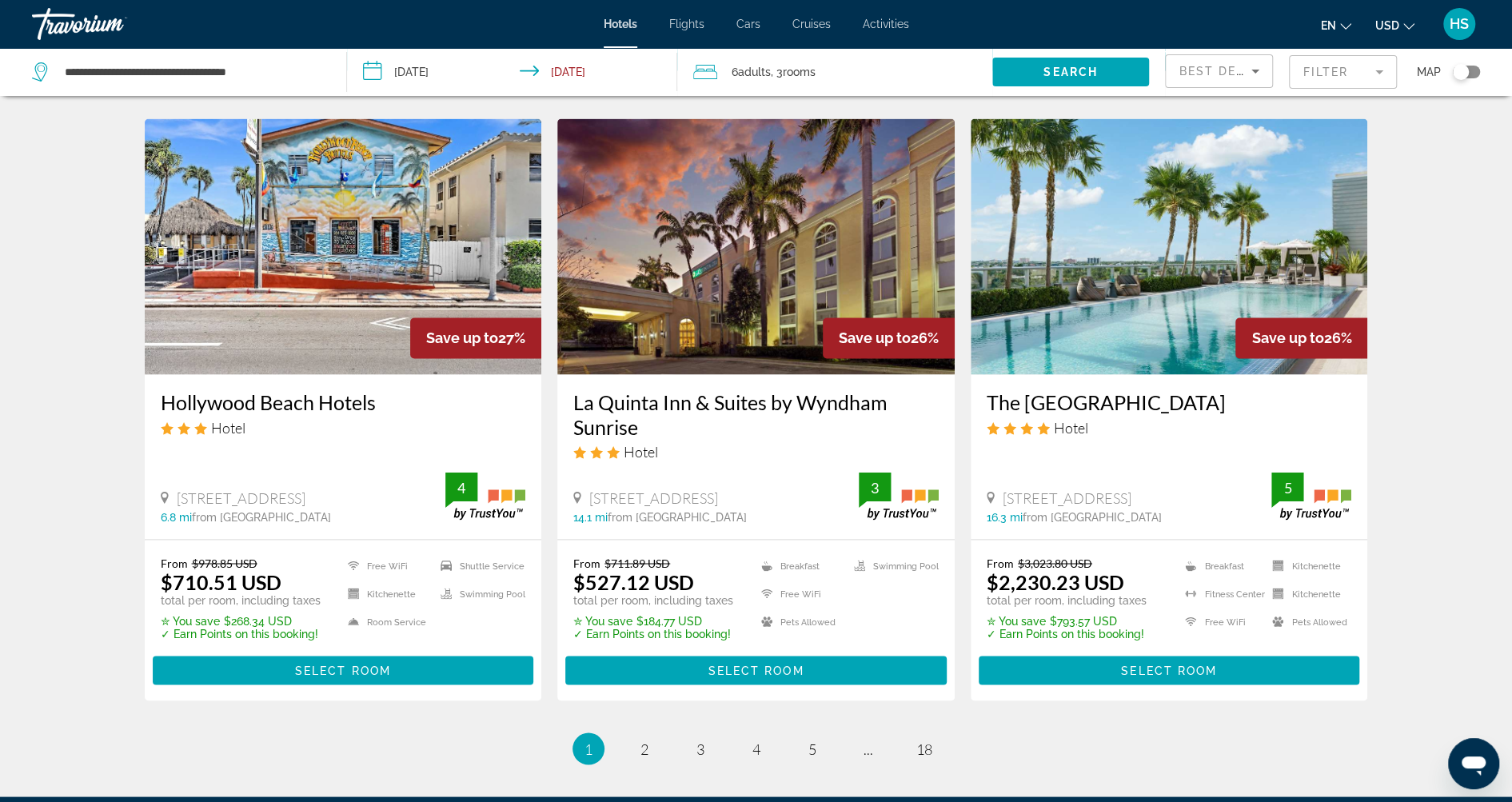
scroll to position [1831, 0]
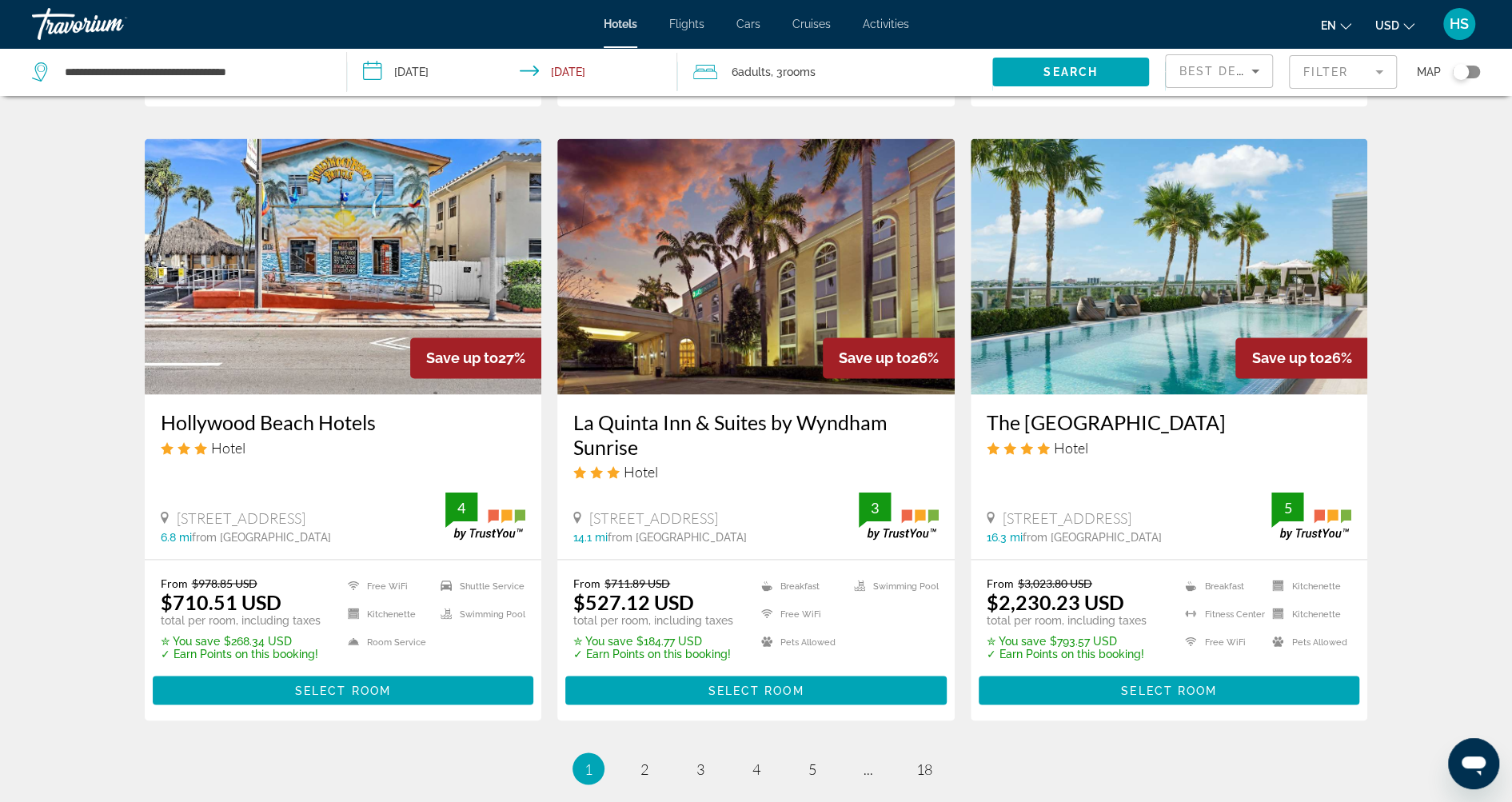
click at [763, 322] on img "Main content" at bounding box center [756, 266] width 398 height 256
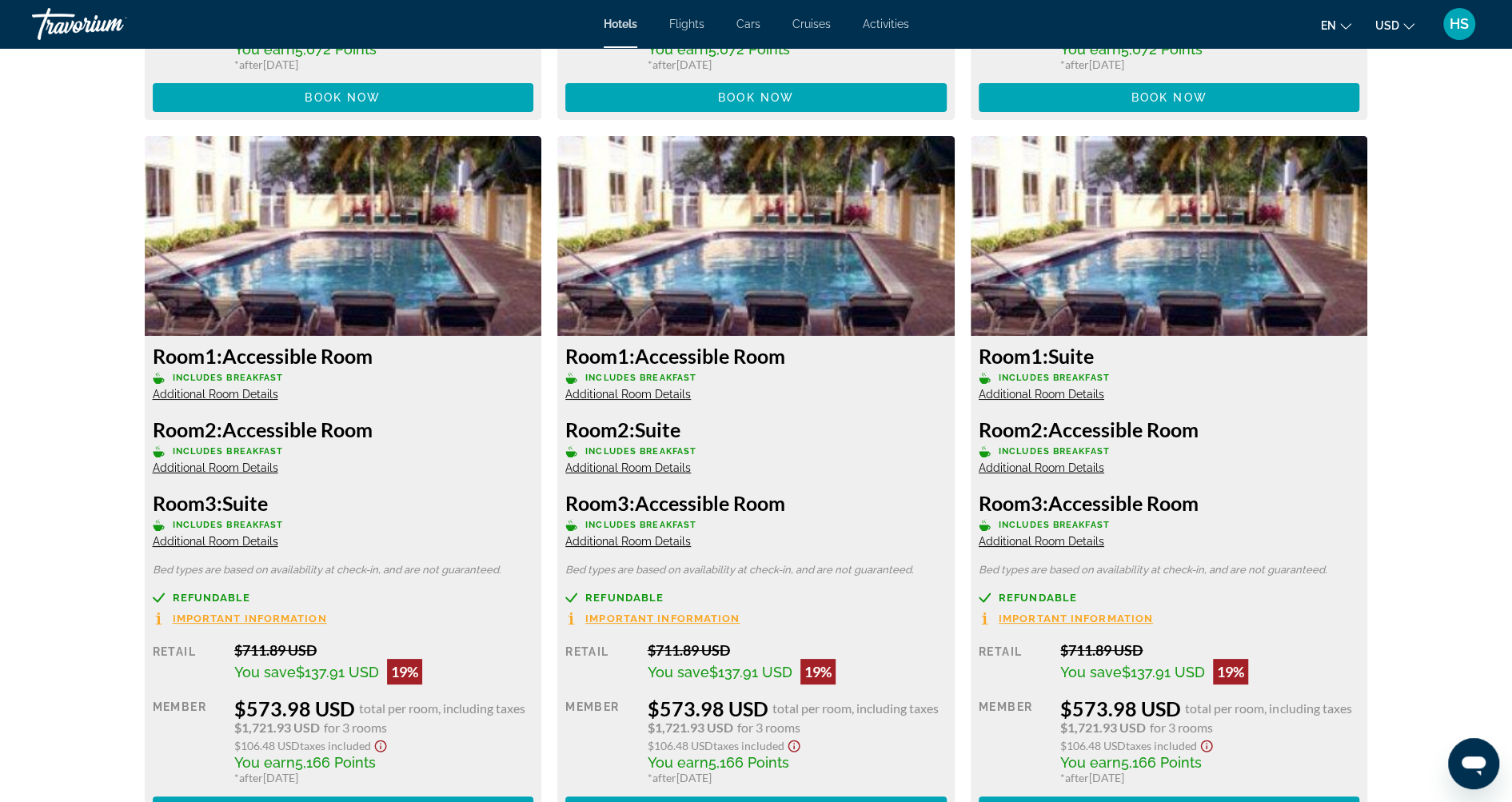
scroll to position [4412, 0]
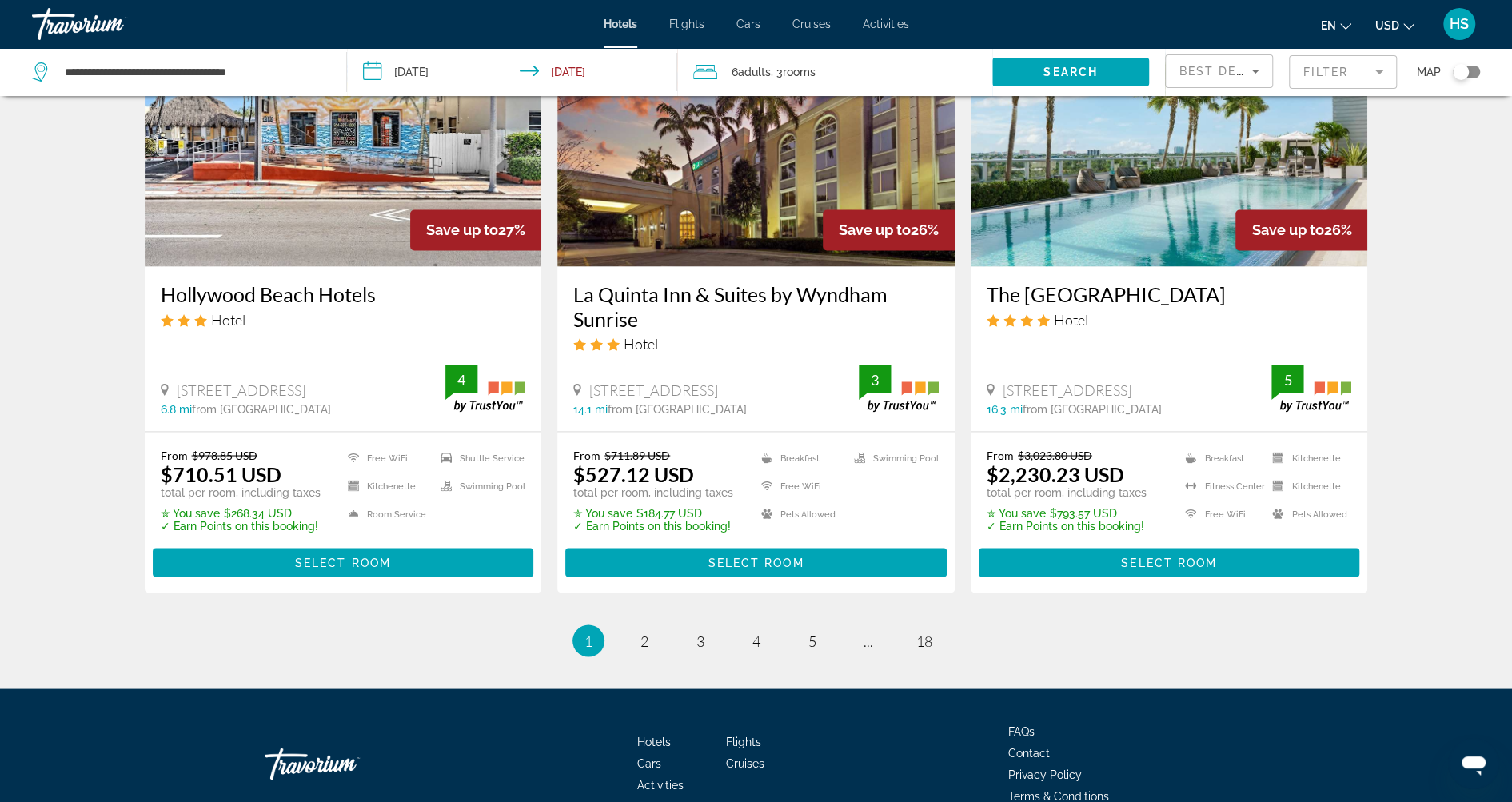
scroll to position [2064, 0]
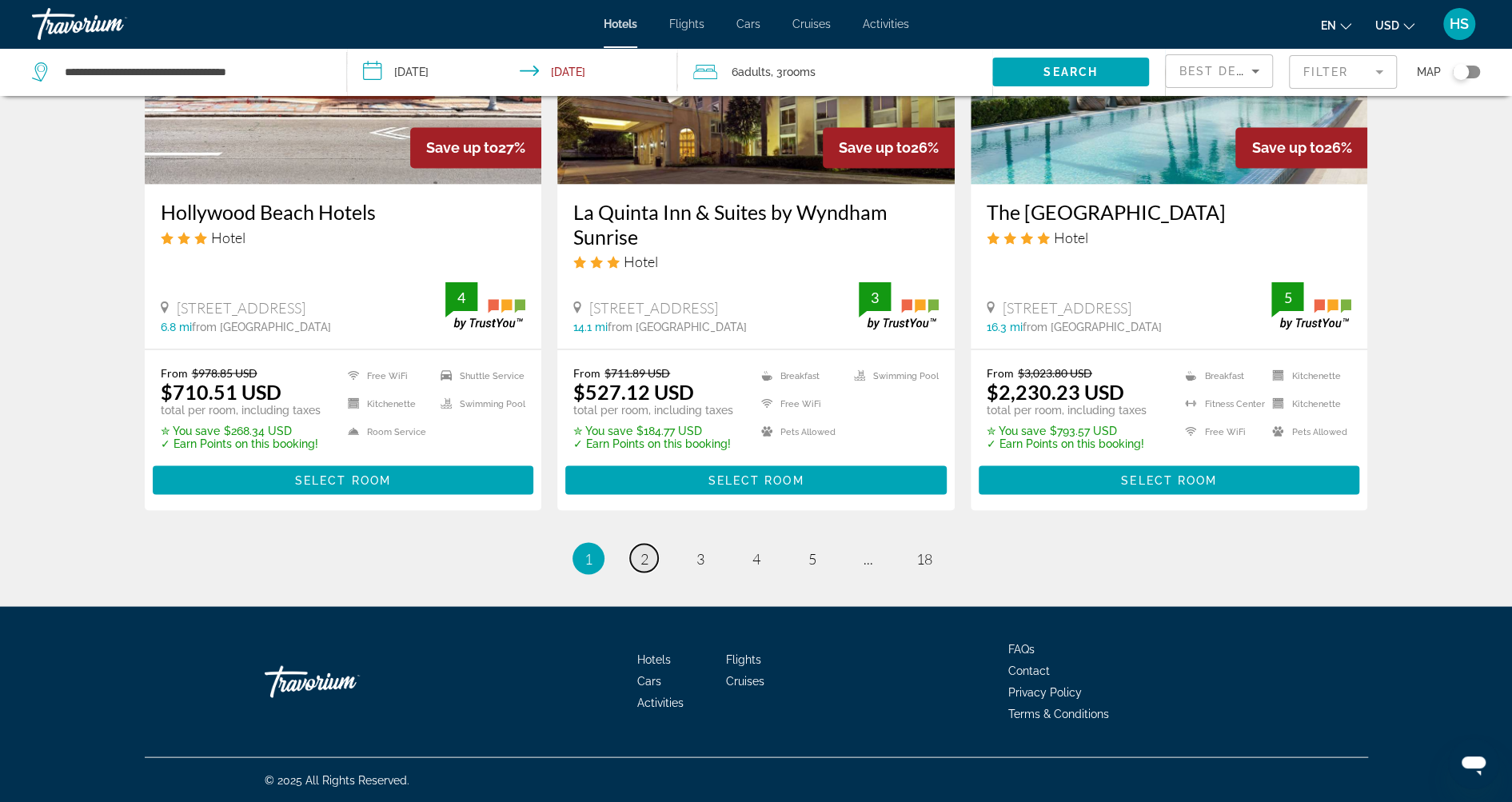
click at [648, 558] on link "page 2" at bounding box center [644, 557] width 28 height 28
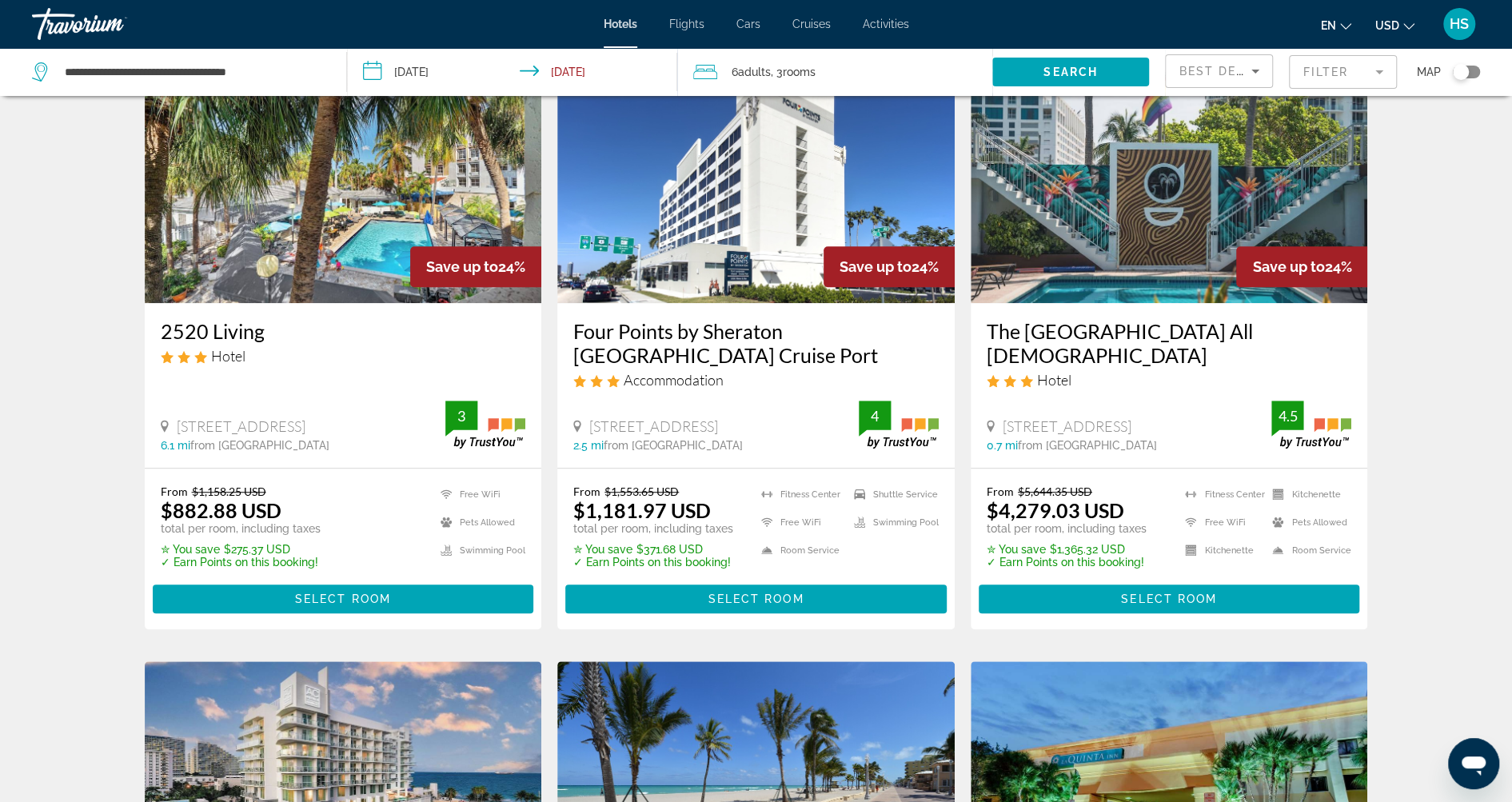
scroll to position [691, 0]
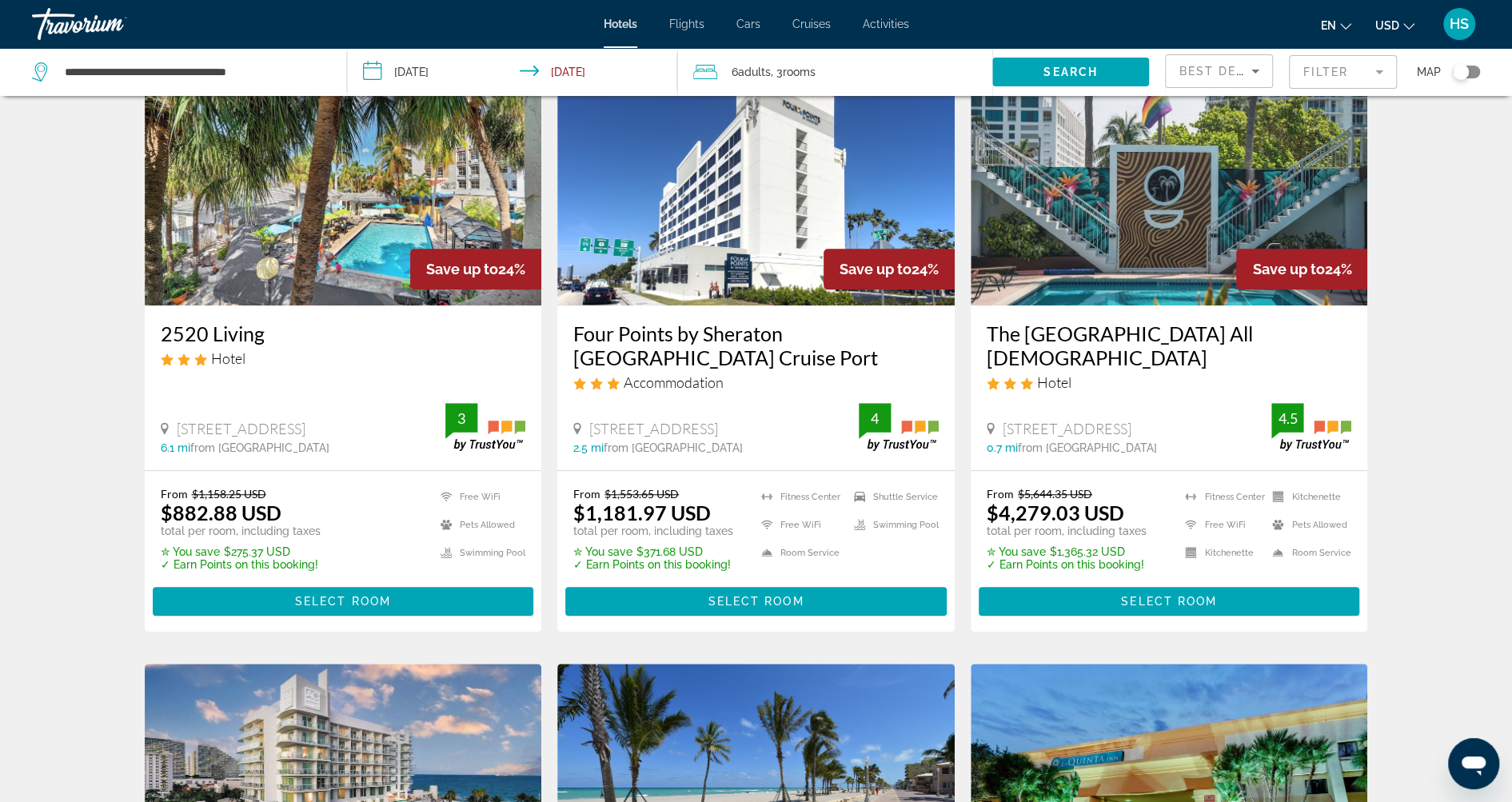
click at [1346, 62] on mat-form-field "Filter" at bounding box center [1342, 72] width 108 height 33
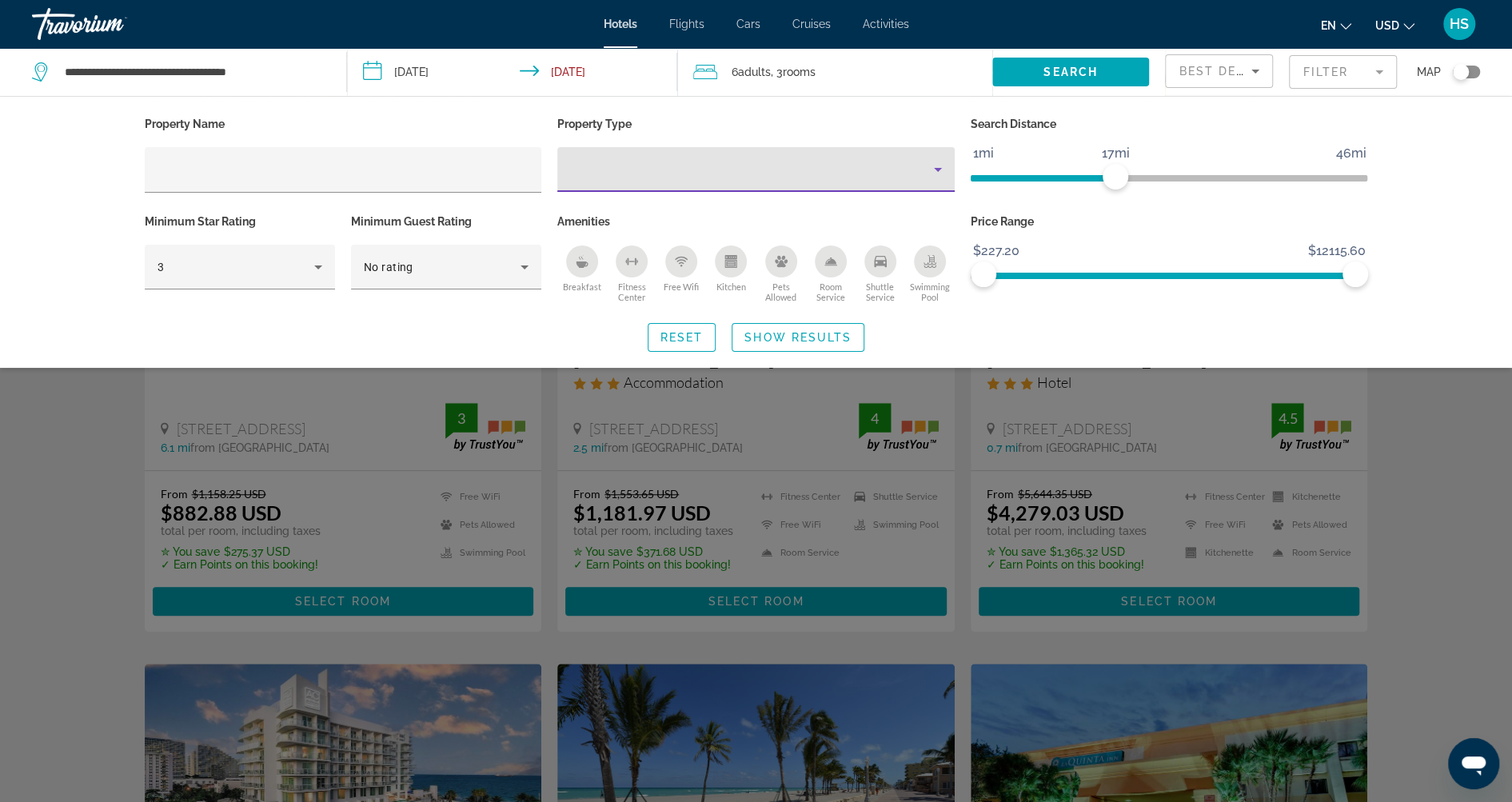
click at [623, 176] on div "Property type" at bounding box center [752, 170] width 364 height 19
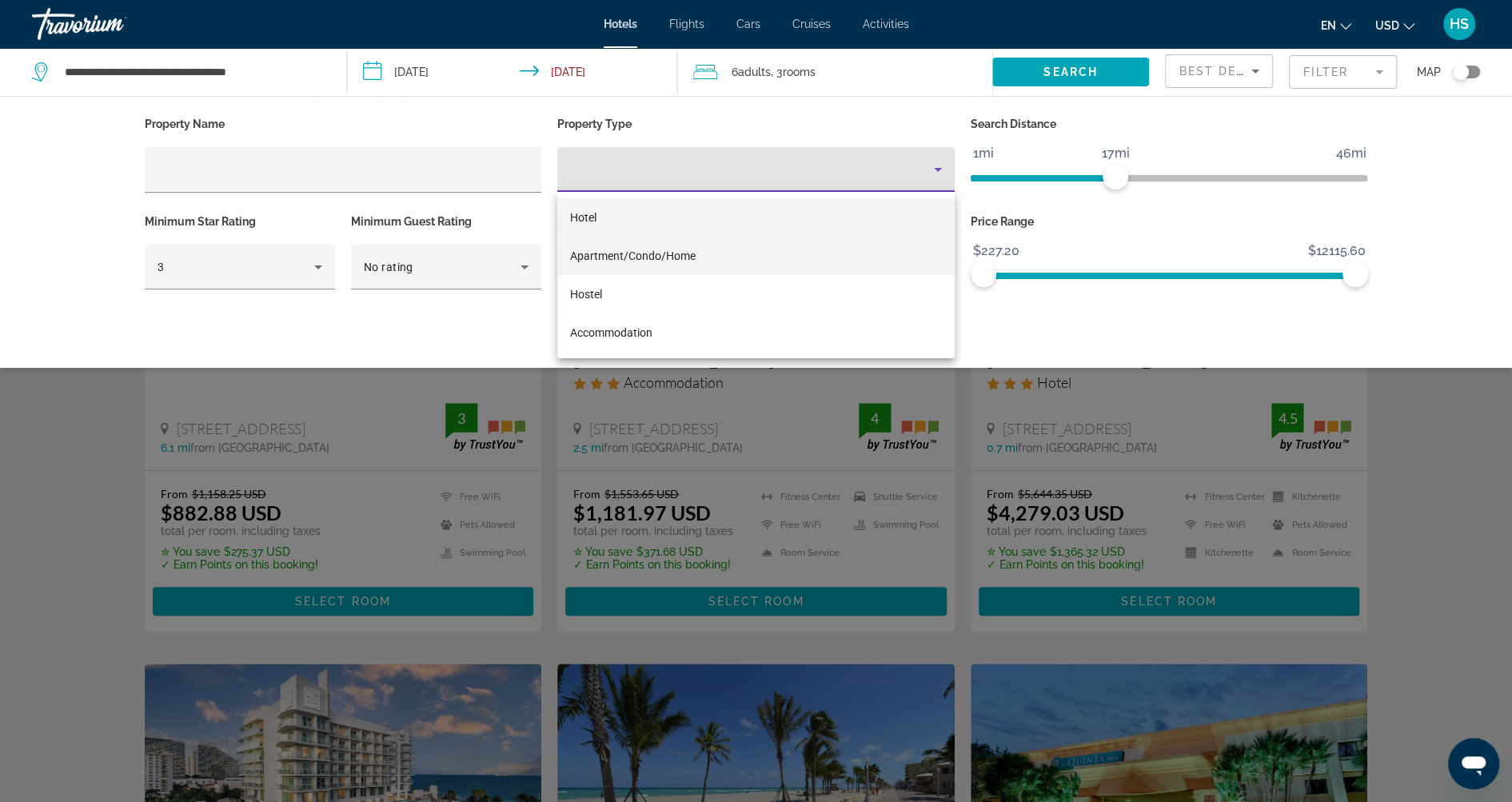
click at [676, 261] on span "Apartment/Condo/Home" at bounding box center [633, 256] width 126 height 12
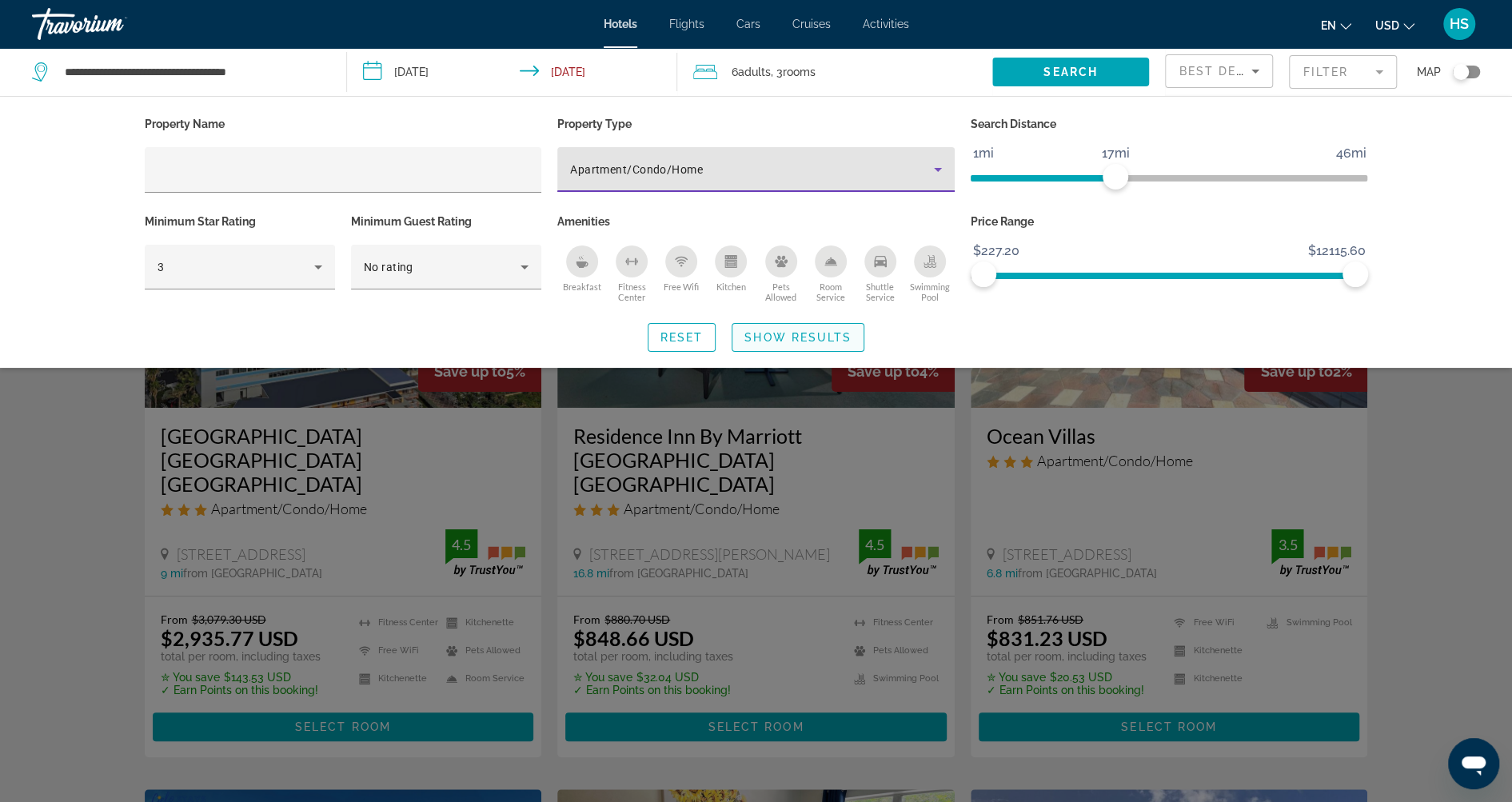
click at [778, 326] on span "Search widget" at bounding box center [798, 338] width 132 height 38
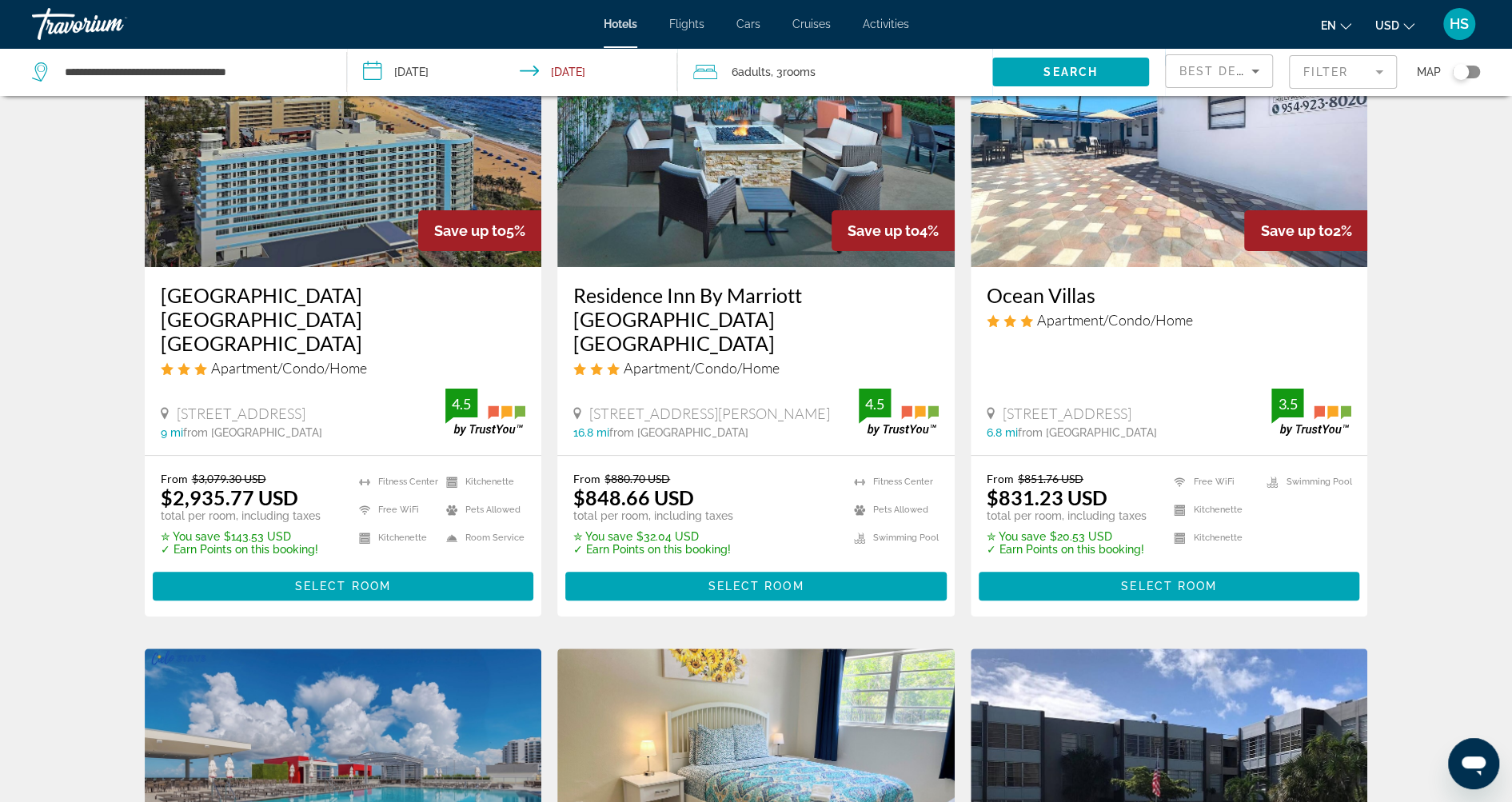
scroll to position [142, 0]
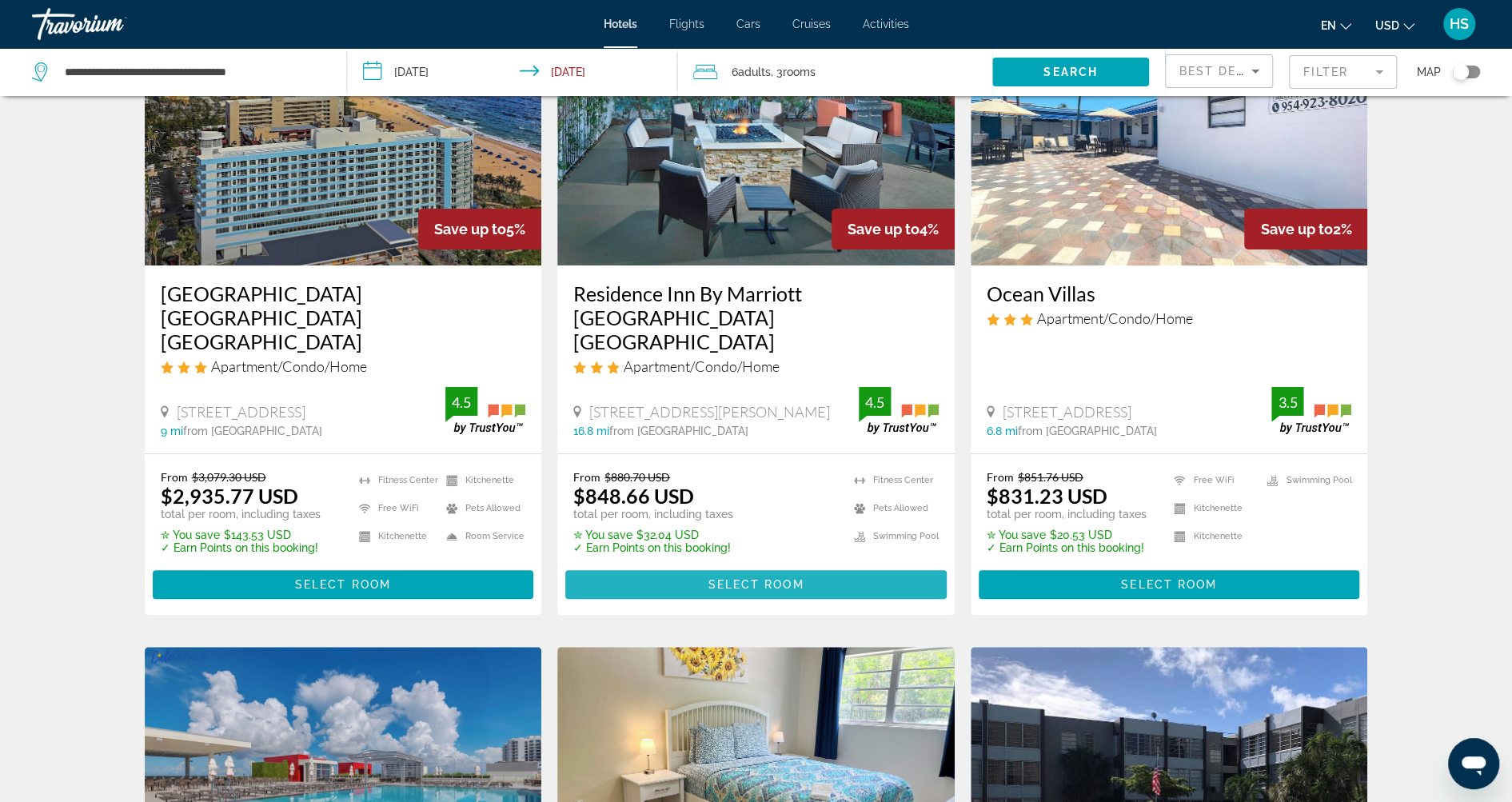
click at [781, 578] on span "Select Room" at bounding box center [755, 584] width 96 height 12
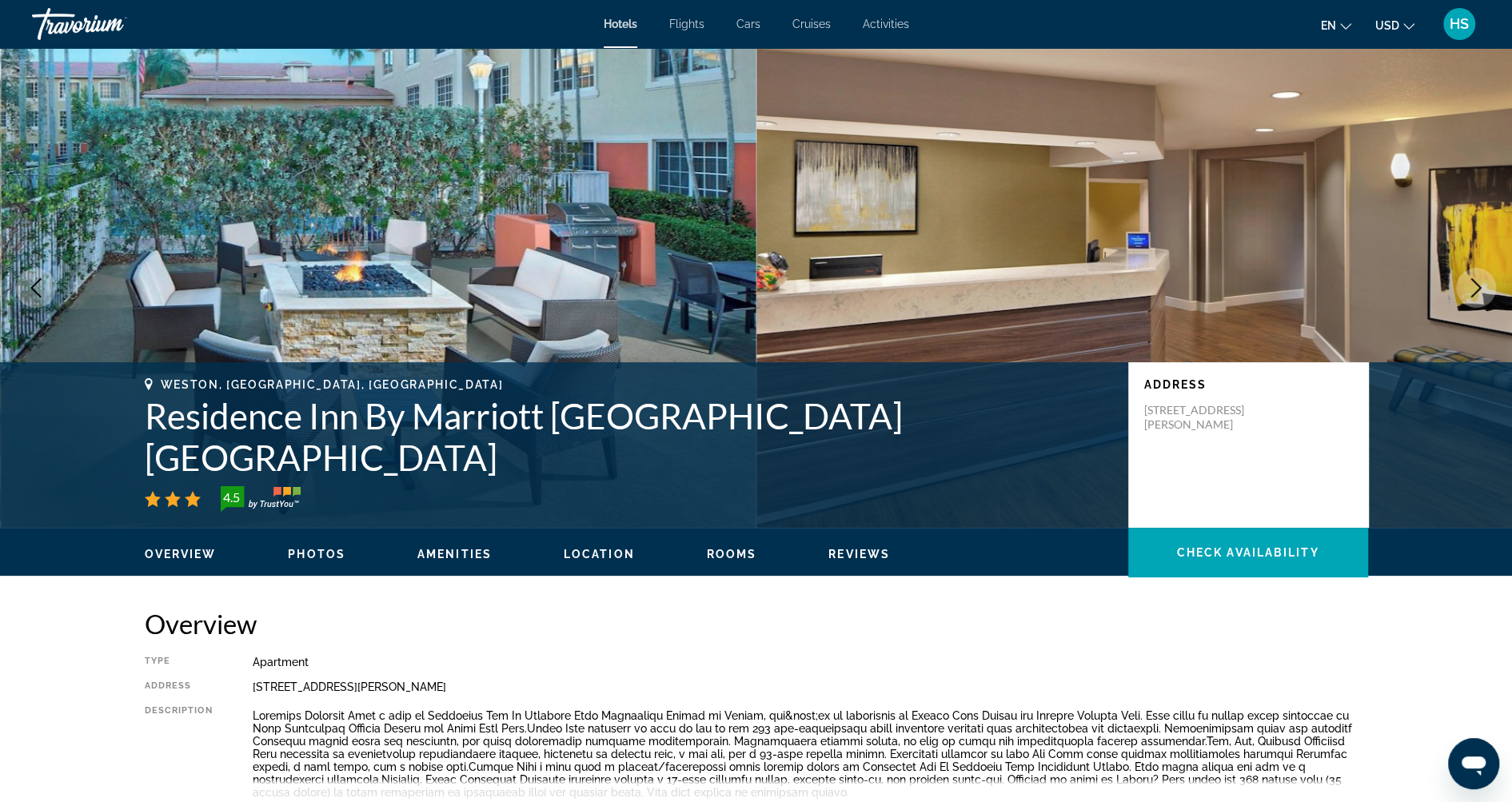
click at [590, 456] on h1 "Residence Inn By Marriott [GEOGRAPHIC_DATA] [GEOGRAPHIC_DATA]" at bounding box center [628, 436] width 968 height 83
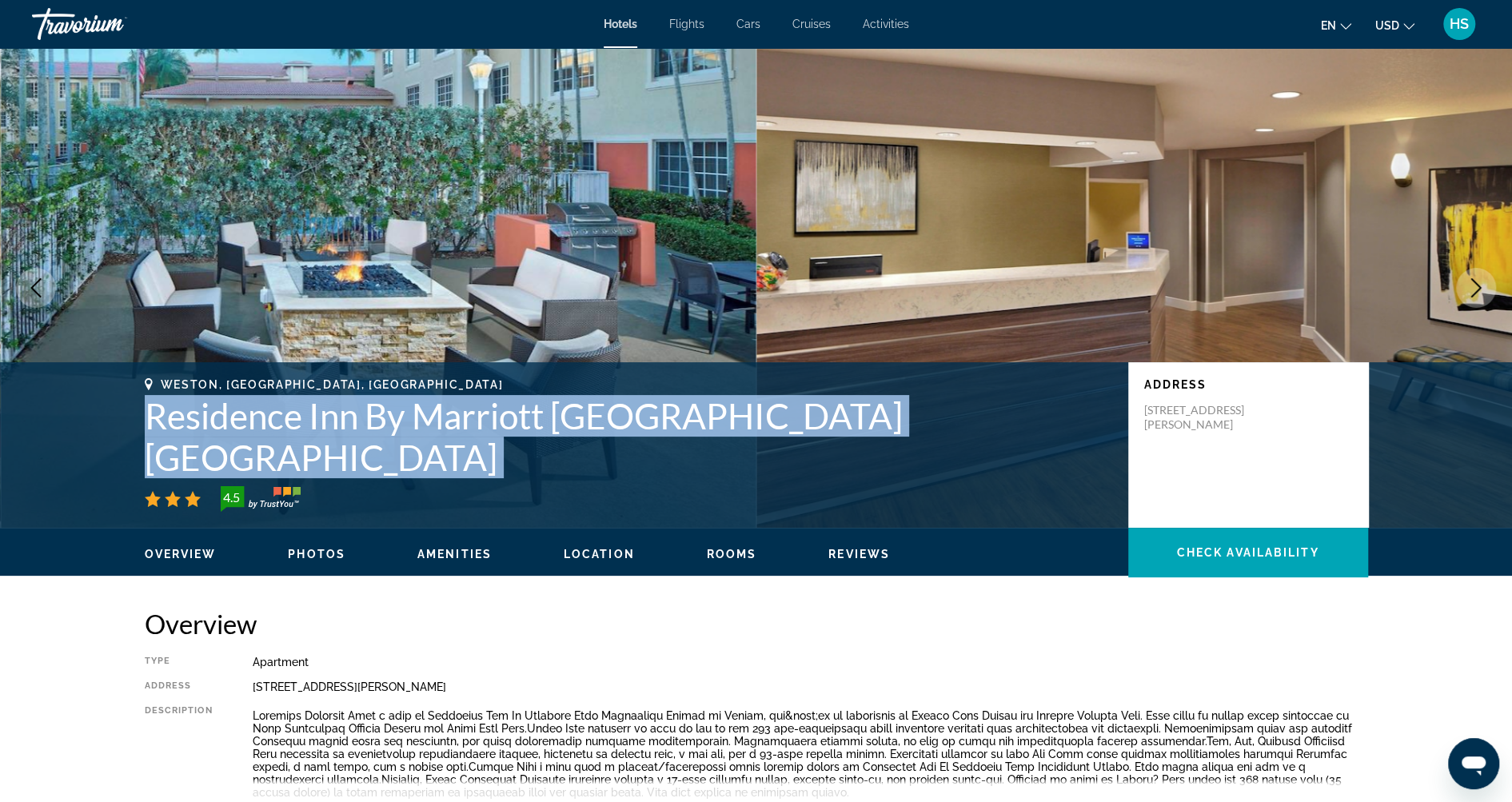
click at [590, 456] on h1 "Residence Inn By Marriott [GEOGRAPHIC_DATA] [GEOGRAPHIC_DATA]" at bounding box center [628, 436] width 968 height 83
copy div "Residence Inn By Marriott [GEOGRAPHIC_DATA] [GEOGRAPHIC_DATA]"
